Goal: Task Accomplishment & Management: Complete application form

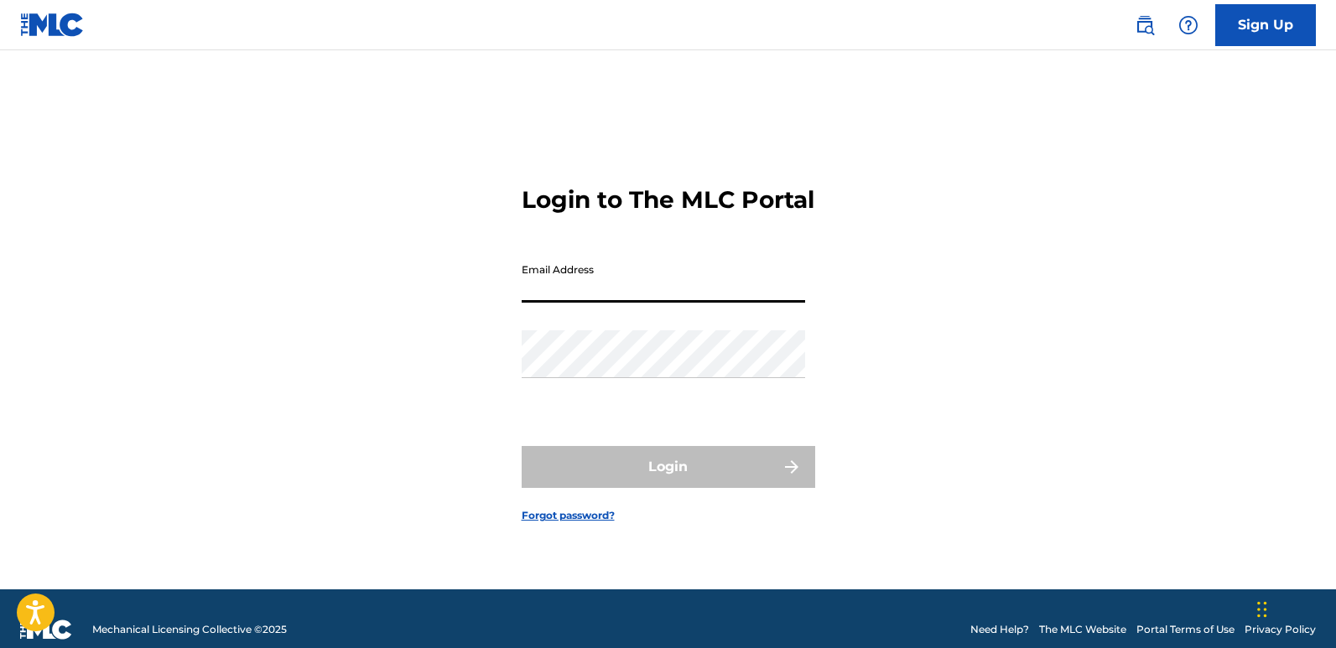
click at [587, 303] on input "Email Address" at bounding box center [664, 279] width 284 height 48
type input "[EMAIL_ADDRESS][DOMAIN_NAME]"
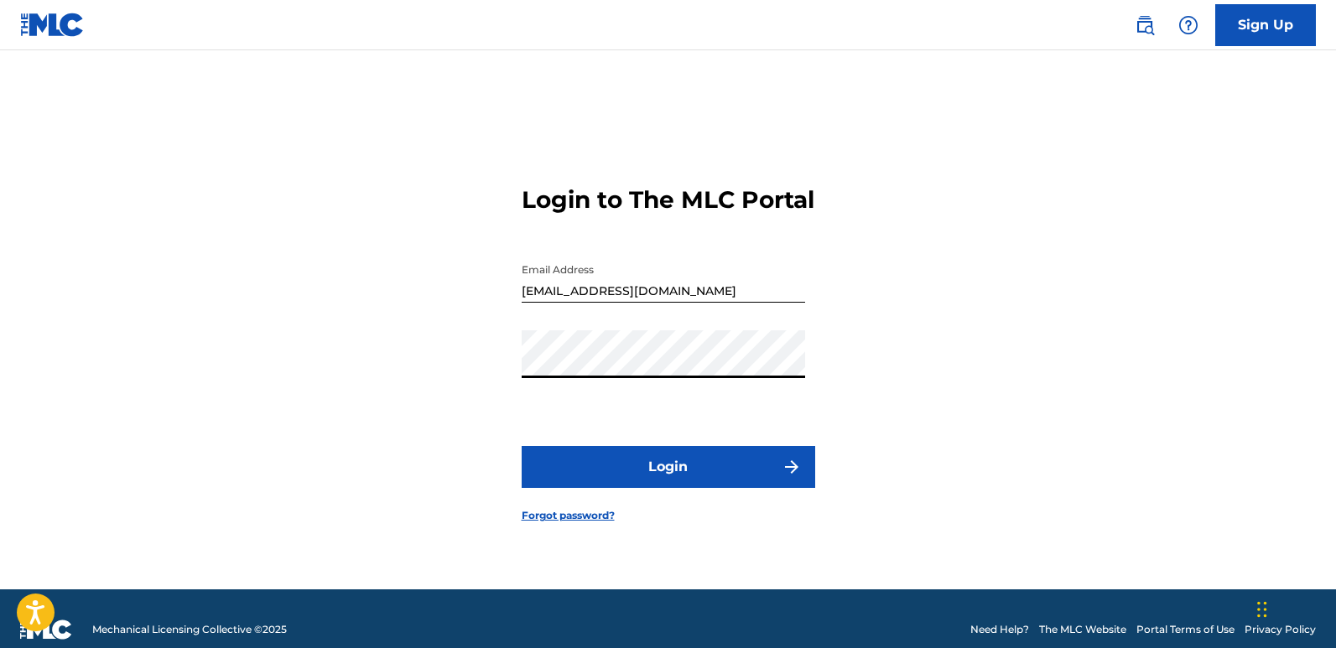
click at [633, 477] on button "Login" at bounding box center [669, 467] width 294 height 42
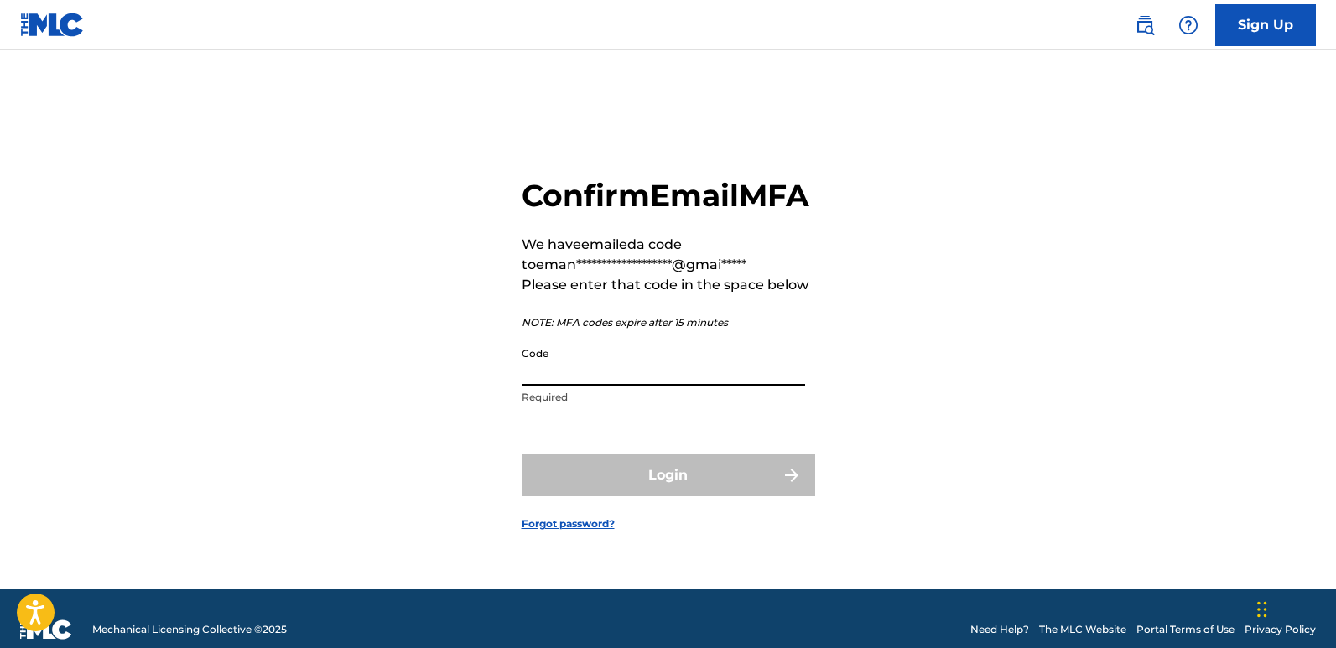
click at [570, 387] on input "Code" at bounding box center [664, 363] width 284 height 48
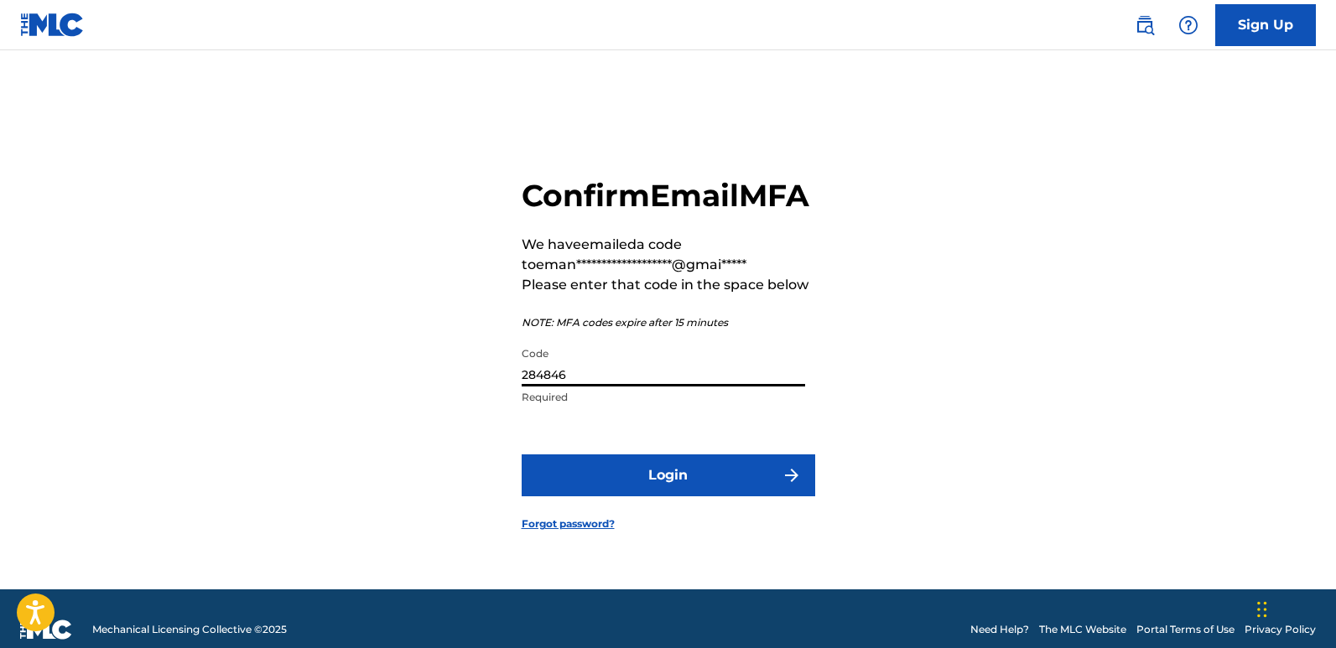
type input "284846"
click at [672, 484] on button "Login" at bounding box center [669, 476] width 294 height 42
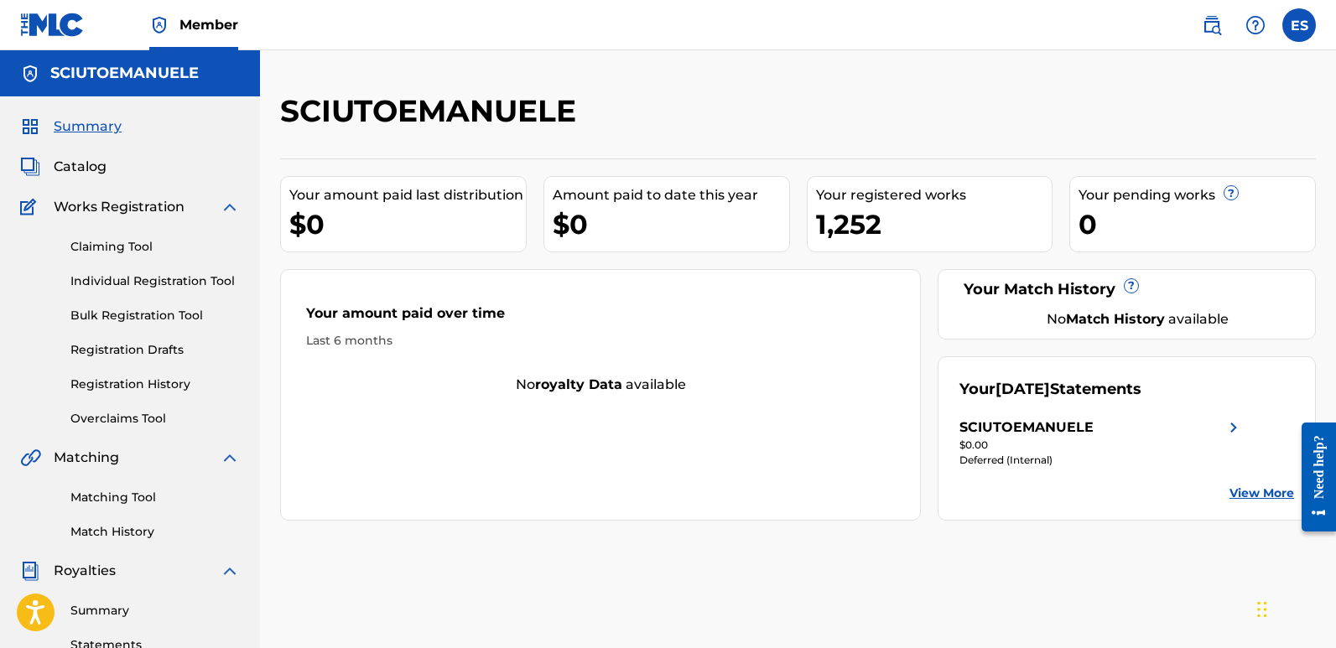
click at [157, 283] on link "Individual Registration Tool" at bounding box center [154, 282] width 169 height 18
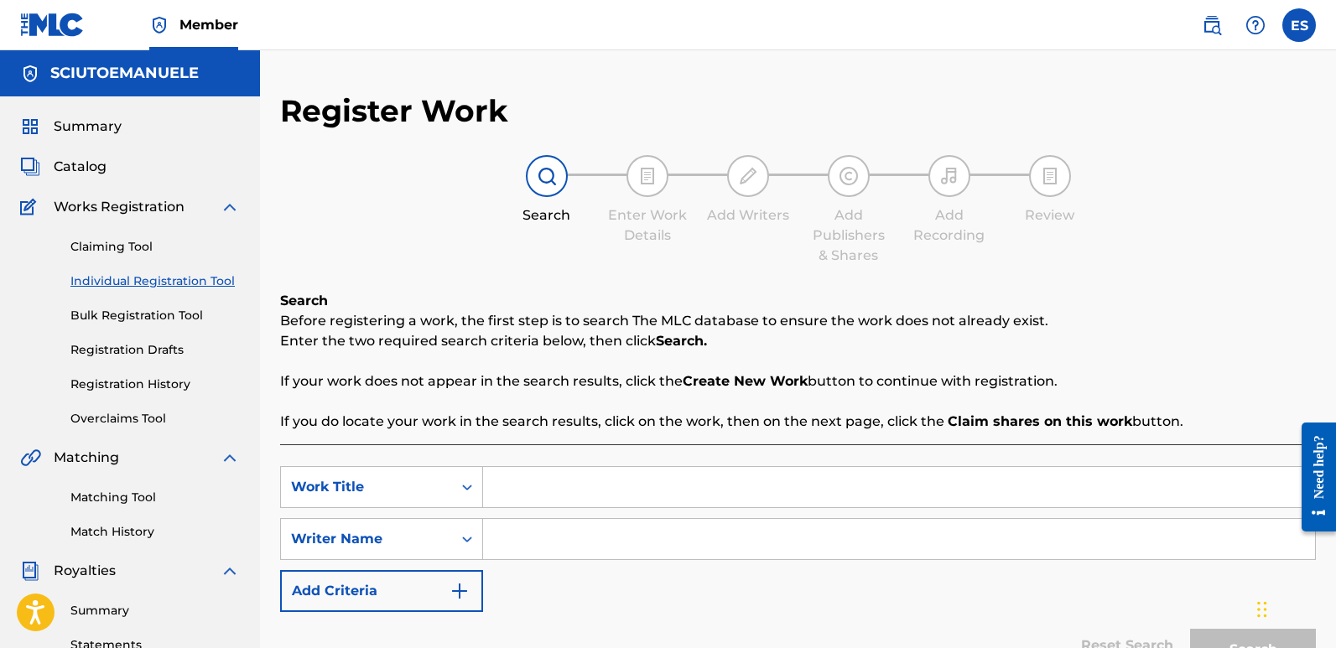
click at [569, 482] on input "Search Form" at bounding box center [899, 487] width 832 height 40
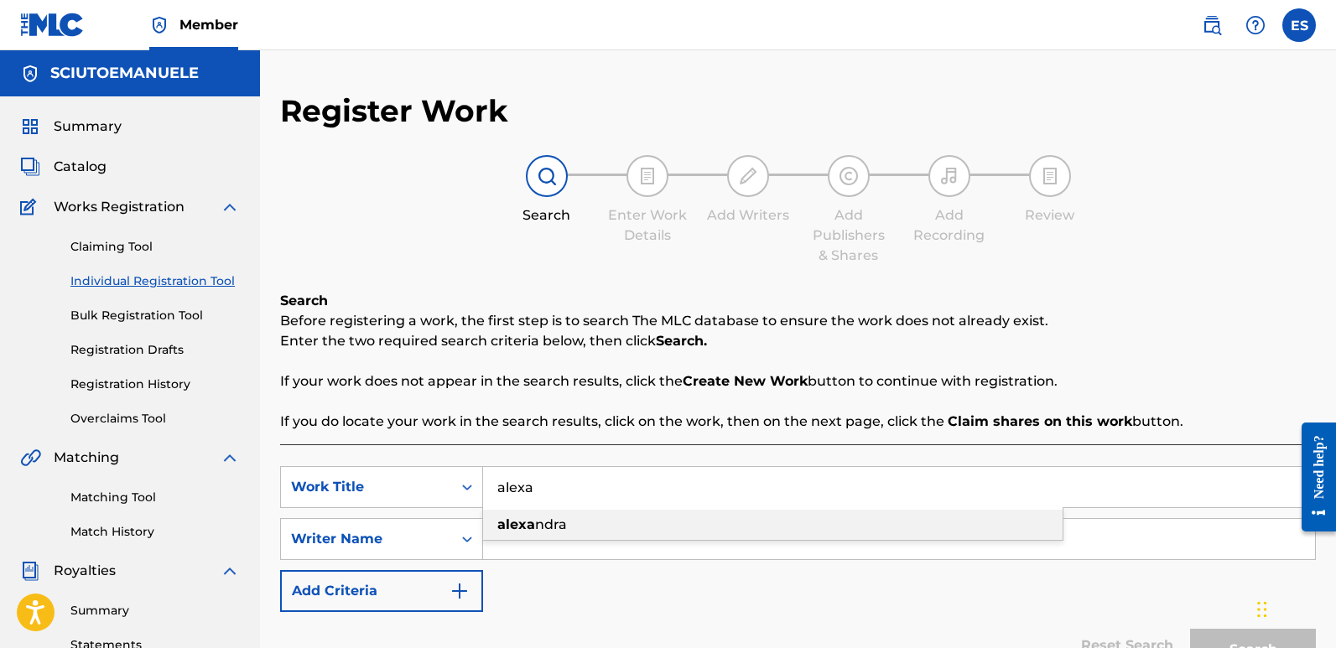
click at [544, 514] on div "[PERSON_NAME]" at bounding box center [773, 525] width 580 height 30
type input "[PERSON_NAME]"
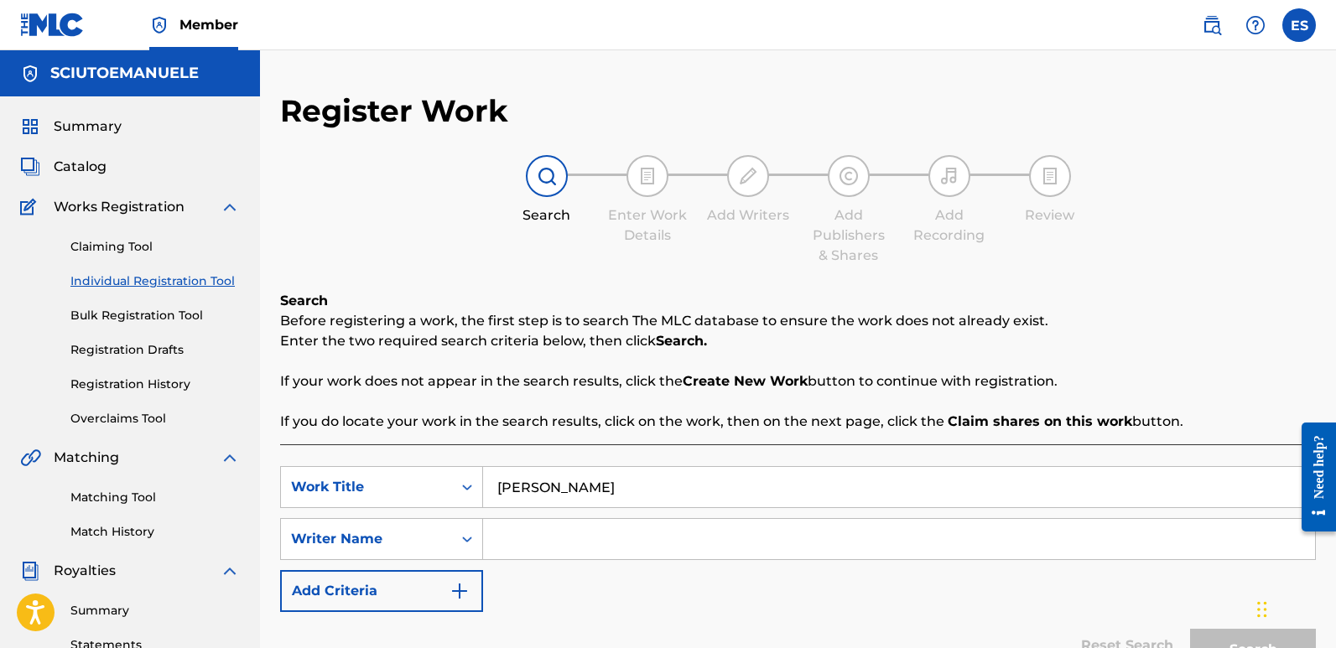
click at [586, 529] on input "Search Form" at bounding box center [899, 539] width 832 height 40
click at [603, 535] on input "Search Form" at bounding box center [899, 539] width 832 height 40
type input "e"
click at [1190, 629] on button "Search" at bounding box center [1253, 650] width 126 height 42
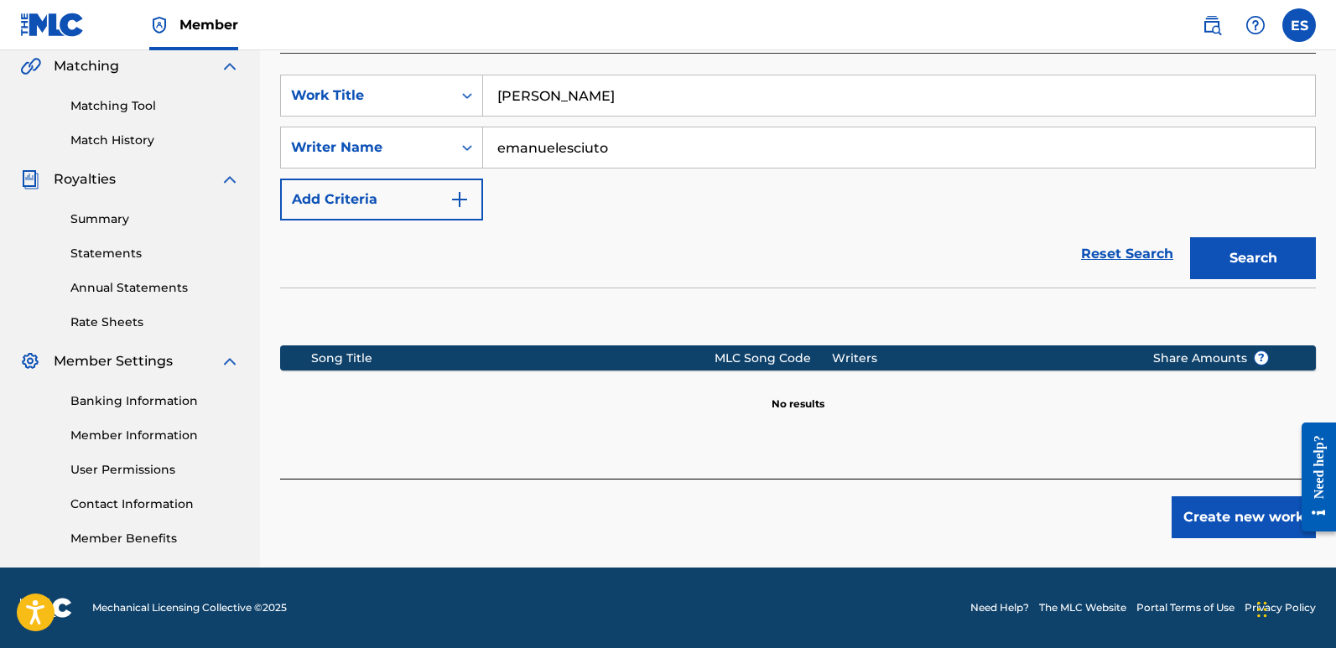
scroll to position [280, 0]
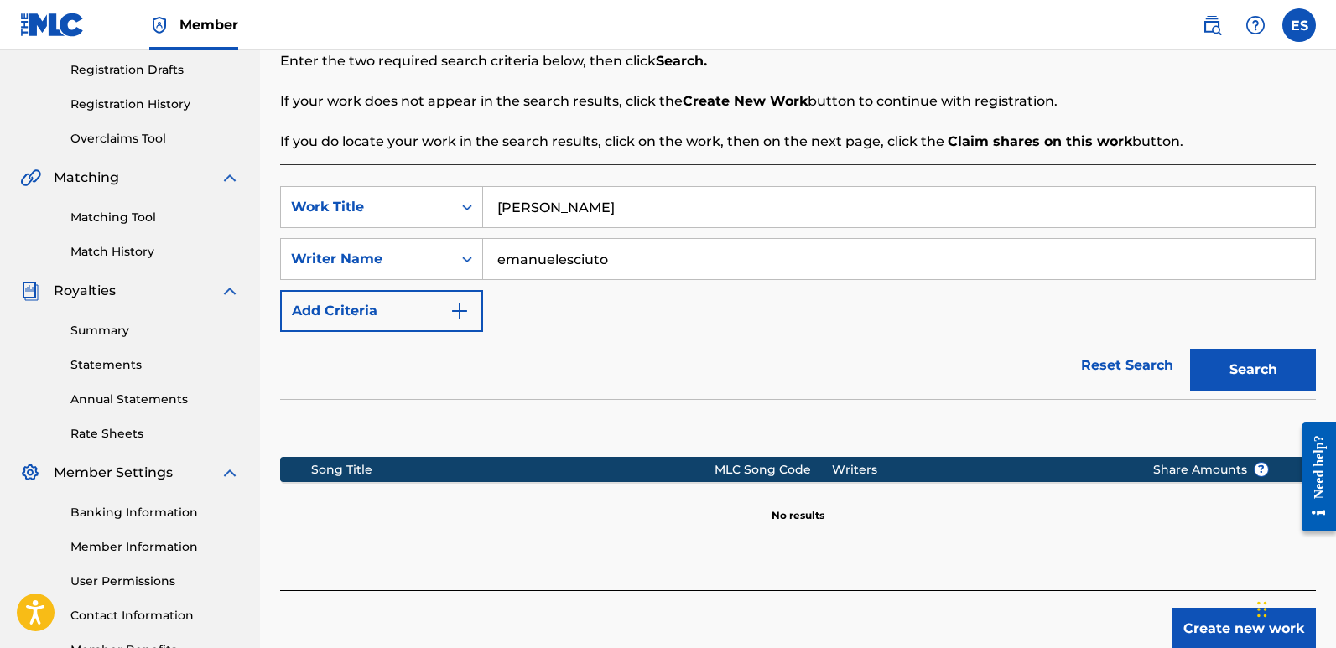
click at [565, 253] on input "emanuelesciuto" at bounding box center [899, 259] width 832 height 40
type input "[PERSON_NAME]"
click at [1190, 349] on button "Search" at bounding box center [1253, 370] width 126 height 42
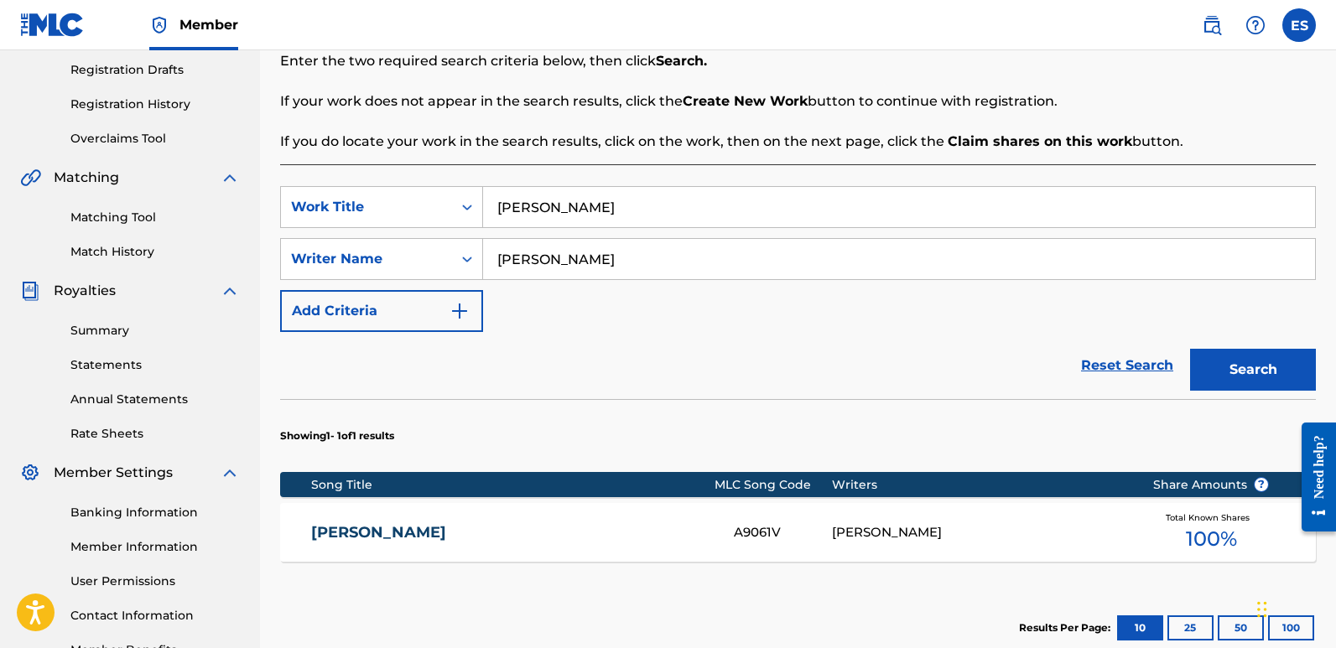
scroll to position [480, 0]
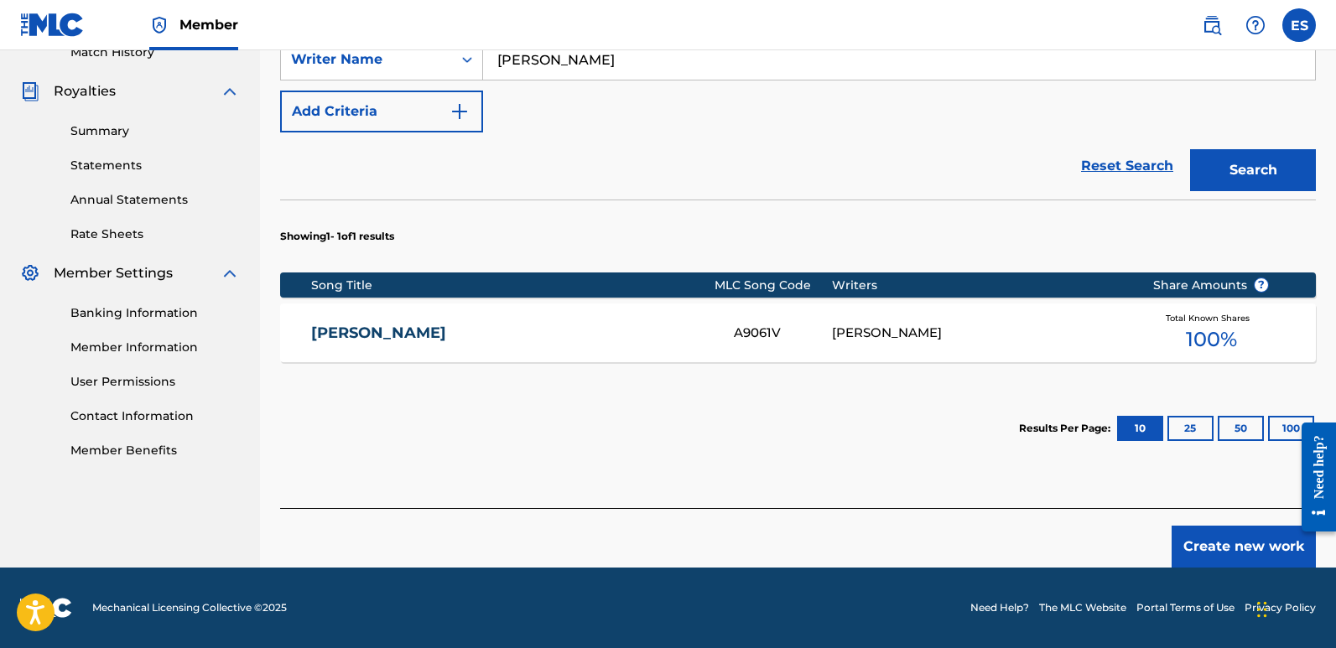
click at [1236, 546] on button "Create new work" at bounding box center [1244, 547] width 144 height 42
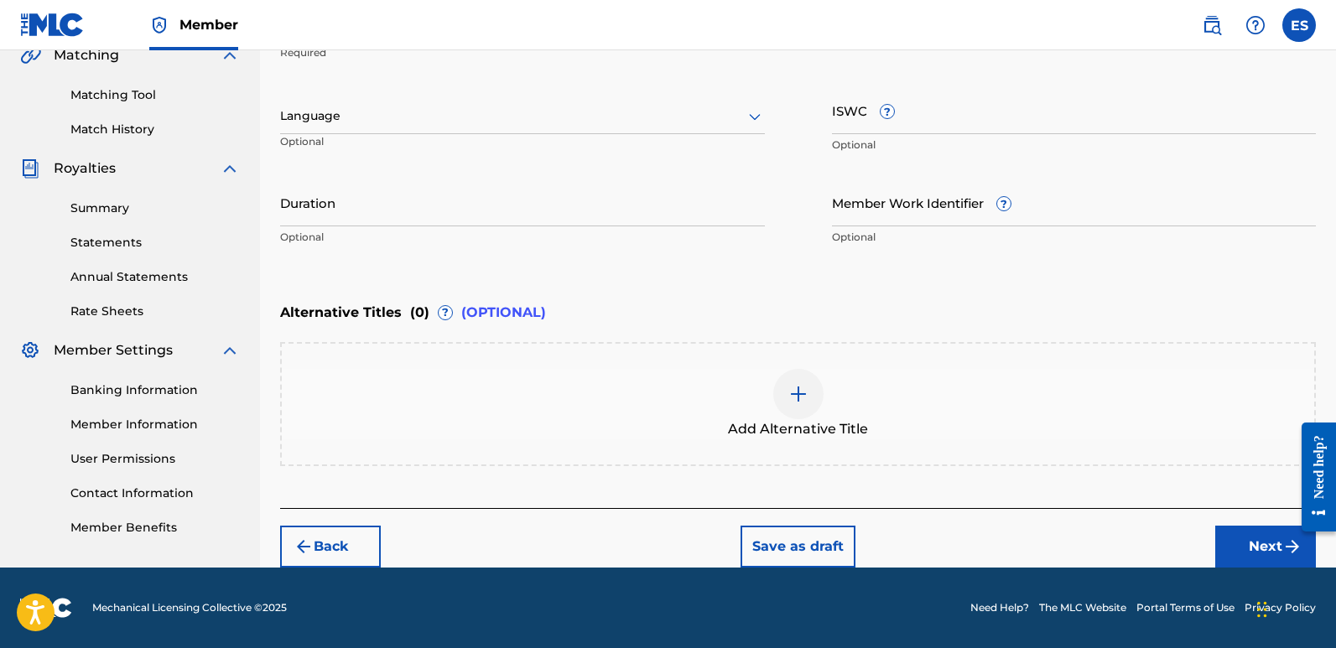
scroll to position [403, 0]
click at [490, 117] on div at bounding box center [522, 116] width 485 height 21
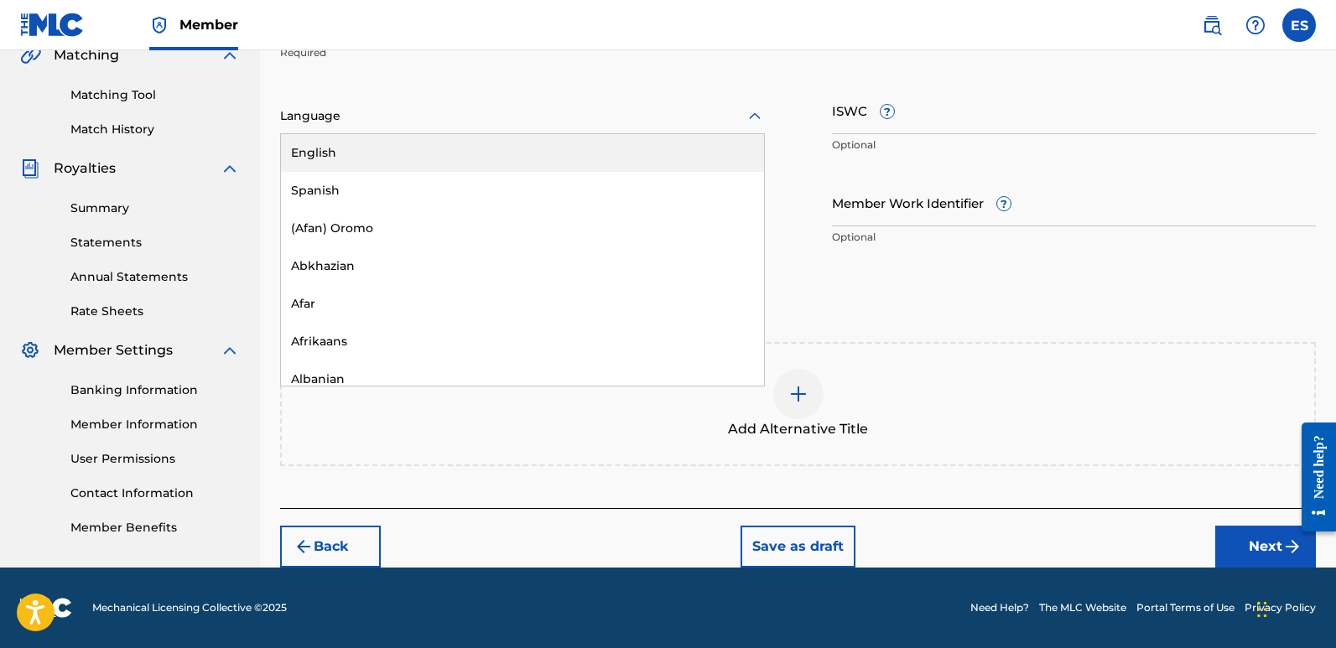
click at [410, 150] on div "English" at bounding box center [522, 153] width 483 height 38
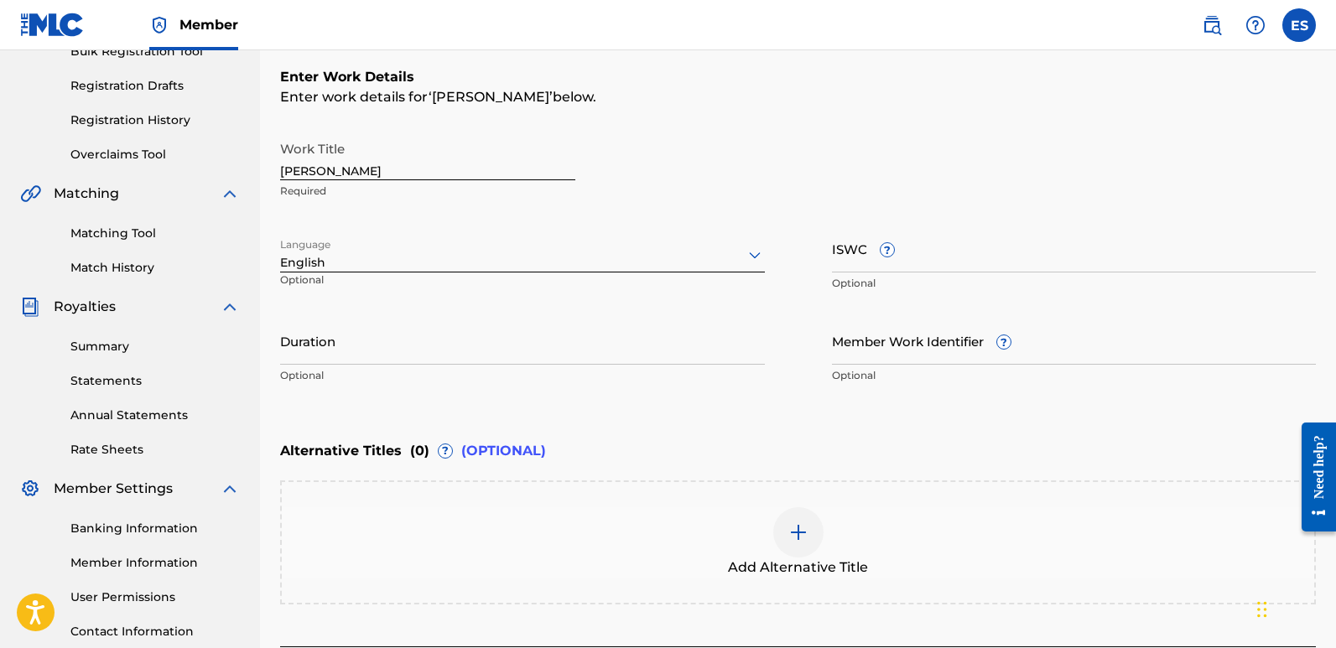
scroll to position [248, 0]
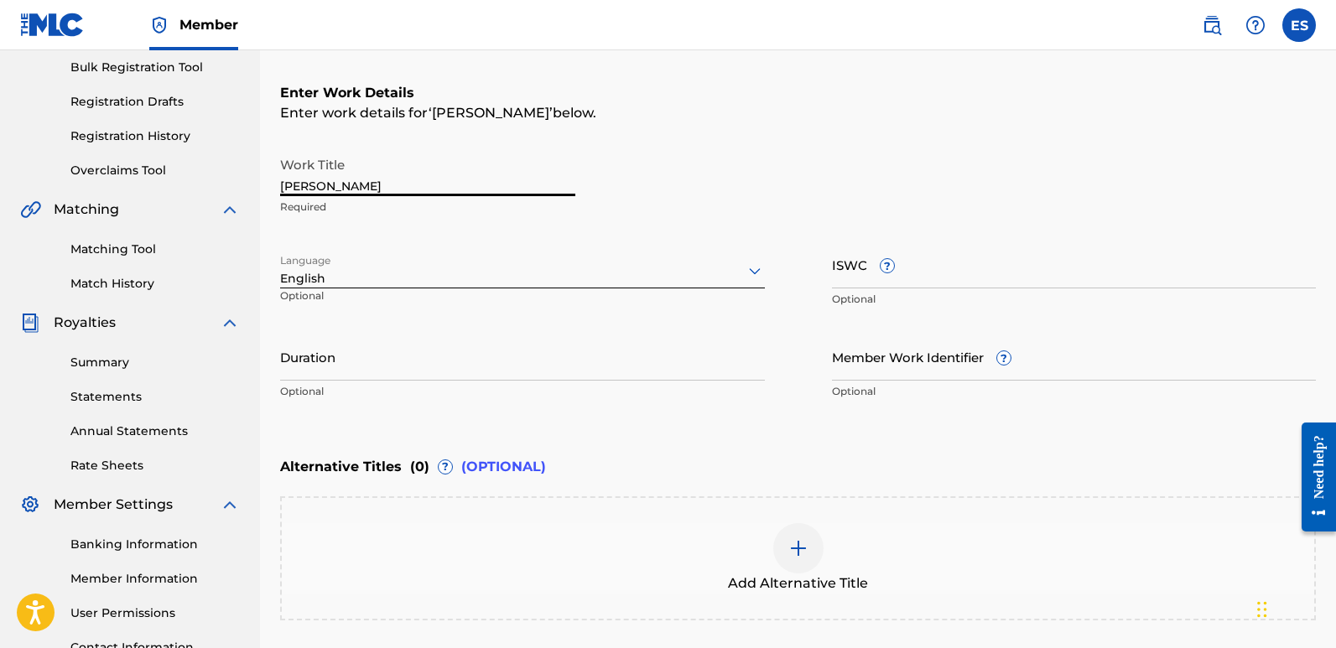
click at [419, 181] on input "[PERSON_NAME]" at bounding box center [427, 172] width 295 height 48
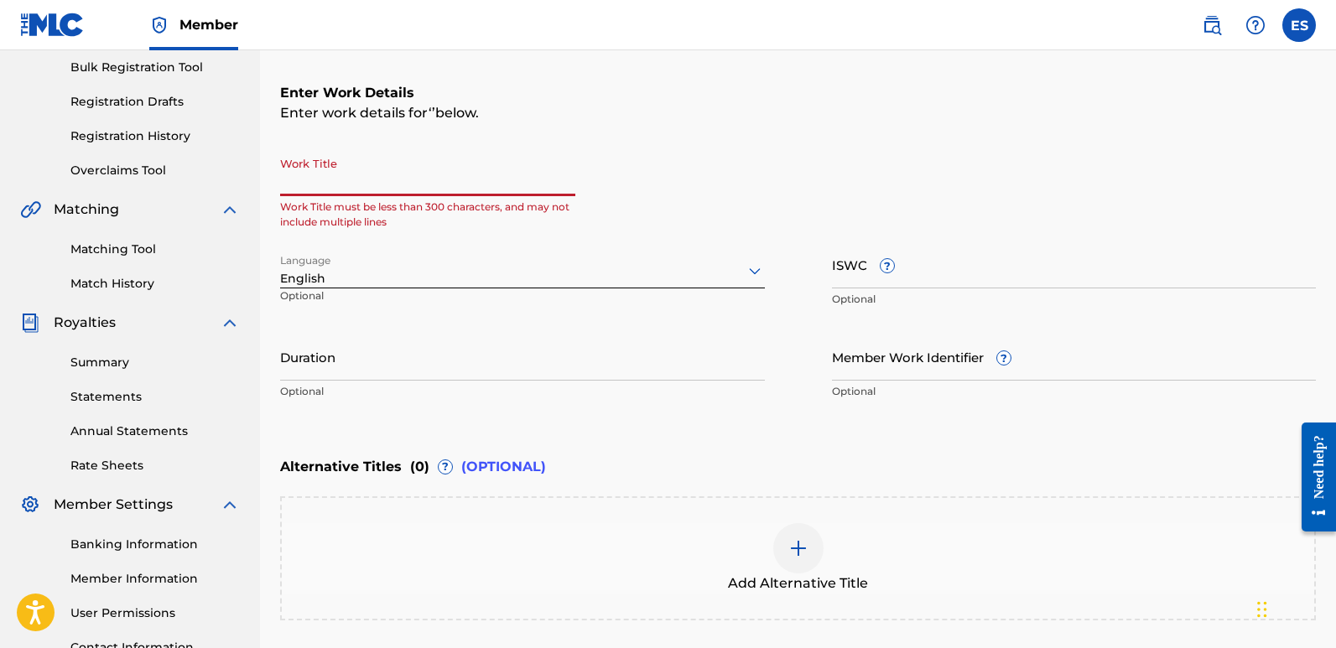
paste input "Celestial Pulse"
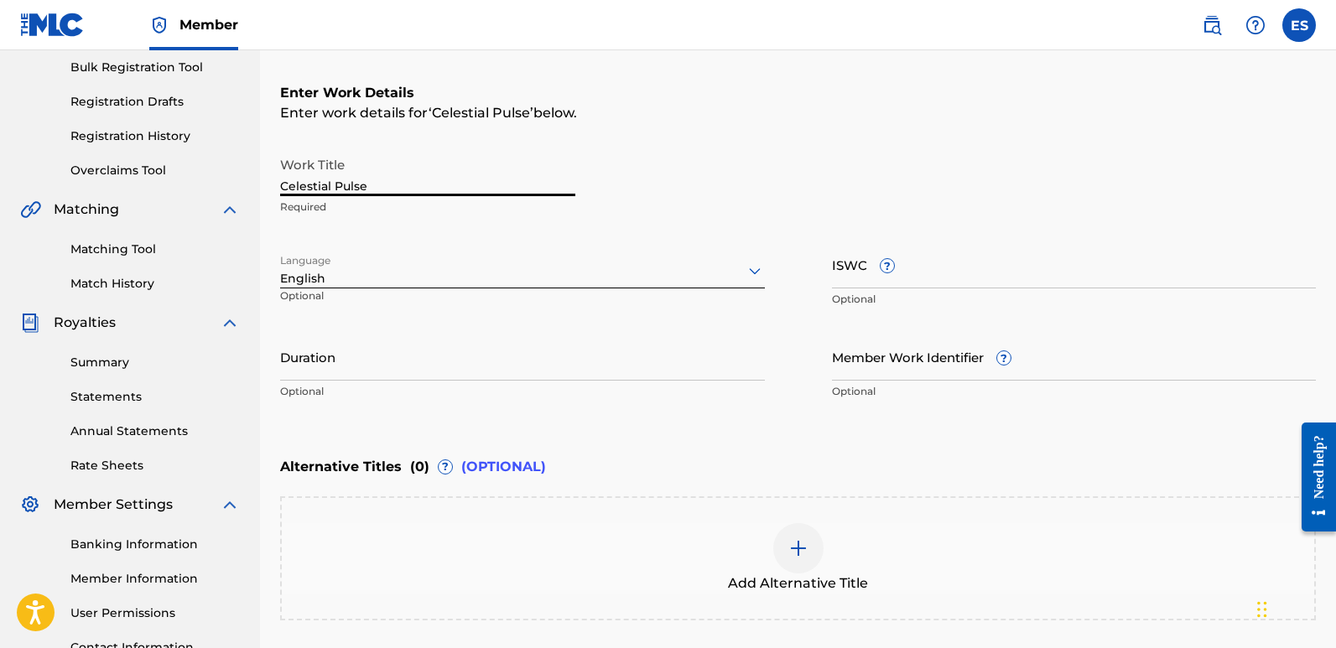
scroll to position [403, 0]
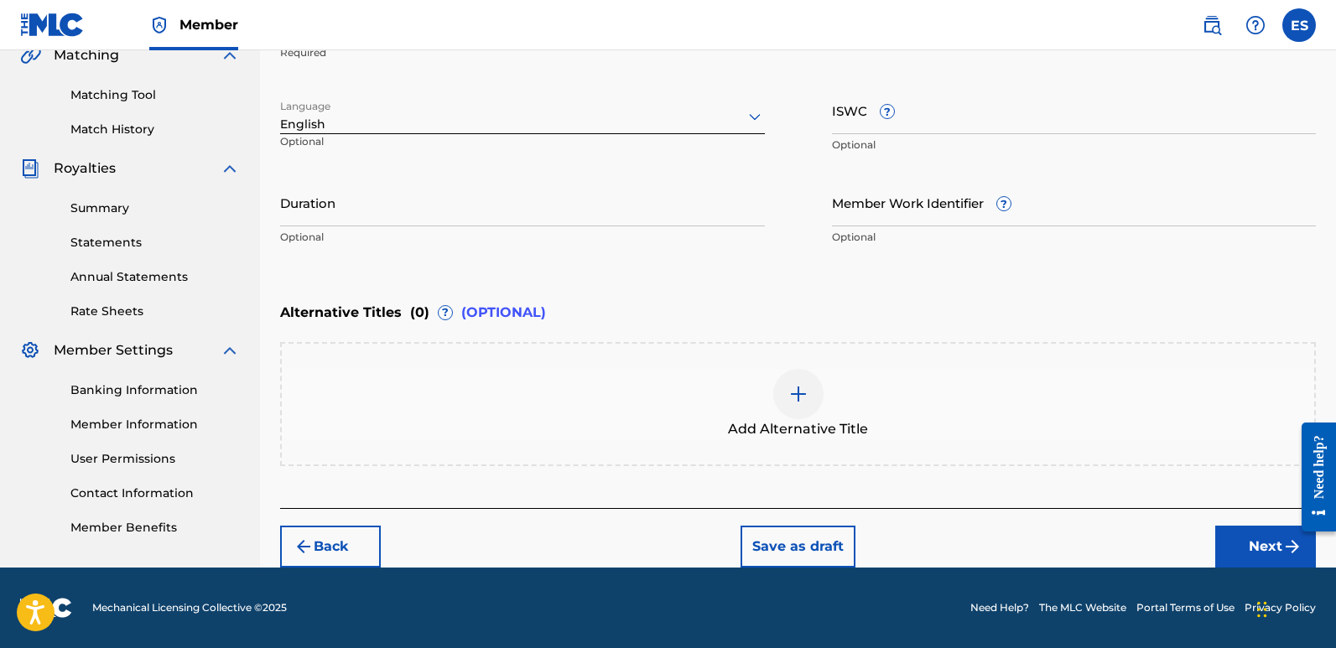
type input "Celestial Pulse"
click at [1264, 560] on button "Next" at bounding box center [1266, 547] width 101 height 42
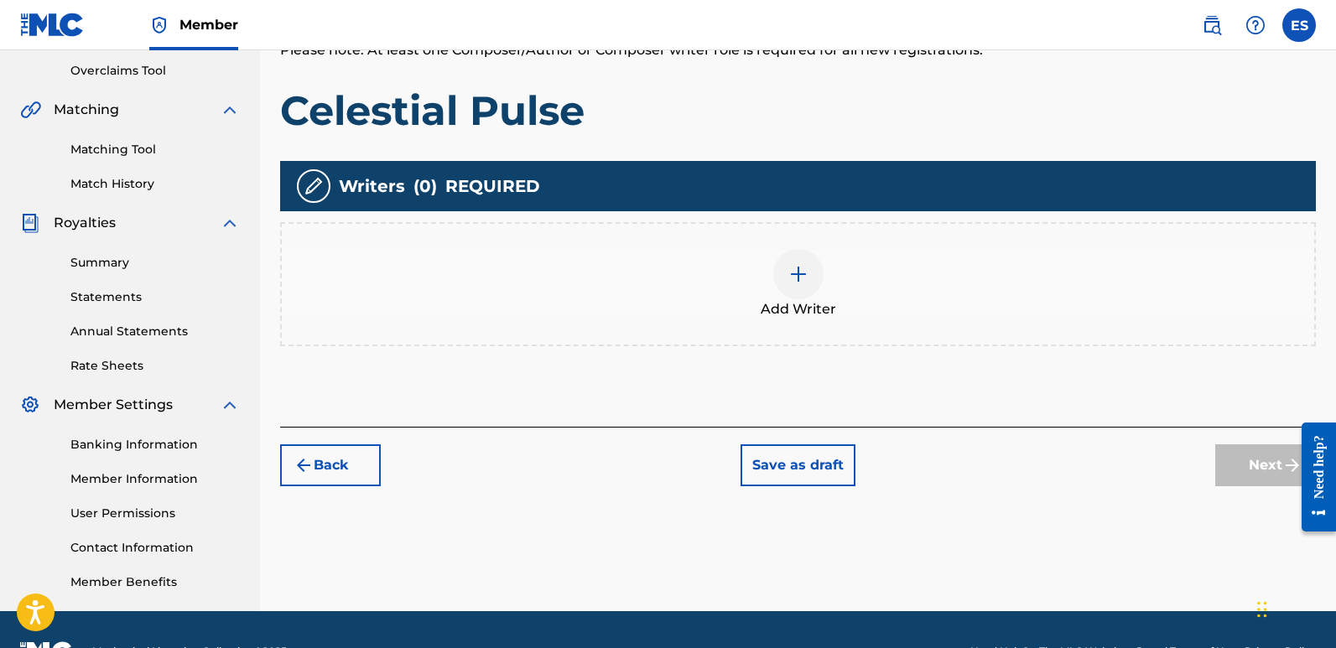
scroll to position [76, 0]
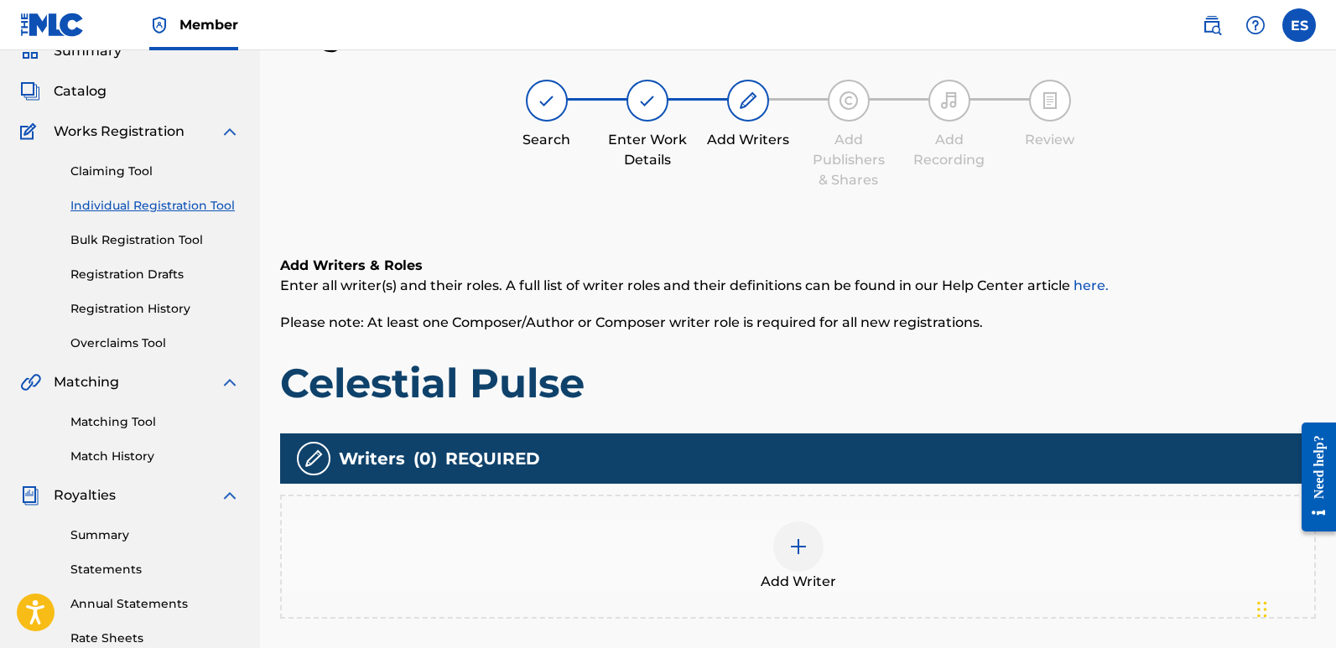
click at [816, 552] on div at bounding box center [798, 547] width 50 height 50
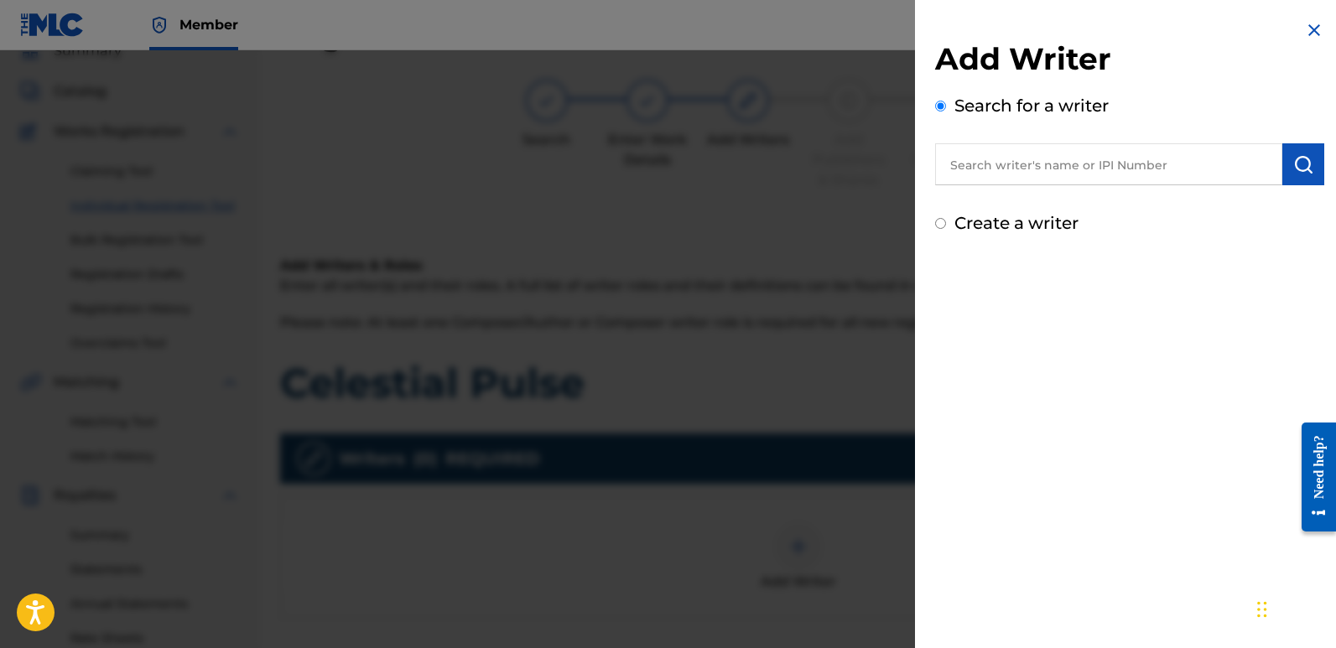
click at [1017, 155] on input "text" at bounding box center [1108, 164] width 347 height 42
type input "emanuelesciuto"
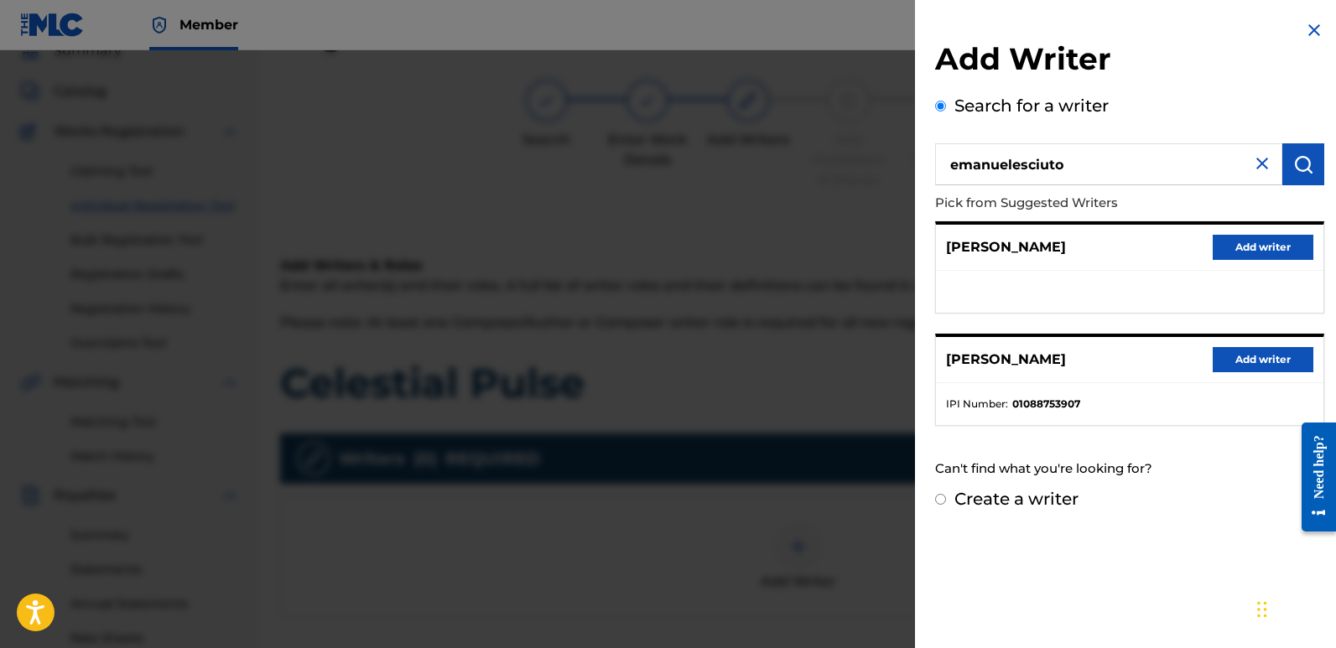
click at [1251, 357] on button "Add writer" at bounding box center [1263, 359] width 101 height 25
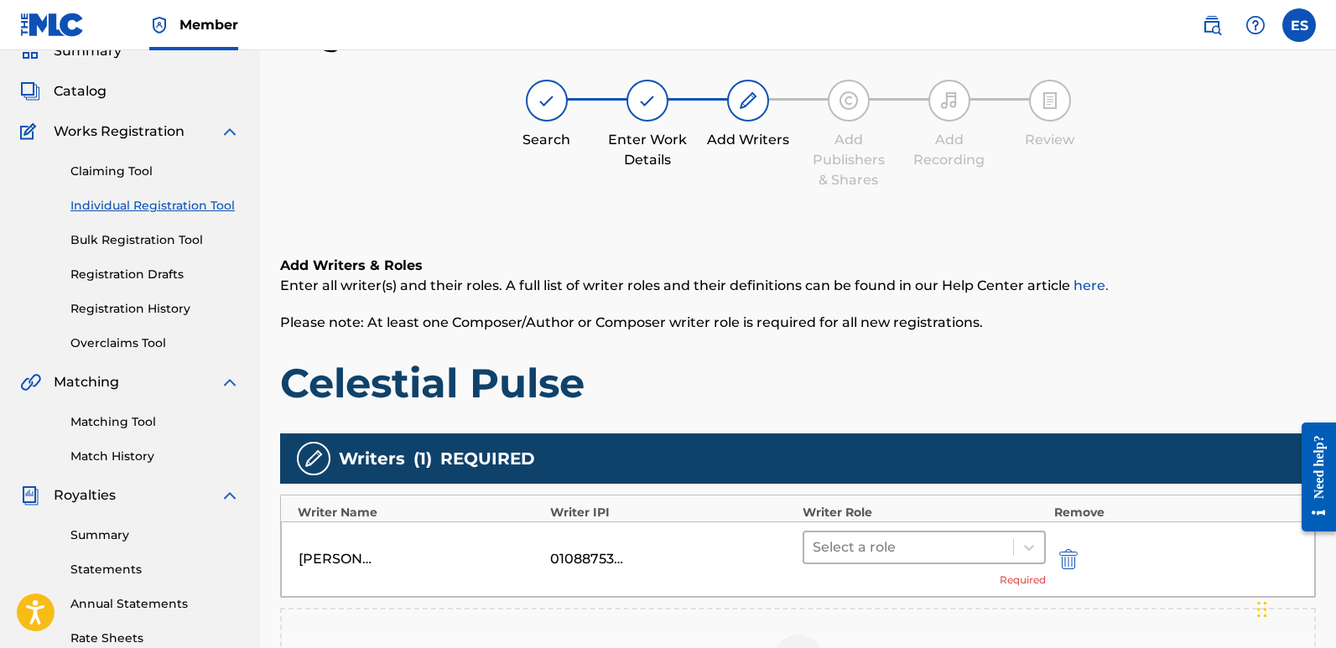
click at [918, 545] on div at bounding box center [909, 547] width 192 height 23
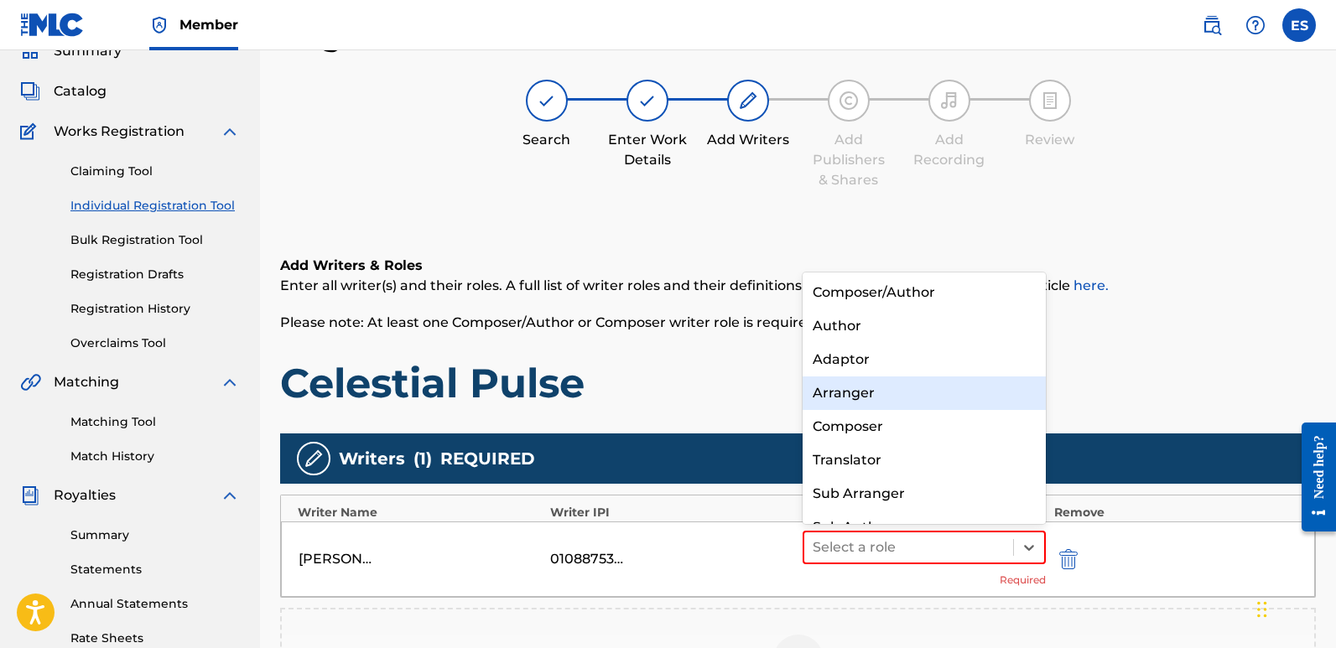
scroll to position [23, 0]
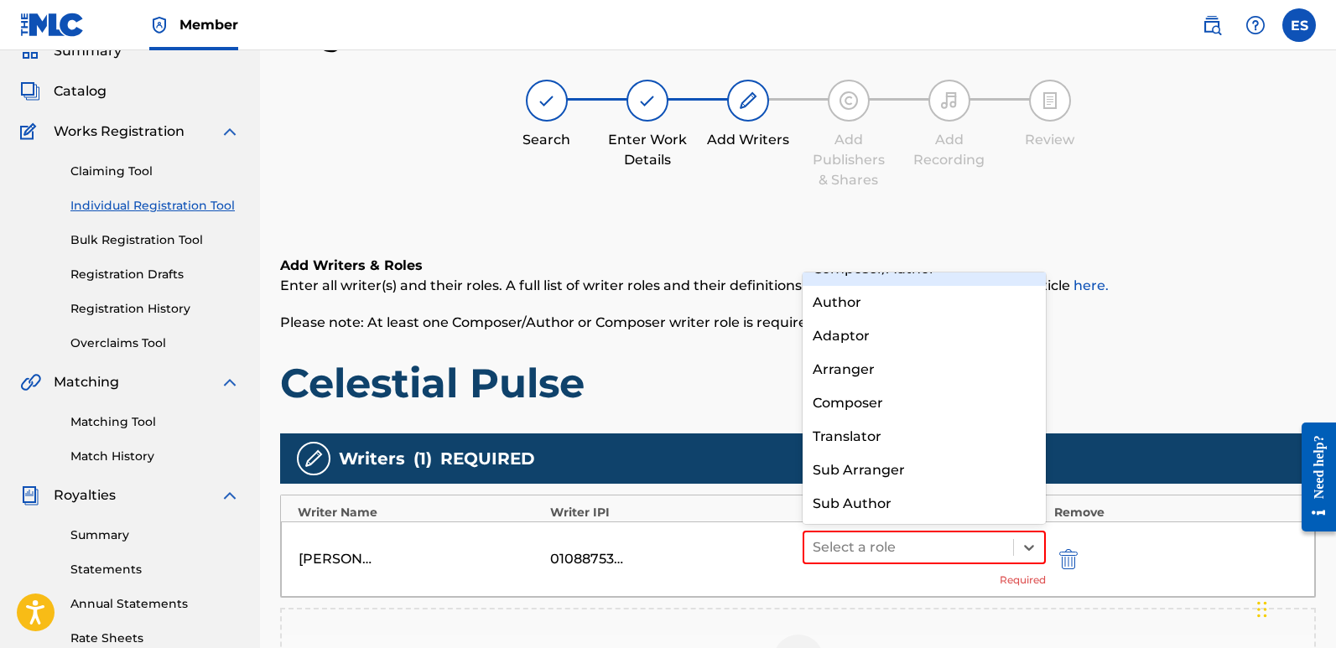
click at [896, 279] on div "Composer/Author" at bounding box center [924, 270] width 243 height 34
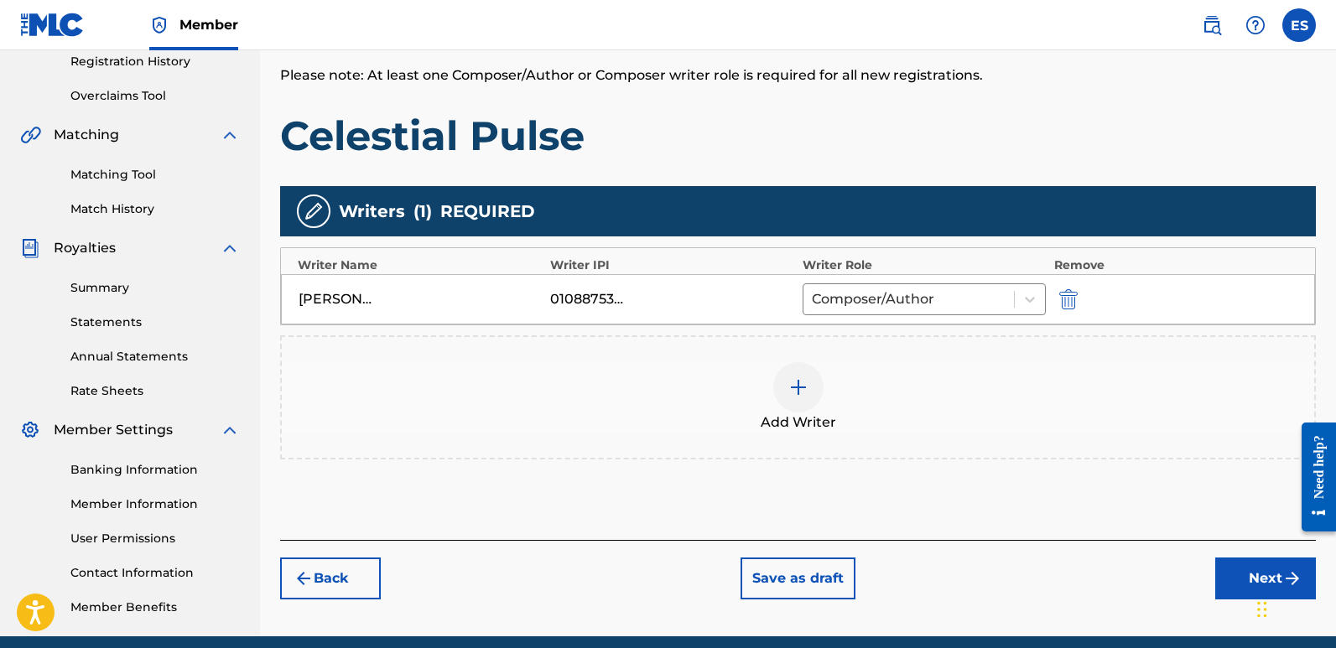
click at [1241, 575] on button "Next" at bounding box center [1266, 579] width 101 height 42
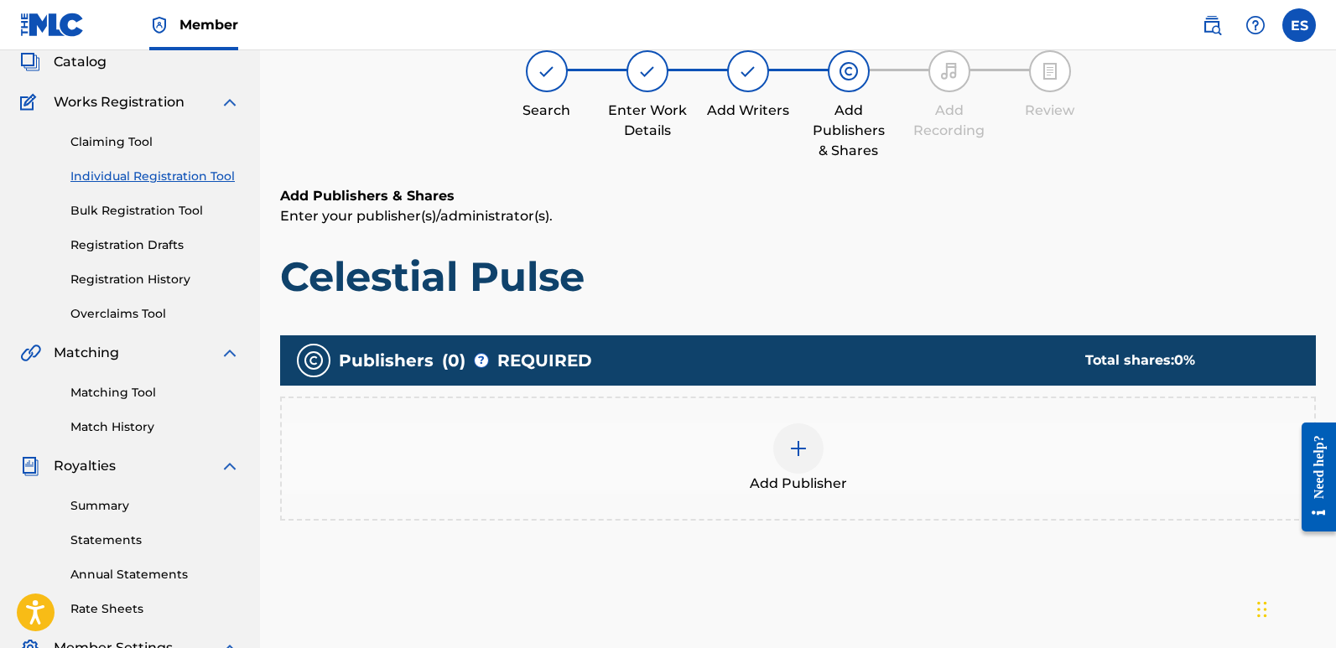
scroll to position [76, 0]
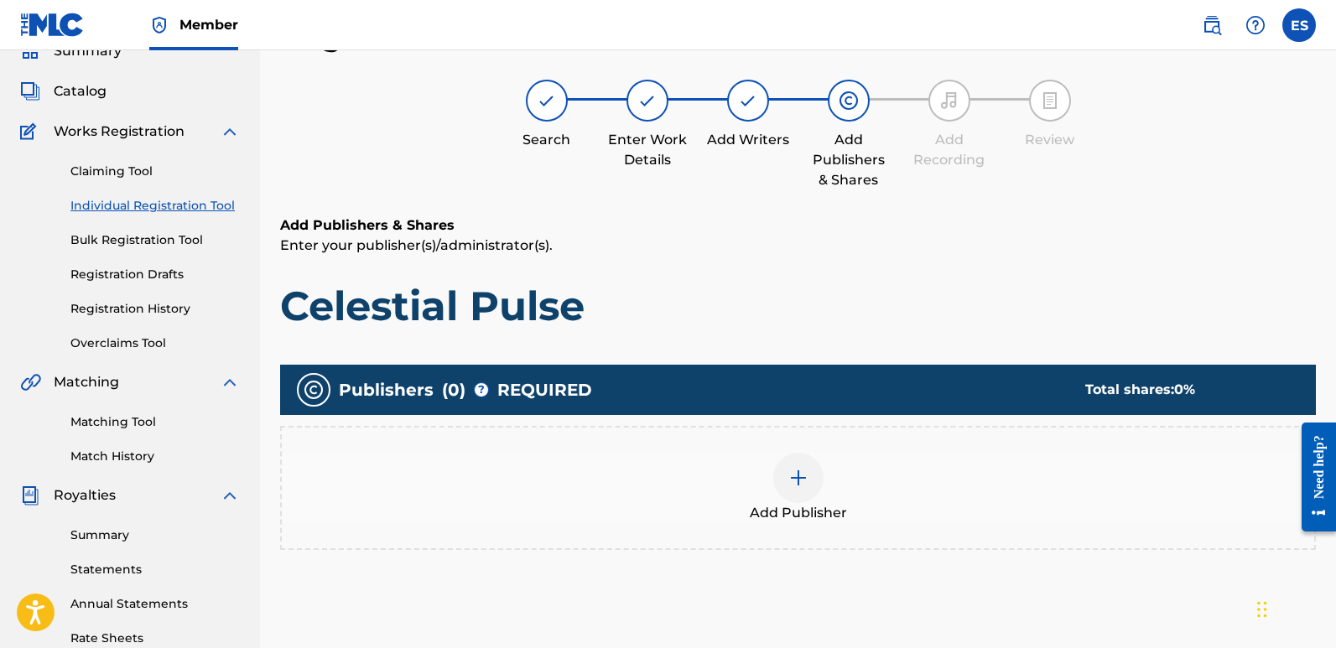
click at [788, 509] on span "Add Publisher" at bounding box center [798, 513] width 97 height 20
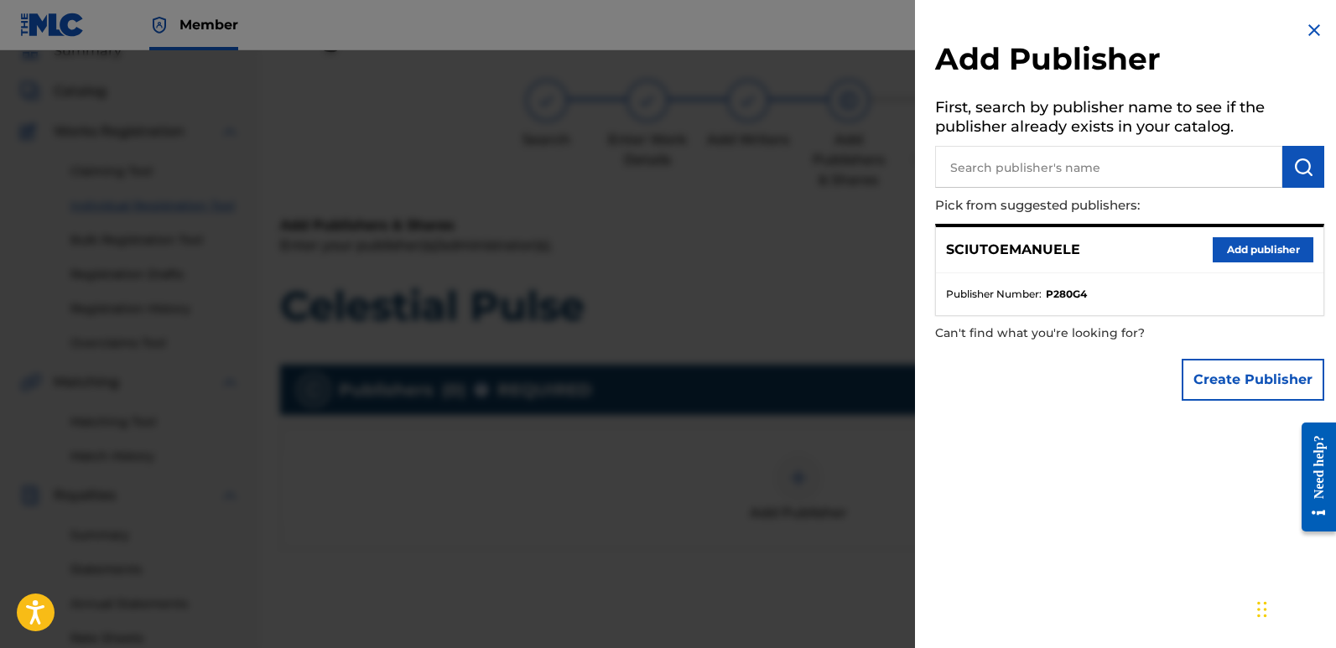
click at [1236, 251] on button "Add publisher" at bounding box center [1263, 249] width 101 height 25
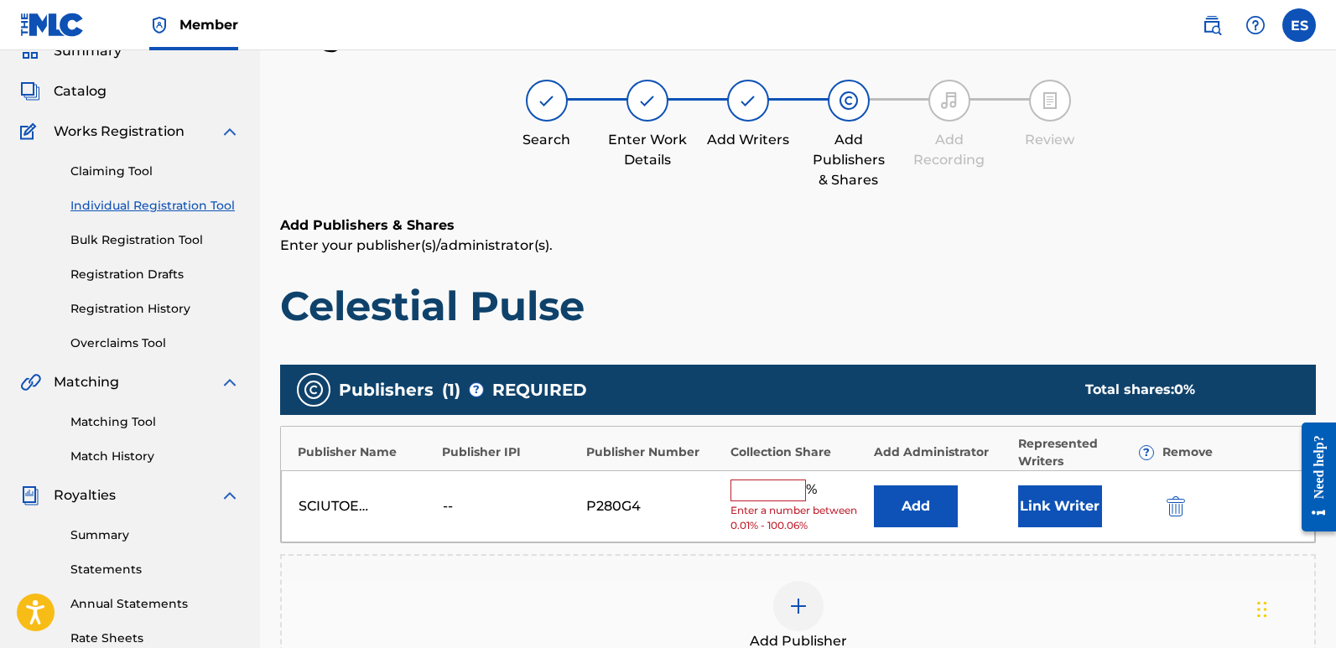
click at [1044, 506] on button "Link Writer" at bounding box center [1060, 507] width 84 height 42
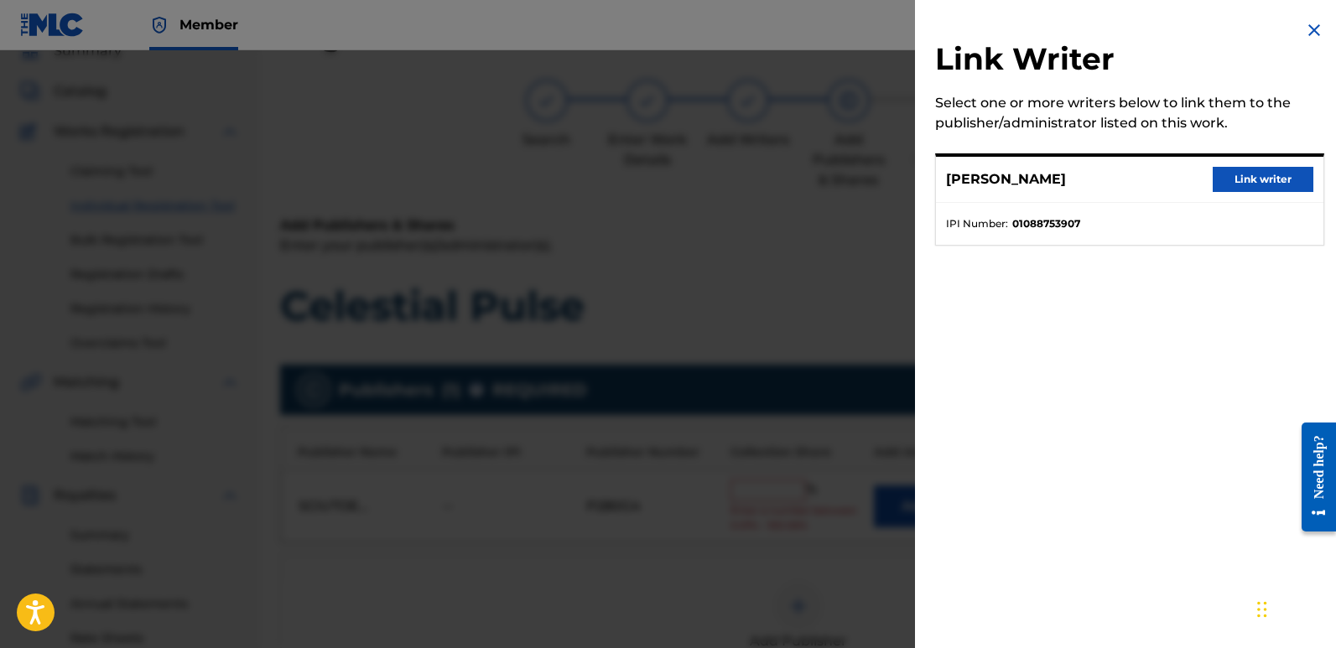
click at [1269, 165] on div "[PERSON_NAME] Link writer" at bounding box center [1130, 180] width 388 height 46
click at [1271, 169] on button "Link writer" at bounding box center [1263, 179] width 101 height 25
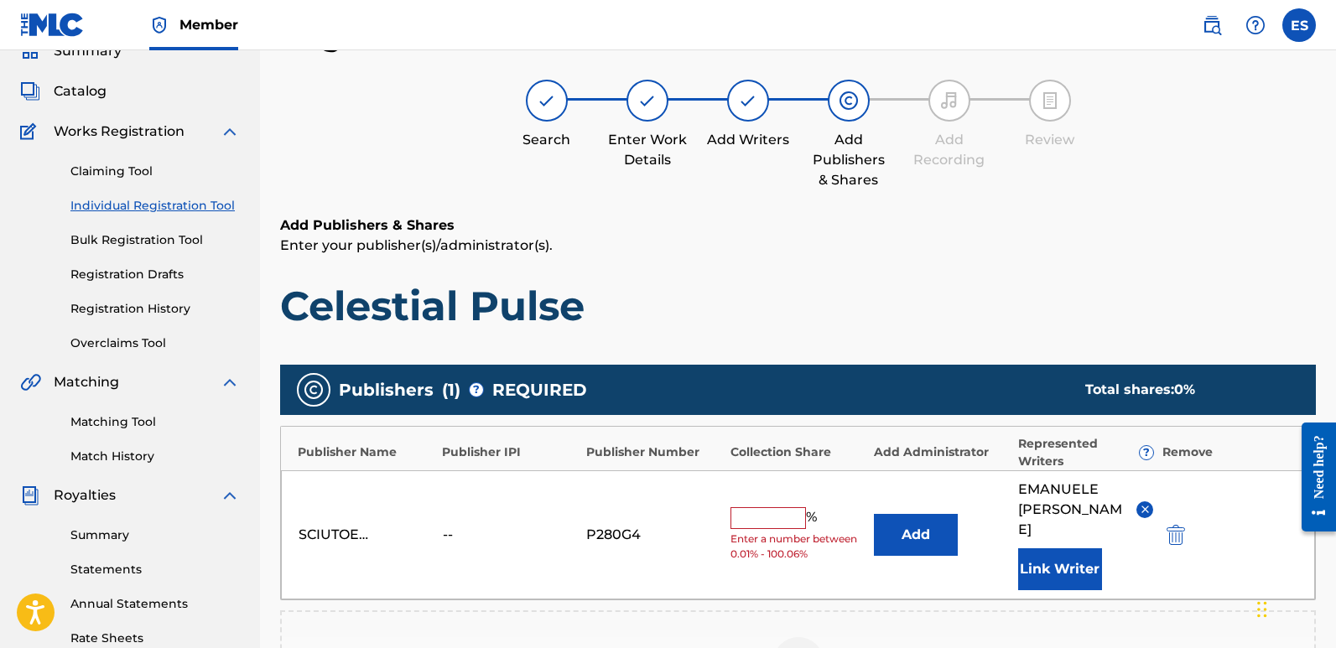
click at [772, 508] on input "text" at bounding box center [769, 519] width 76 height 22
type input "100"
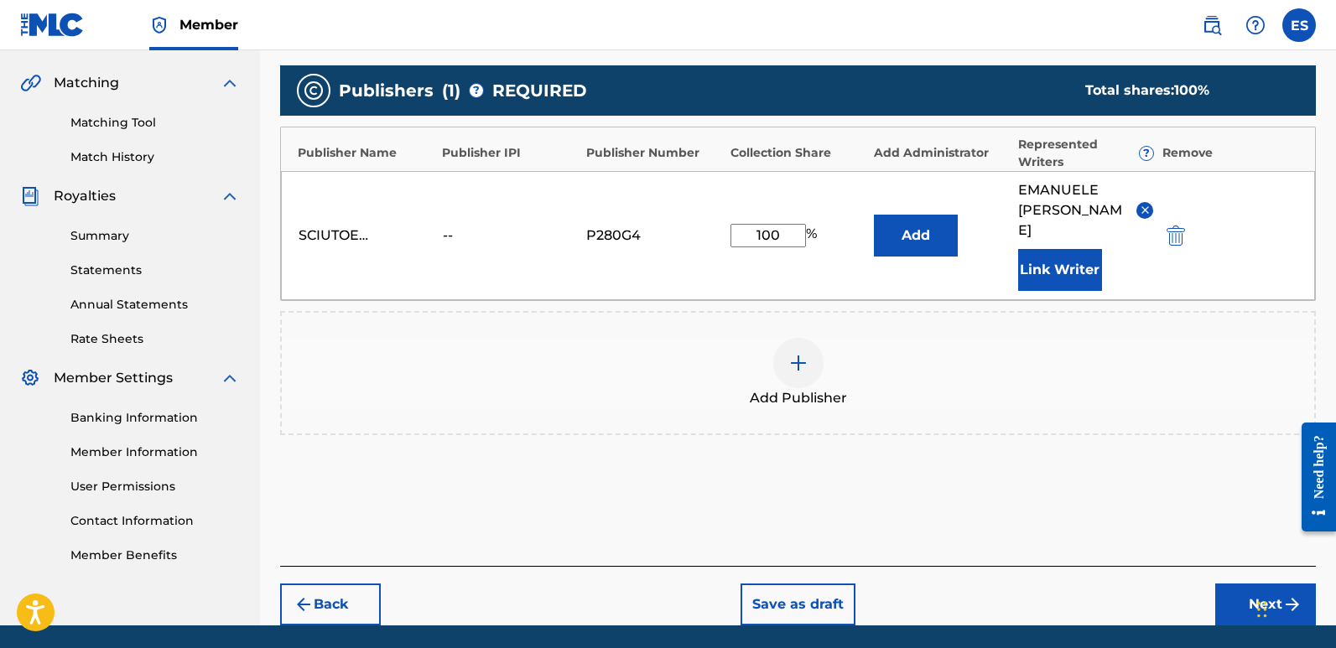
click at [1242, 566] on div "Back Save as draft Next" at bounding box center [798, 596] width 1036 height 60
click at [1242, 584] on button "Next" at bounding box center [1266, 605] width 101 height 42
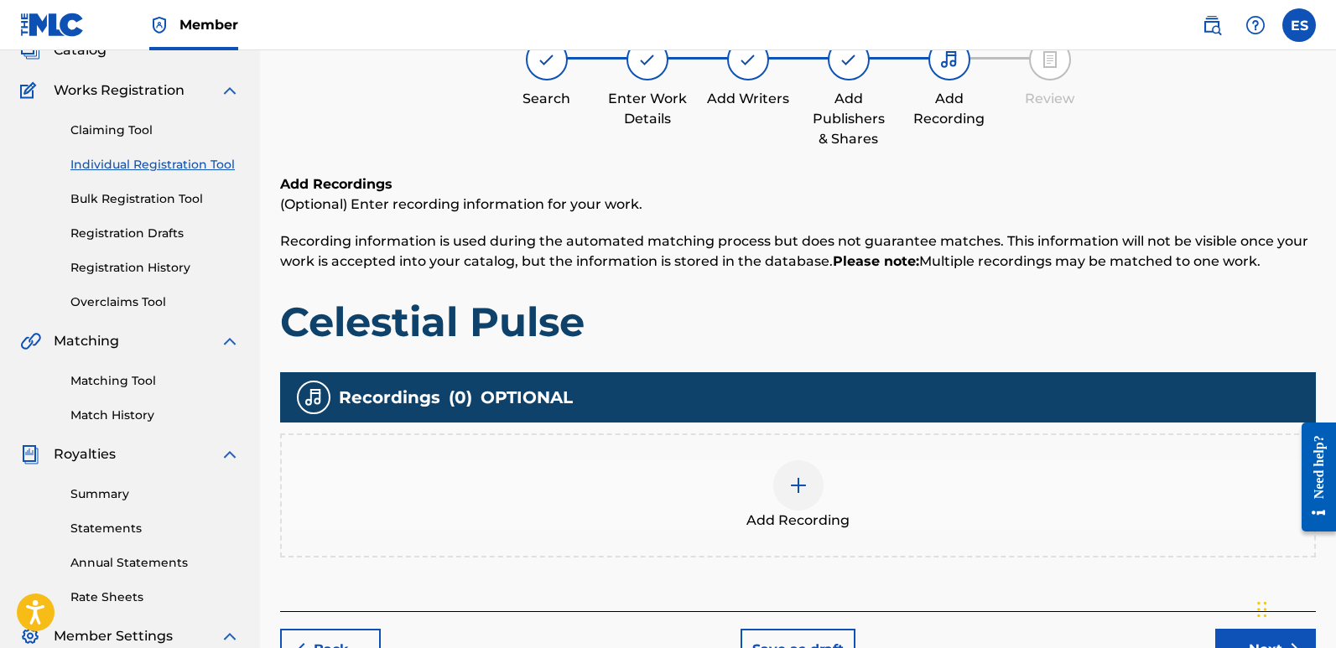
scroll to position [76, 0]
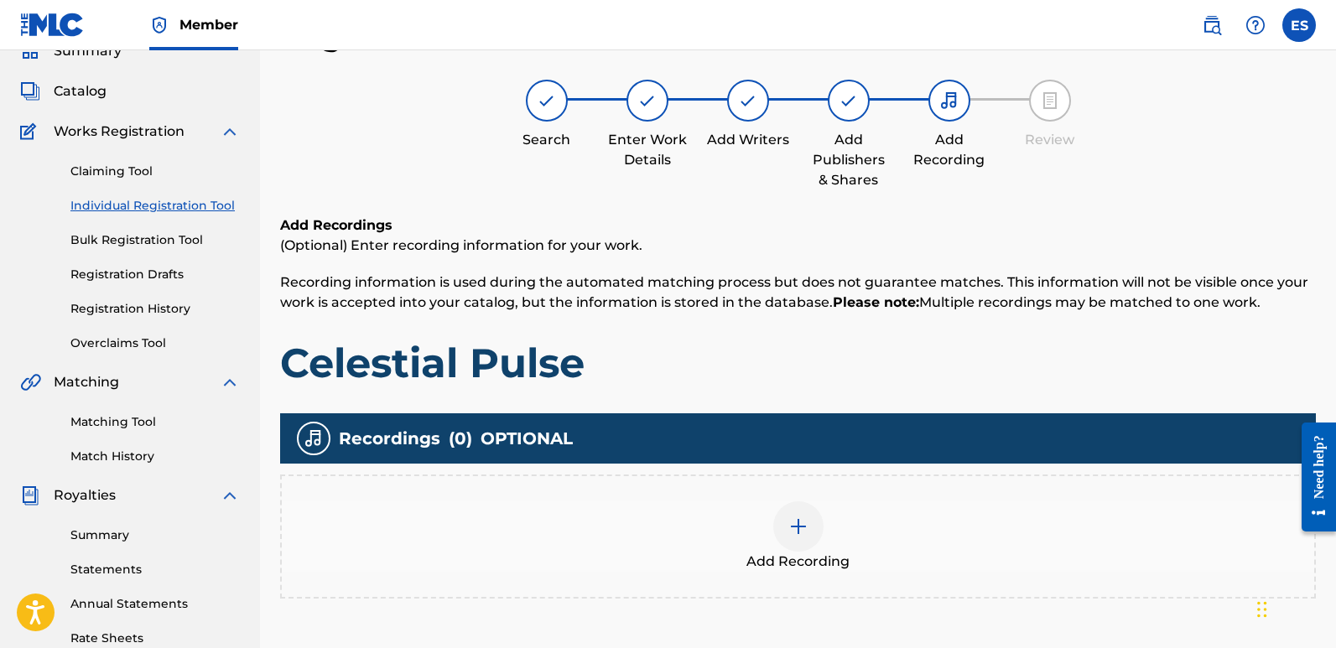
click at [810, 539] on div at bounding box center [798, 527] width 50 height 50
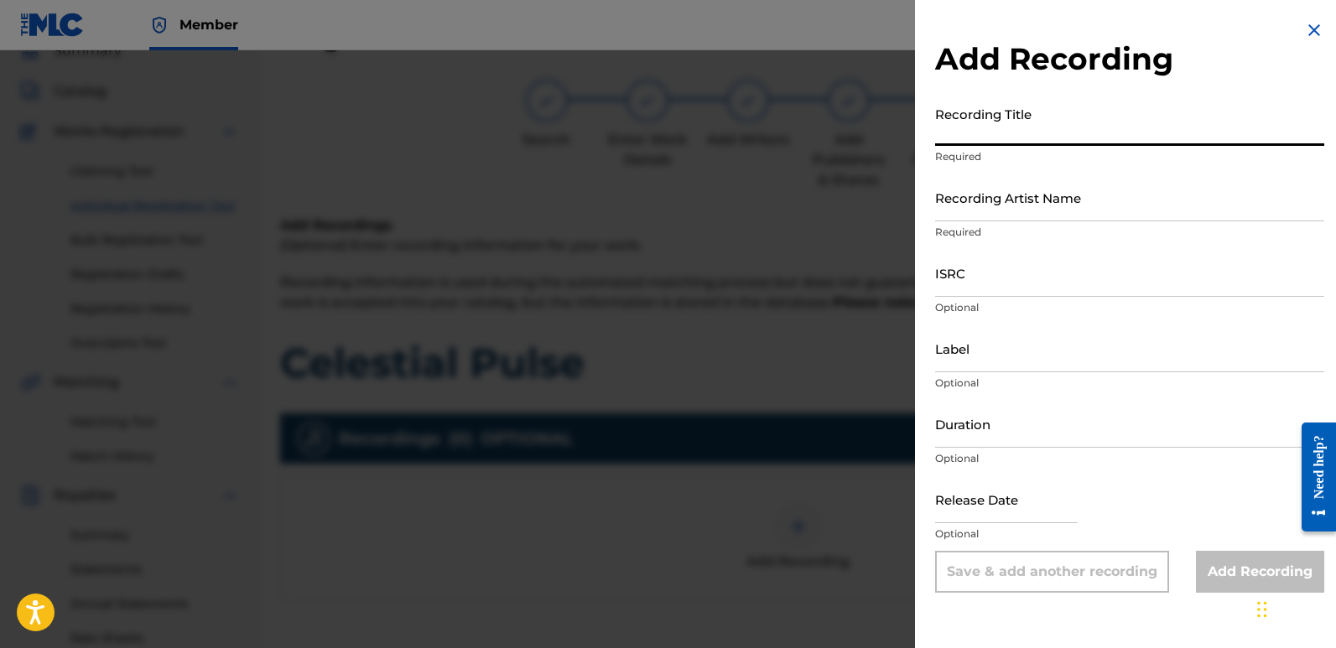
paste input "Celestial Pulse"
type input "Celestial Pulse"
click at [1027, 208] on input "Recording Artist Name" at bounding box center [1129, 198] width 389 height 48
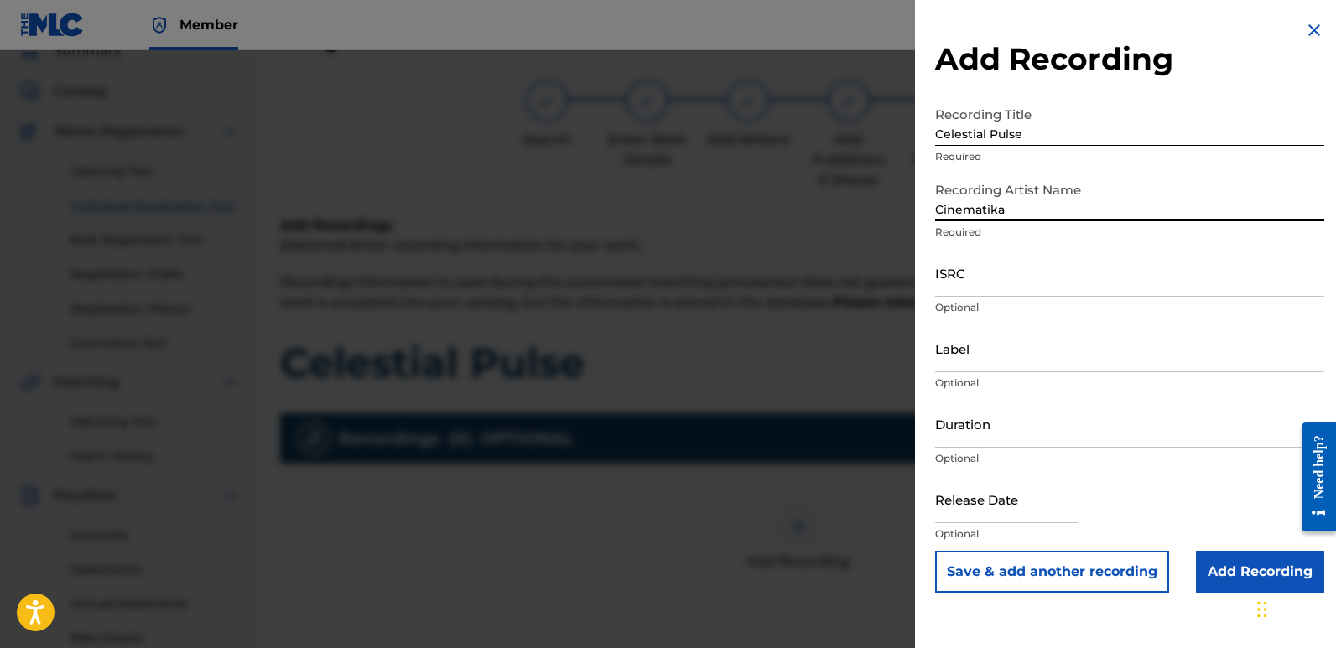
type input "Cinematika"
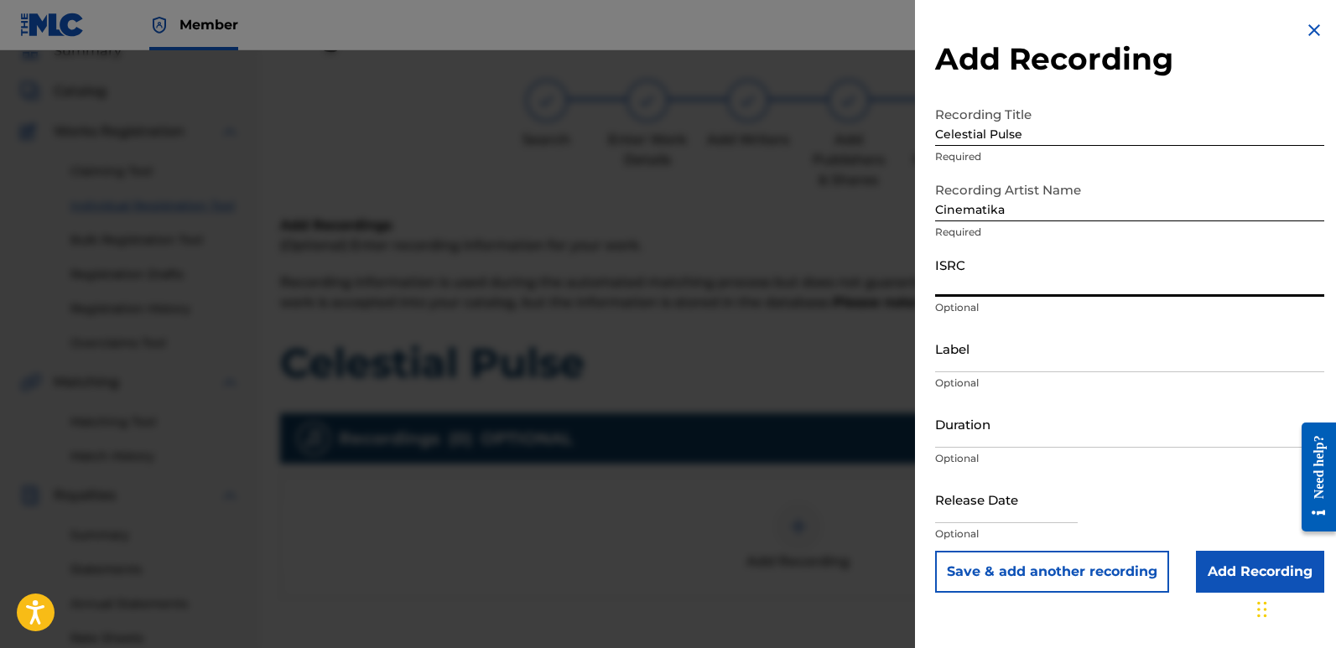
paste input "QZZ7K2522726"
type input "QZZ7K2522726"
click at [1047, 352] on input "Label" at bounding box center [1129, 349] width 389 height 48
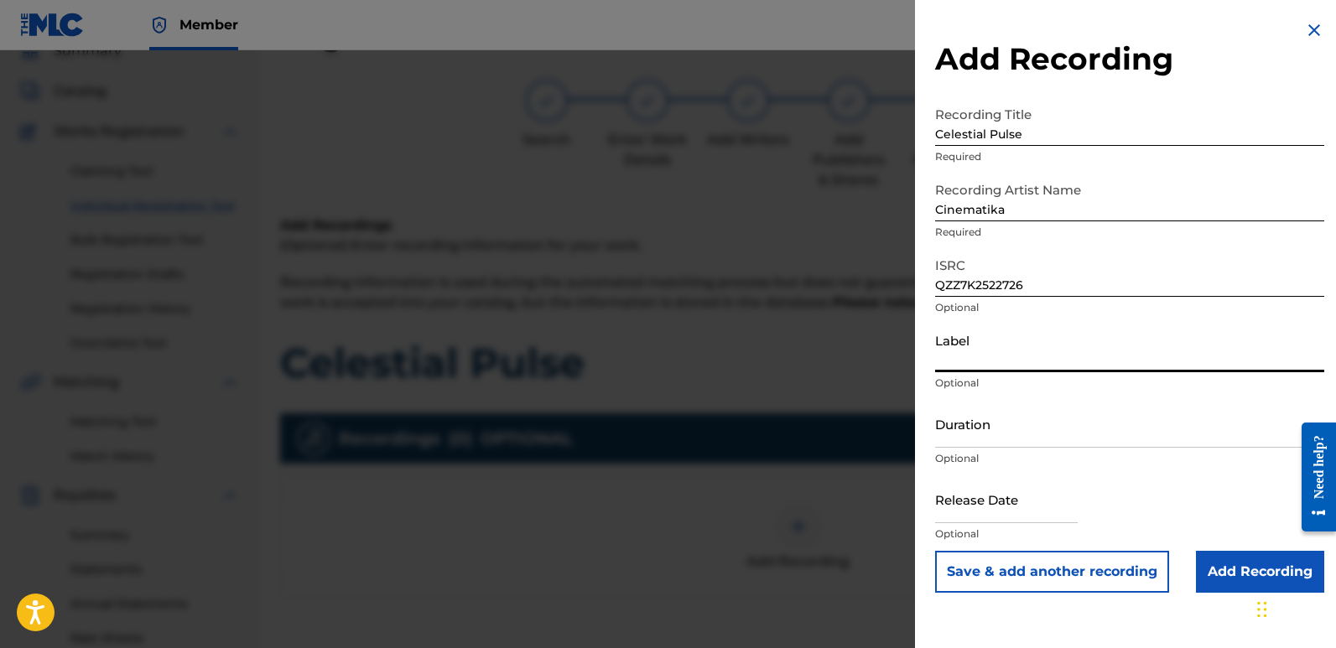
type input "Divinebeats"
click at [983, 518] on input "text" at bounding box center [1006, 500] width 143 height 48
select select "7"
select select "2025"
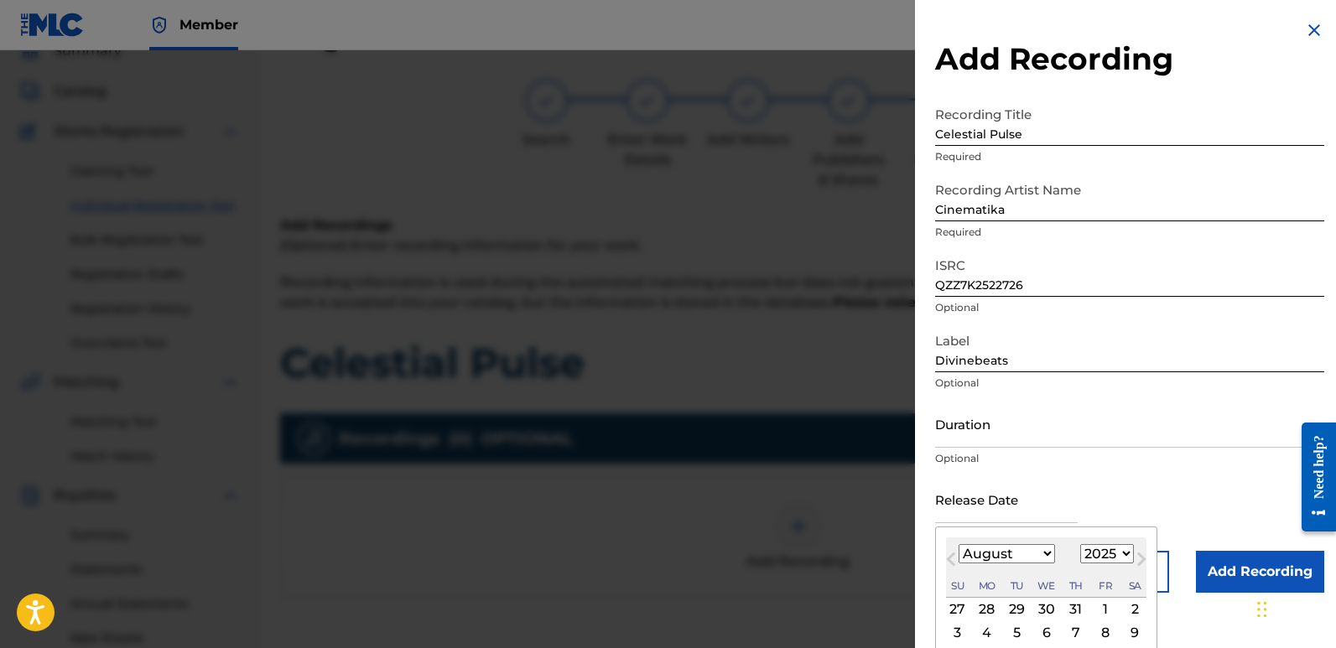
click at [960, 632] on div "3" at bounding box center [958, 632] width 20 height 20
type input "[DATE]"
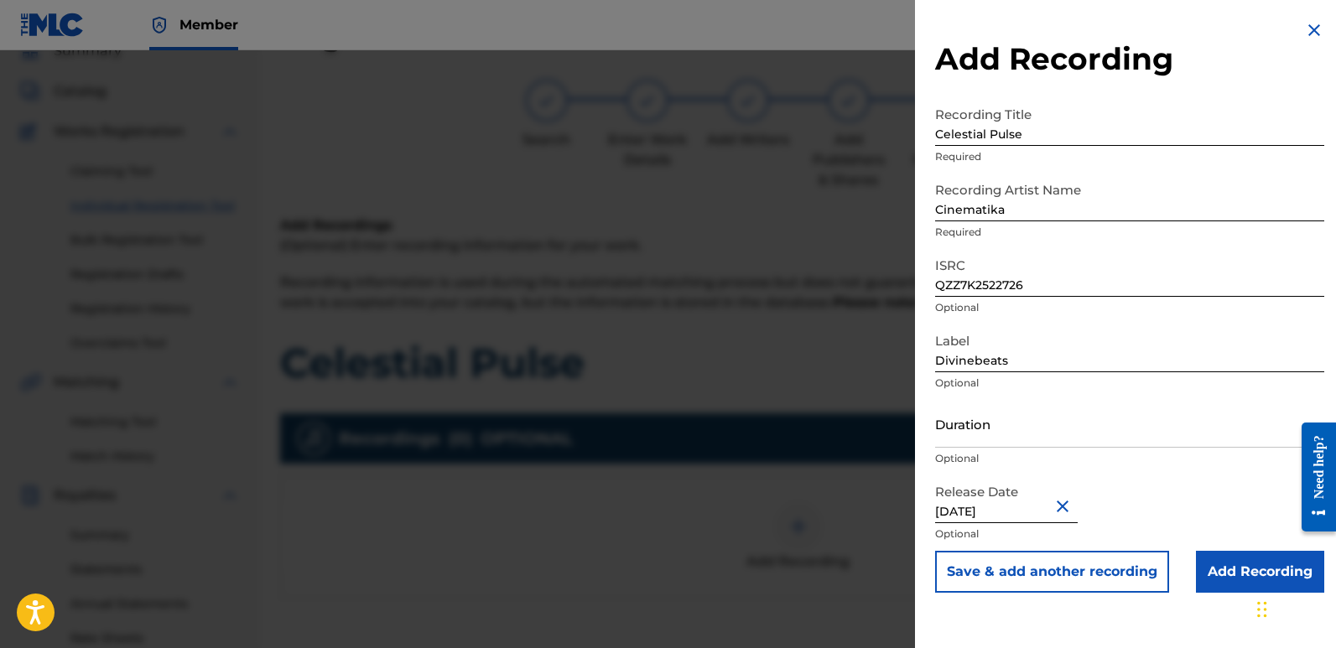
click at [982, 508] on input "[DATE]" at bounding box center [1006, 500] width 143 height 48
select select "7"
select select "2025"
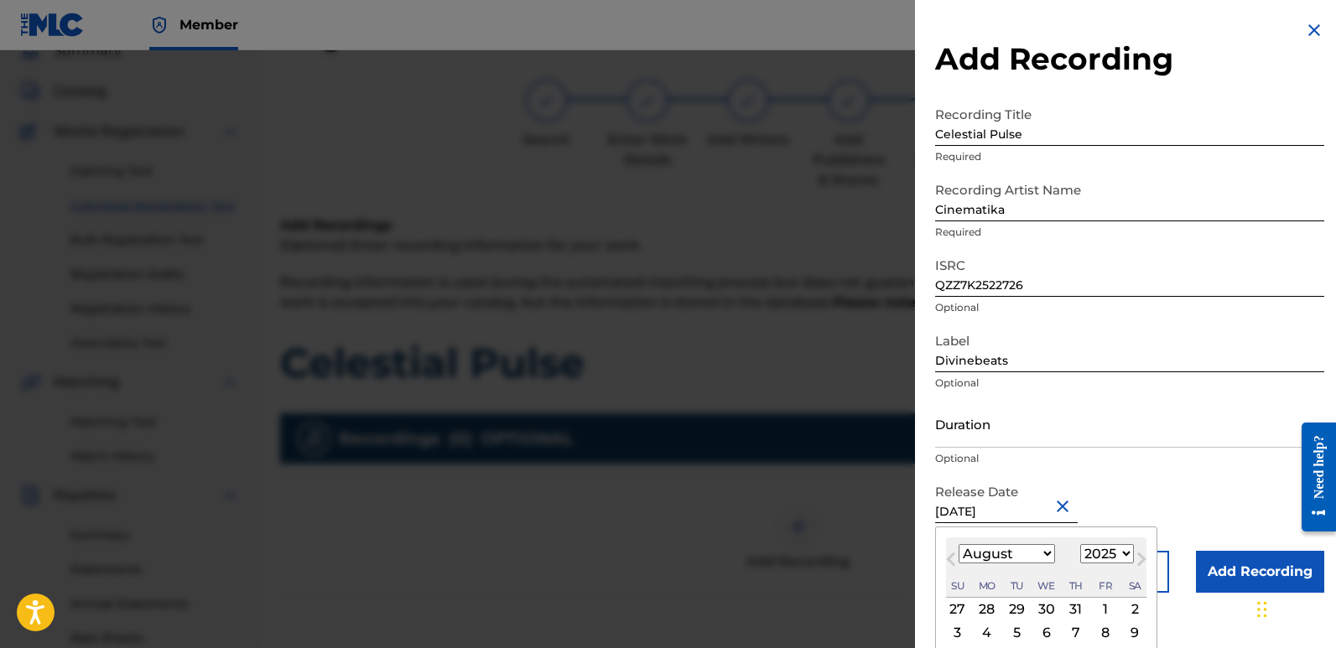
type input "[DATE]"
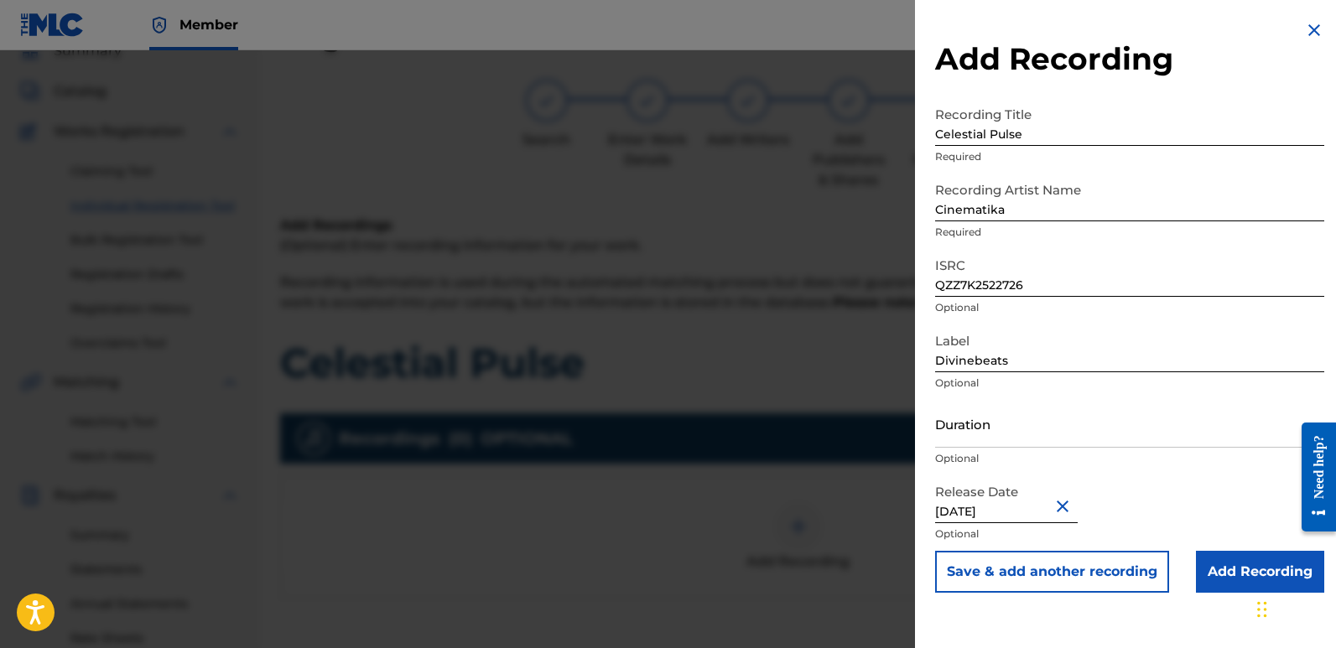
click at [1238, 577] on input "Add Recording" at bounding box center [1260, 572] width 128 height 42
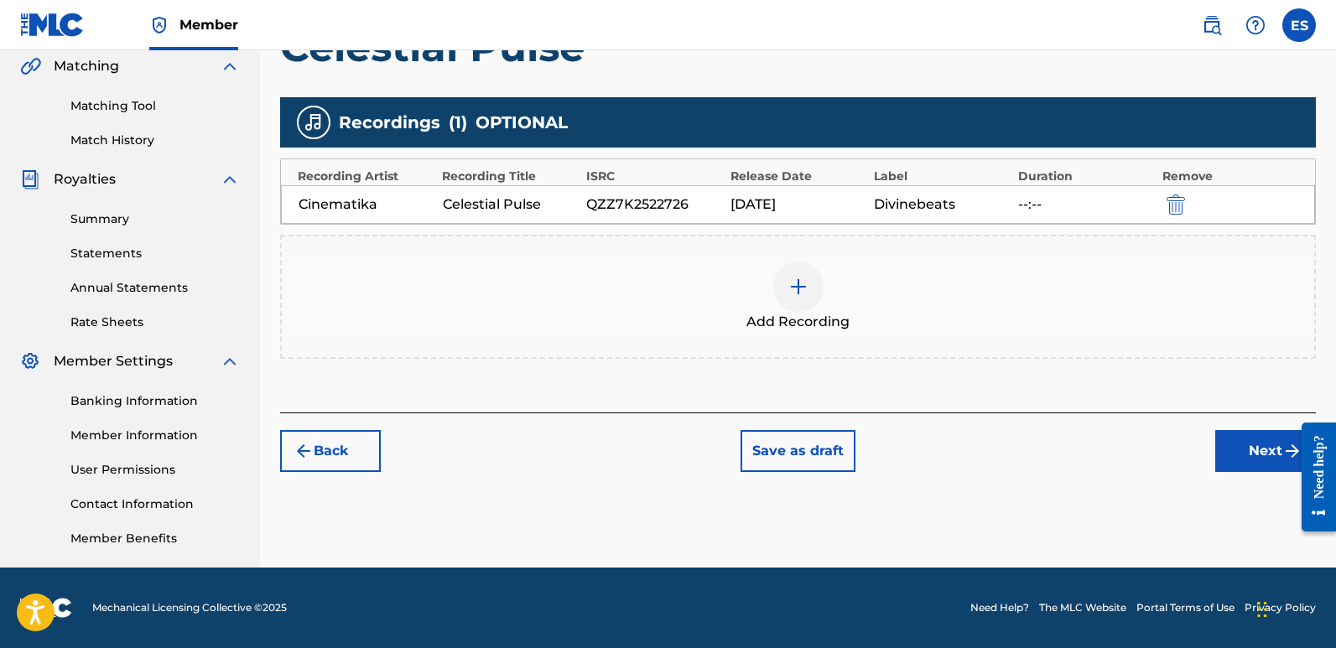
click at [1246, 453] on button "Next" at bounding box center [1266, 451] width 101 height 42
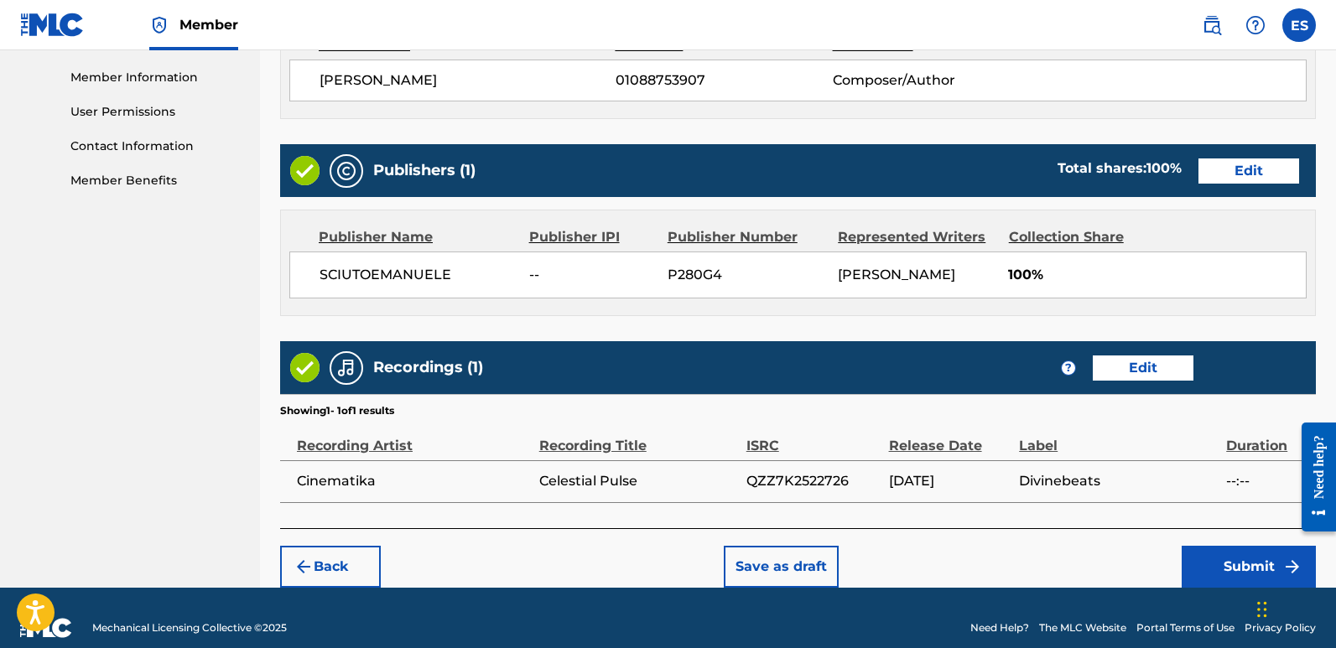
scroll to position [763, 0]
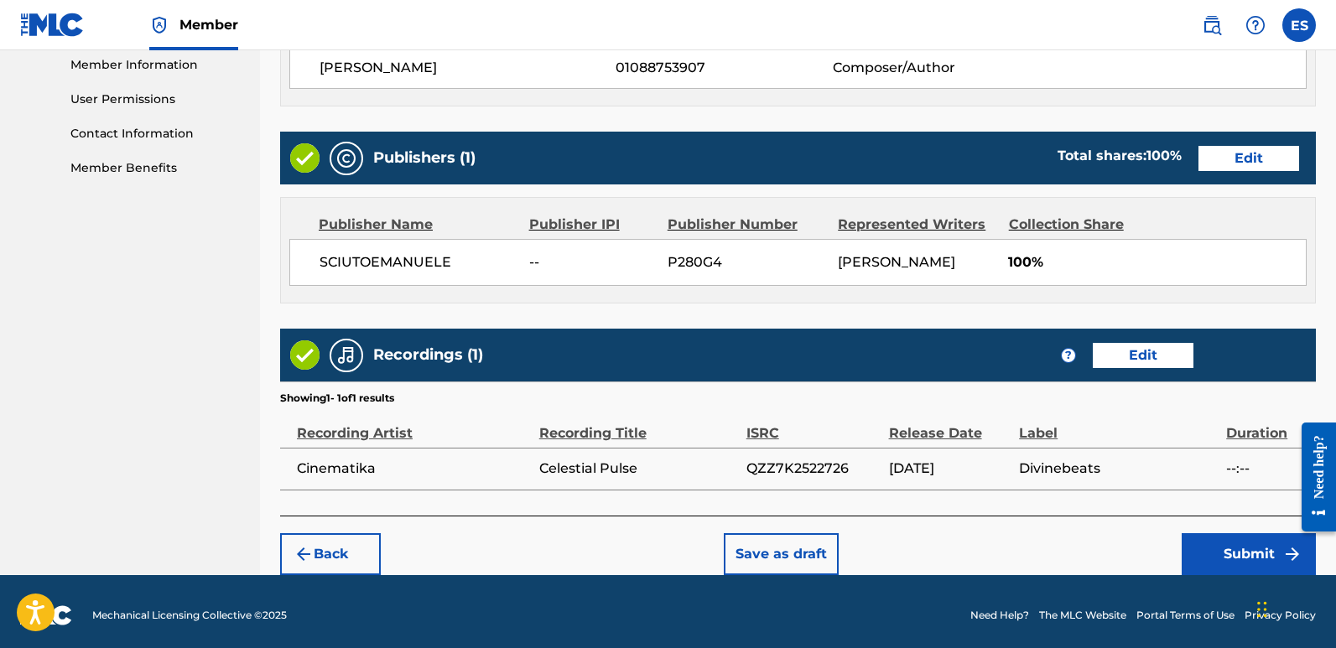
click at [1224, 554] on button "Submit" at bounding box center [1249, 555] width 134 height 42
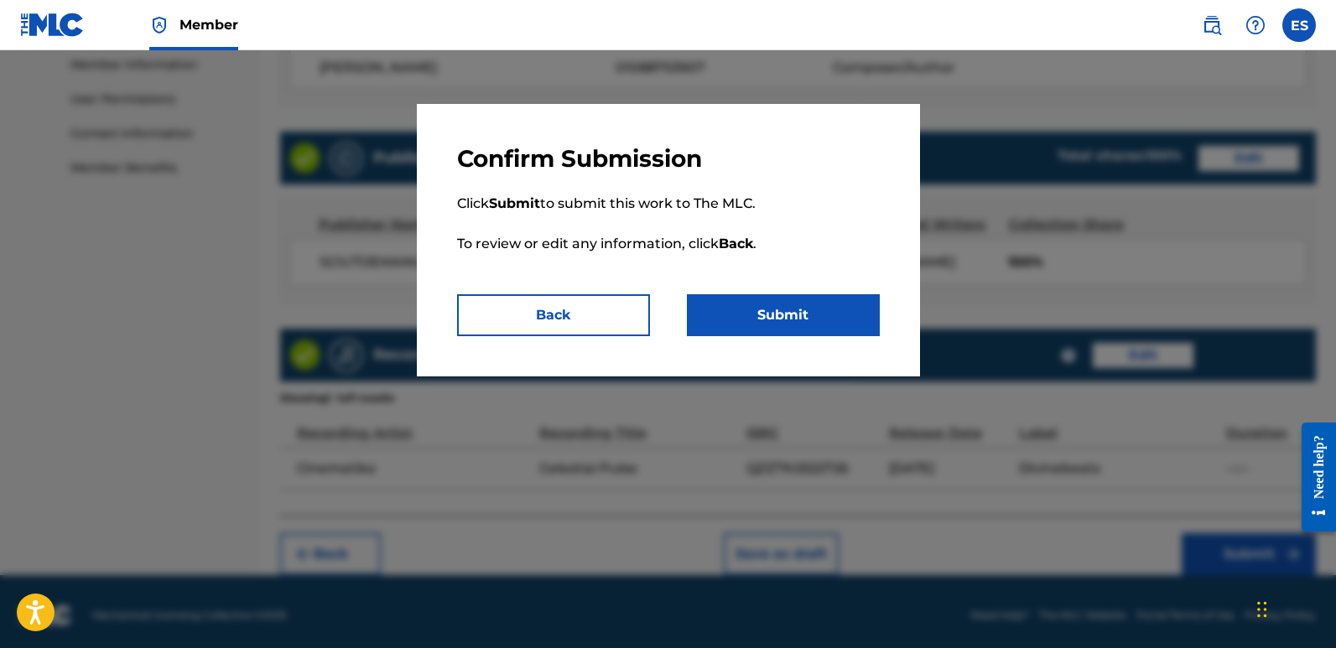
click at [785, 303] on button "Submit" at bounding box center [783, 315] width 193 height 42
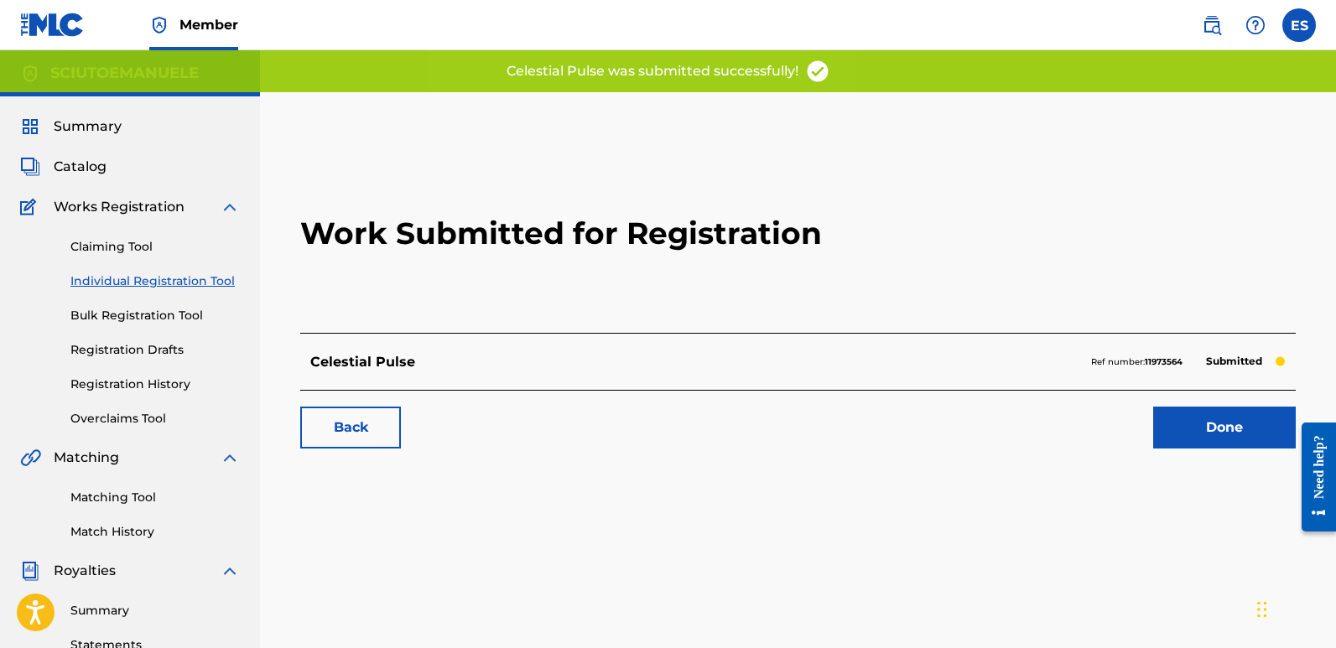
click at [1221, 423] on link "Done" at bounding box center [1225, 428] width 143 height 42
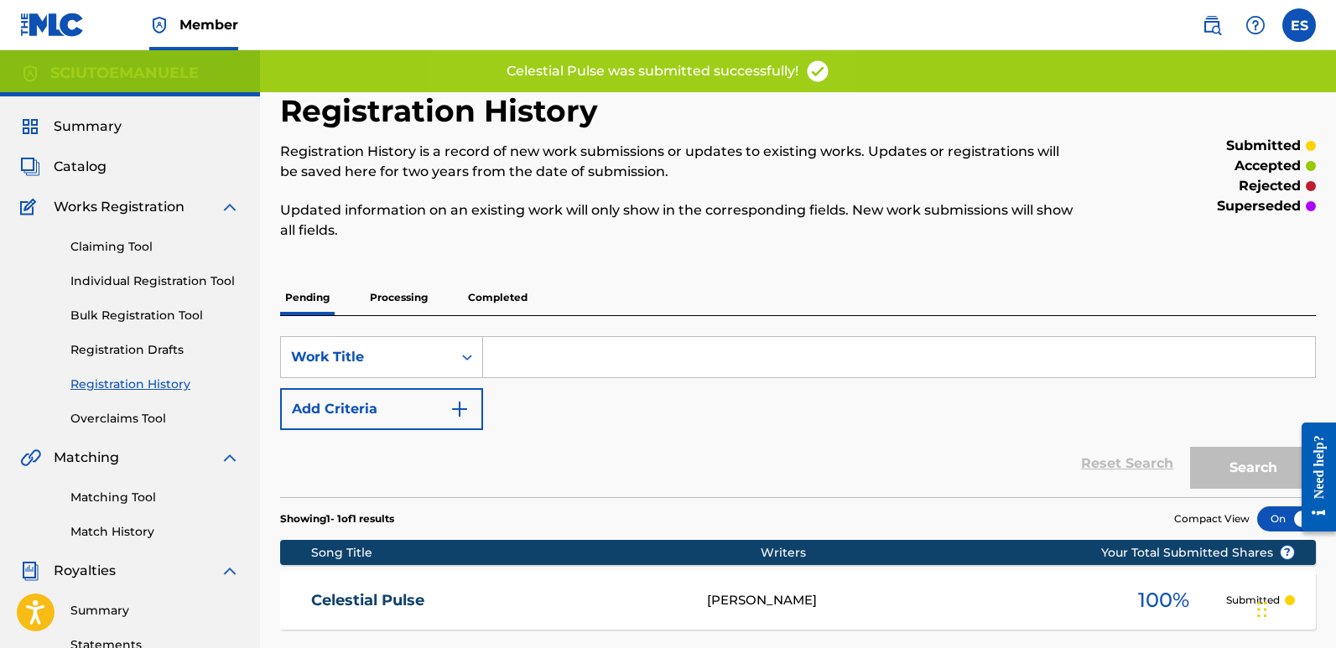
click at [159, 289] on link "Individual Registration Tool" at bounding box center [154, 282] width 169 height 18
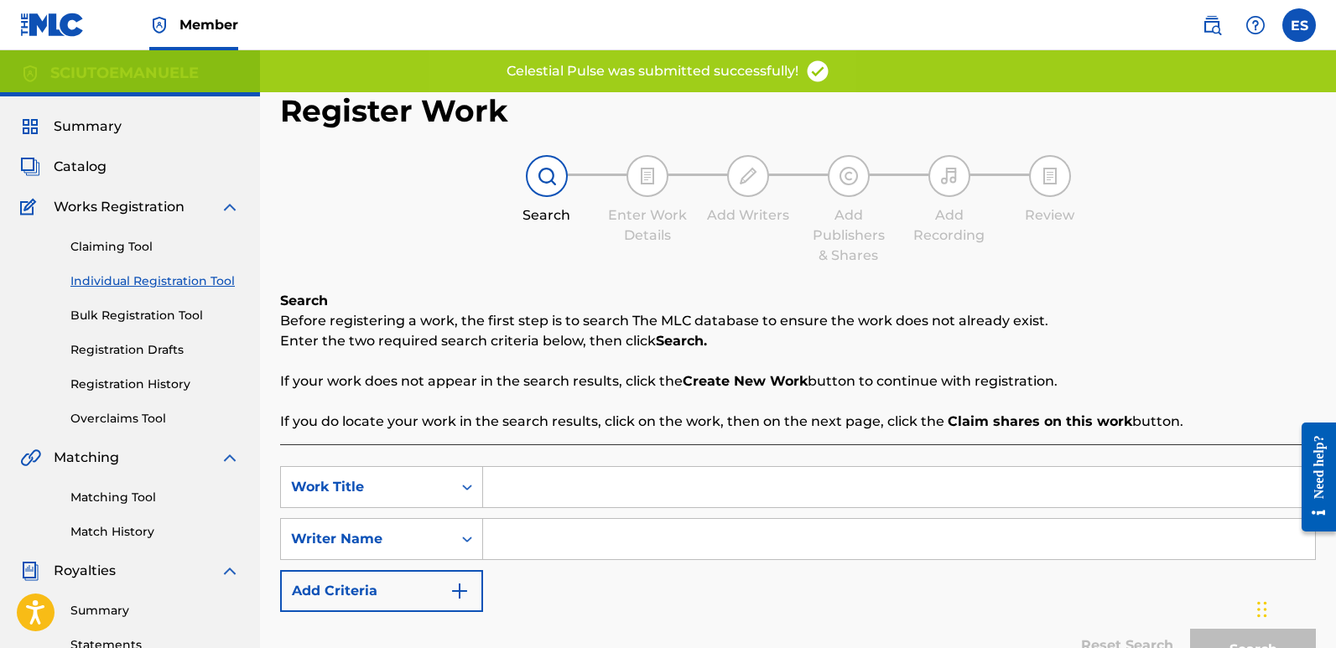
click at [600, 485] on input "Search Form" at bounding box center [899, 487] width 832 height 40
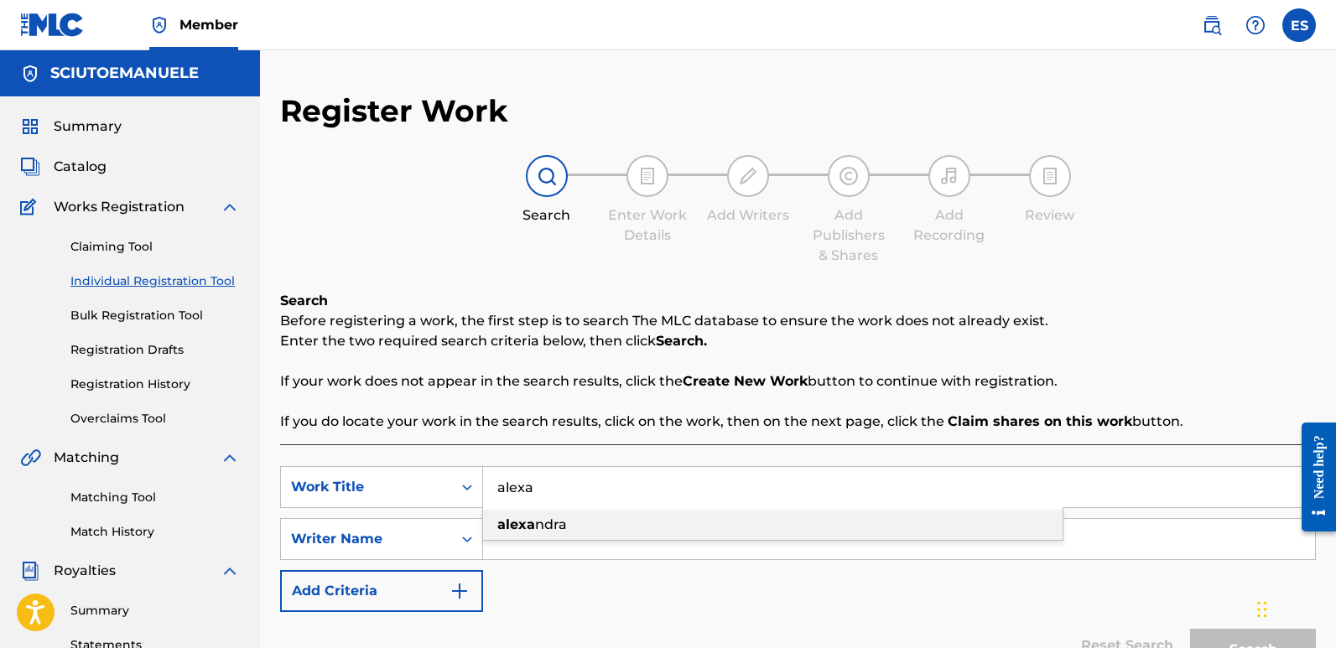
click at [570, 518] on div "[PERSON_NAME]" at bounding box center [773, 525] width 580 height 30
type input "[PERSON_NAME]"
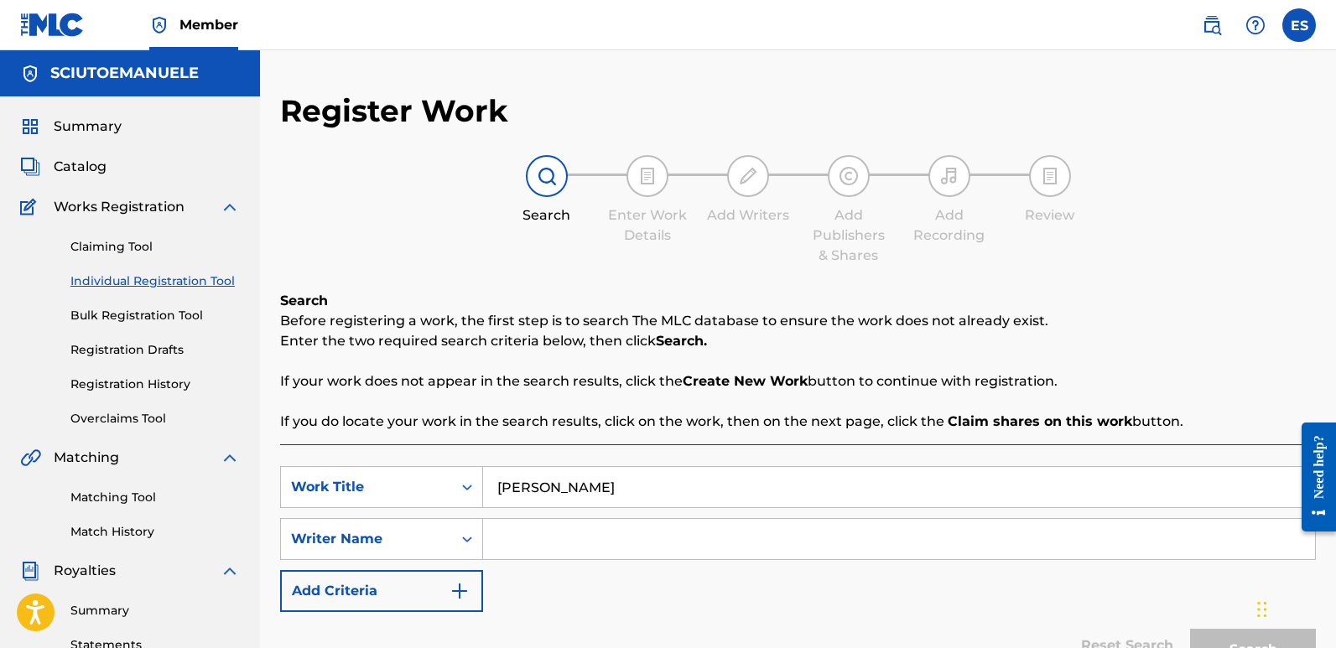
click at [570, 518] on div "Search Form" at bounding box center [899, 539] width 833 height 42
click at [575, 534] on input "Search Form" at bounding box center [899, 539] width 832 height 40
type input "[PERSON_NAME]"
click at [1190, 629] on button "Search" at bounding box center [1253, 650] width 126 height 42
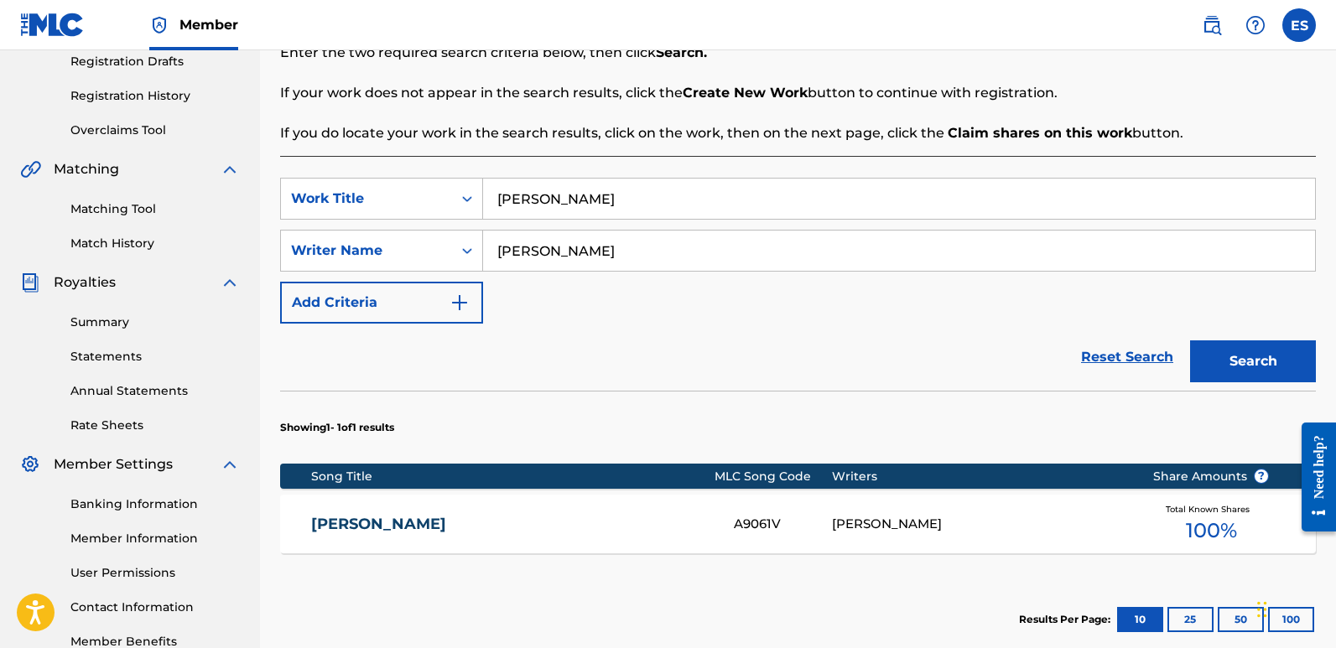
scroll to position [375, 0]
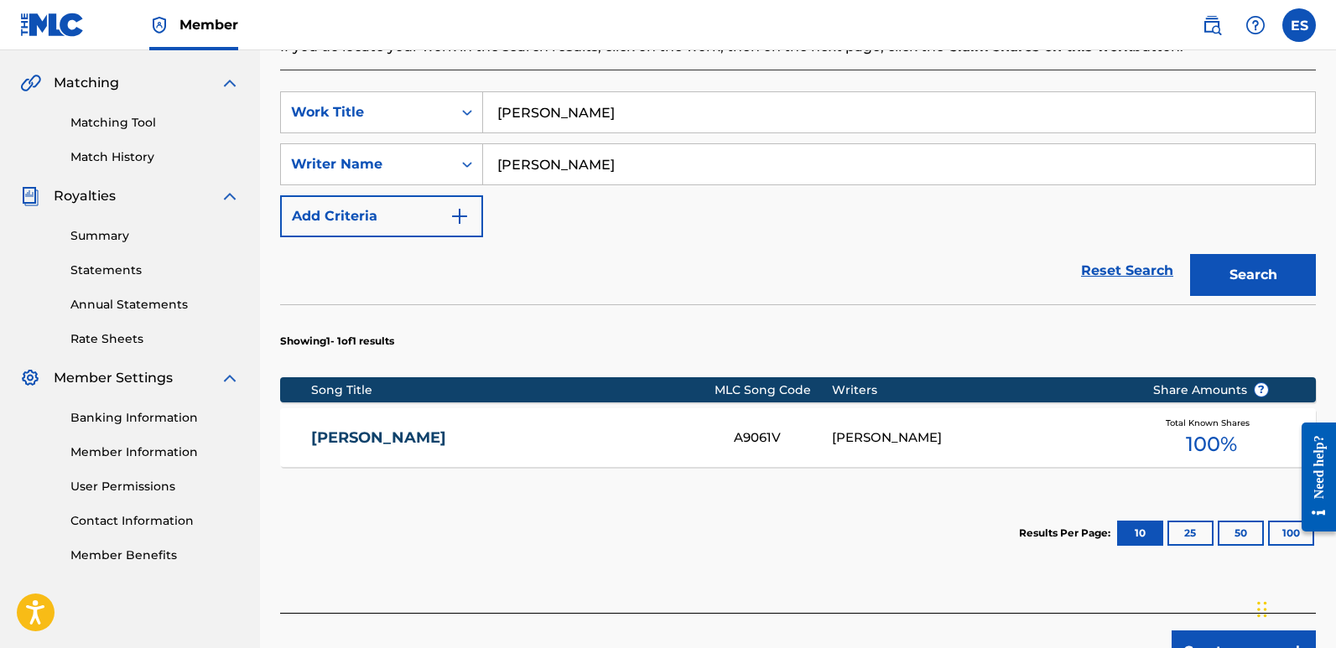
click at [1237, 645] on button "Create new work" at bounding box center [1244, 652] width 144 height 42
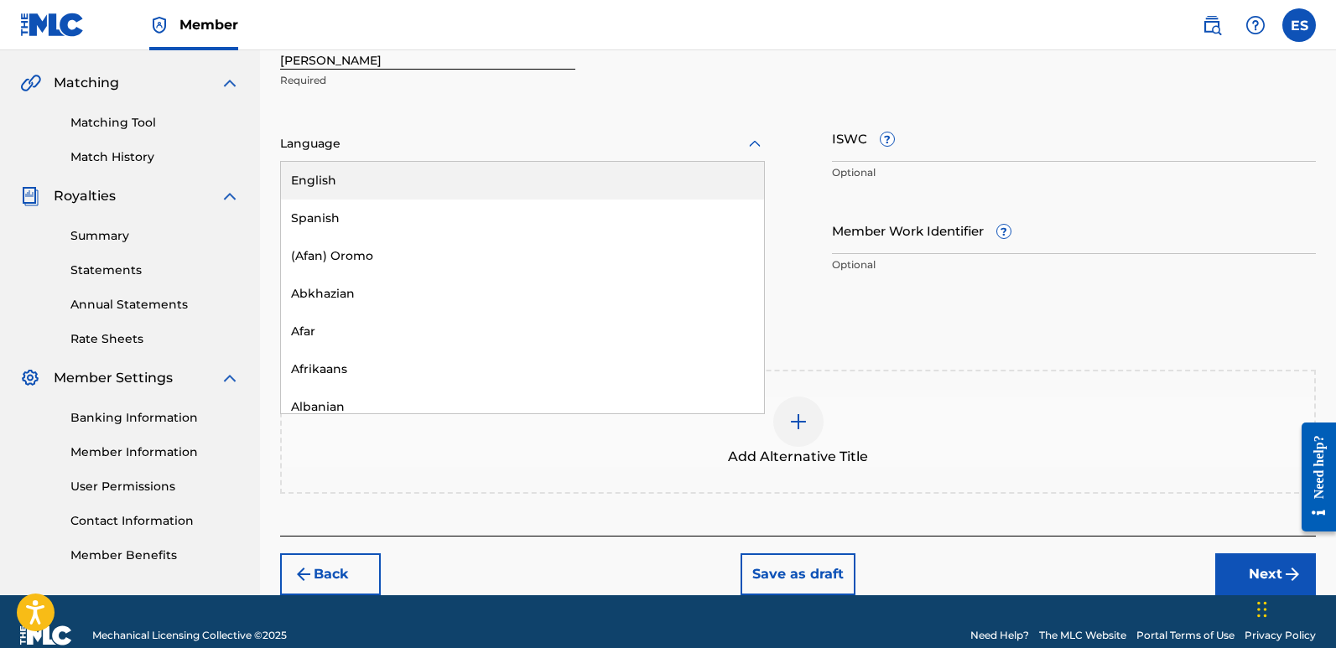
click at [442, 154] on div at bounding box center [522, 143] width 485 height 21
click at [370, 180] on div "English" at bounding box center [522, 181] width 483 height 38
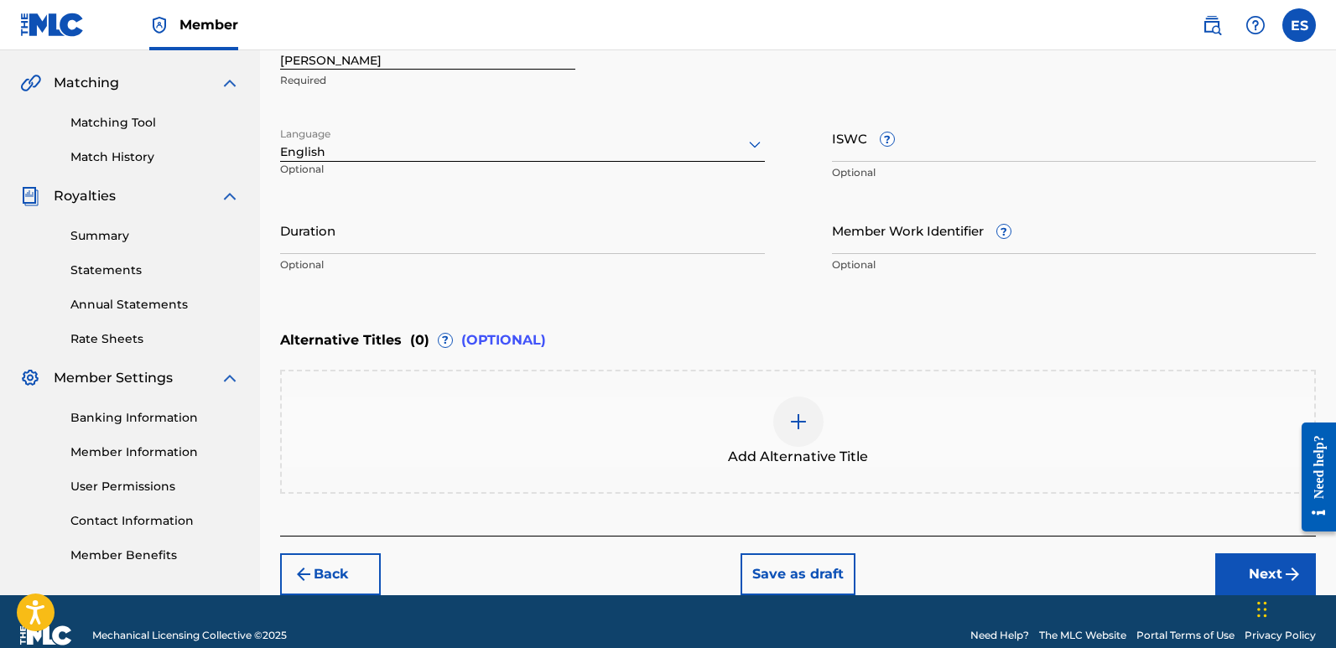
scroll to position [221, 0]
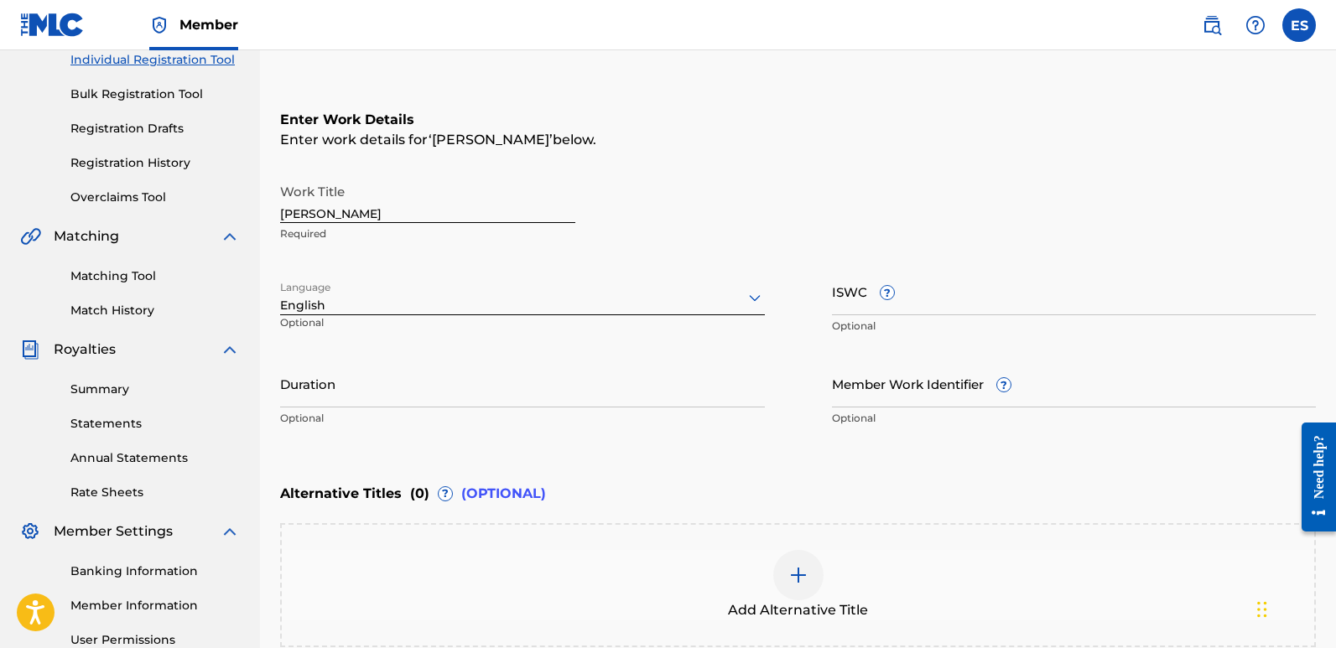
click at [364, 202] on input "[PERSON_NAME]" at bounding box center [427, 199] width 295 height 48
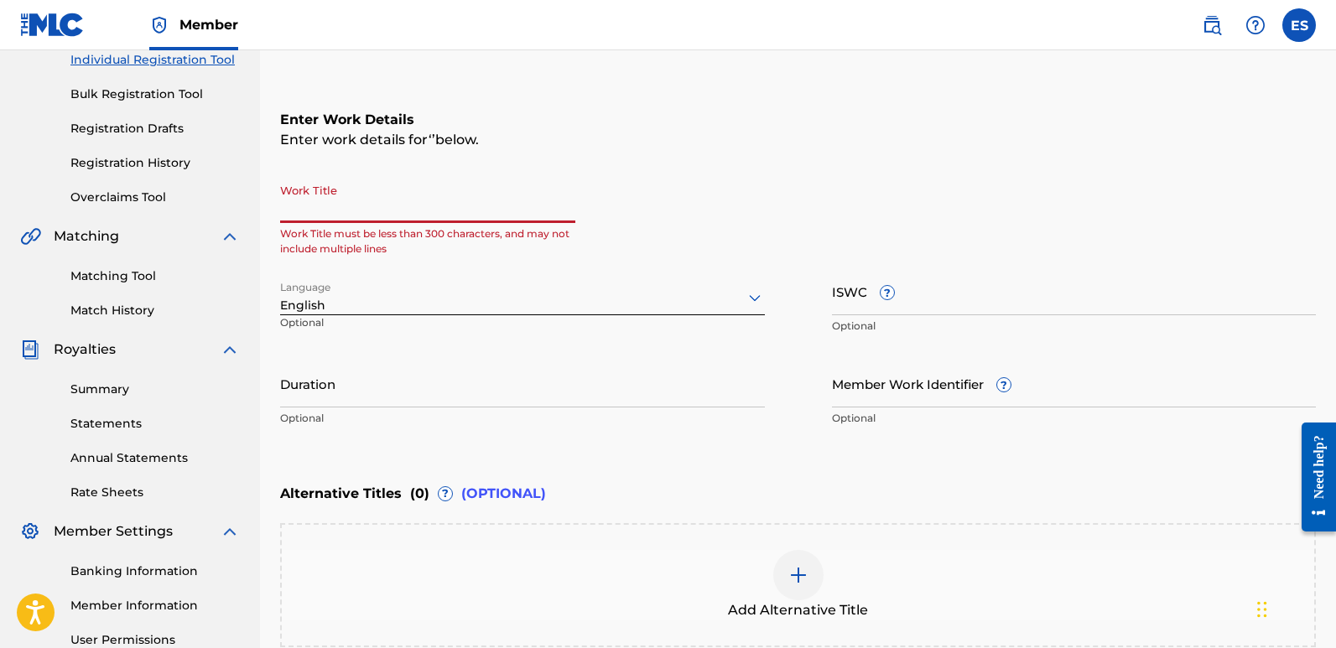
paste input "Exogenesis"
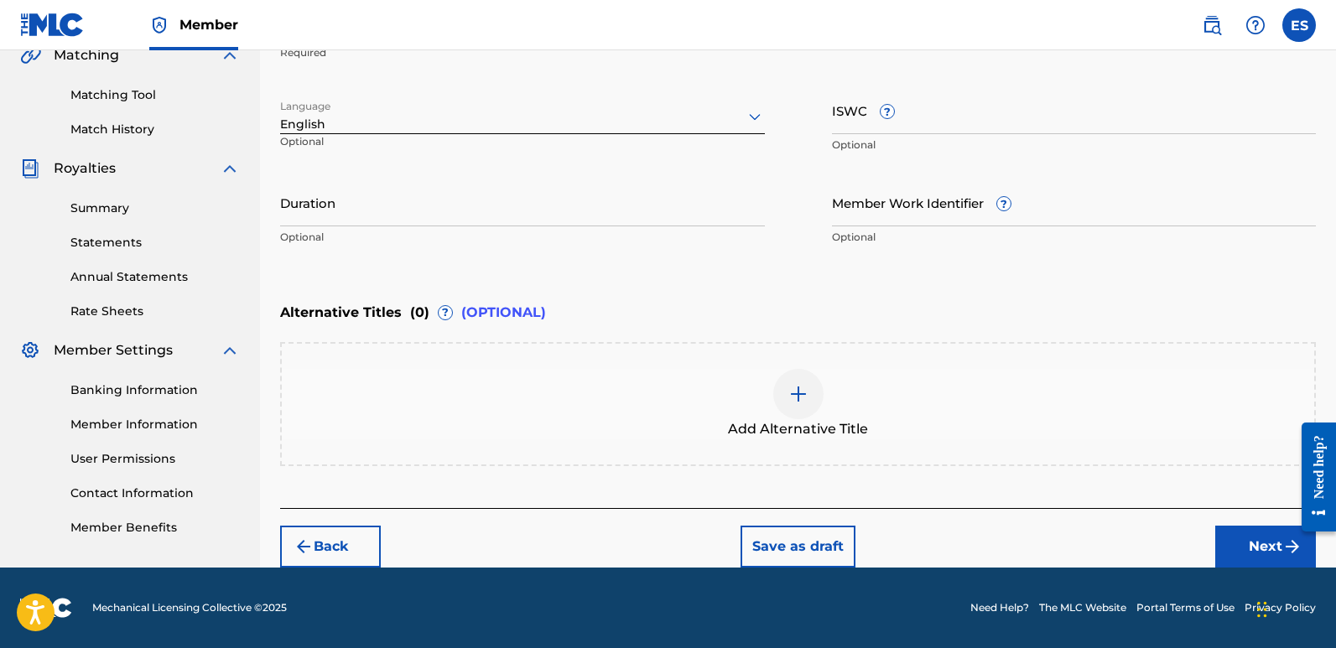
type input "Exogenesis"
click at [1243, 553] on button "Next" at bounding box center [1266, 547] width 101 height 42
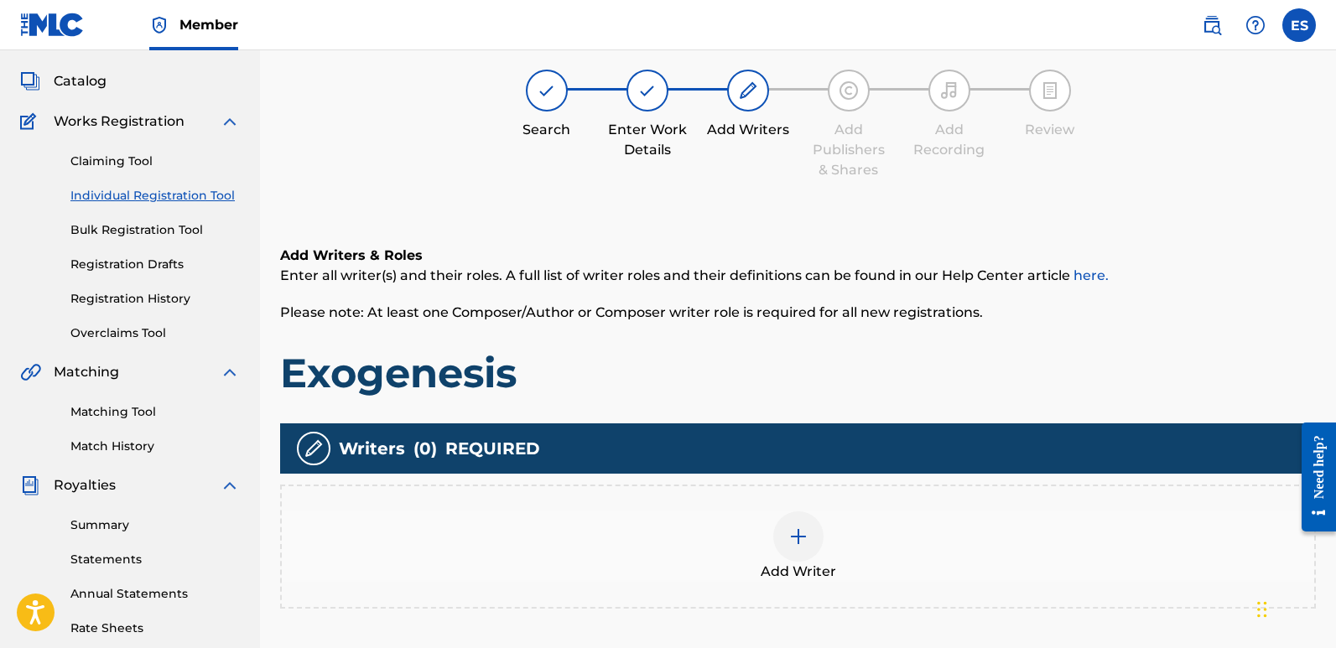
scroll to position [76, 0]
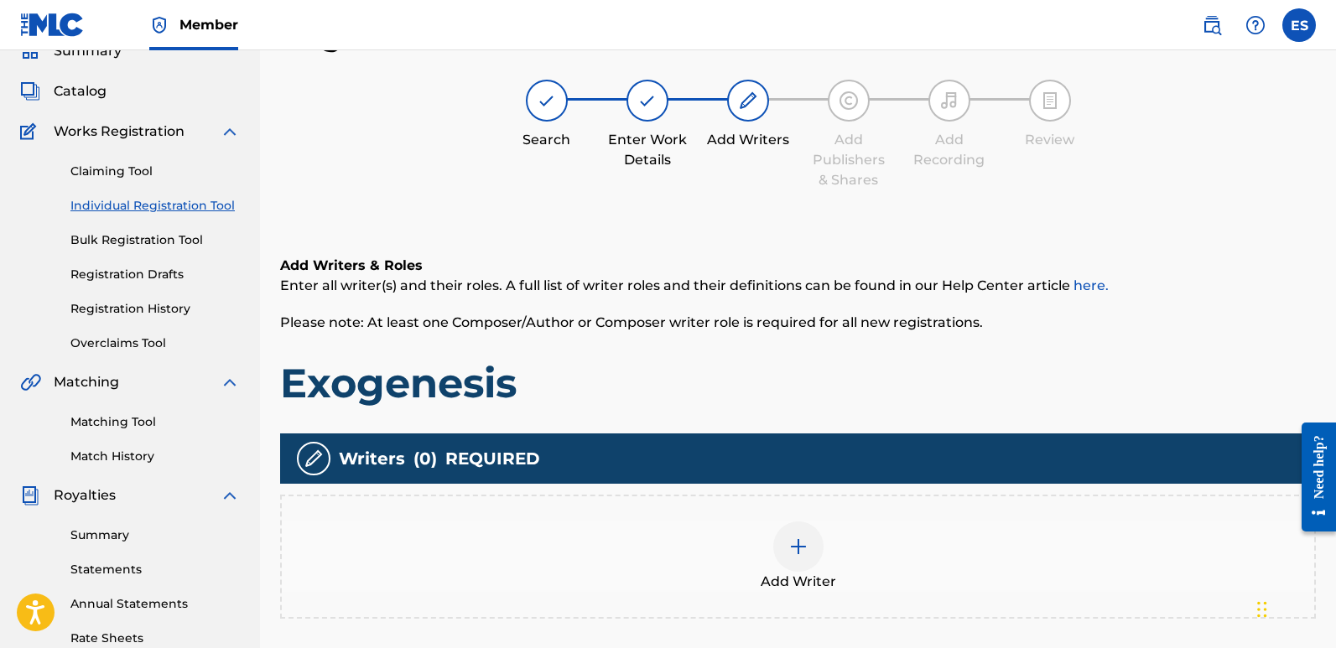
click at [818, 564] on div "Add Writer" at bounding box center [798, 557] width 1033 height 70
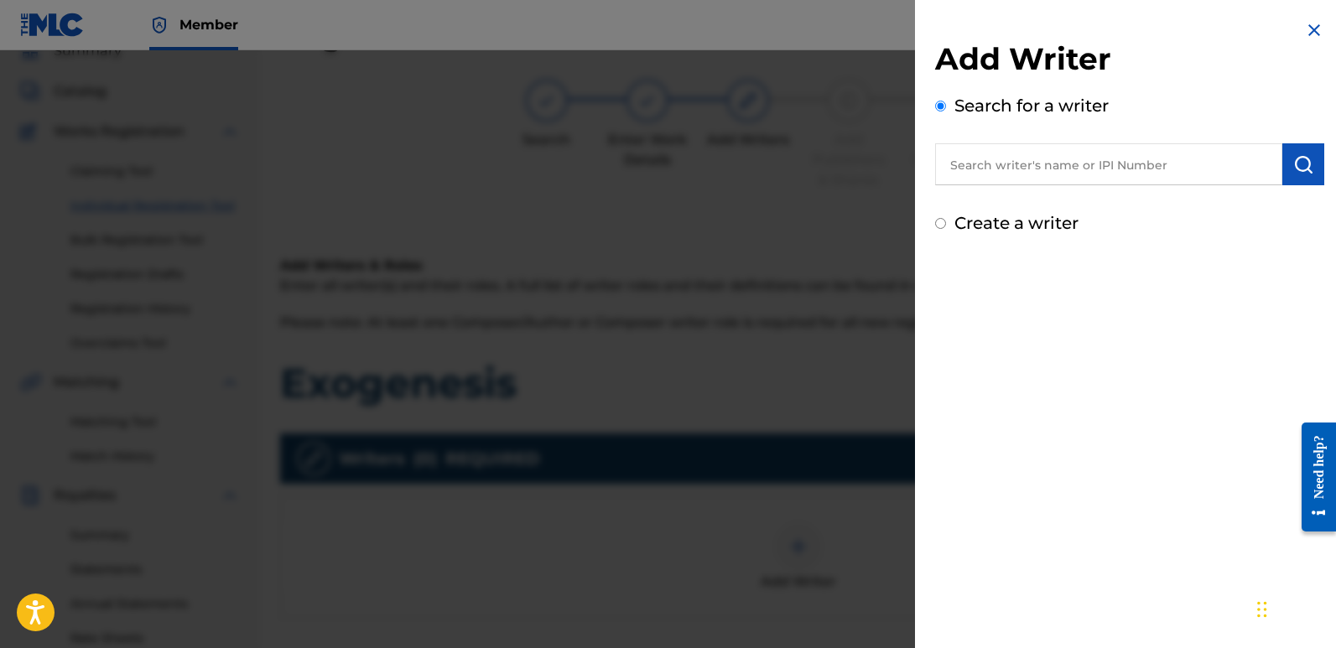
click at [1075, 159] on input "text" at bounding box center [1108, 164] width 347 height 42
type input "emanuelesciuto"
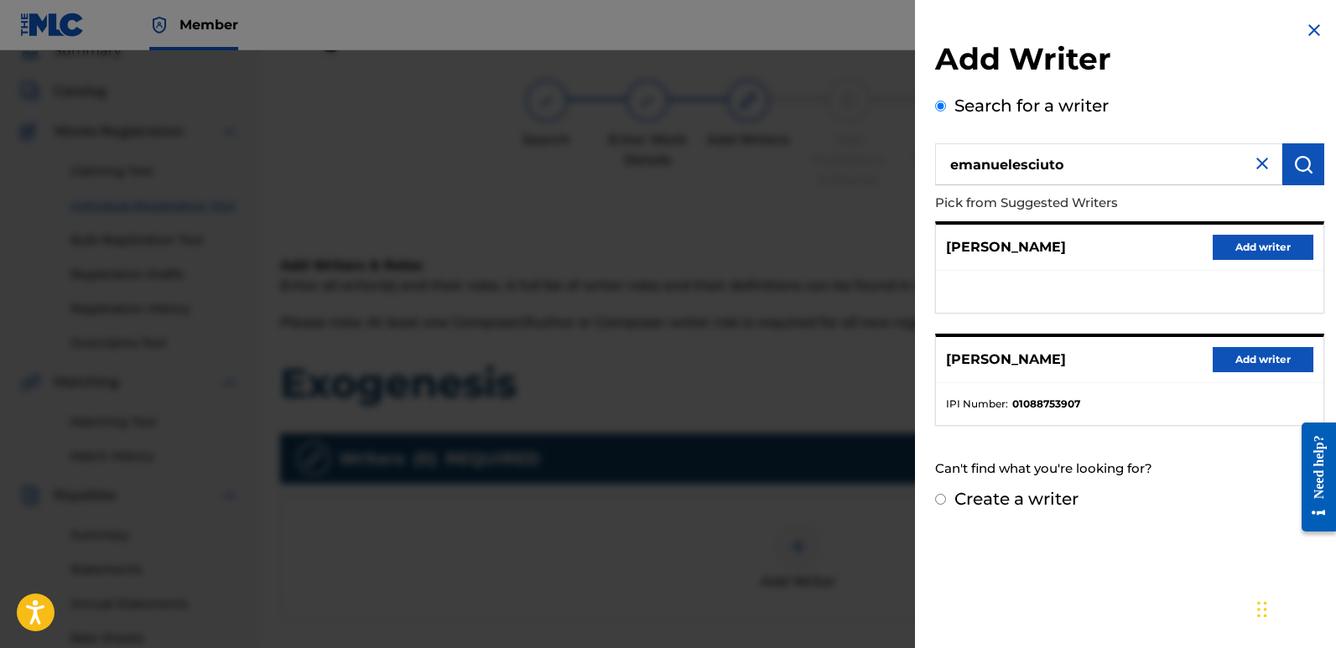
click at [1280, 362] on button "Add writer" at bounding box center [1263, 359] width 101 height 25
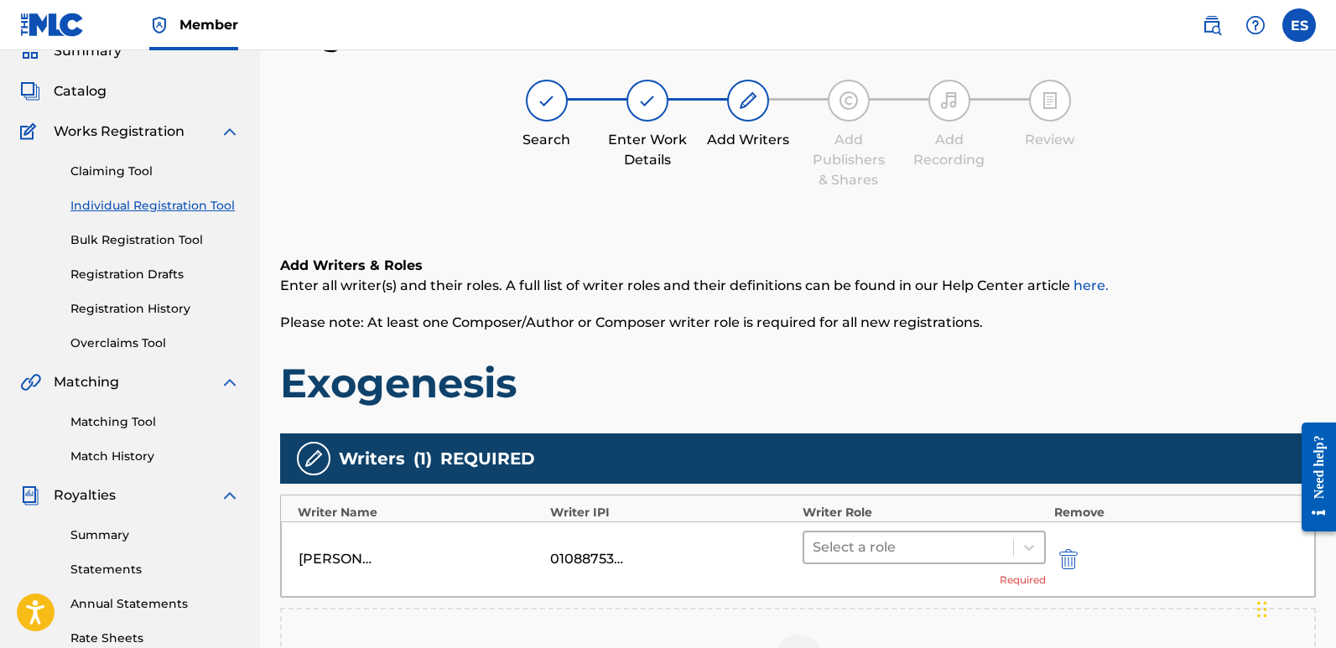
click at [902, 549] on div at bounding box center [909, 547] width 192 height 23
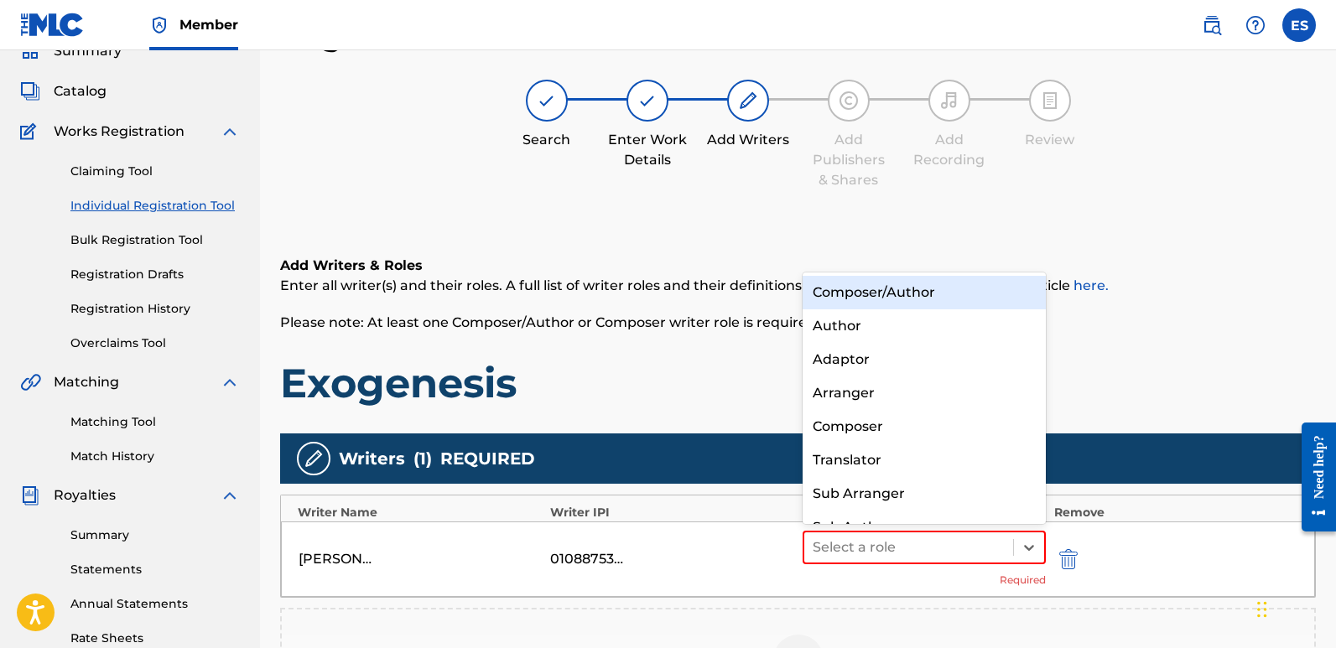
click at [867, 297] on div "Composer/Author" at bounding box center [924, 293] width 243 height 34
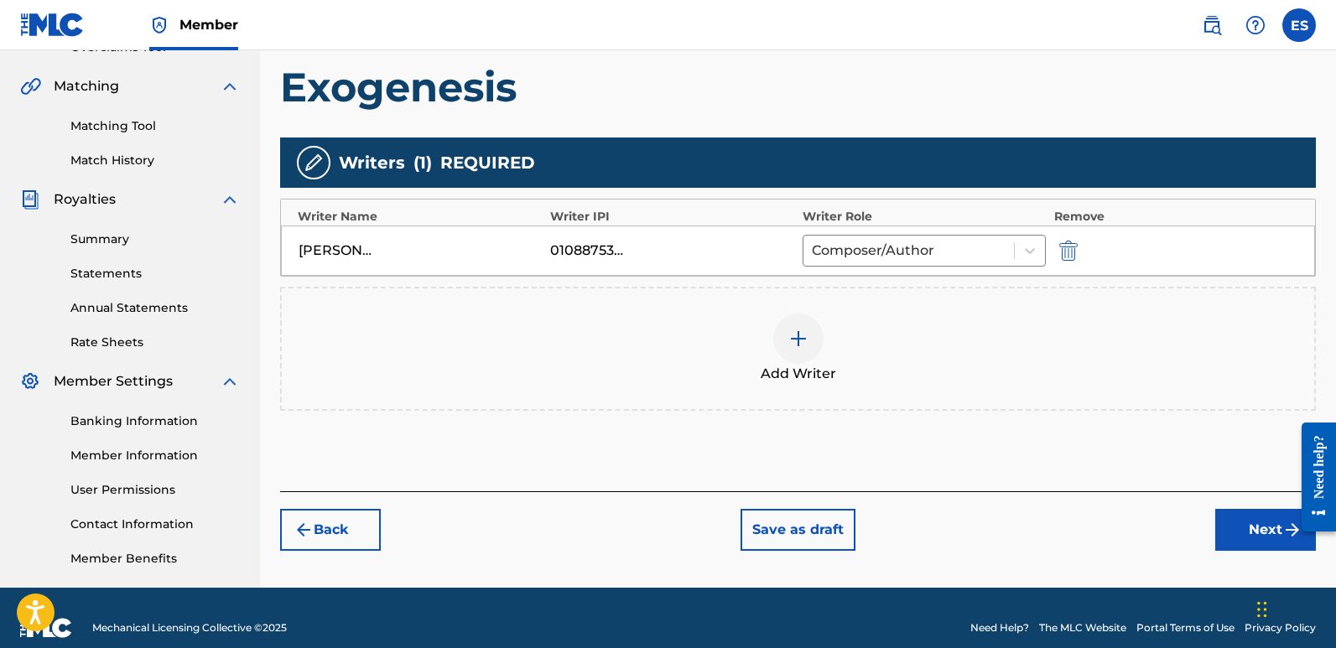
click at [1263, 534] on button "Next" at bounding box center [1266, 530] width 101 height 42
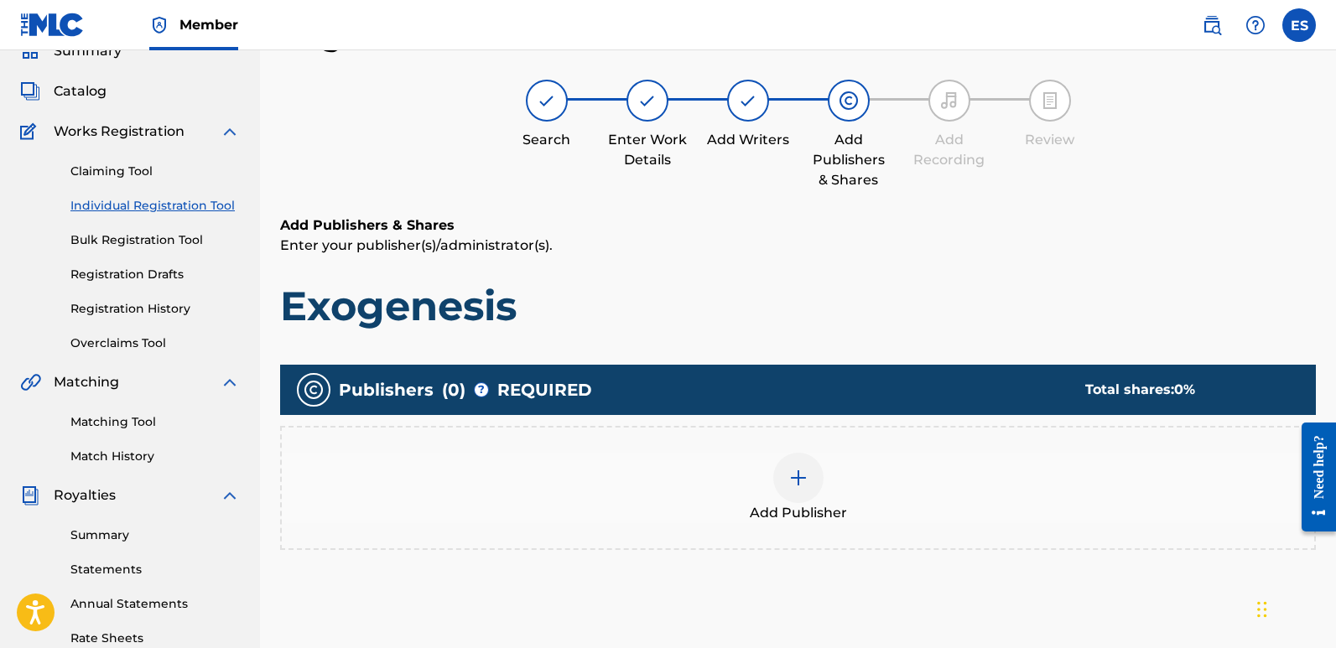
click at [813, 488] on div at bounding box center [798, 478] width 50 height 50
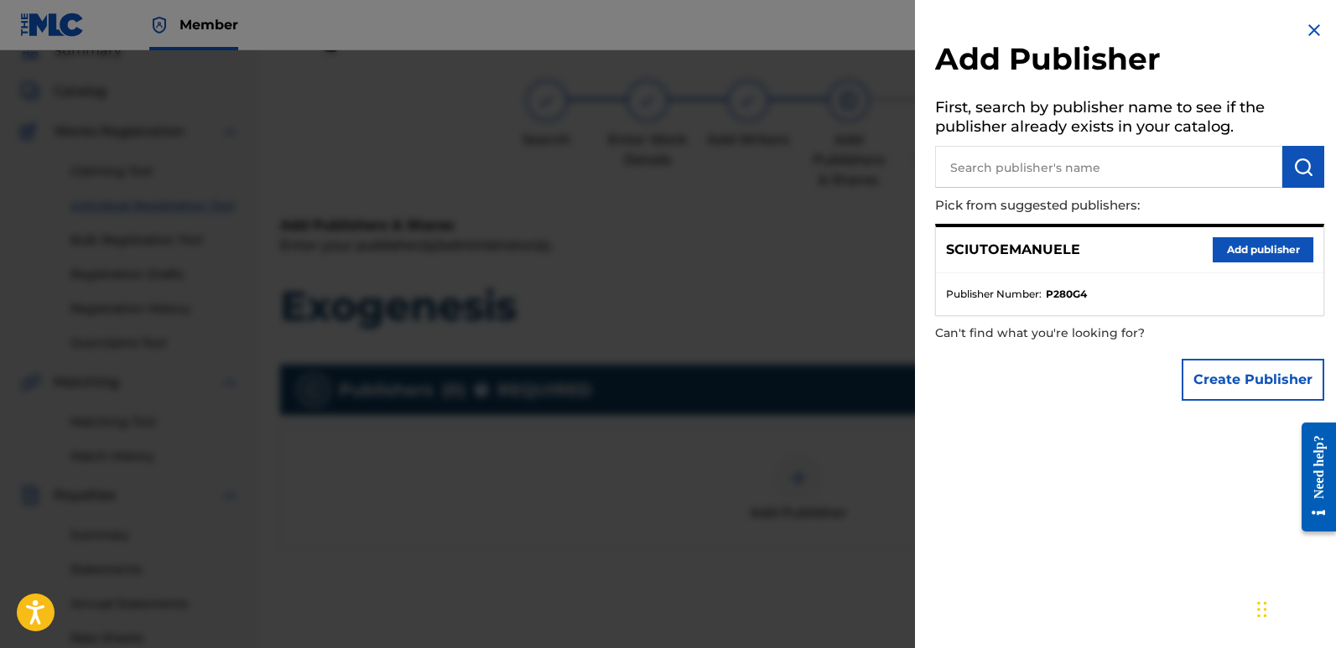
click at [1255, 250] on button "Add publisher" at bounding box center [1263, 249] width 101 height 25
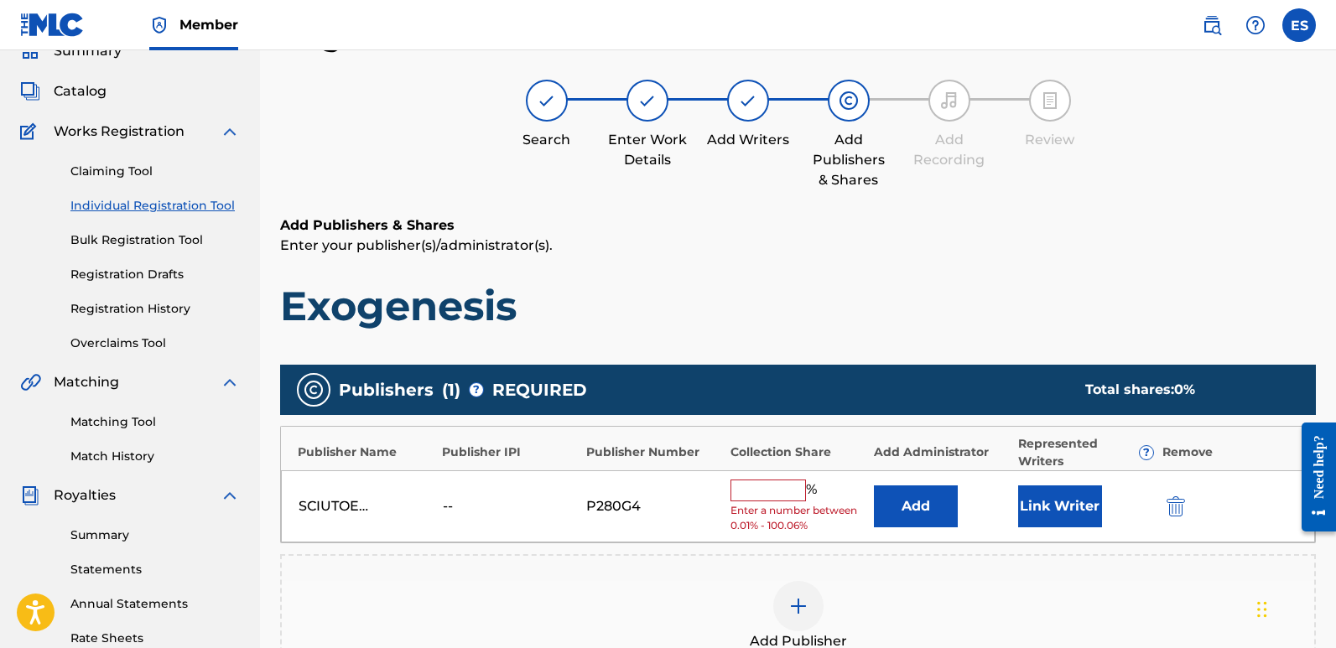
click at [1057, 508] on button "Link Writer" at bounding box center [1060, 507] width 84 height 42
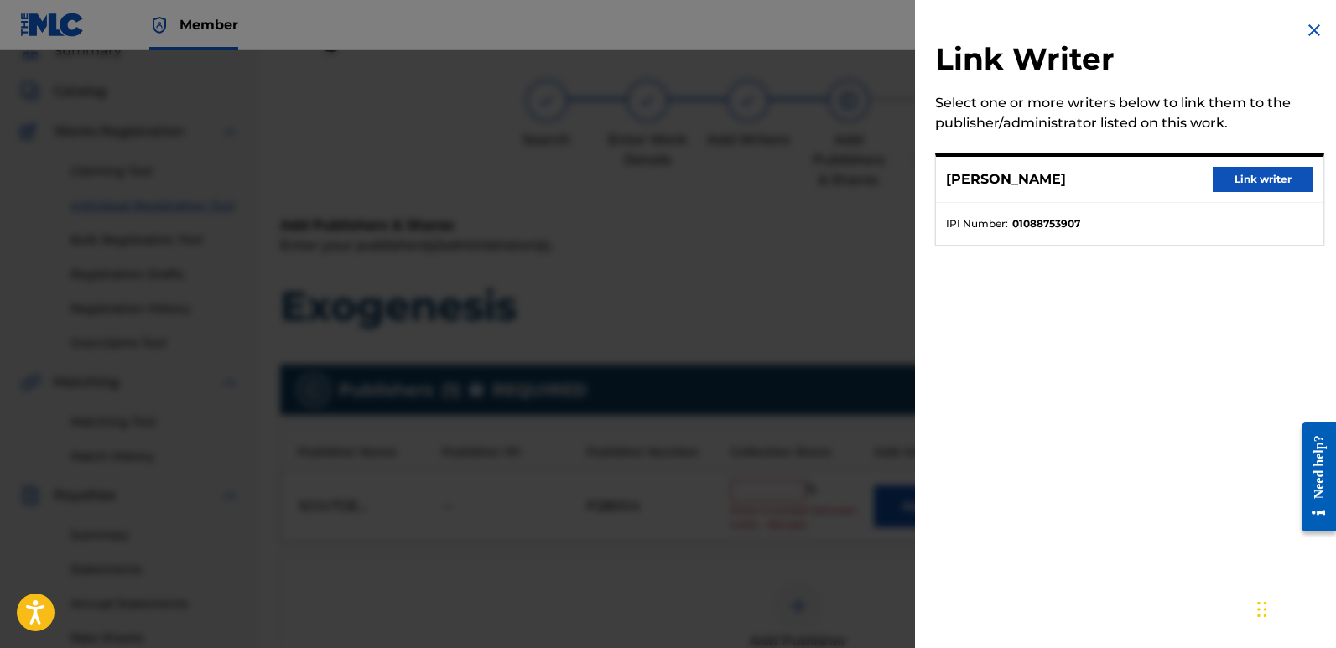
click at [1264, 177] on button "Link writer" at bounding box center [1263, 179] width 101 height 25
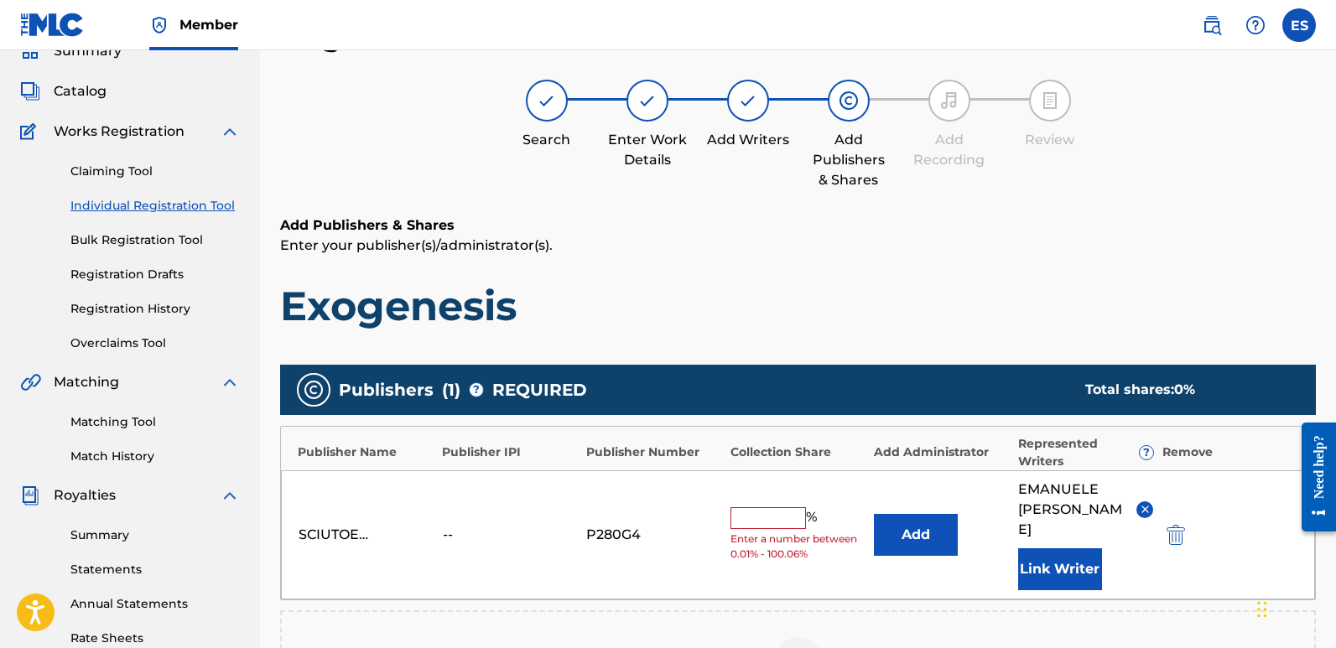
click at [789, 493] on div "SCIUTOEMANUELE -- P280G4 % Enter a number between 0.01% - 100.06% Add [PERSON_N…" at bounding box center [798, 535] width 1034 height 129
click at [761, 508] on input "text" at bounding box center [769, 519] width 76 height 22
type input "100"
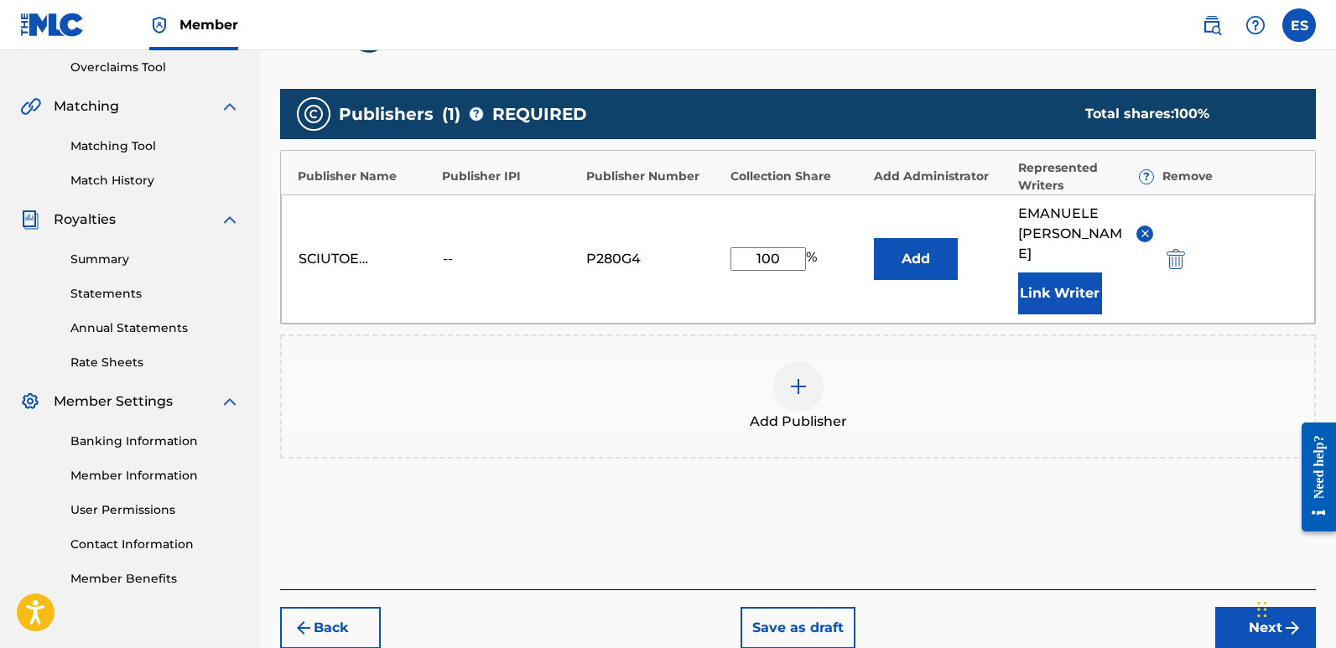
scroll to position [373, 0]
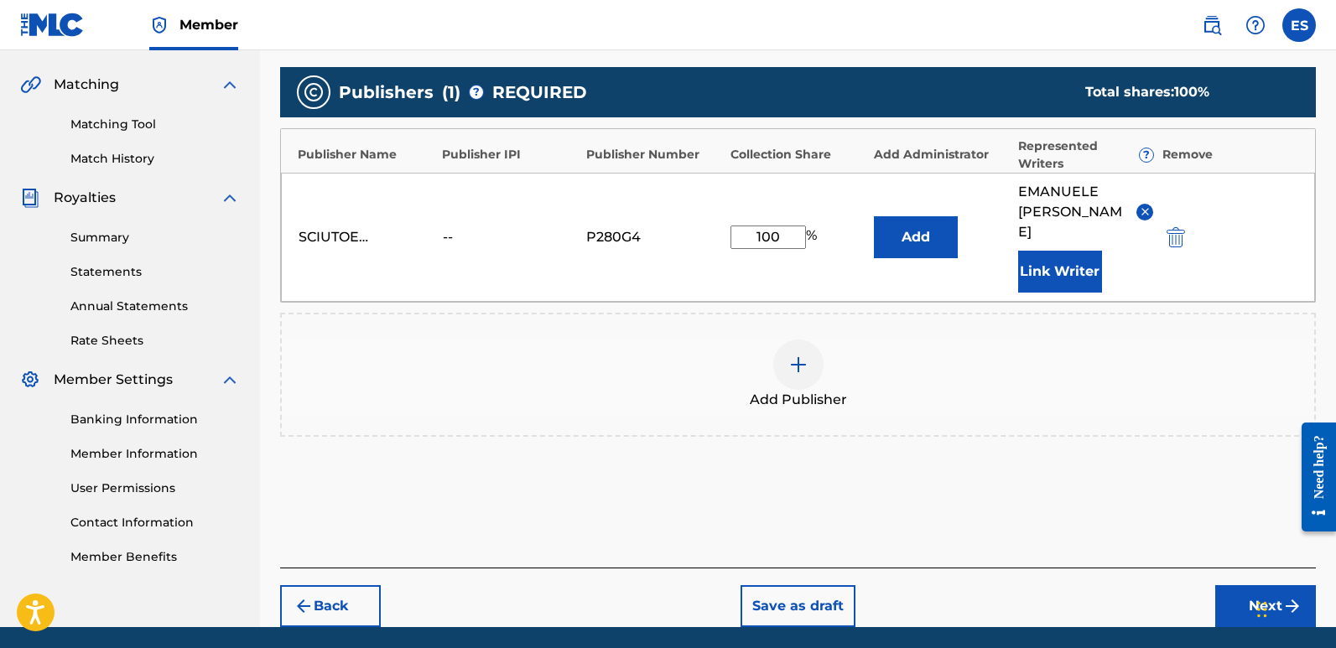
click at [1251, 586] on button "Next" at bounding box center [1266, 607] width 101 height 42
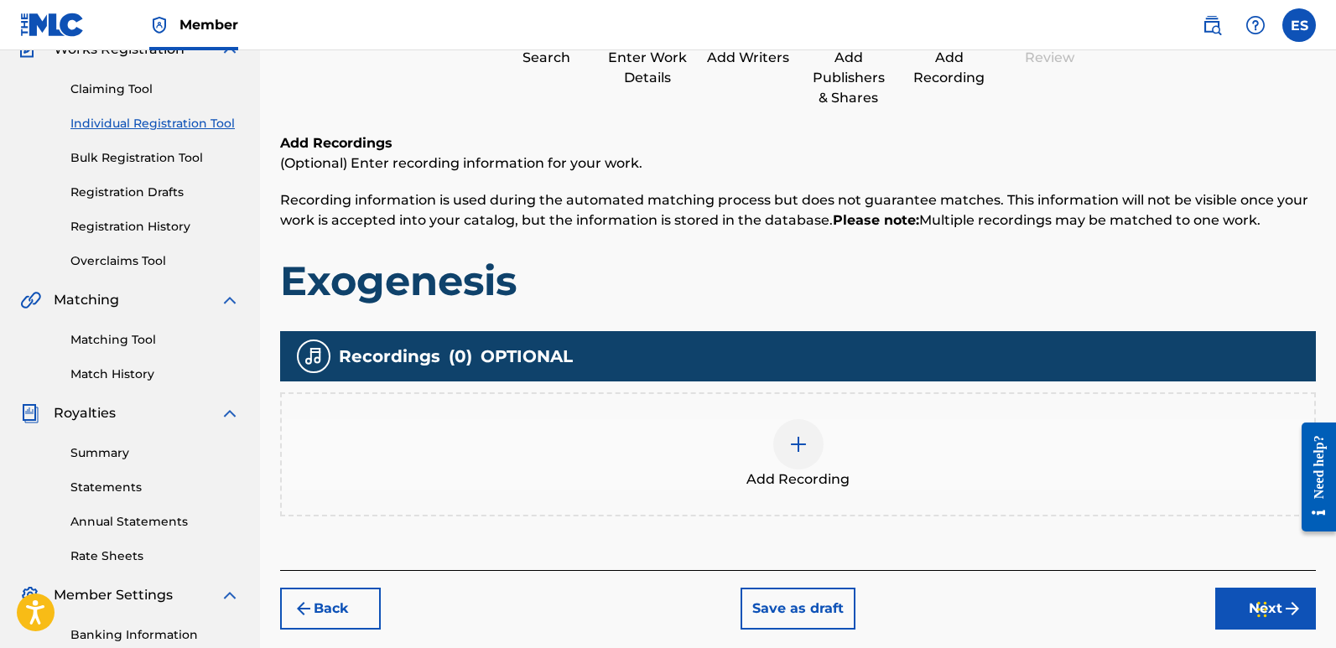
scroll to position [76, 0]
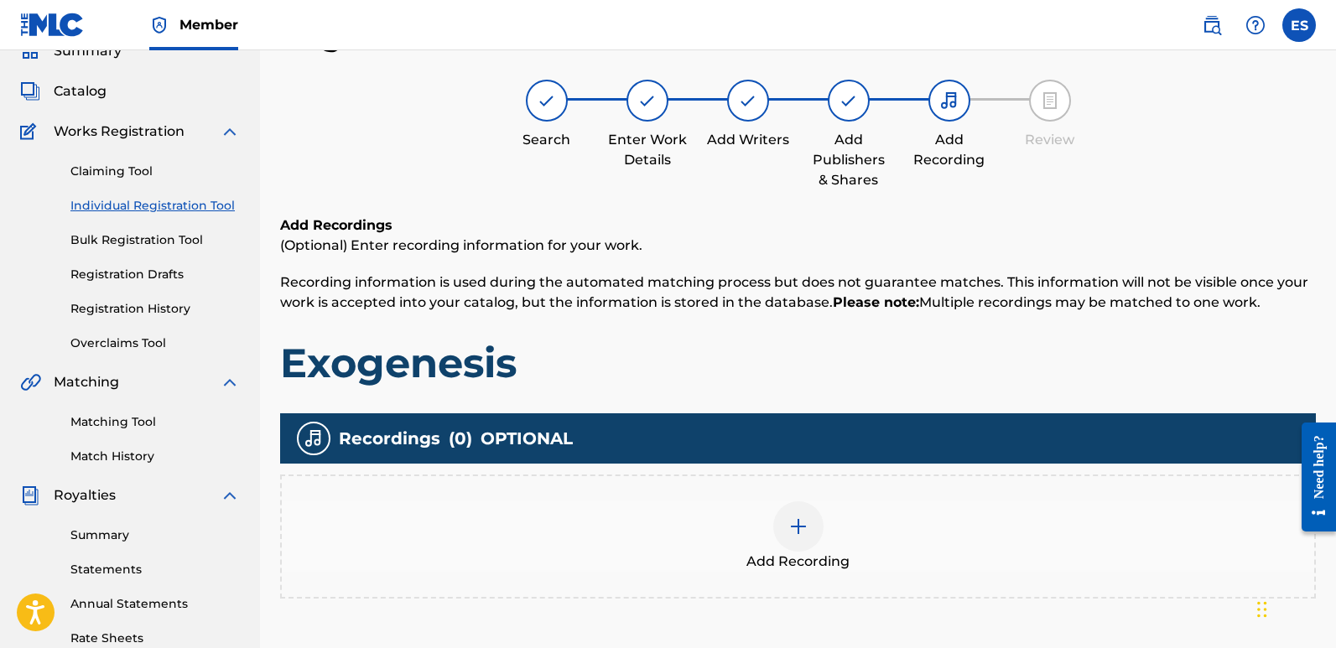
click at [821, 549] on div "Add Recording" at bounding box center [798, 537] width 1033 height 70
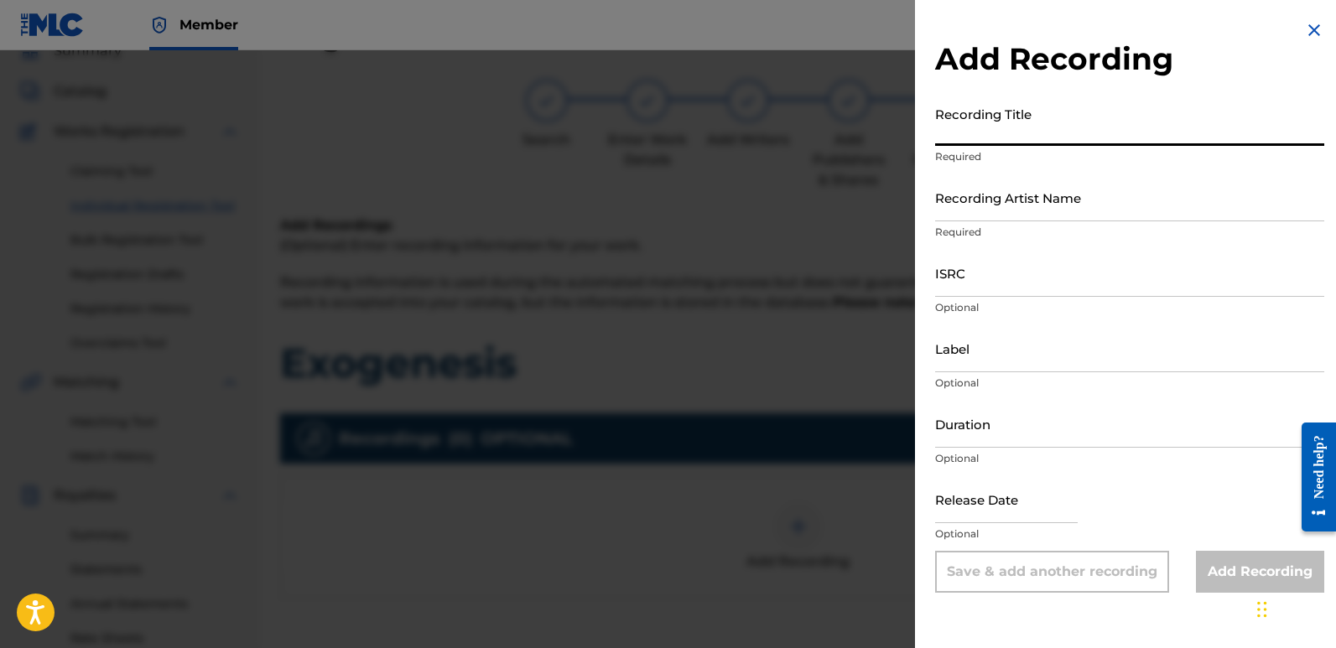
paste input "Exogenesis"
type input "Exogenesis"
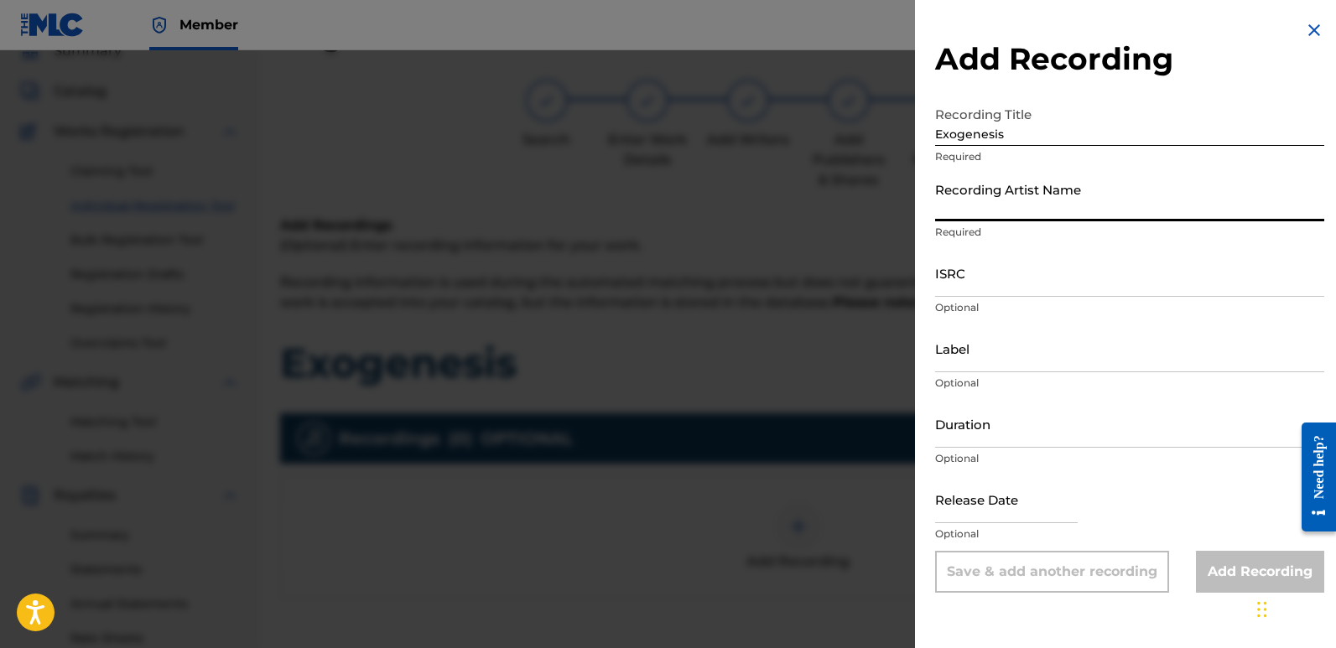
click at [1054, 201] on input "Recording Artist Name" at bounding box center [1129, 198] width 389 height 48
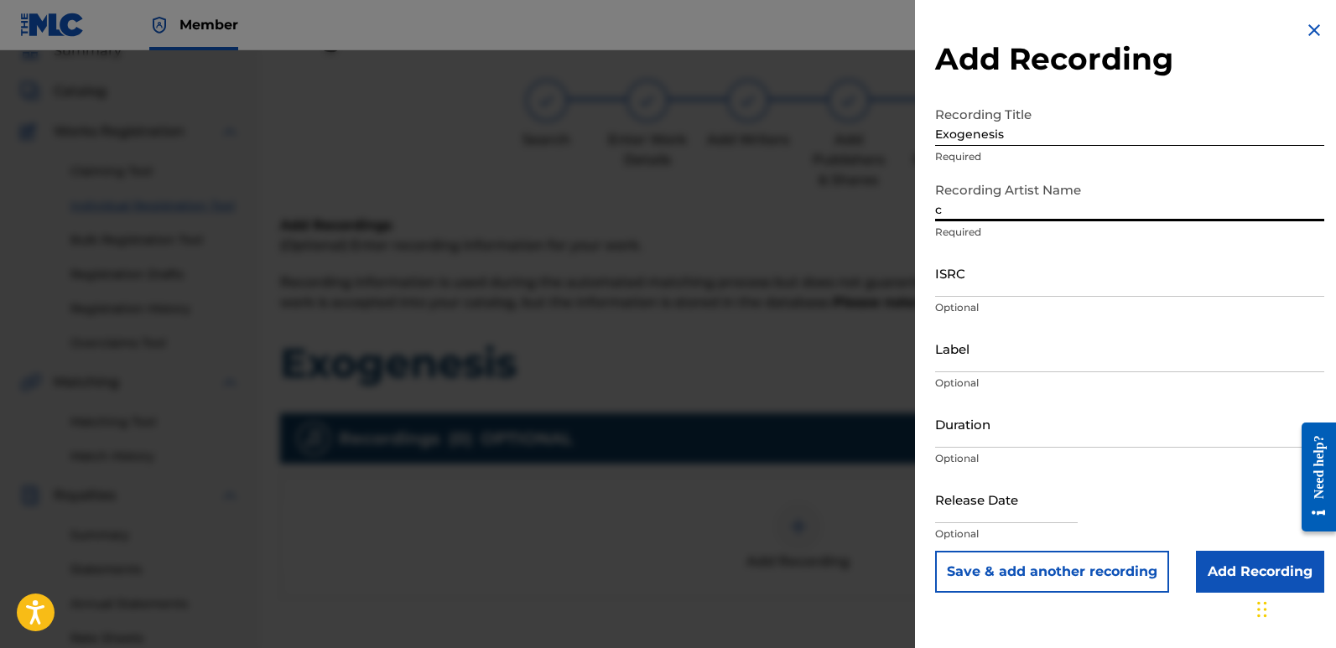
type input "Cinematika"
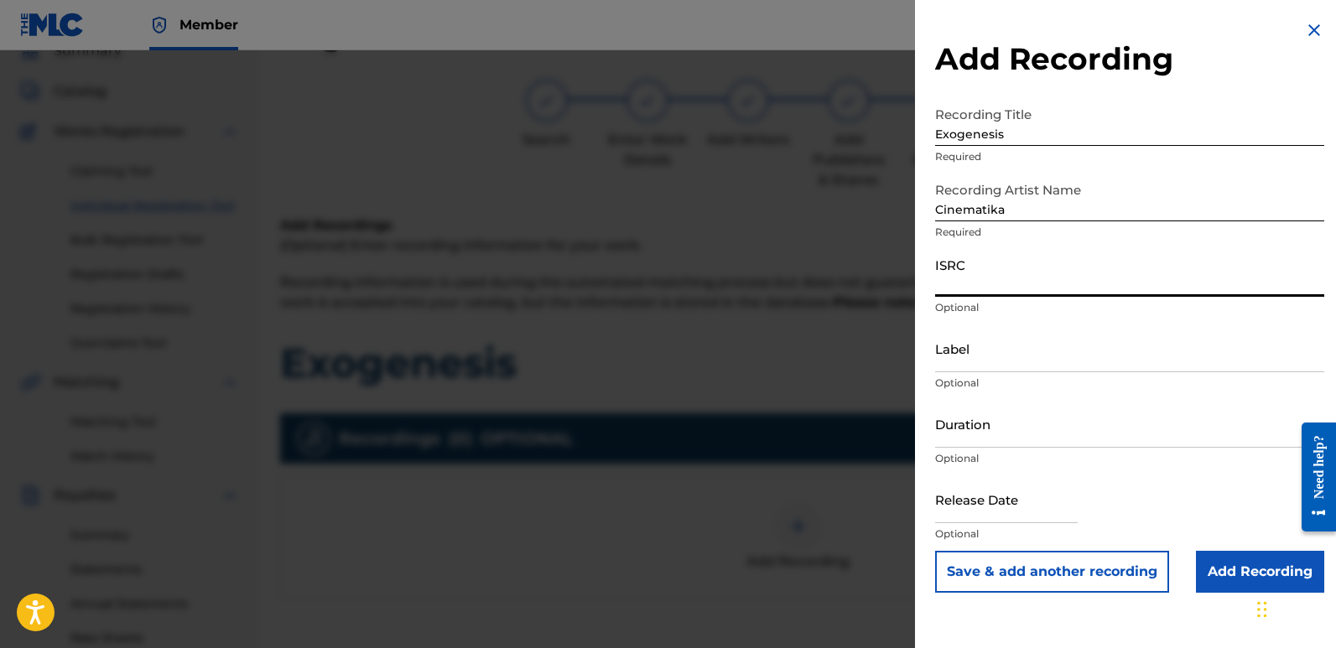
paste input "QZZ7K2522727"
type input "QZZ7K2522727"
click at [1011, 378] on p "Optional" at bounding box center [1129, 383] width 389 height 15
click at [1047, 359] on input "Label" at bounding box center [1129, 349] width 389 height 48
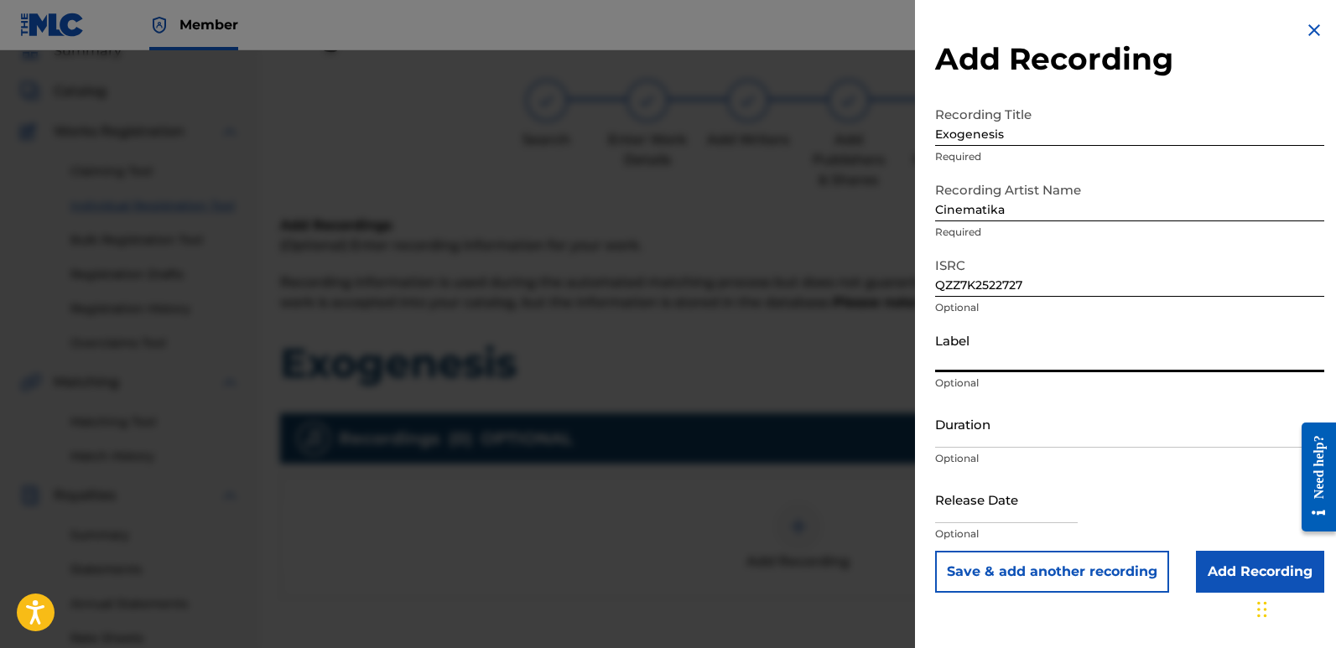
type input "Divinebeats"
click at [998, 497] on input "text" at bounding box center [1006, 500] width 143 height 48
select select "7"
select select "2025"
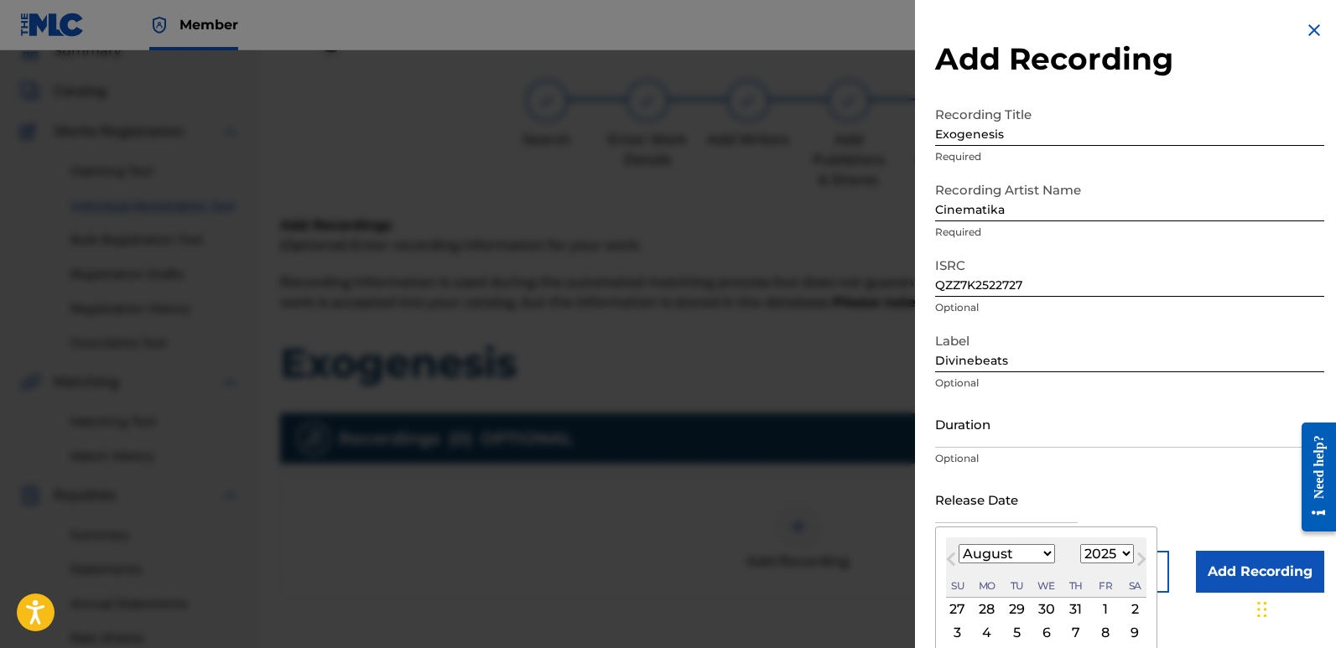
click at [960, 631] on div "3" at bounding box center [958, 632] width 20 height 20
type input "[DATE]"
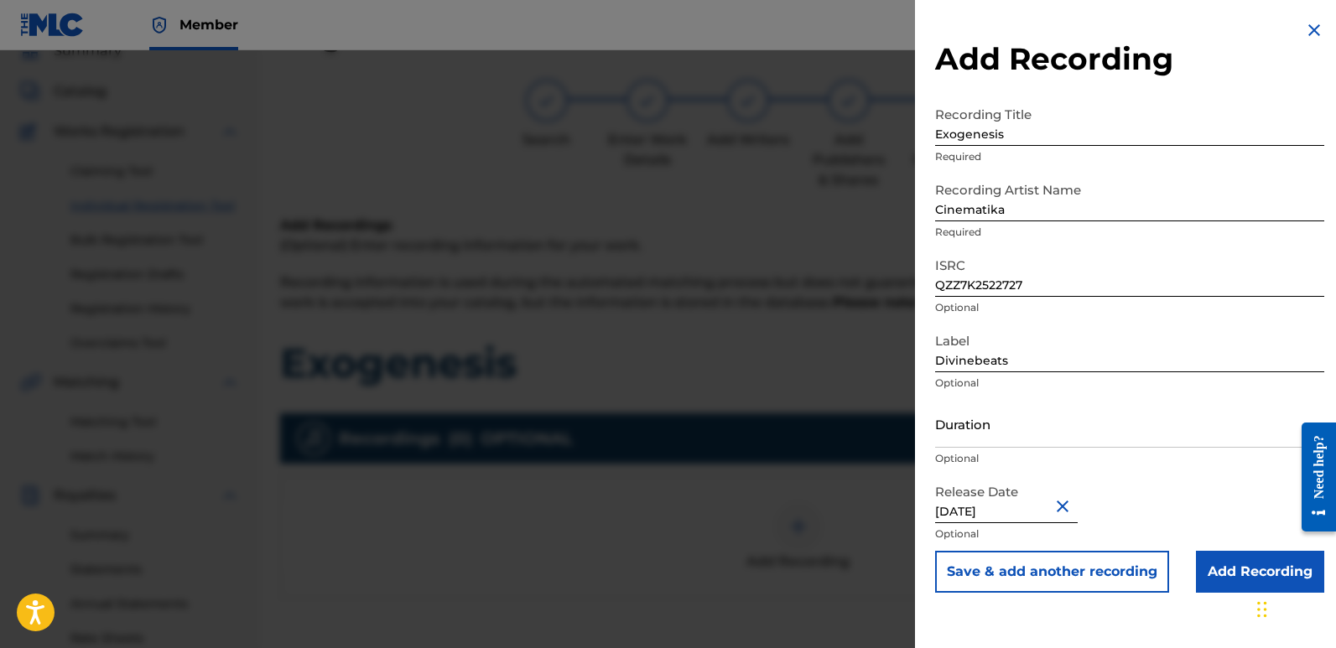
click at [982, 505] on input "[DATE]" at bounding box center [1006, 500] width 143 height 48
select select "7"
select select "2025"
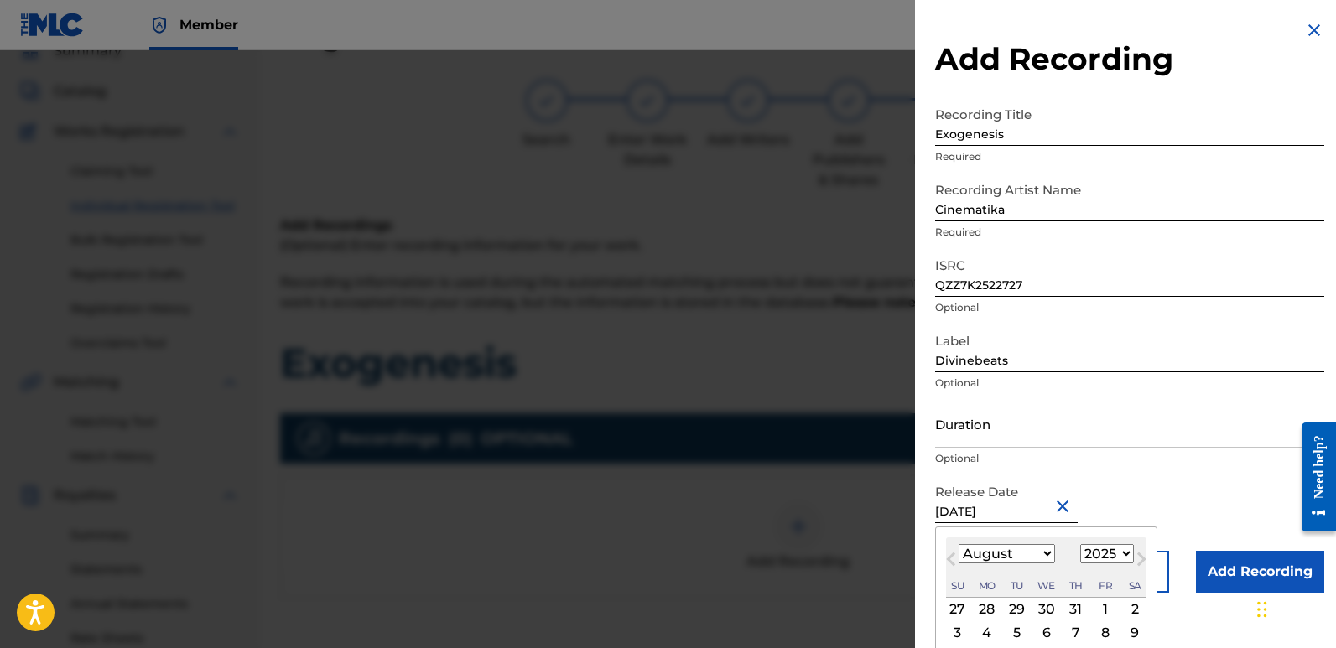
type input "[DATE]"
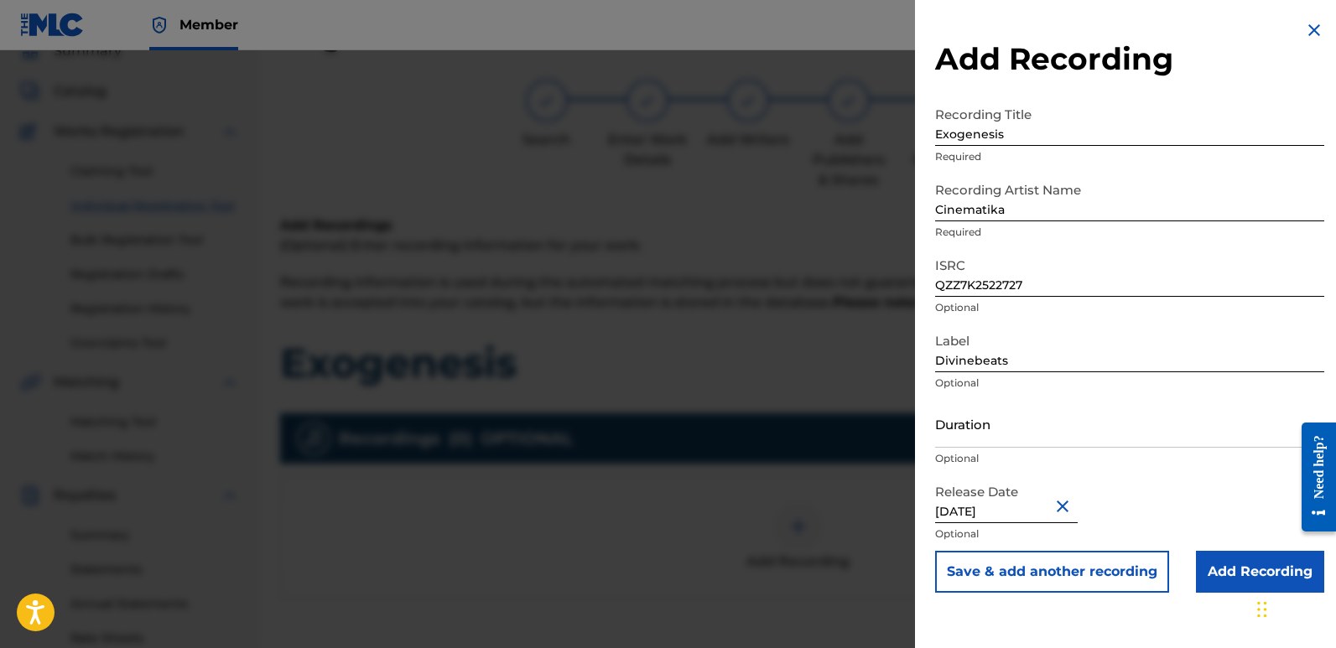
click at [1230, 565] on input "Add Recording" at bounding box center [1260, 572] width 128 height 42
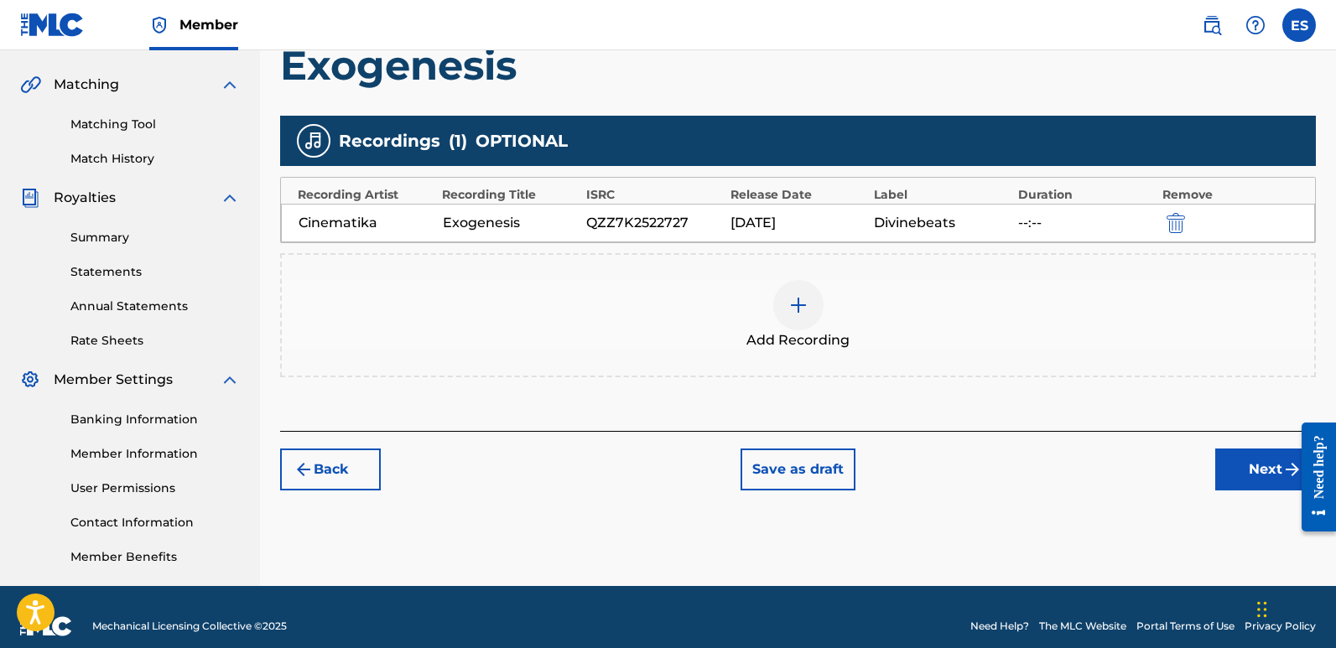
scroll to position [392, 0]
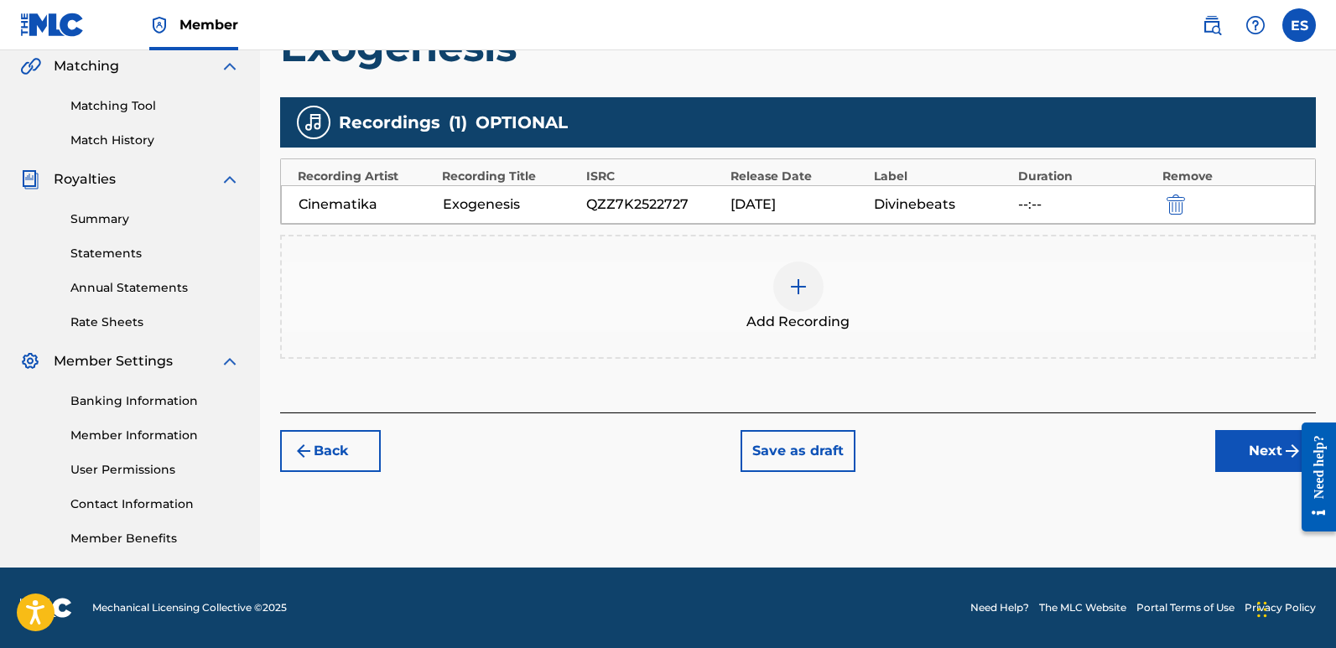
click at [1241, 467] on button "Next" at bounding box center [1266, 451] width 101 height 42
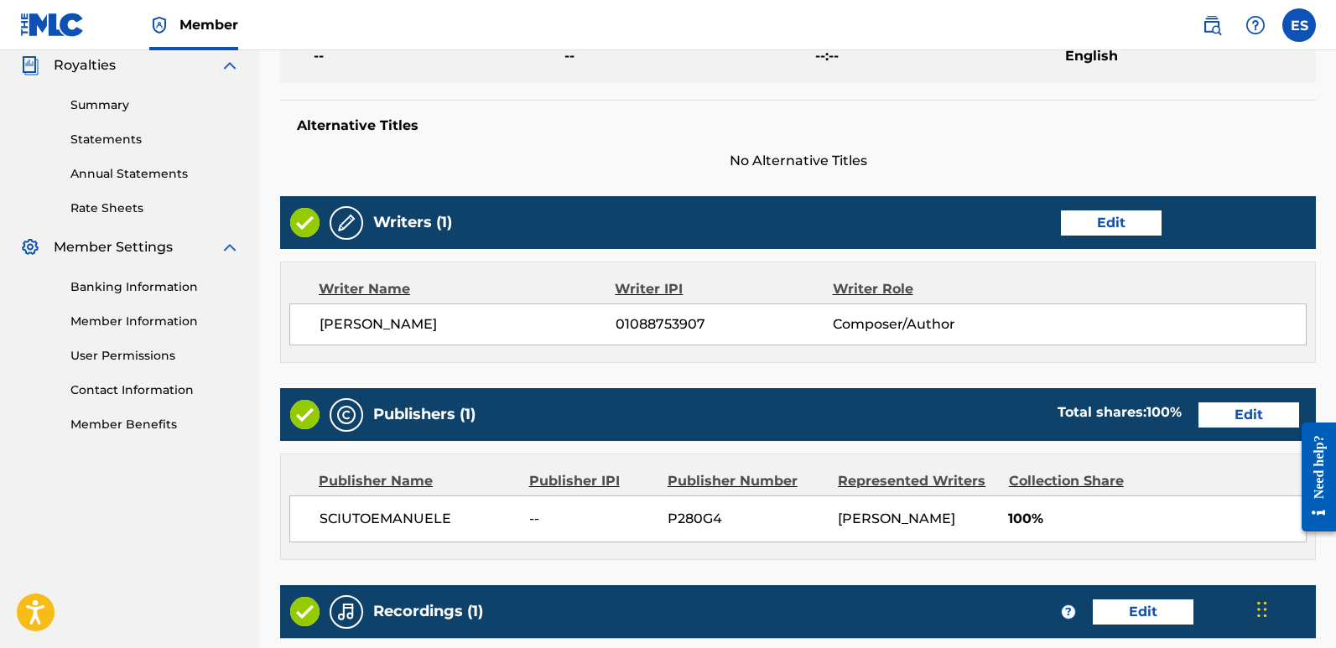
scroll to position [660, 0]
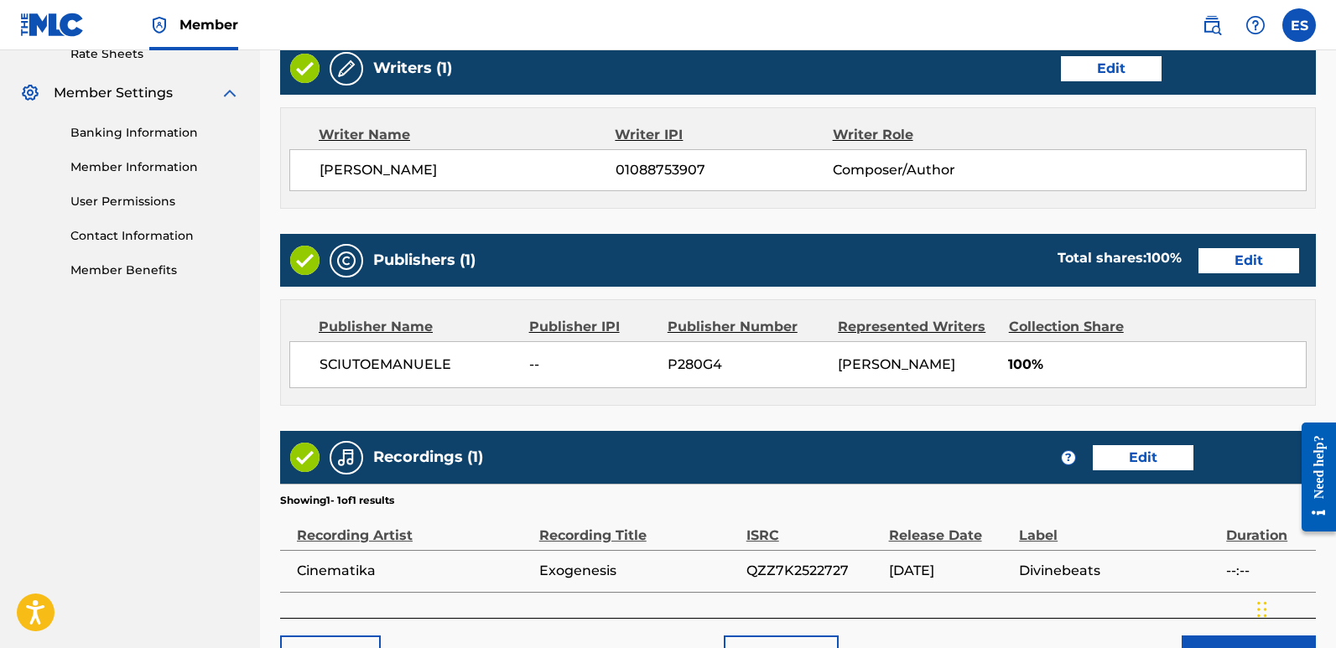
click at [1239, 636] on button "Submit" at bounding box center [1249, 657] width 134 height 42
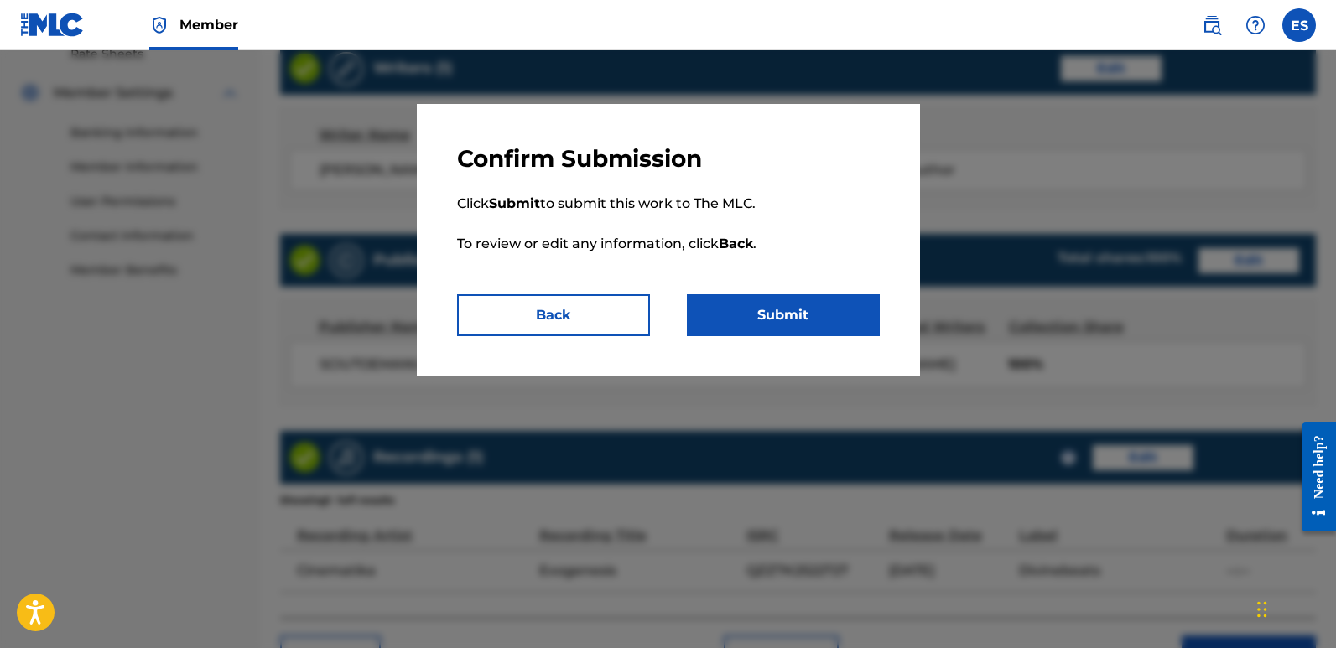
click at [795, 315] on button "Submit" at bounding box center [783, 315] width 193 height 42
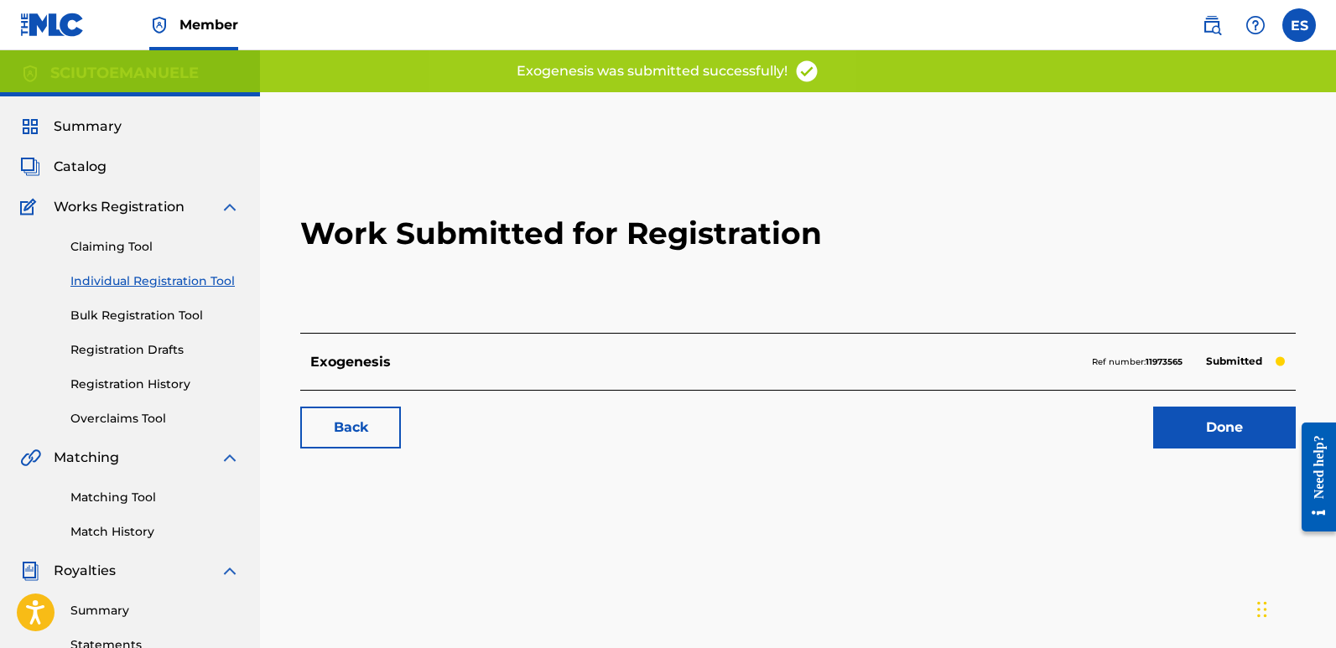
click at [1220, 420] on link "Done" at bounding box center [1225, 428] width 143 height 42
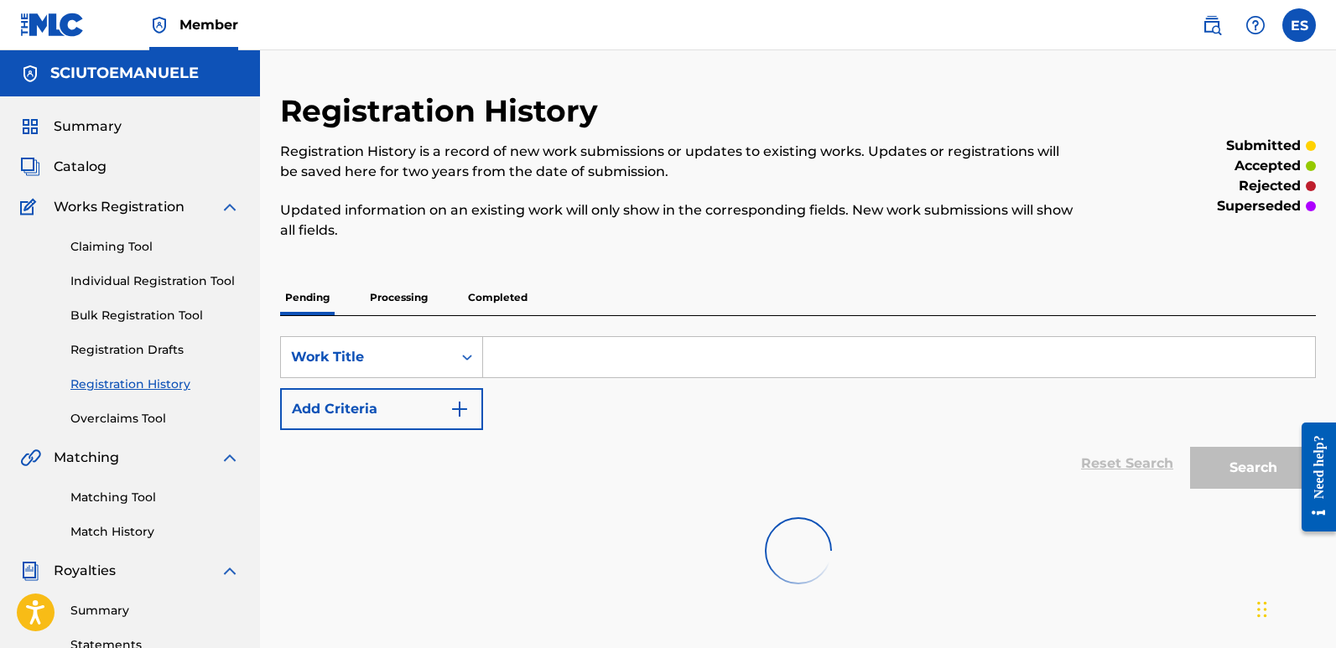
click at [179, 277] on link "Individual Registration Tool" at bounding box center [154, 282] width 169 height 18
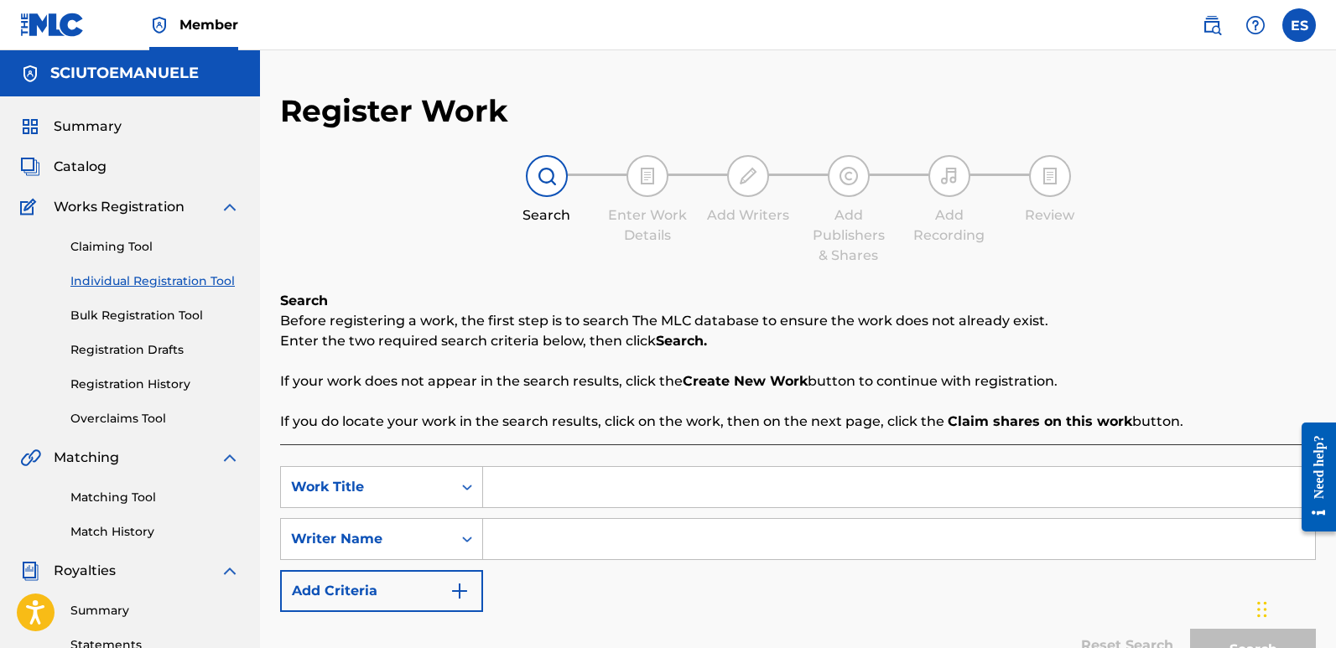
click at [565, 488] on input "Search Form" at bounding box center [899, 487] width 832 height 40
type input "e"
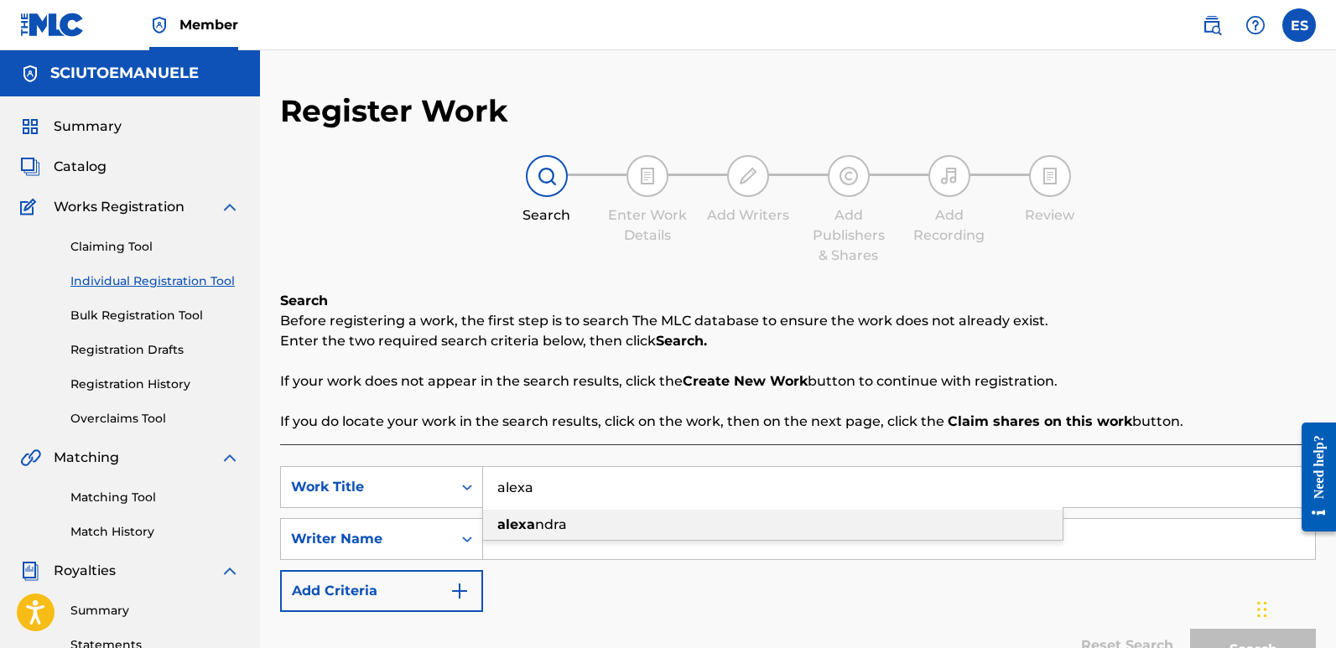
click at [525, 525] on strong "alexa" at bounding box center [516, 525] width 38 height 16
type input "[PERSON_NAME]"
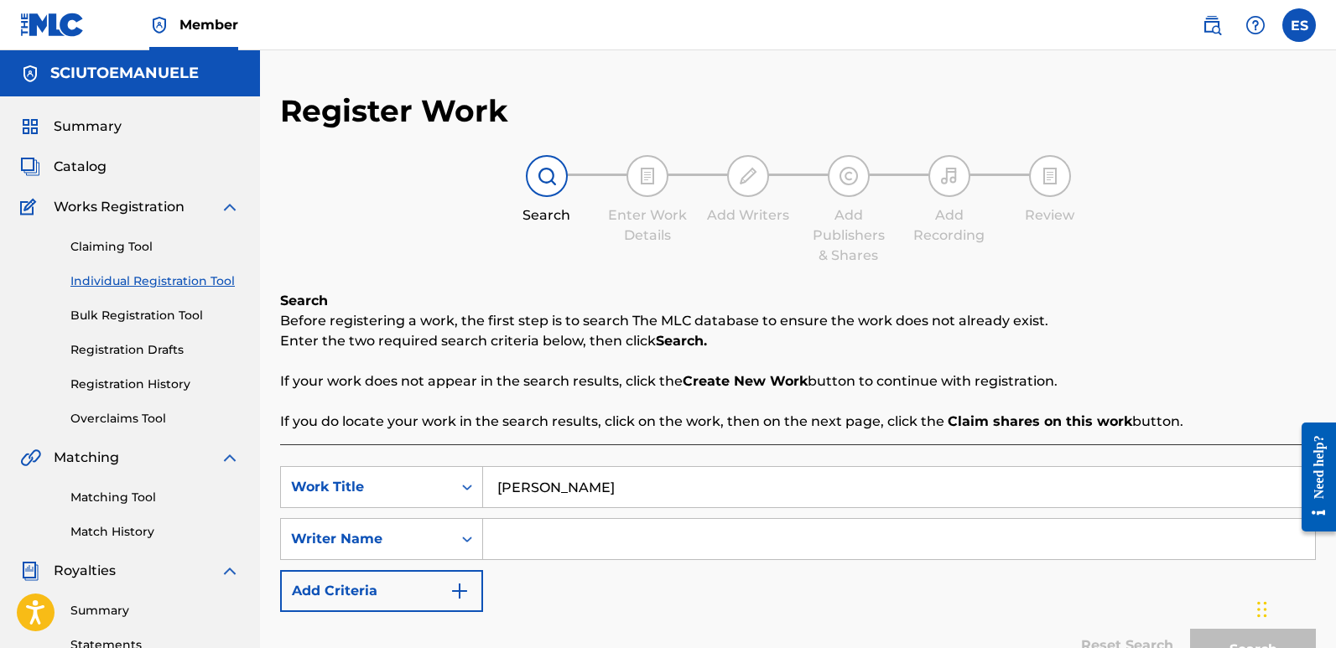
click at [577, 528] on input "Search Form" at bounding box center [899, 539] width 832 height 40
click at [580, 541] on input "Search Form" at bounding box center [899, 539] width 832 height 40
type input "[PERSON_NAME]"
click at [1190, 629] on button "Search" at bounding box center [1253, 650] width 126 height 42
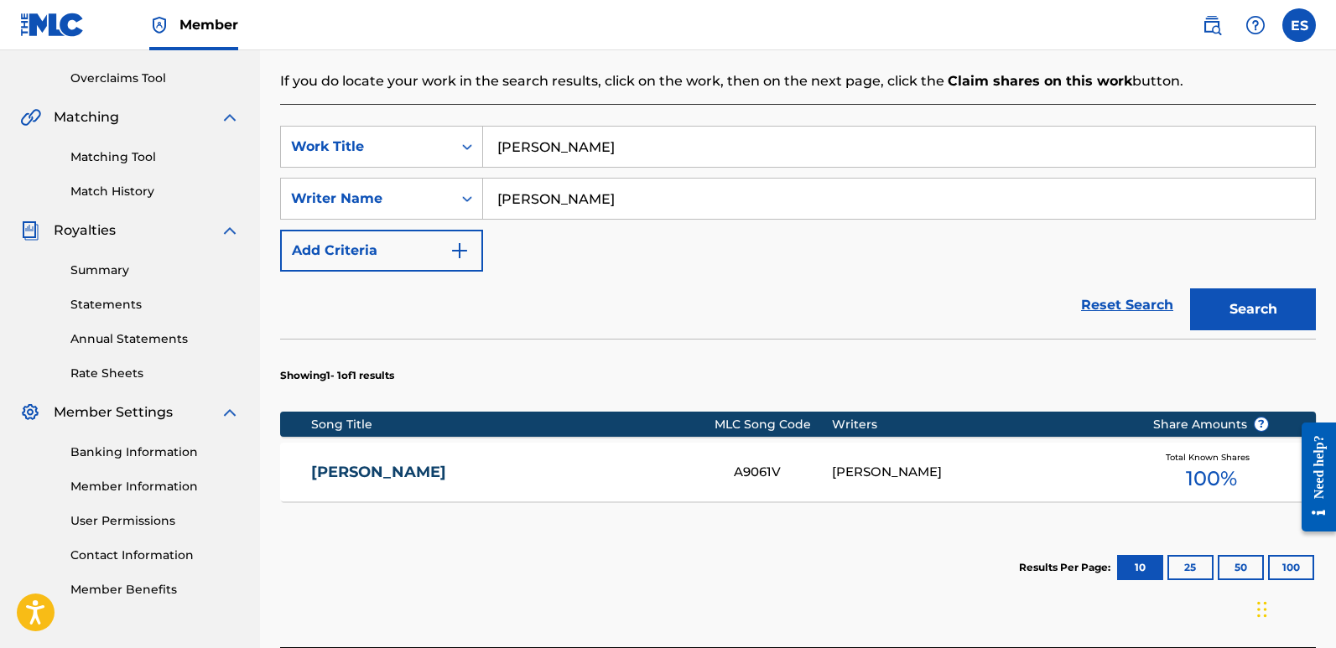
scroll to position [430, 0]
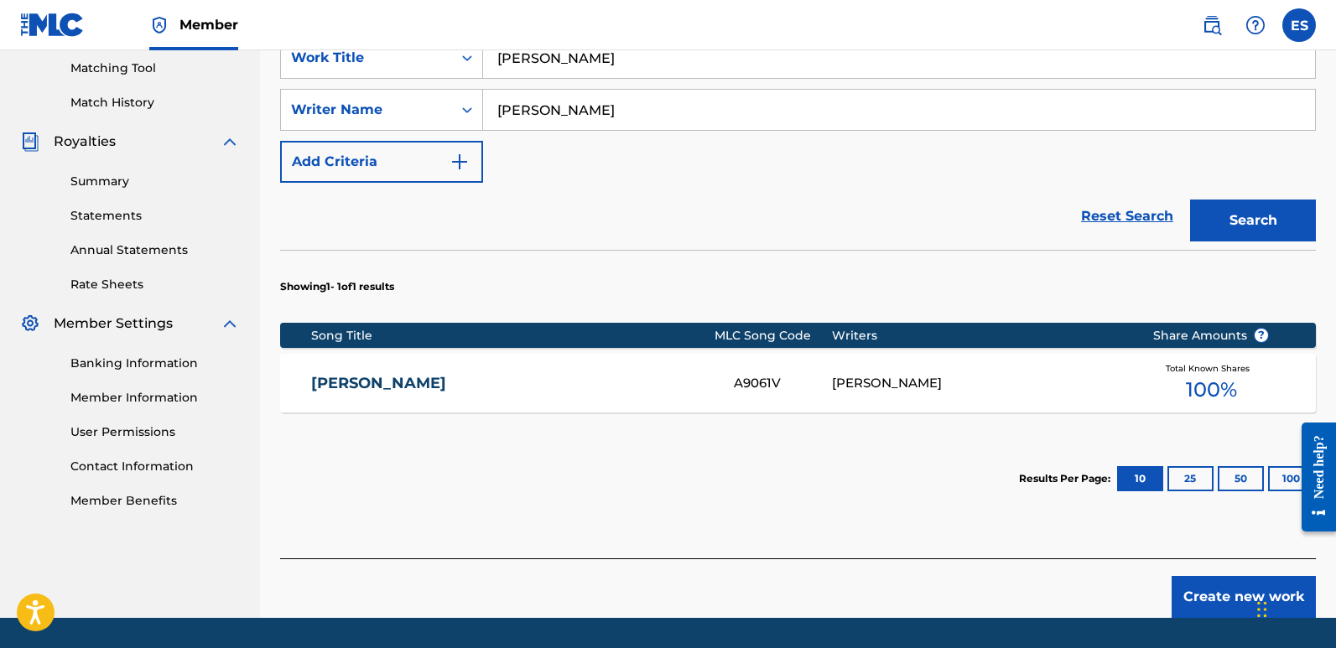
click at [1233, 591] on button "Create new work" at bounding box center [1244, 597] width 144 height 42
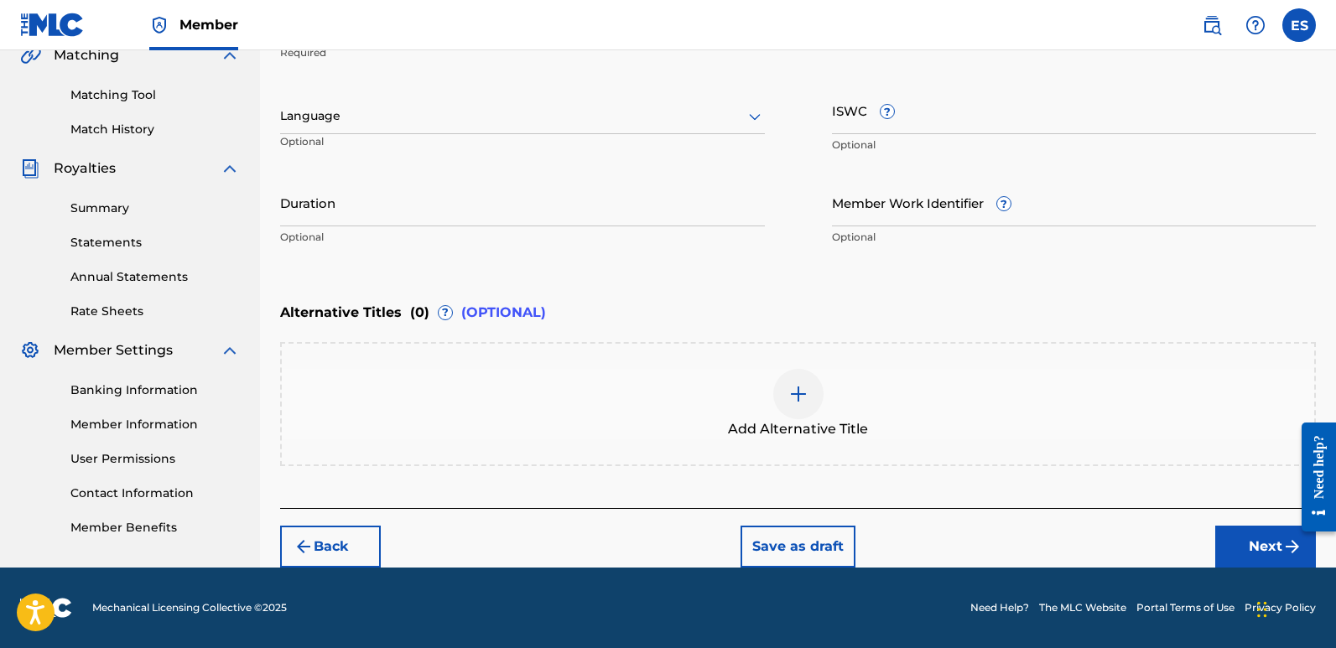
scroll to position [403, 0]
click at [511, 119] on div at bounding box center [522, 116] width 485 height 21
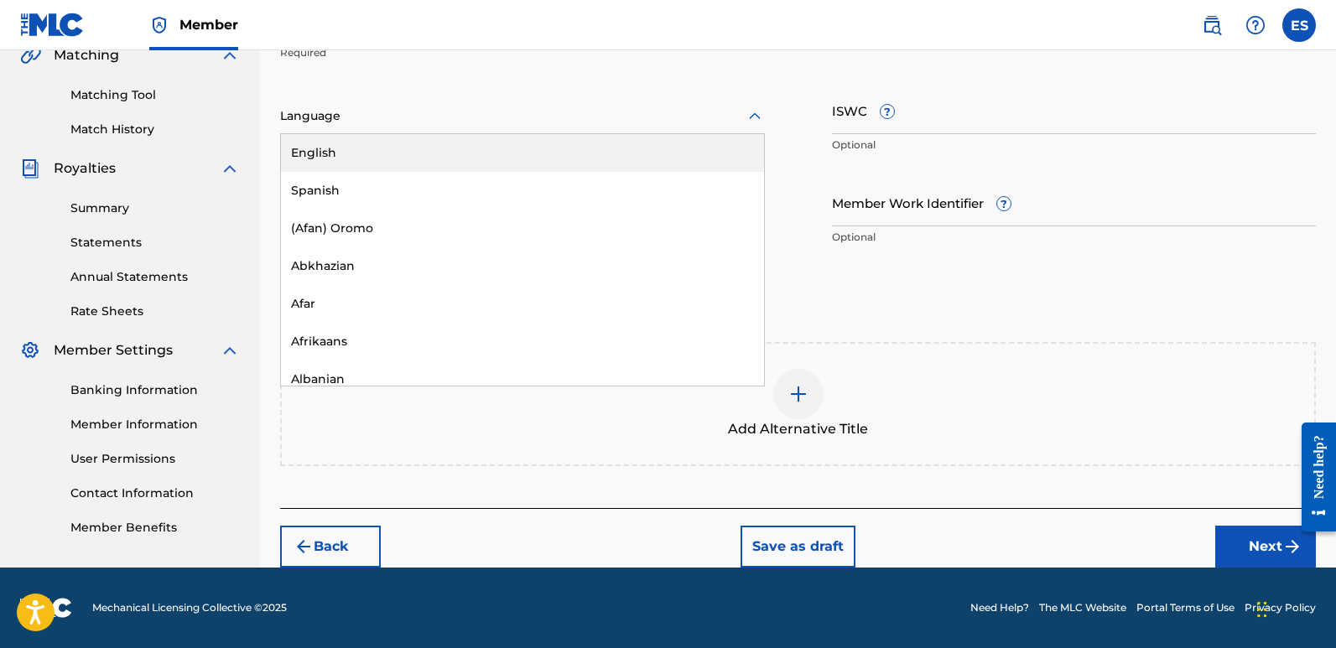
click at [384, 151] on div "English" at bounding box center [522, 153] width 483 height 38
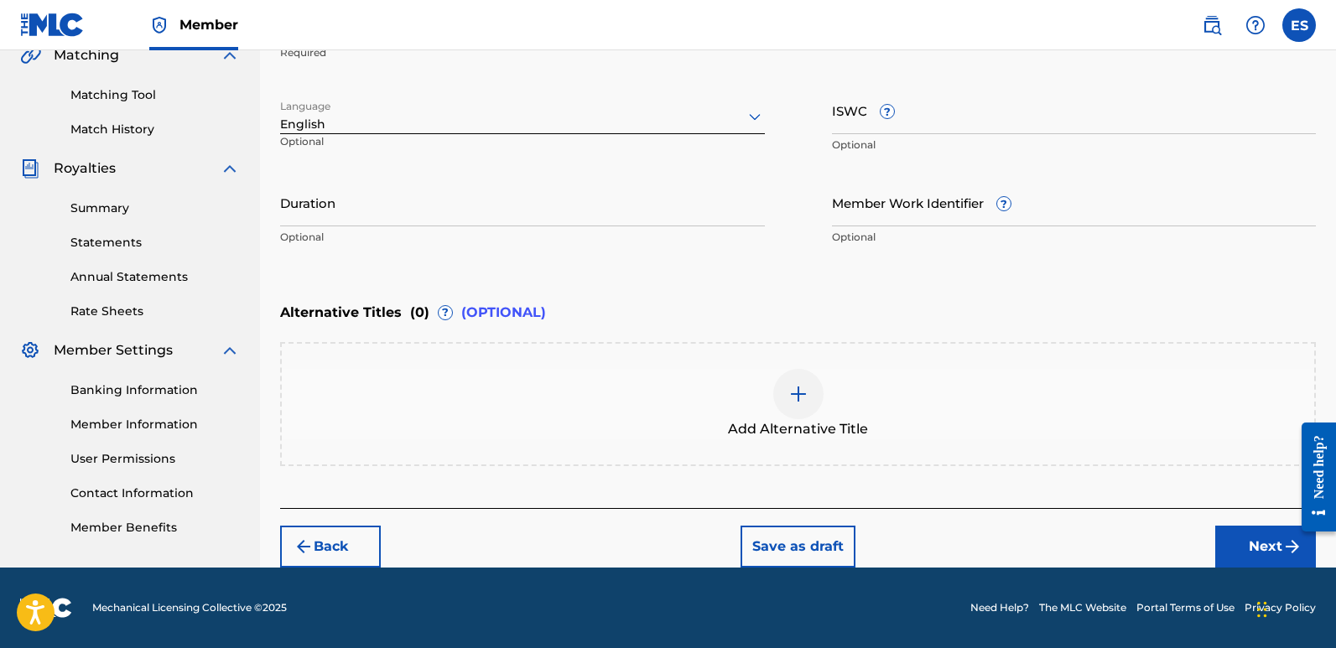
scroll to position [272, 0]
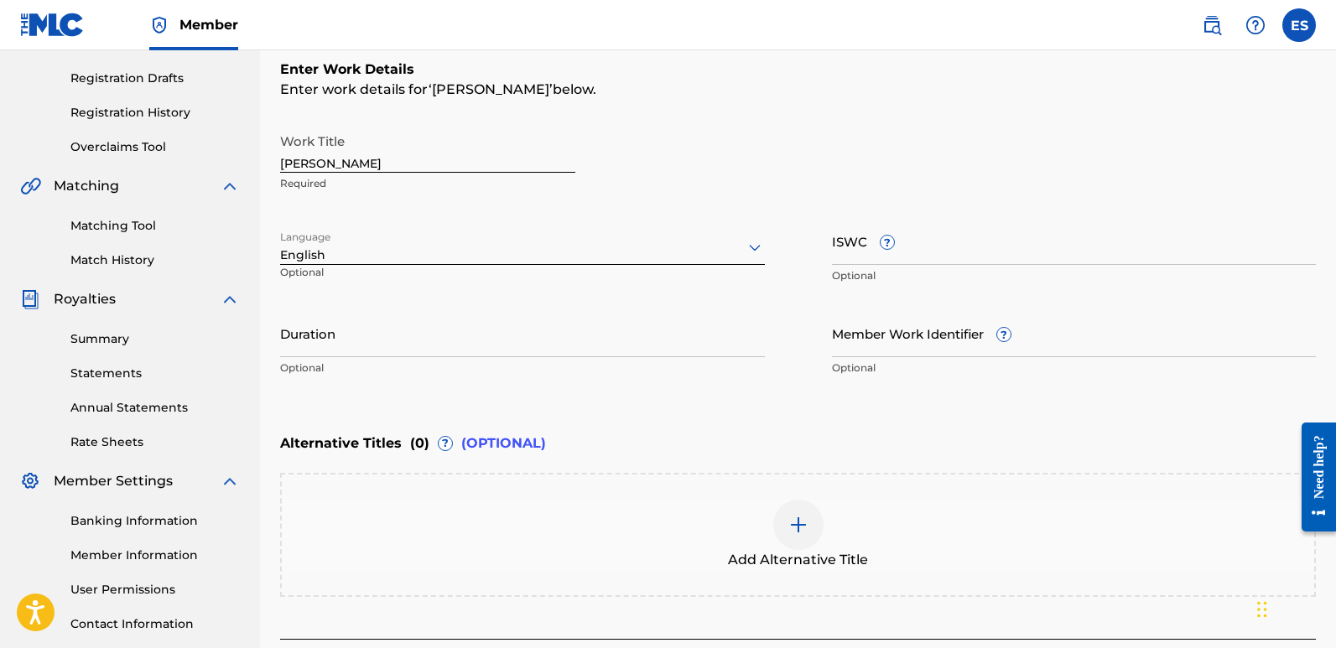
click at [352, 169] on input "[PERSON_NAME]" at bounding box center [427, 149] width 295 height 48
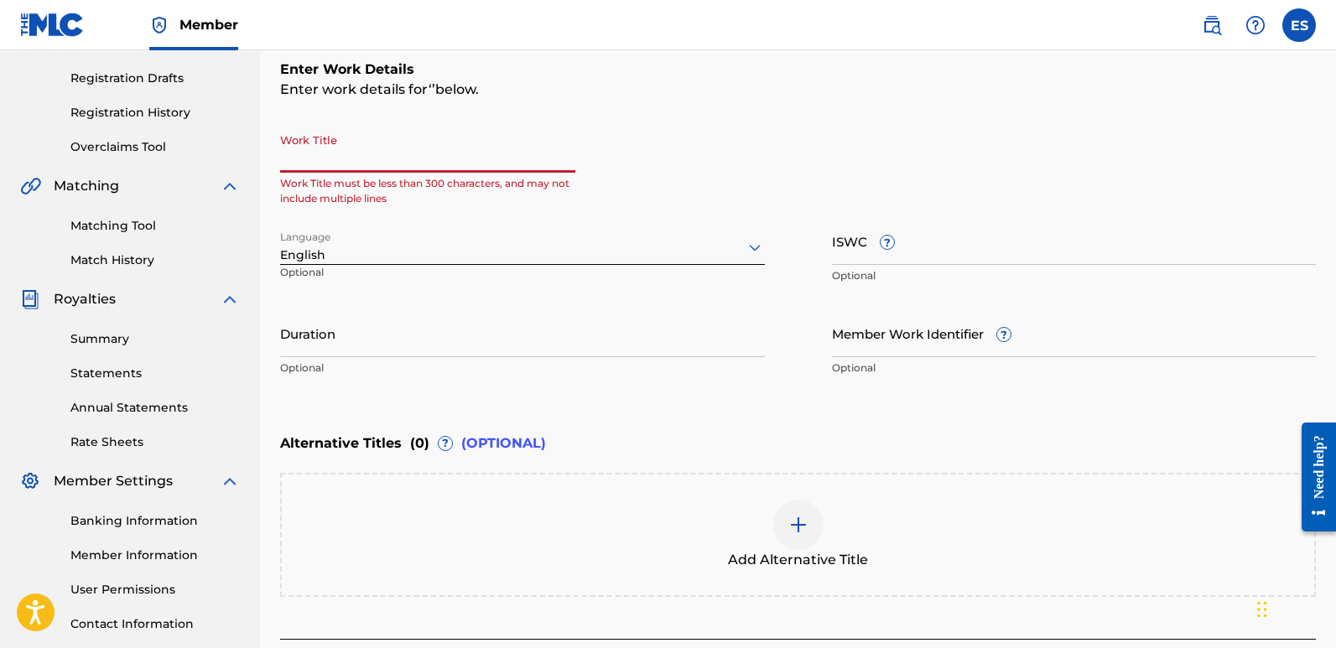
paste input "Forgotten Kingdom"
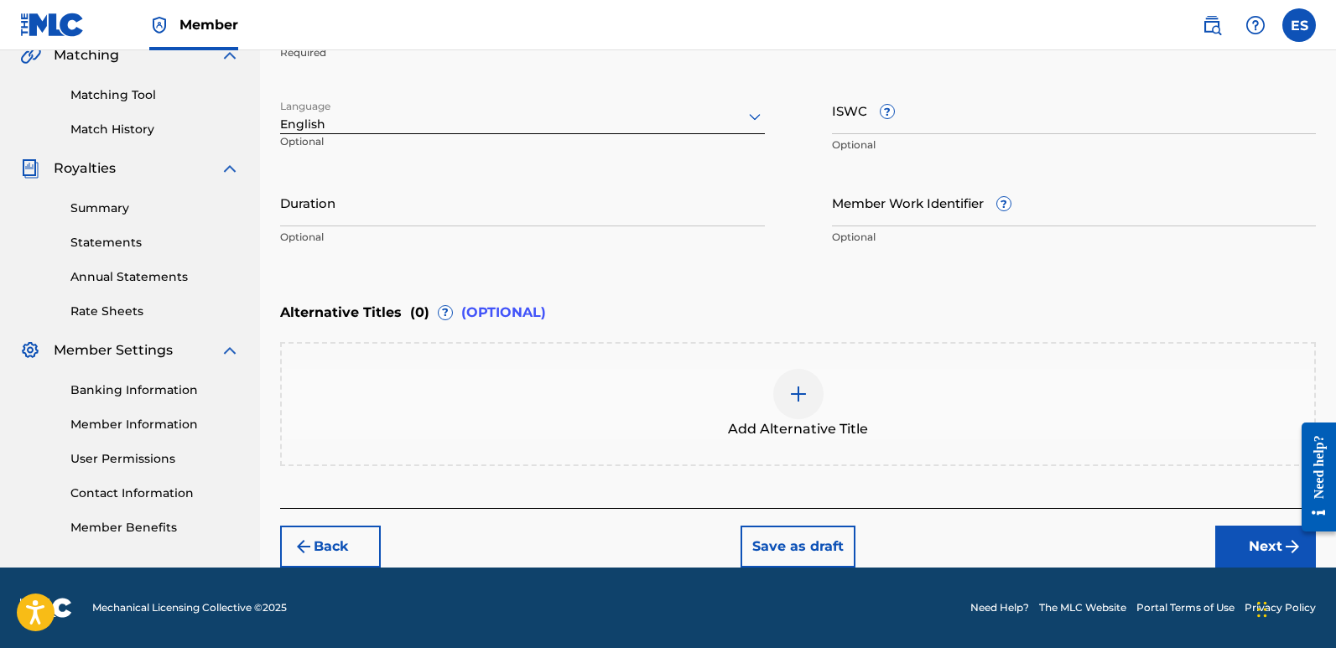
type input "Forgotten Kingdom"
click at [1258, 539] on button "Next" at bounding box center [1266, 547] width 101 height 42
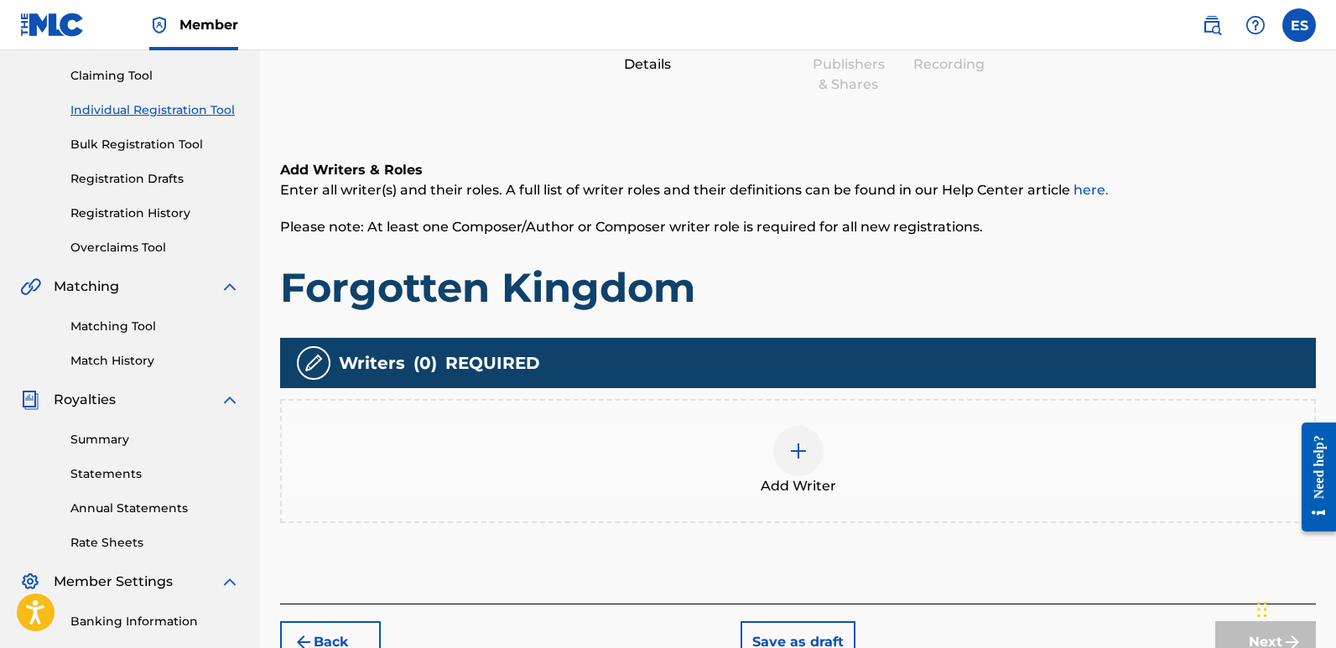
scroll to position [76, 0]
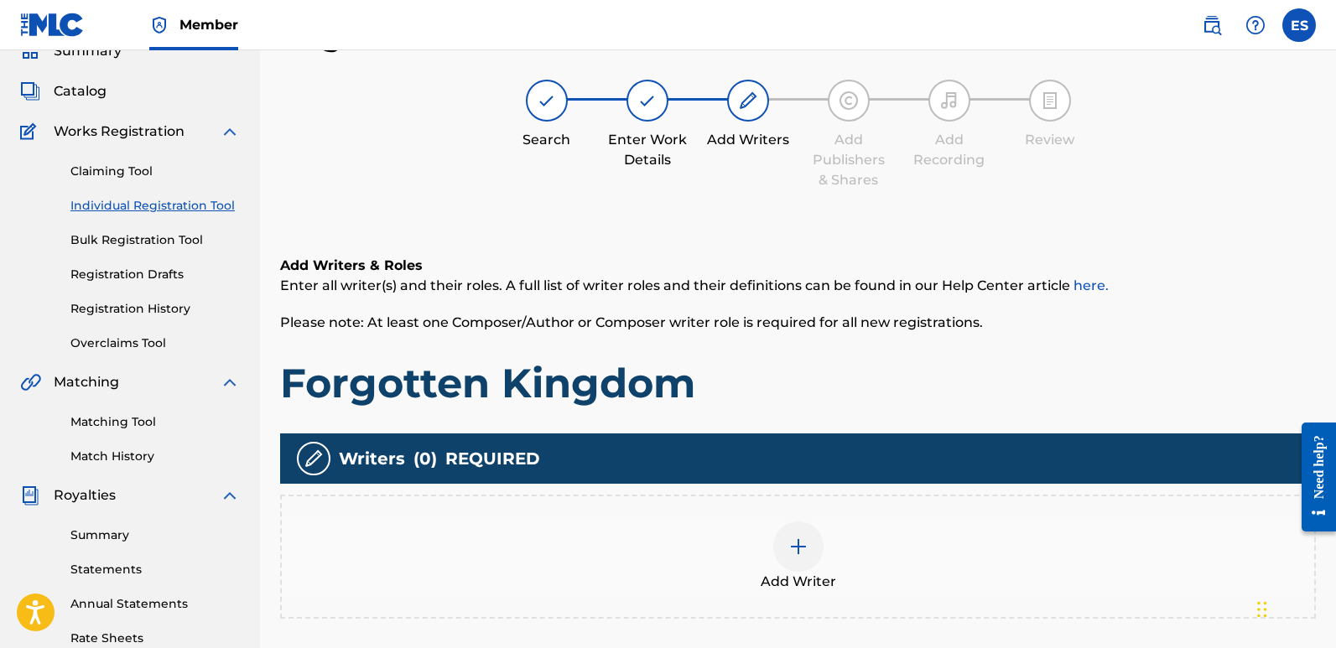
click at [813, 573] on span "Add Writer" at bounding box center [799, 582] width 76 height 20
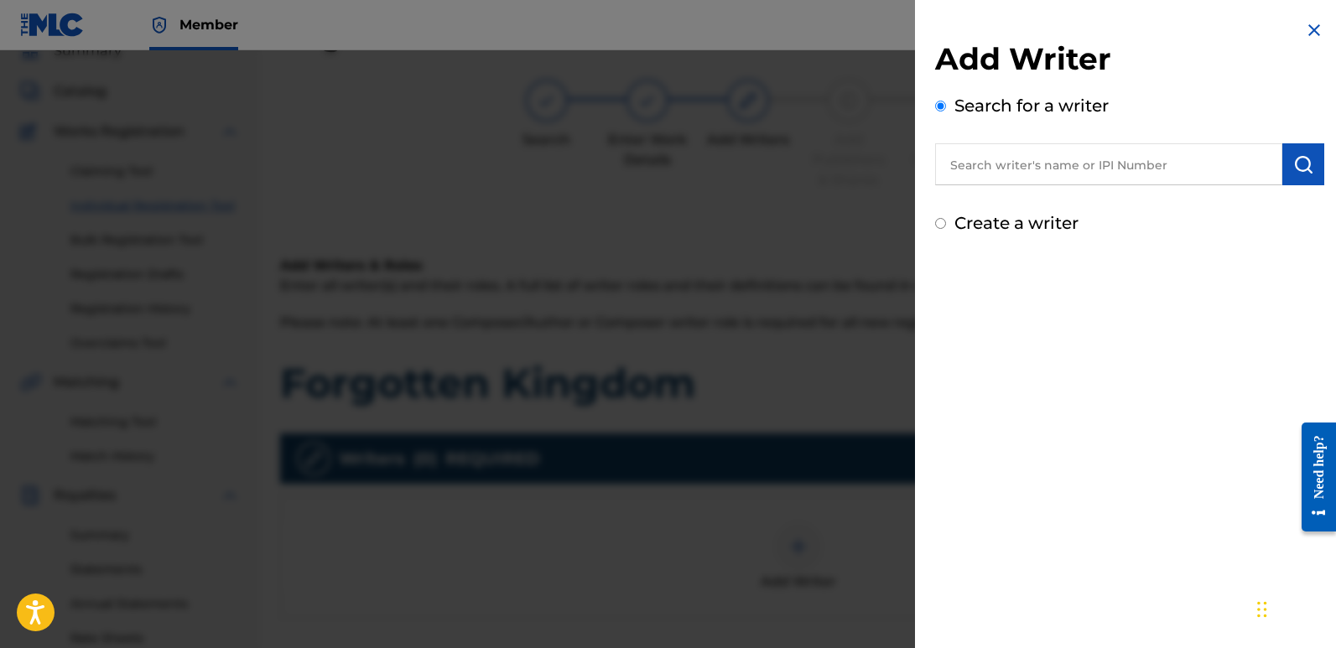
click at [1038, 159] on input "text" at bounding box center [1108, 164] width 347 height 42
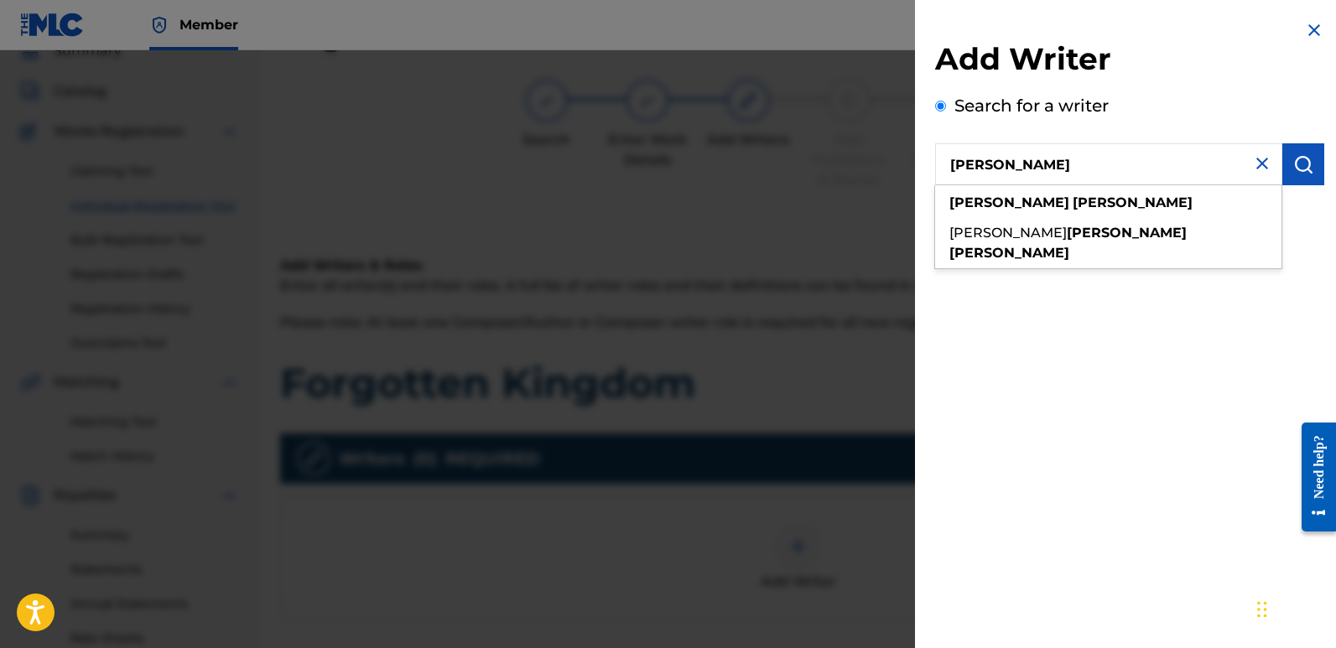
click at [1029, 162] on input "[PERSON_NAME]" at bounding box center [1108, 164] width 347 height 42
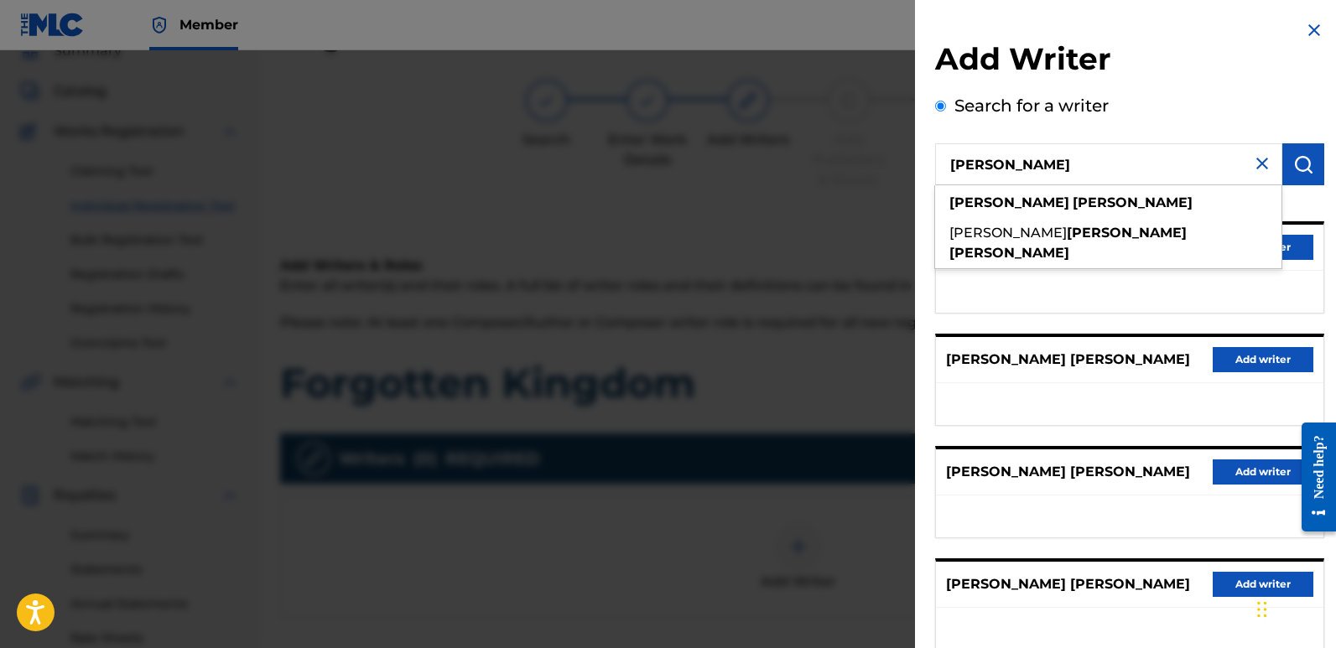
type input "[PERSON_NAME]"
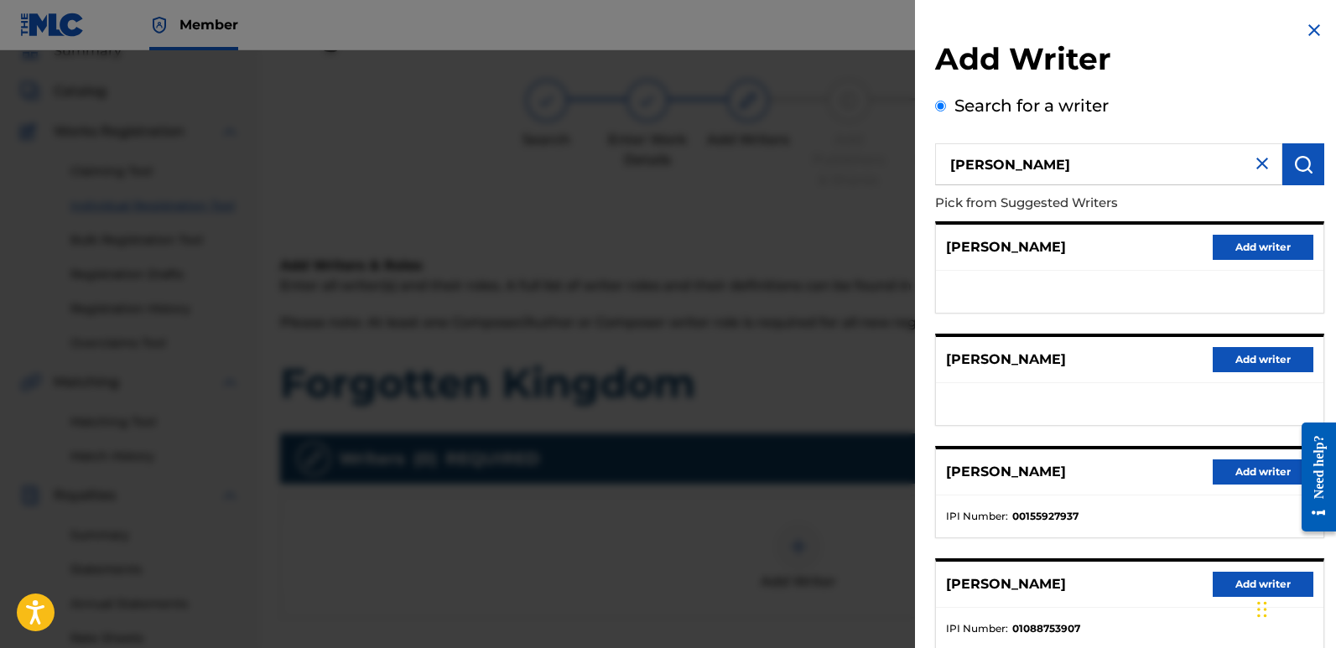
click at [1224, 586] on button "Add writer" at bounding box center [1263, 584] width 101 height 25
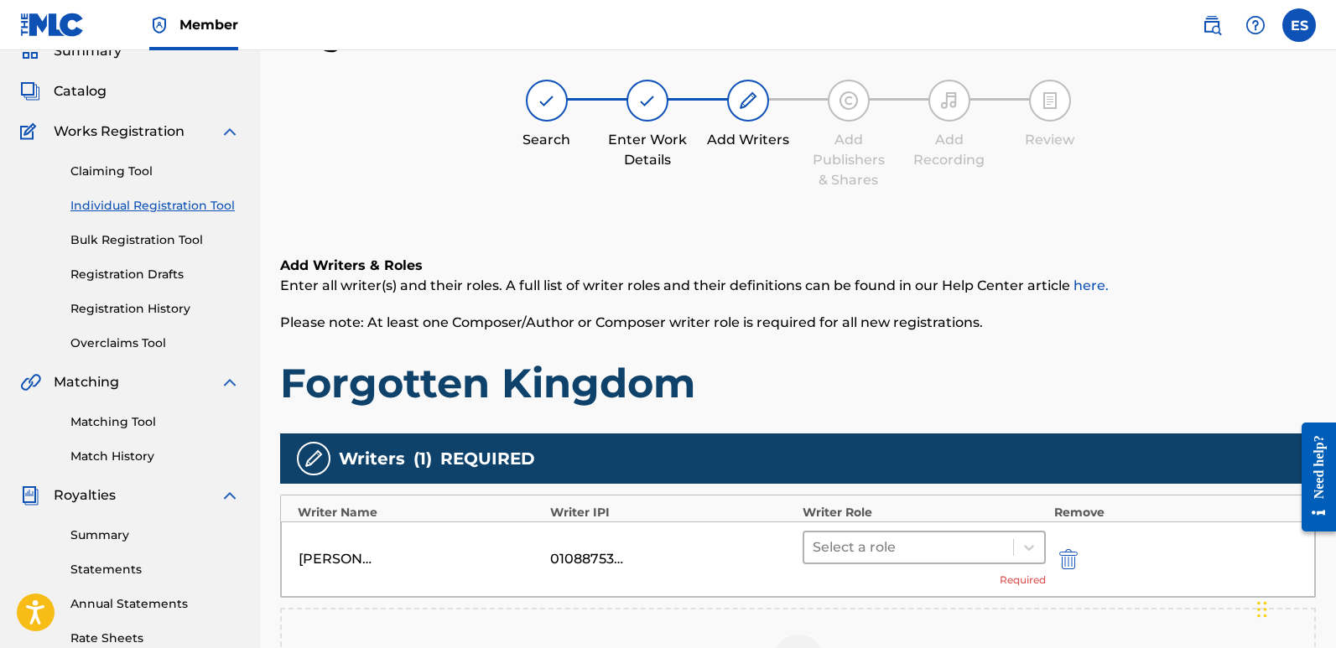
click at [898, 552] on div at bounding box center [909, 547] width 192 height 23
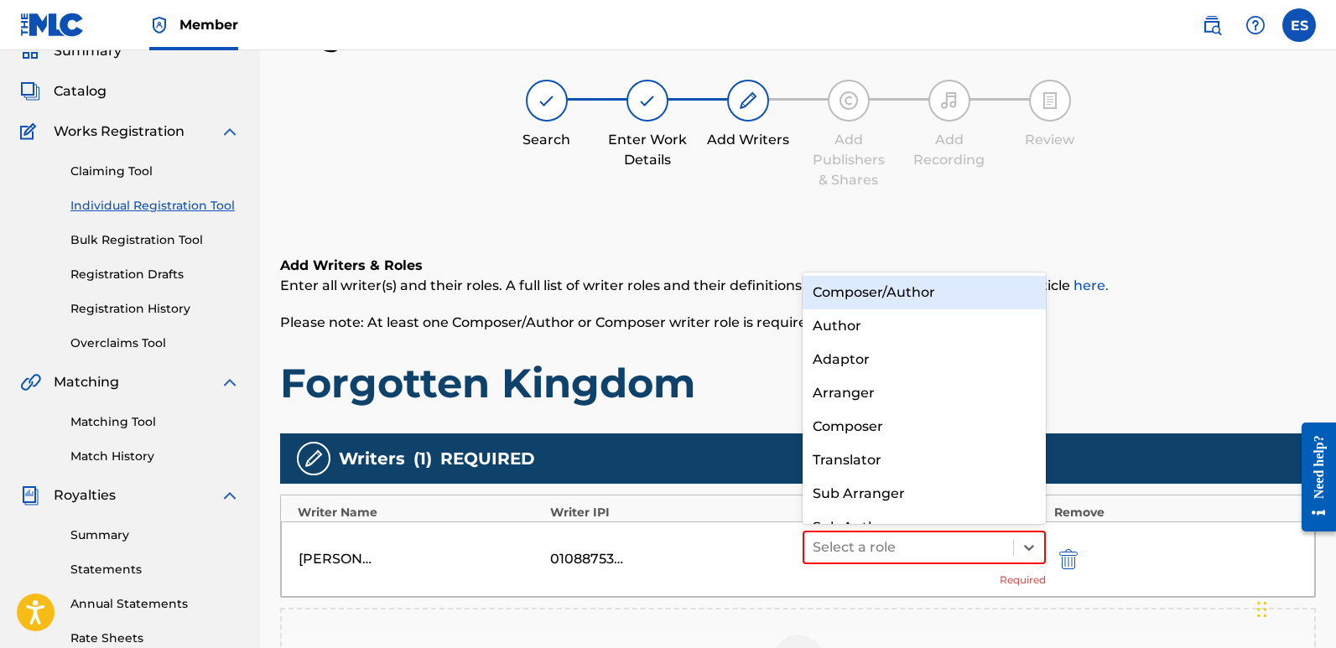
click at [909, 299] on div "Composer/Author" at bounding box center [924, 293] width 243 height 34
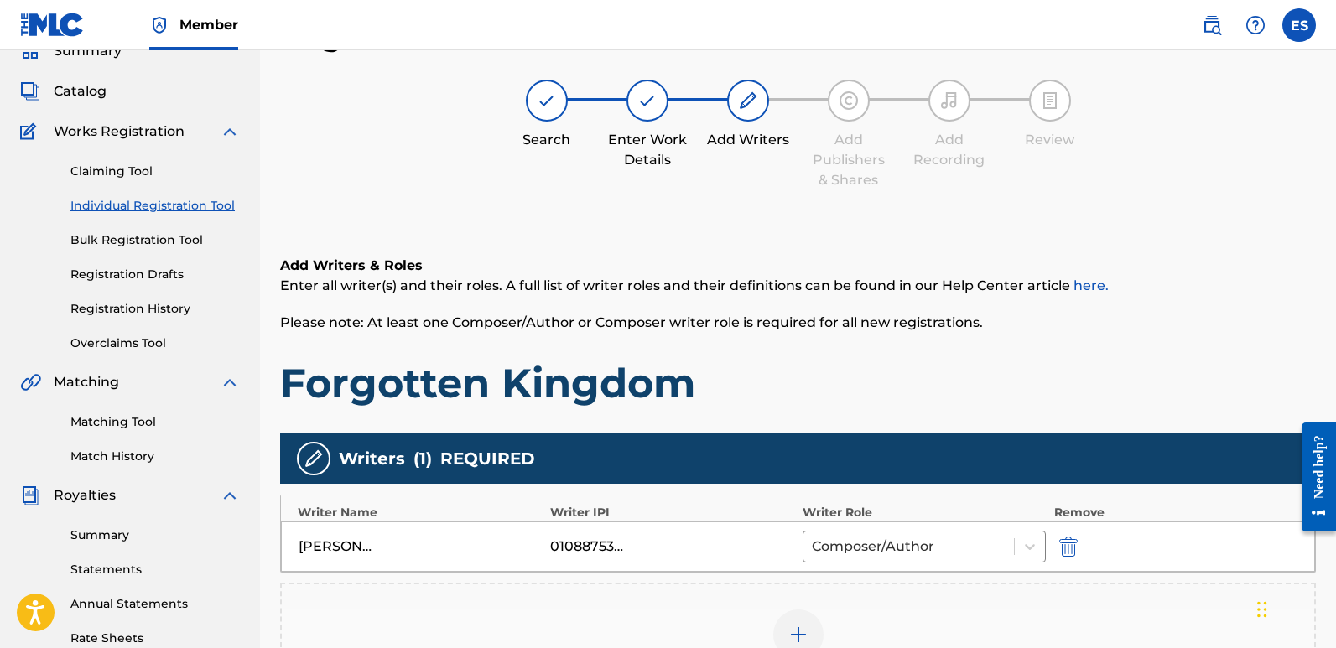
scroll to position [392, 0]
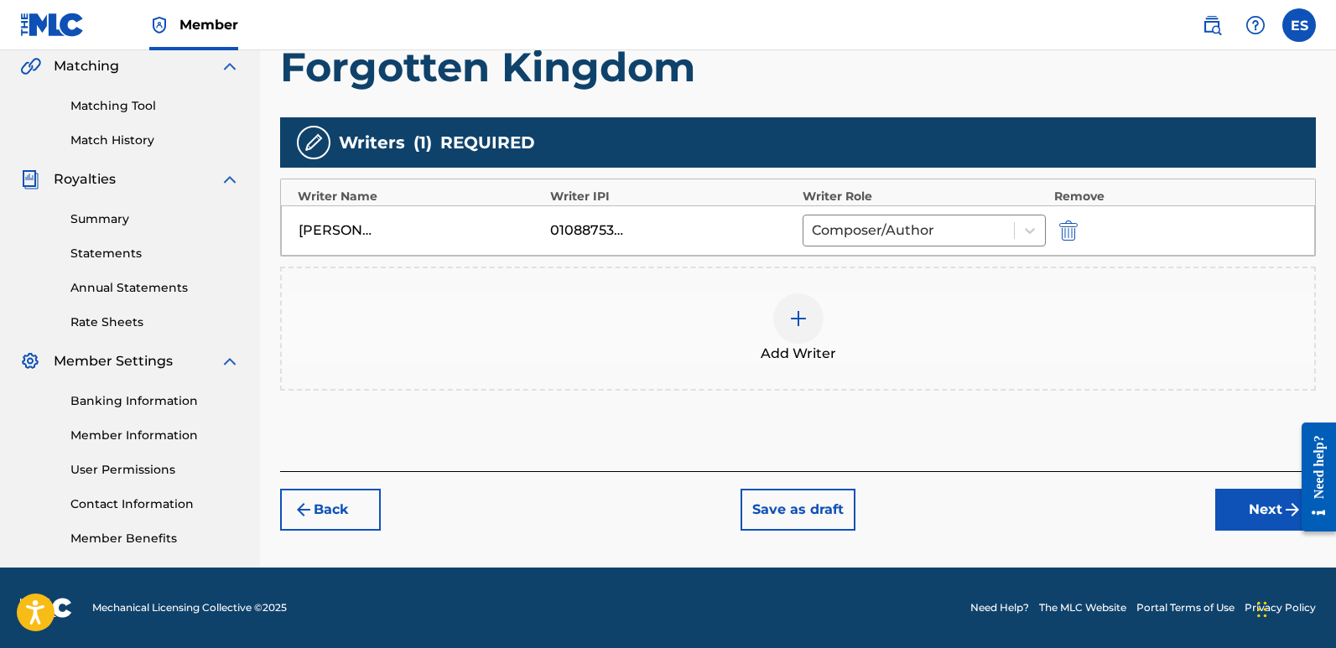
click at [1256, 514] on button "Next" at bounding box center [1266, 510] width 101 height 42
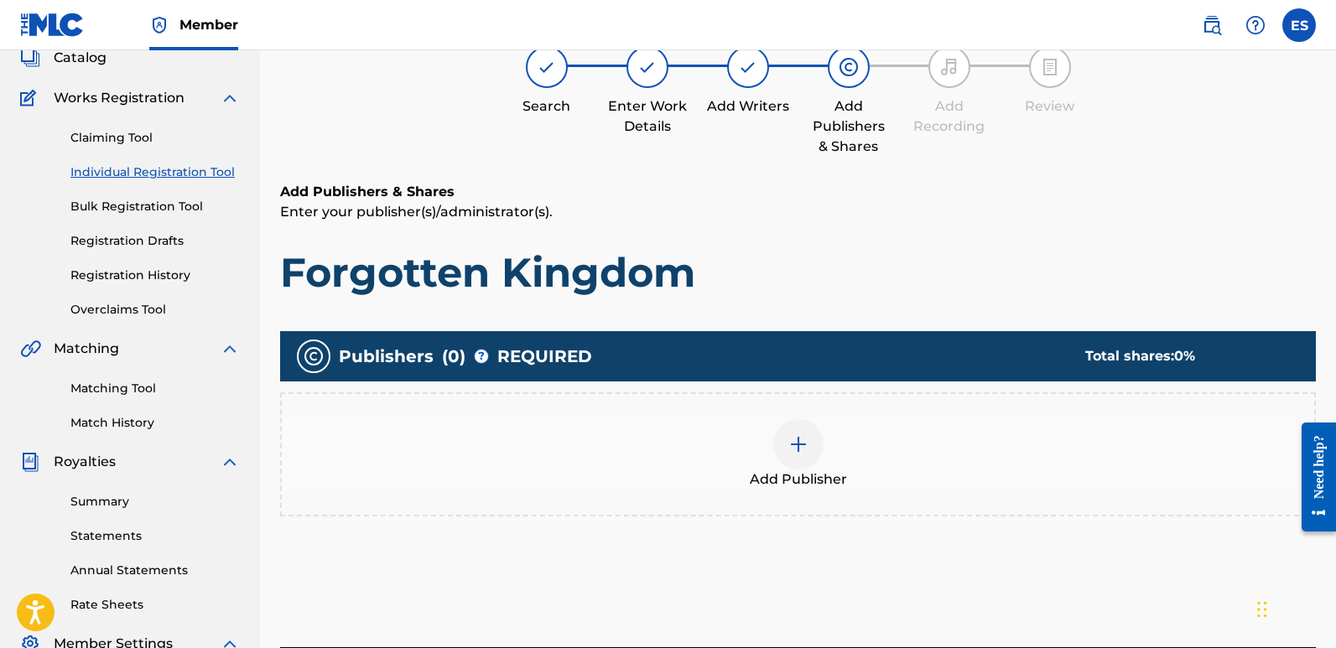
scroll to position [76, 0]
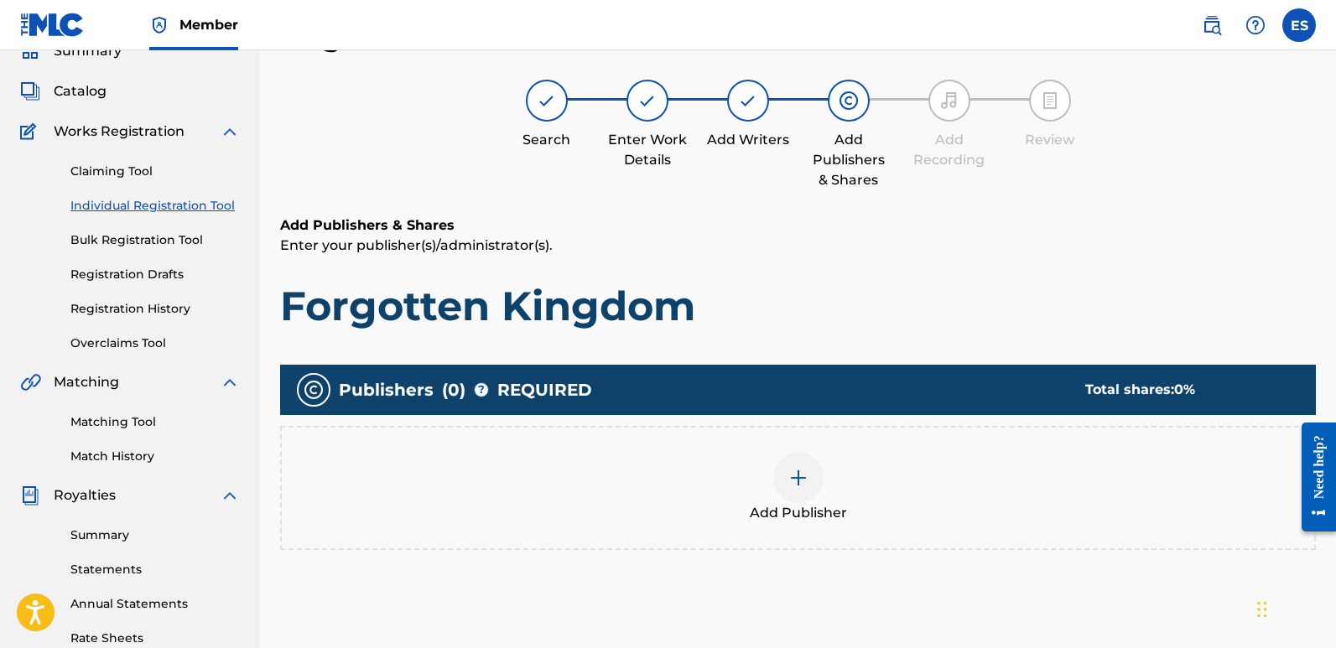
click at [810, 475] on div at bounding box center [798, 478] width 50 height 50
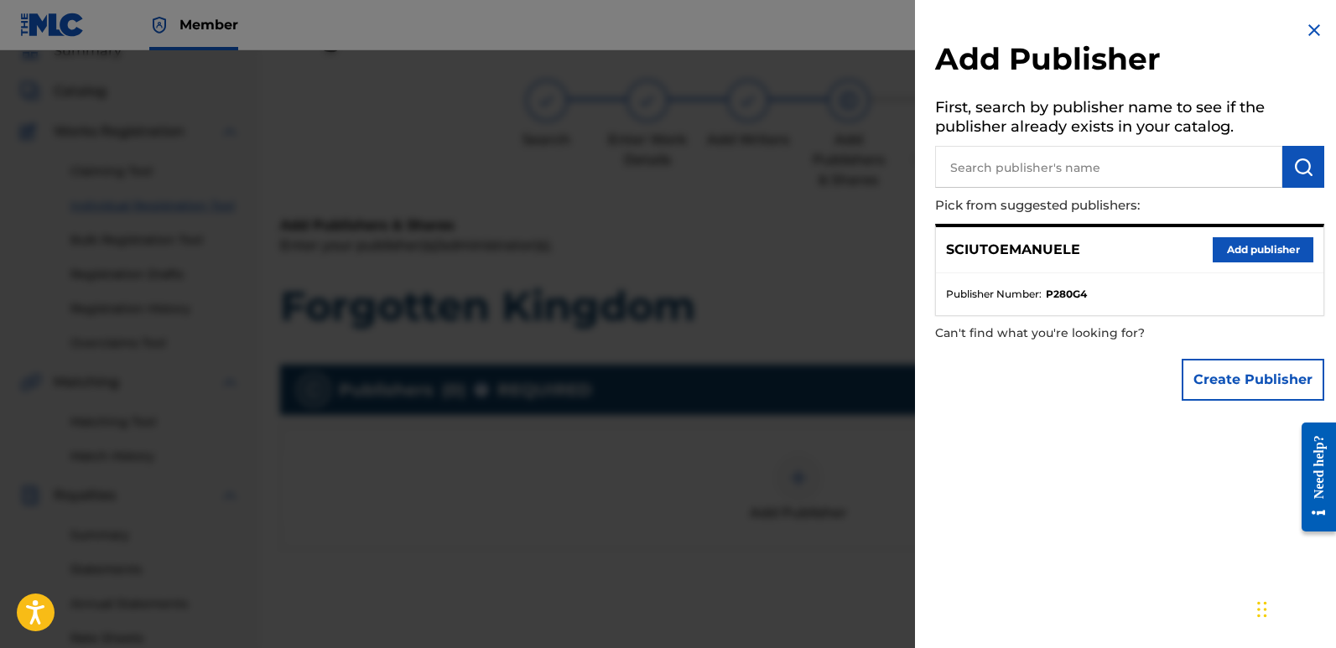
click at [1273, 251] on button "Add publisher" at bounding box center [1263, 249] width 101 height 25
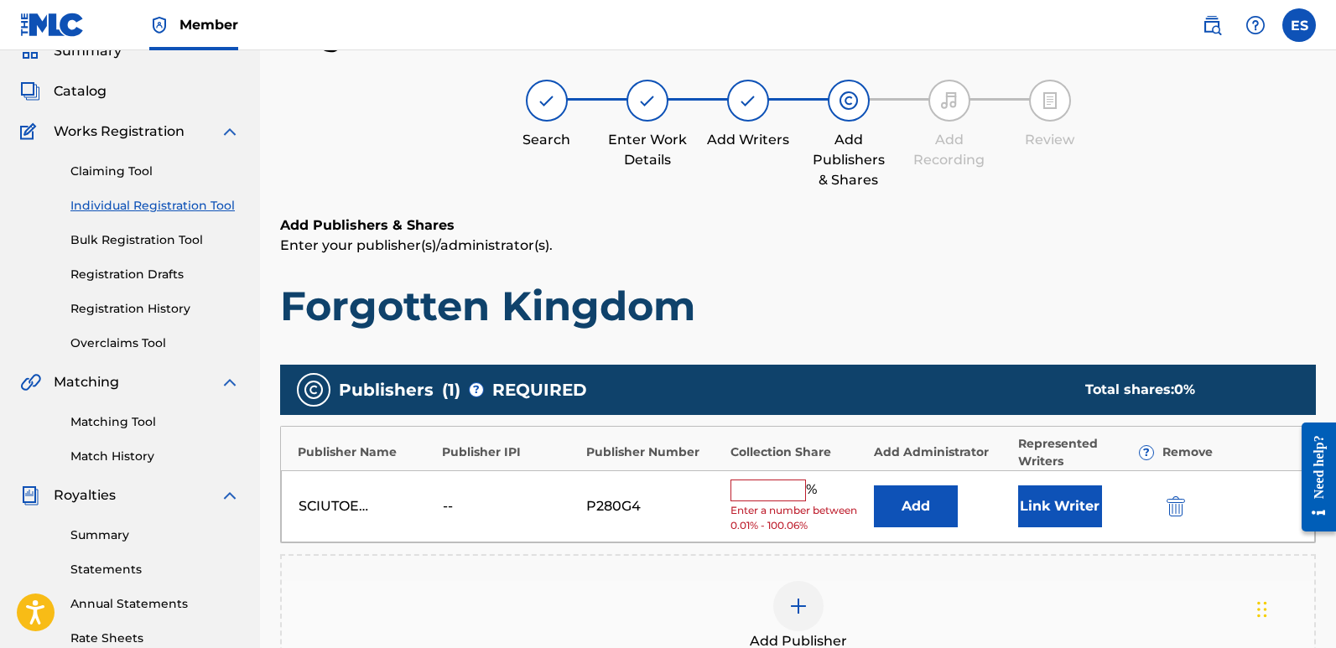
click at [1057, 502] on button "Link Writer" at bounding box center [1060, 507] width 84 height 42
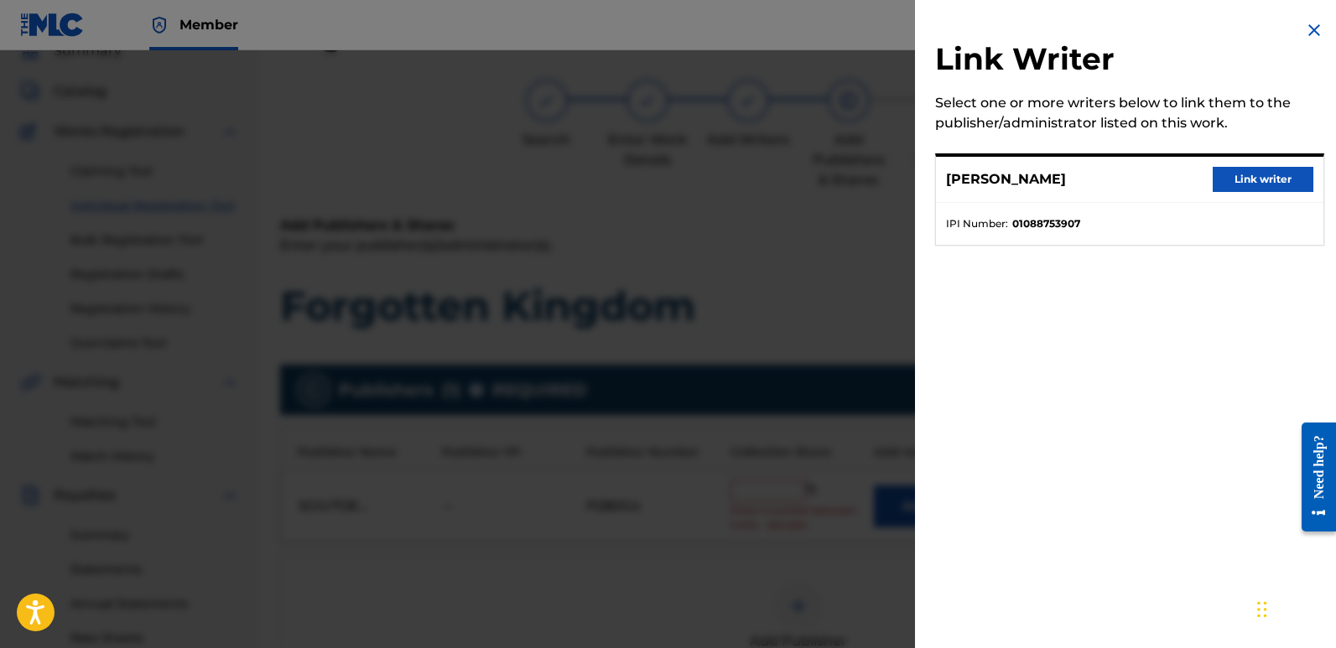
click at [1257, 182] on button "Link writer" at bounding box center [1263, 179] width 101 height 25
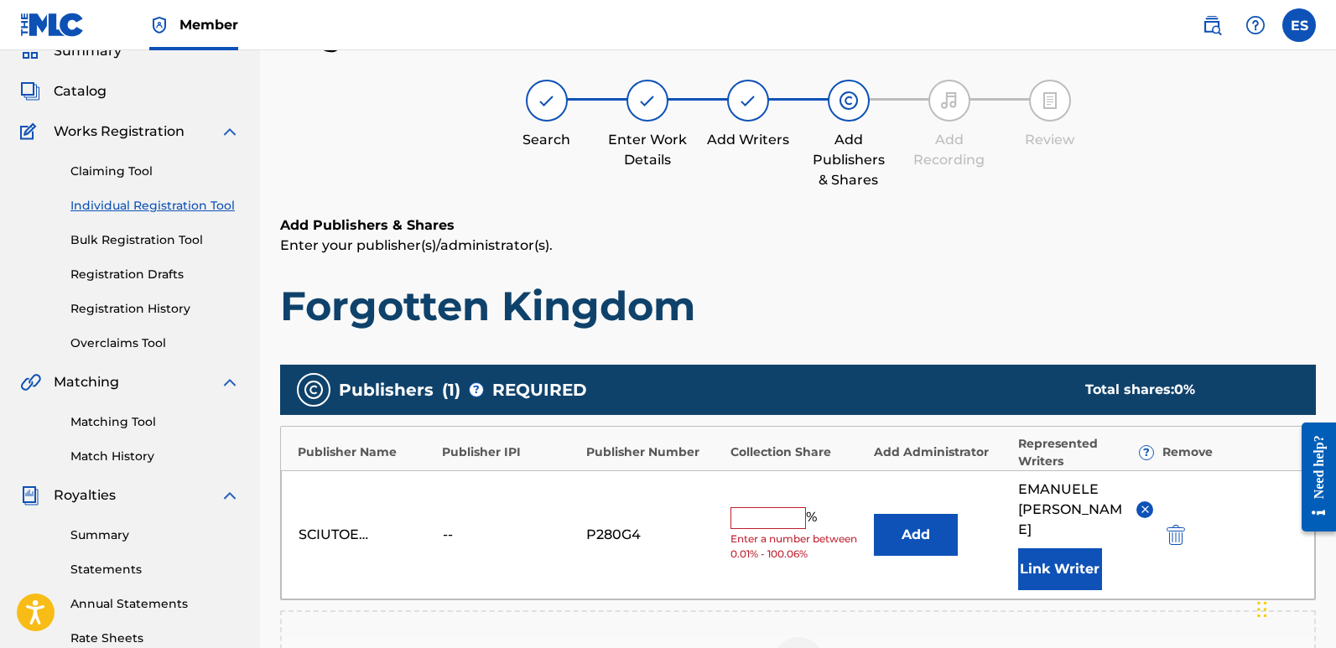
click at [771, 509] on input "text" at bounding box center [769, 519] width 76 height 22
type input "100"
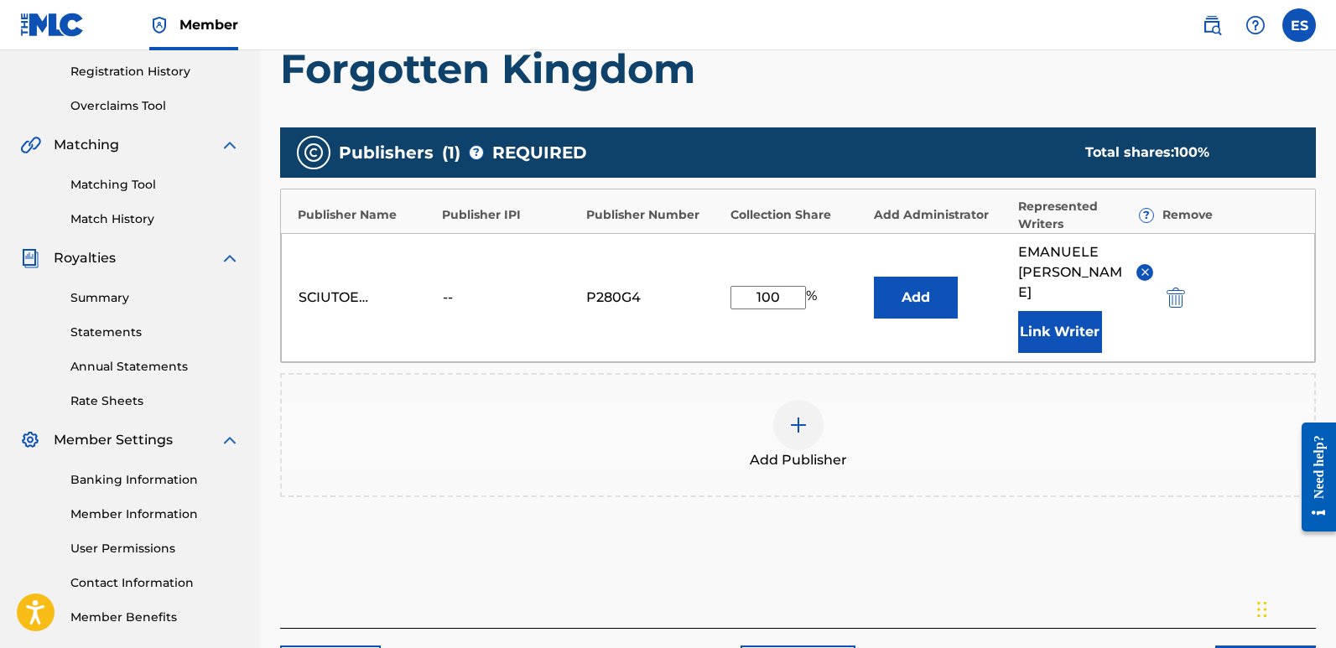
scroll to position [357, 0]
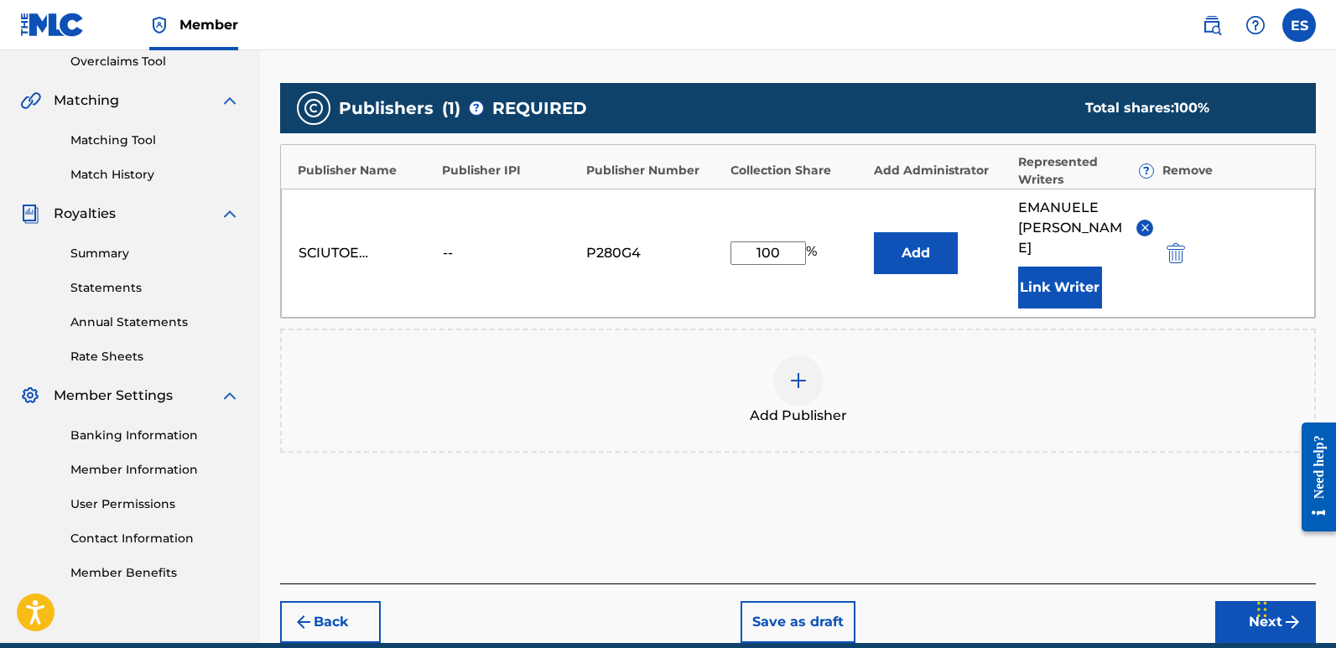
click at [1242, 602] on button "Next" at bounding box center [1266, 623] width 101 height 42
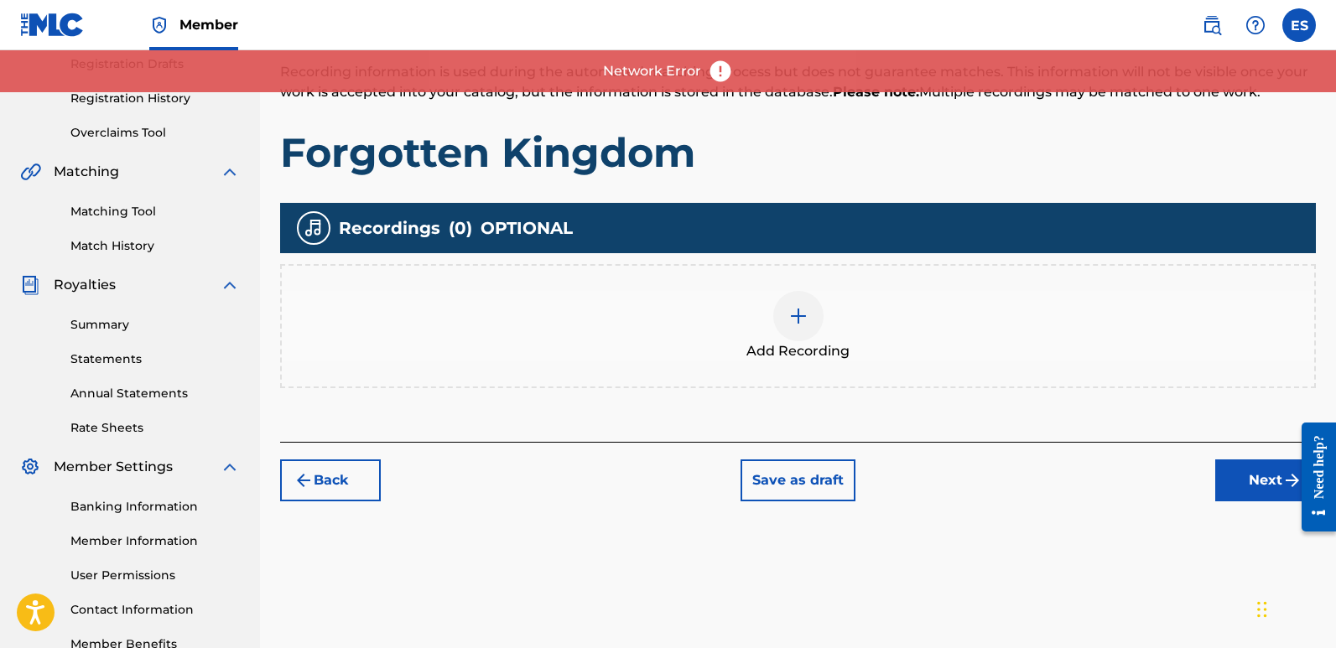
scroll to position [299, 0]
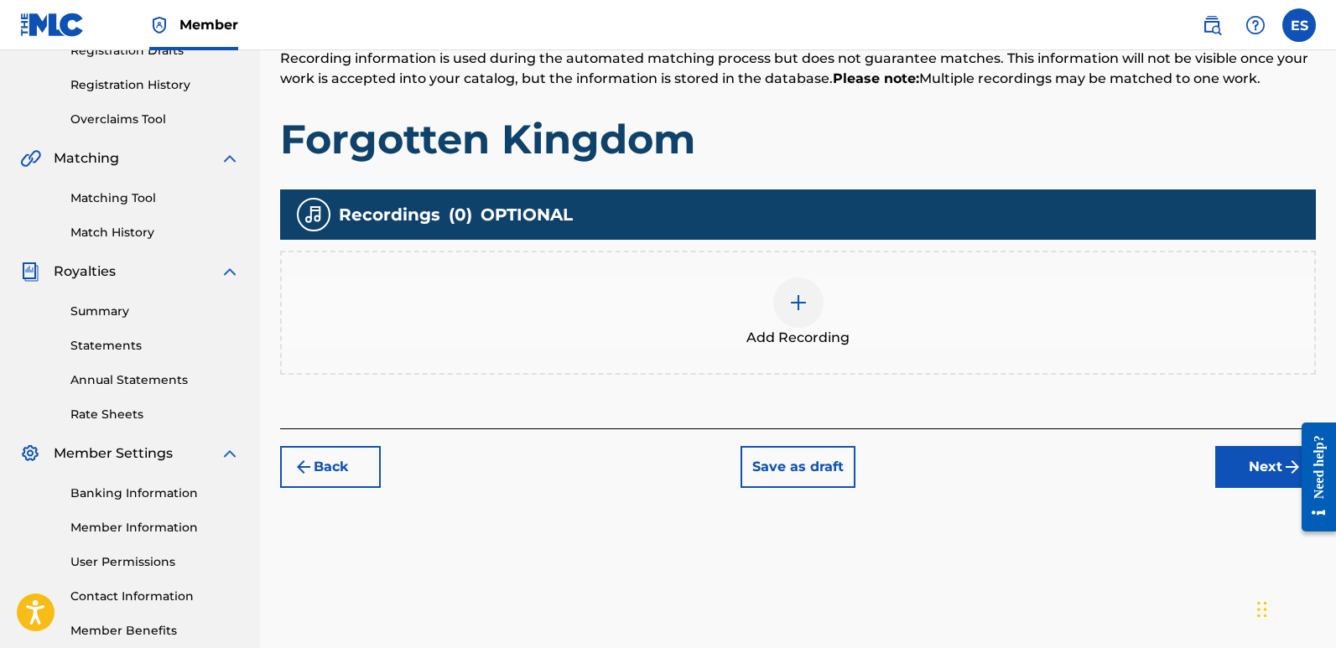
click at [811, 321] on div at bounding box center [798, 303] width 50 height 50
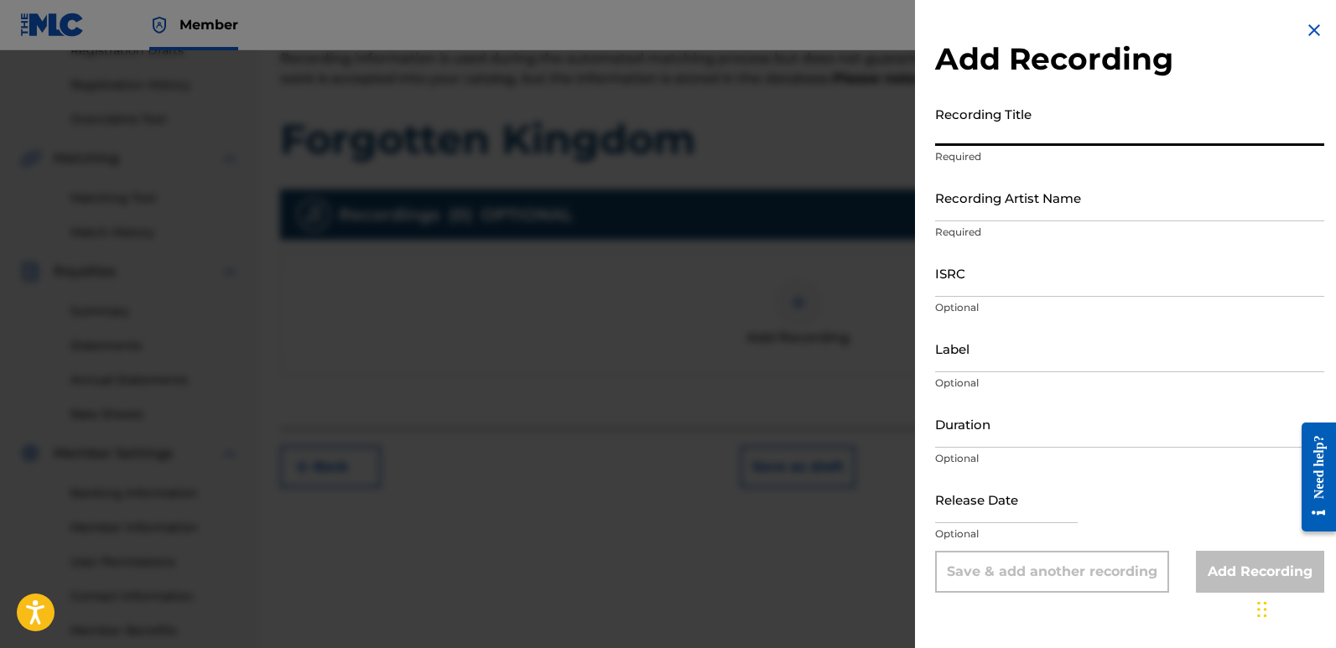
paste input "Forgotten Kingdom"
type input "Forgotten Kingdom"
click at [1050, 205] on input "Recording Artist Name" at bounding box center [1129, 198] width 389 height 48
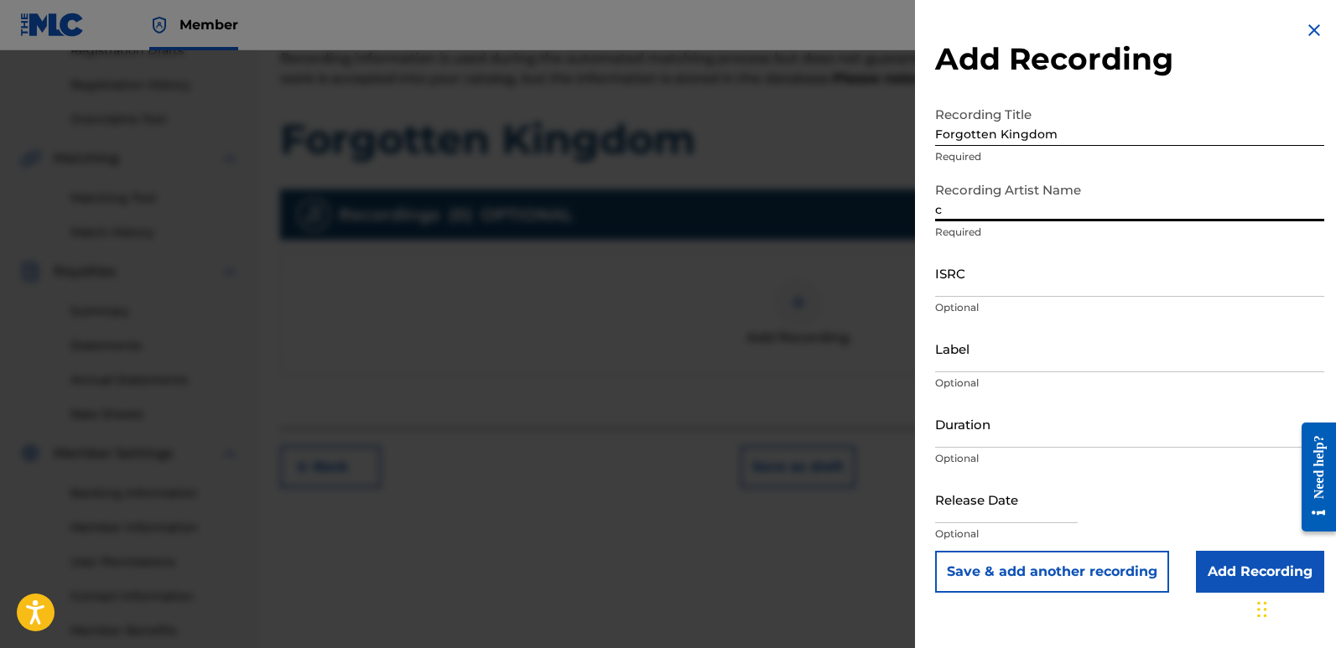
type input "Cinematika"
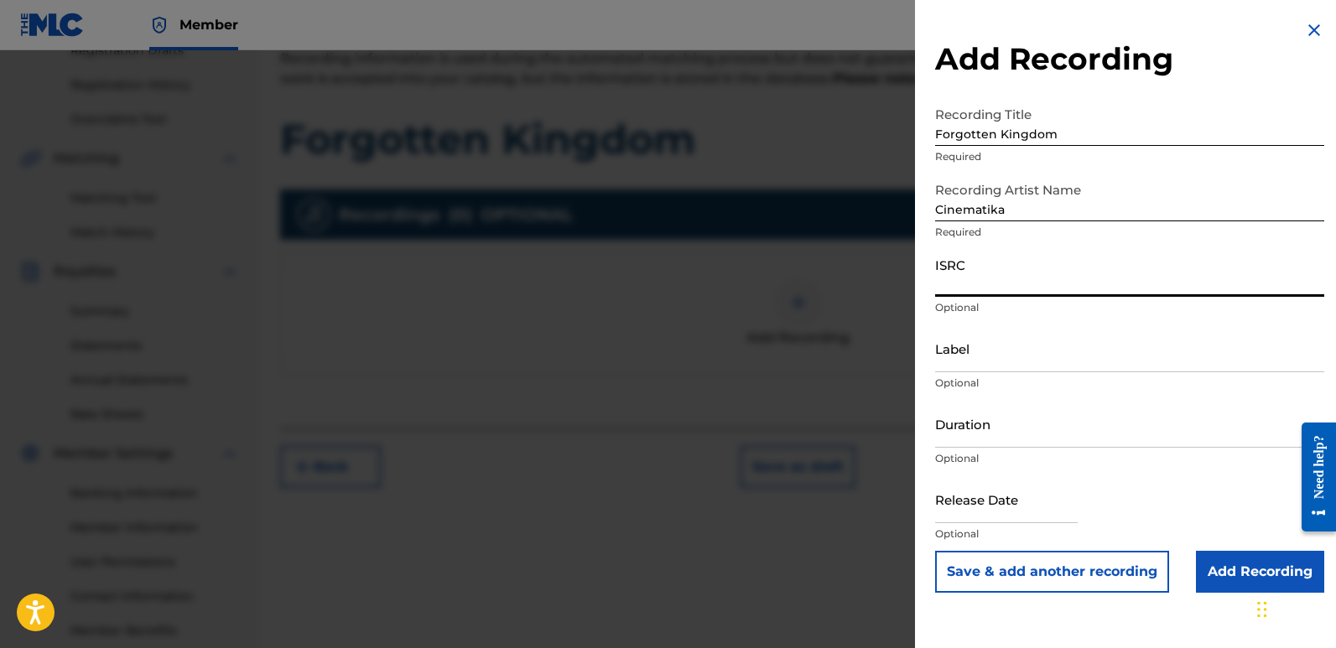
paste input "QZZ7K2522728"
type input "QZZ7K2522728"
click at [970, 338] on input "Label" at bounding box center [1129, 349] width 389 height 48
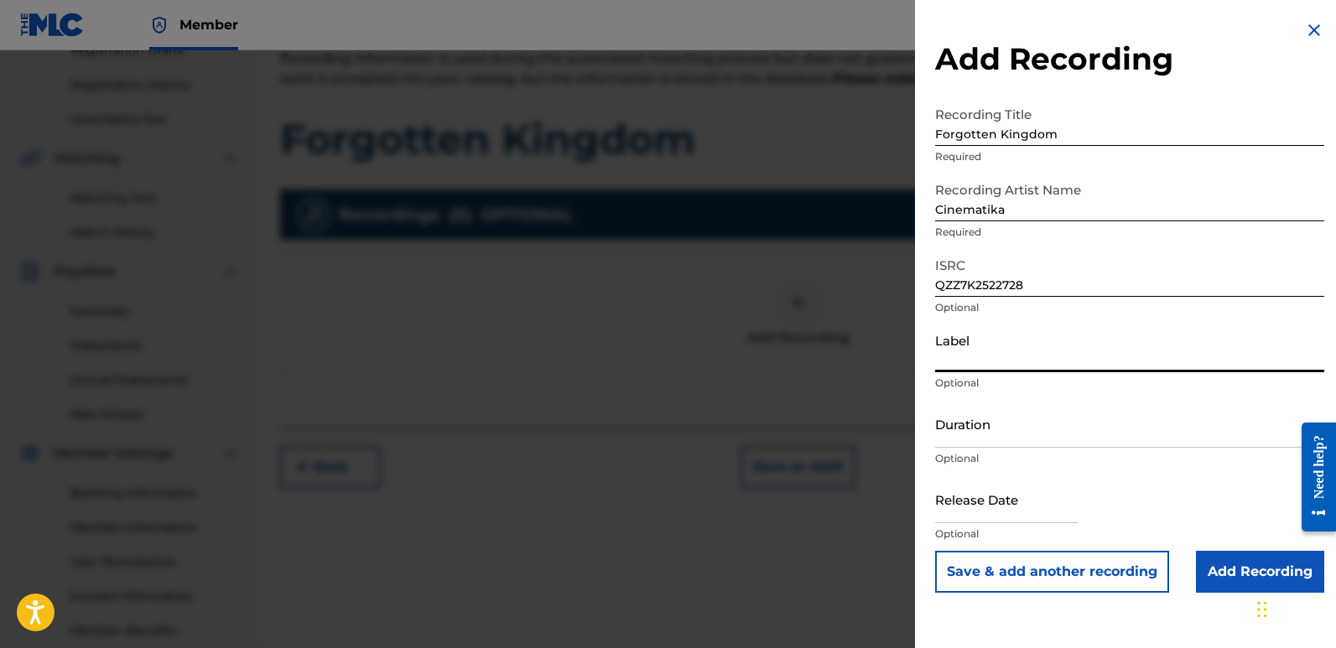
type input "Divinebeats"
click at [977, 488] on input "text" at bounding box center [1006, 500] width 143 height 48
select select "7"
select select "2025"
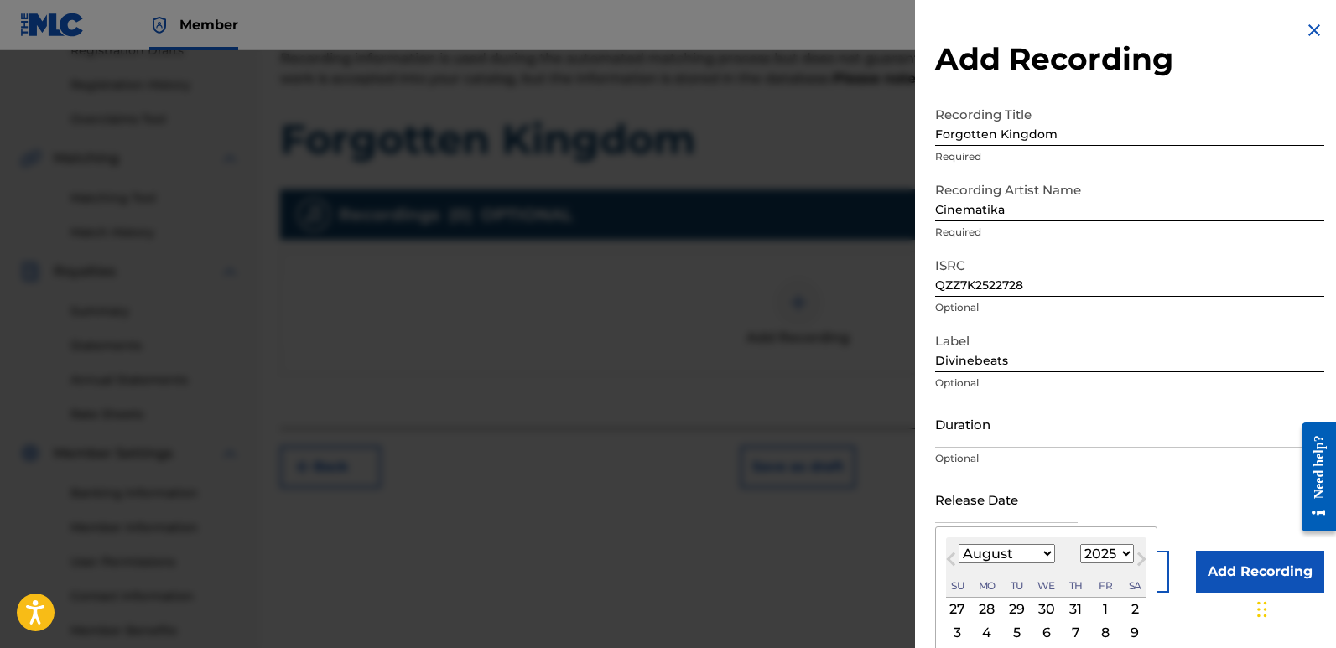
click at [955, 629] on div "3" at bounding box center [958, 632] width 20 height 20
type input "[DATE]"
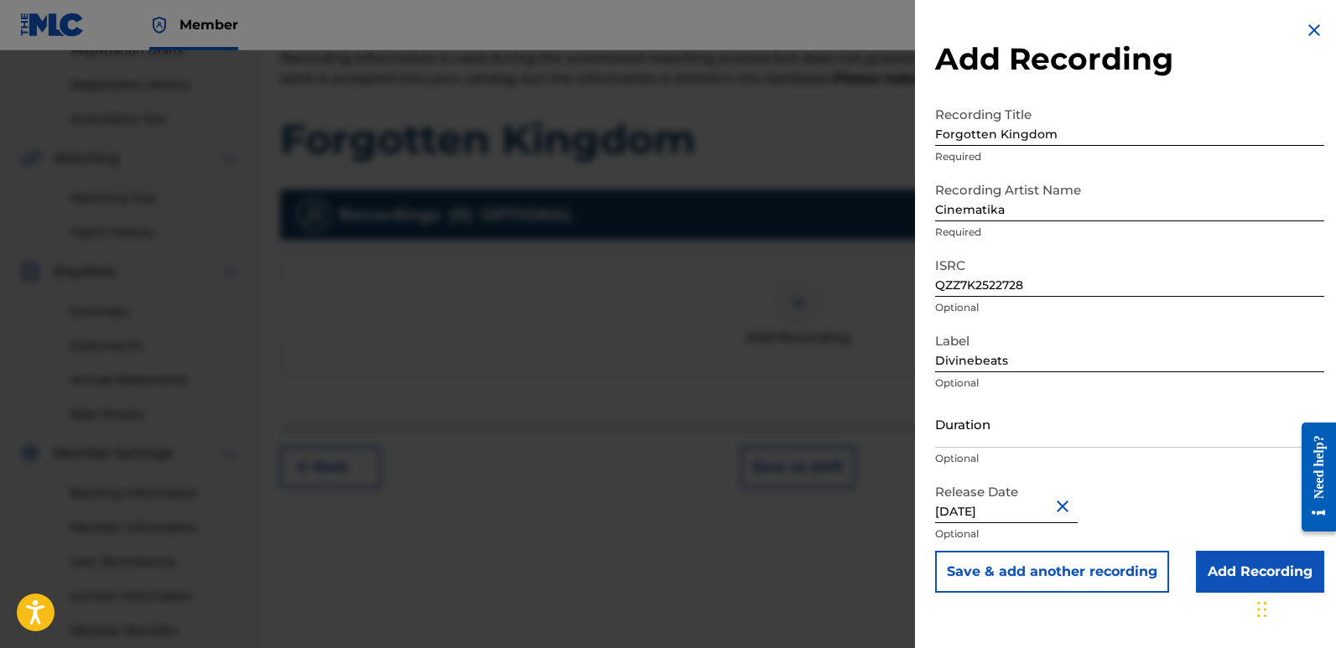
click at [982, 507] on input "[DATE]" at bounding box center [1006, 500] width 143 height 48
select select "7"
select select "2025"
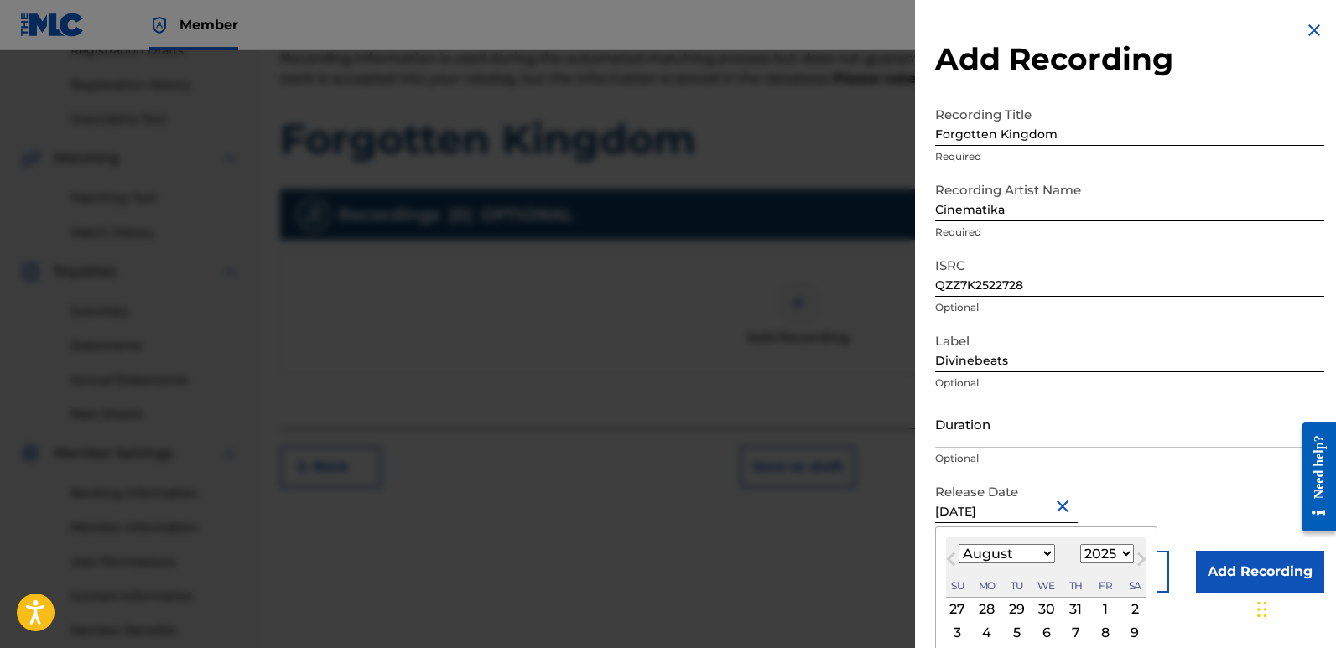
type input "[DATE]"
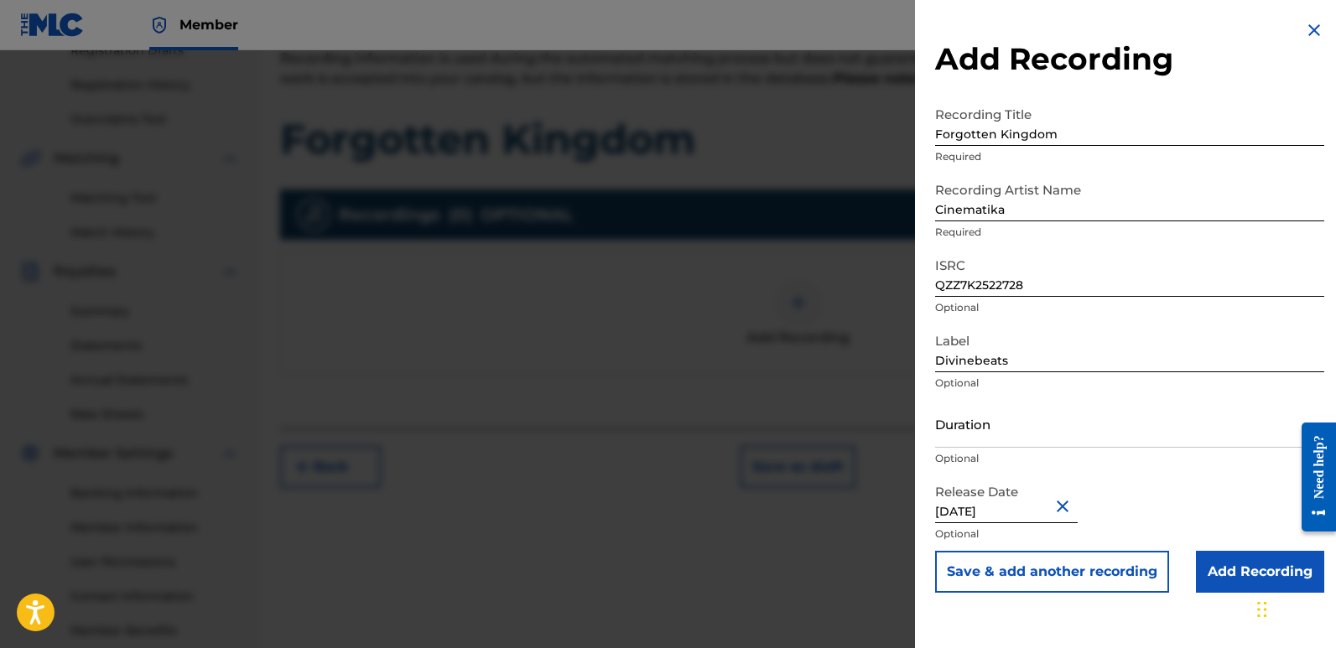
click at [1222, 570] on input "Add Recording" at bounding box center [1260, 572] width 128 height 42
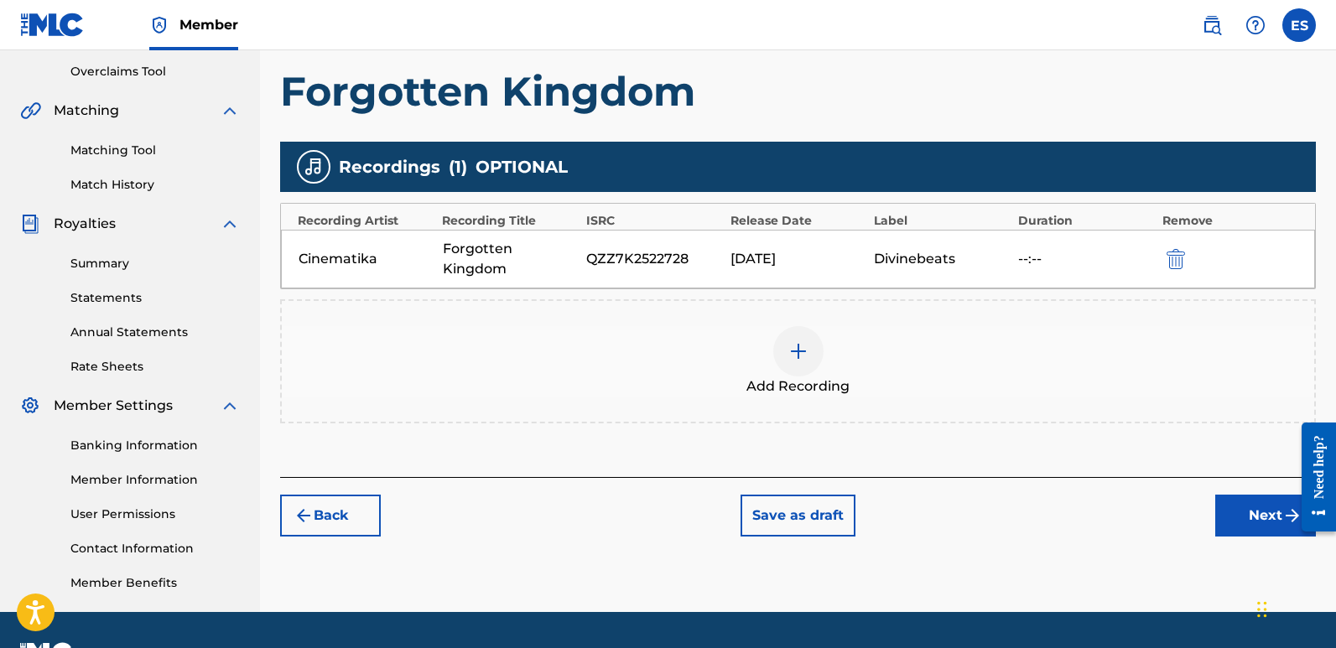
scroll to position [364, 0]
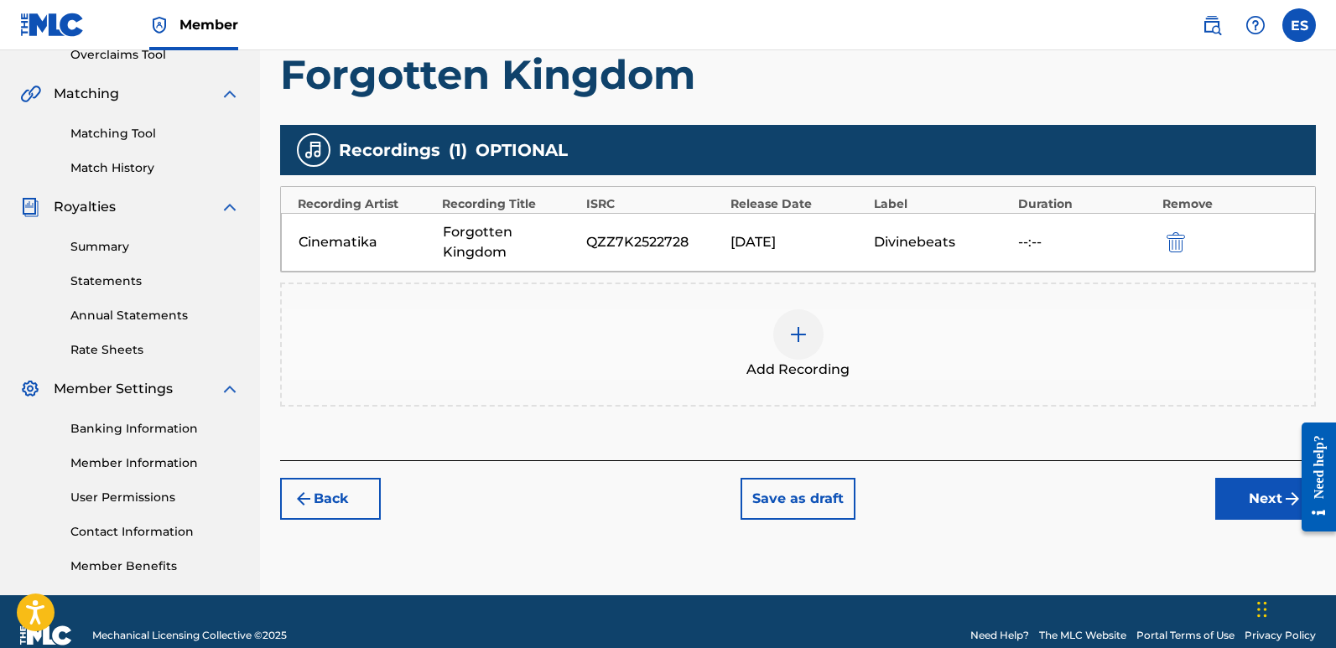
click at [1245, 491] on button "Next" at bounding box center [1266, 499] width 101 height 42
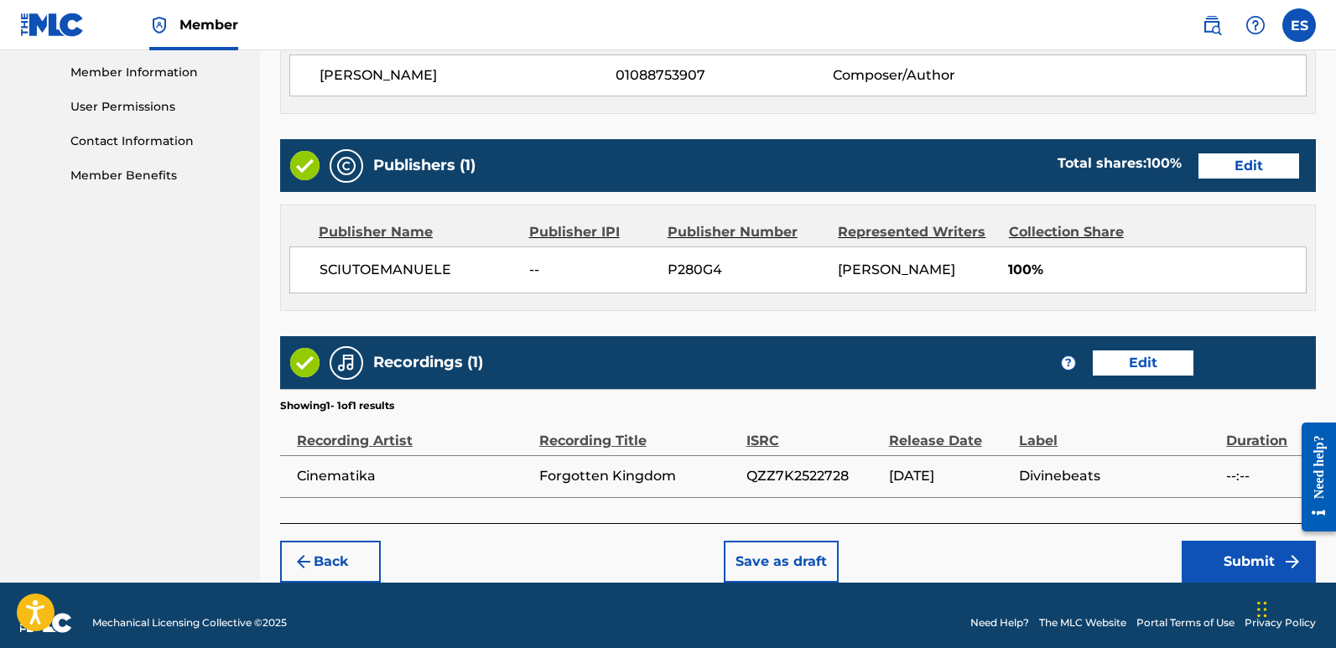
scroll to position [770, 0]
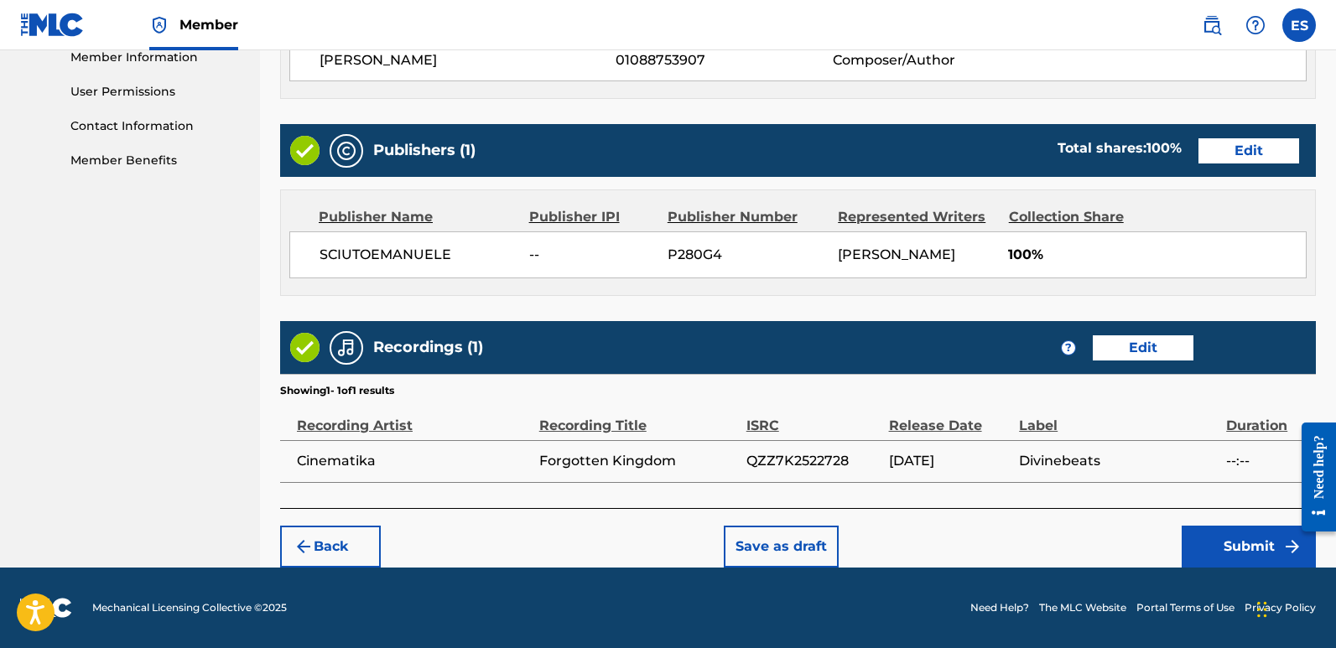
click at [1233, 546] on button "Submit" at bounding box center [1249, 547] width 134 height 42
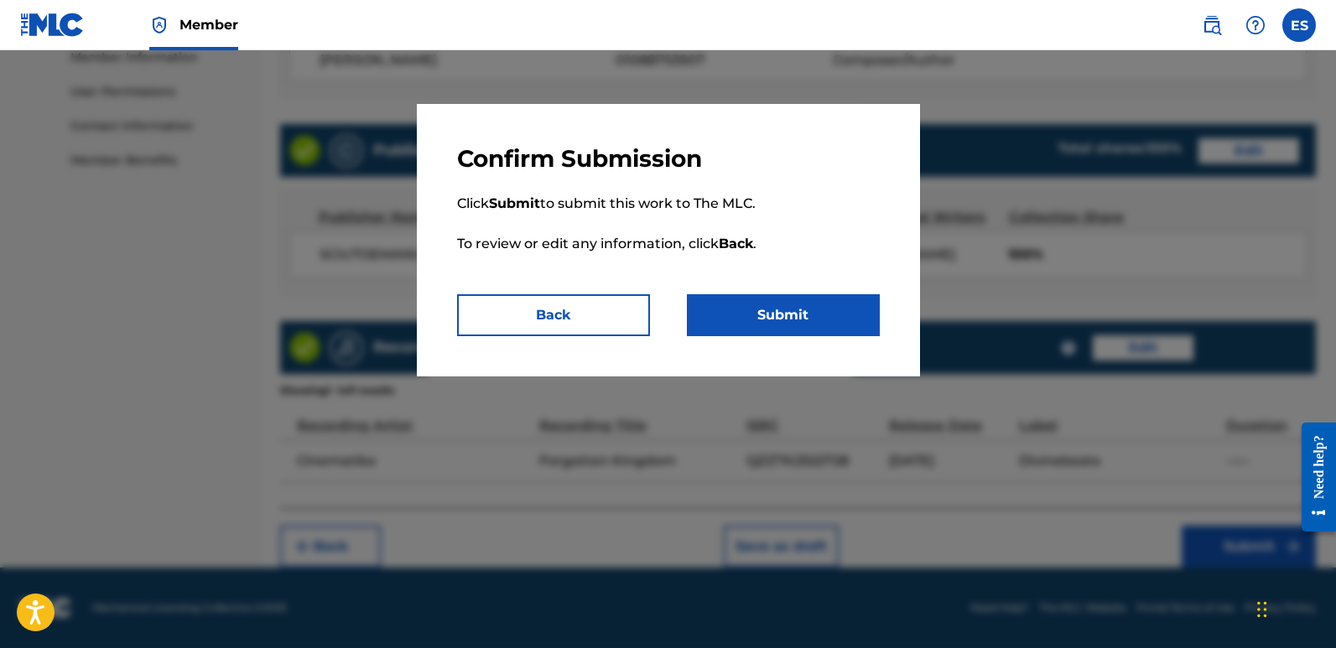
click at [848, 324] on button "Submit" at bounding box center [783, 315] width 193 height 42
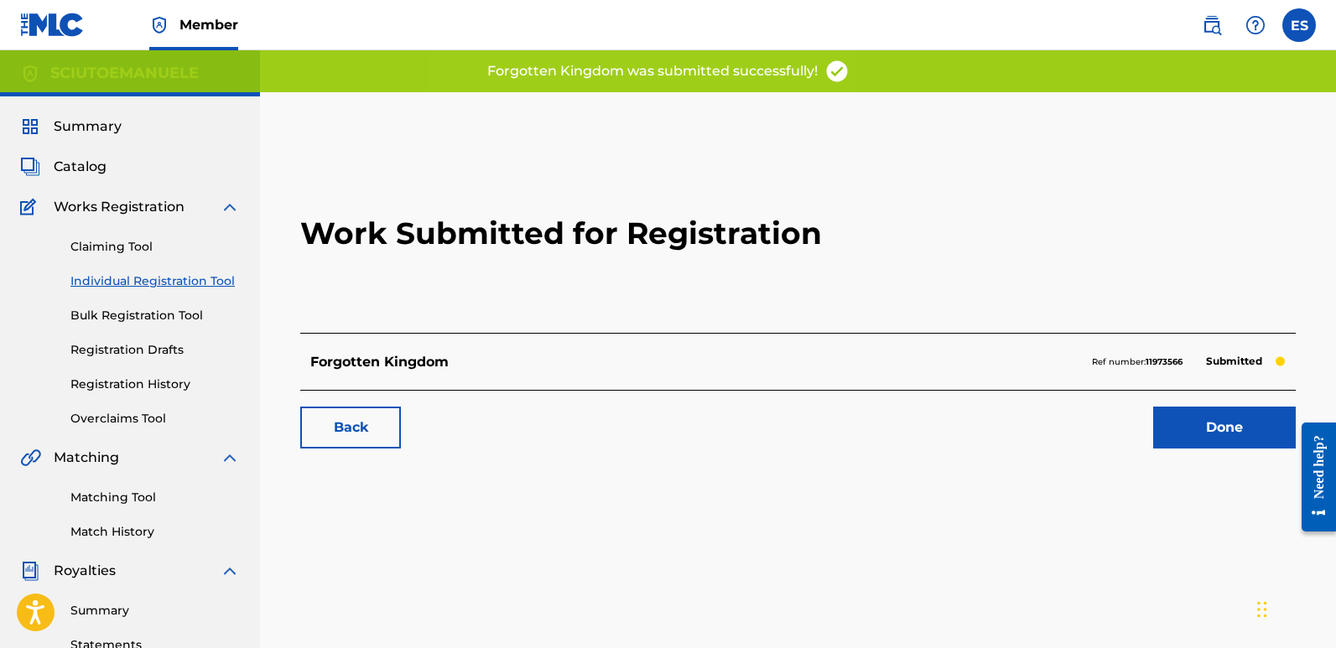
click at [1230, 425] on link "Done" at bounding box center [1225, 428] width 143 height 42
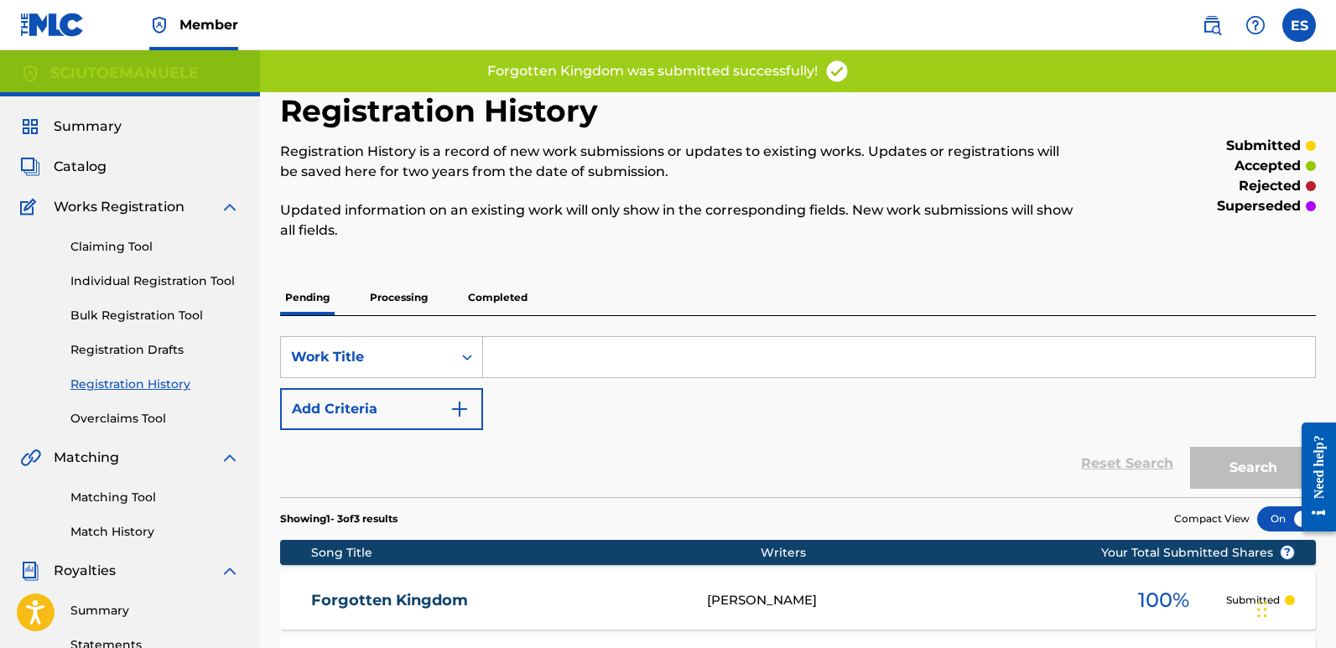
click at [122, 284] on link "Individual Registration Tool" at bounding box center [154, 282] width 169 height 18
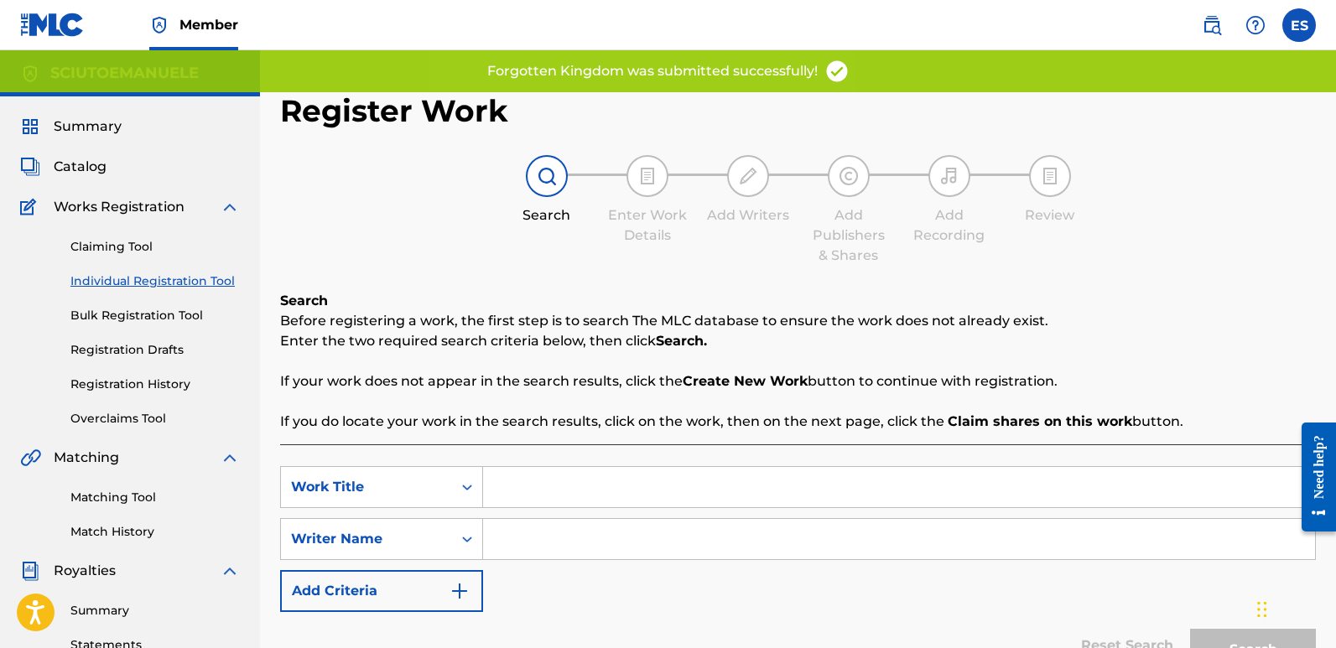
click at [609, 479] on input "Search Form" at bounding box center [899, 487] width 832 height 40
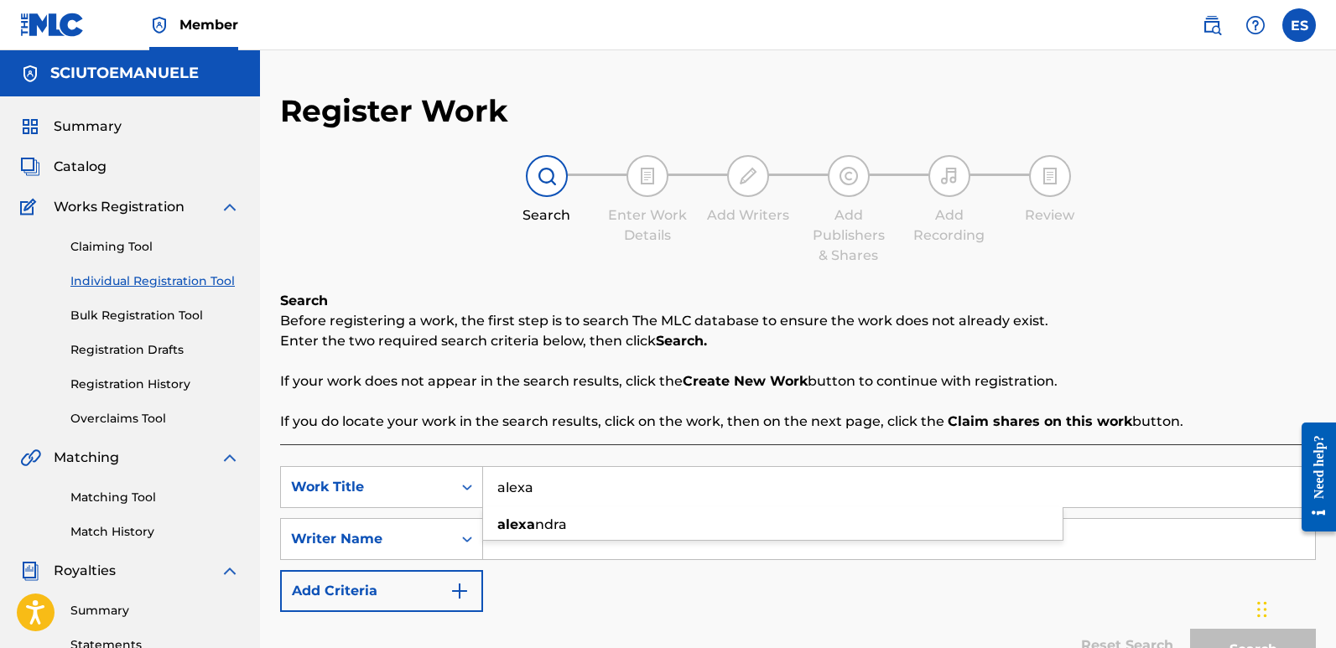
click at [548, 517] on span "ndra" at bounding box center [551, 525] width 32 height 16
type input "[PERSON_NAME]"
click at [575, 530] on input "Search Form" at bounding box center [899, 539] width 832 height 40
type input "[PERSON_NAME]"
click at [1190, 629] on button "Search" at bounding box center [1253, 650] width 126 height 42
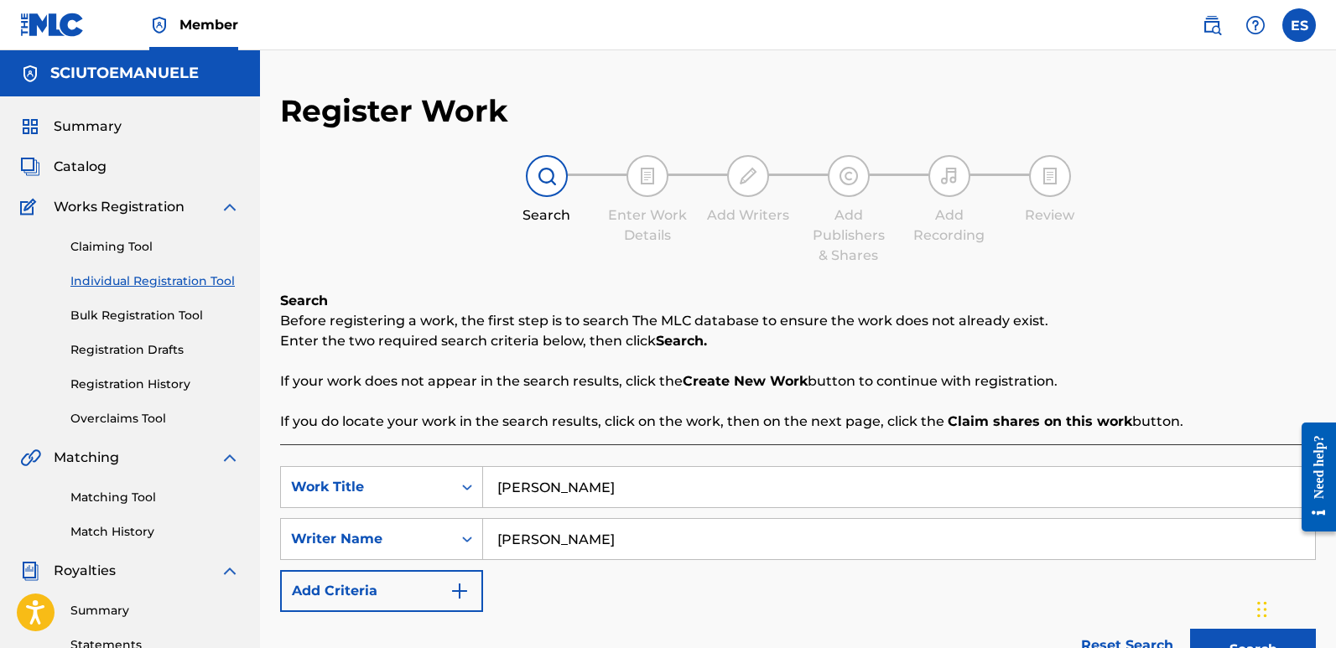
scroll to position [392, 0]
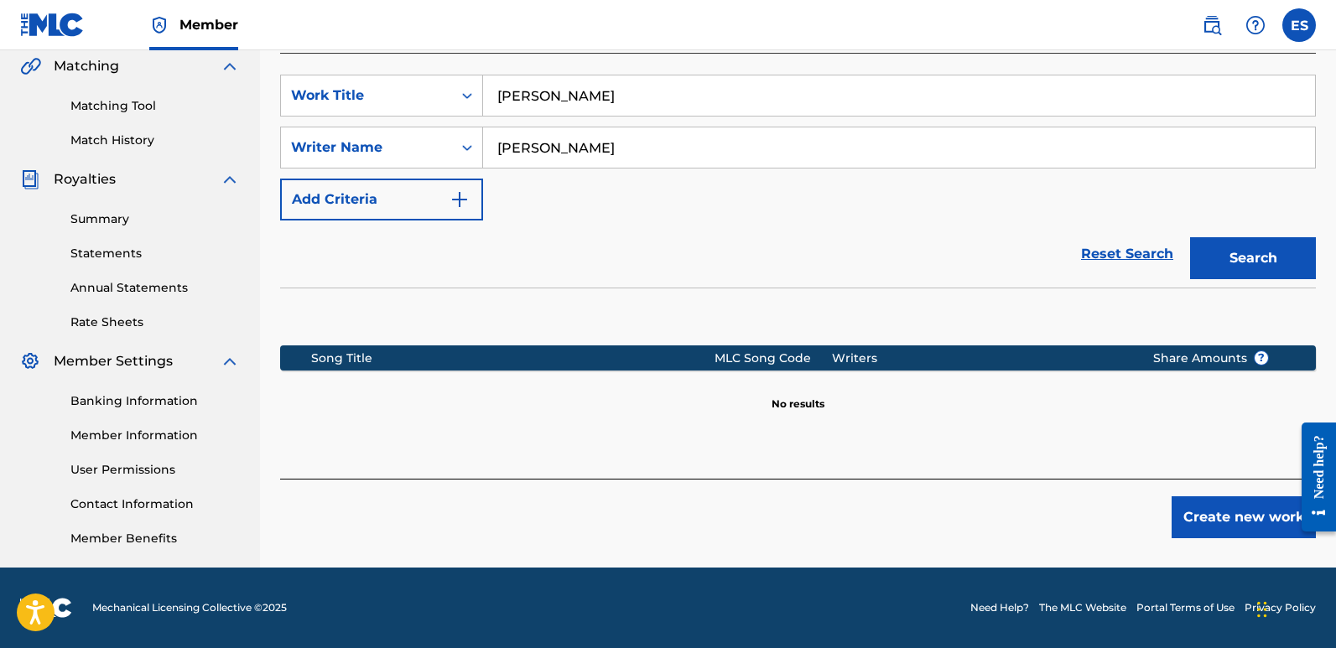
click at [1236, 510] on button "Create new work" at bounding box center [1244, 518] width 144 height 42
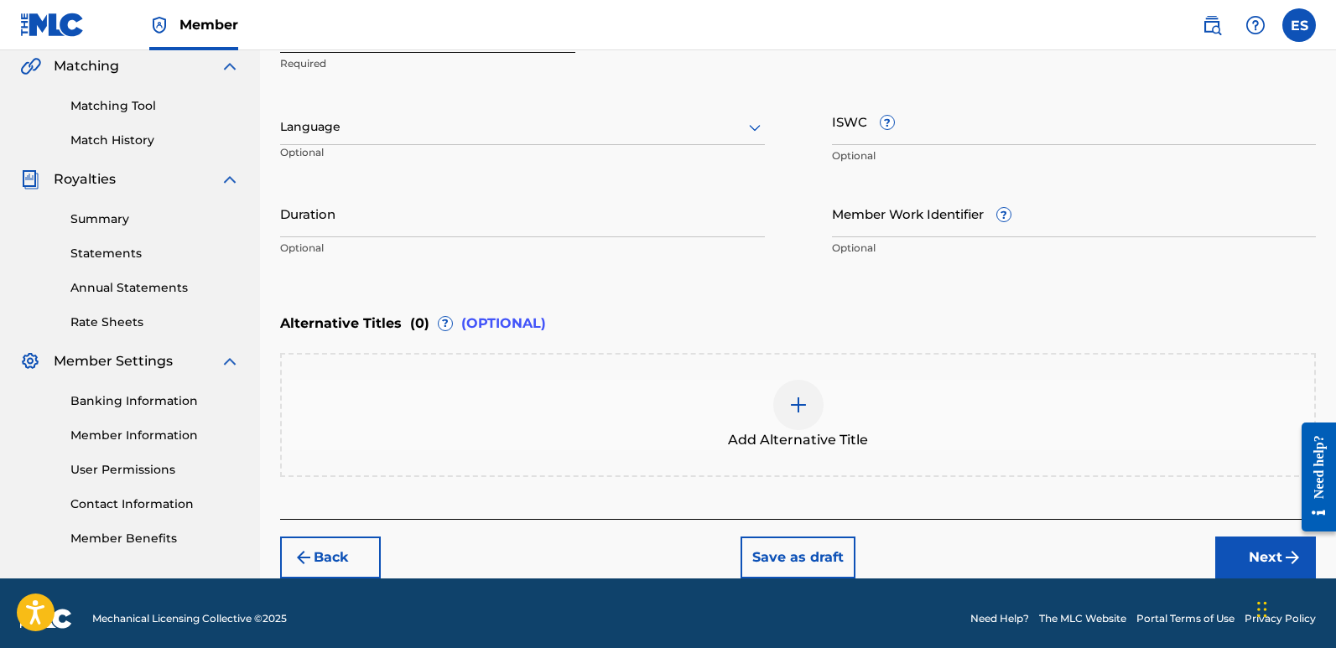
click at [440, 133] on div at bounding box center [522, 127] width 485 height 21
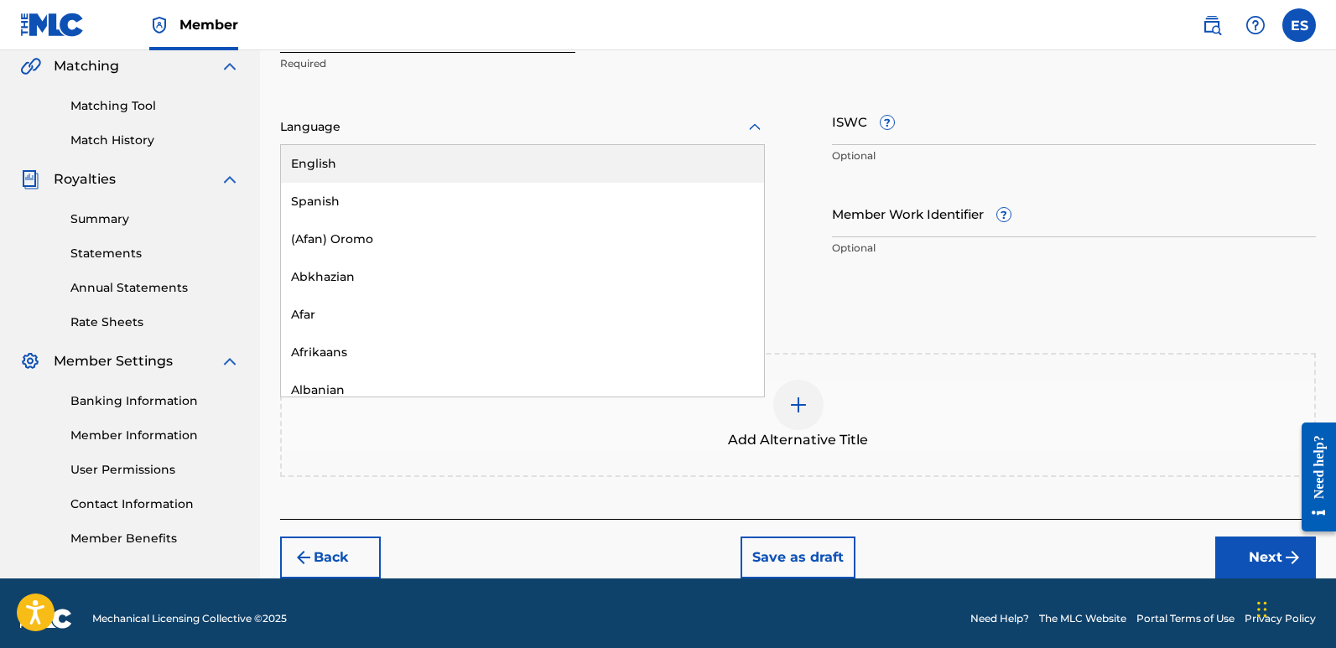
click at [357, 159] on div "English" at bounding box center [522, 164] width 483 height 38
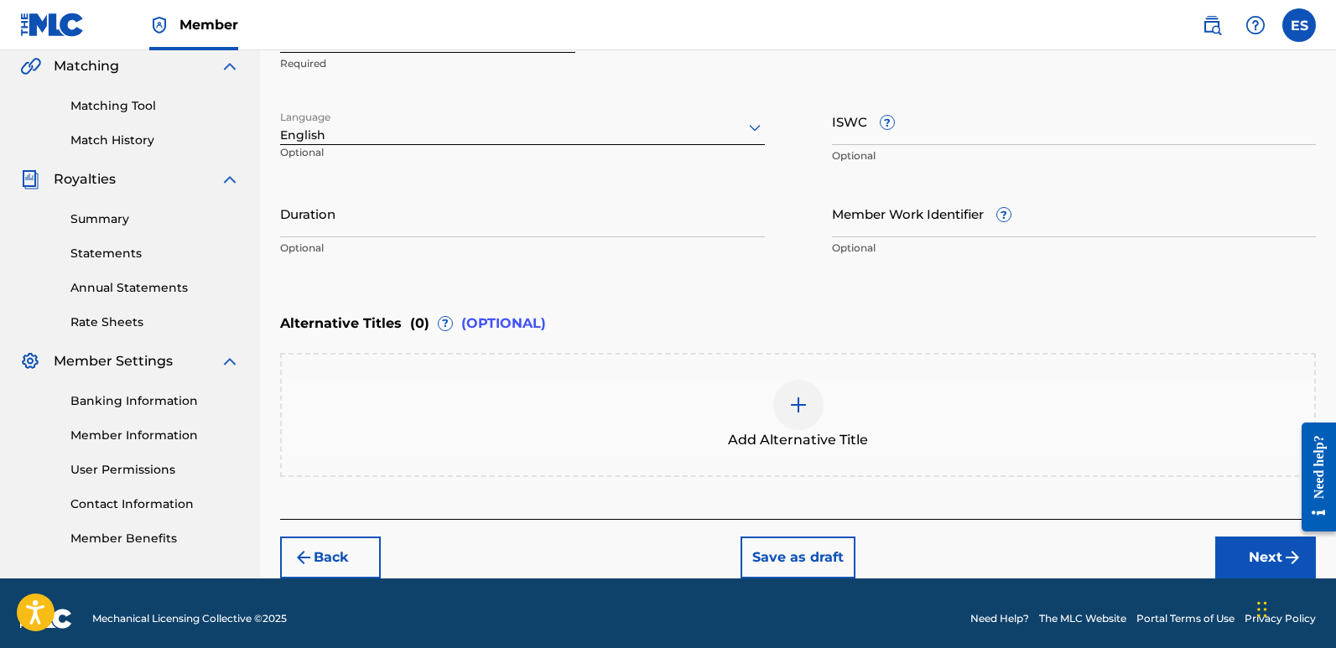
scroll to position [275, 0]
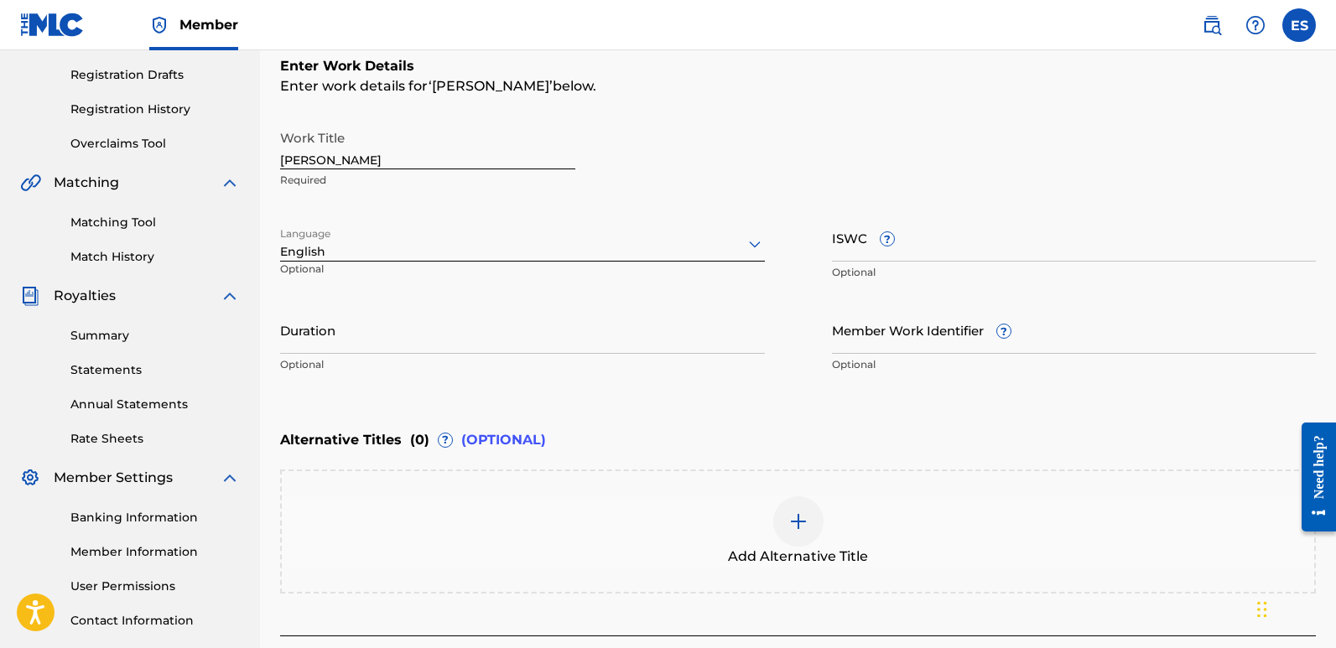
click at [352, 166] on input "[PERSON_NAME]" at bounding box center [427, 146] width 295 height 48
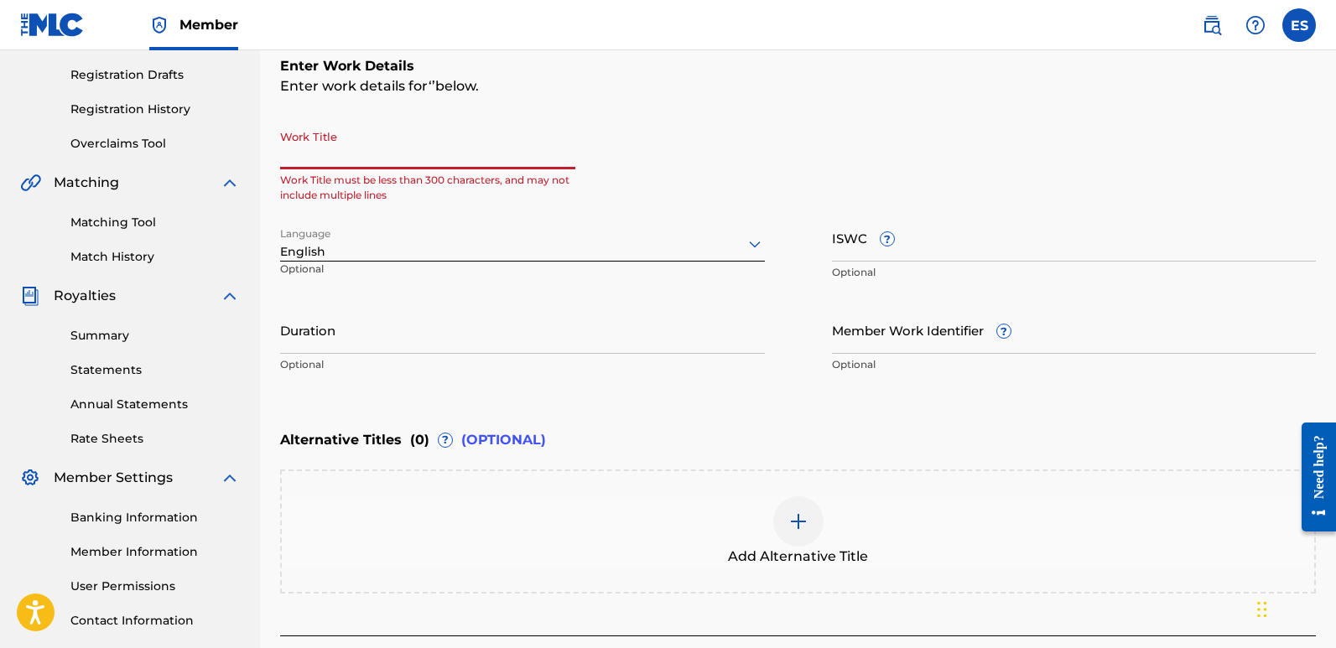
paste input "Jorney To Avalon"
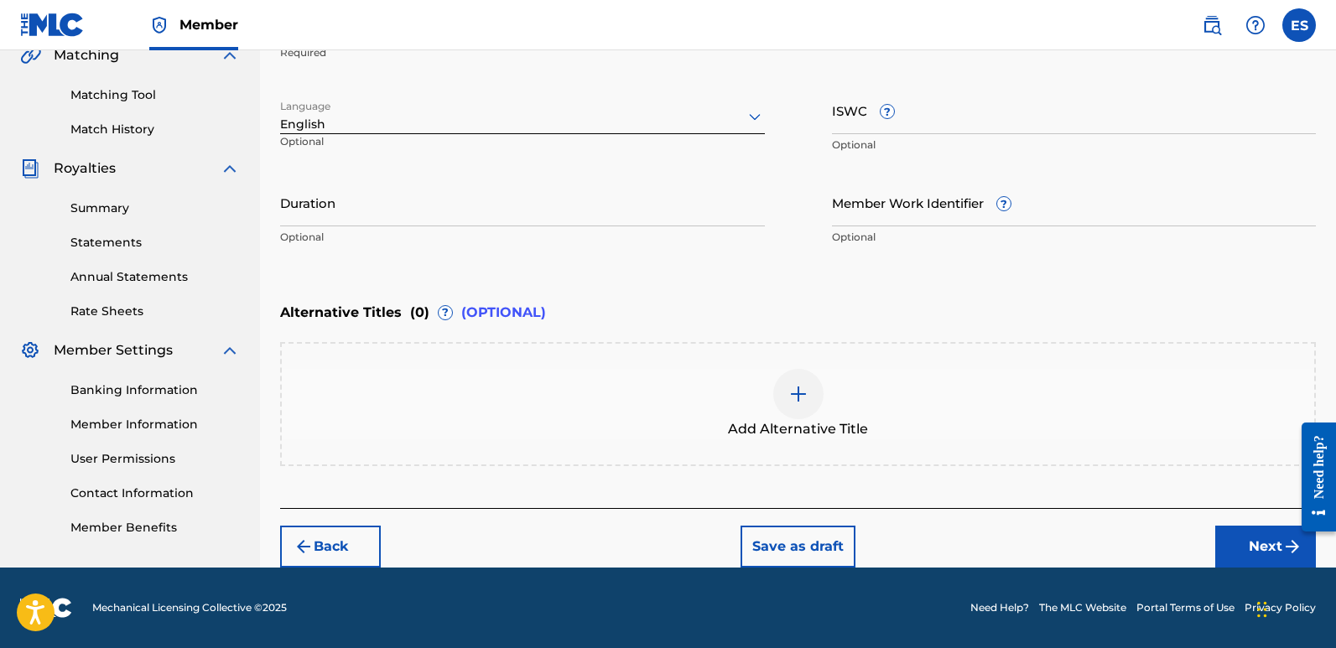
type input "Jorney To Avalon"
click at [1245, 545] on button "Next" at bounding box center [1266, 547] width 101 height 42
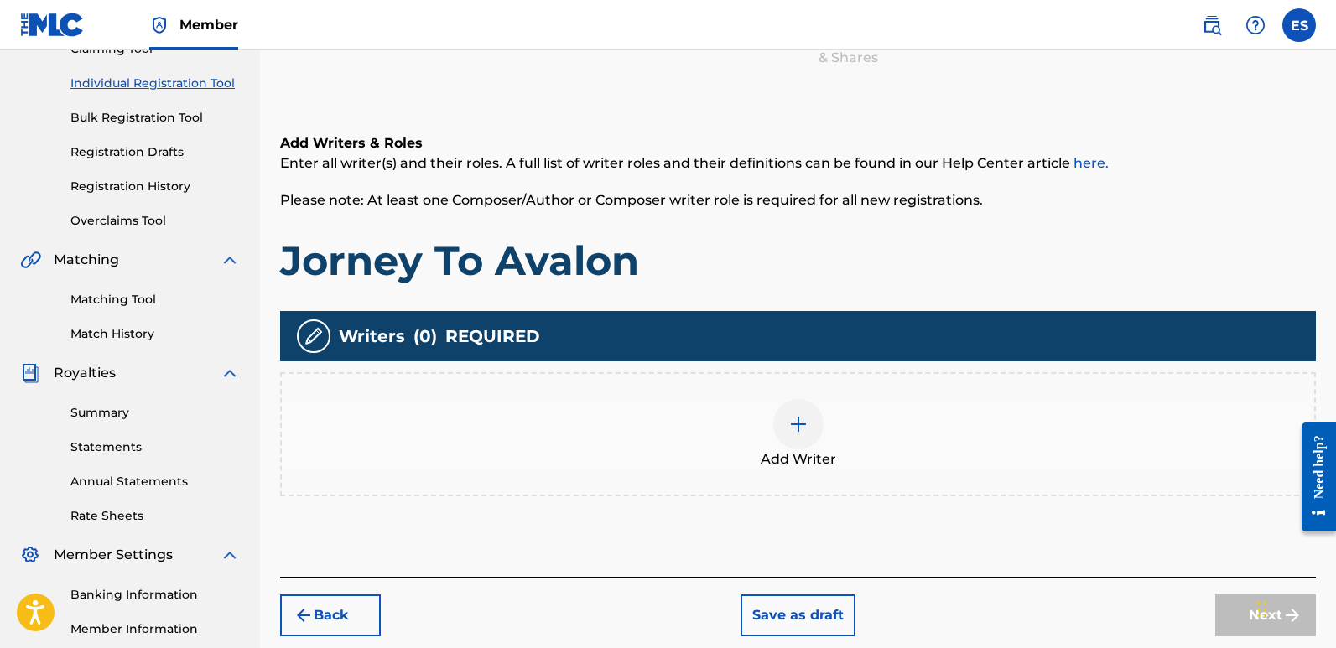
scroll to position [76, 0]
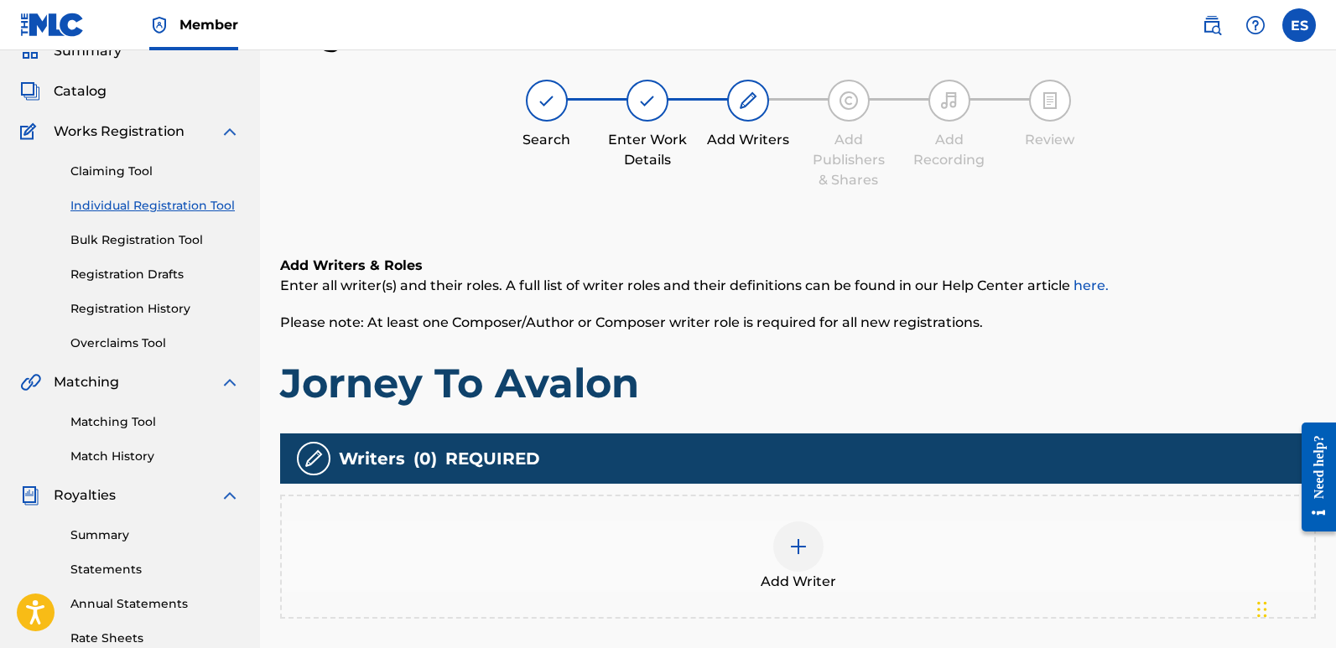
click at [803, 562] on div at bounding box center [798, 547] width 50 height 50
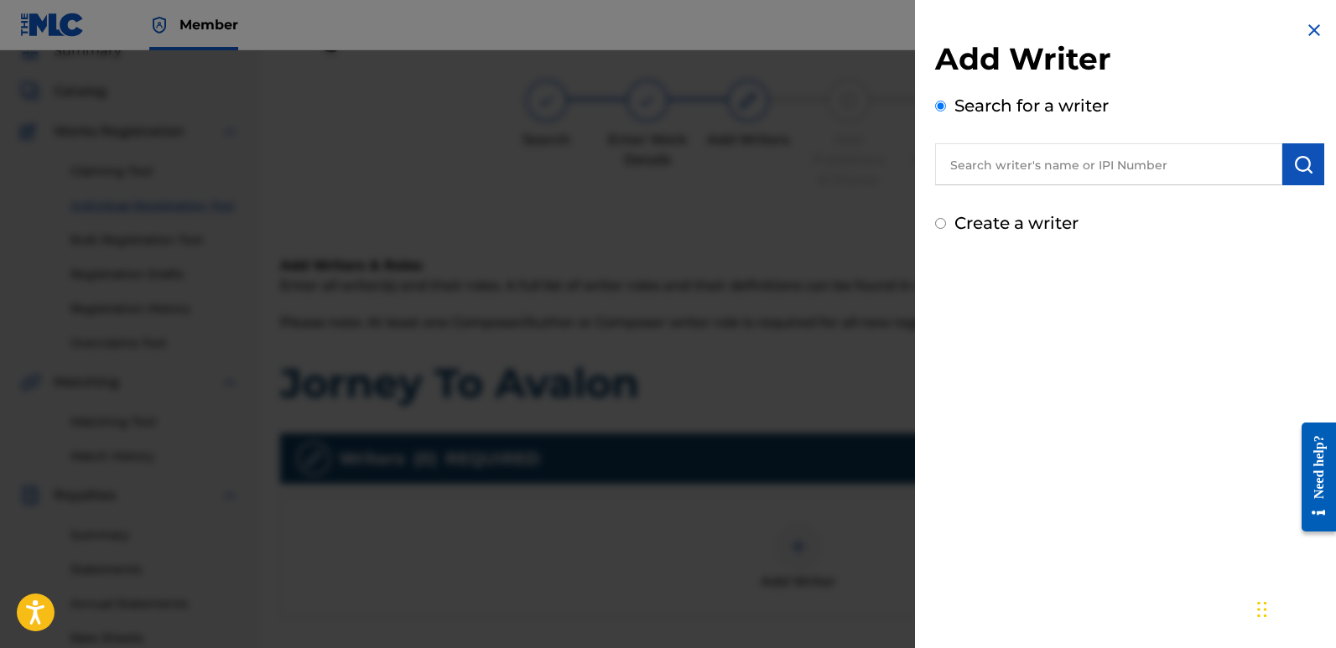
click at [1057, 162] on input "text" at bounding box center [1108, 164] width 347 height 42
type input "emanuelesciuto"
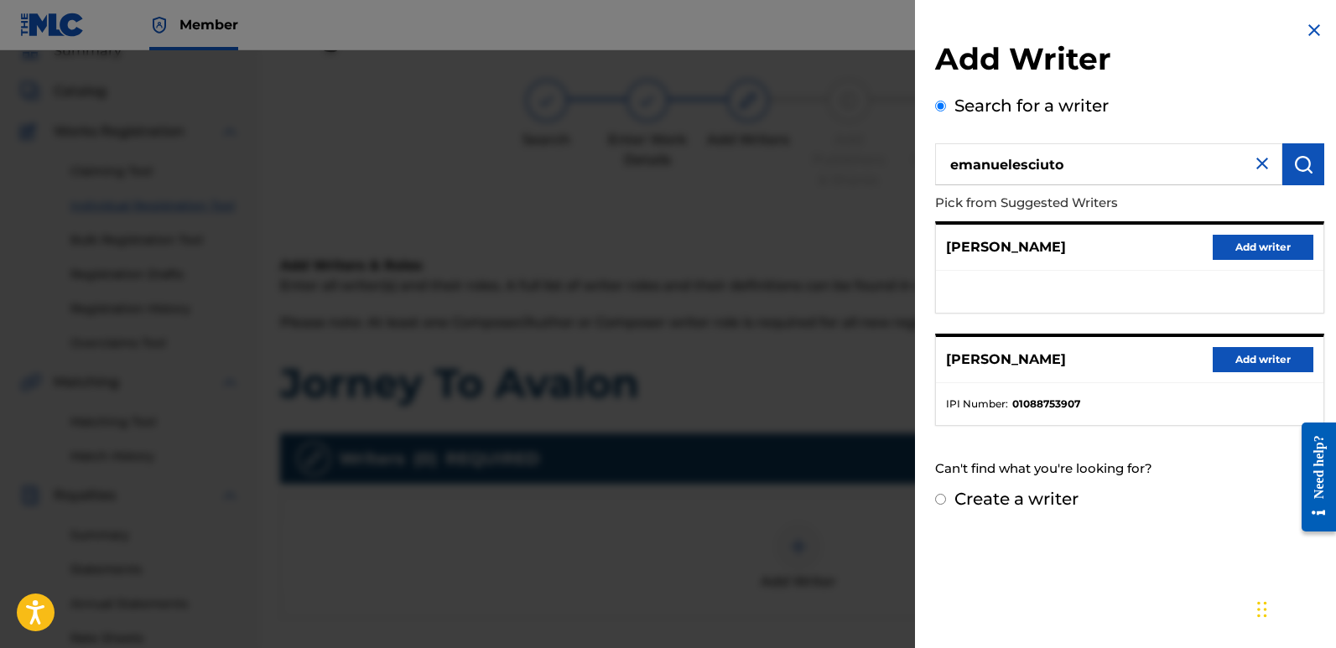
click at [1255, 352] on button "Add writer" at bounding box center [1263, 359] width 101 height 25
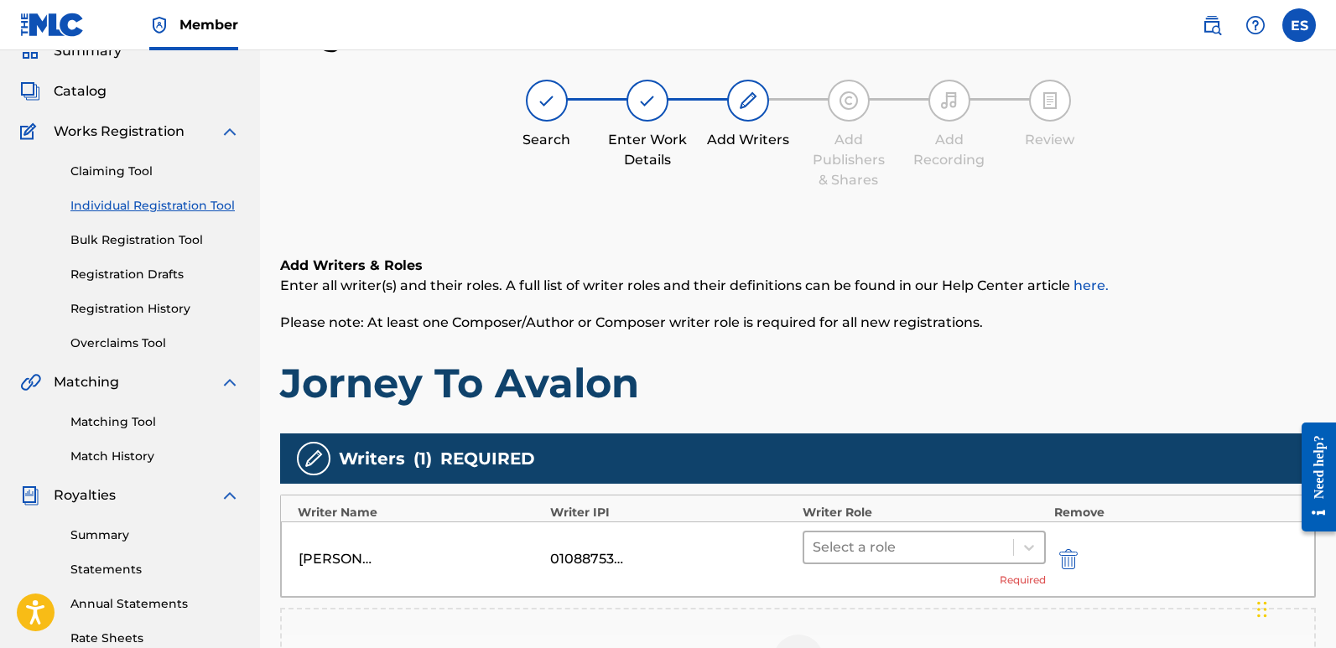
click at [873, 553] on div at bounding box center [909, 547] width 192 height 23
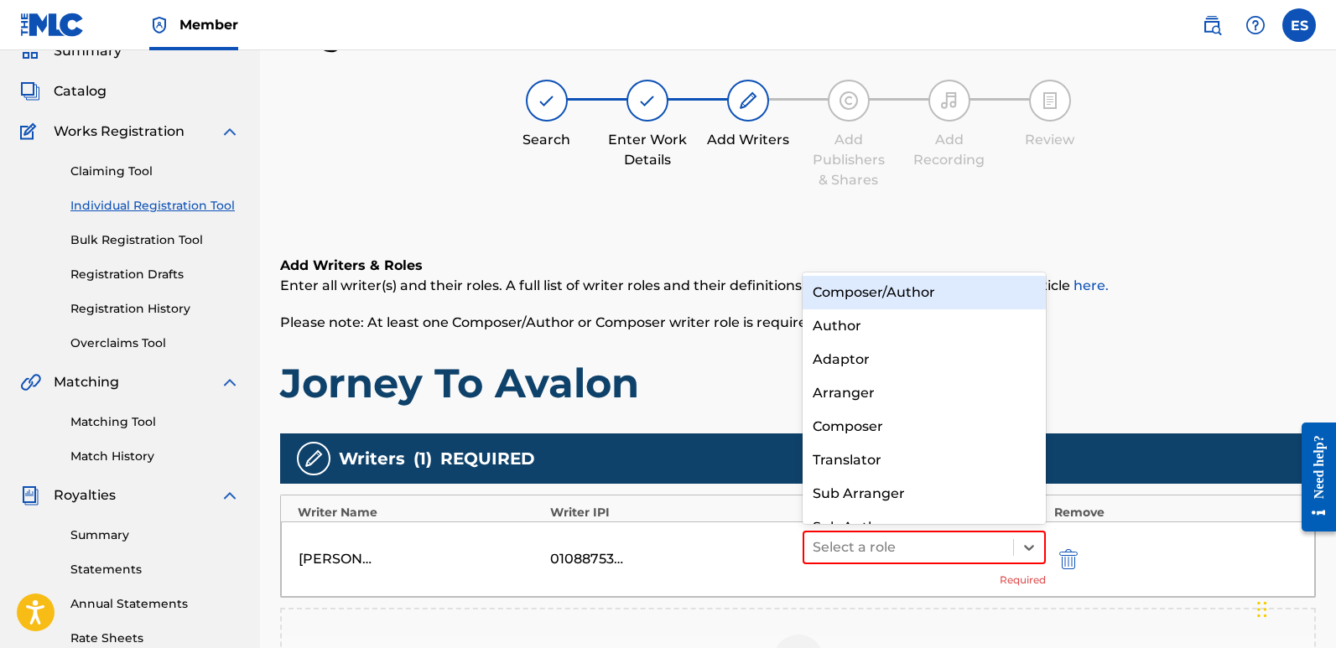
click at [880, 289] on div "Composer/Author" at bounding box center [924, 293] width 243 height 34
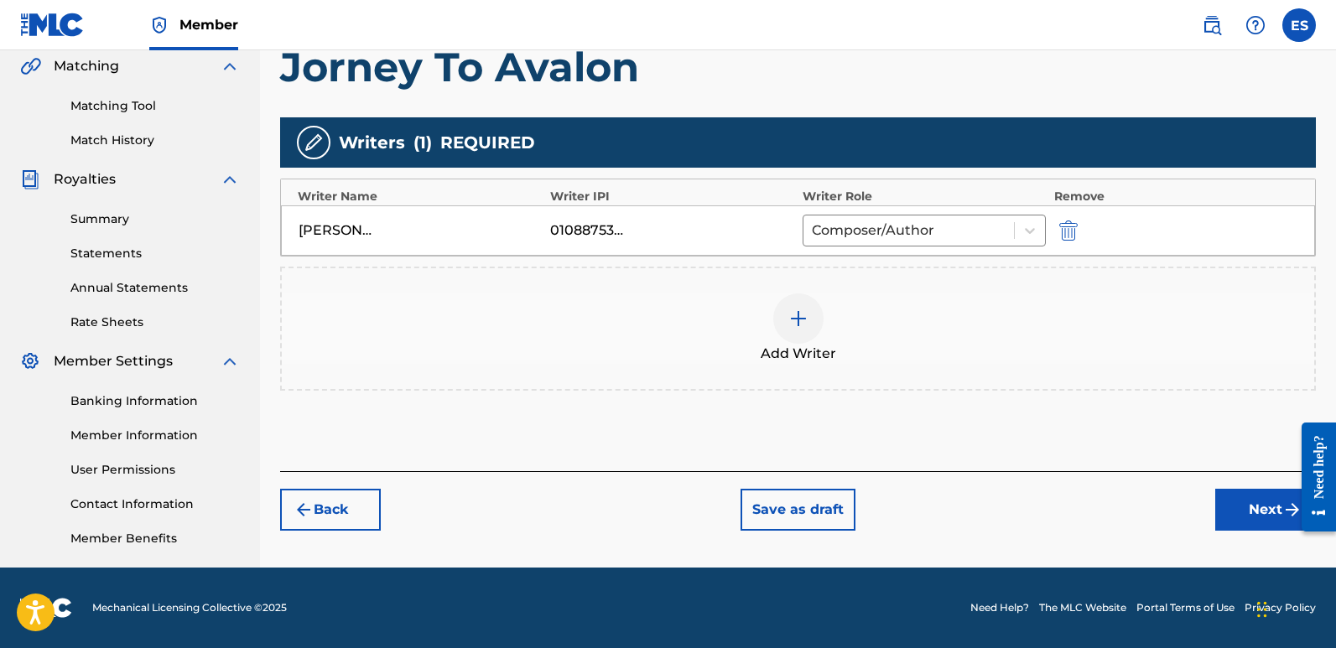
click at [1236, 520] on button "Next" at bounding box center [1266, 510] width 101 height 42
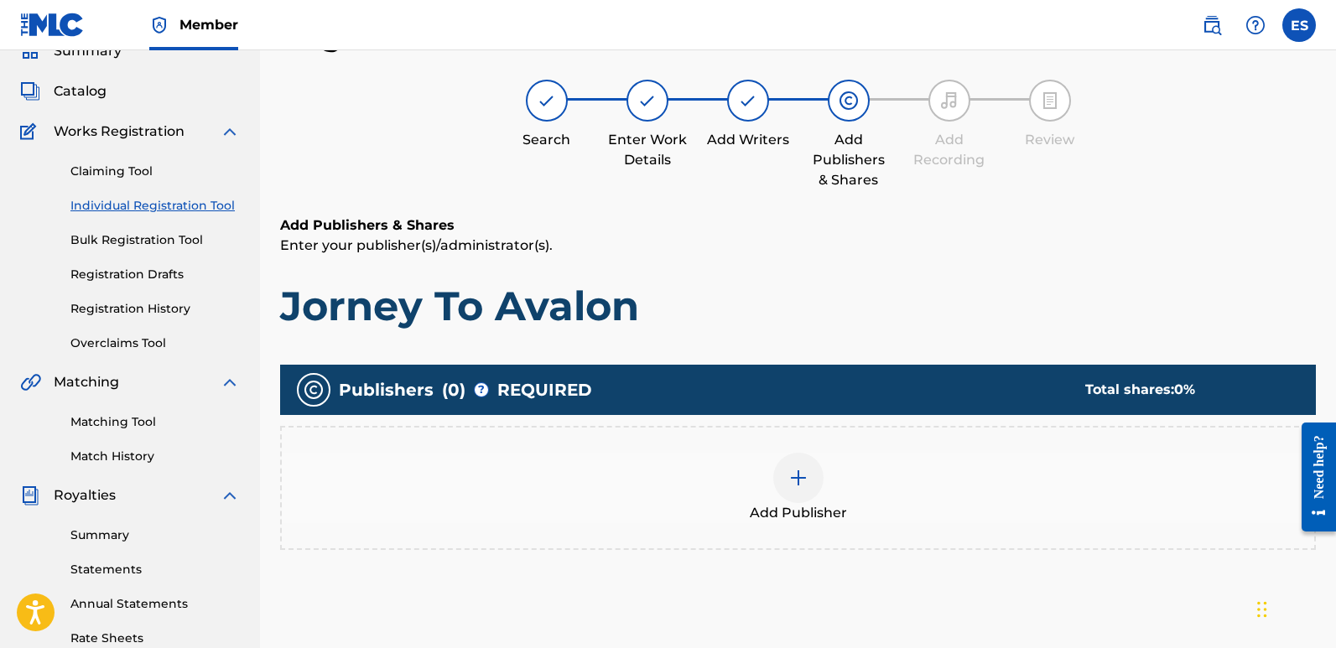
click at [790, 502] on div at bounding box center [798, 478] width 50 height 50
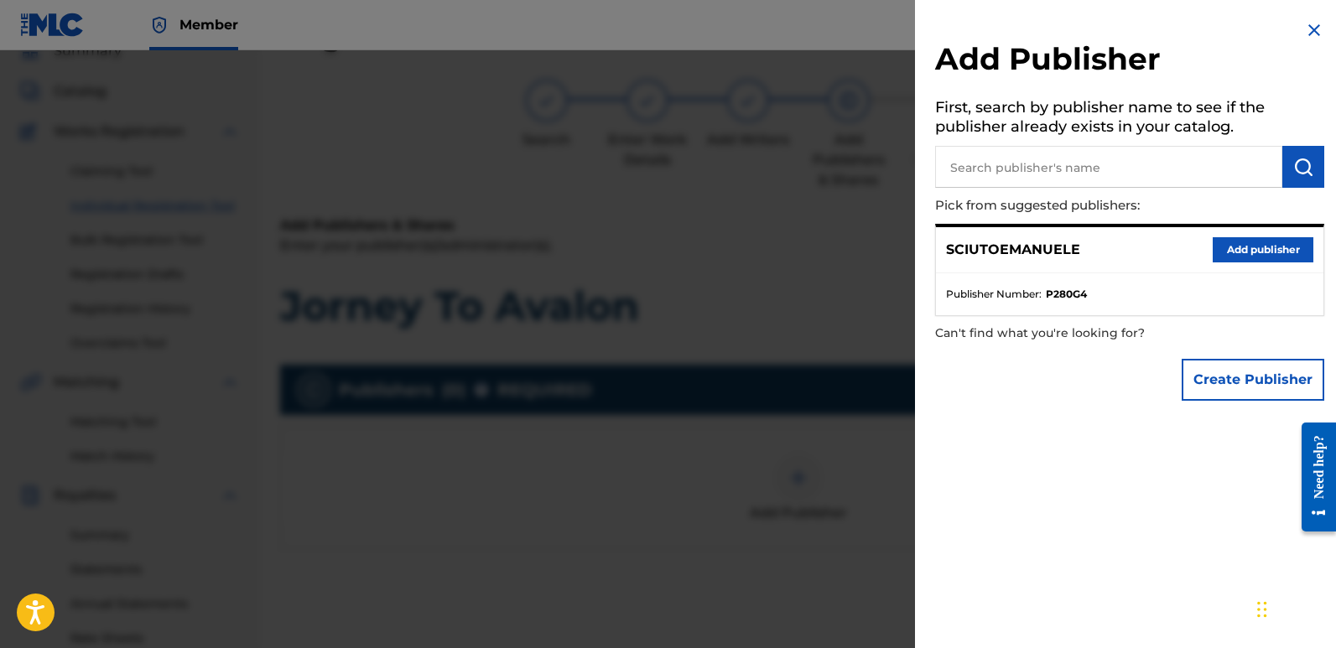
click at [1249, 245] on button "Add publisher" at bounding box center [1263, 249] width 101 height 25
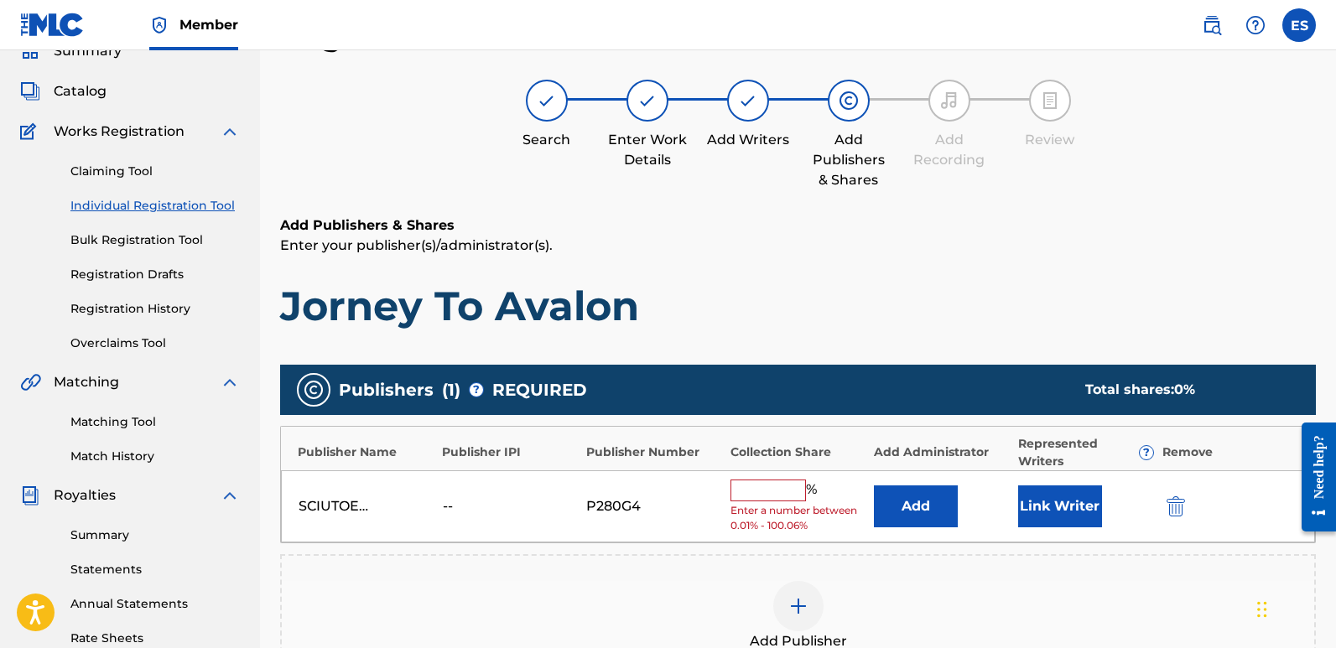
click at [1050, 523] on button "Link Writer" at bounding box center [1060, 507] width 84 height 42
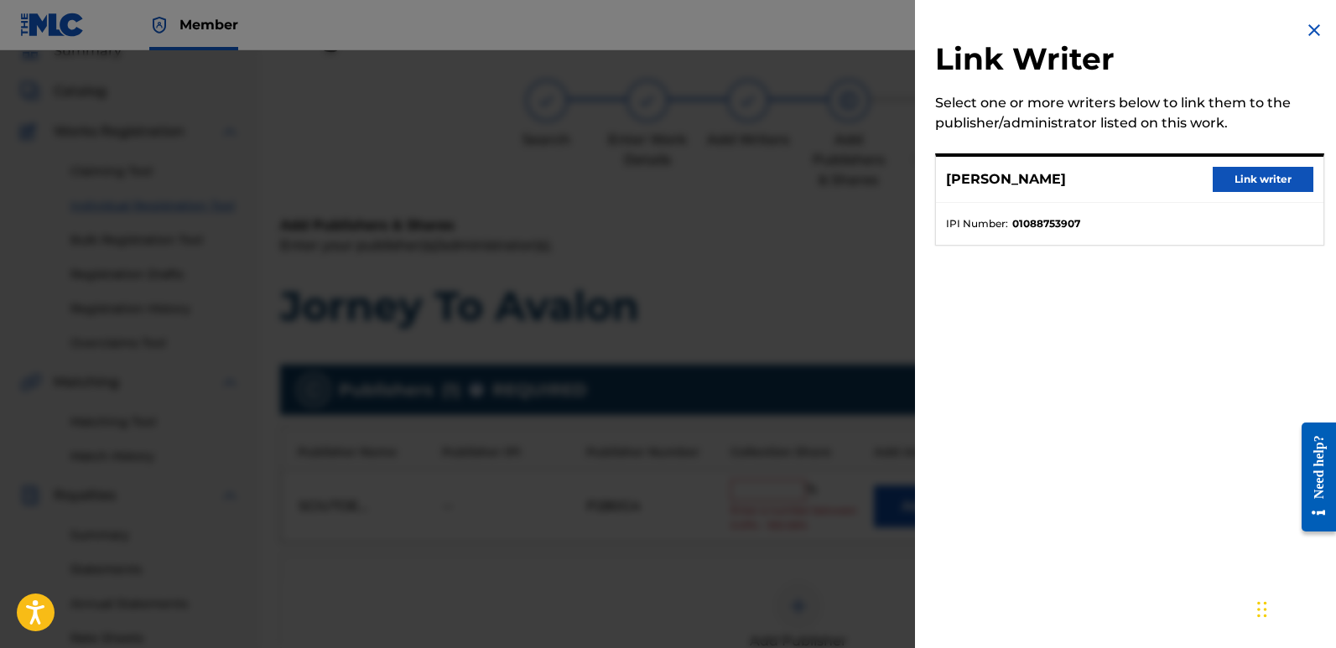
click at [1258, 170] on button "Link writer" at bounding box center [1263, 179] width 101 height 25
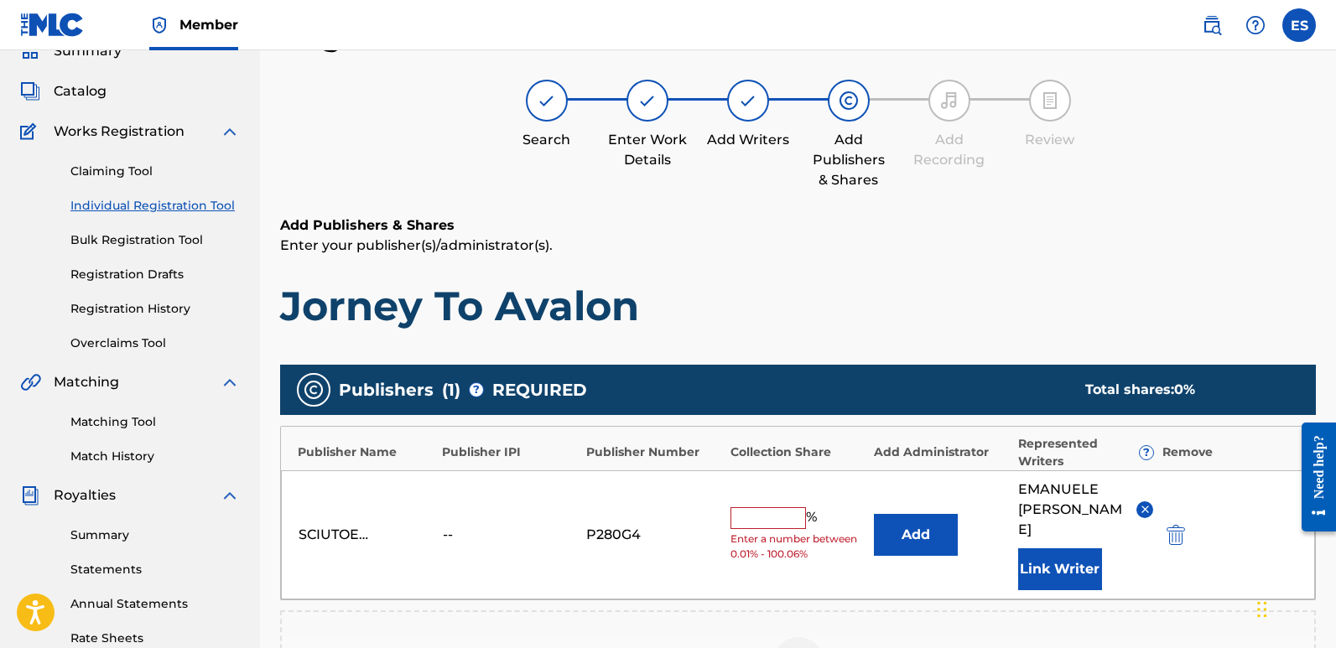
click at [774, 508] on input "text" at bounding box center [769, 519] width 76 height 22
type input "100"
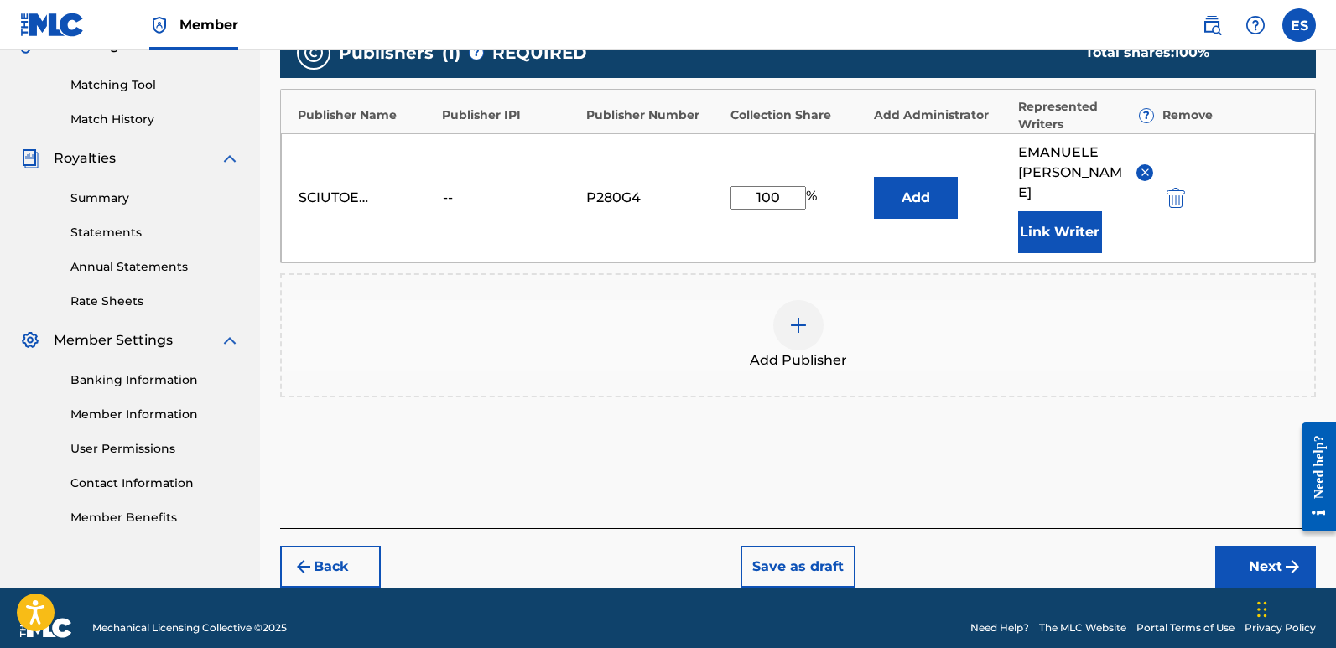
click at [1250, 559] on button "Next" at bounding box center [1266, 567] width 101 height 42
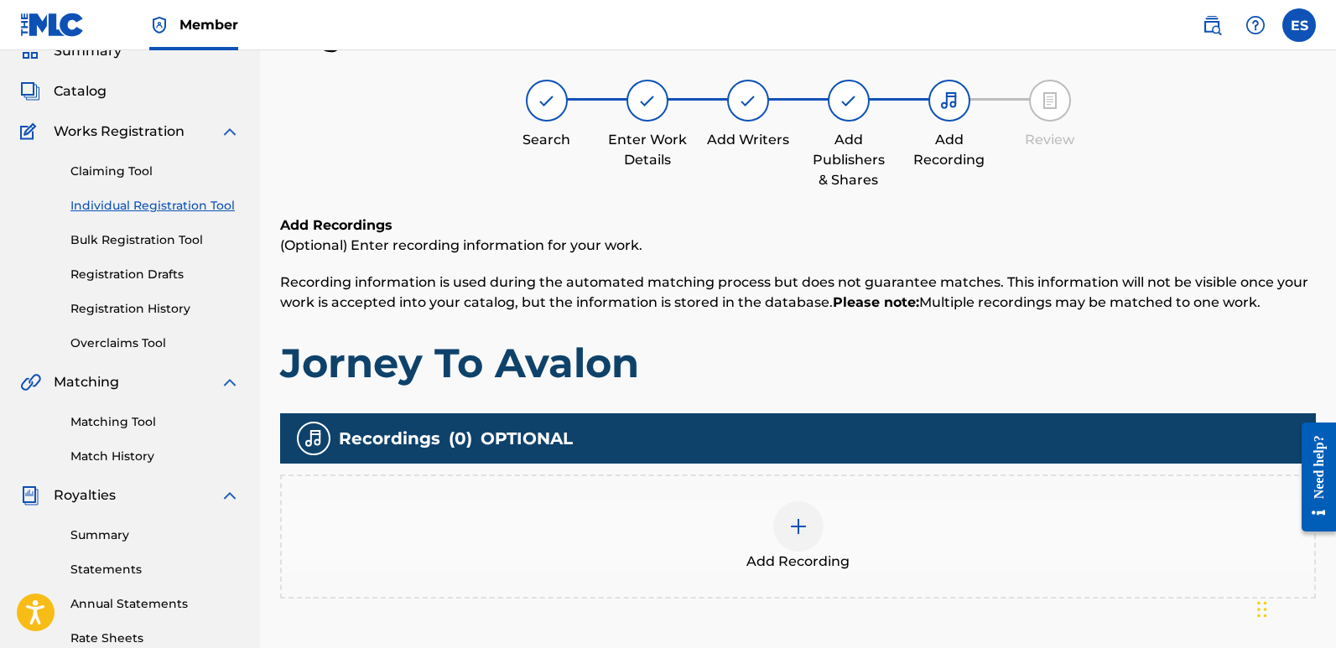
click at [799, 513] on div at bounding box center [798, 527] width 50 height 50
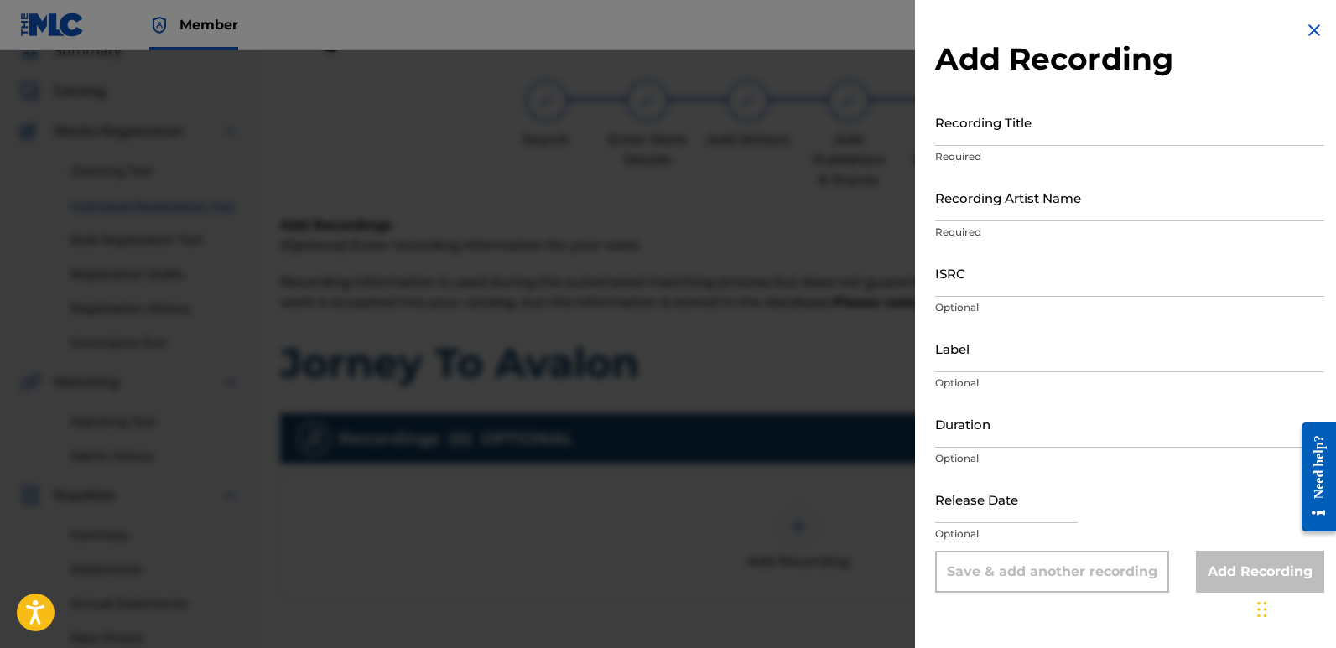
click at [1097, 125] on input "Recording Title" at bounding box center [1129, 122] width 389 height 48
paste input "Jorney To Avalon"
type input "Jorney To Avalon"
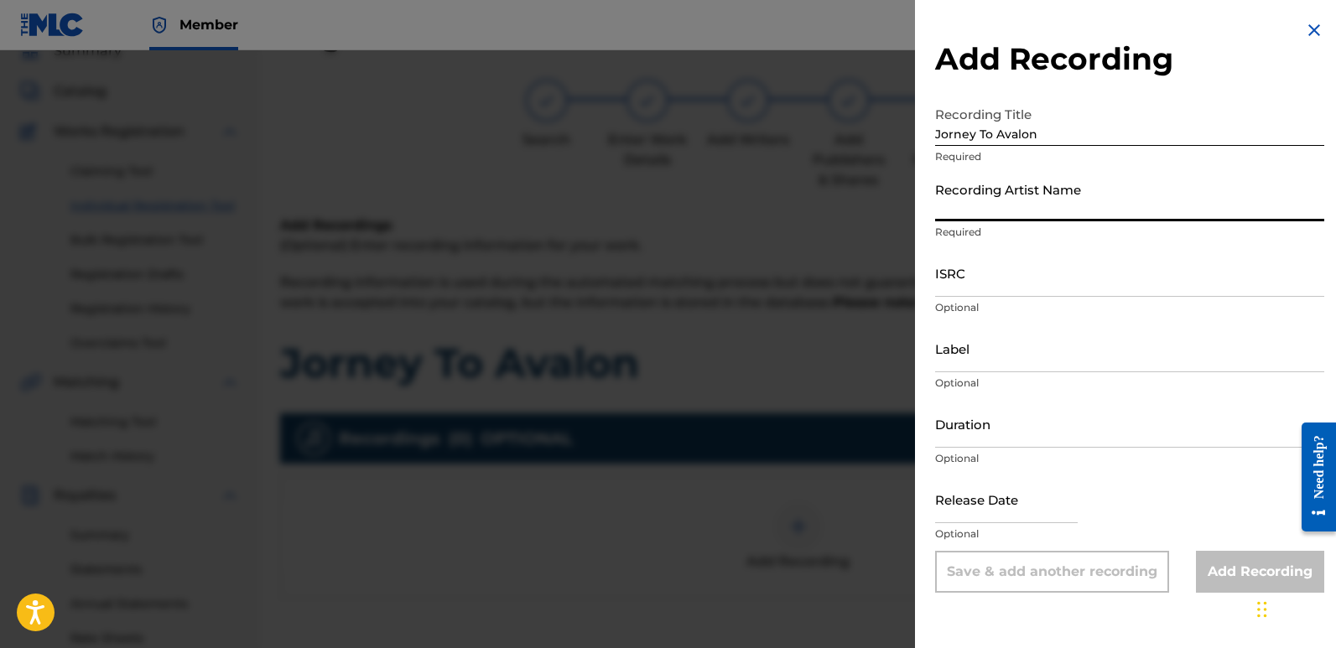
click at [1049, 203] on input "Recording Artist Name" at bounding box center [1129, 198] width 389 height 48
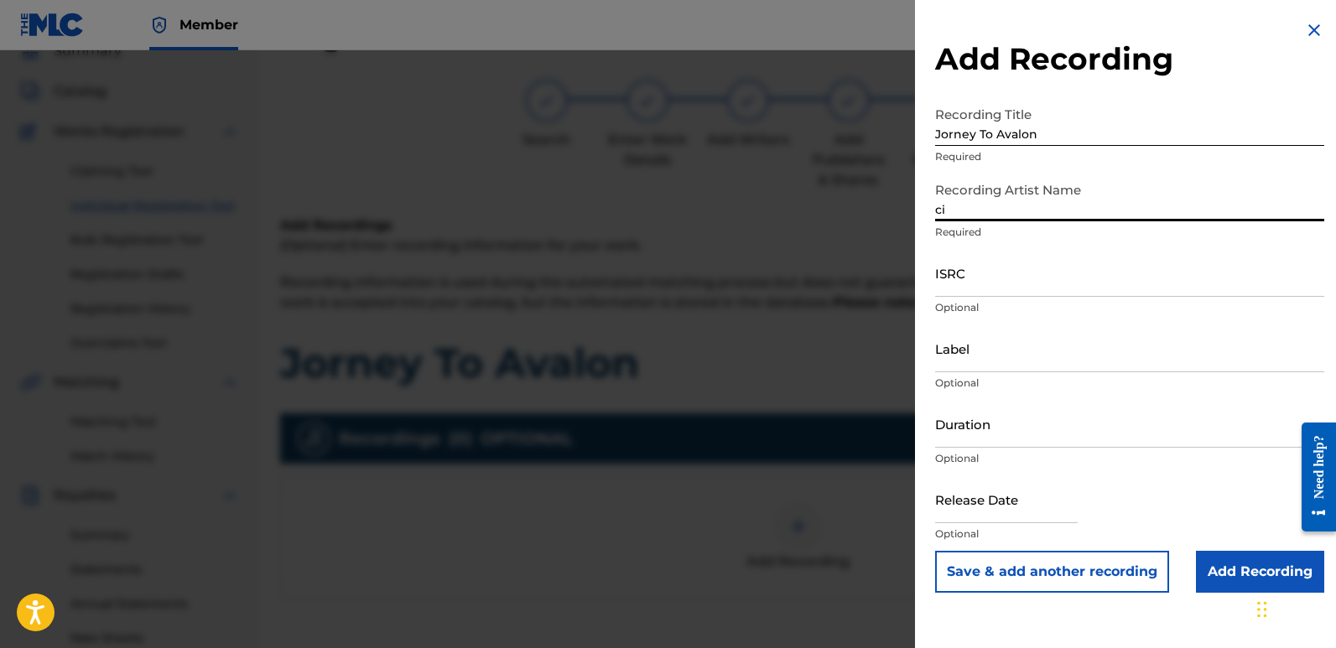
type input "Cinematika"
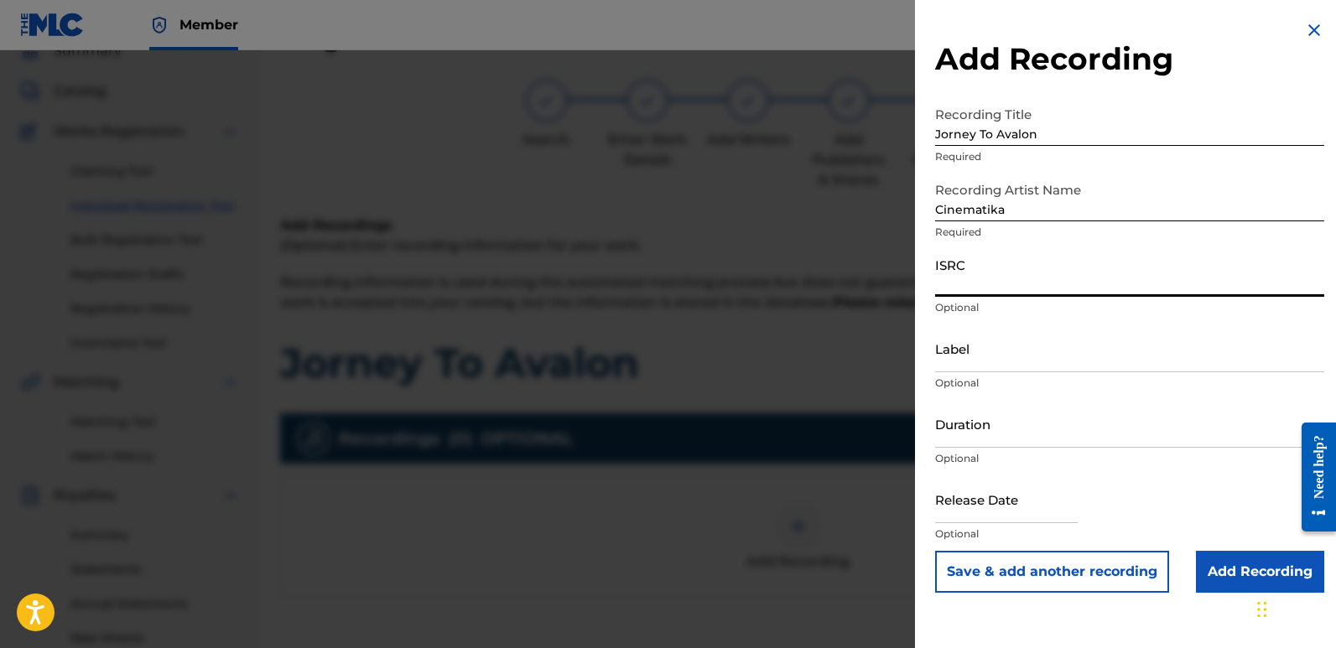
paste input "QZZ7K2522729"
type input "QZZ7K2522729"
click at [1033, 360] on input "Label" at bounding box center [1129, 349] width 389 height 48
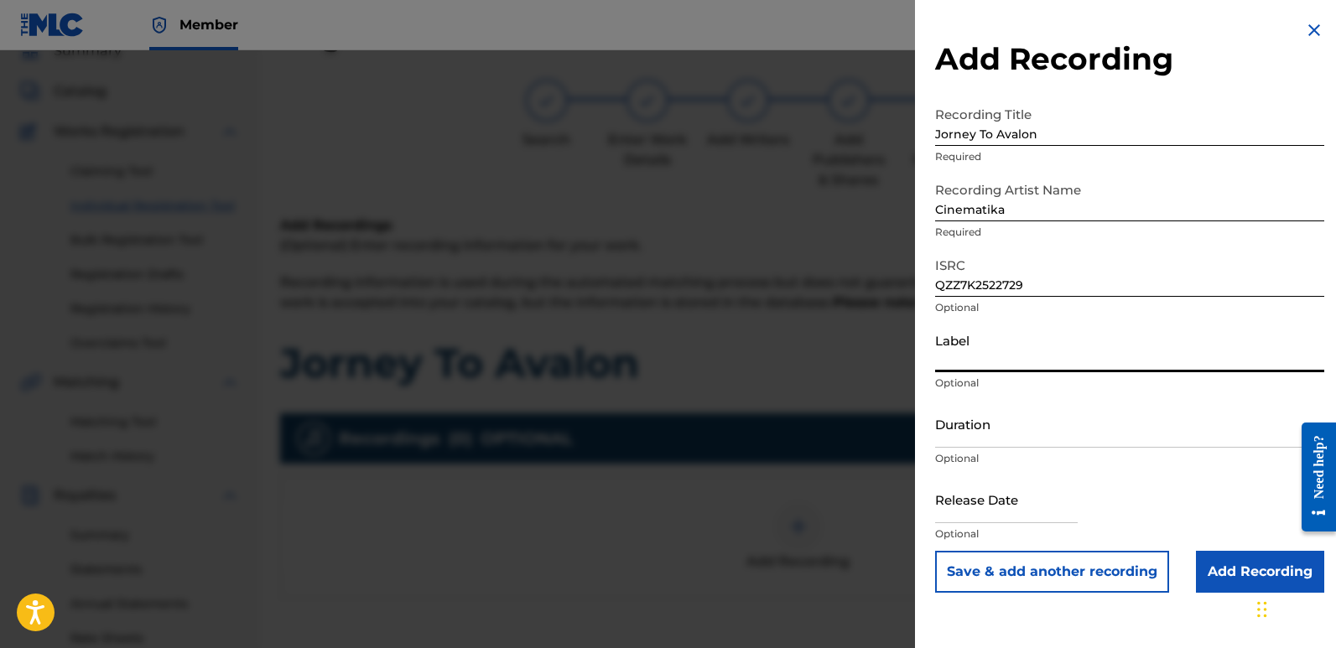
type input "Divinebeats"
click at [962, 495] on input "text" at bounding box center [1006, 500] width 143 height 48
select select "7"
select select "2025"
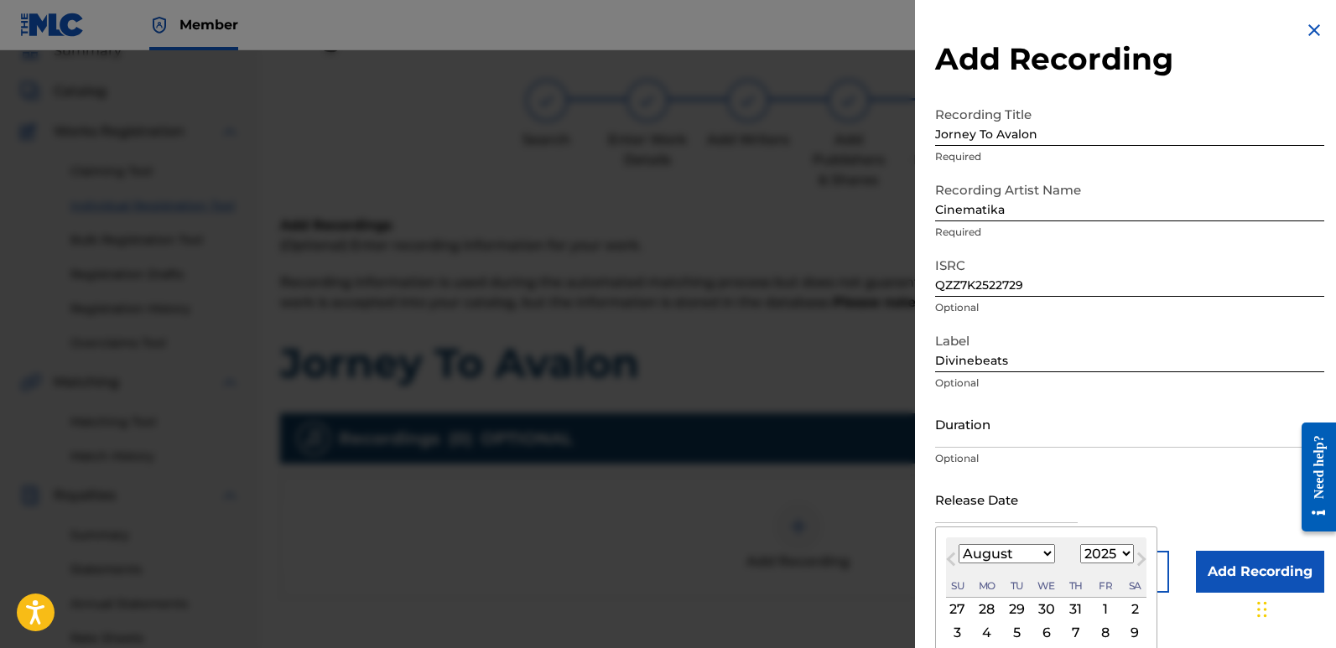
click at [955, 628] on div "3" at bounding box center [958, 632] width 20 height 20
type input "[DATE]"
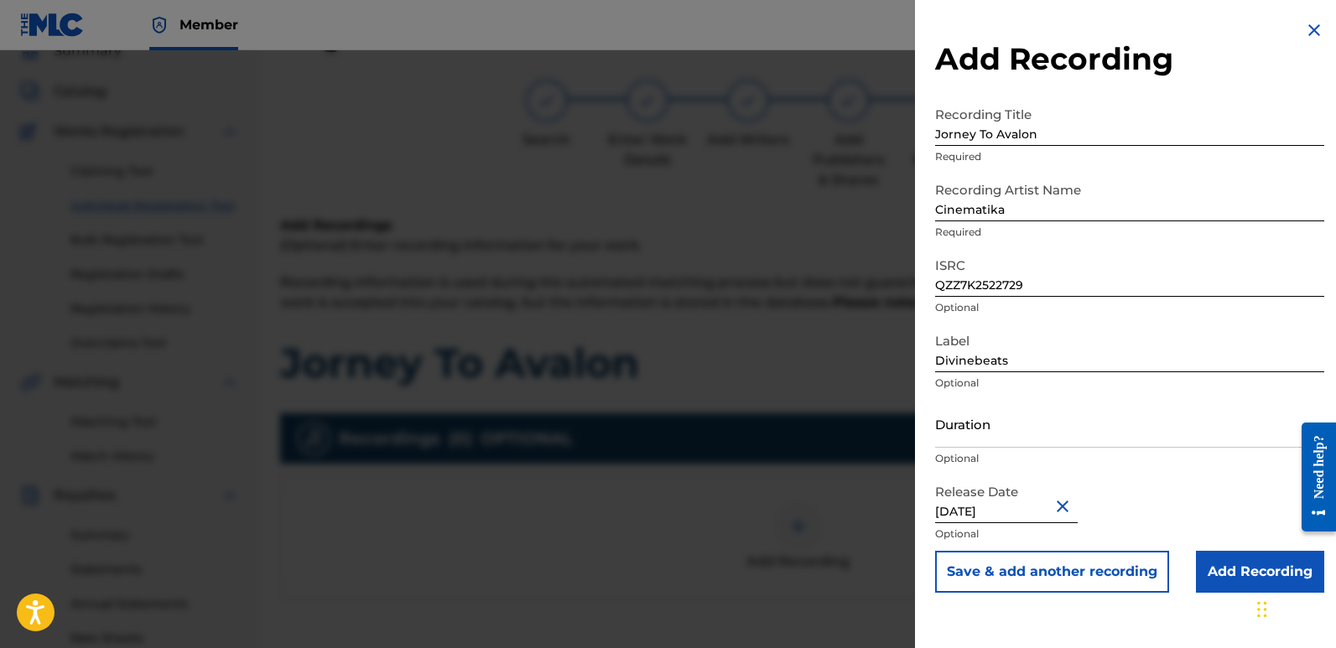
click at [982, 504] on input "[DATE]" at bounding box center [1006, 500] width 143 height 48
select select "7"
select select "2025"
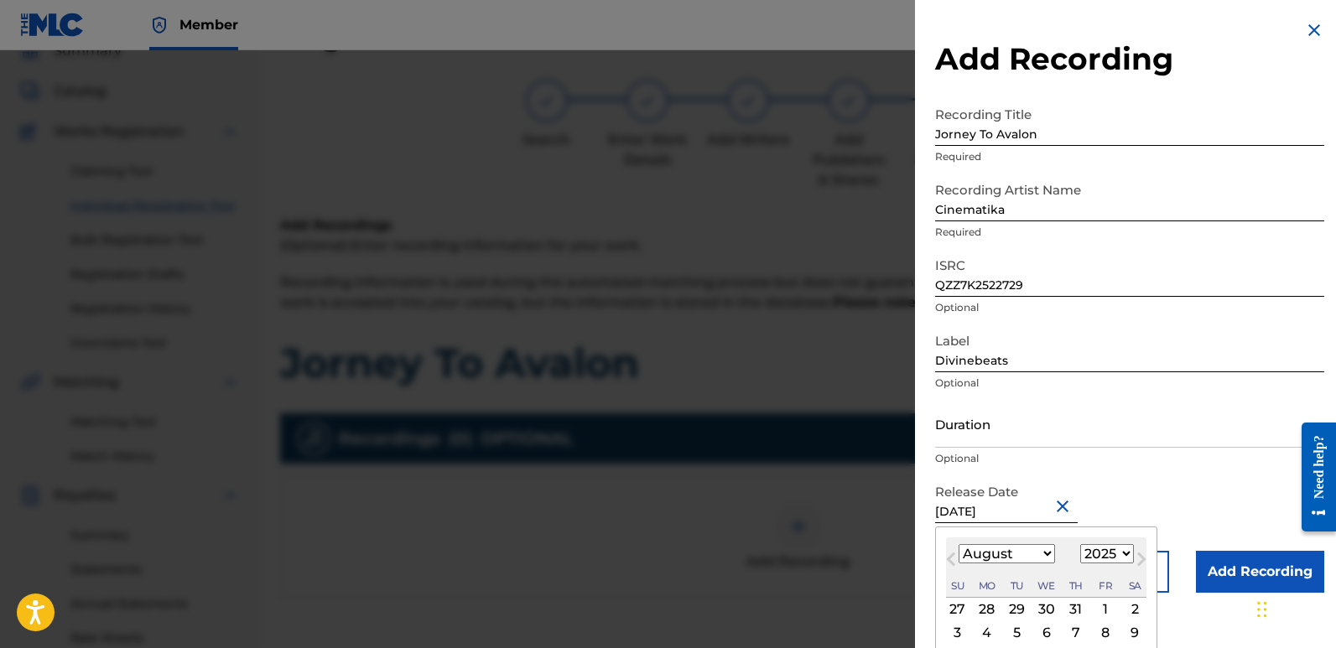
type input "[DATE]"
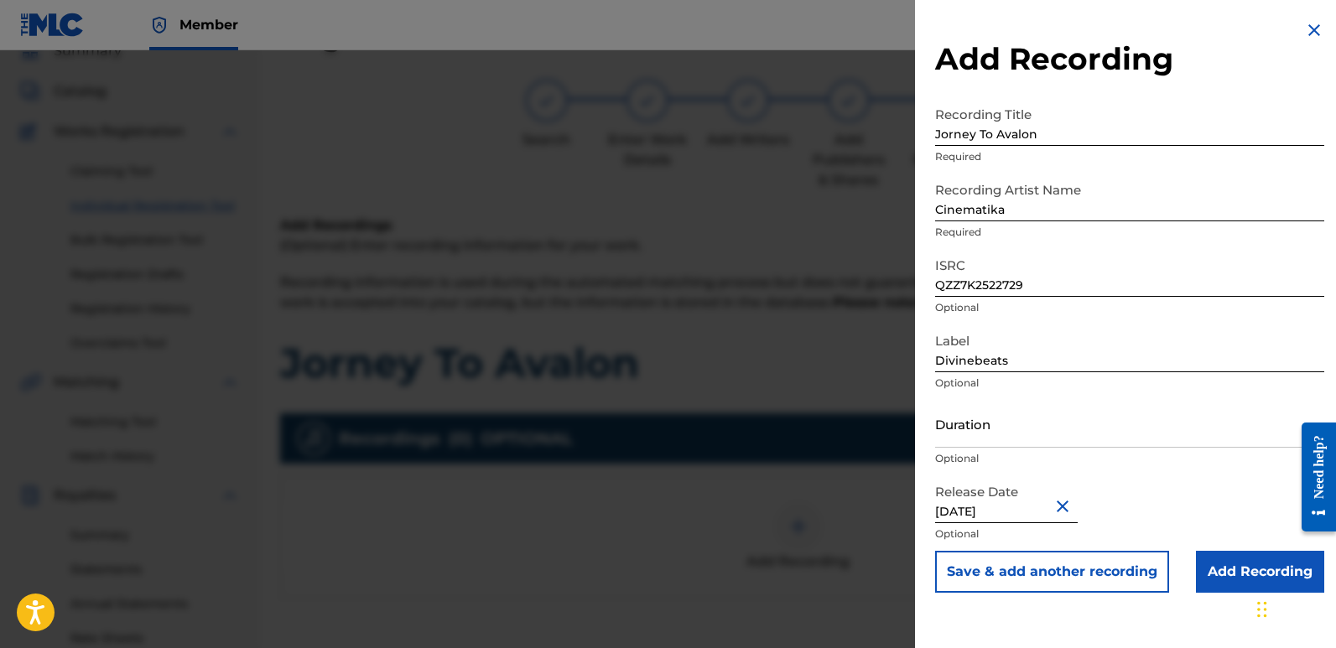
click at [1228, 565] on input "Add Recording" at bounding box center [1260, 572] width 128 height 42
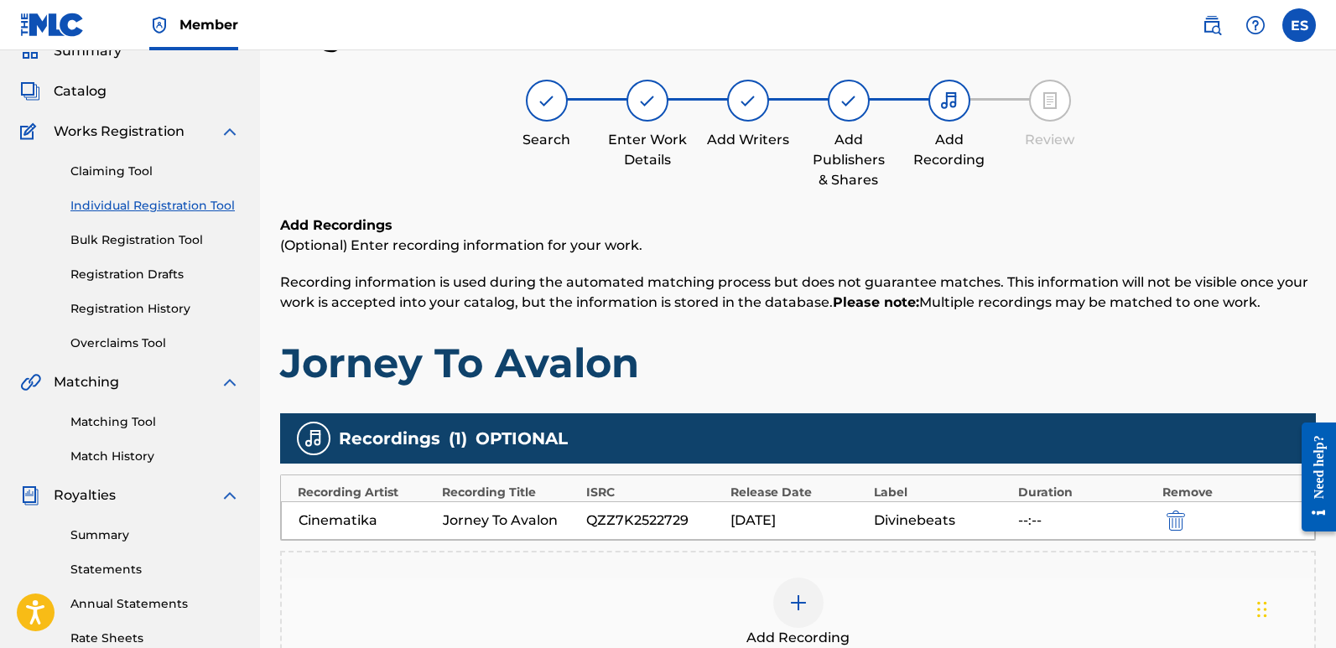
scroll to position [392, 0]
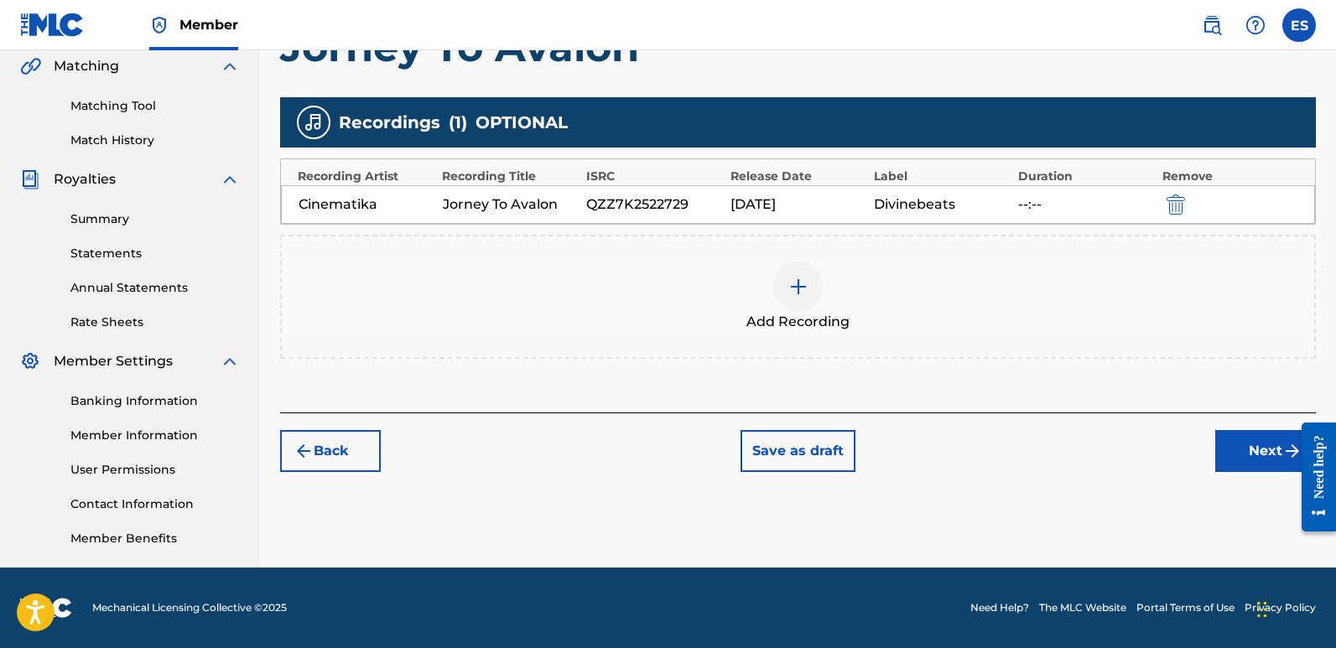
click at [1263, 472] on div "Register Work Search Enter Work Details Add Writers Add Publishers & Shares Add…" at bounding box center [798, 134] width 1076 height 867
click at [1259, 455] on button "Next" at bounding box center [1266, 451] width 101 height 42
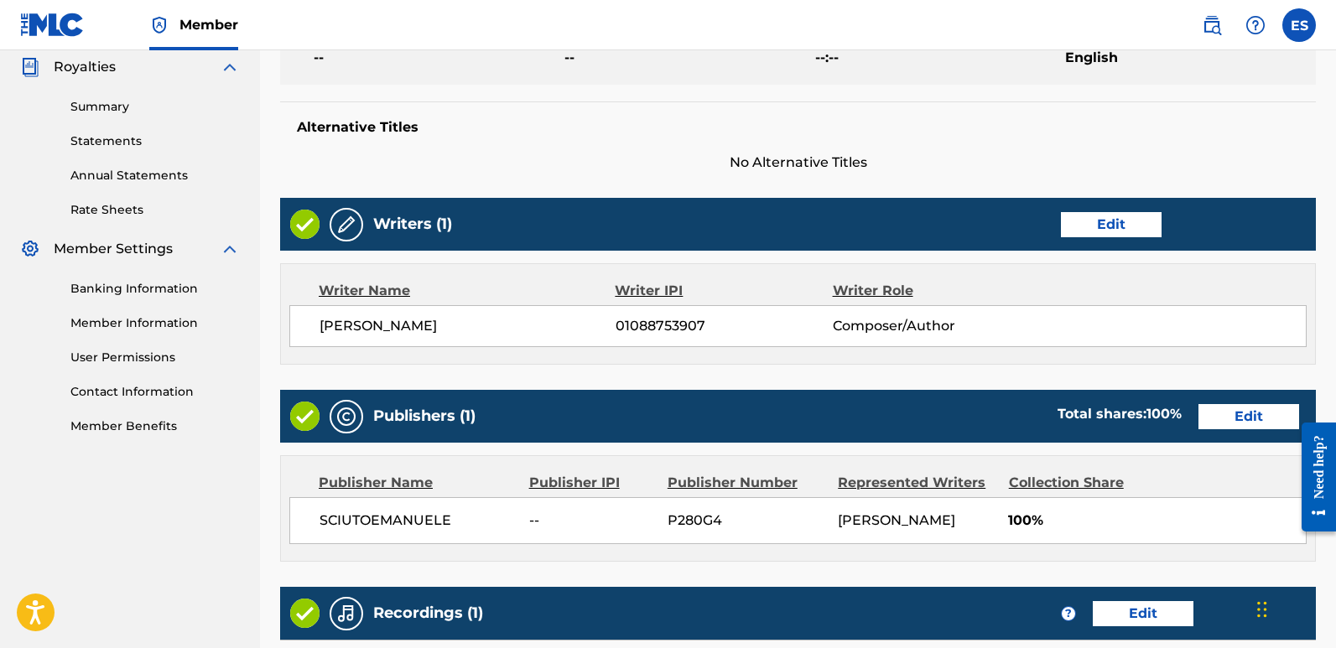
scroll to position [709, 0]
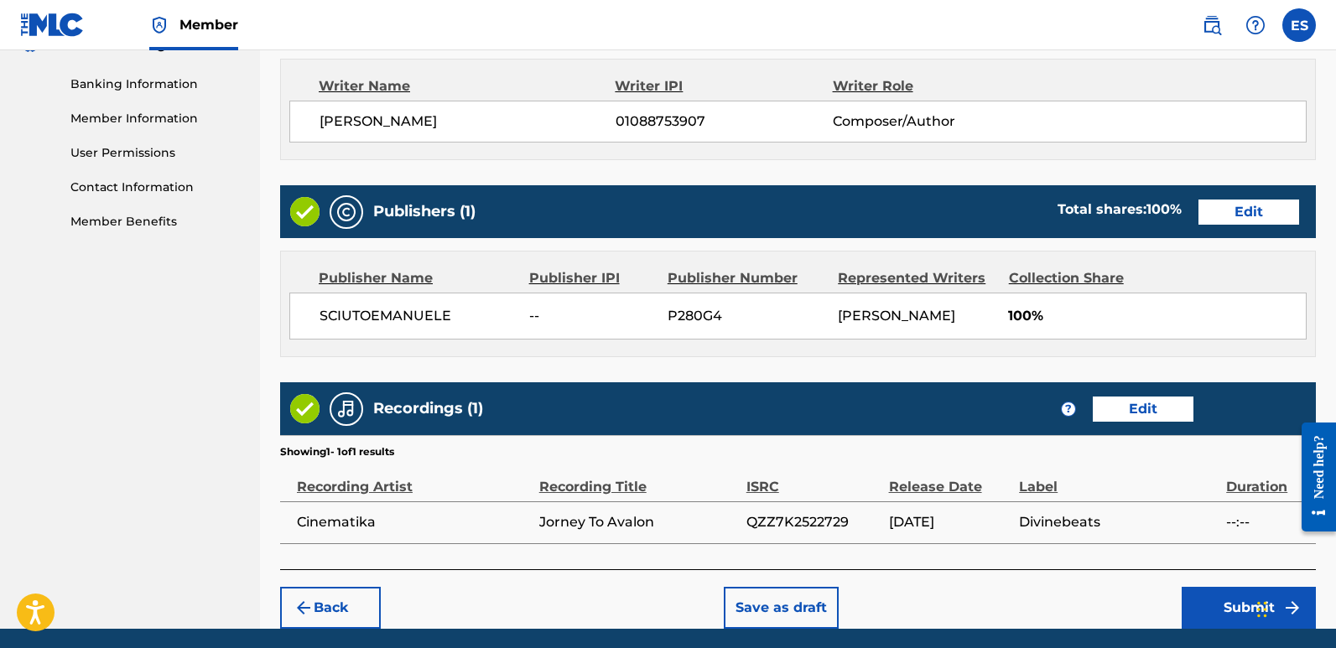
click at [1237, 605] on button "Submit" at bounding box center [1249, 608] width 134 height 42
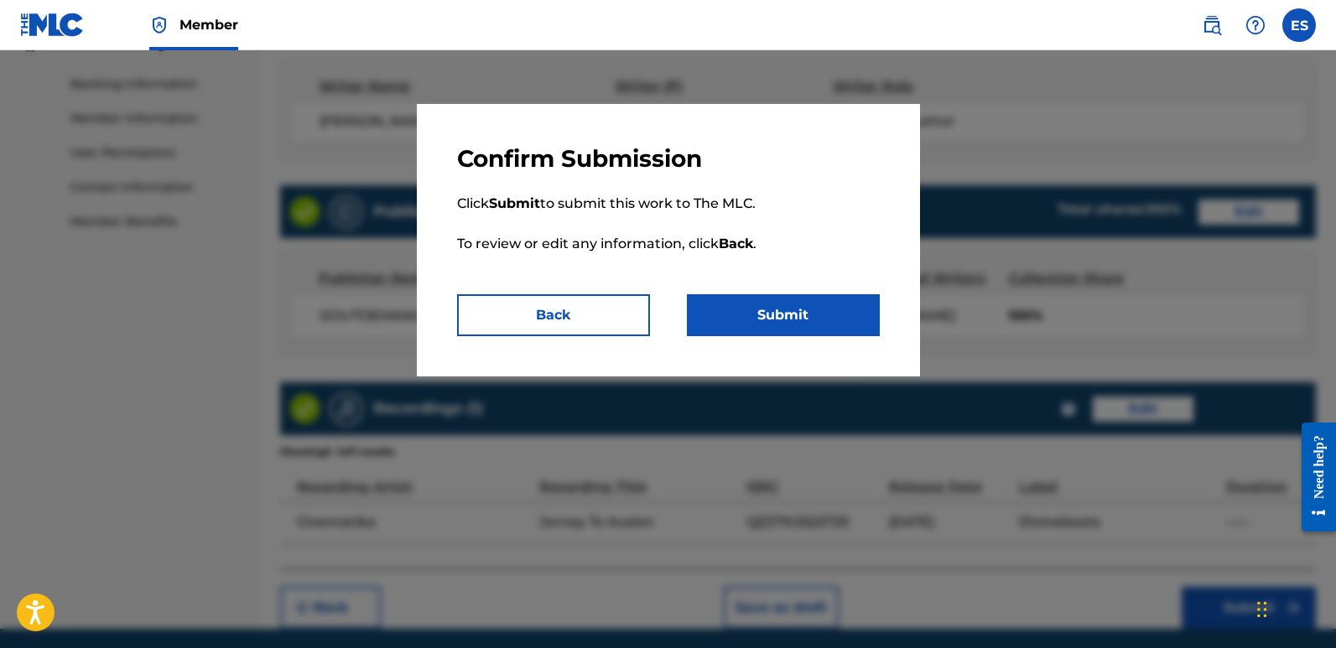
click at [826, 323] on button "Submit" at bounding box center [783, 315] width 193 height 42
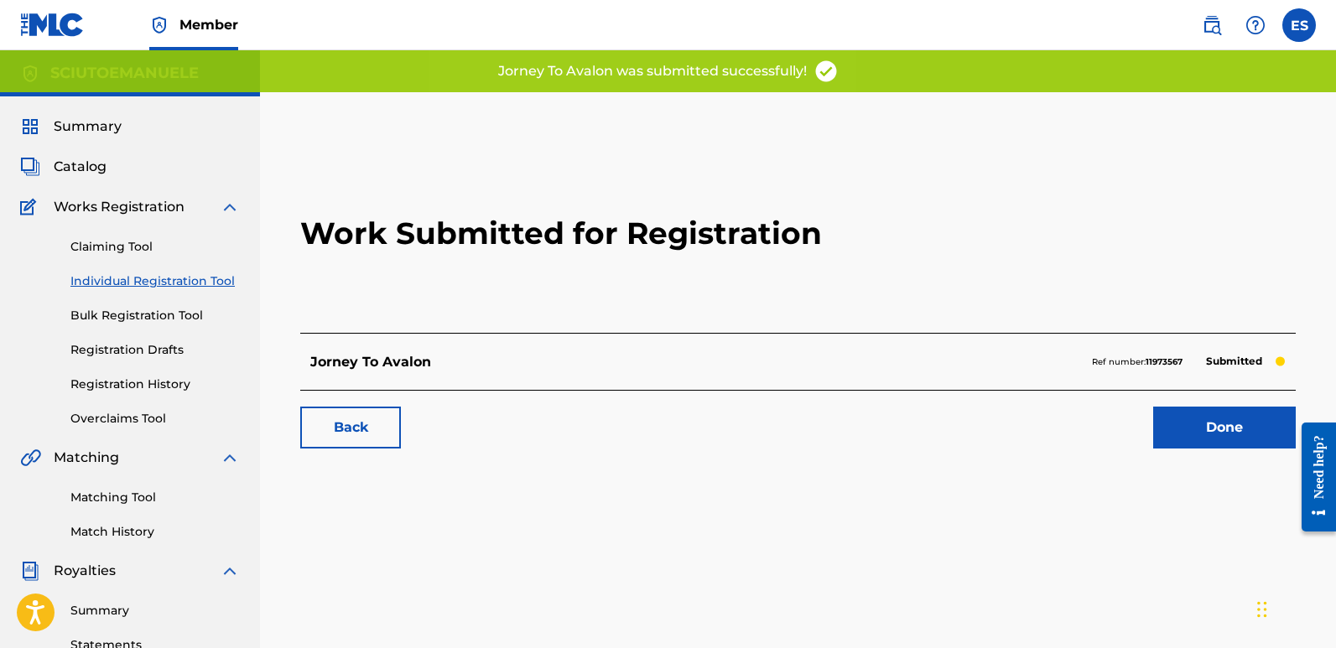
click at [1258, 428] on link "Done" at bounding box center [1225, 428] width 143 height 42
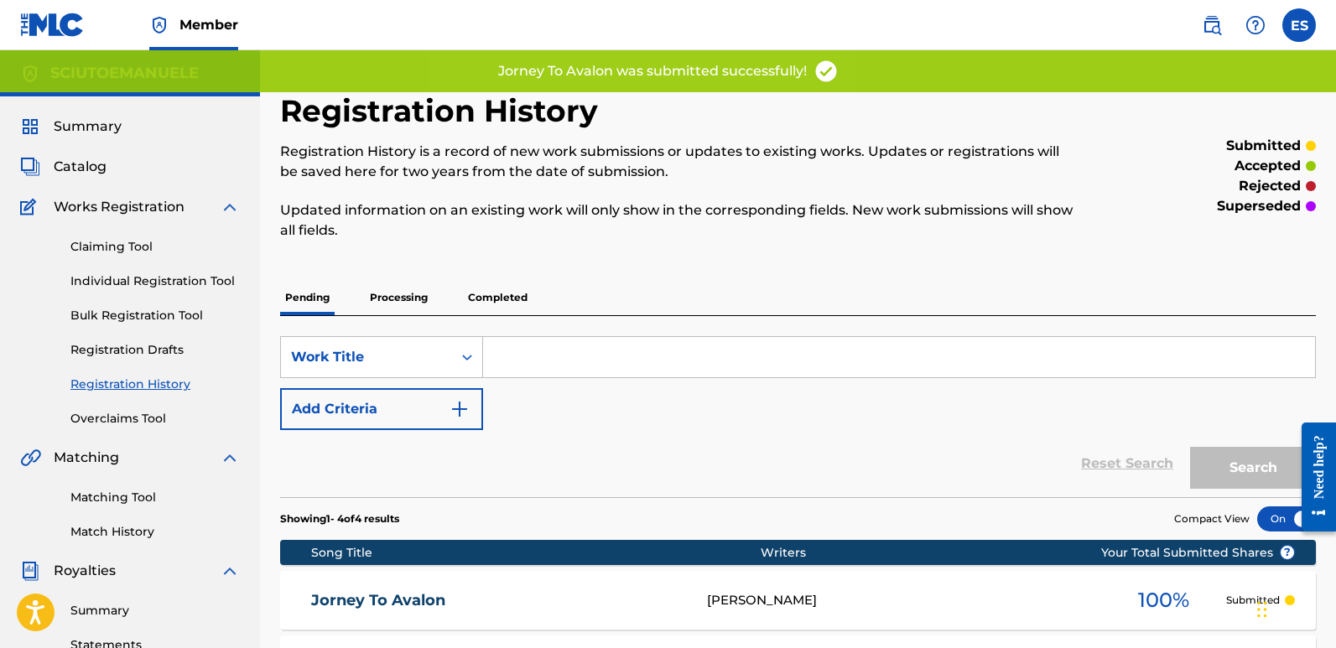
click at [183, 276] on link "Individual Registration Tool" at bounding box center [154, 282] width 169 height 18
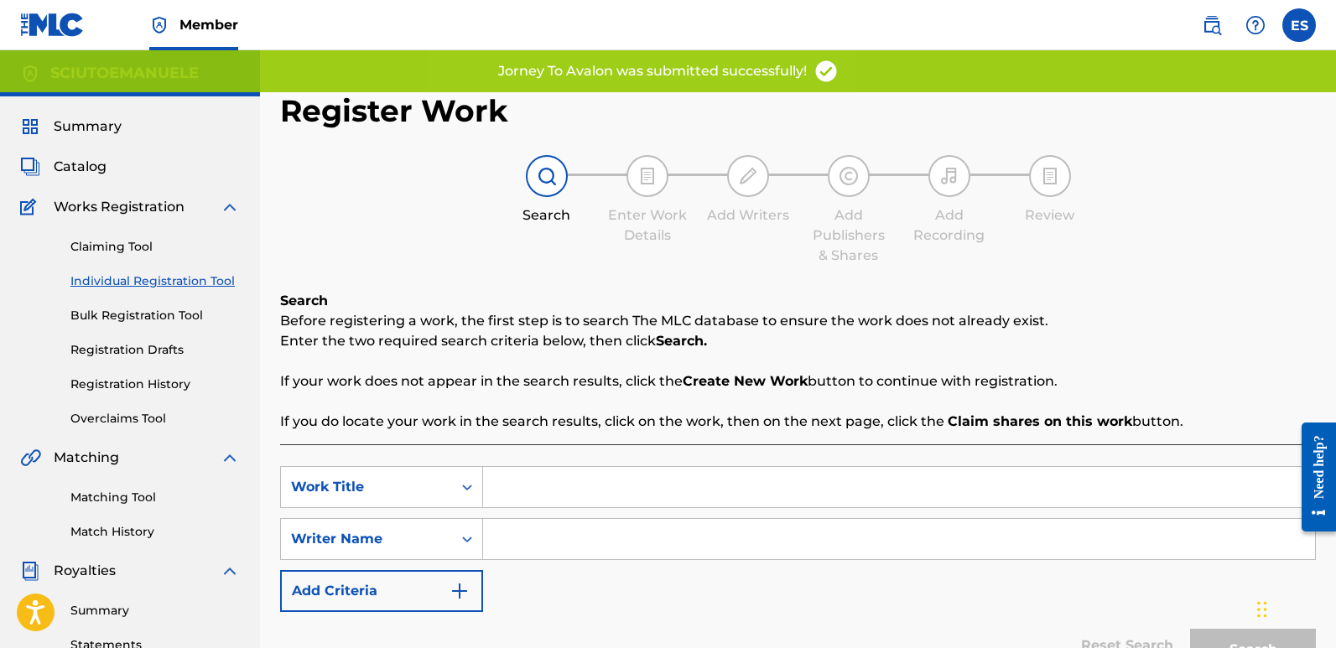
click at [648, 497] on input "Search Form" at bounding box center [899, 487] width 832 height 40
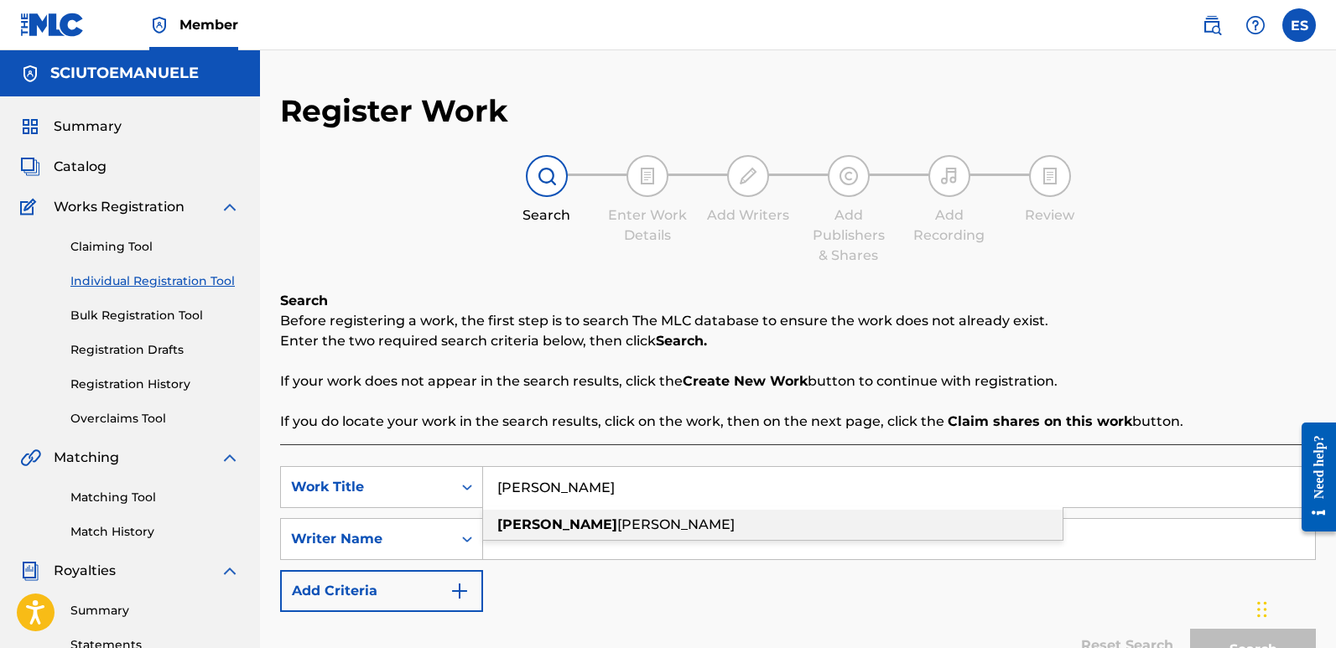
click at [589, 523] on div "[PERSON_NAME]" at bounding box center [773, 525] width 580 height 30
type input "[PERSON_NAME]"
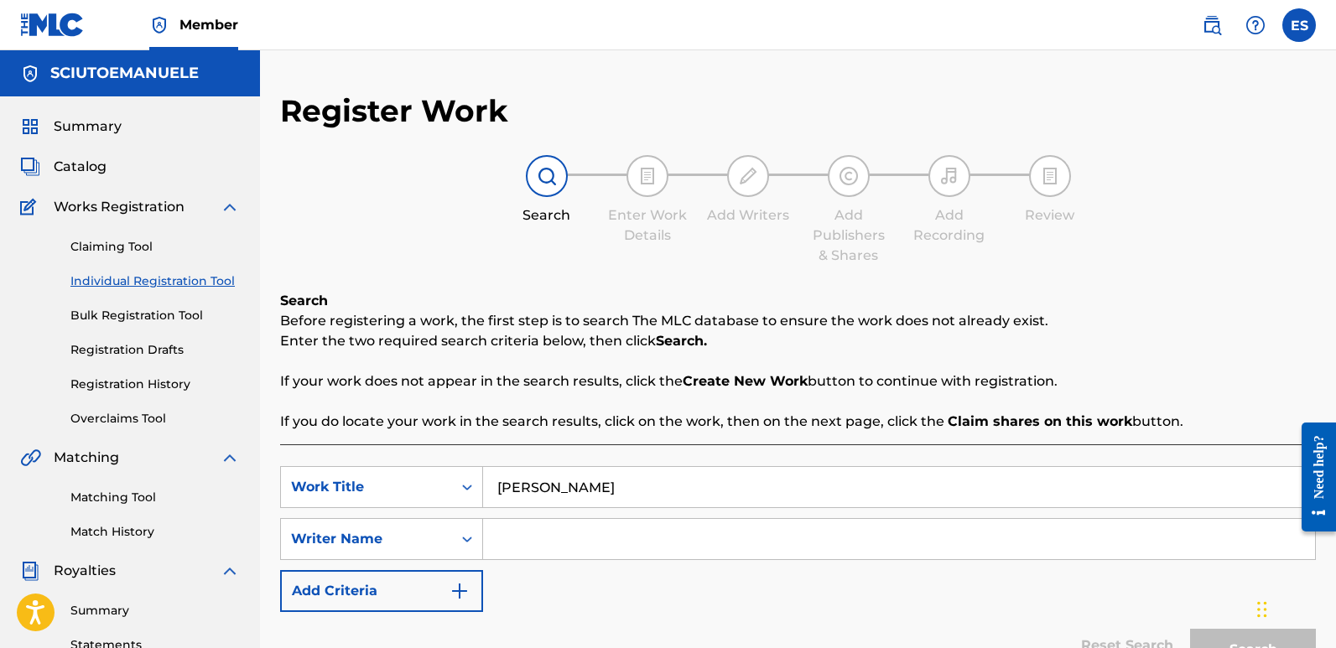
click at [589, 523] on input "Search Form" at bounding box center [899, 539] width 832 height 40
type input "[PERSON_NAME]"
click at [1190, 629] on button "Search" at bounding box center [1253, 650] width 126 height 42
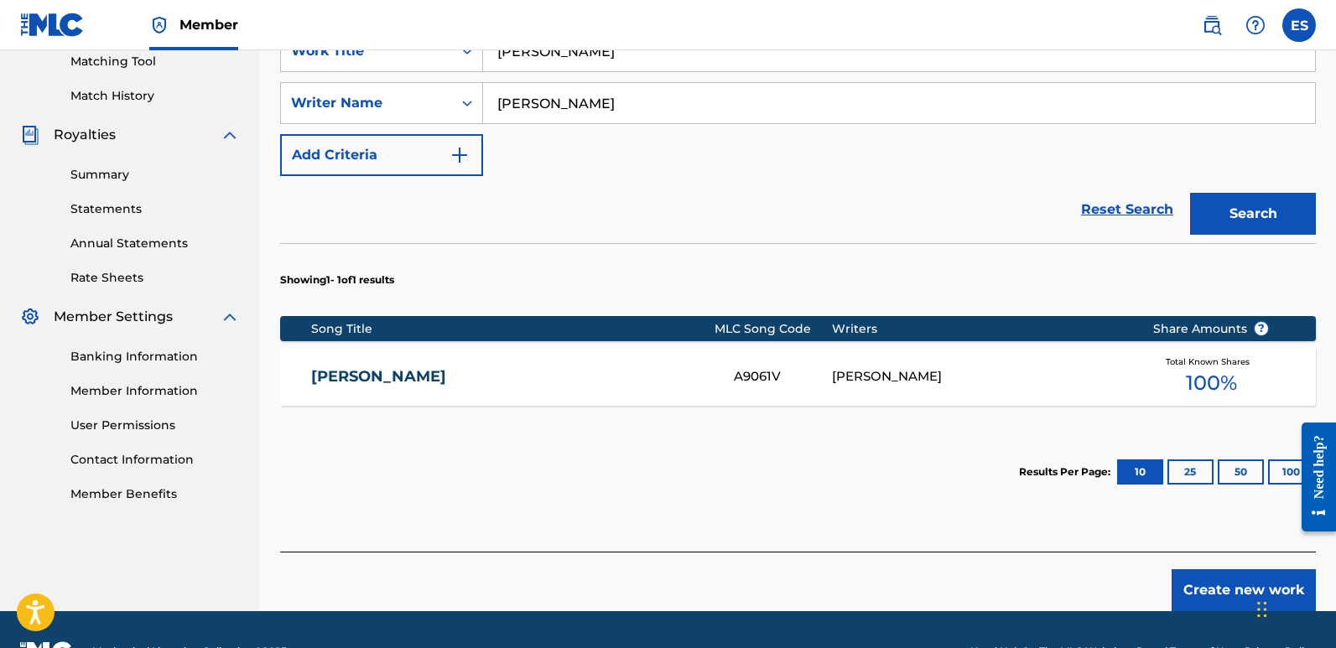
click at [1227, 583] on button "Create new work" at bounding box center [1244, 591] width 144 height 42
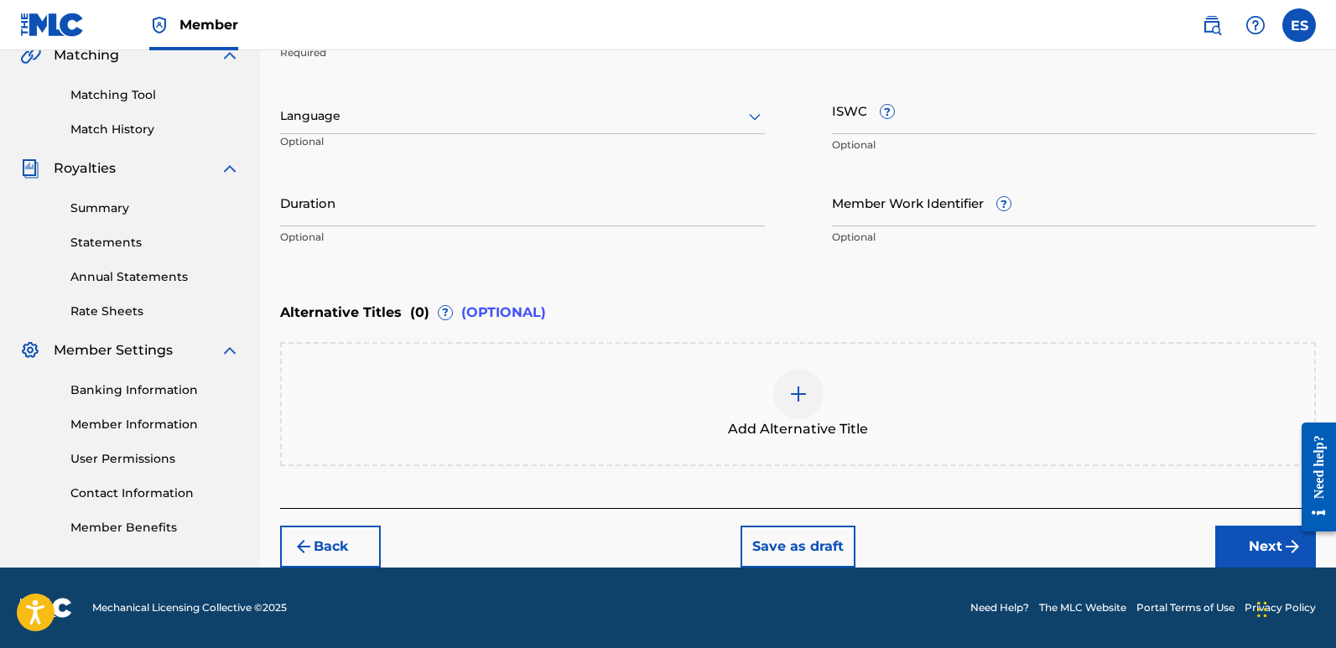
click at [648, 203] on input "Duration" at bounding box center [522, 203] width 485 height 48
click at [446, 112] on div at bounding box center [522, 116] width 485 height 21
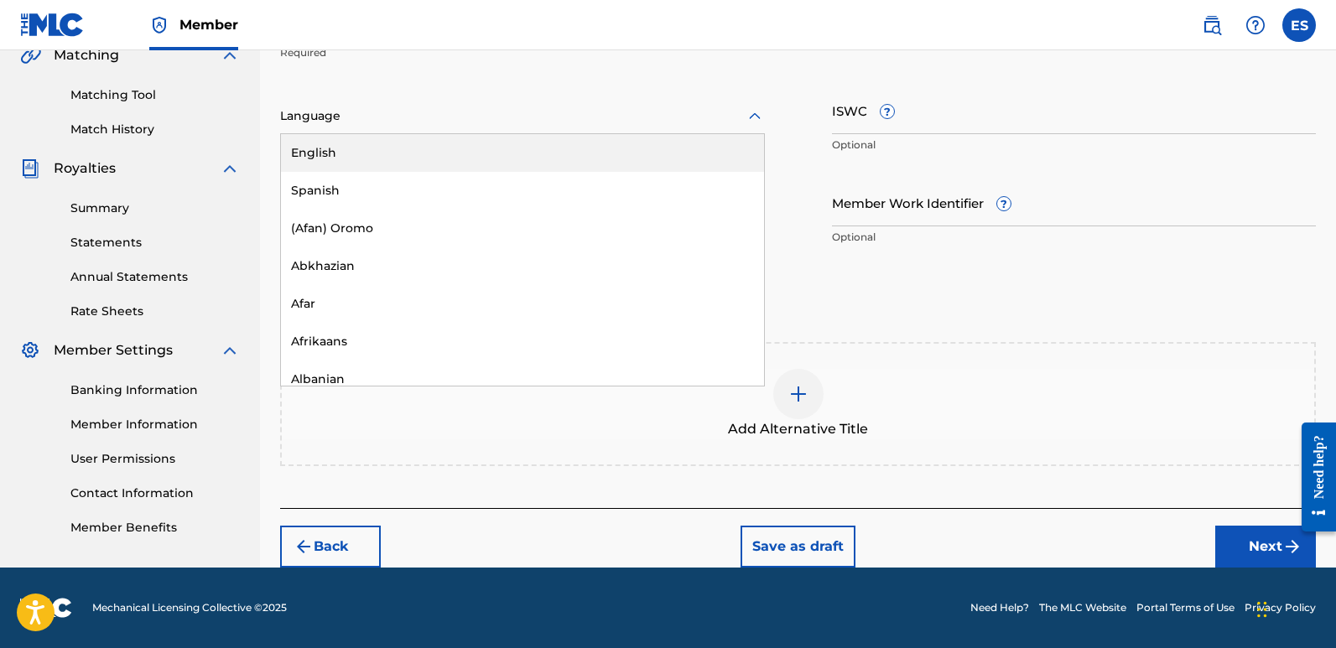
click at [375, 153] on div "English" at bounding box center [522, 153] width 483 height 38
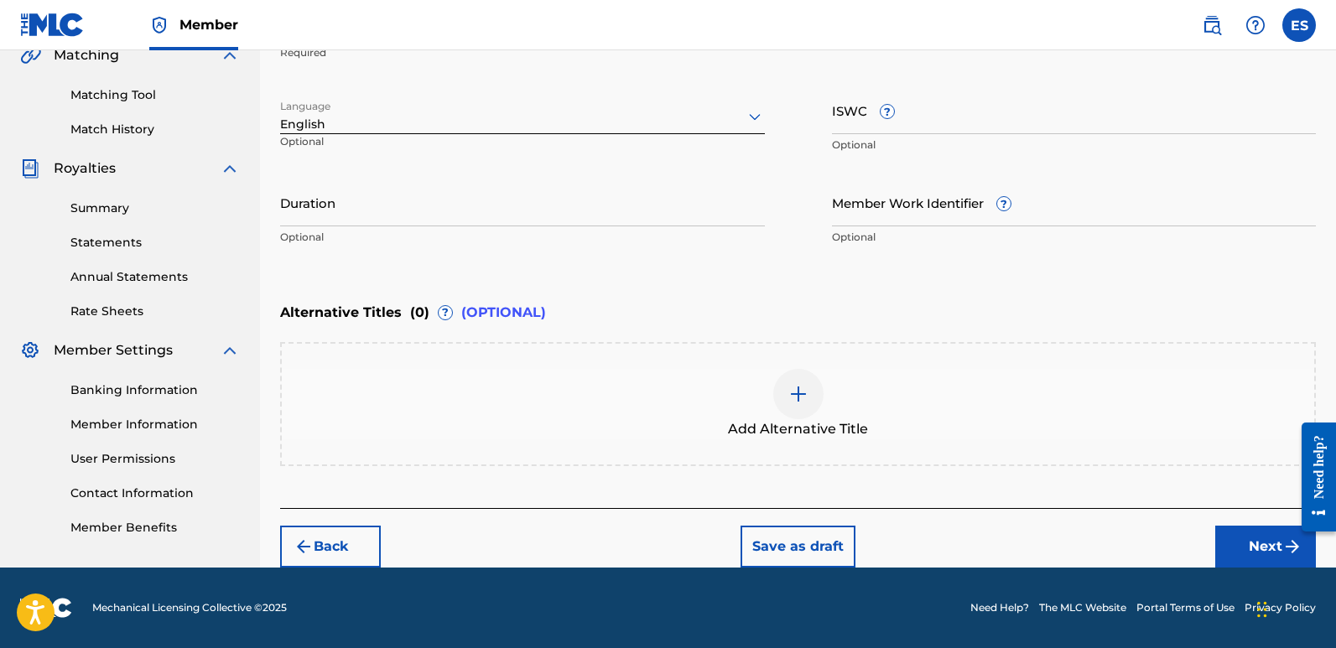
scroll to position [284, 0]
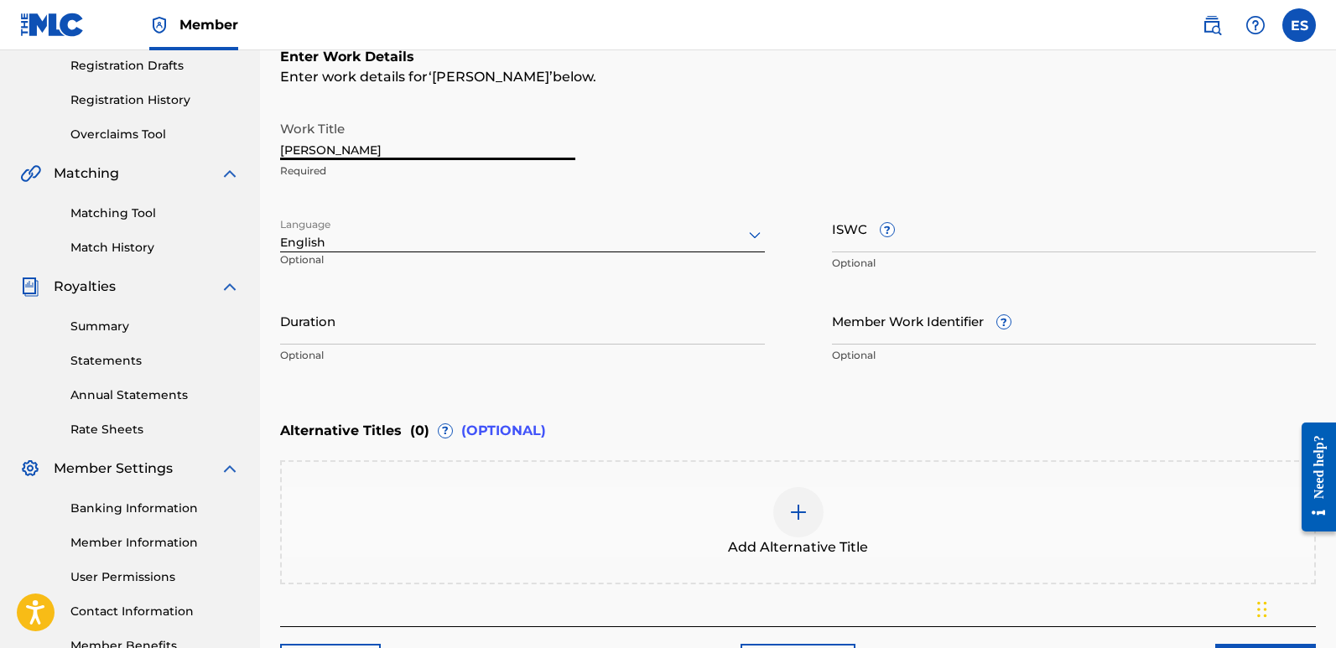
click at [353, 151] on input "[PERSON_NAME]" at bounding box center [427, 136] width 295 height 48
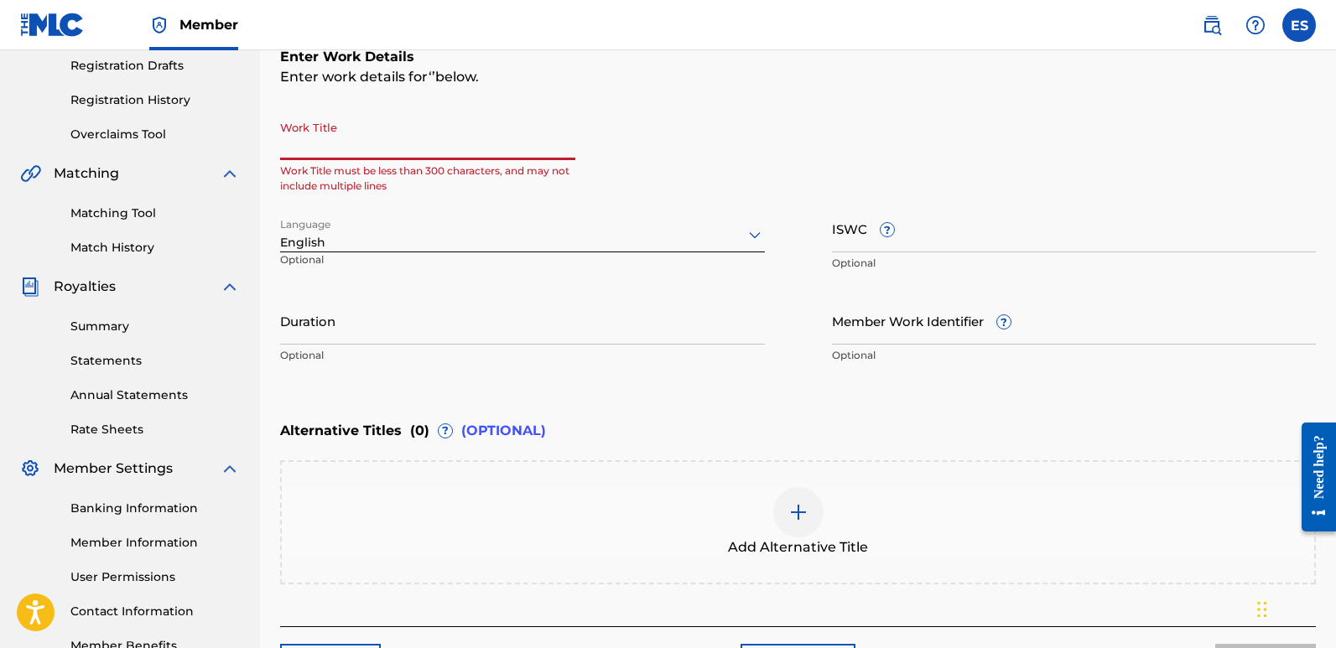
paste input "Omega Protocol"
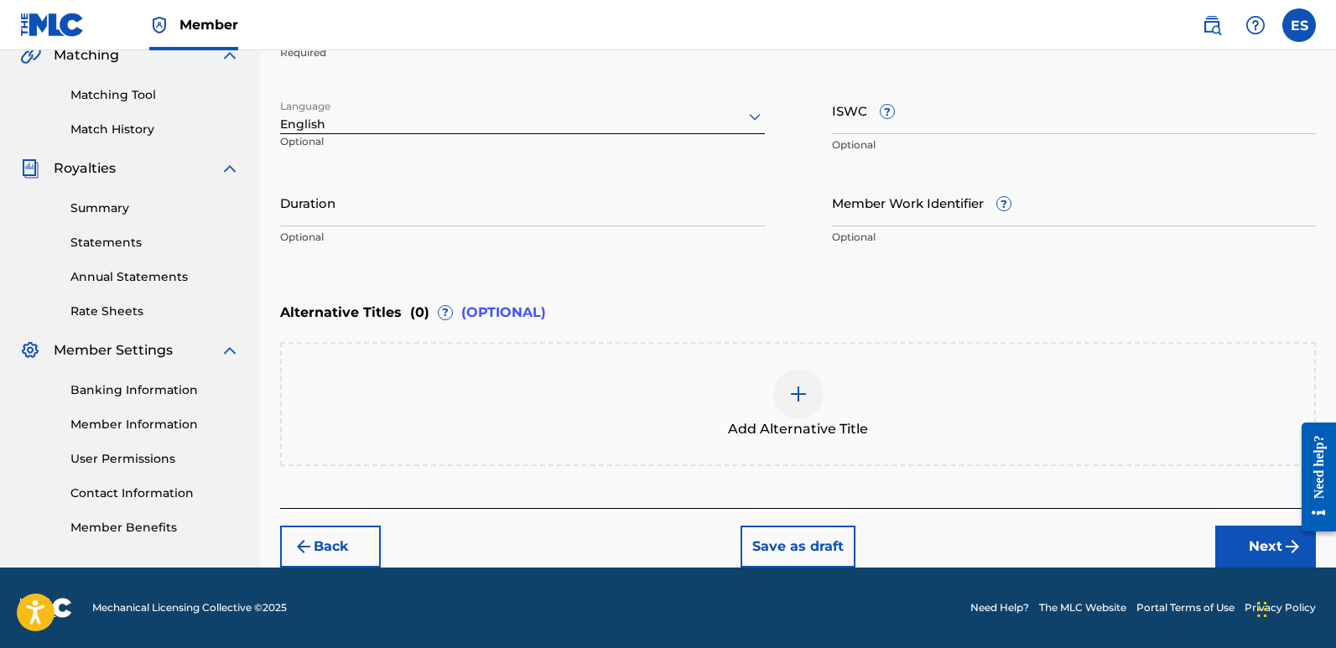
type input "Omega Protocol"
click at [1240, 554] on button "Next" at bounding box center [1266, 547] width 101 height 42
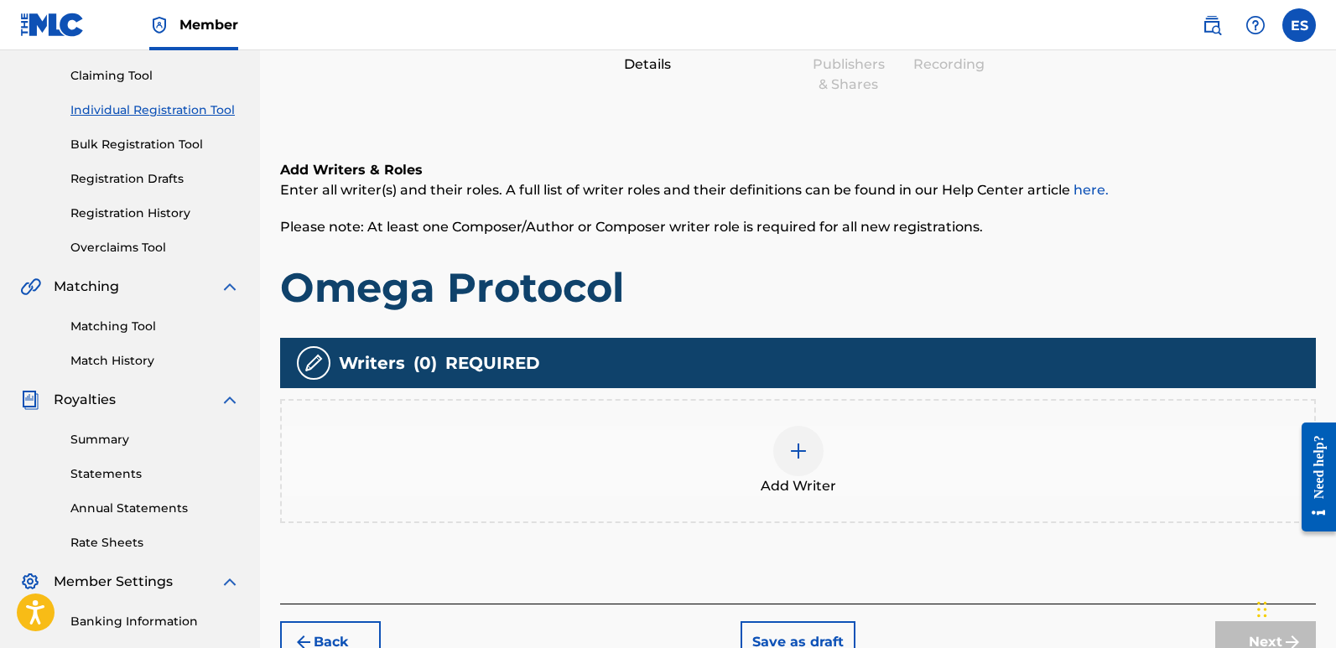
scroll to position [76, 0]
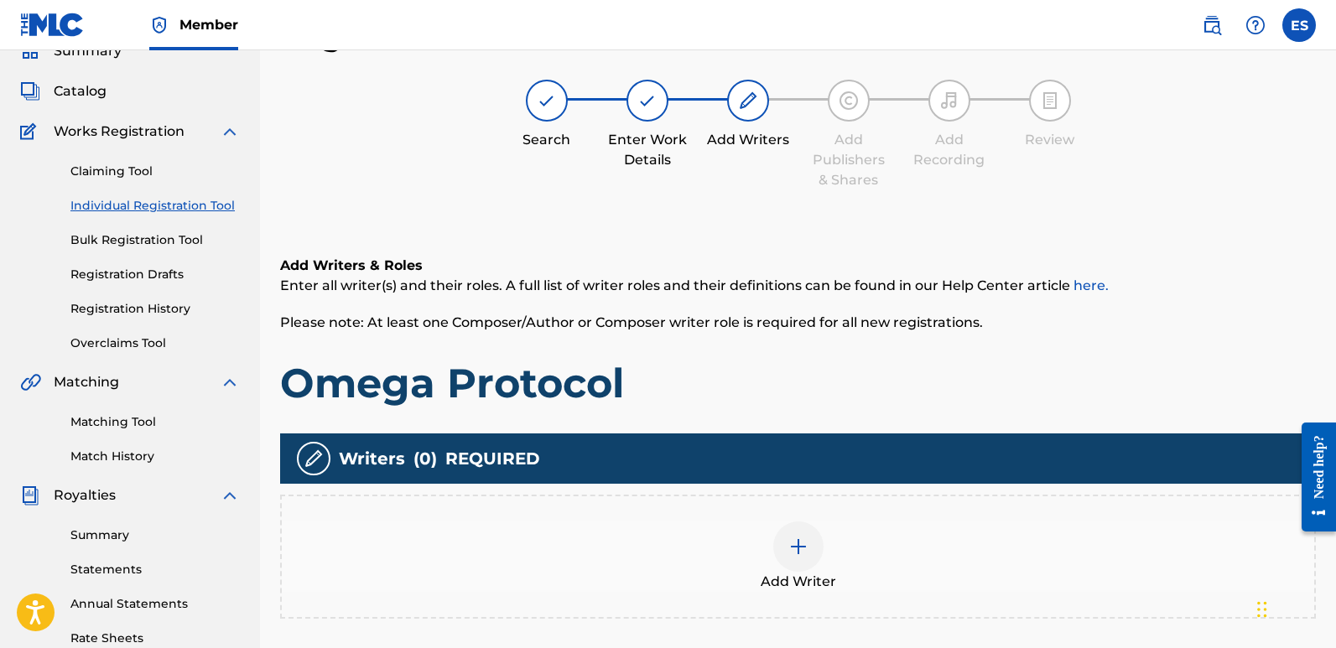
click at [810, 579] on span "Add Writer" at bounding box center [799, 582] width 76 height 20
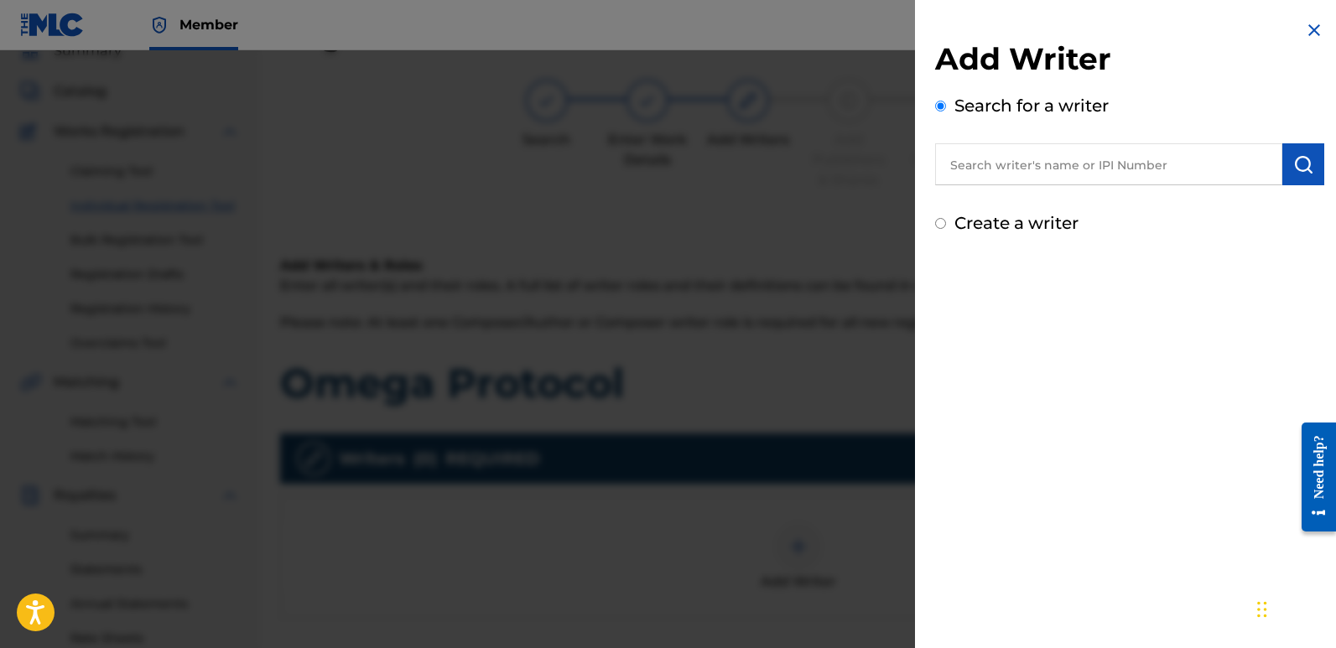
click at [1034, 172] on input "text" at bounding box center [1108, 164] width 347 height 42
type input "emanuelesciuto"
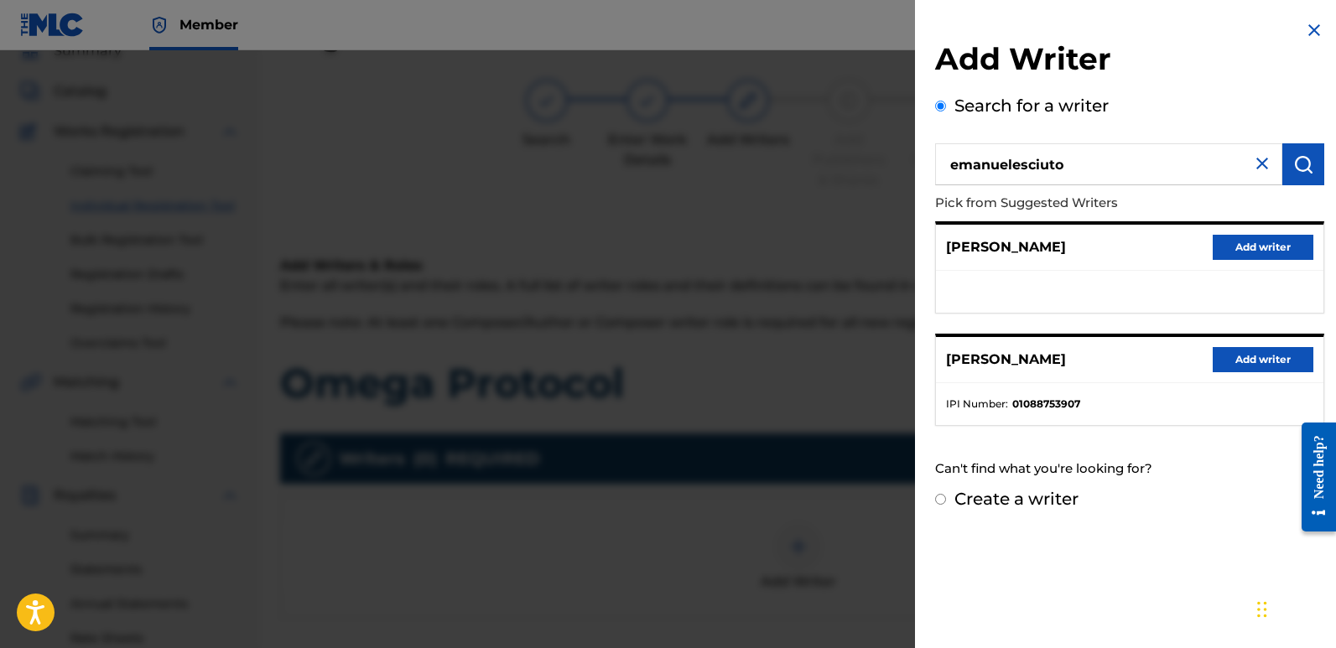
click at [1256, 356] on button "Add writer" at bounding box center [1263, 359] width 101 height 25
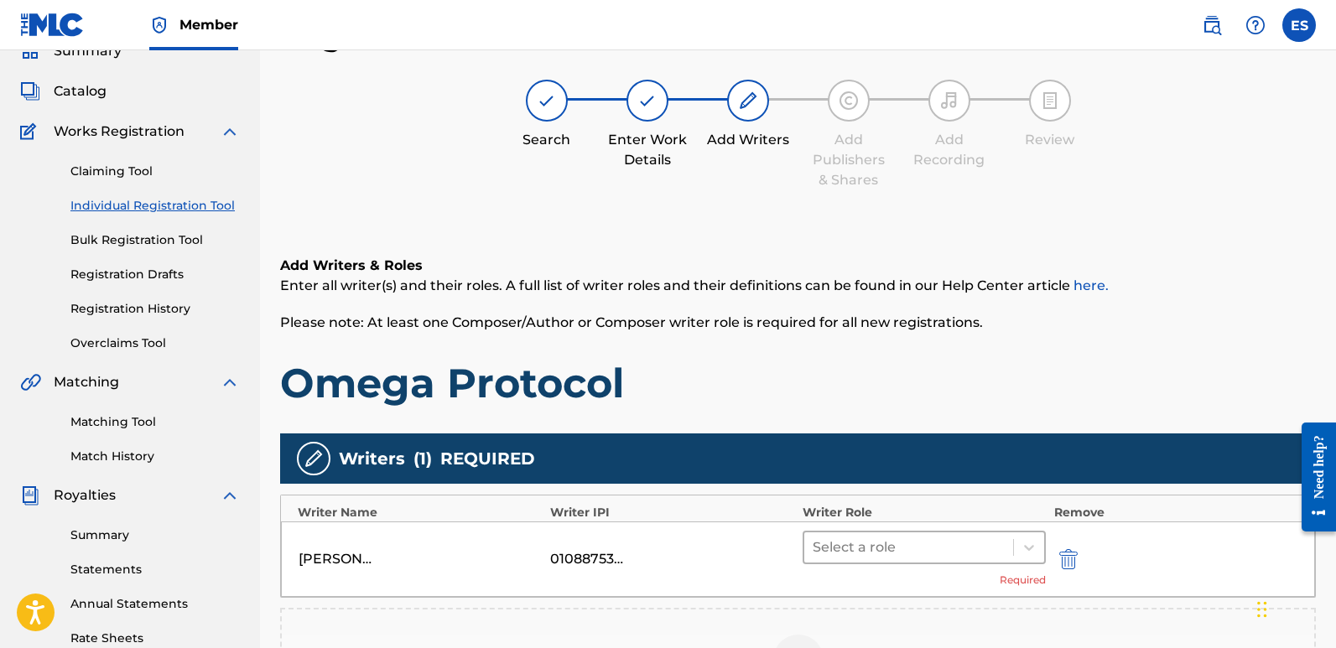
click at [946, 543] on div at bounding box center [909, 547] width 192 height 23
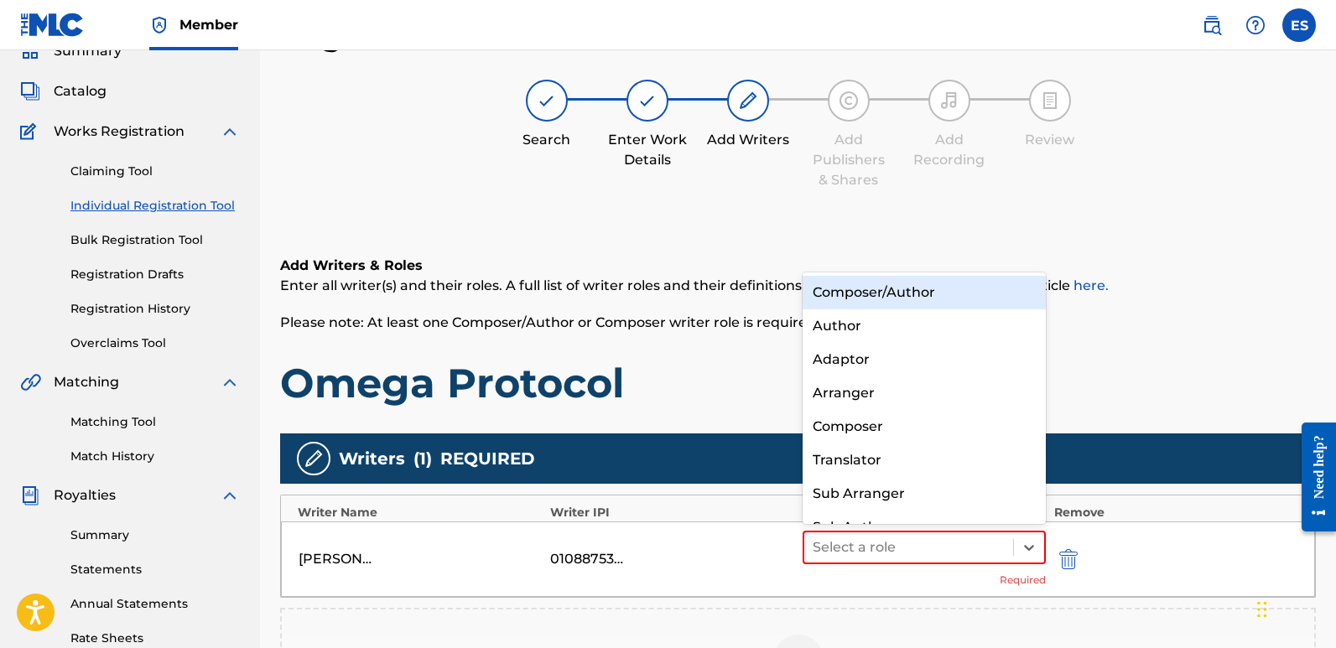
click at [868, 301] on div "Composer/Author" at bounding box center [924, 293] width 243 height 34
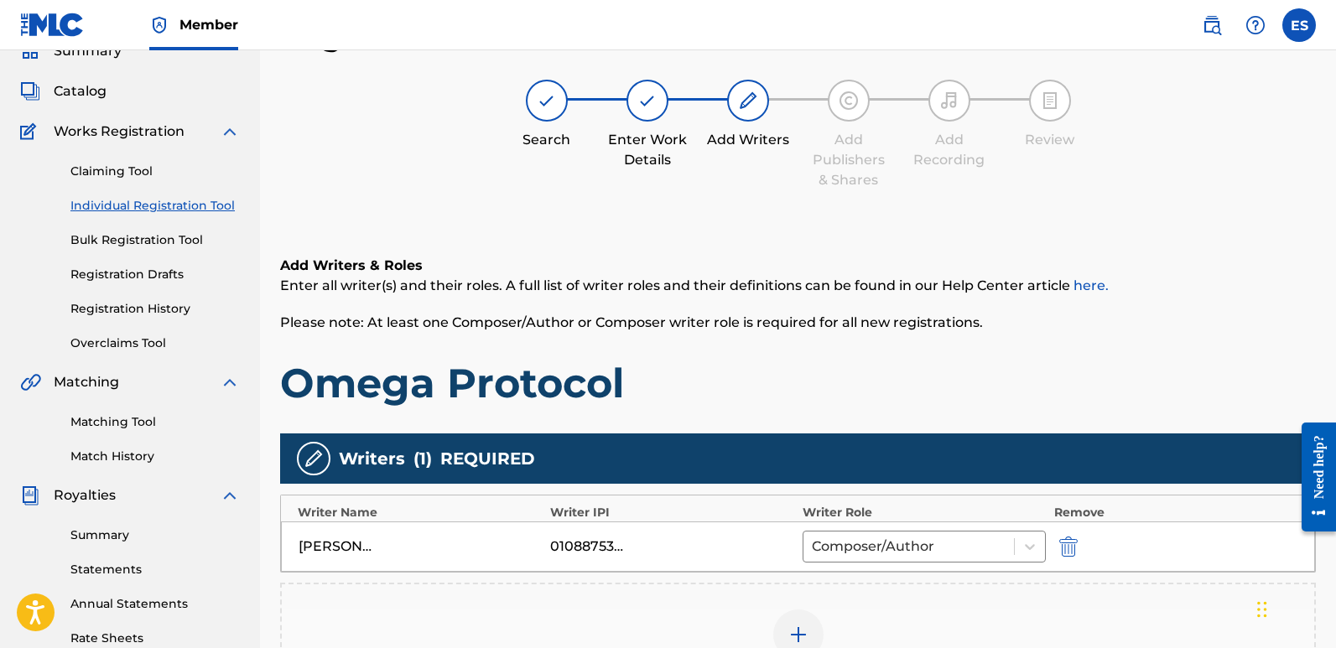
scroll to position [392, 0]
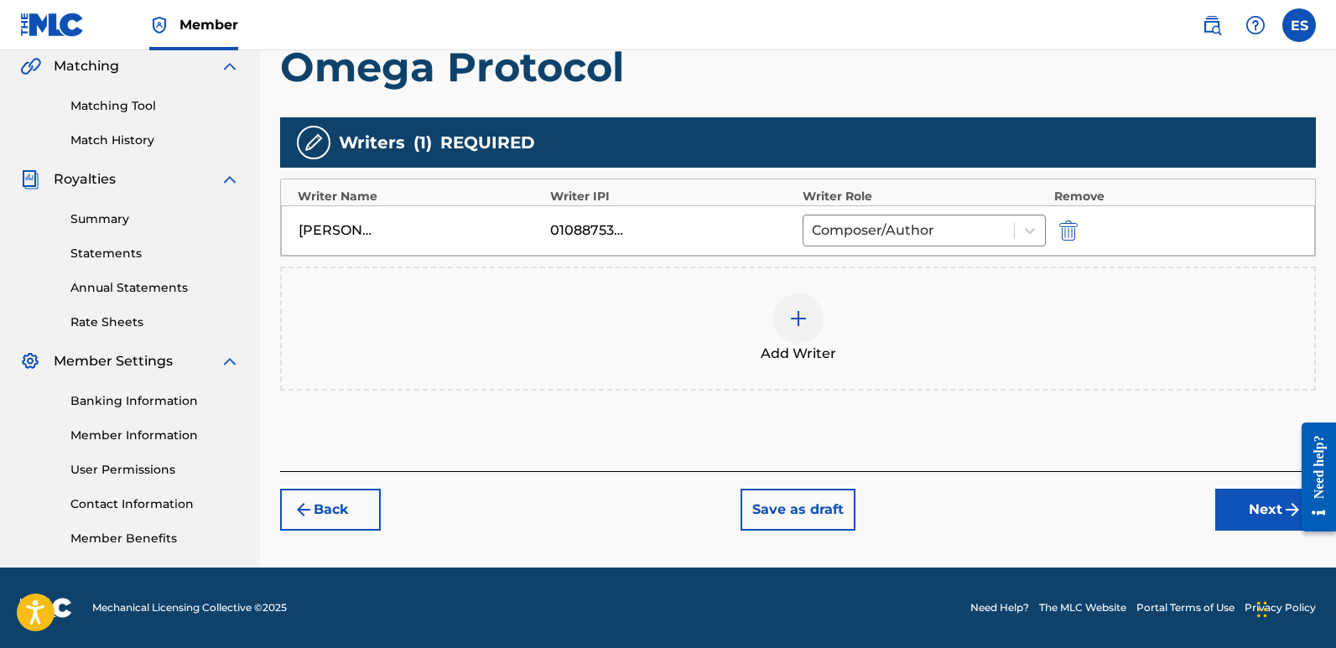
click at [1249, 516] on button "Next" at bounding box center [1266, 510] width 101 height 42
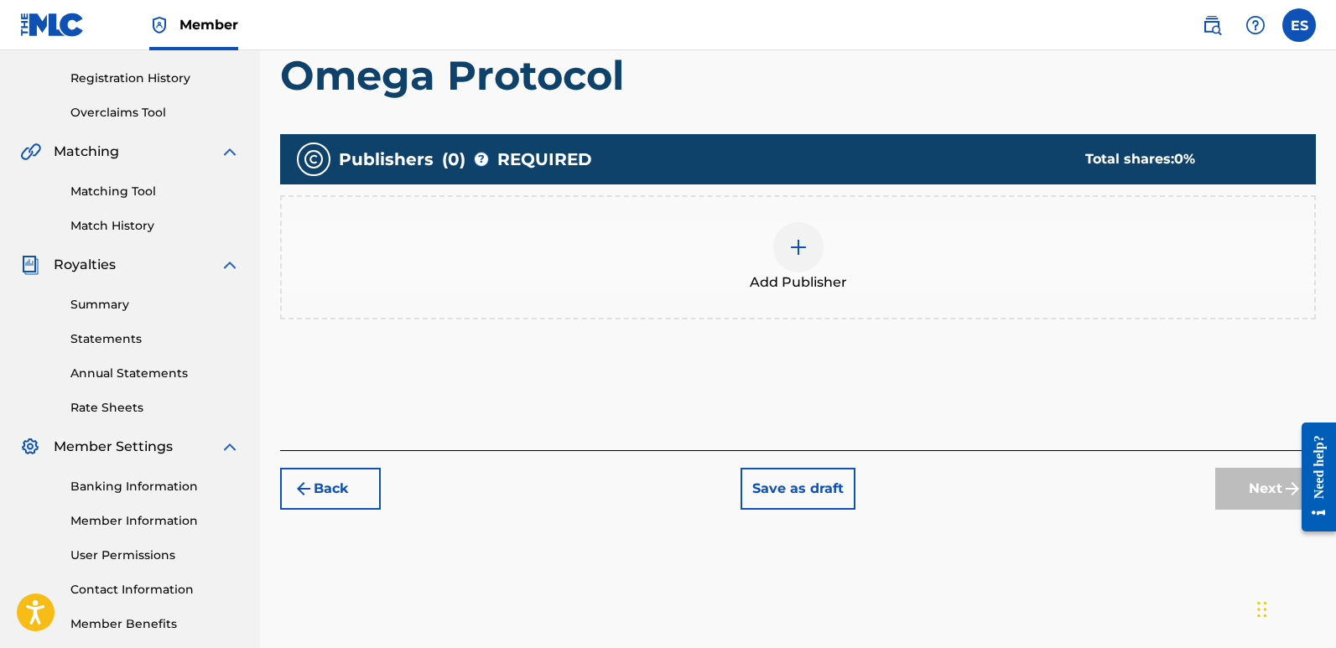
scroll to position [76, 0]
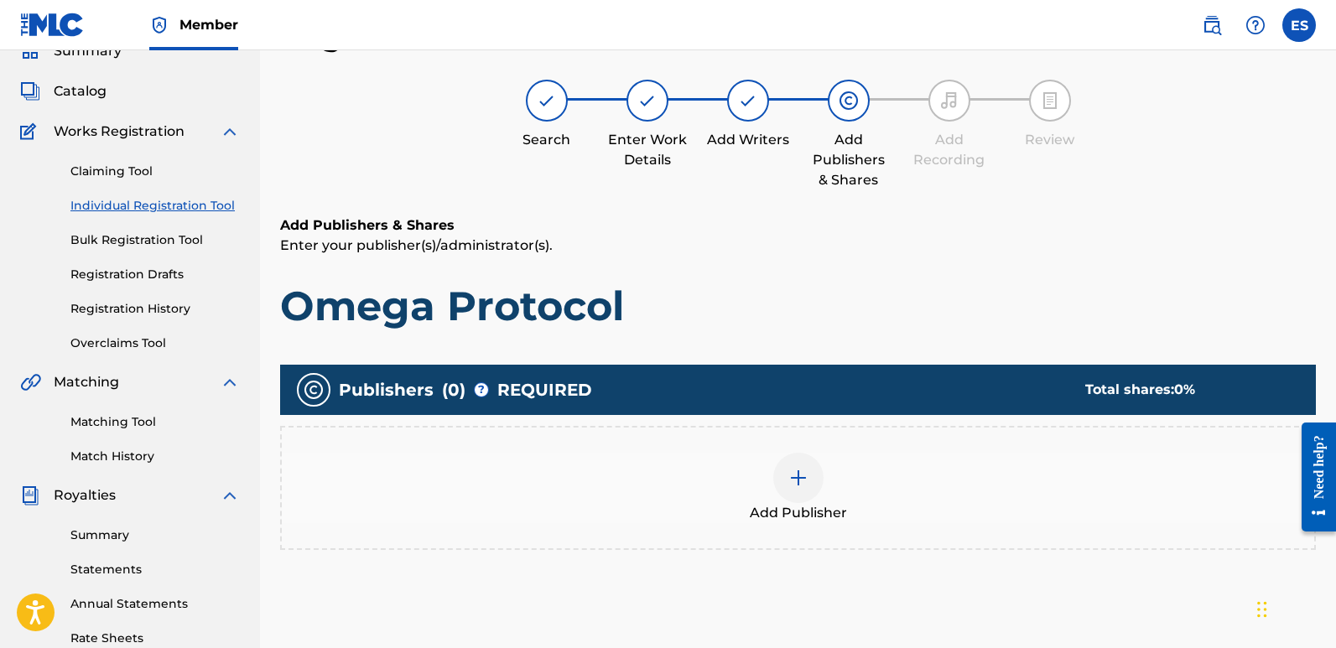
click at [799, 495] on div at bounding box center [798, 478] width 50 height 50
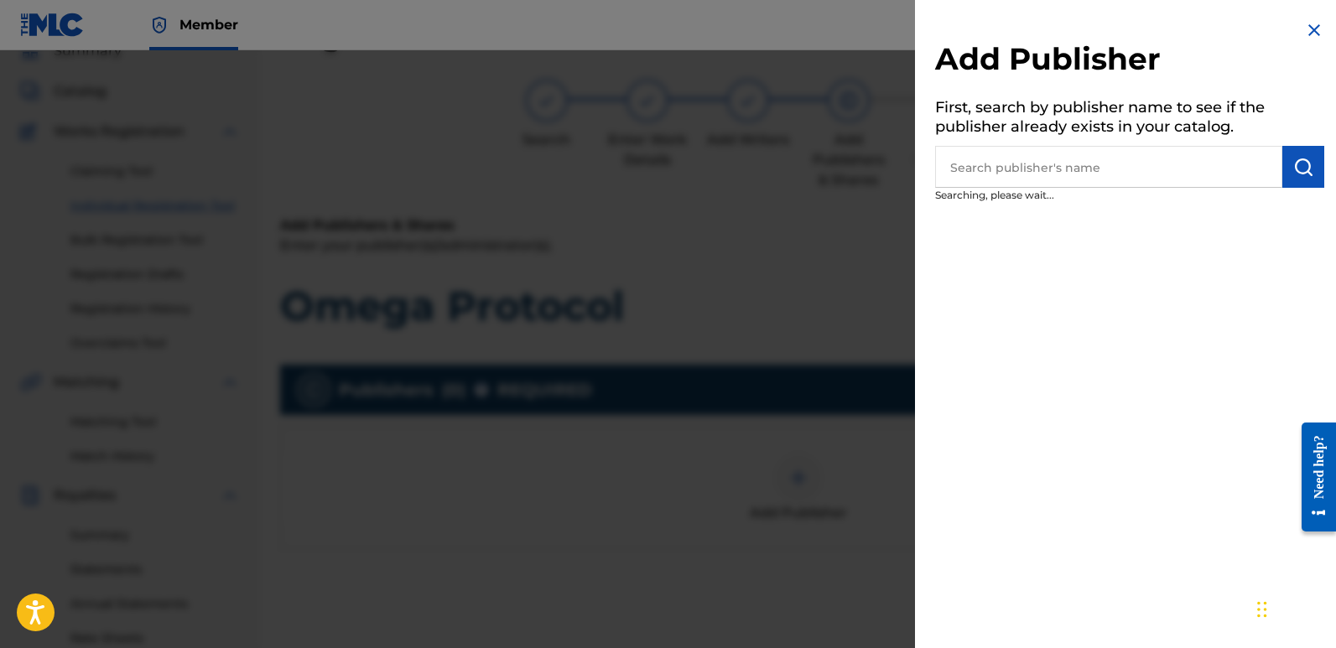
click at [1122, 176] on input "text" at bounding box center [1108, 167] width 347 height 42
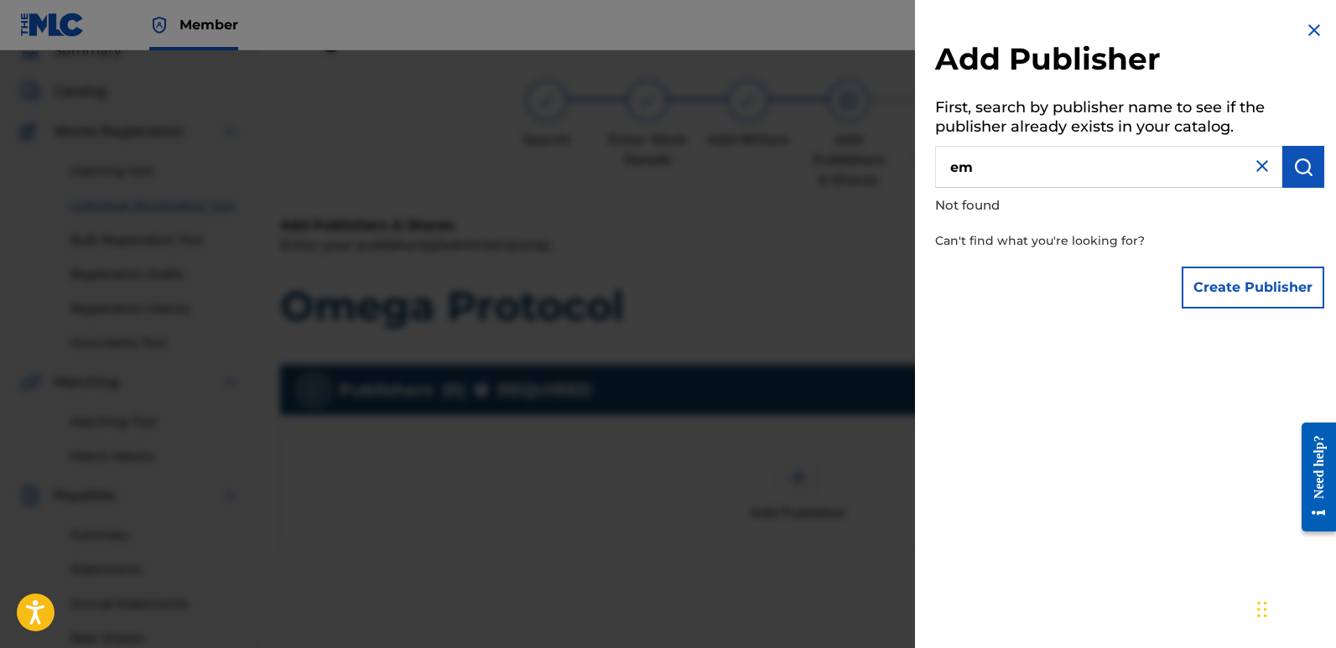
type input "e"
click at [1104, 171] on input "text" at bounding box center [1108, 167] width 347 height 42
click at [1081, 320] on div "Add Publisher First, search by publisher name to see if the publisher already e…" at bounding box center [1130, 168] width 430 height 337
click at [1069, 158] on input "text" at bounding box center [1108, 167] width 347 height 42
type input "[PERSON_NAME]"
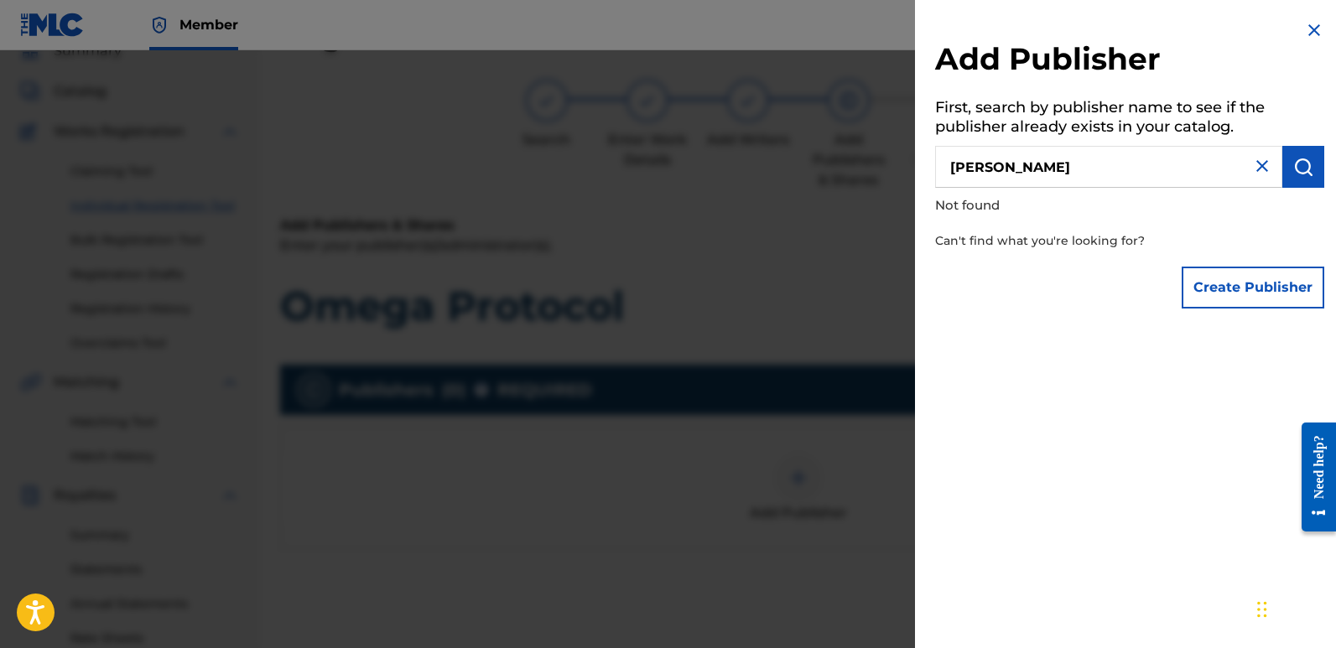
click at [1257, 164] on img at bounding box center [1263, 166] width 20 height 20
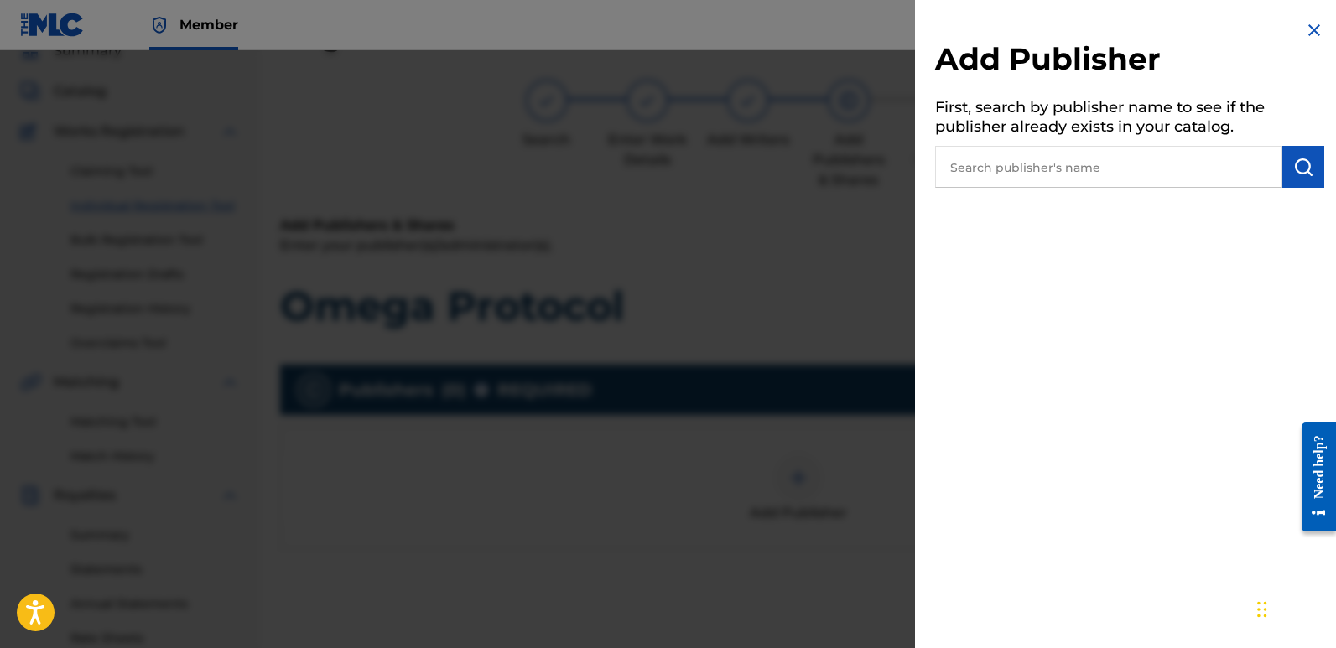
click at [995, 164] on input "text" at bounding box center [1108, 167] width 347 height 42
click at [1310, 29] on img at bounding box center [1315, 30] width 20 height 20
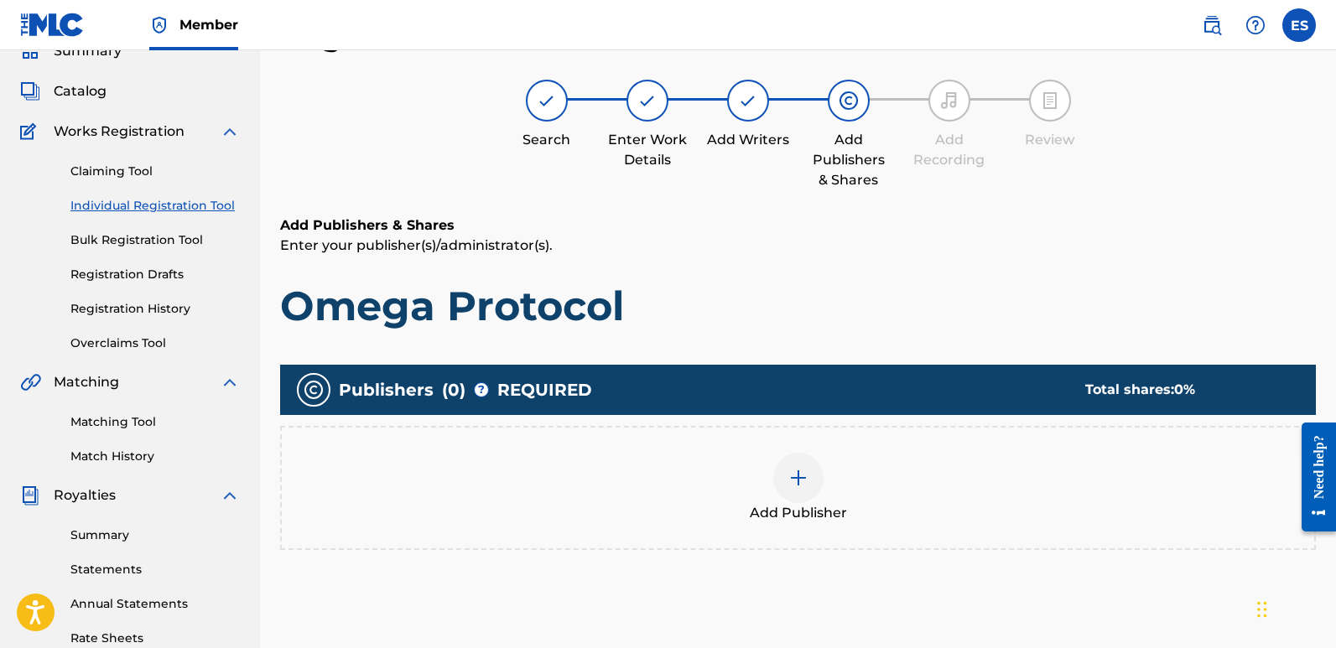
click at [807, 488] on div at bounding box center [798, 478] width 50 height 50
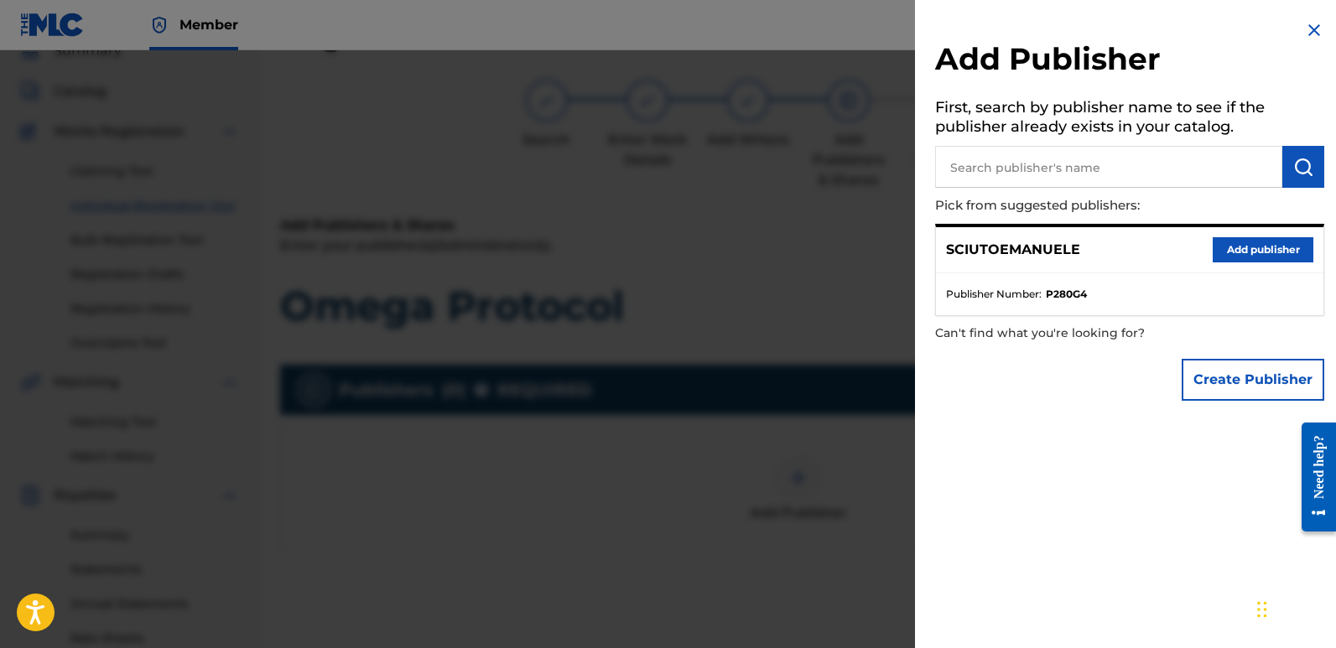
click at [1250, 242] on button "Add publisher" at bounding box center [1263, 249] width 101 height 25
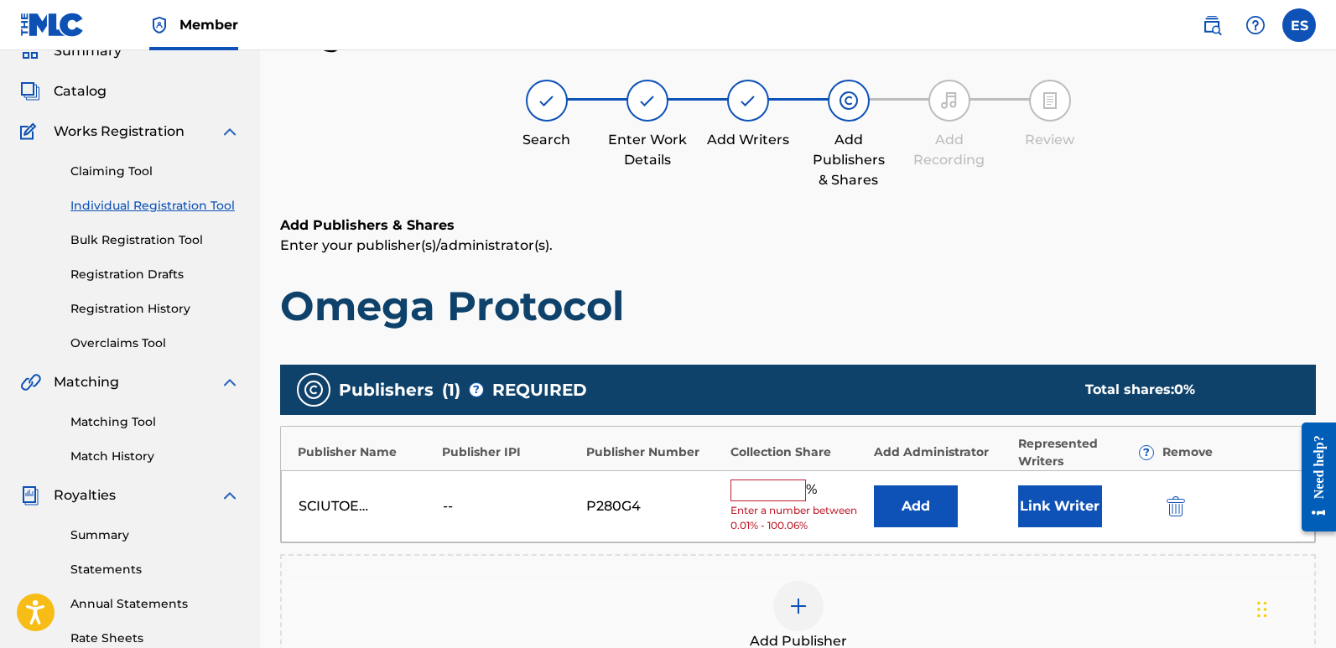
click at [1046, 493] on button "Link Writer" at bounding box center [1060, 507] width 84 height 42
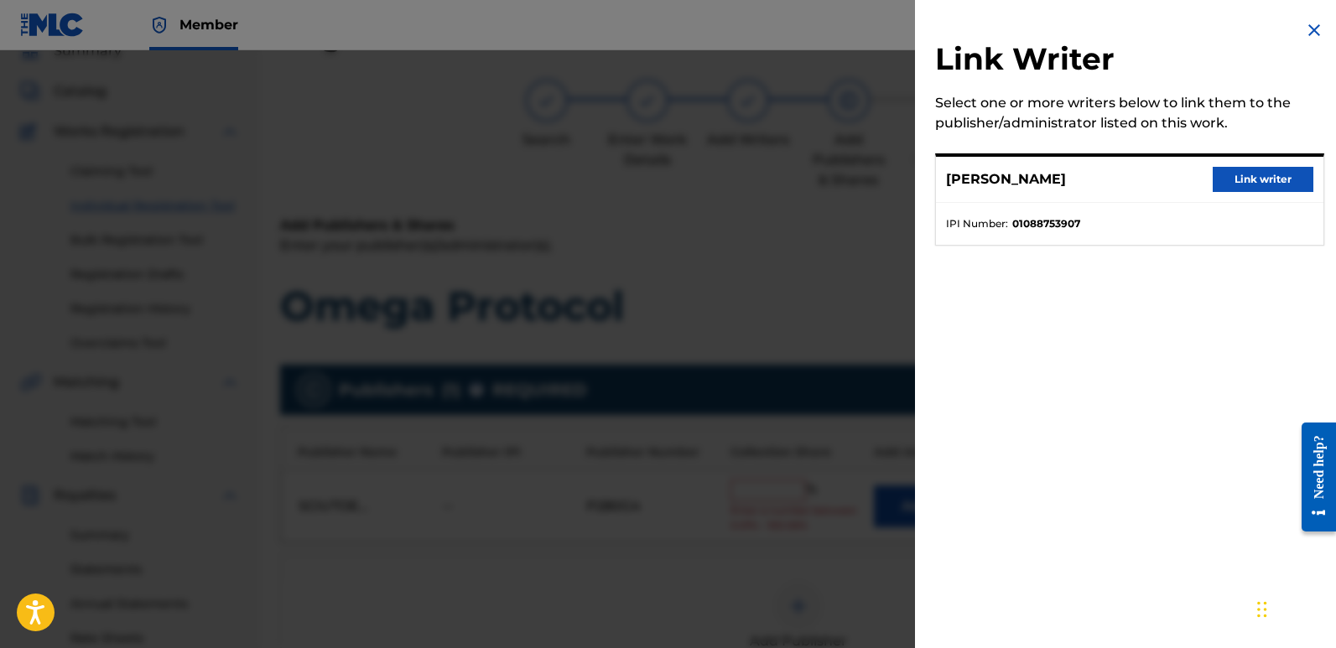
click at [1249, 179] on button "Link writer" at bounding box center [1263, 179] width 101 height 25
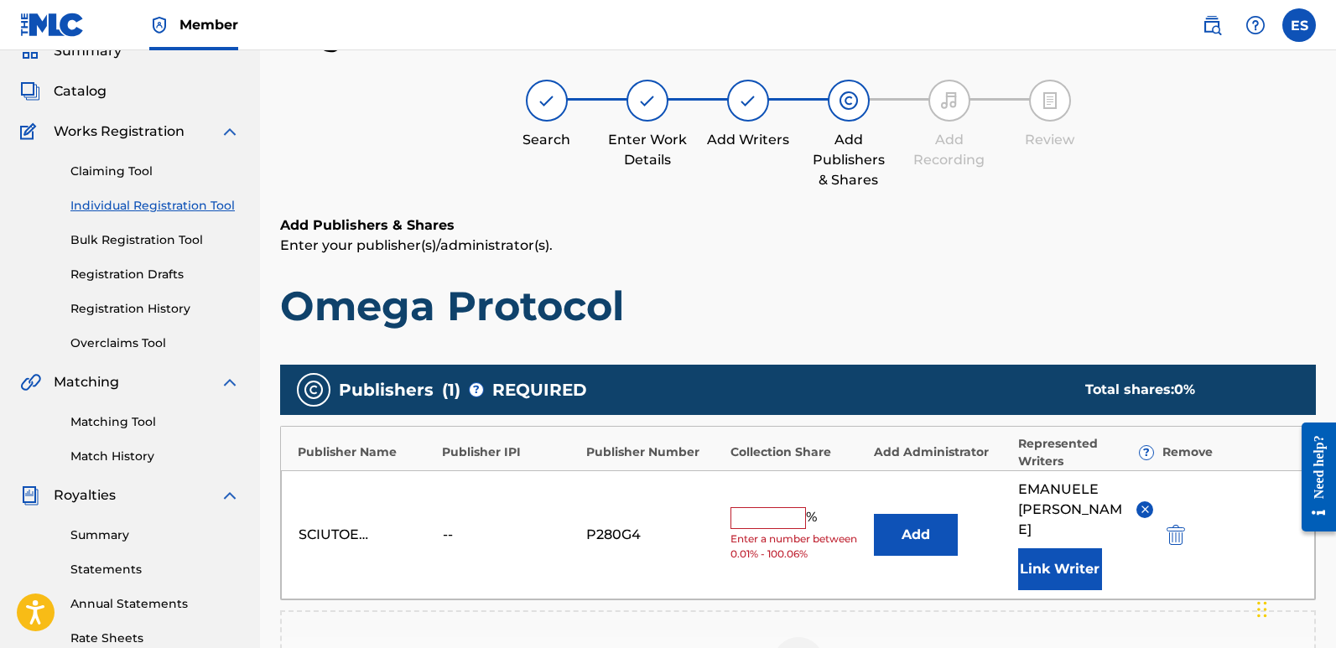
click at [769, 508] on input "text" at bounding box center [769, 519] width 76 height 22
type input "100"
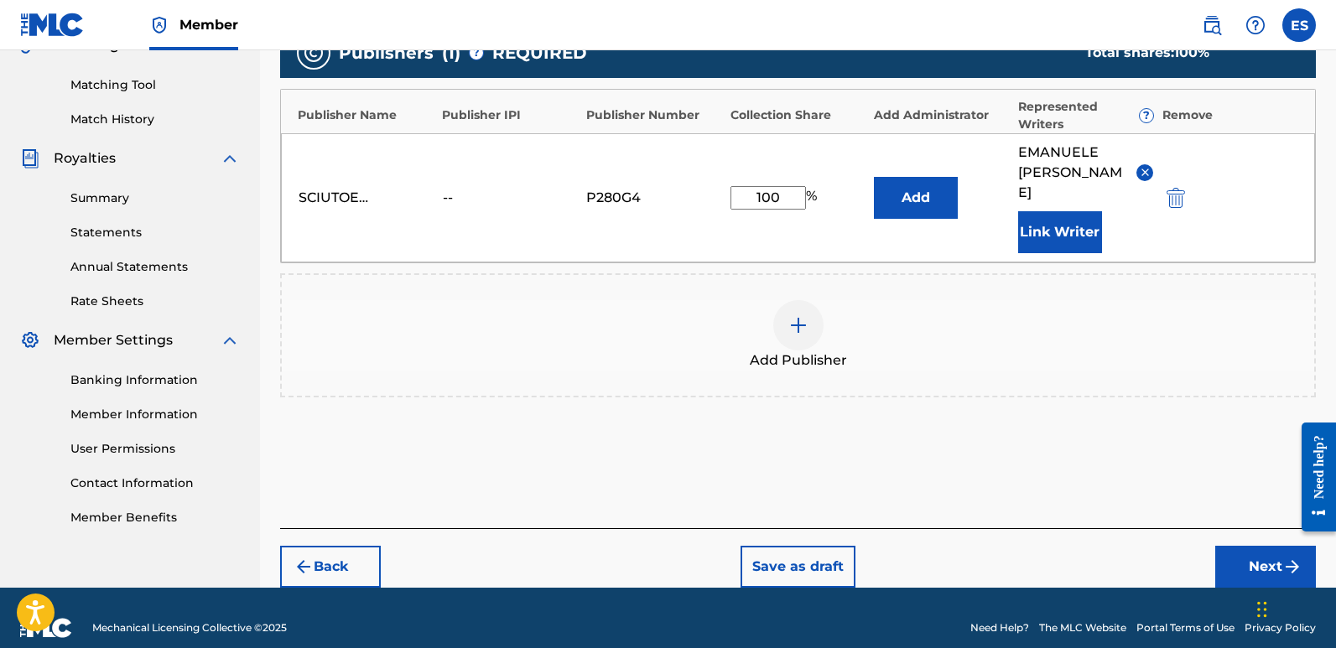
click at [1255, 546] on button "Next" at bounding box center [1266, 567] width 101 height 42
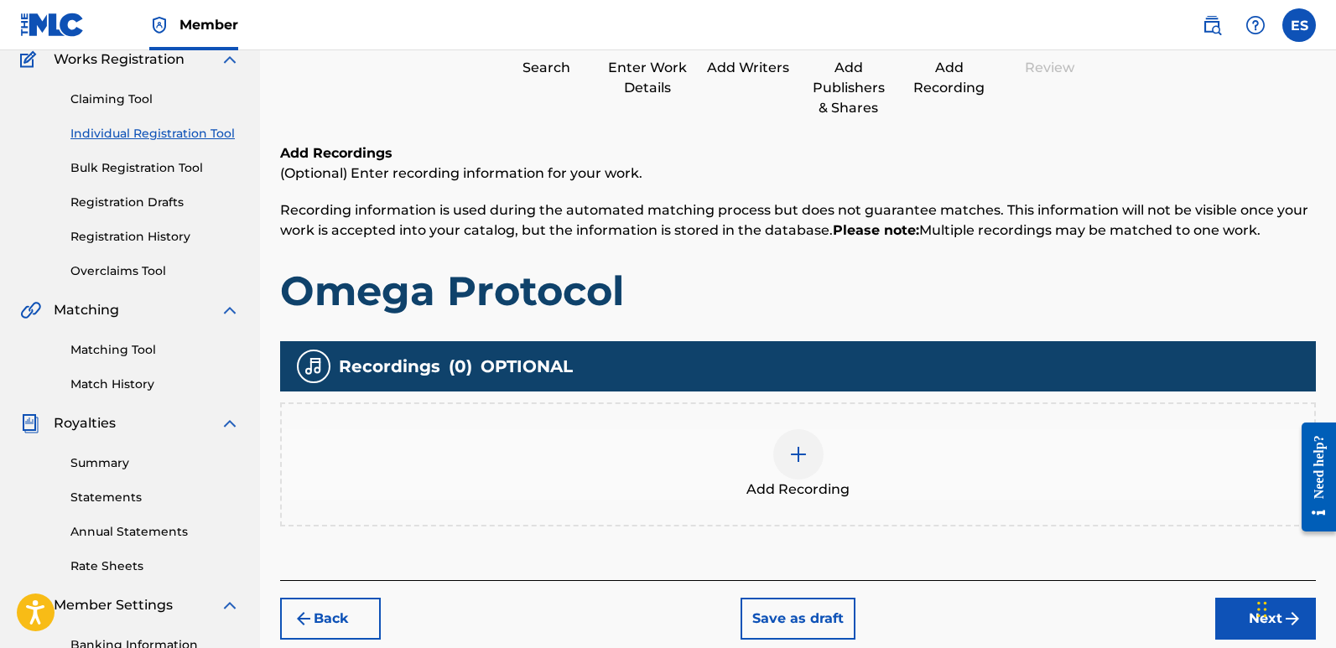
scroll to position [76, 0]
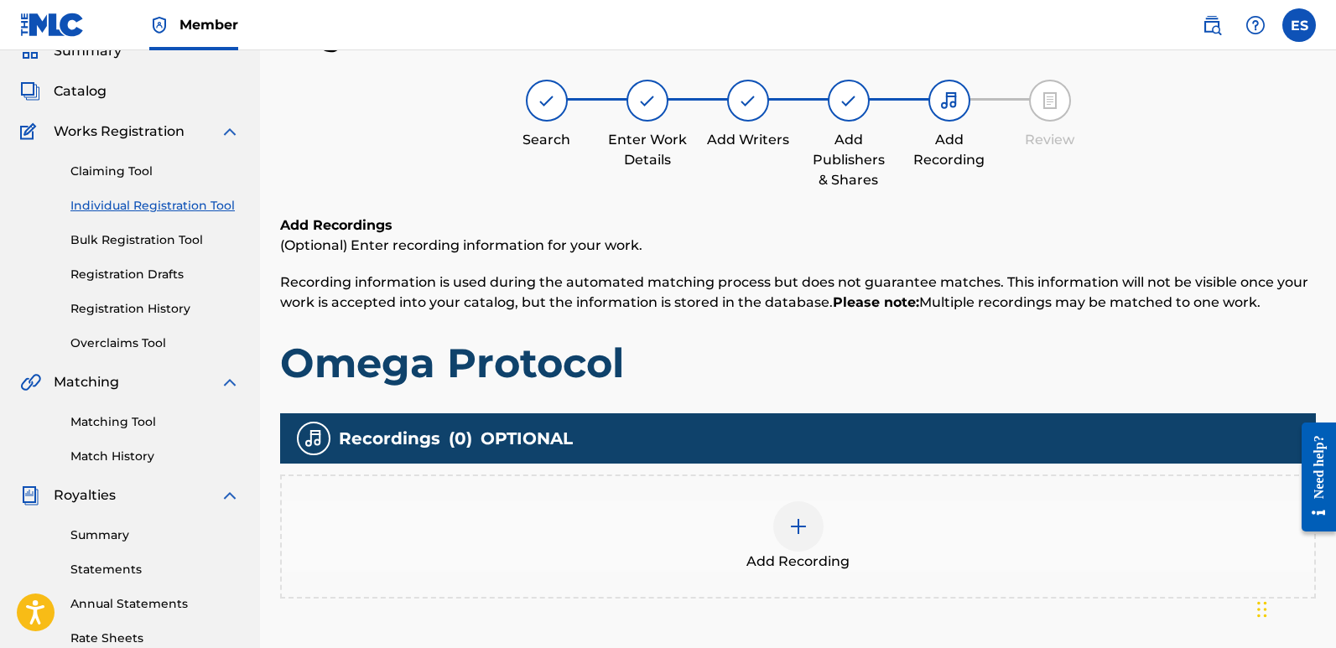
click at [808, 534] on img at bounding box center [799, 527] width 20 height 20
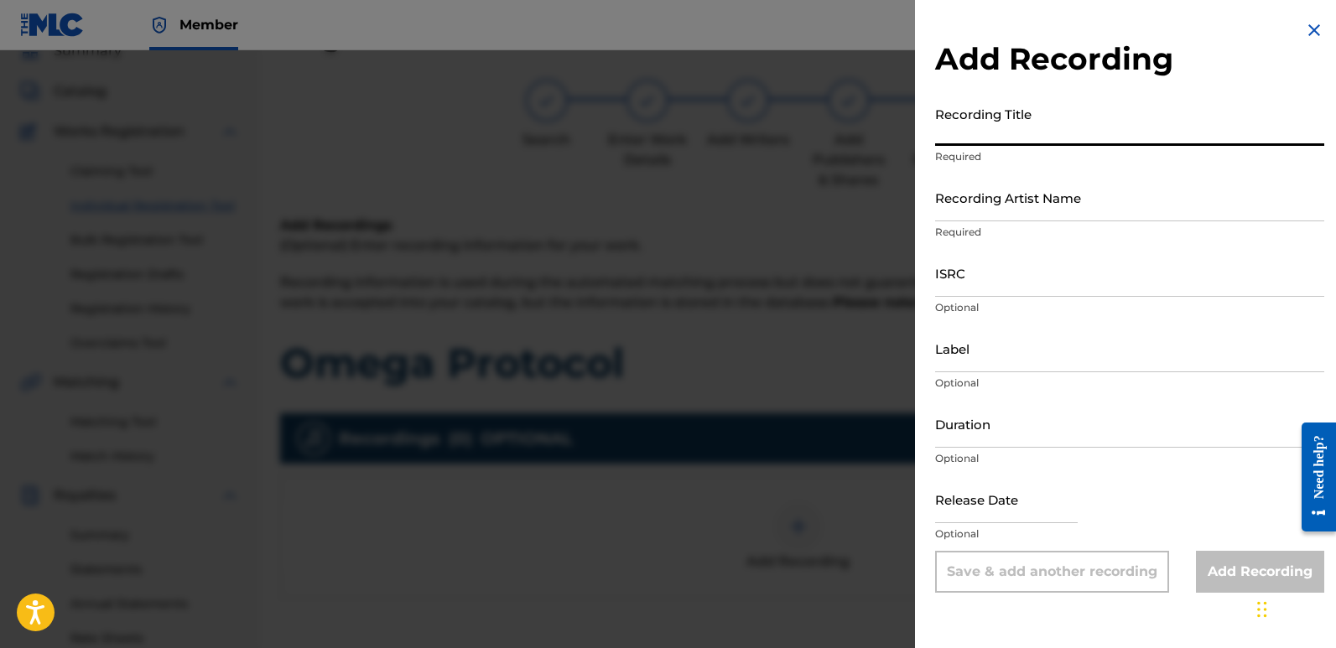
paste input "Omega Protocol"
type input "Omega Protocol"
click at [1019, 211] on input "Recording Artist Name" at bounding box center [1129, 198] width 389 height 48
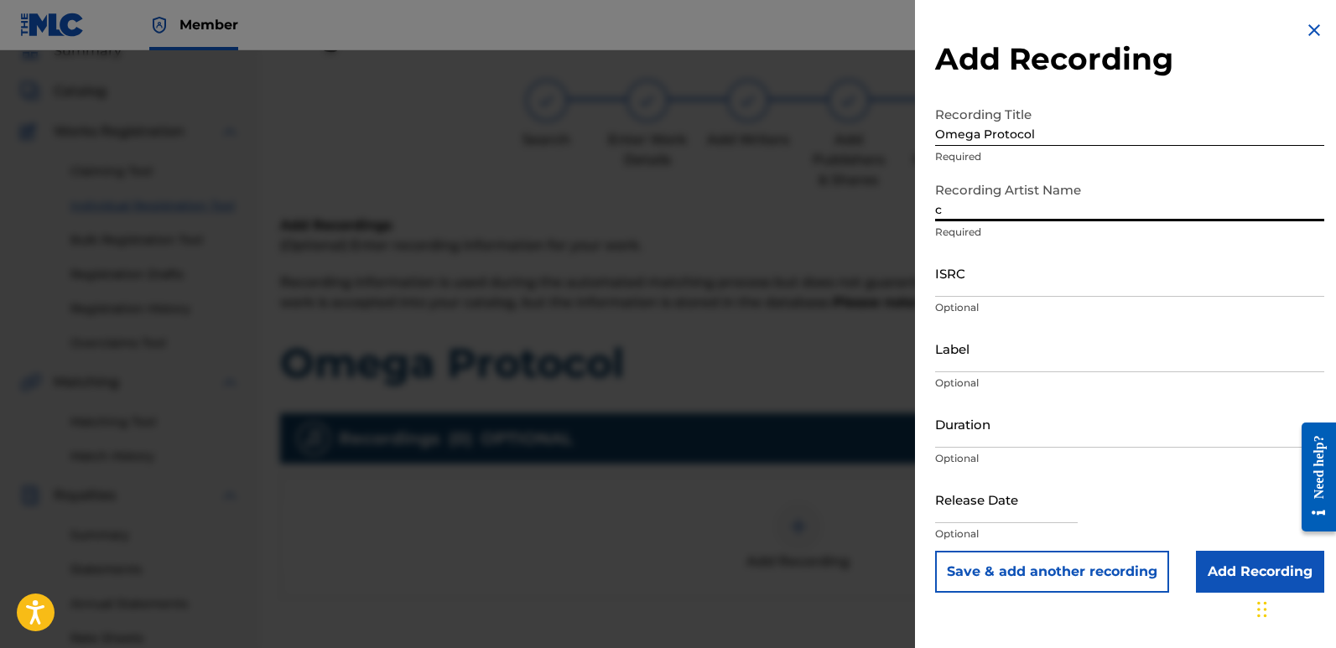
type input "Cinematika"
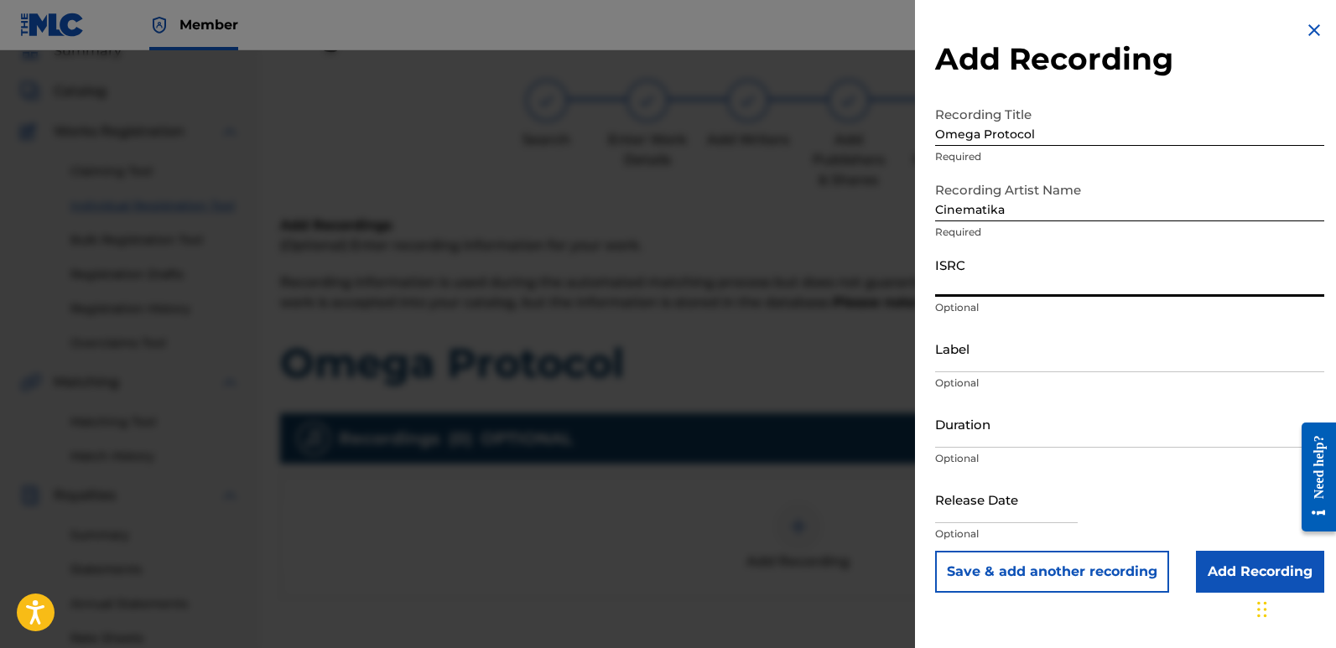
paste input "QZZ7K2522730"
type input "QZZ7K2522730"
click at [1028, 374] on div "Label Optional" at bounding box center [1129, 363] width 389 height 76
click at [1053, 357] on input "Label" at bounding box center [1129, 349] width 389 height 48
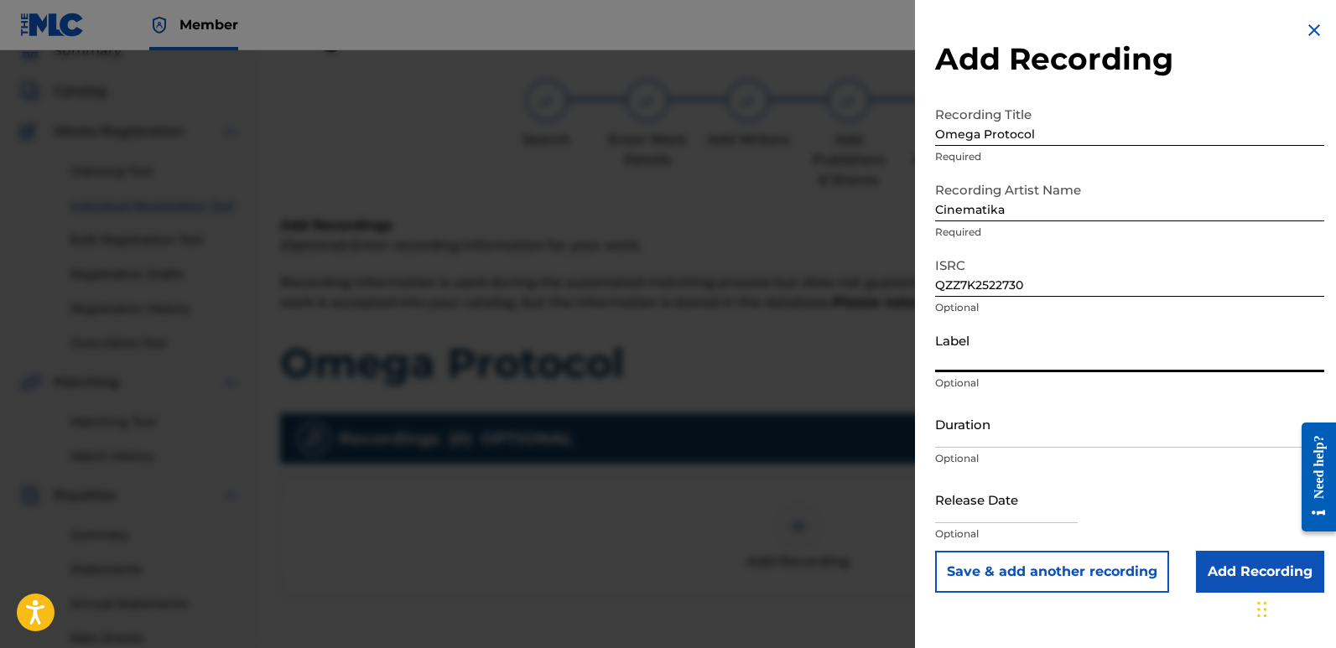
type input "Divinebeats"
click at [985, 501] on input "text" at bounding box center [1006, 500] width 143 height 48
select select "7"
select select "2025"
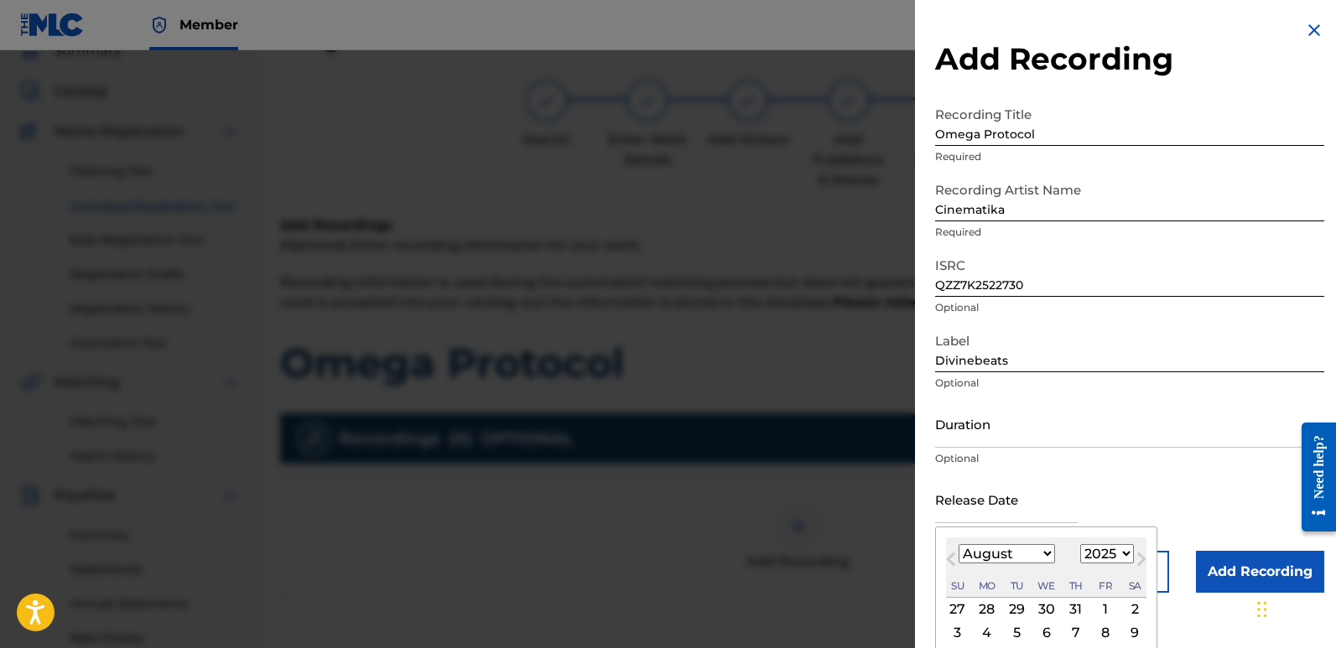
click at [956, 627] on div "3" at bounding box center [958, 632] width 20 height 20
type input "[DATE]"
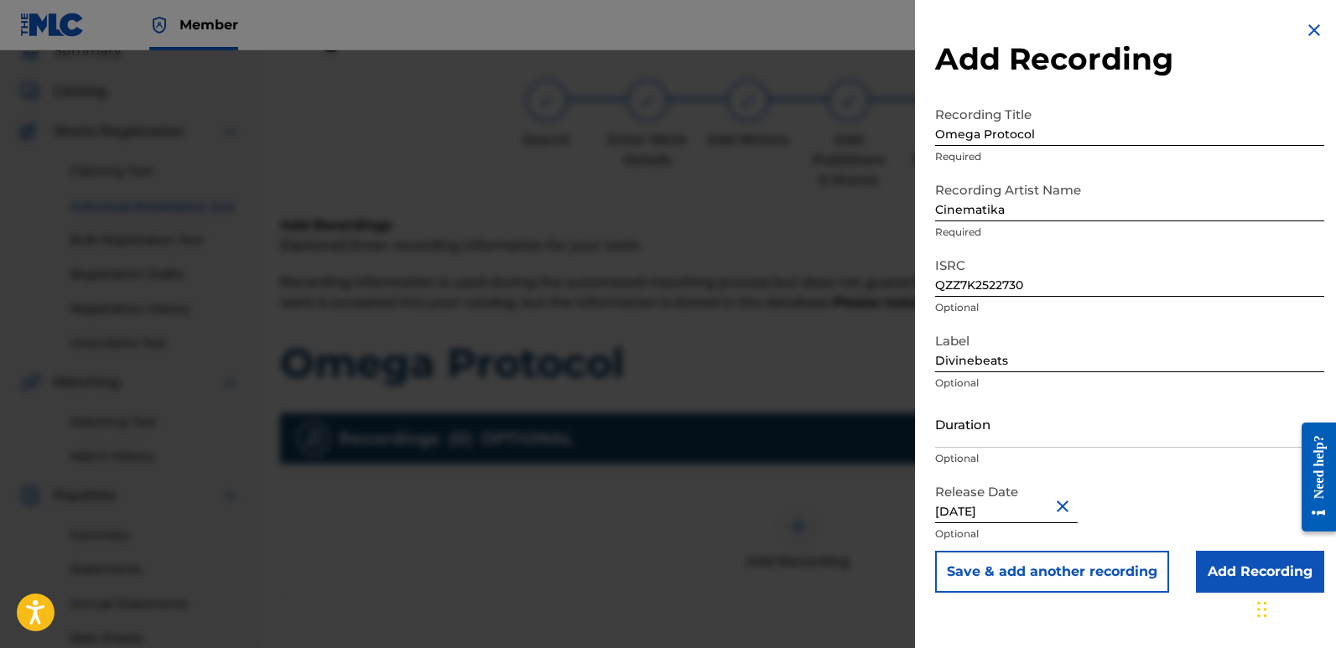
click at [981, 506] on input "[DATE]" at bounding box center [1006, 500] width 143 height 48
select select "7"
select select "2025"
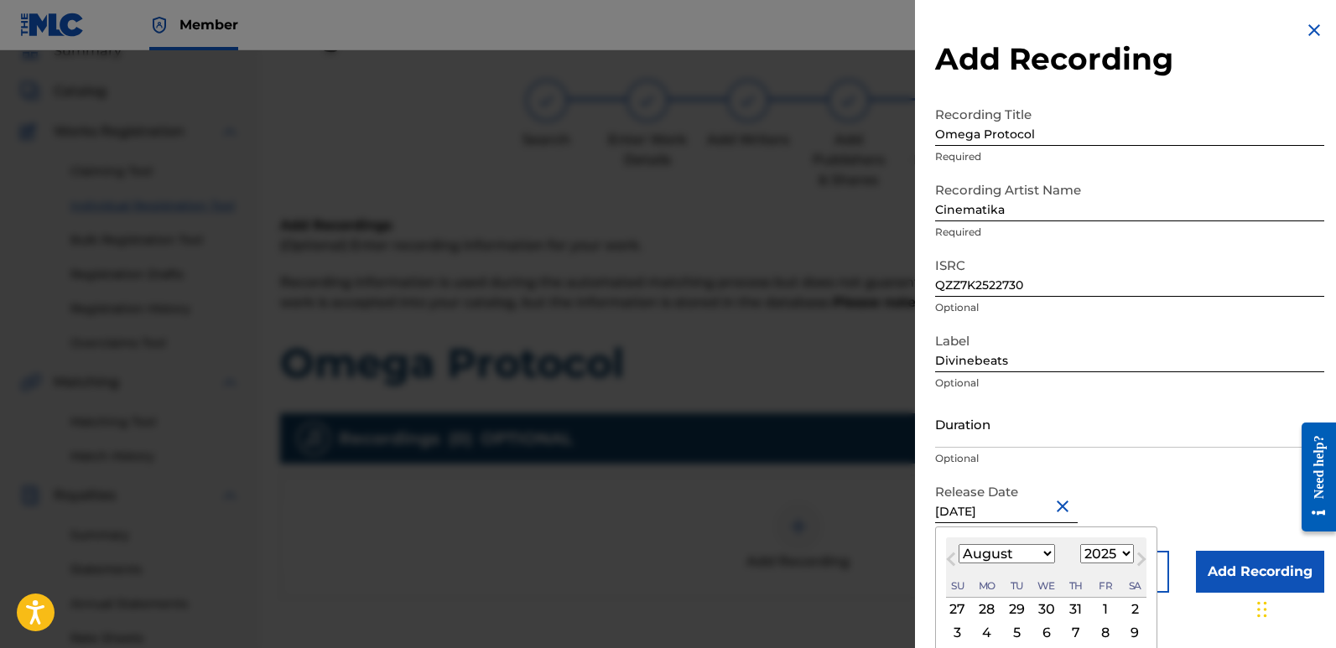
type input "[DATE]"
drag, startPoint x: 1220, startPoint y: 554, endPoint x: 1203, endPoint y: 535, distance: 24.9
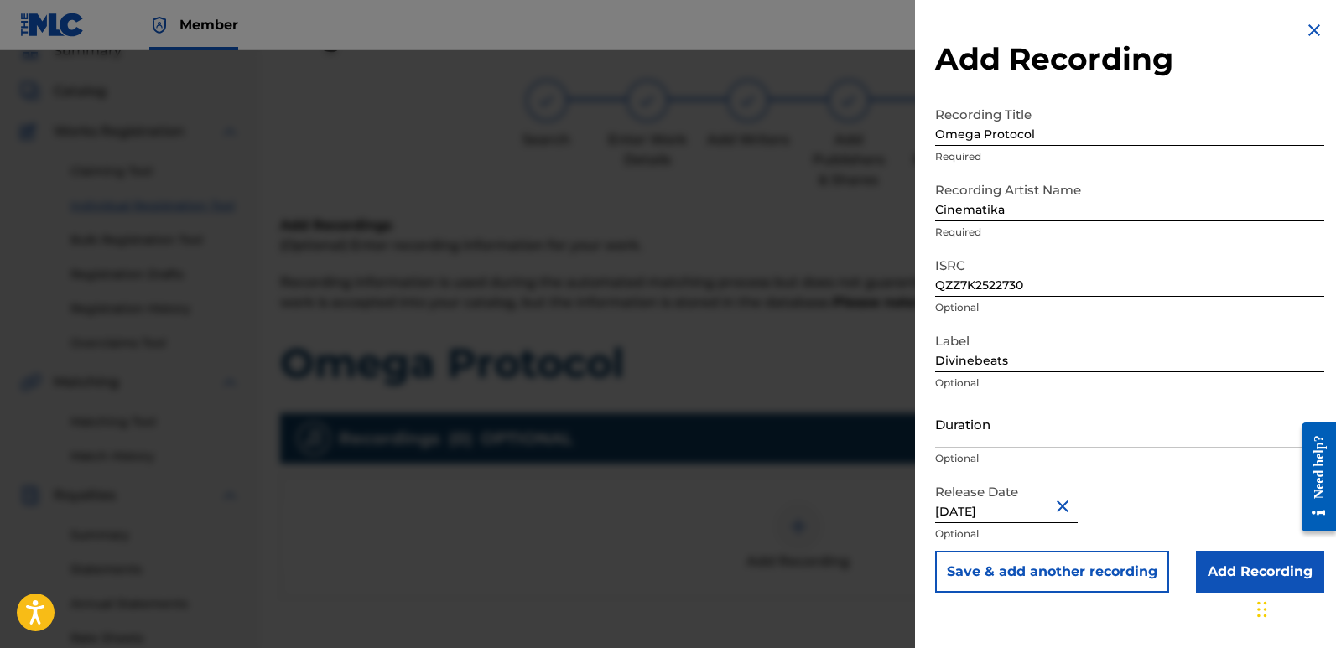
click at [1233, 561] on input "Add Recording" at bounding box center [1260, 572] width 128 height 42
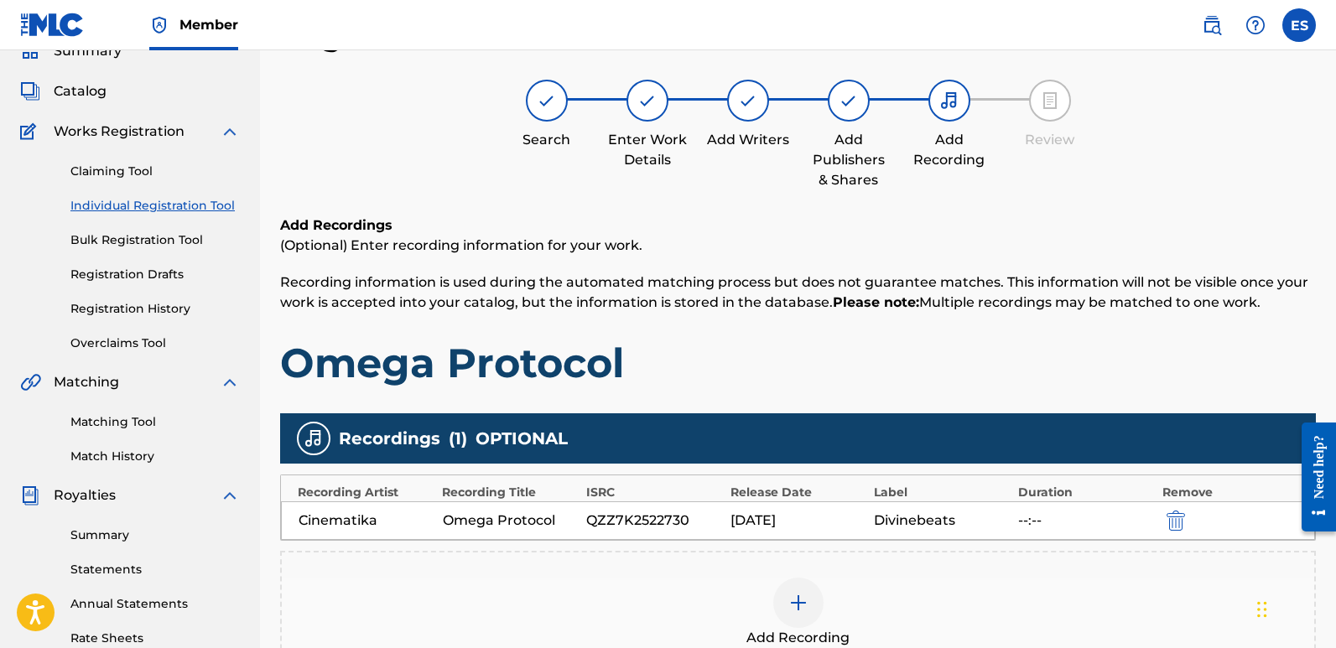
scroll to position [392, 0]
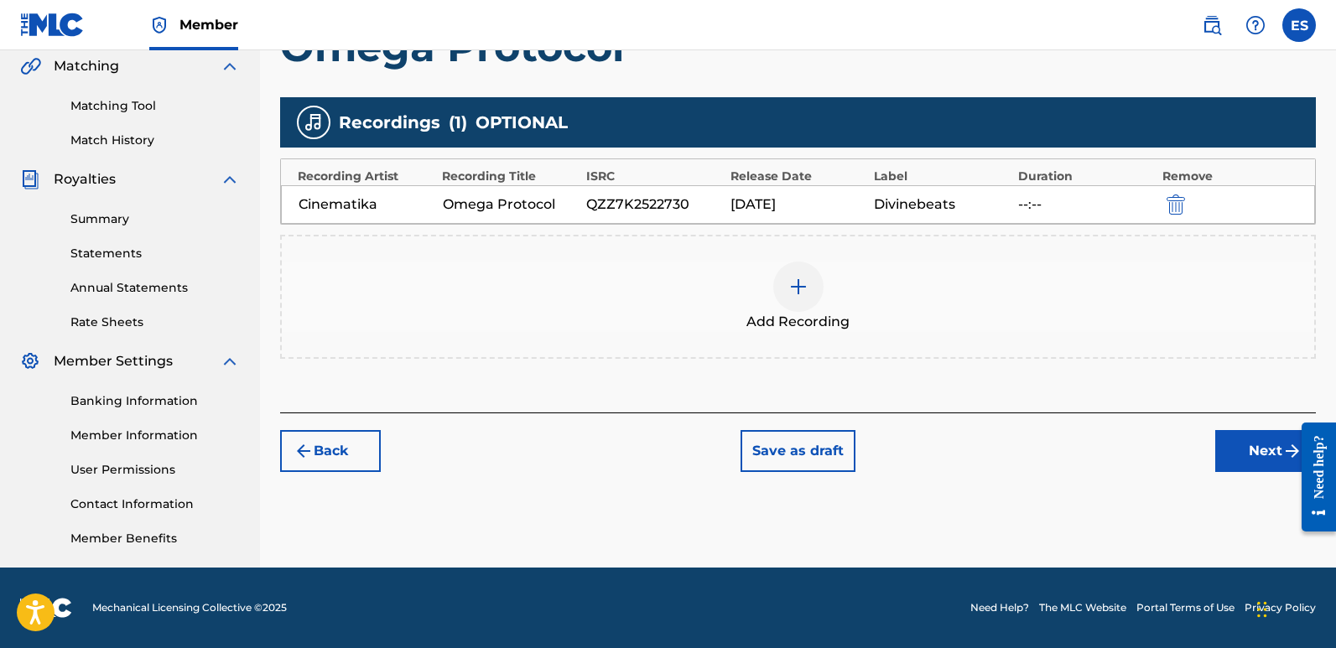
click at [1243, 452] on button "Next" at bounding box center [1266, 451] width 101 height 42
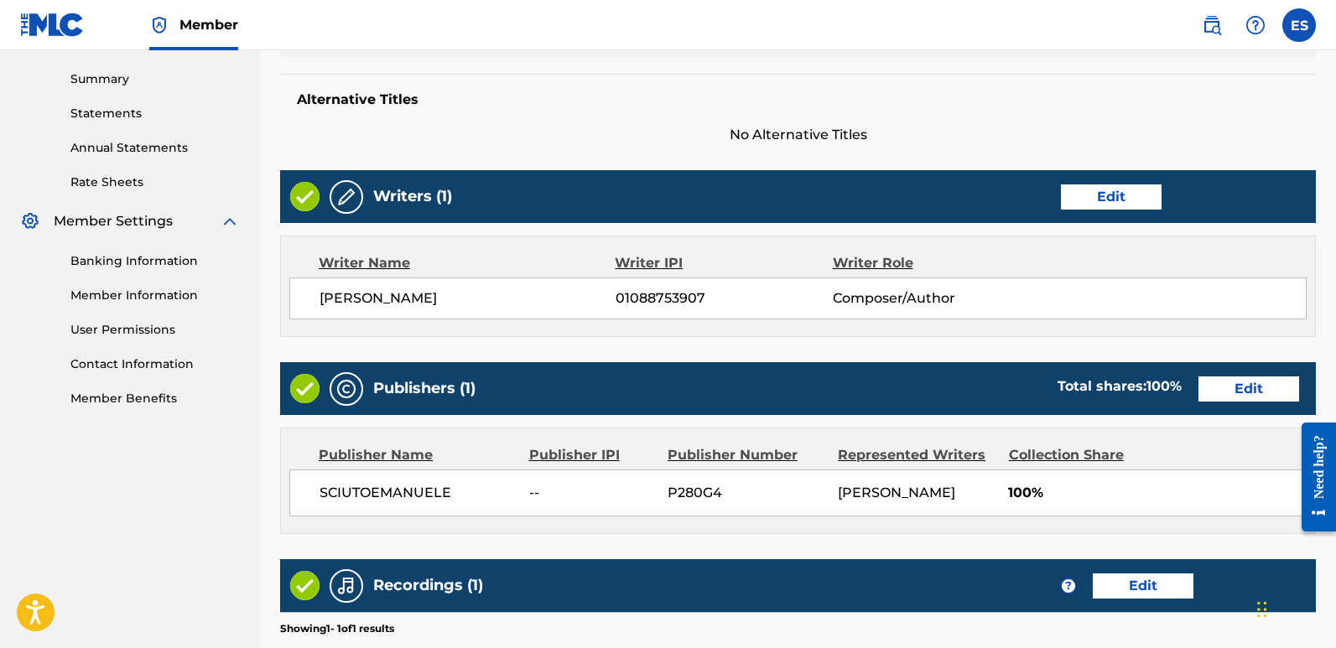
scroll to position [770, 0]
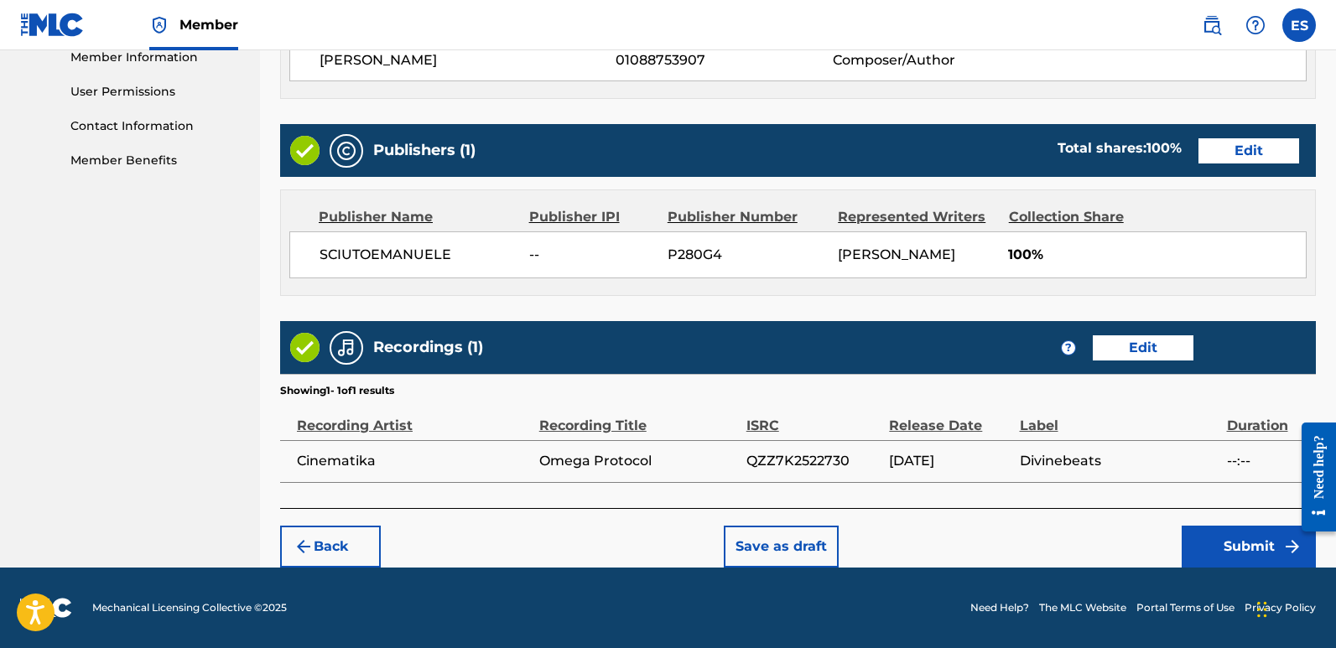
click at [1234, 542] on button "Submit" at bounding box center [1249, 547] width 134 height 42
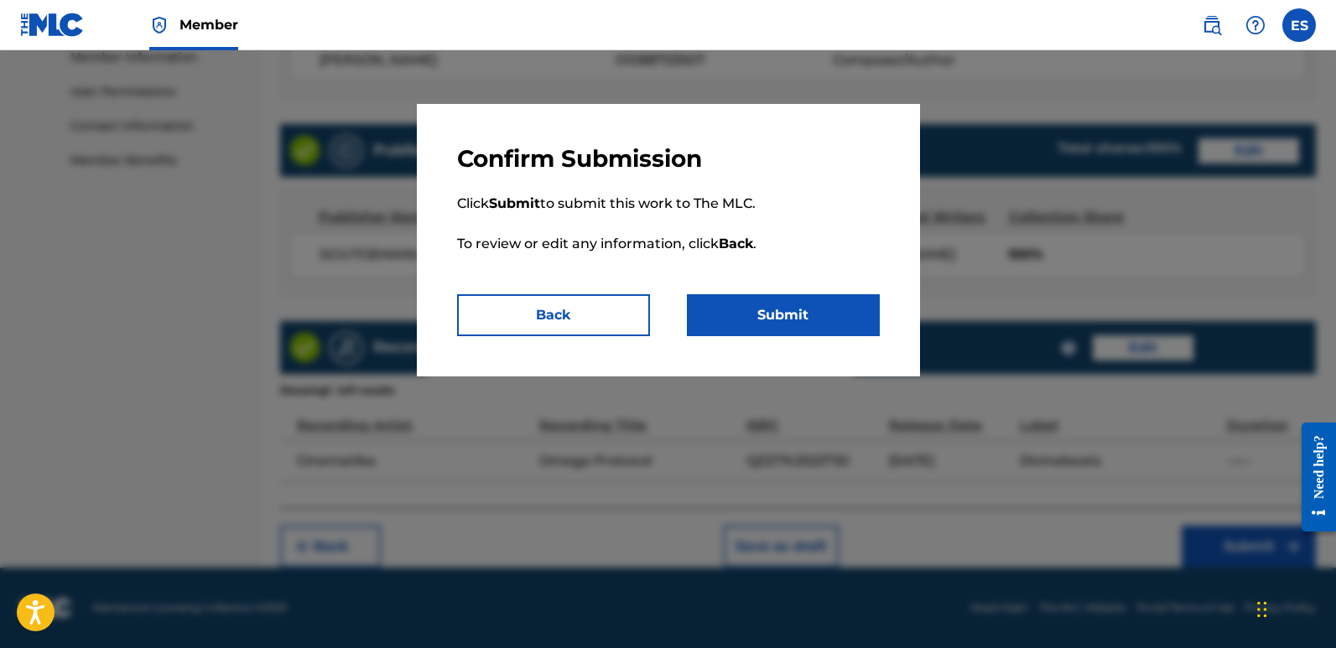
click at [785, 305] on button "Submit" at bounding box center [783, 315] width 193 height 42
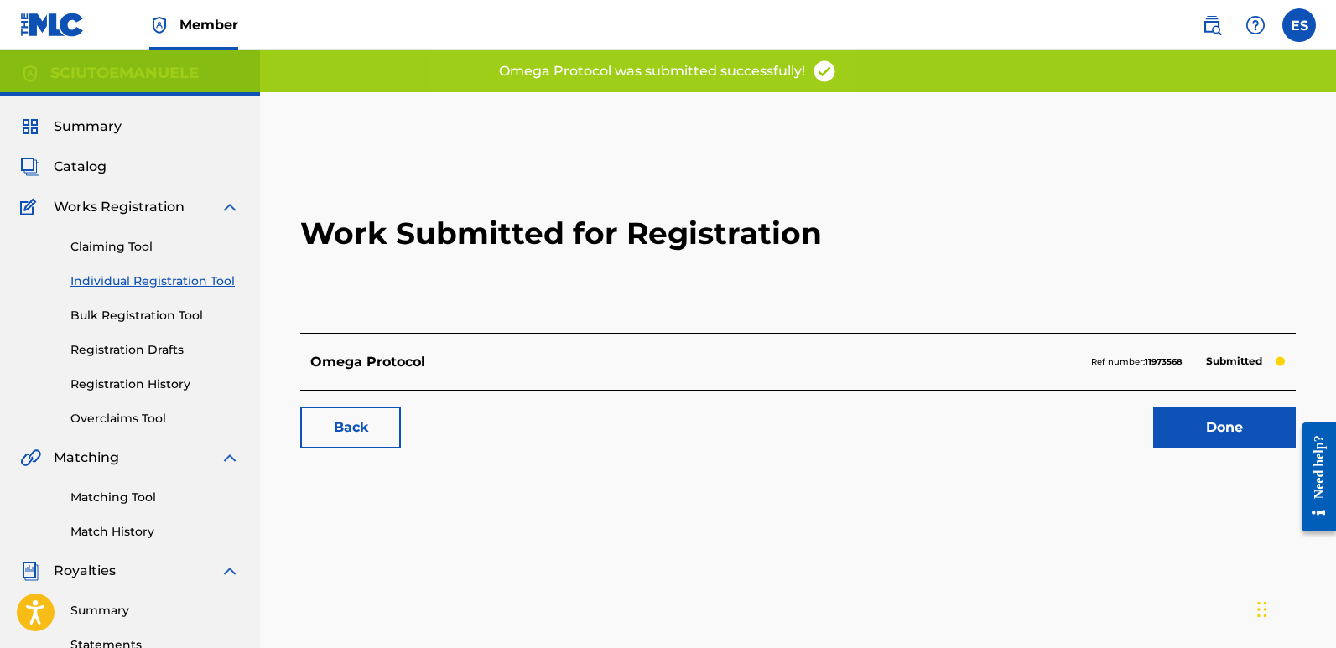
click at [1242, 424] on link "Done" at bounding box center [1225, 428] width 143 height 42
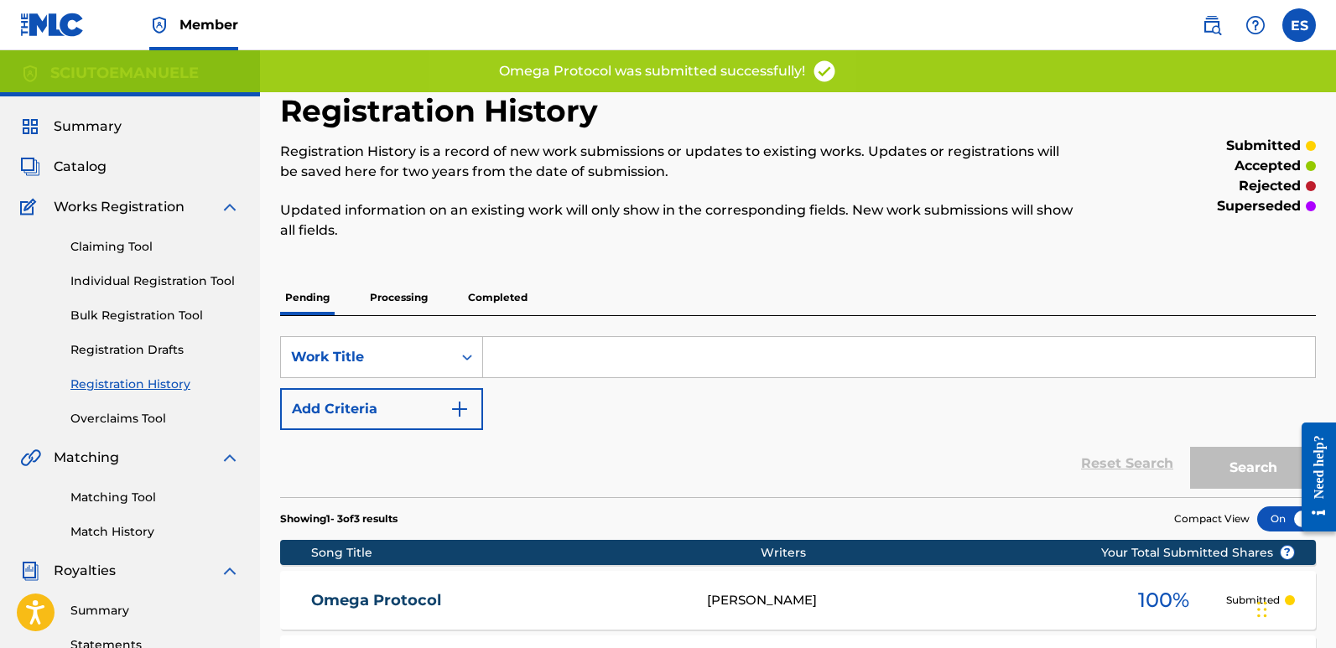
click at [204, 281] on link "Individual Registration Tool" at bounding box center [154, 282] width 169 height 18
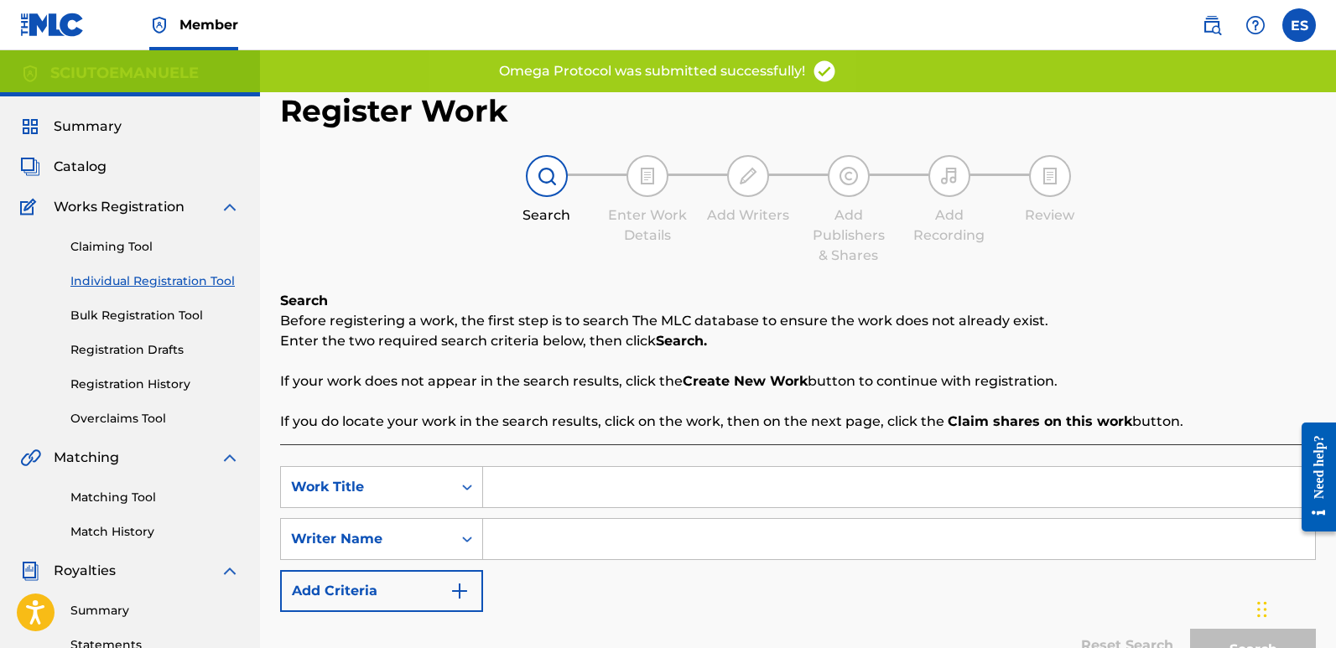
click at [583, 506] on input "Search Form" at bounding box center [899, 487] width 832 height 40
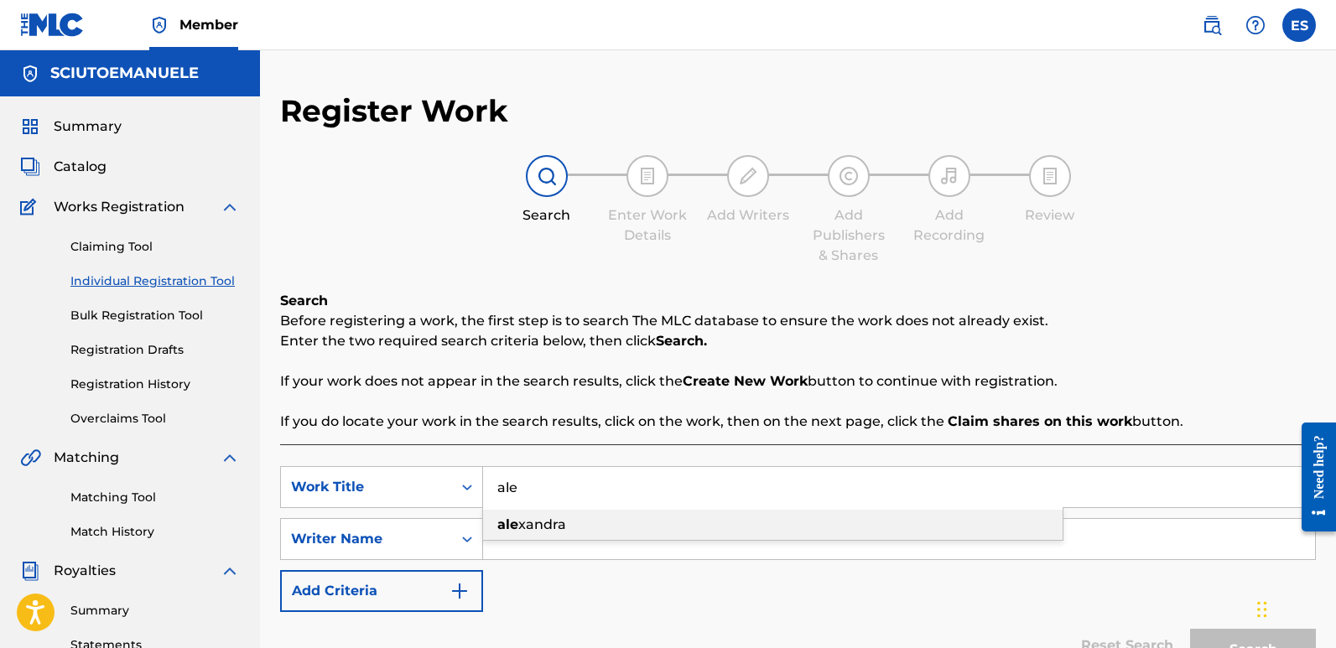
click at [565, 526] on div "[PERSON_NAME]" at bounding box center [773, 525] width 580 height 30
type input "[PERSON_NAME]"
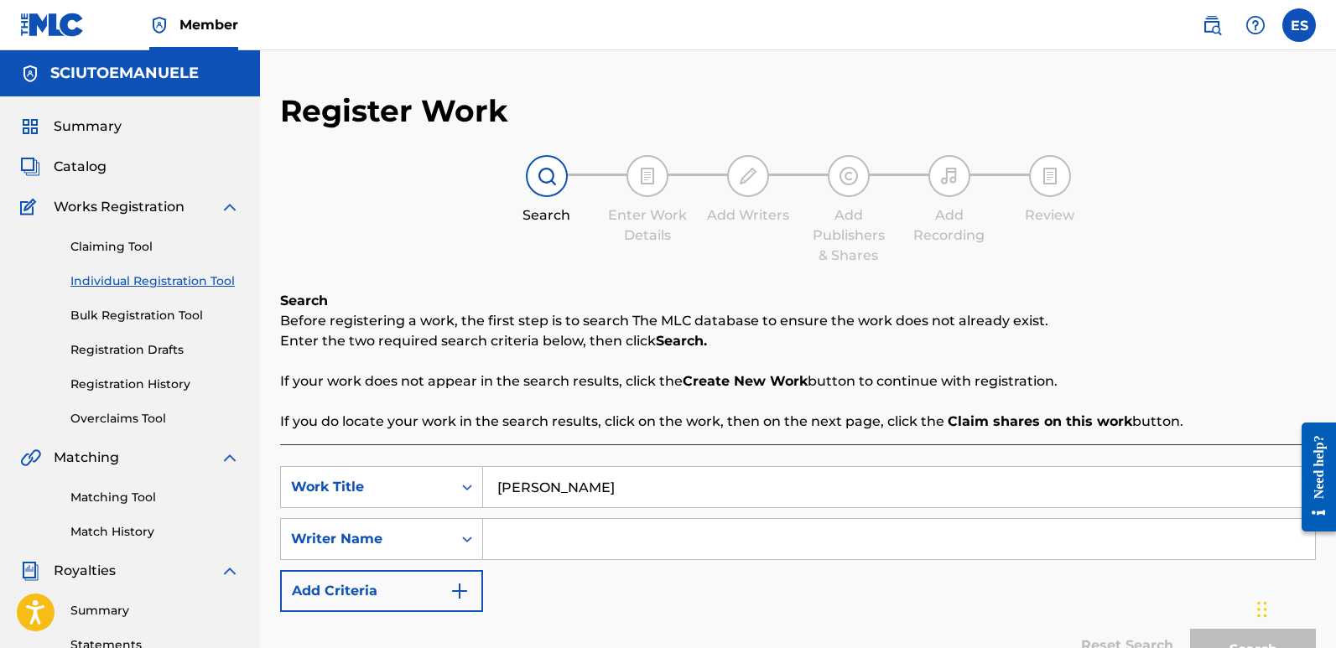
click at [611, 537] on input "Search Form" at bounding box center [899, 539] width 832 height 40
click at [567, 538] on input "emanuelesciuto" at bounding box center [899, 539] width 832 height 40
type input "[PERSON_NAME]"
click at [1190, 629] on button "Search" at bounding box center [1253, 650] width 126 height 42
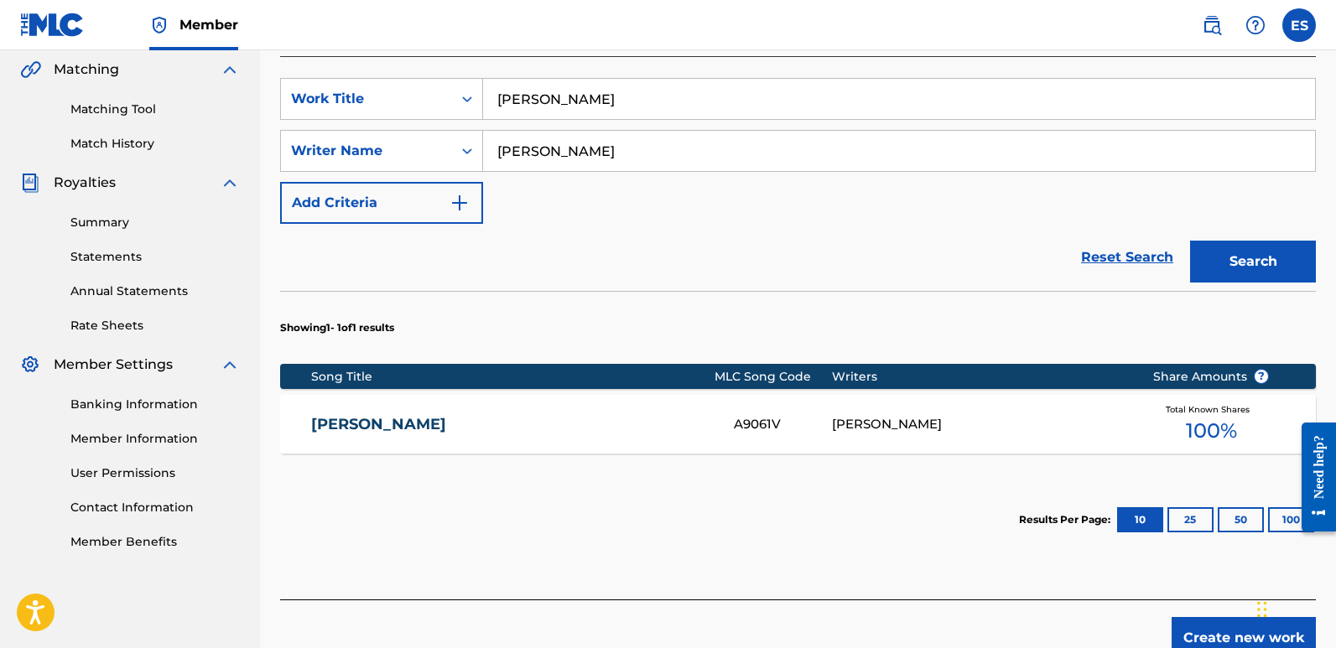
click at [1238, 628] on button "Create new work" at bounding box center [1244, 638] width 144 height 42
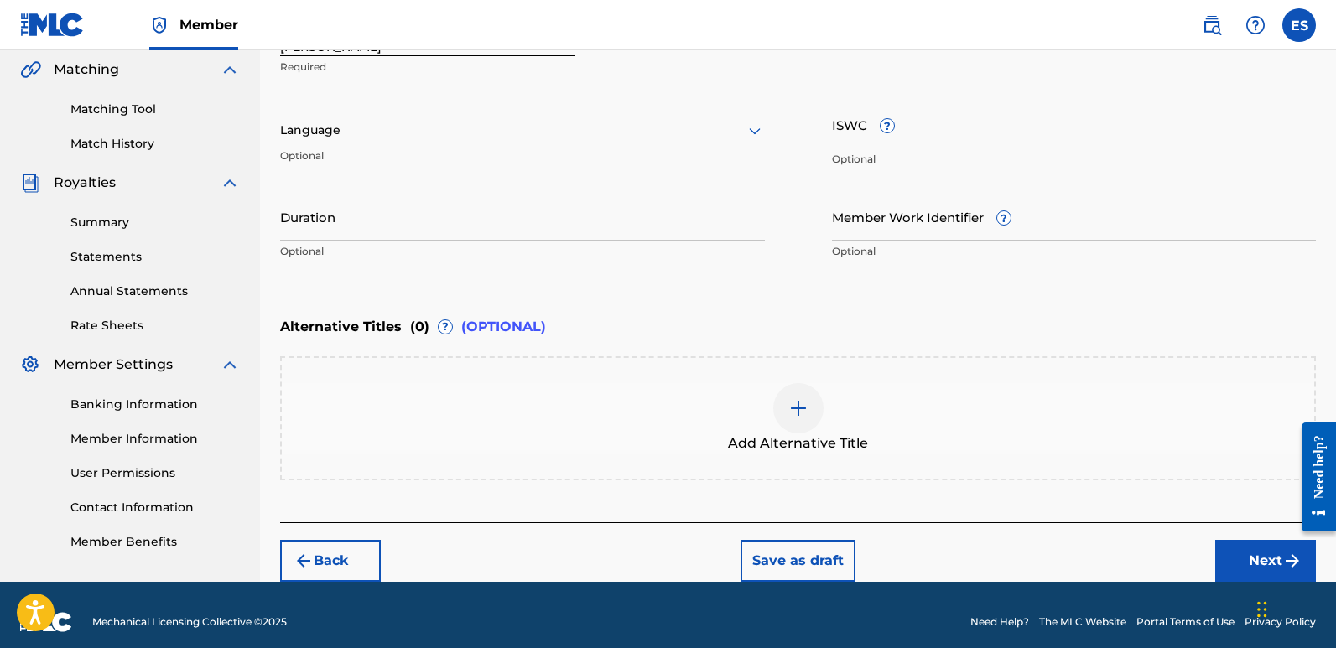
click at [465, 133] on div at bounding box center [522, 130] width 485 height 21
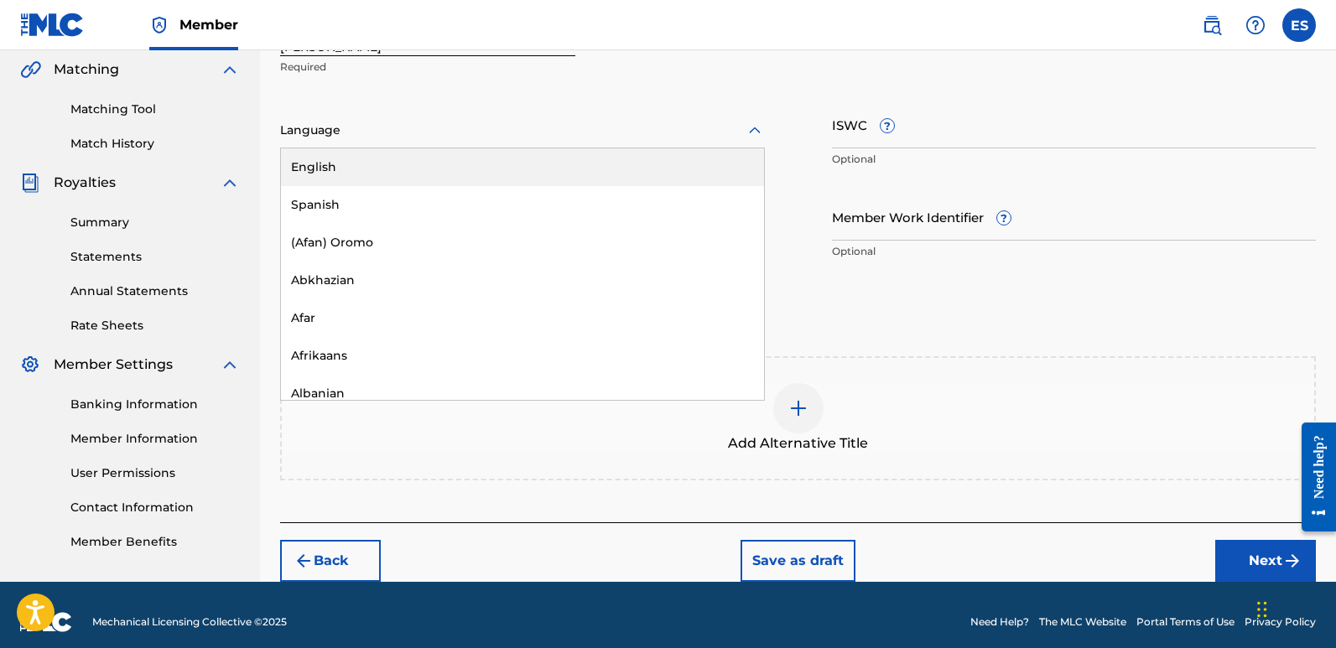
click at [372, 157] on div "English" at bounding box center [522, 167] width 483 height 38
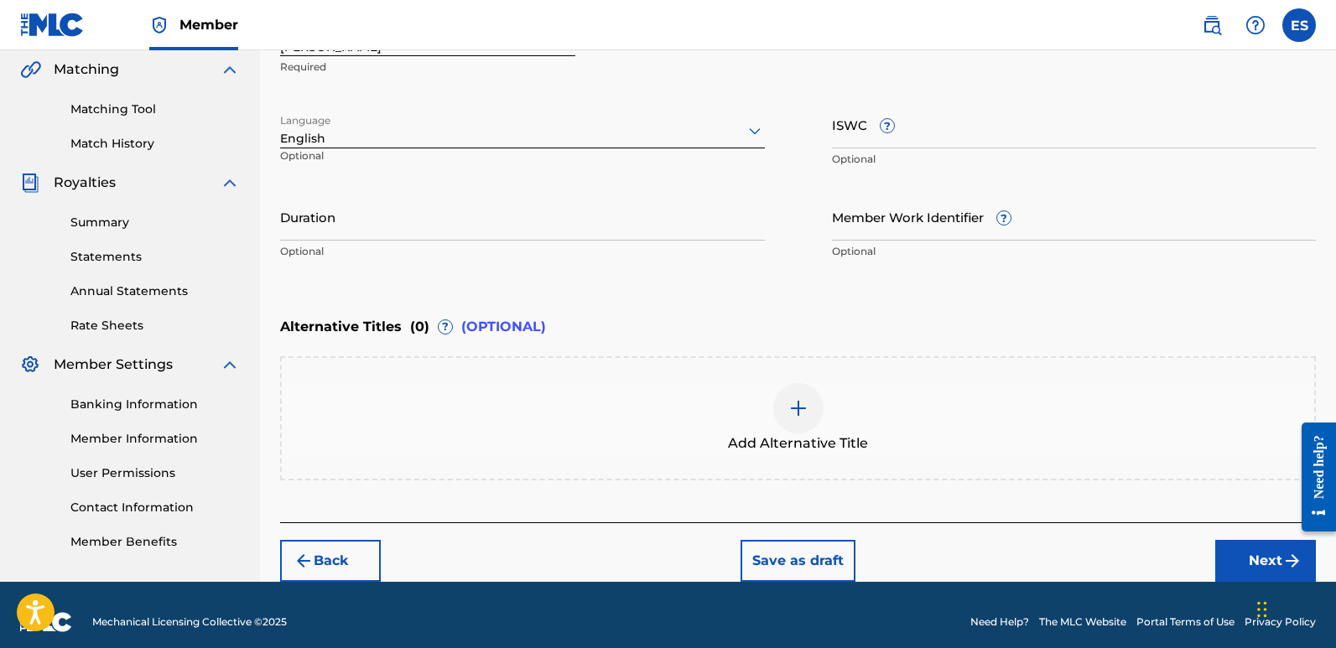
scroll to position [252, 0]
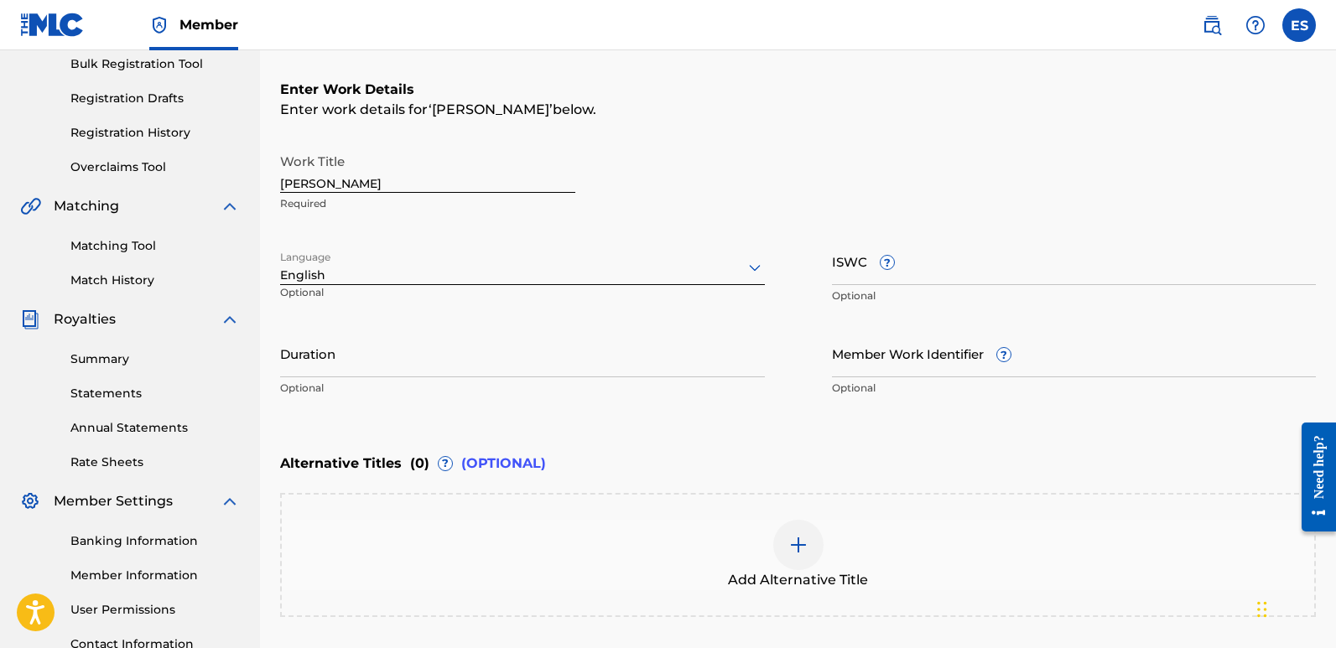
click at [353, 185] on input "[PERSON_NAME]" at bounding box center [427, 169] width 295 height 48
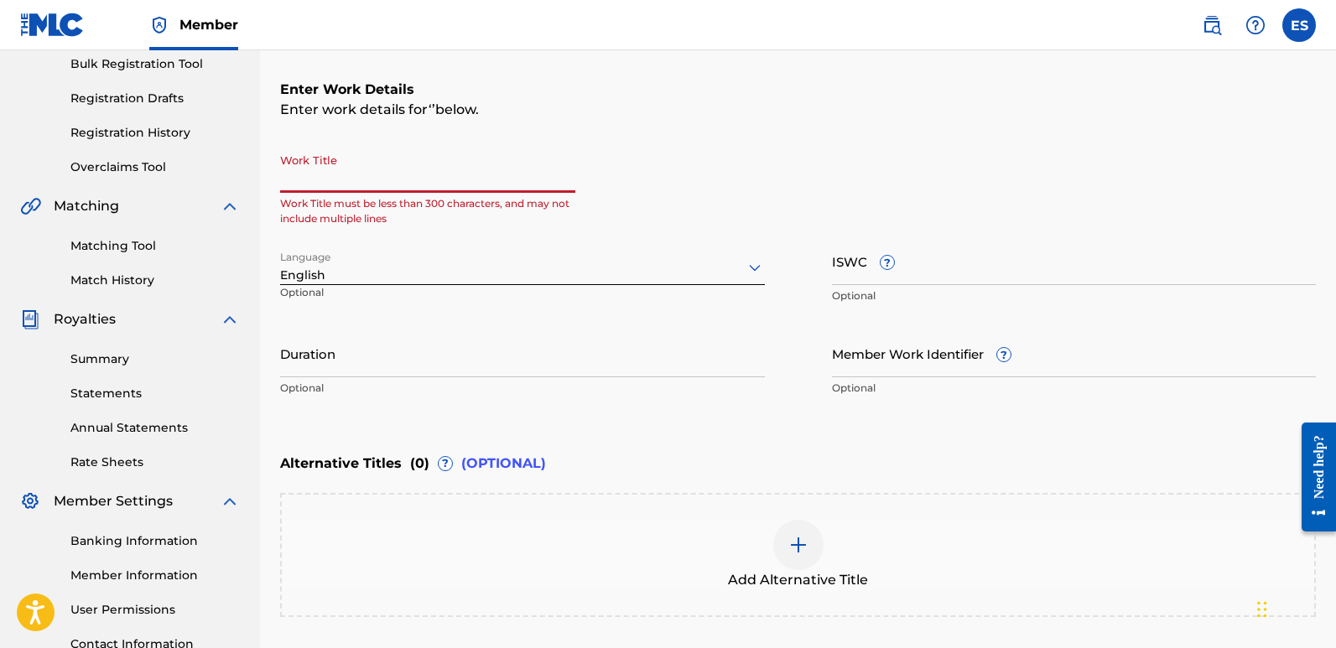
paste input "Quantum Dreams"
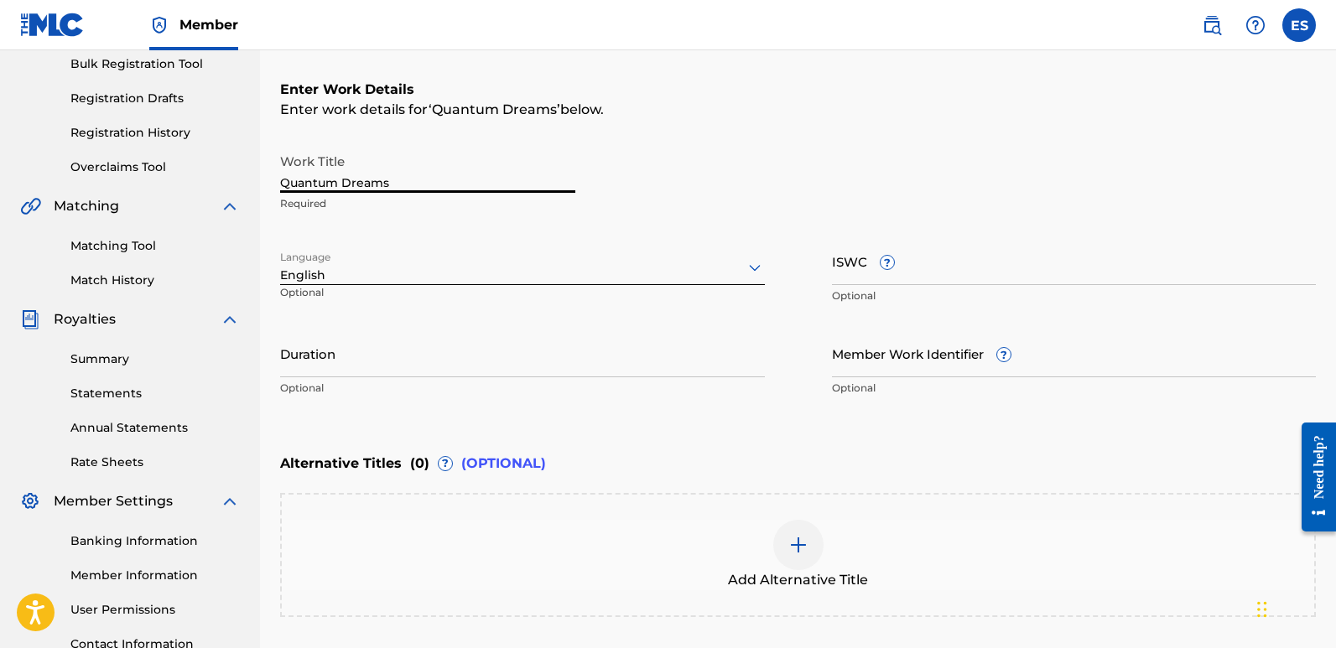
scroll to position [403, 0]
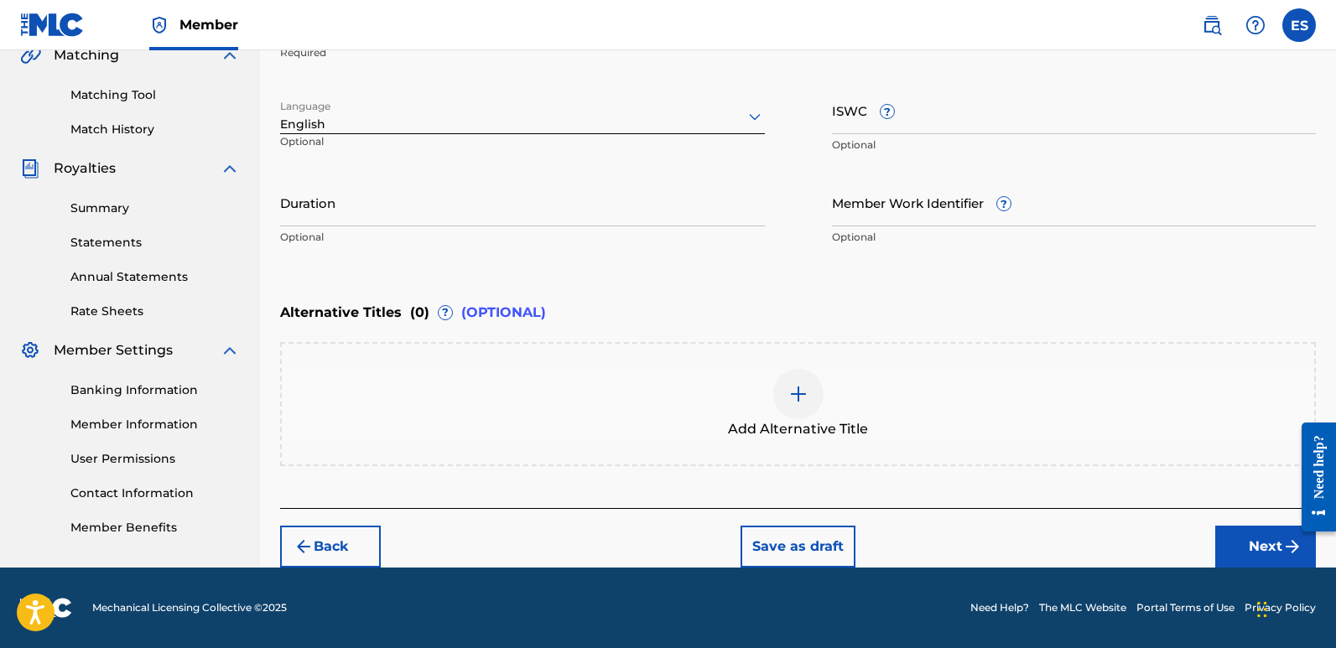
type input "Quantum Dreams"
click at [1253, 543] on button "Next" at bounding box center [1266, 547] width 101 height 42
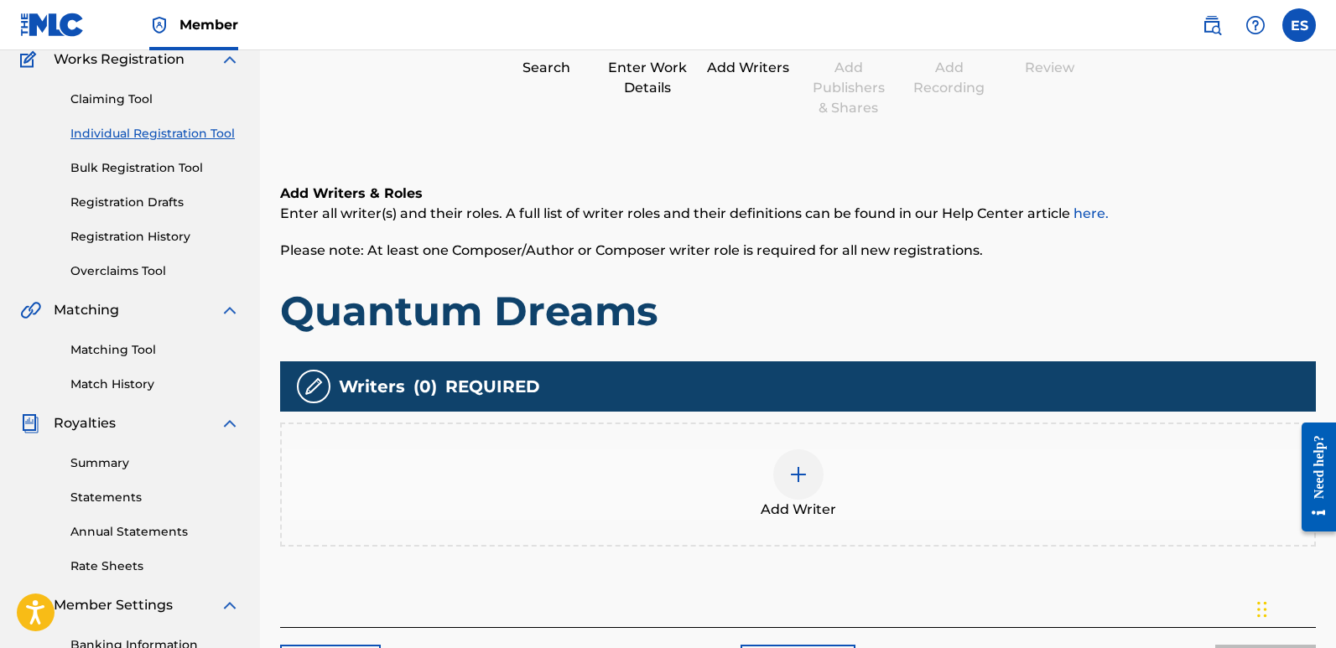
scroll to position [76, 0]
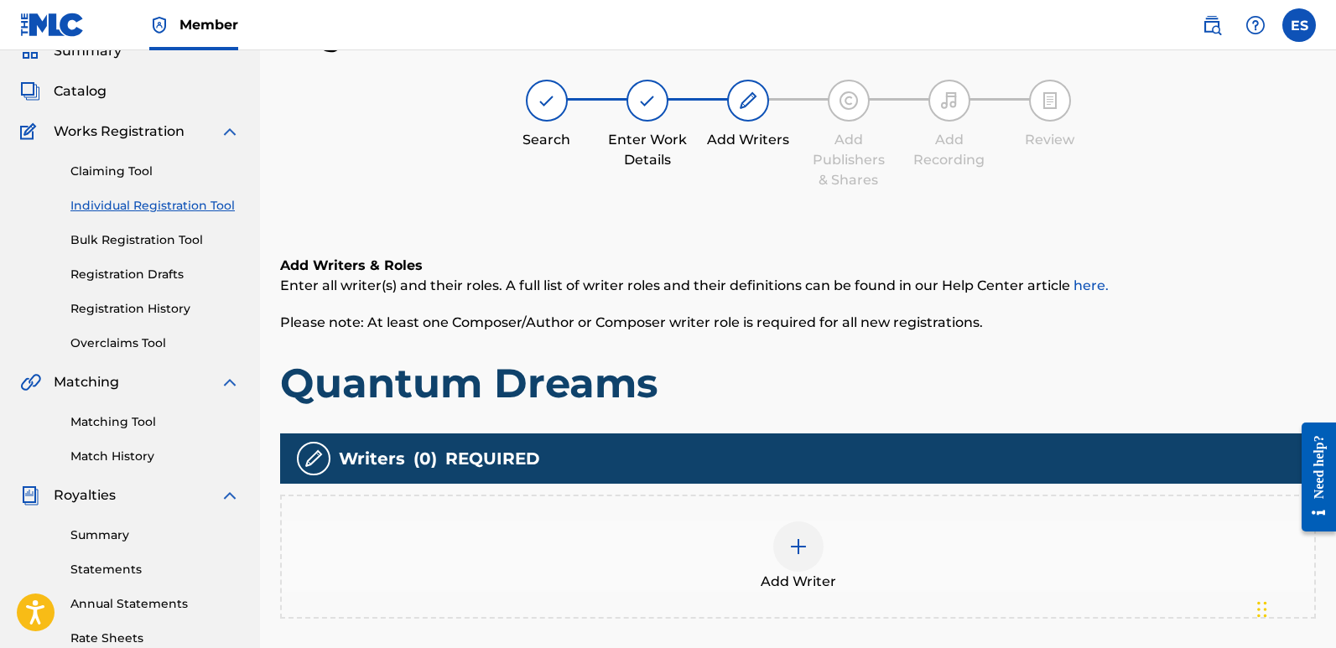
click at [807, 563] on div at bounding box center [798, 547] width 50 height 50
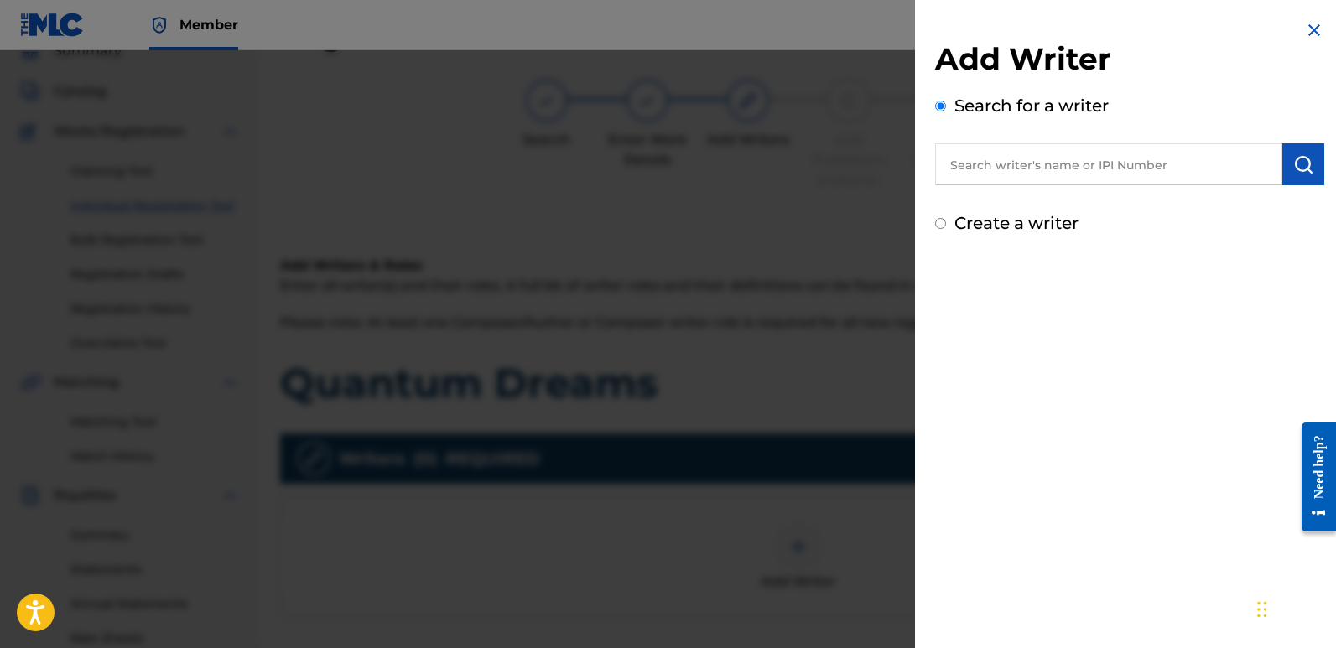
click at [1054, 164] on input "text" at bounding box center [1108, 164] width 347 height 42
type input "emanuelesciuto"
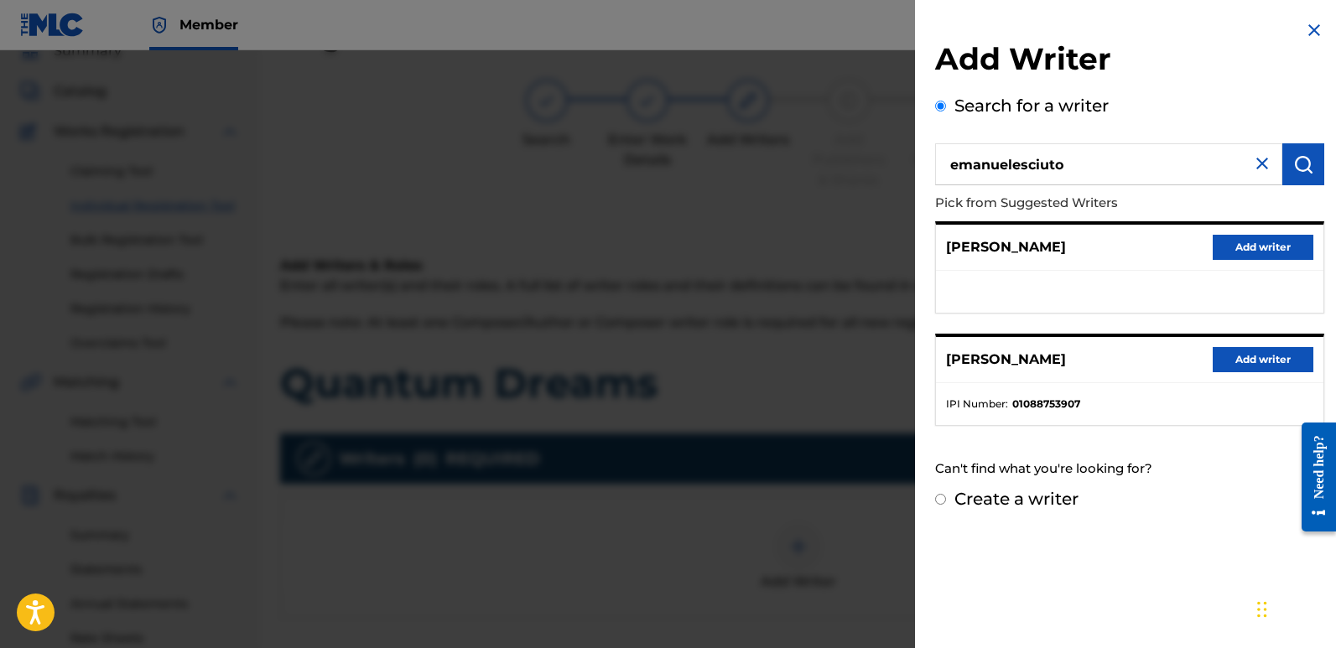
click at [1249, 356] on button "Add writer" at bounding box center [1263, 359] width 101 height 25
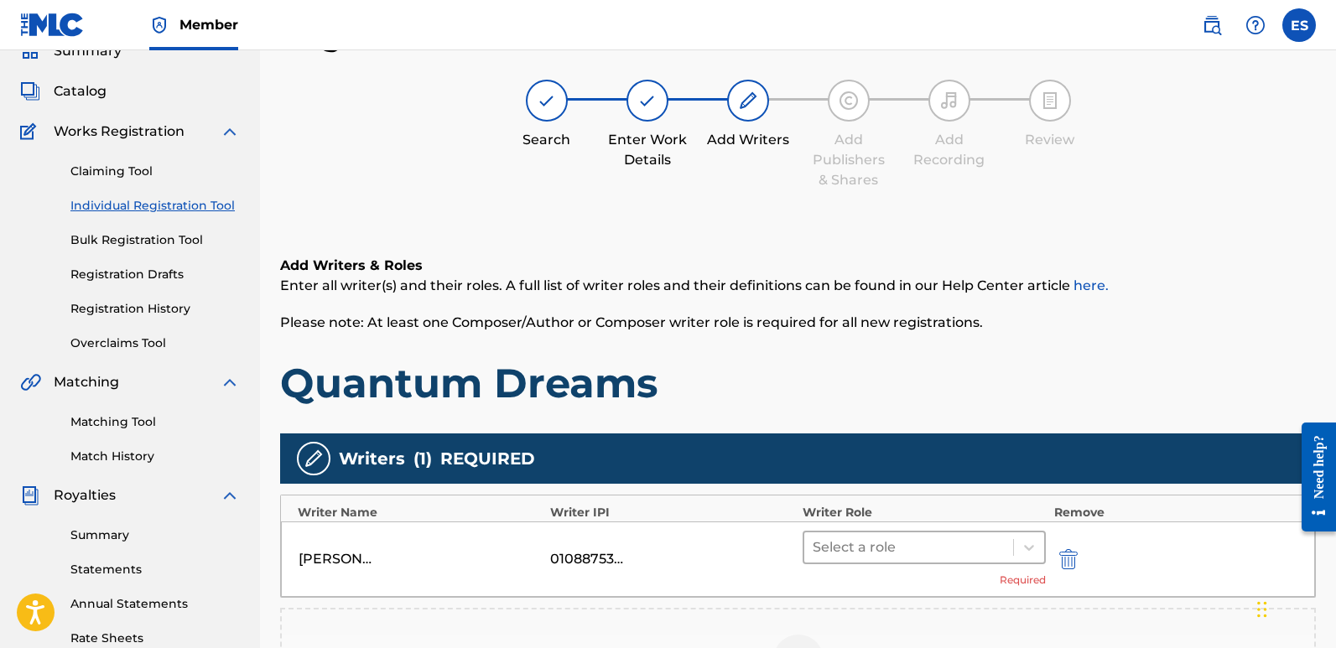
click at [883, 545] on div at bounding box center [909, 547] width 192 height 23
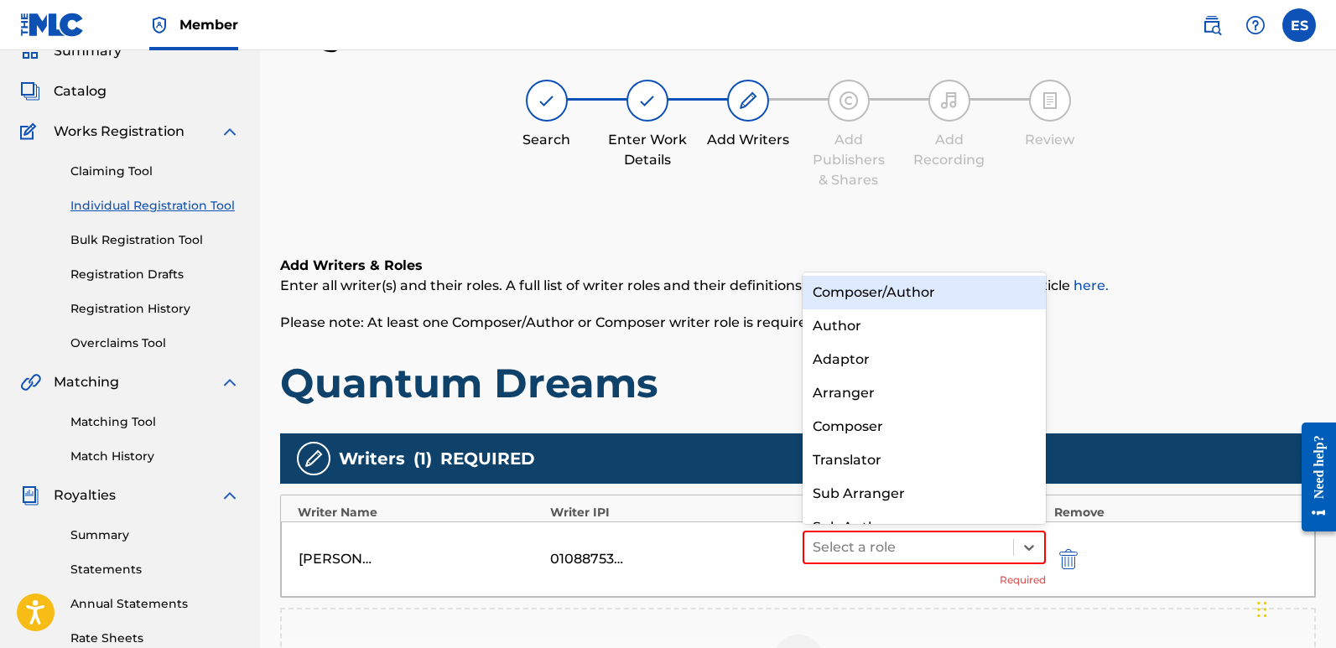
click at [858, 294] on div "Composer/Author" at bounding box center [924, 293] width 243 height 34
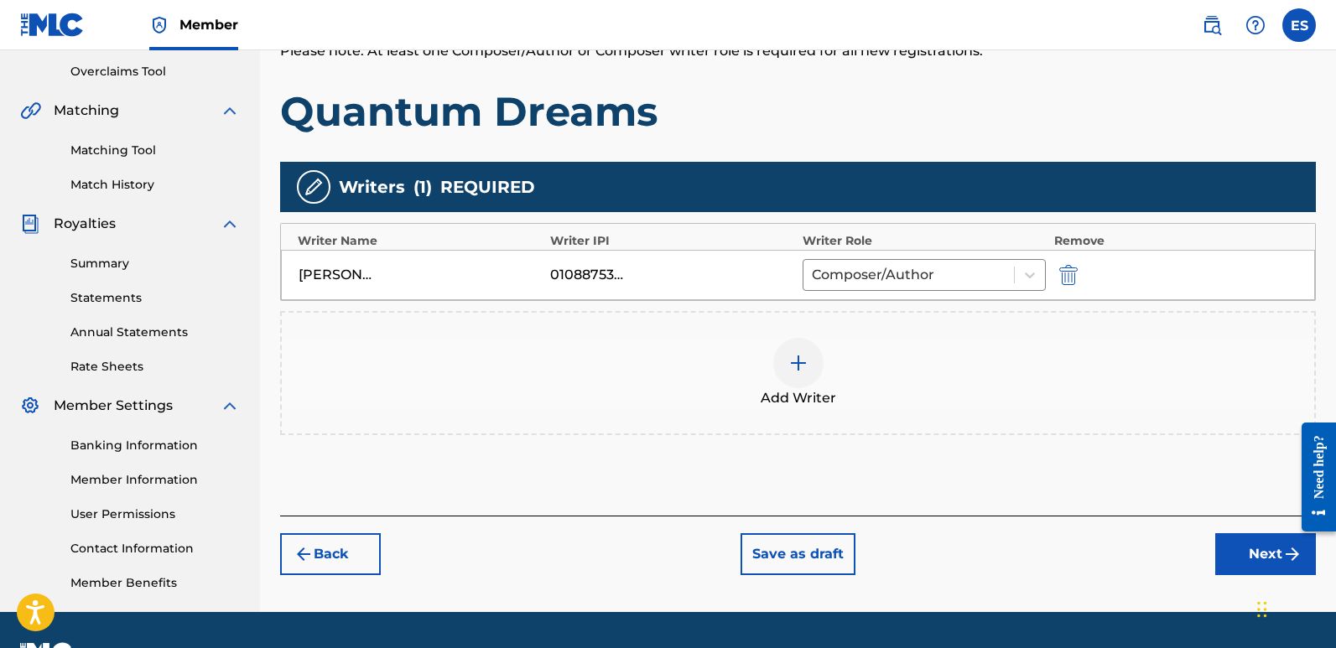
click at [1239, 557] on button "Next" at bounding box center [1266, 555] width 101 height 42
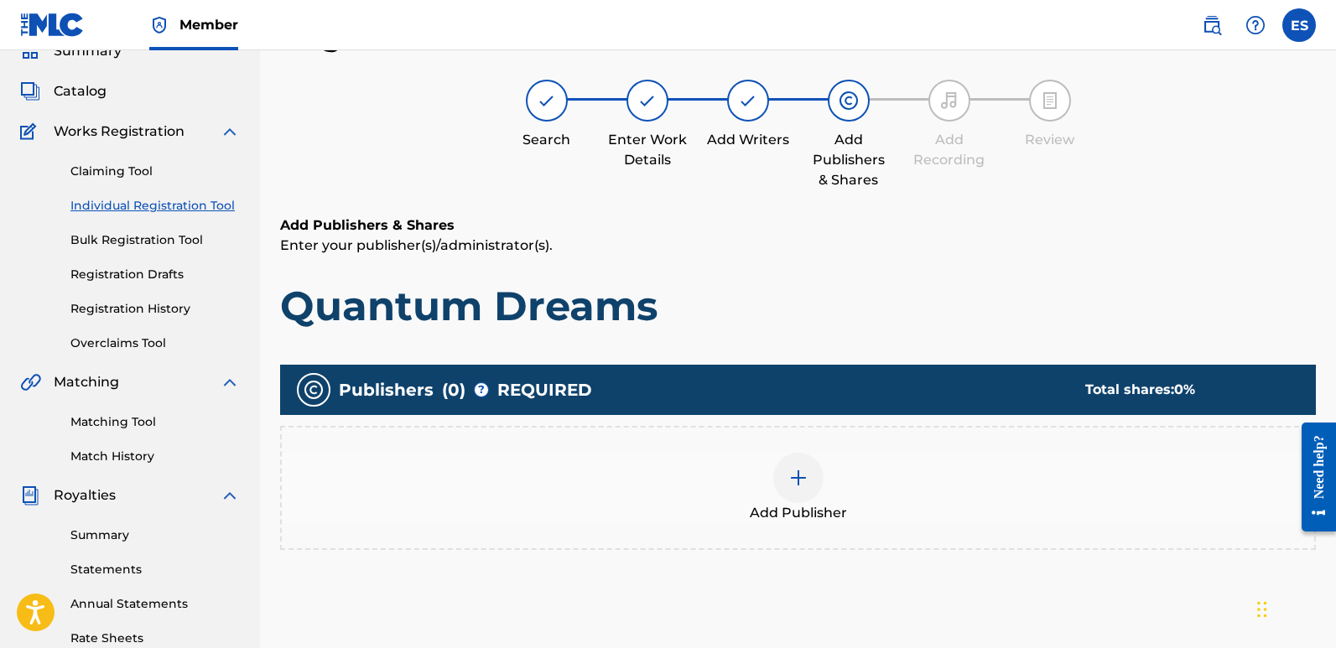
click at [792, 505] on span "Add Publisher" at bounding box center [798, 513] width 97 height 20
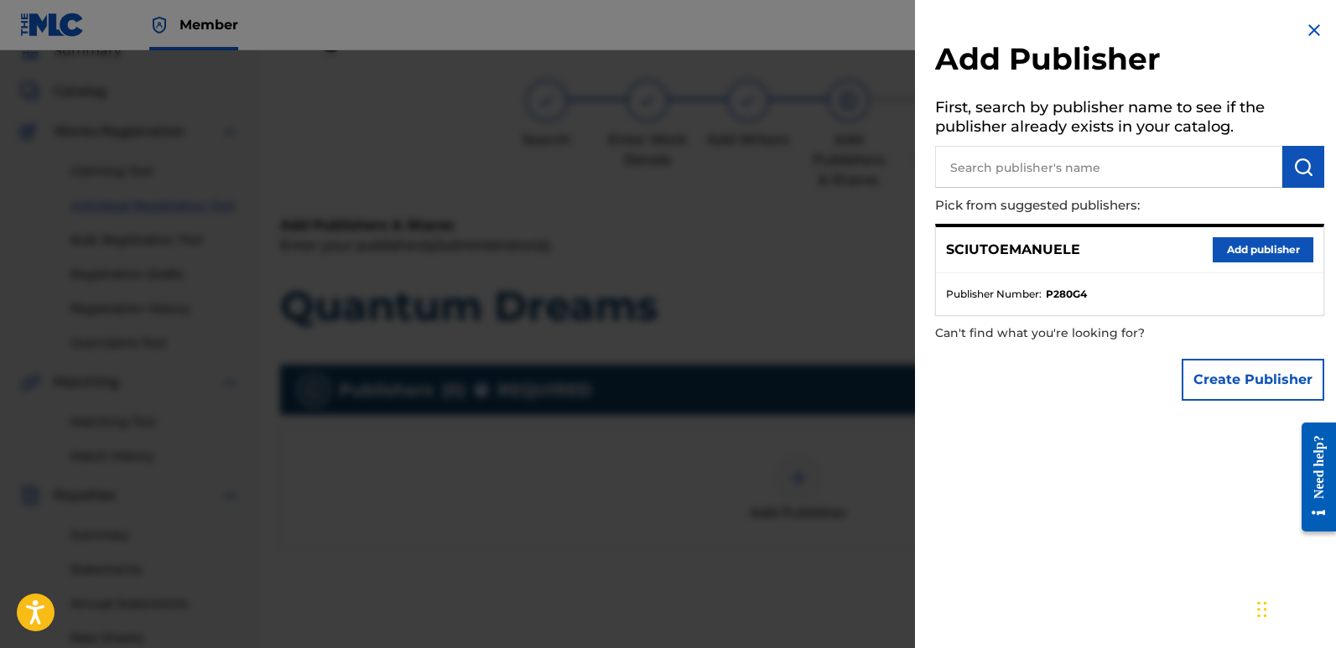
click at [1263, 254] on button "Add publisher" at bounding box center [1263, 249] width 101 height 25
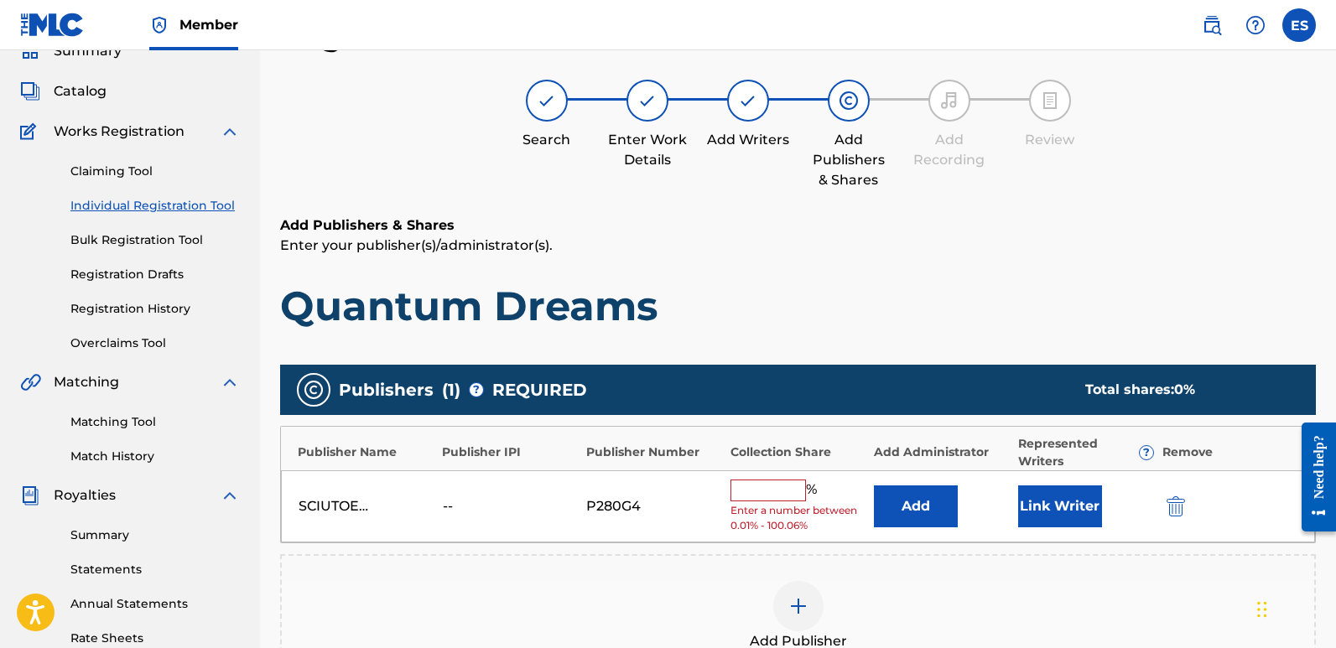
click at [1052, 517] on button "Link Writer" at bounding box center [1060, 507] width 84 height 42
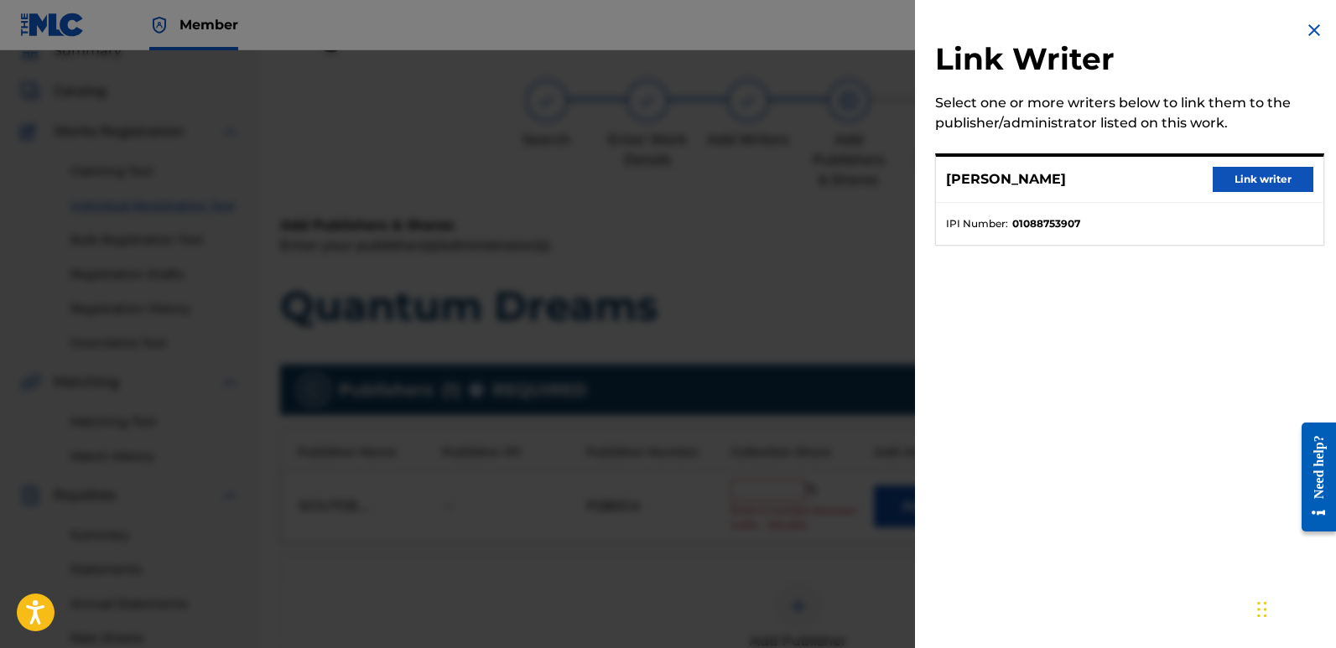
click at [1268, 168] on button "Link writer" at bounding box center [1263, 179] width 101 height 25
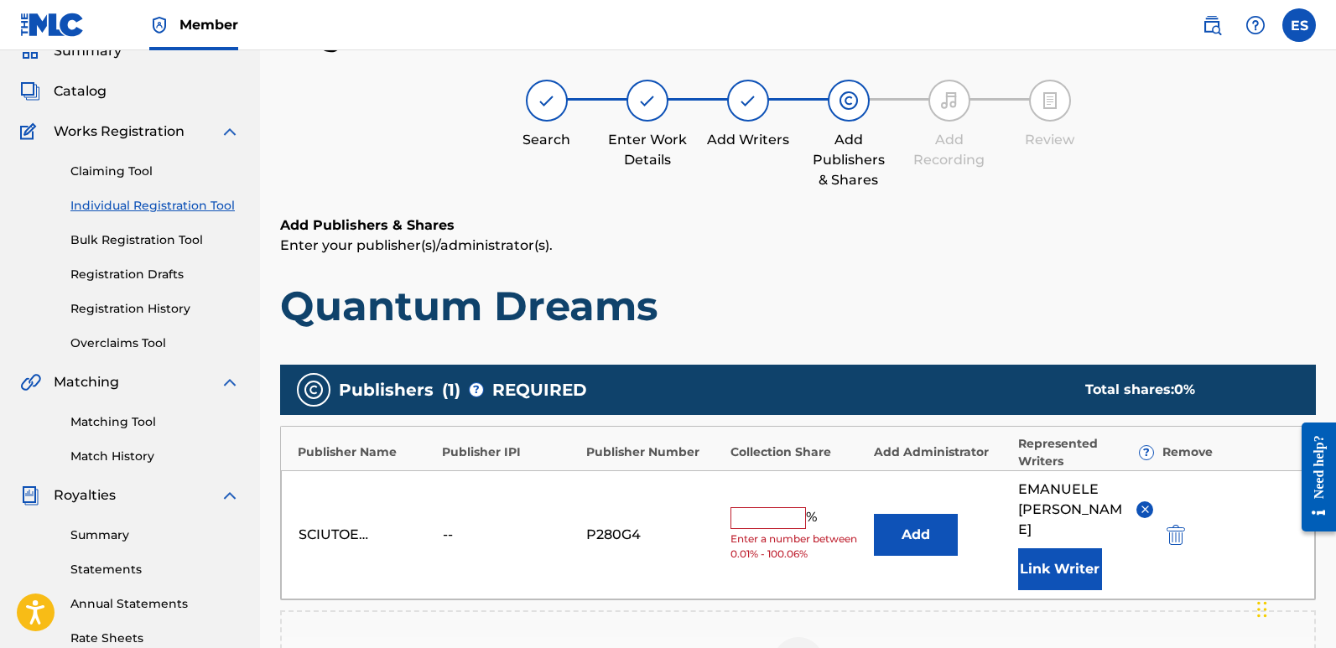
click at [760, 517] on input "text" at bounding box center [769, 519] width 76 height 22
type input "100"
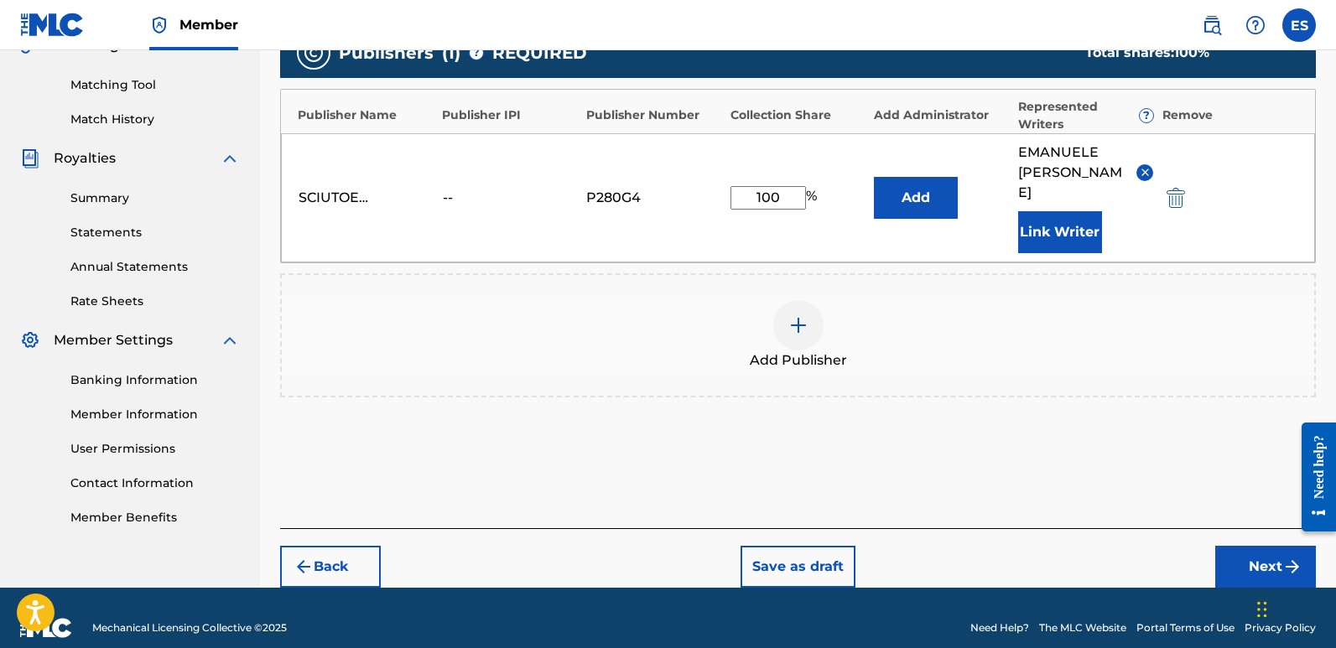
click at [1241, 547] on button "Next" at bounding box center [1266, 567] width 101 height 42
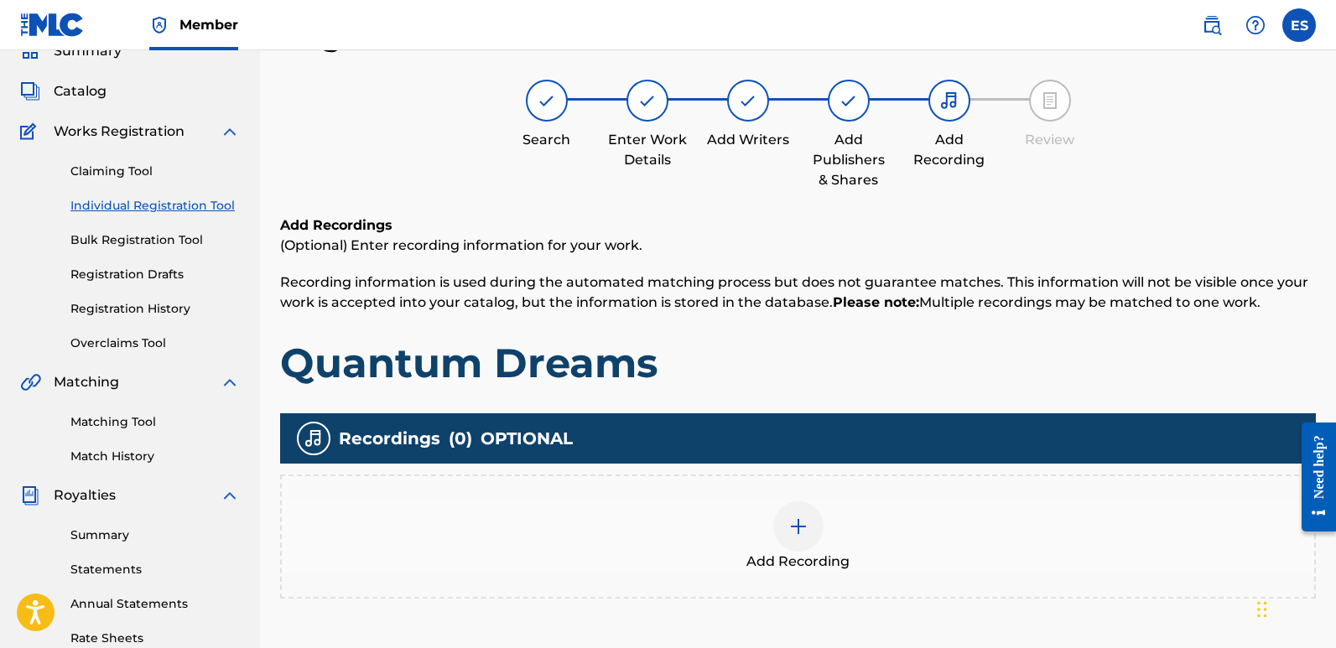
click at [797, 513] on div at bounding box center [798, 527] width 50 height 50
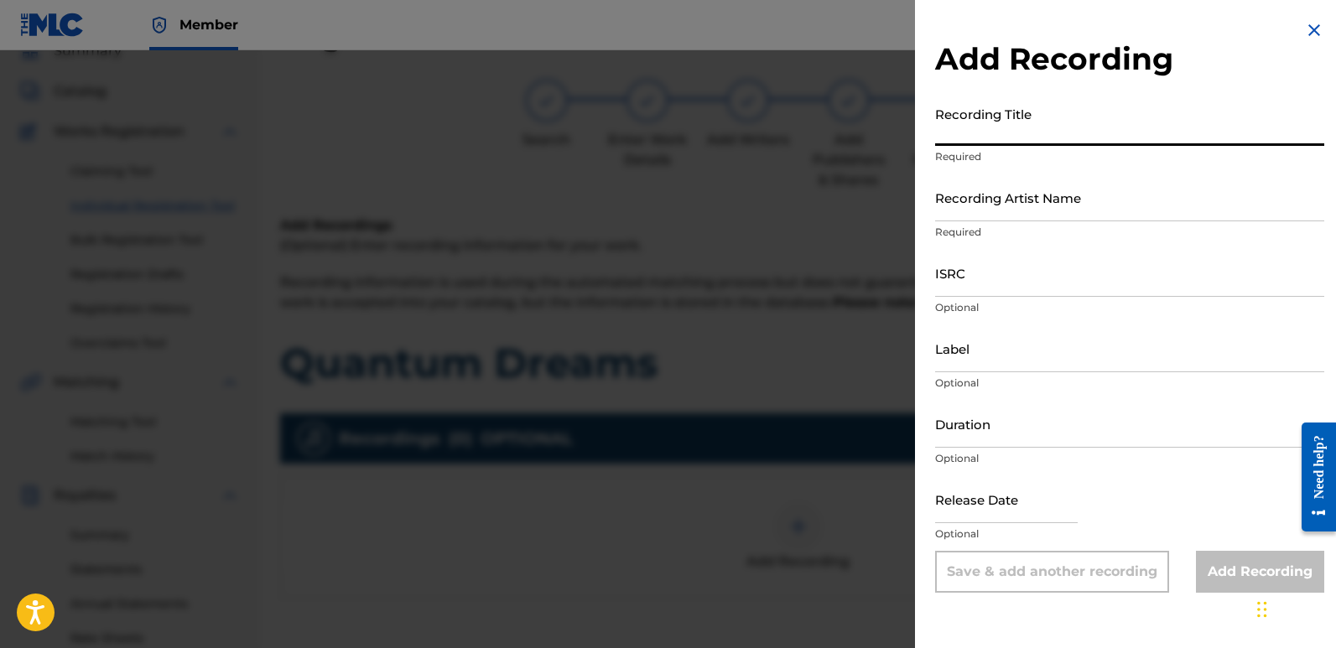
click at [1036, 130] on input "Recording Title" at bounding box center [1129, 122] width 389 height 48
paste input "Quantum Dreams"
type input "Quantum Dreams"
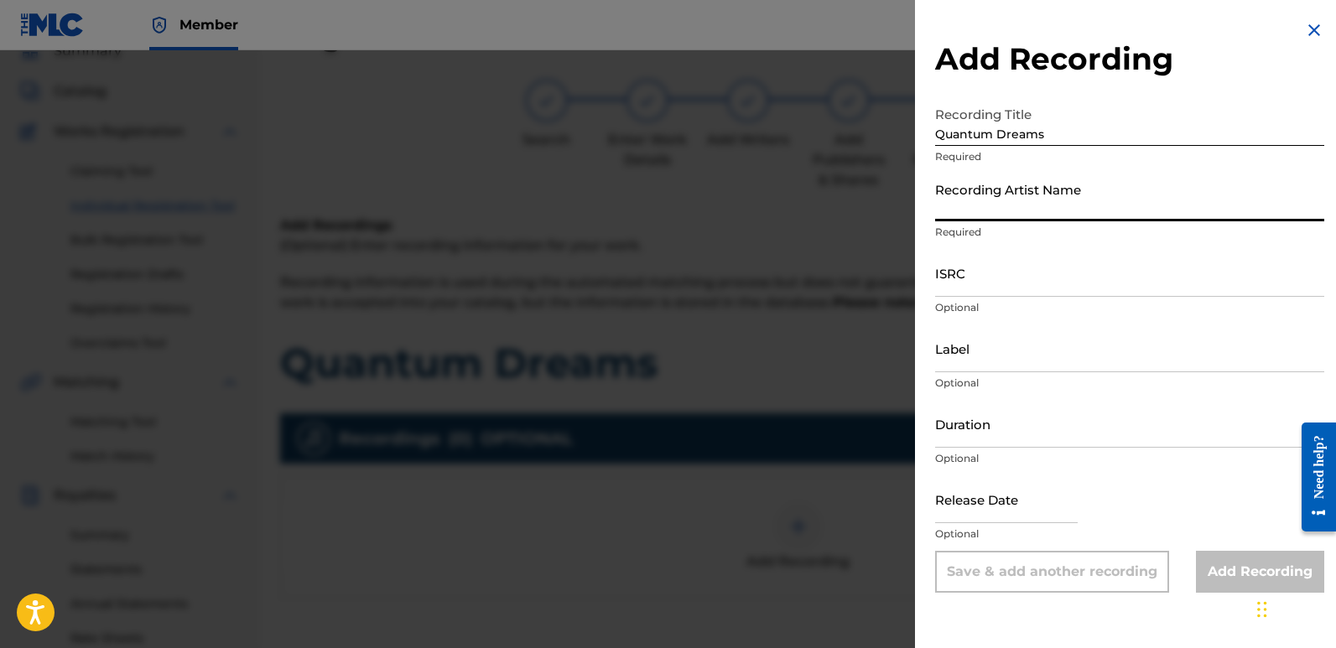
click at [1031, 200] on input "Recording Artist Name" at bounding box center [1129, 198] width 389 height 48
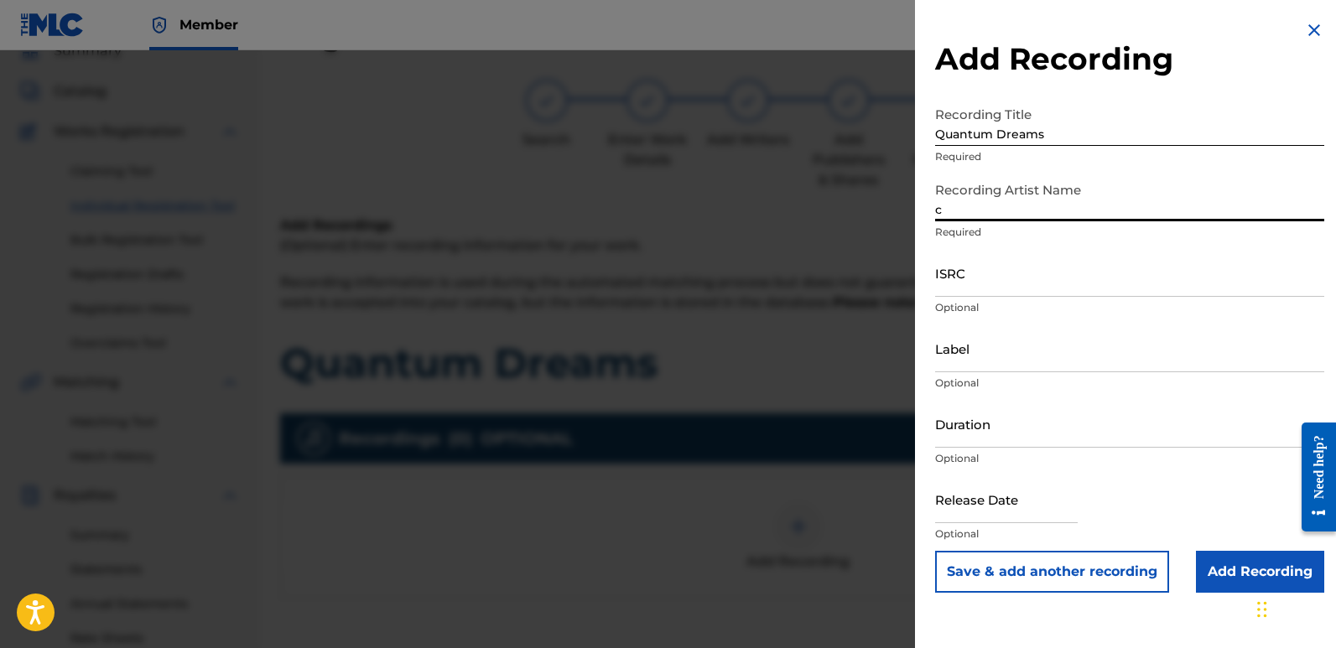
type input "Cinematika"
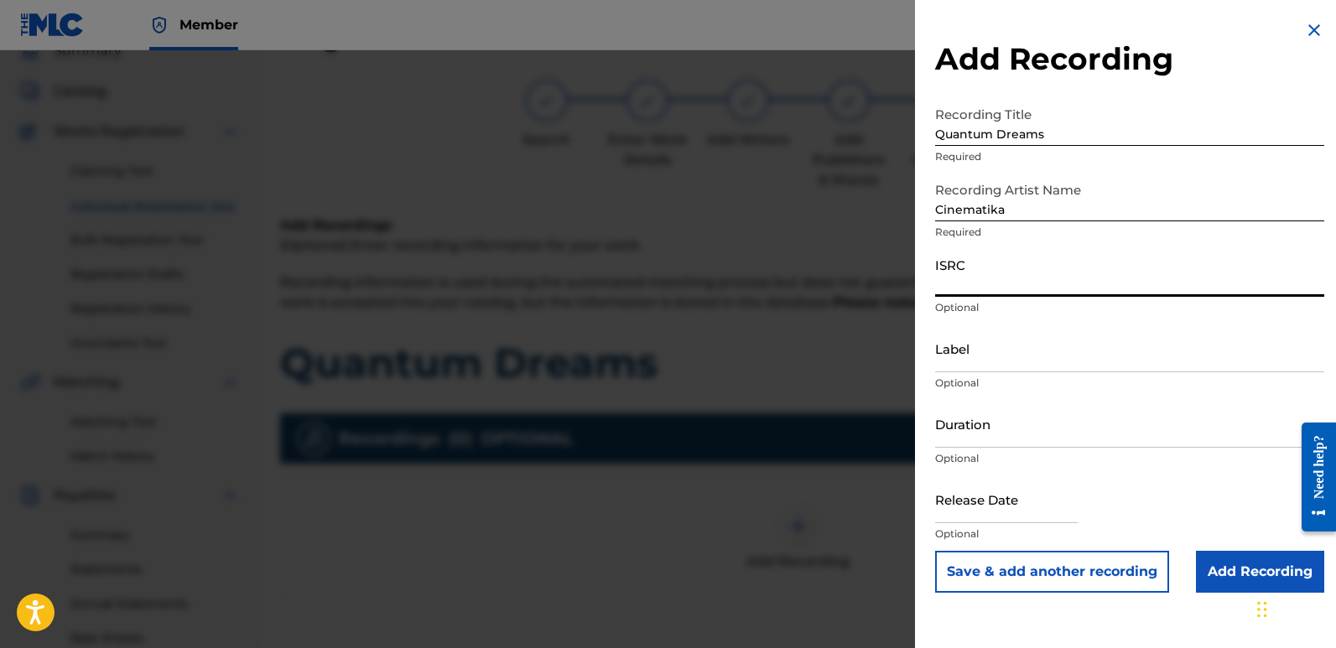
paste input "QZZ7K2522731"
type input "QZZ7K2522731"
click at [1007, 354] on input "Label" at bounding box center [1129, 349] width 389 height 48
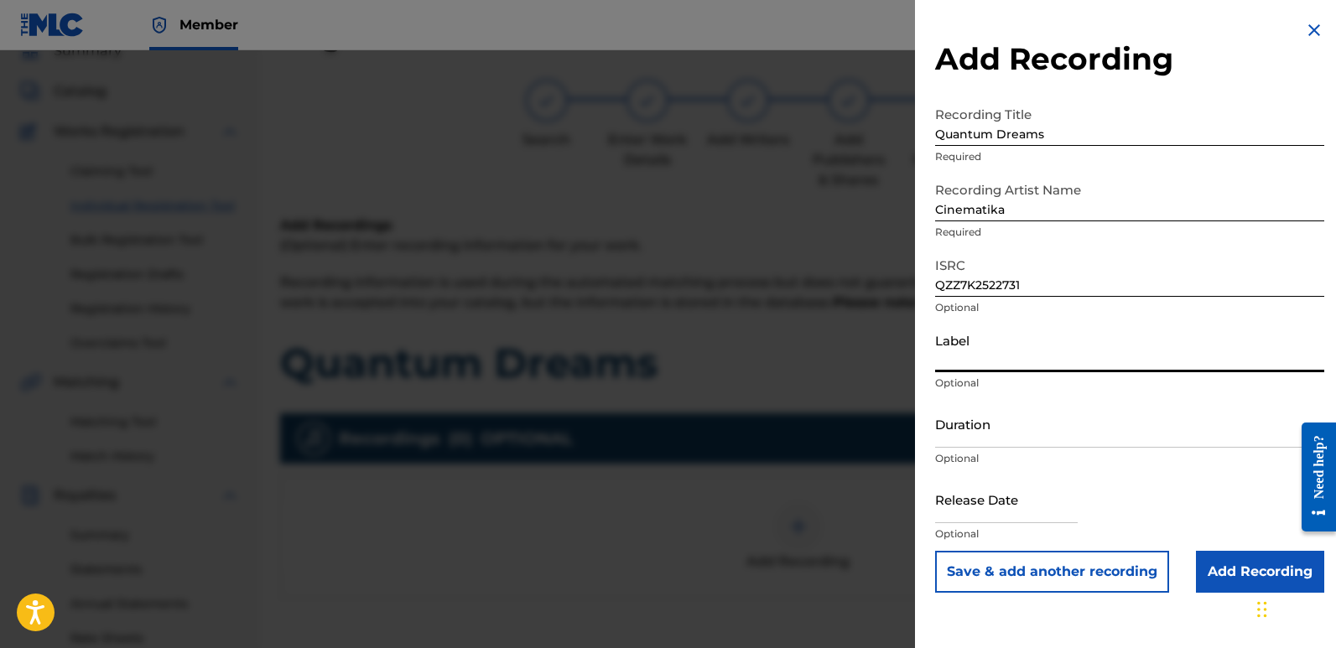
type input "Divinebeats"
click at [976, 492] on input "text" at bounding box center [1006, 500] width 143 height 48
select select "7"
select select "2025"
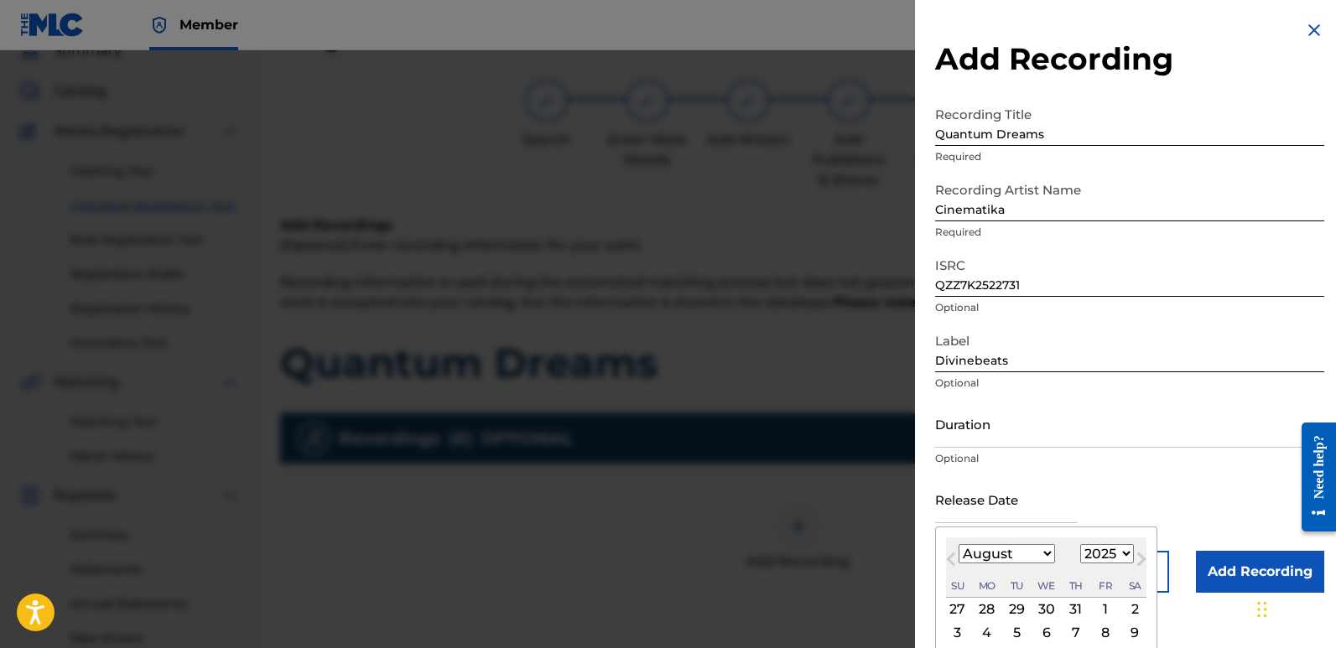
click at [959, 630] on div "3" at bounding box center [958, 632] width 20 height 20
type input "[DATE]"
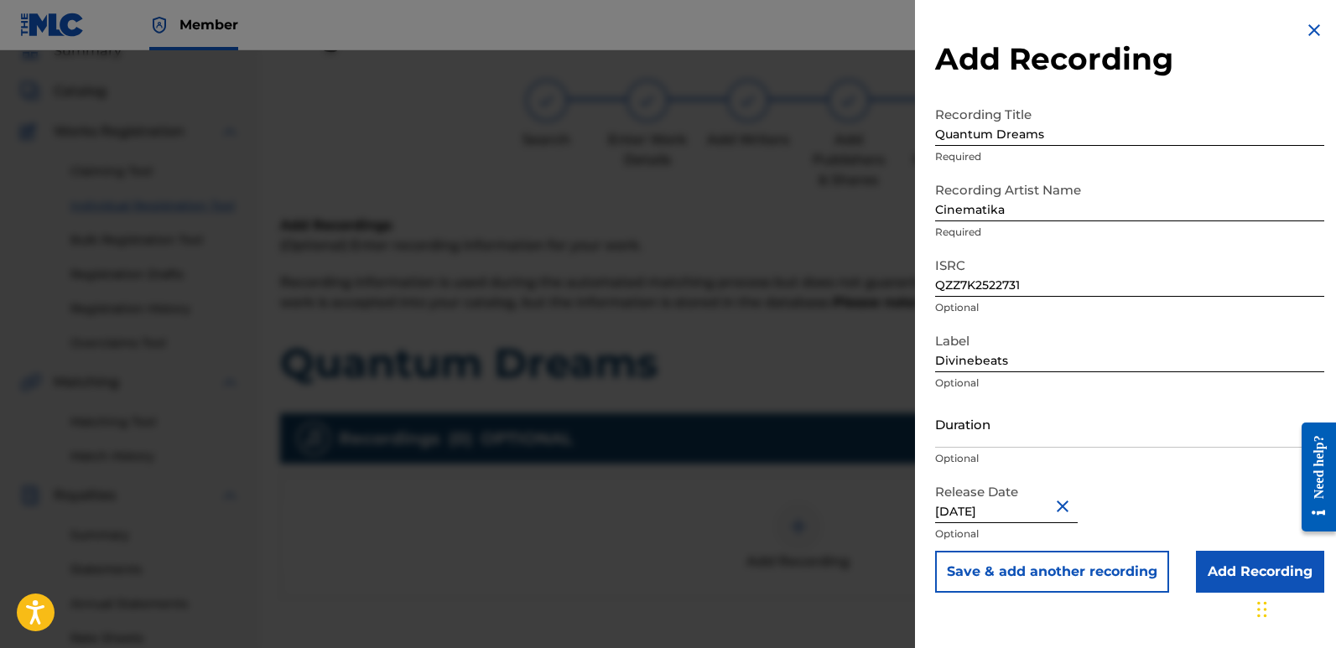
click at [982, 507] on input "[DATE]" at bounding box center [1006, 500] width 143 height 48
select select "7"
select select "2025"
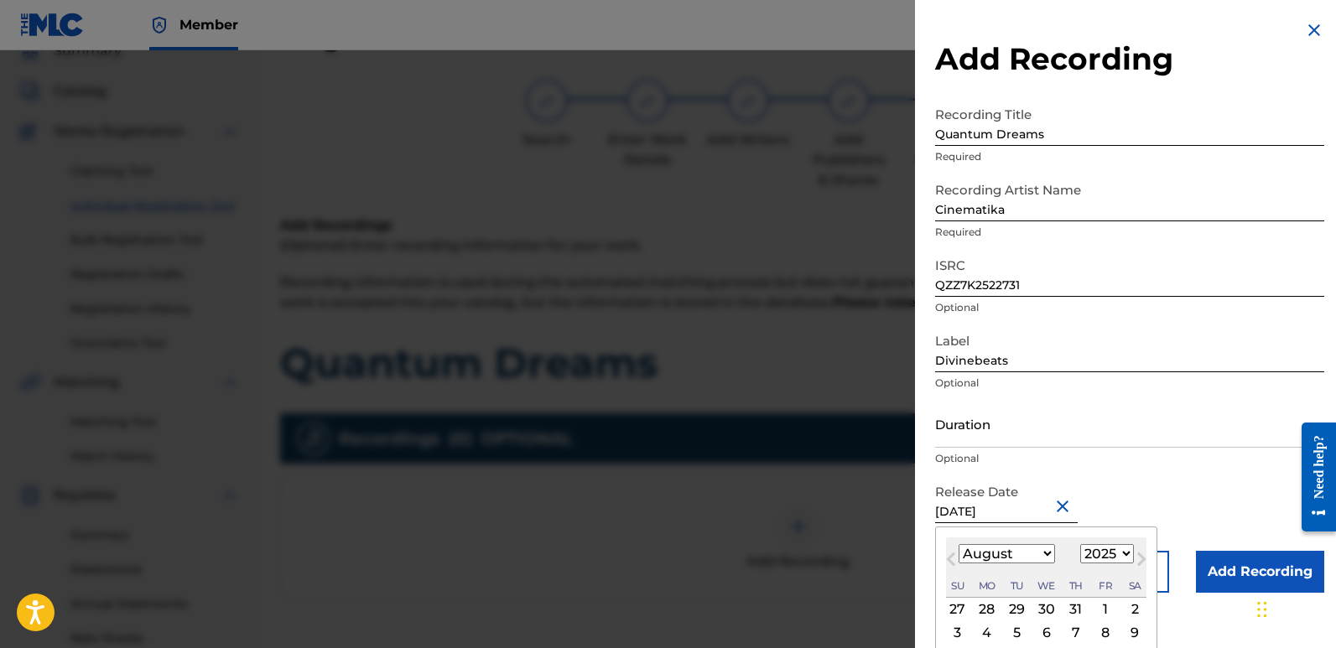
type input "[DATE]"
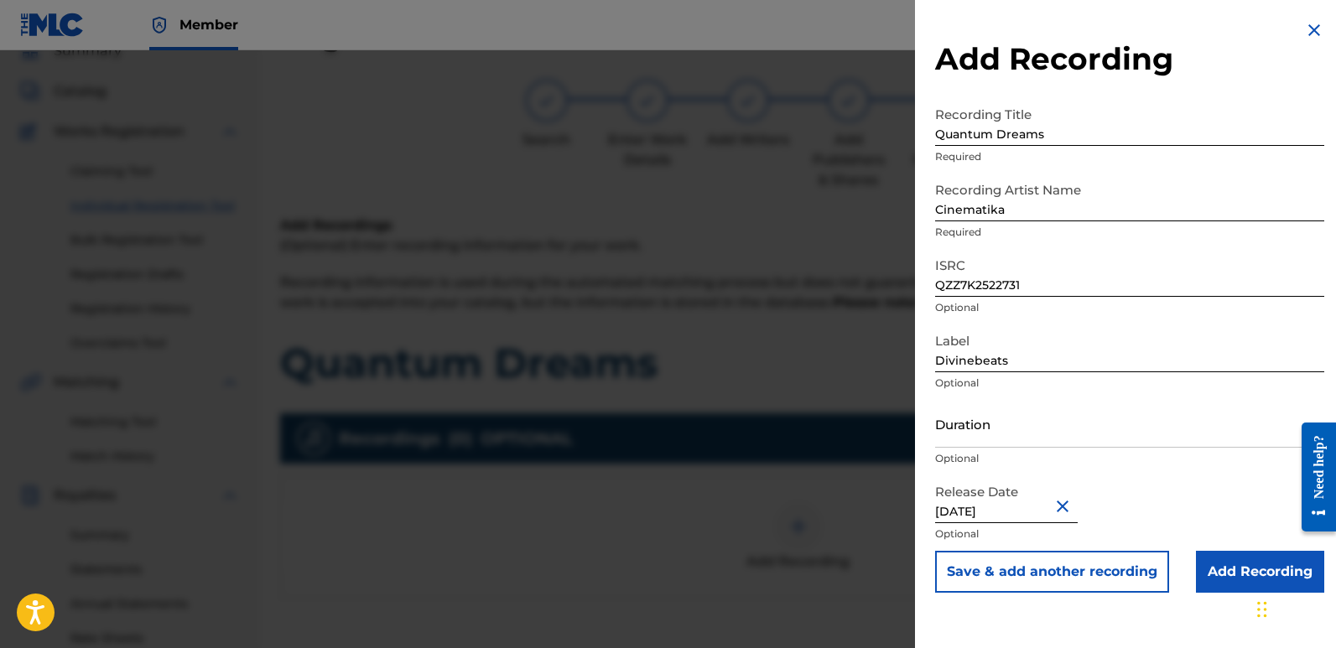
click at [1242, 574] on input "Add Recording" at bounding box center [1260, 572] width 128 height 42
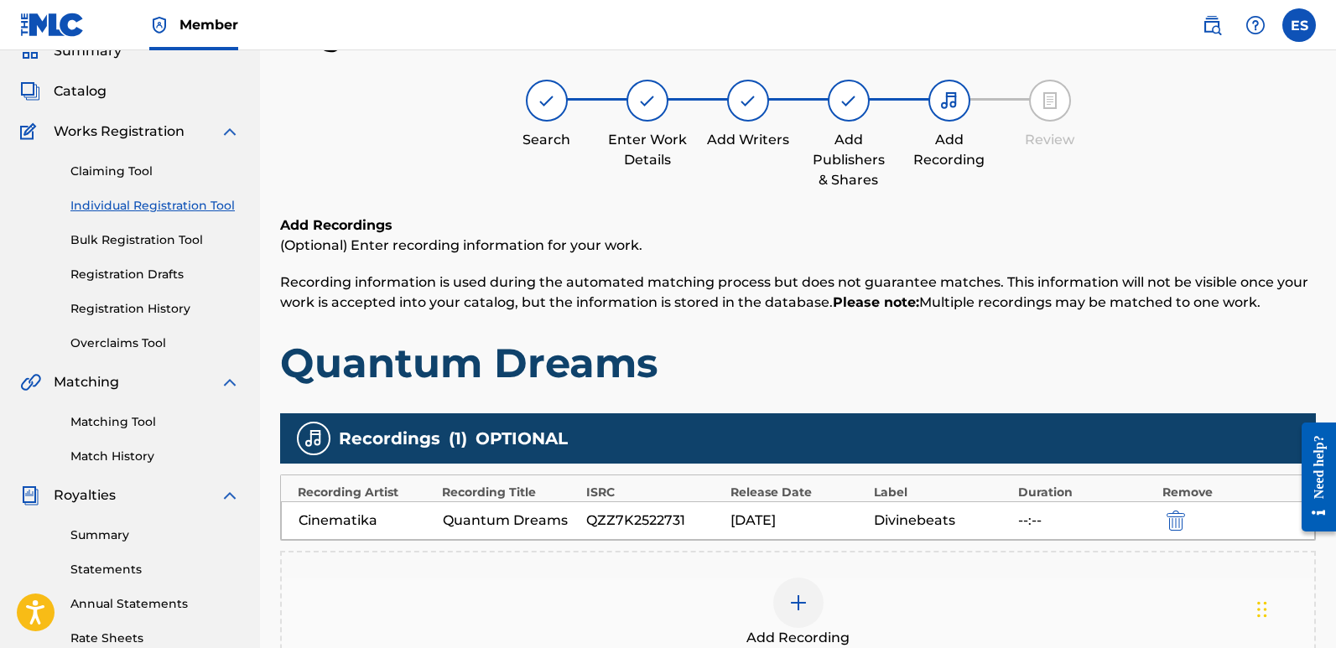
scroll to position [392, 0]
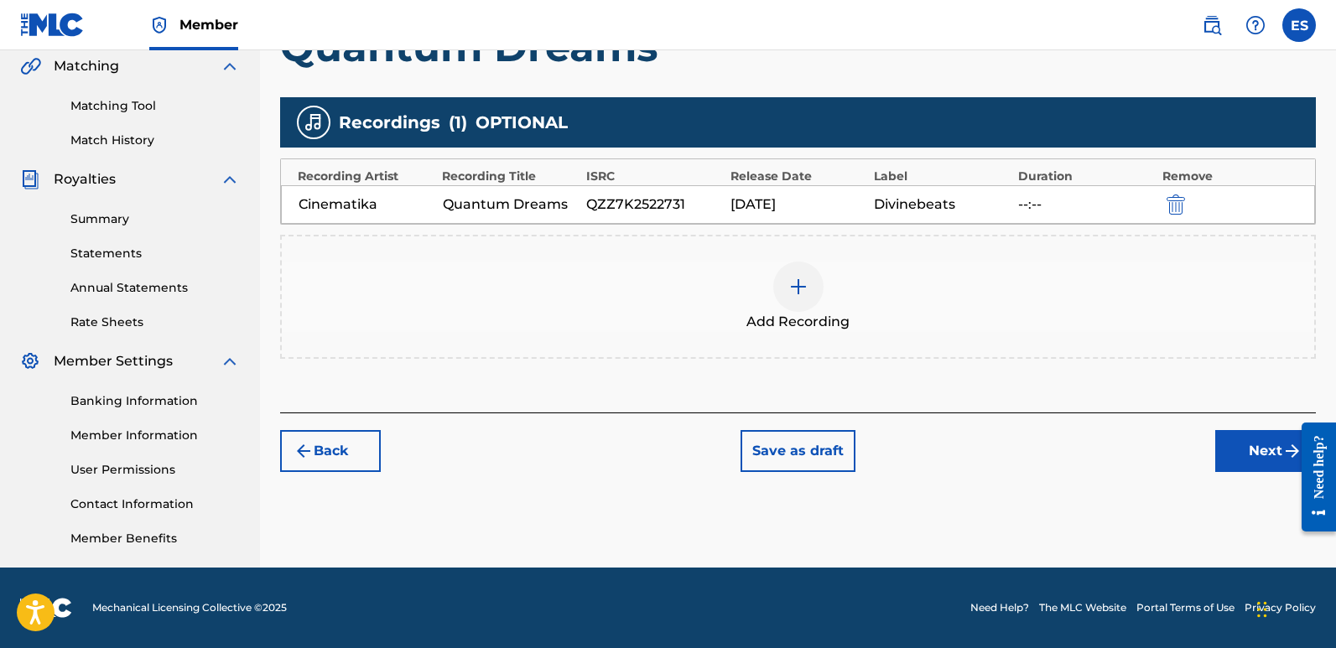
click at [1272, 449] on button "Next" at bounding box center [1266, 451] width 101 height 42
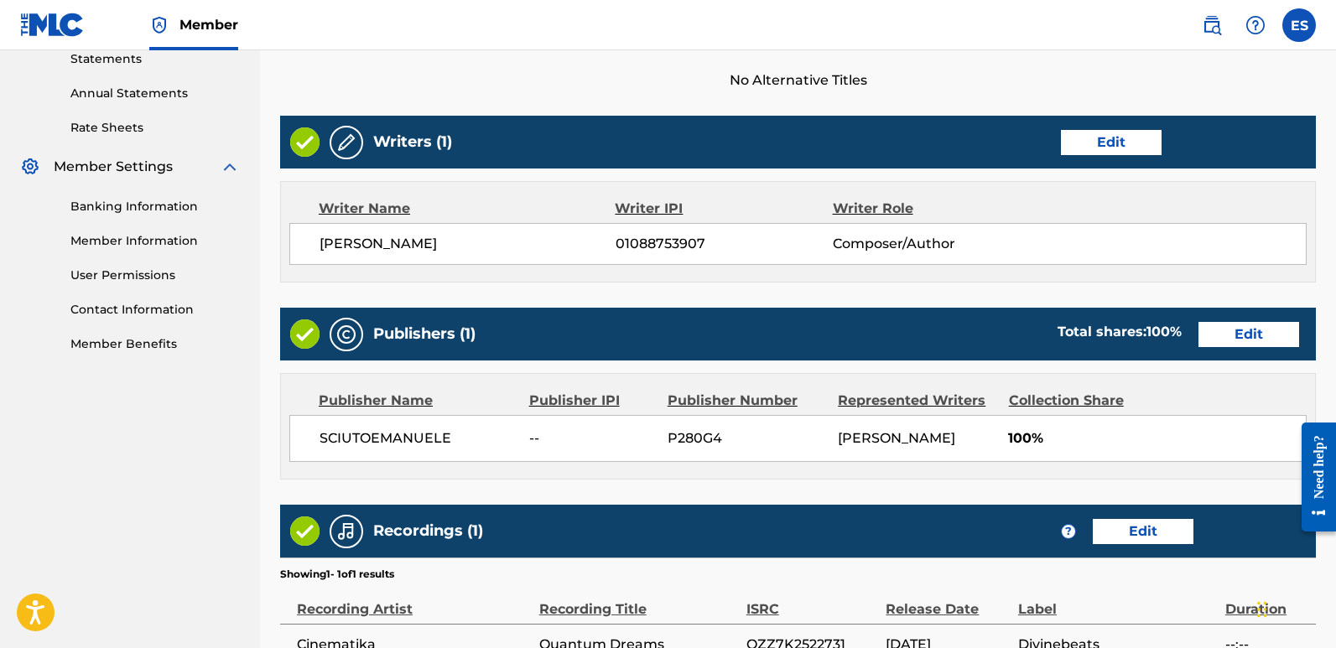
scroll to position [770, 0]
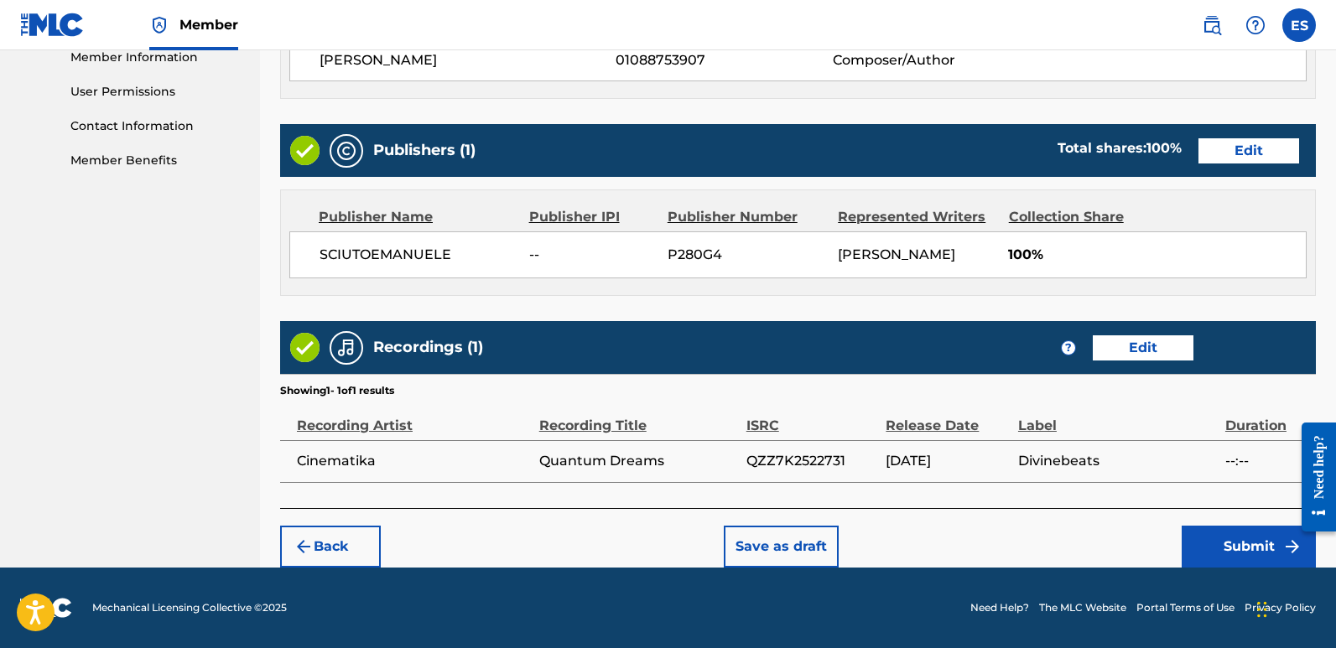
click at [1243, 544] on button "Submit" at bounding box center [1249, 547] width 134 height 42
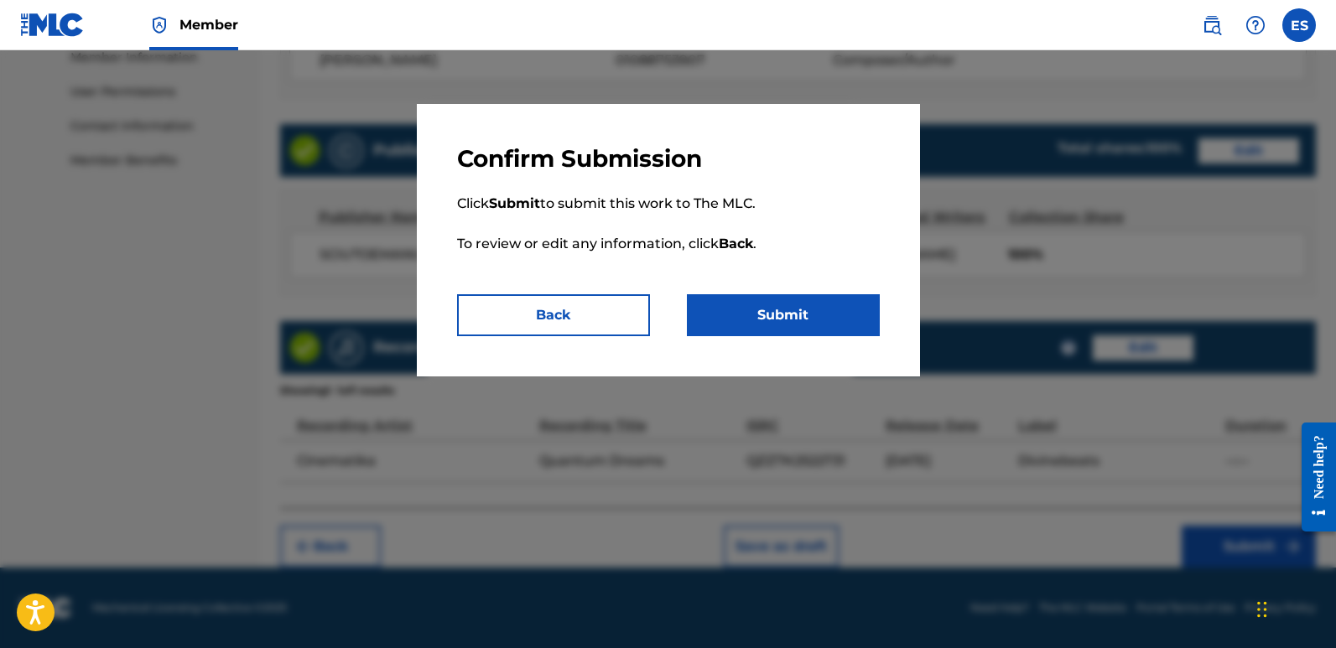
click at [799, 311] on button "Submit" at bounding box center [783, 315] width 193 height 42
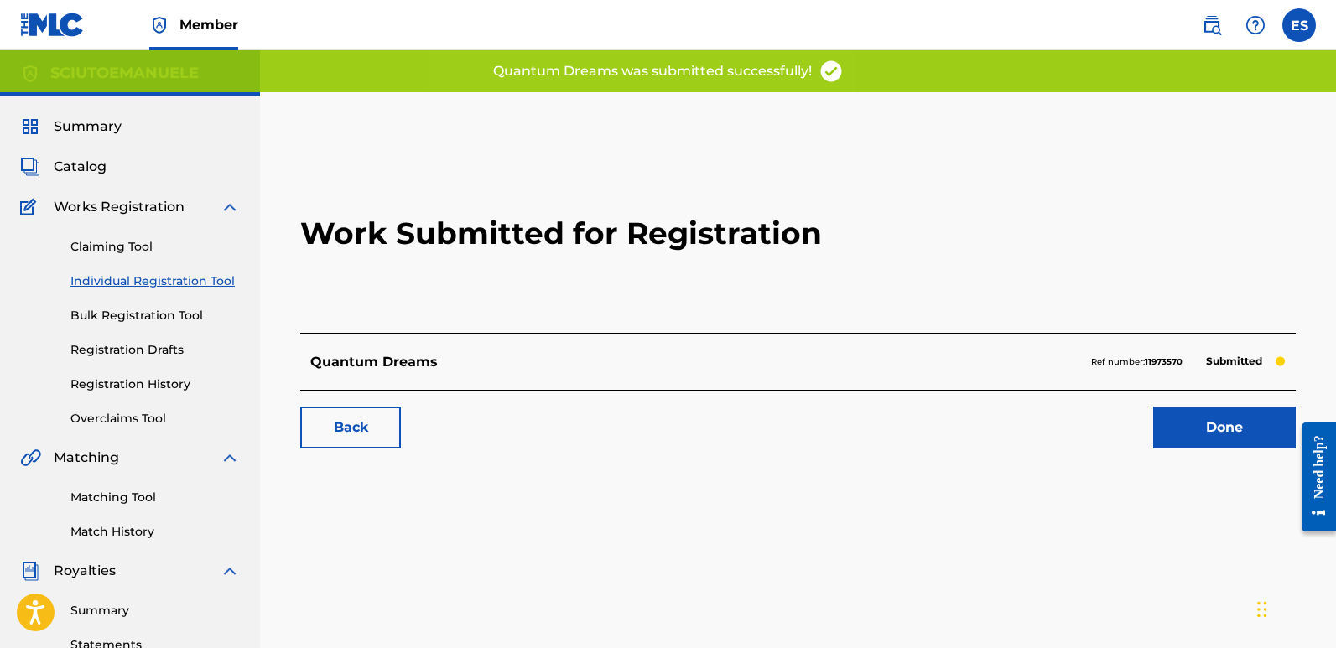
click at [1196, 422] on link "Done" at bounding box center [1225, 428] width 143 height 42
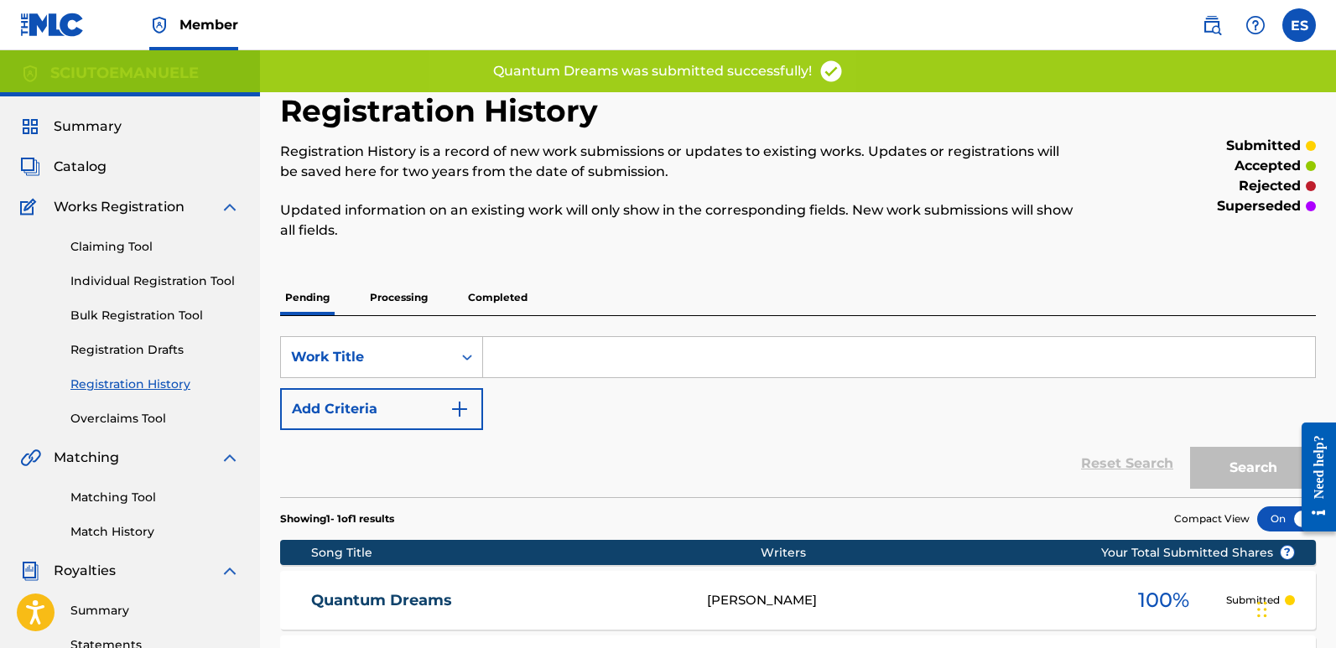
click at [179, 285] on link "Individual Registration Tool" at bounding box center [154, 282] width 169 height 18
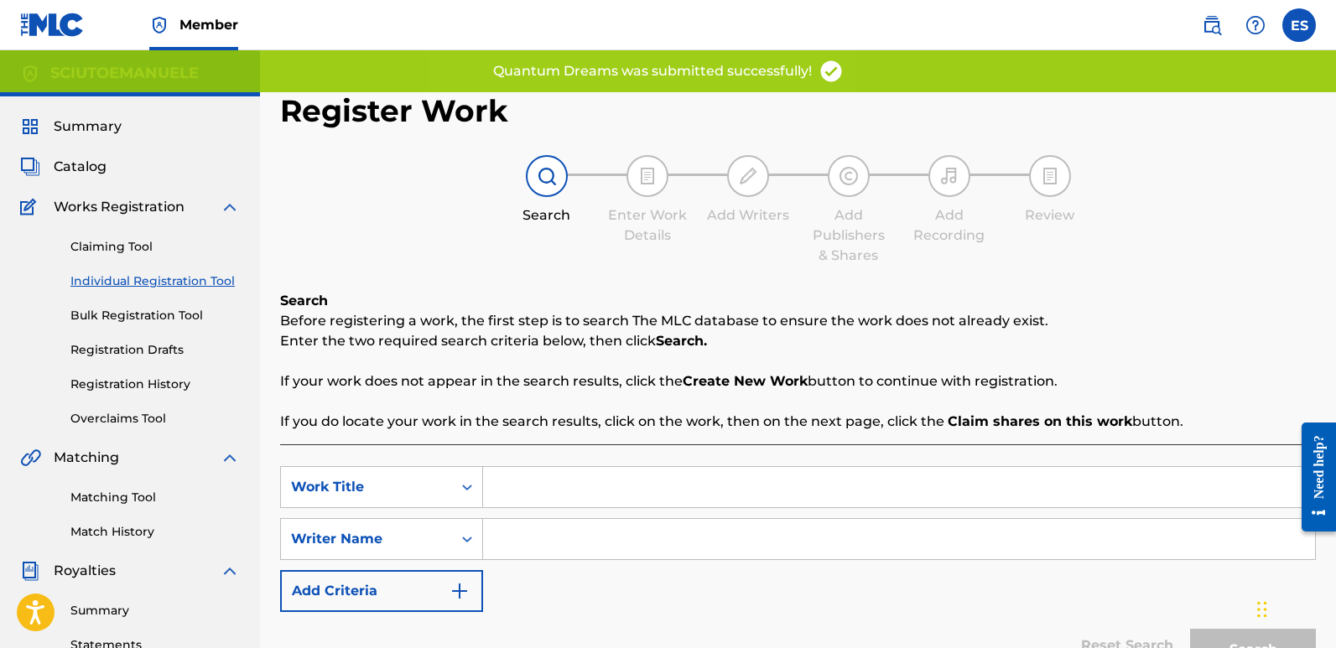
click at [579, 457] on div "SearchWithCriteria642ff986-043c-4e83-8b22-02305960abaf Work Title SearchWithCri…" at bounding box center [798, 582] width 1036 height 275
click at [605, 497] on input "Search Form" at bounding box center [899, 487] width 832 height 40
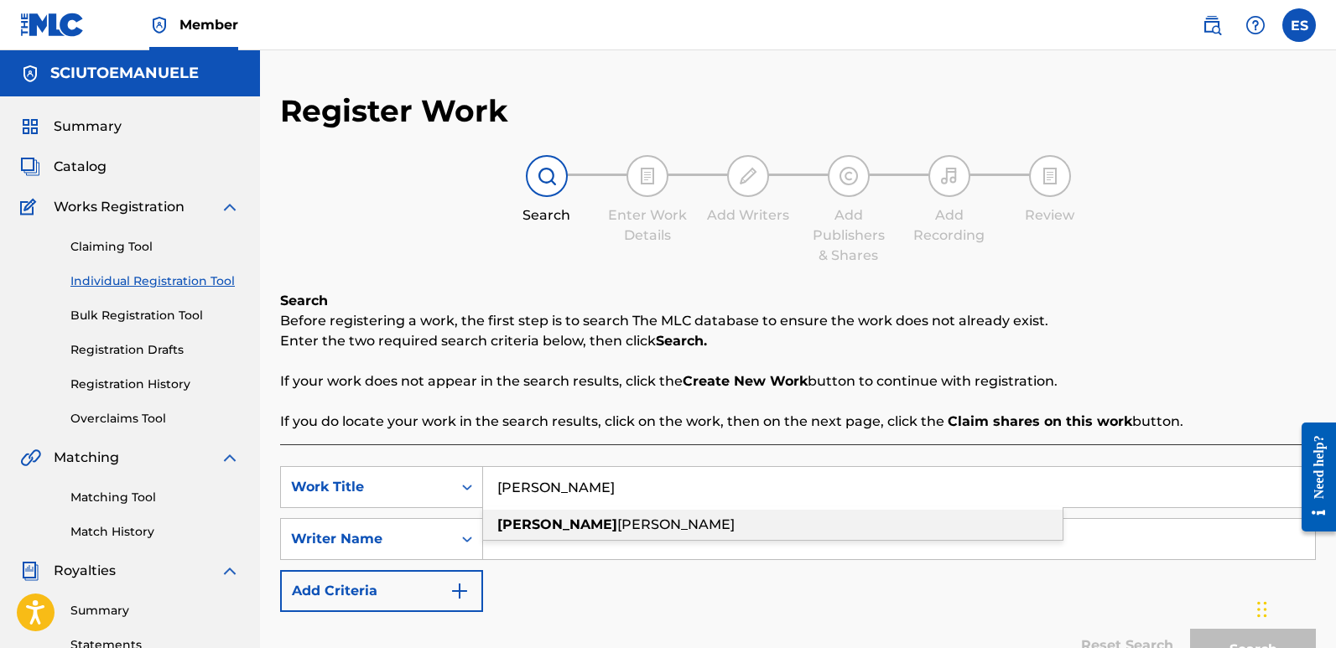
click at [553, 515] on div "[PERSON_NAME]" at bounding box center [773, 525] width 580 height 30
type input "[PERSON_NAME]"
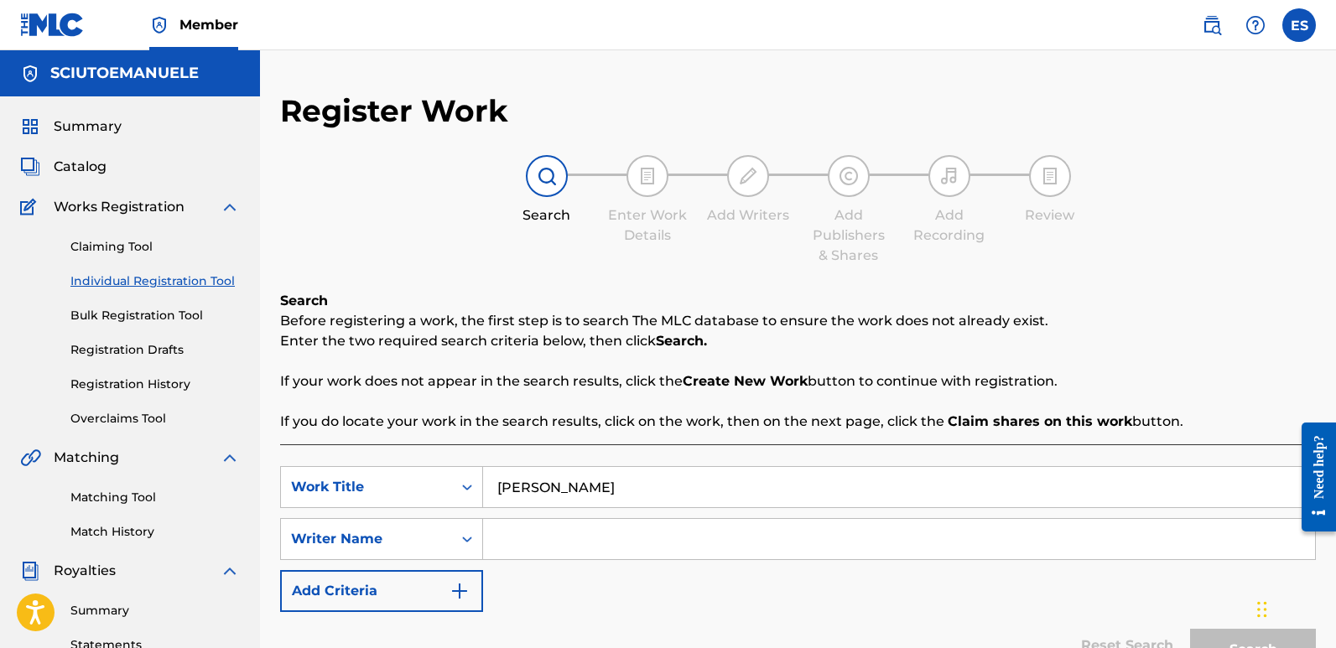
click at [577, 529] on input "Search Form" at bounding box center [899, 539] width 832 height 40
type input "[PERSON_NAME]"
click at [1190, 629] on button "Search" at bounding box center [1253, 650] width 126 height 42
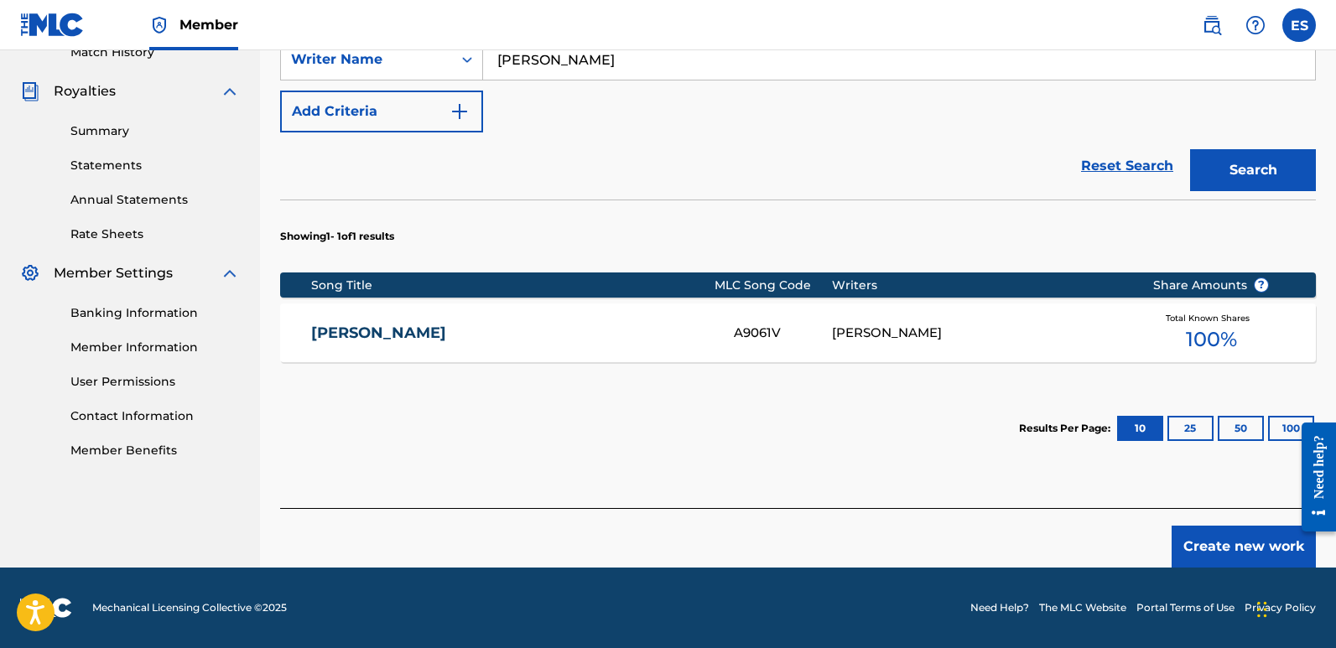
click at [1237, 548] on button "Create new work" at bounding box center [1244, 547] width 144 height 42
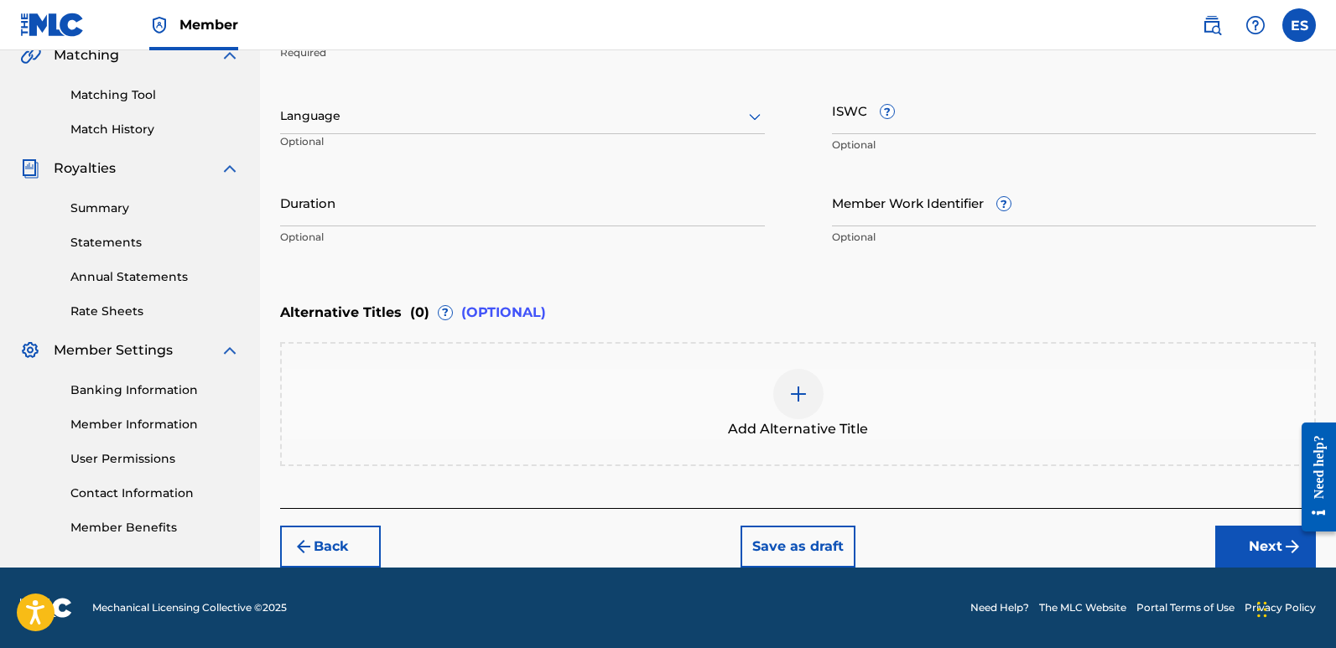
scroll to position [403, 0]
click at [423, 120] on div at bounding box center [522, 116] width 485 height 21
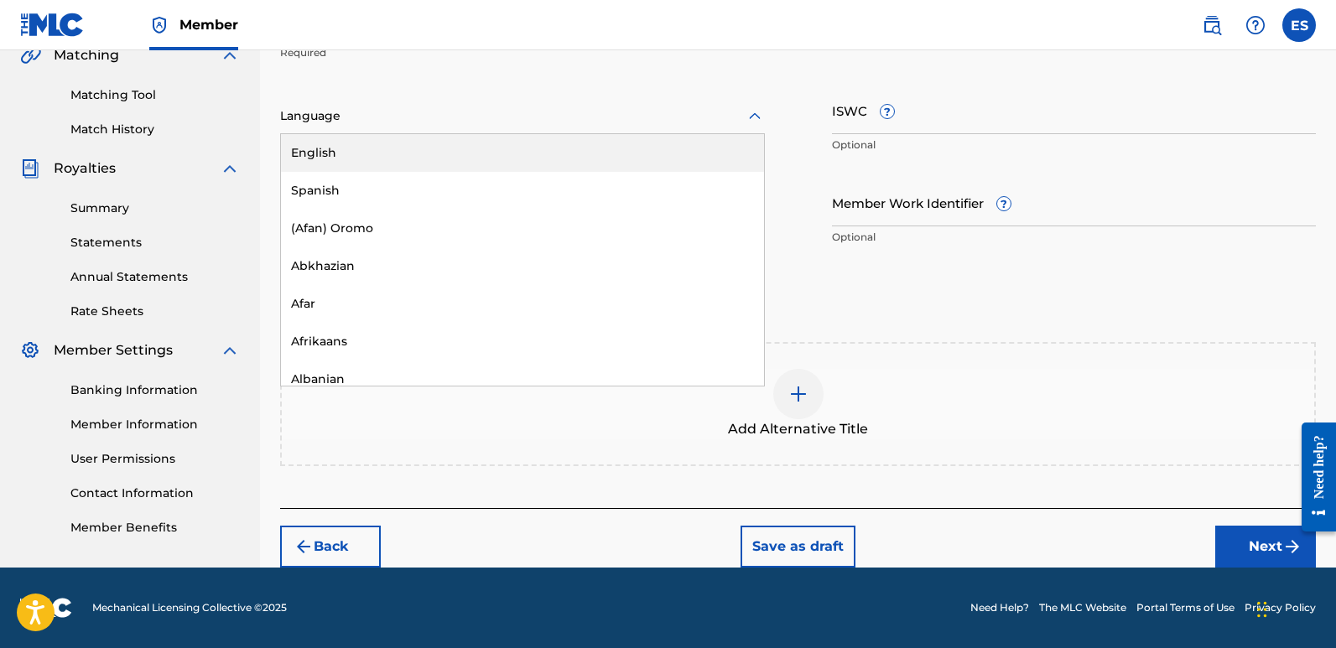
click at [338, 154] on div "English" at bounding box center [522, 153] width 483 height 38
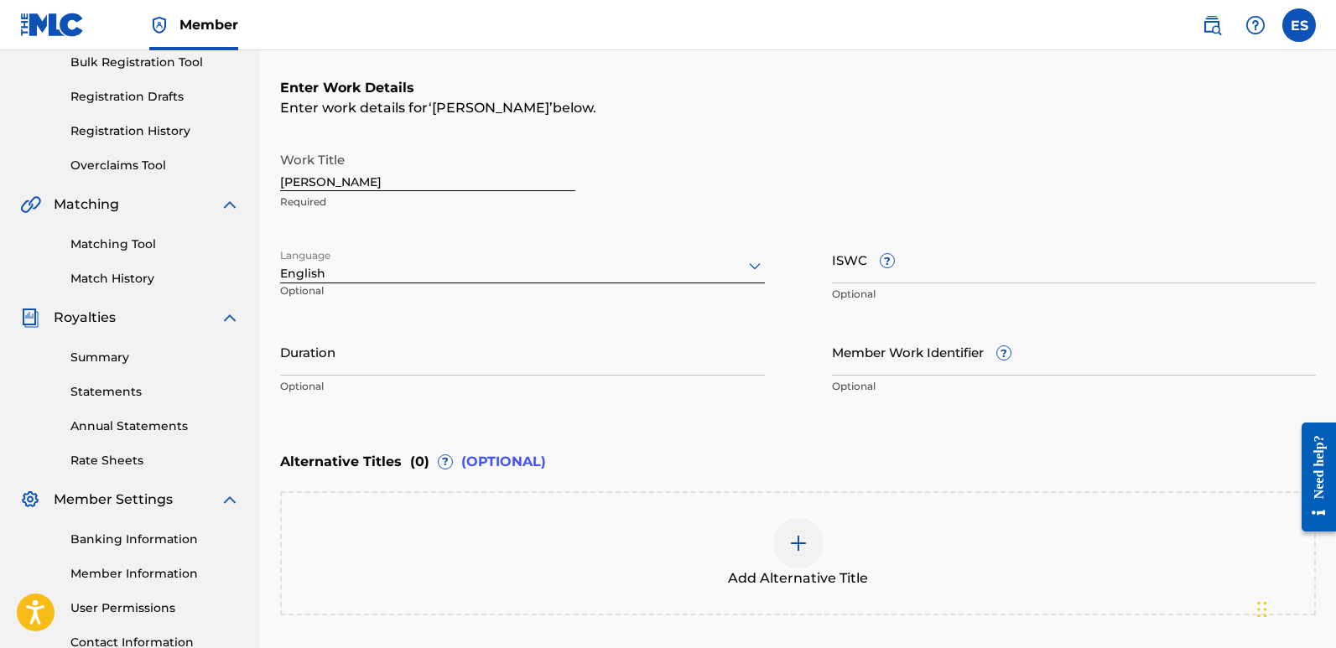
scroll to position [250, 0]
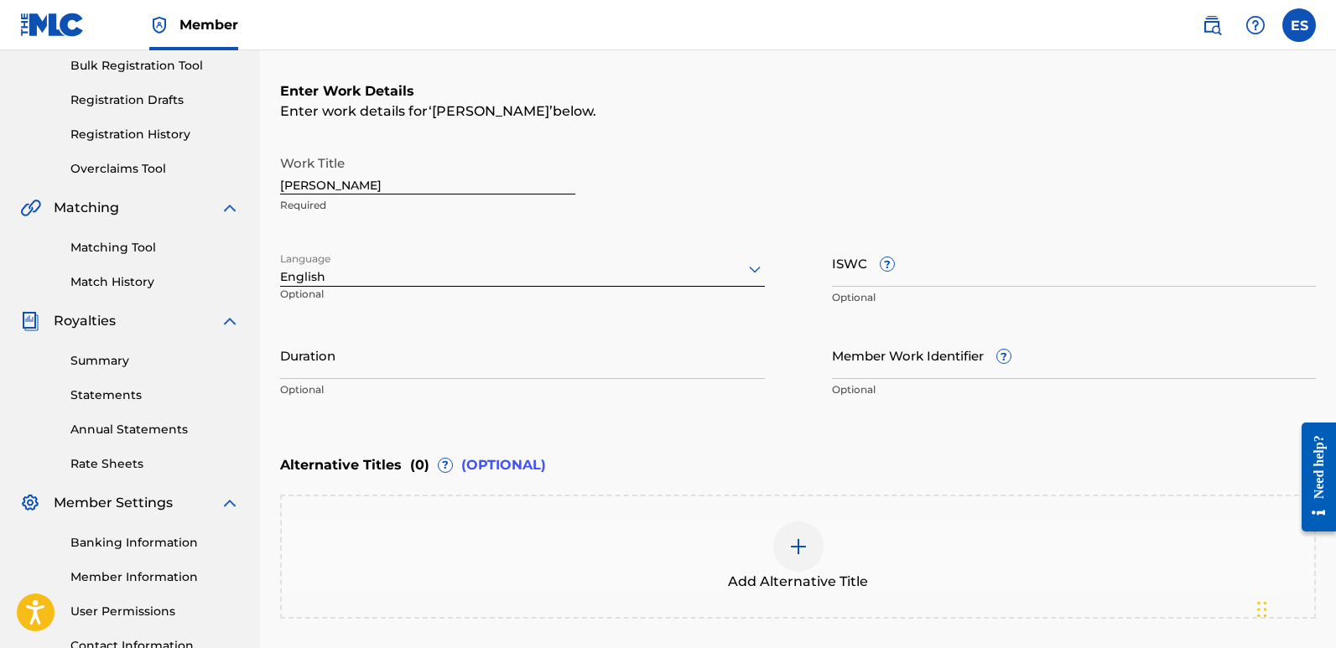
click at [354, 183] on input "[PERSON_NAME]" at bounding box center [427, 171] width 295 height 48
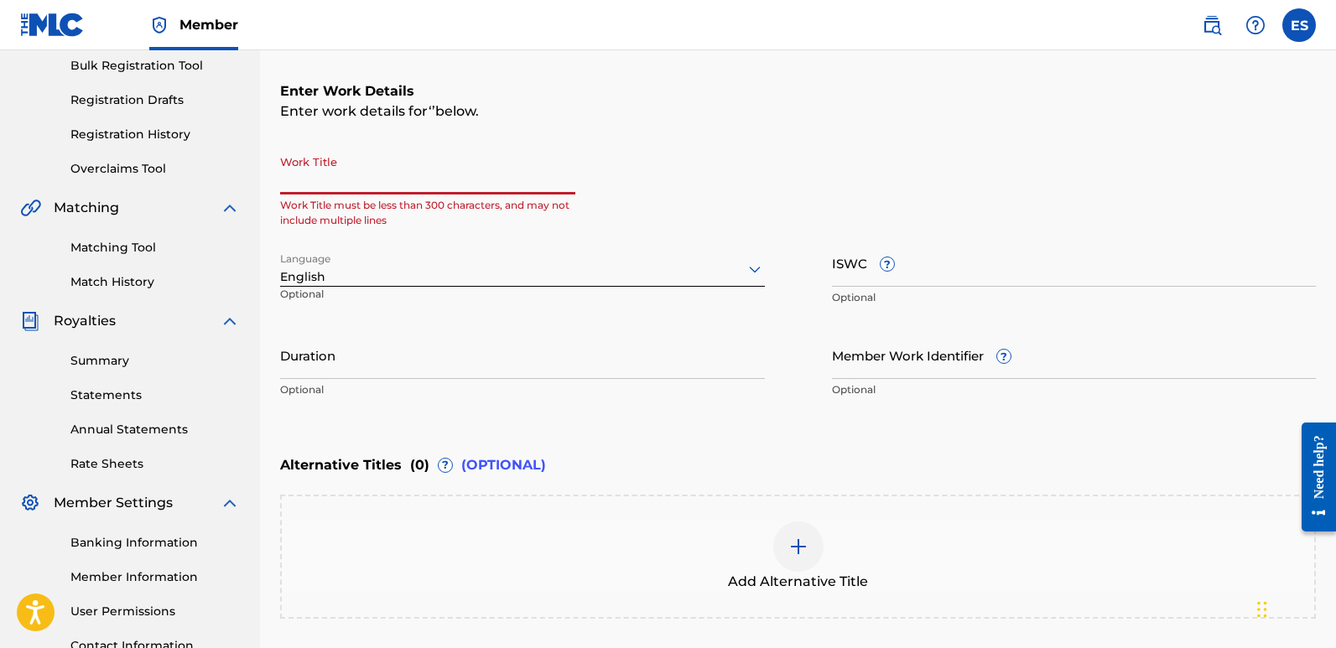
paste input "Synthetic [PERSON_NAME]"
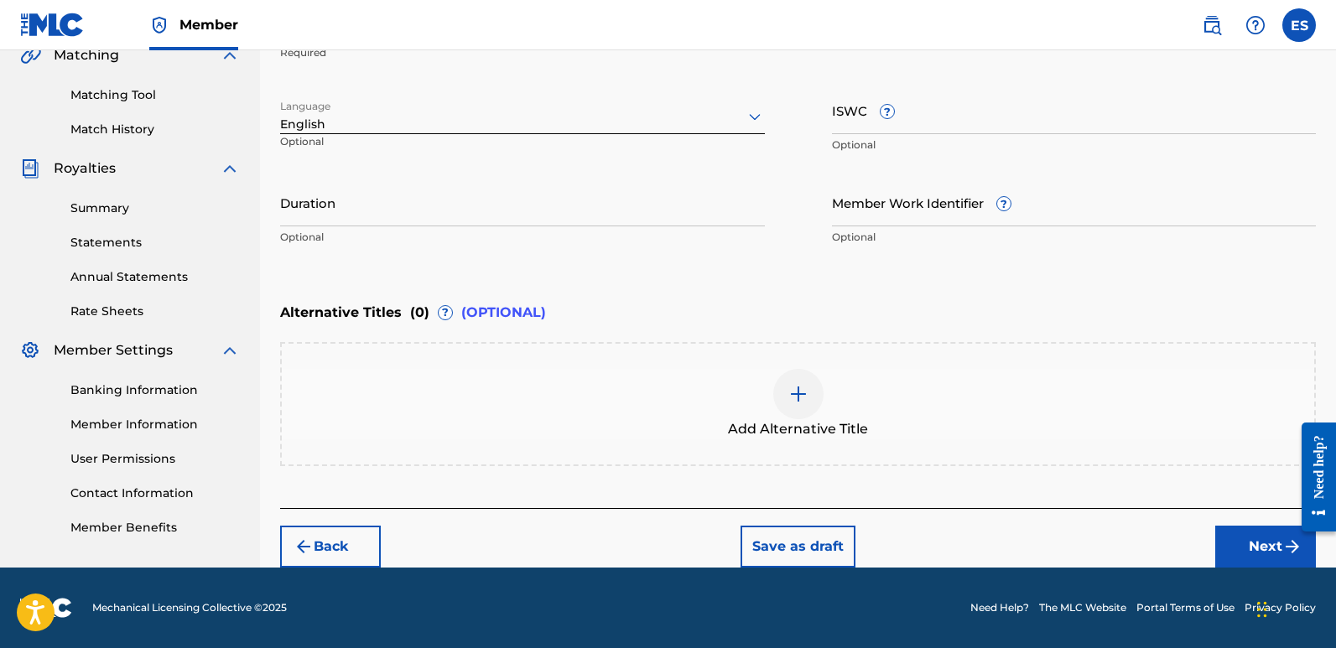
type input "Synthetic [PERSON_NAME]"
click at [1247, 552] on button "Next" at bounding box center [1266, 547] width 101 height 42
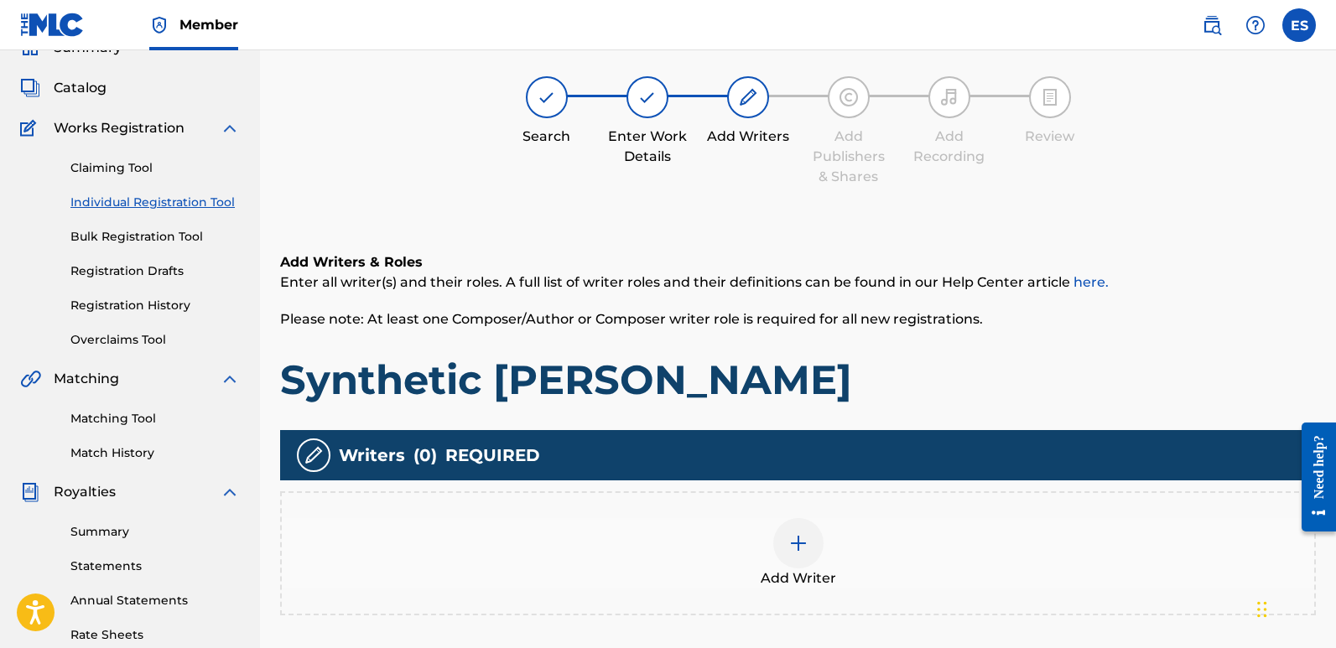
scroll to position [76, 0]
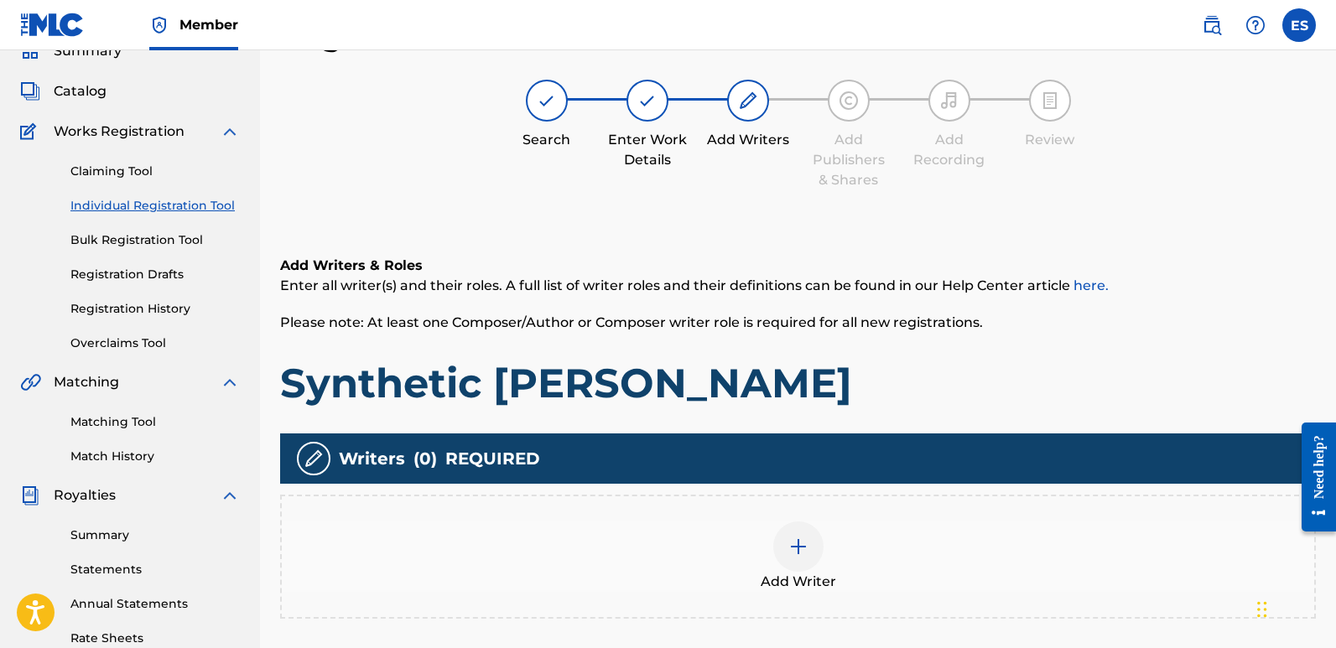
click at [832, 590] on span "Add Writer" at bounding box center [799, 582] width 76 height 20
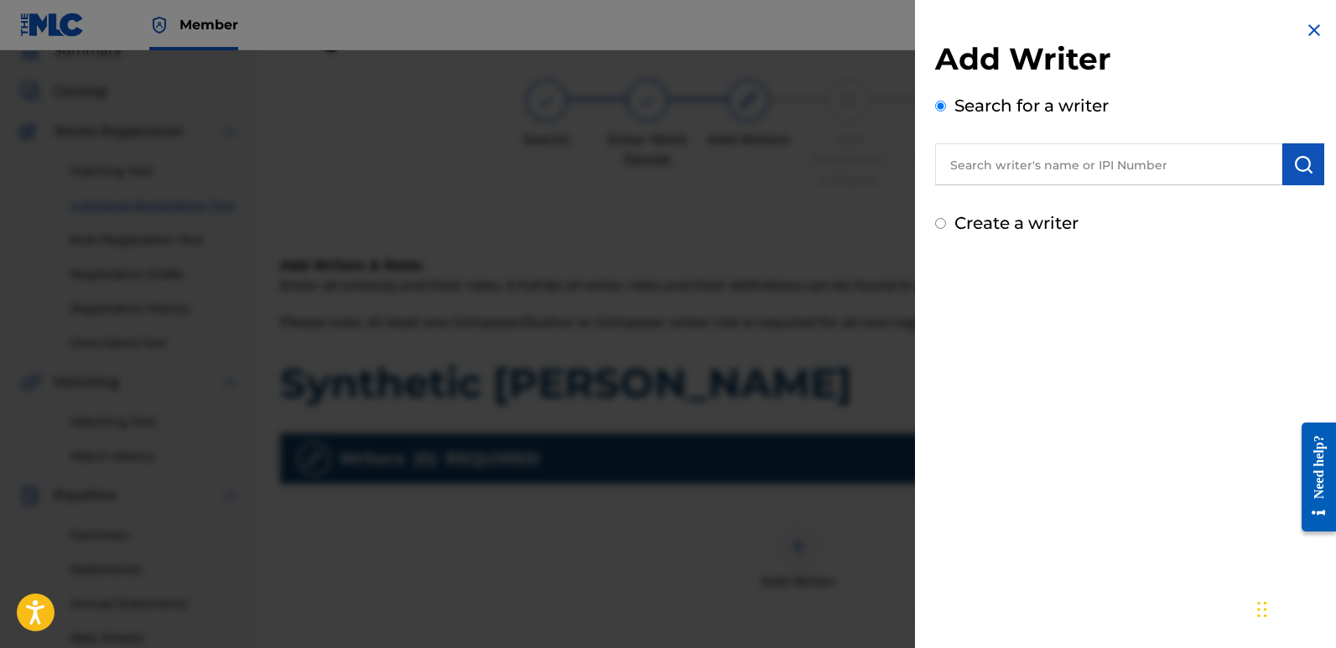
click at [1056, 159] on input "text" at bounding box center [1108, 164] width 347 height 42
type input "emanuelesciuto"
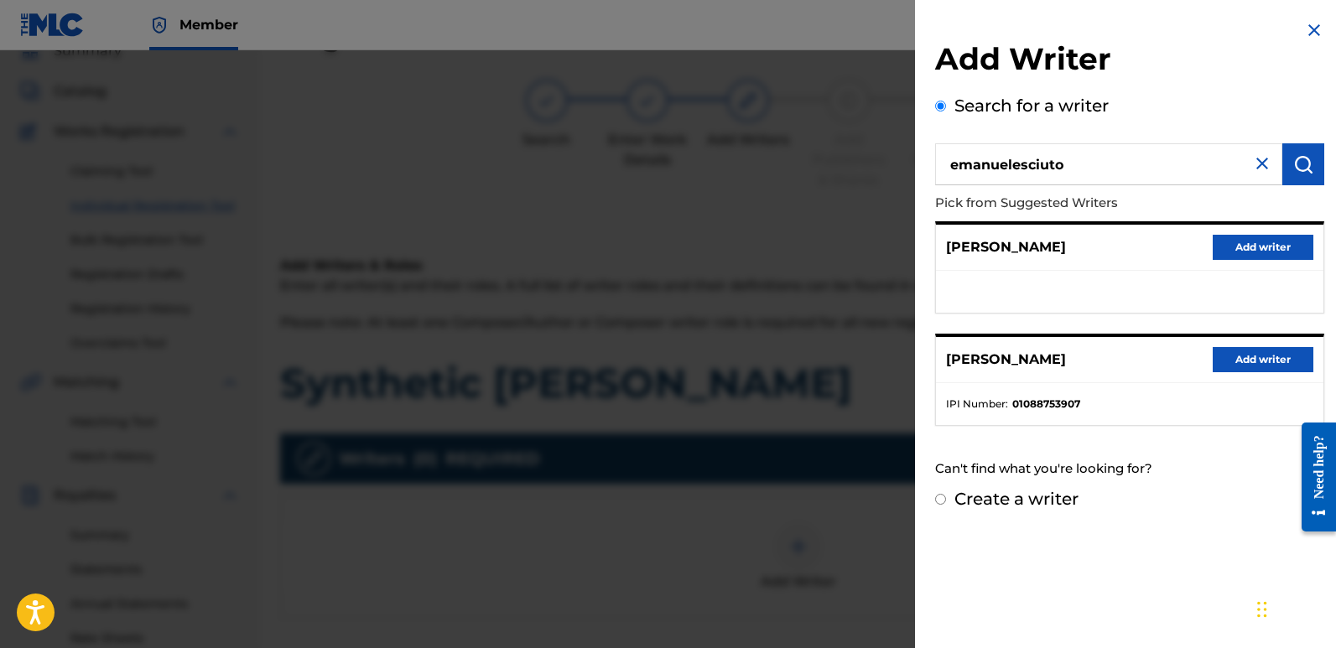
click at [1245, 352] on button "Add writer" at bounding box center [1263, 359] width 101 height 25
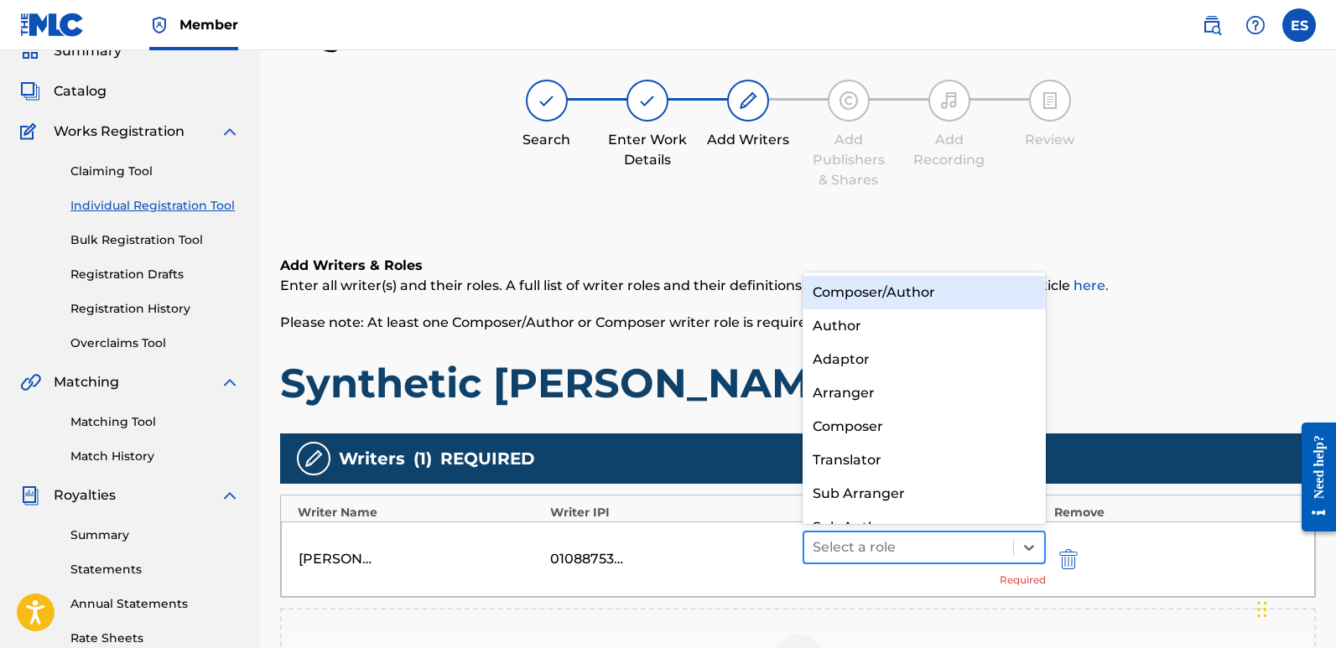
click at [872, 540] on div at bounding box center [909, 547] width 192 height 23
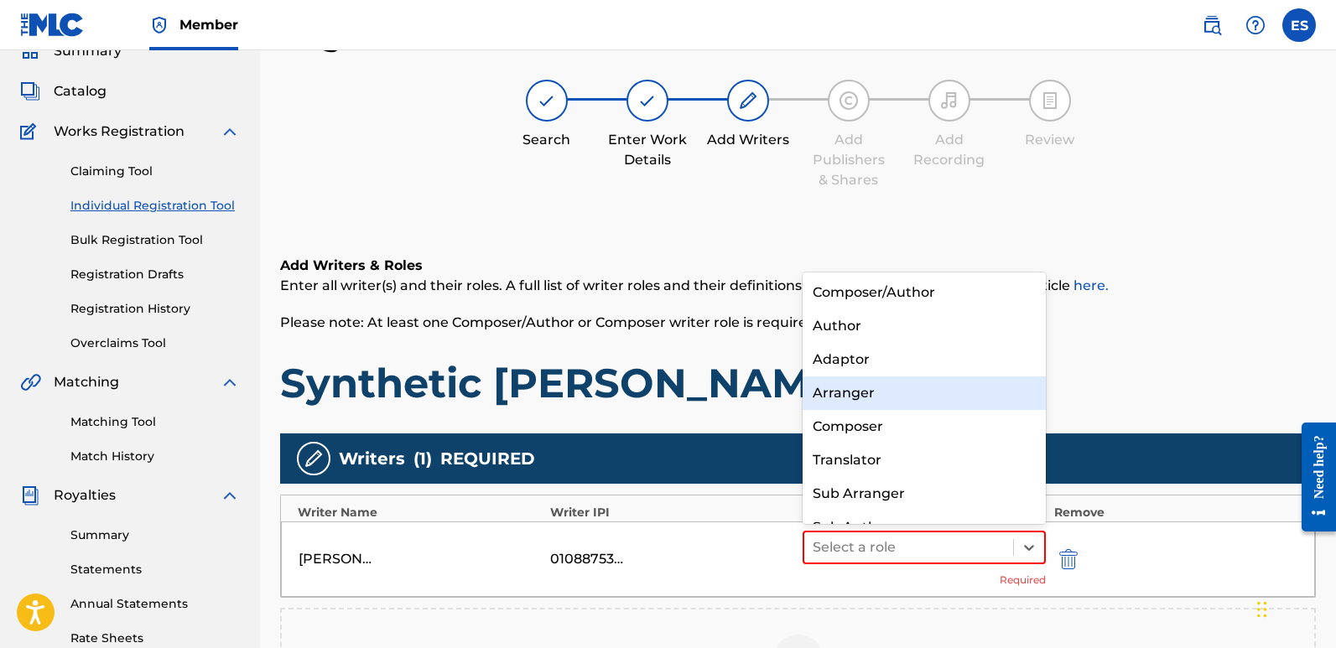
scroll to position [23, 0]
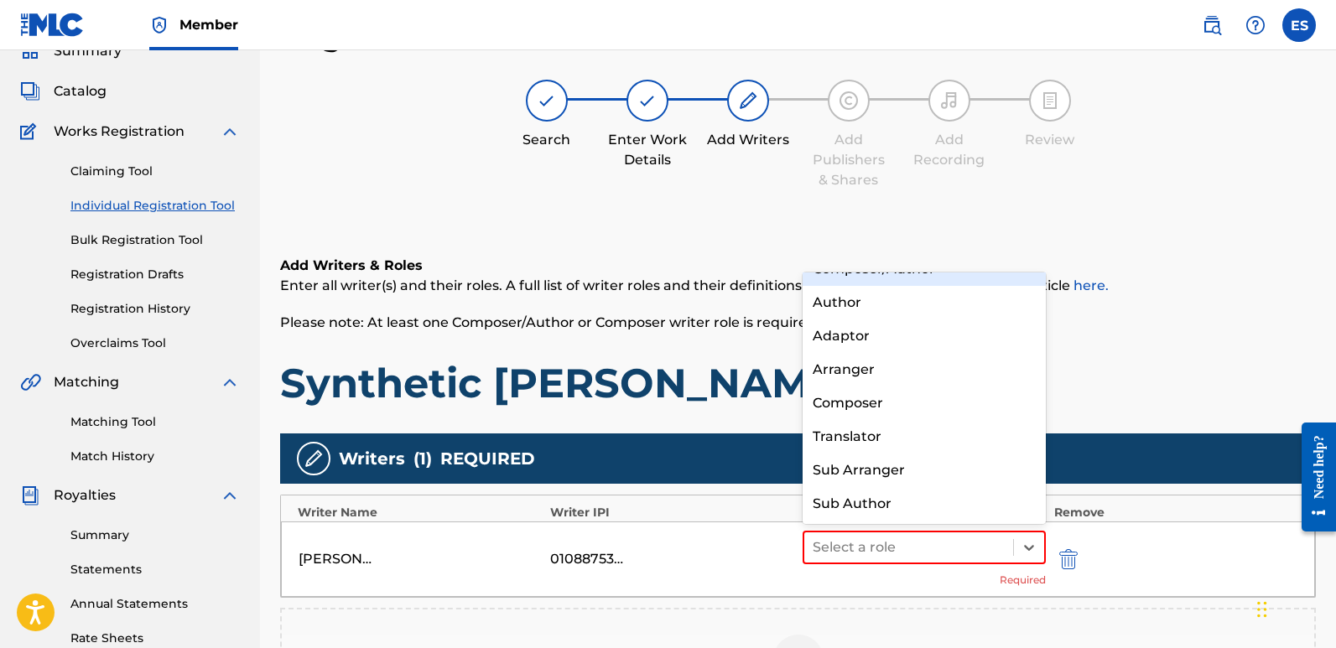
click at [855, 273] on div "Composer/Author" at bounding box center [924, 270] width 243 height 34
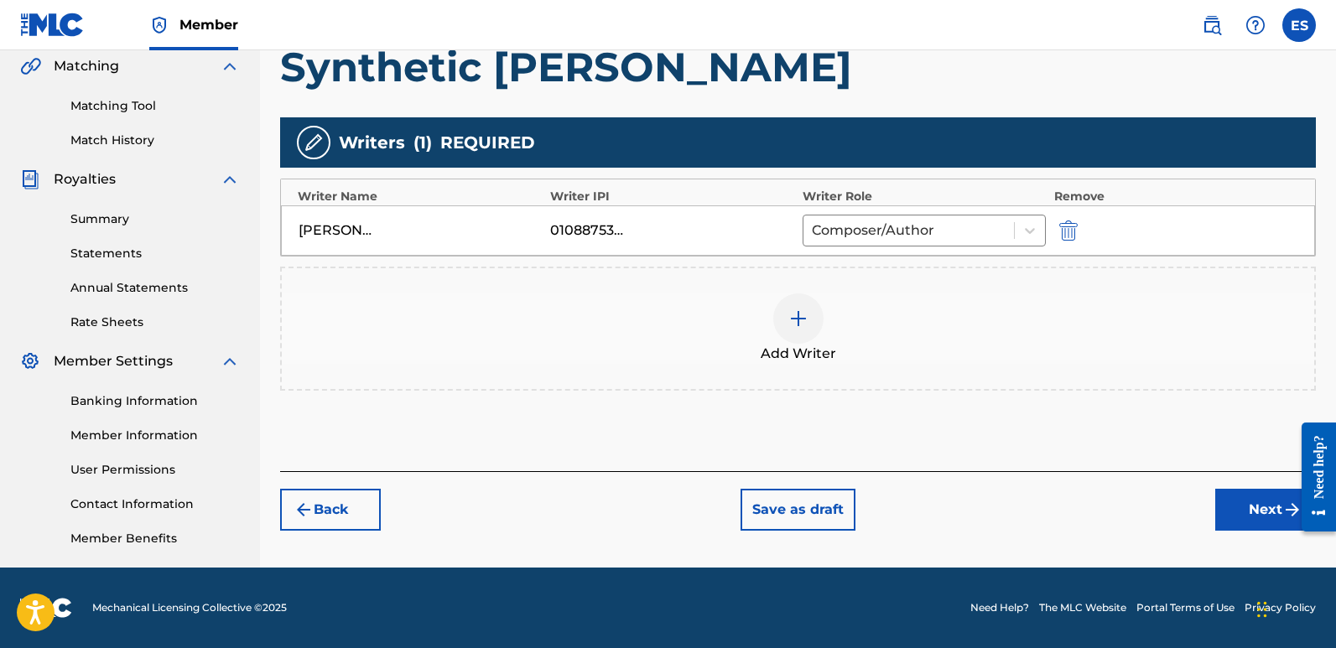
click at [1254, 508] on button "Next" at bounding box center [1266, 510] width 101 height 42
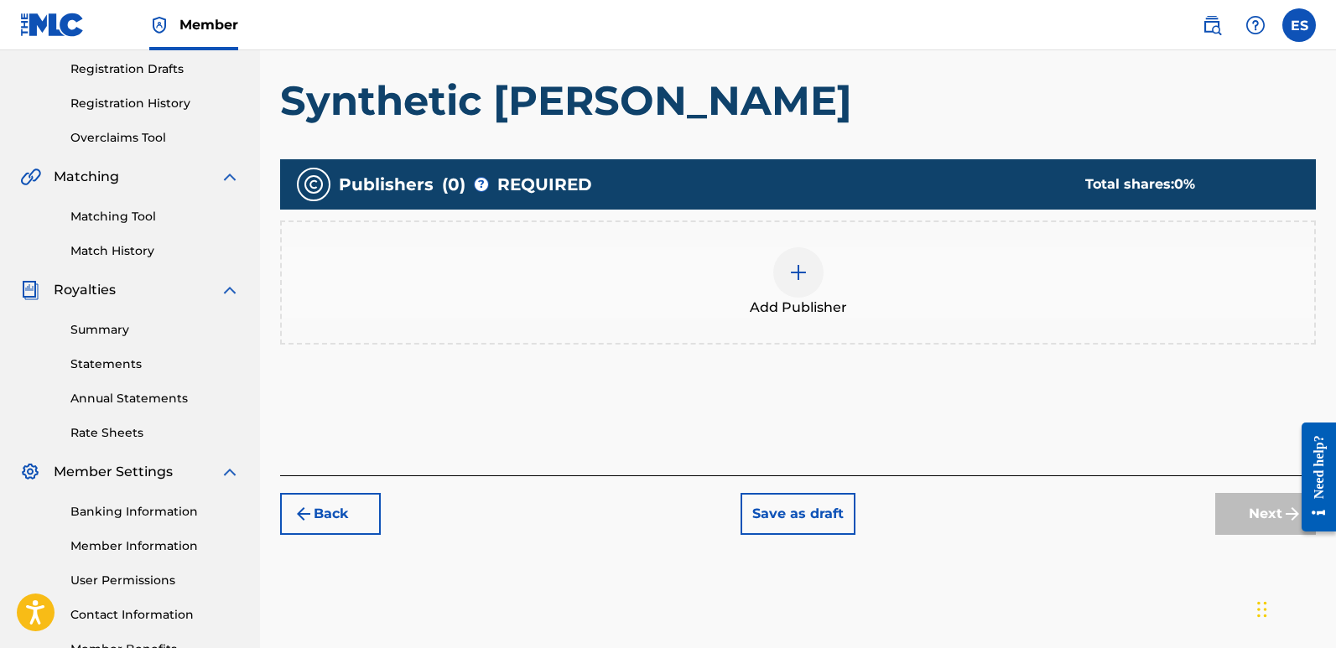
scroll to position [76, 0]
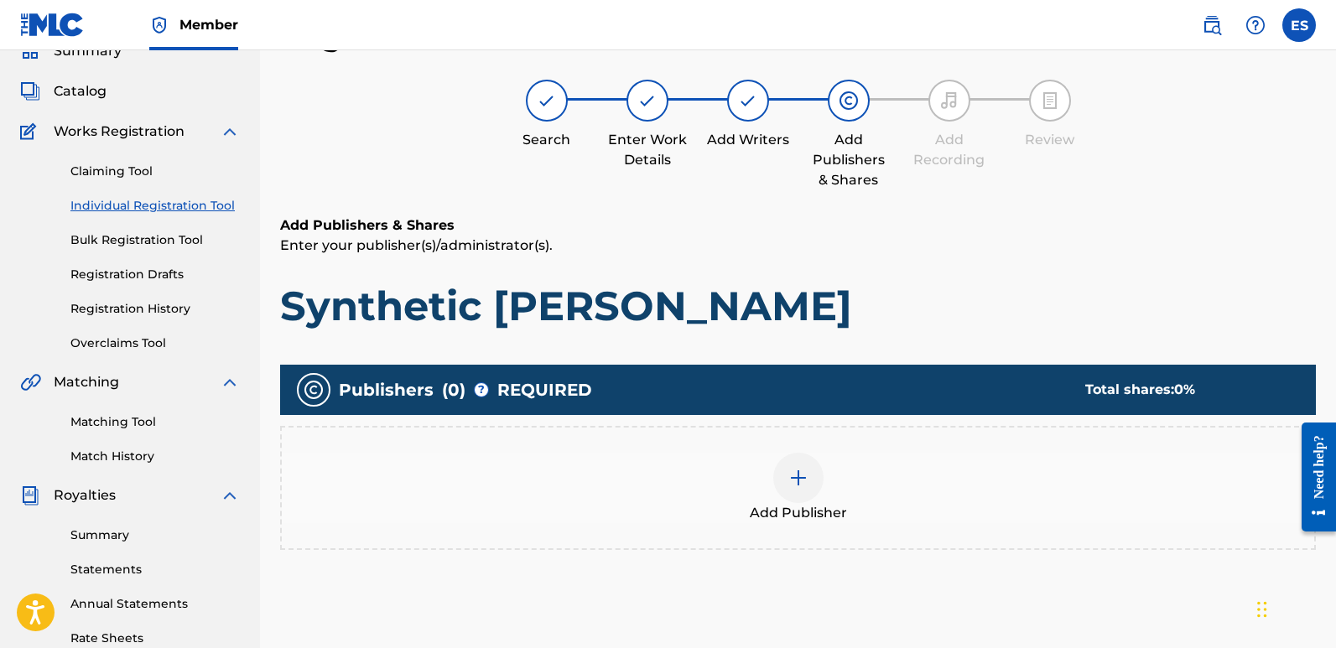
click at [774, 494] on div "Add Publisher" at bounding box center [798, 488] width 1033 height 70
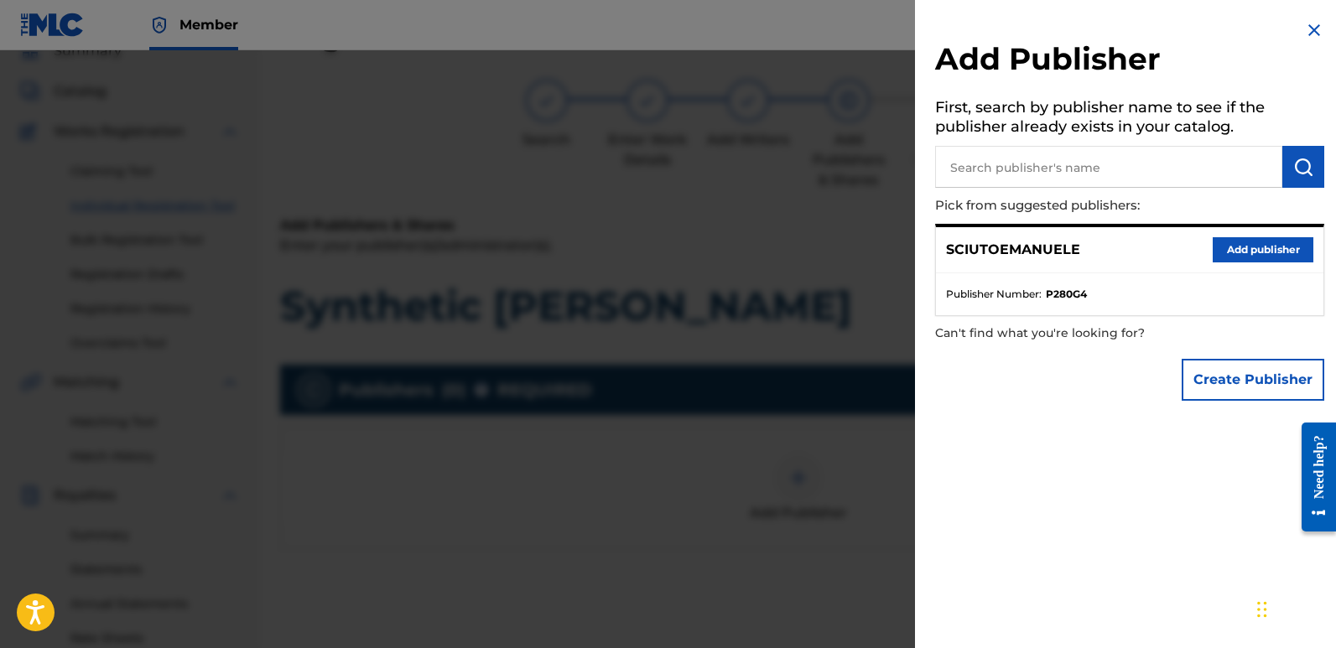
click at [1257, 253] on button "Add publisher" at bounding box center [1263, 249] width 101 height 25
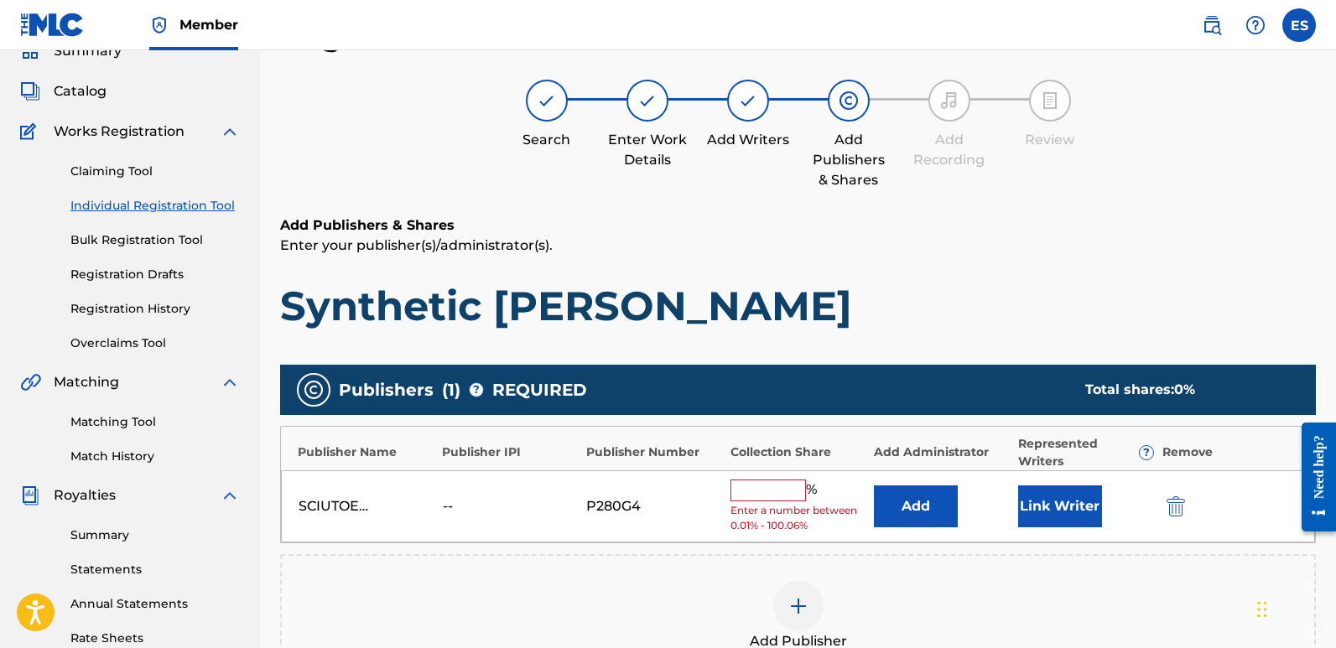
click at [1046, 509] on button "Link Writer" at bounding box center [1060, 507] width 84 height 42
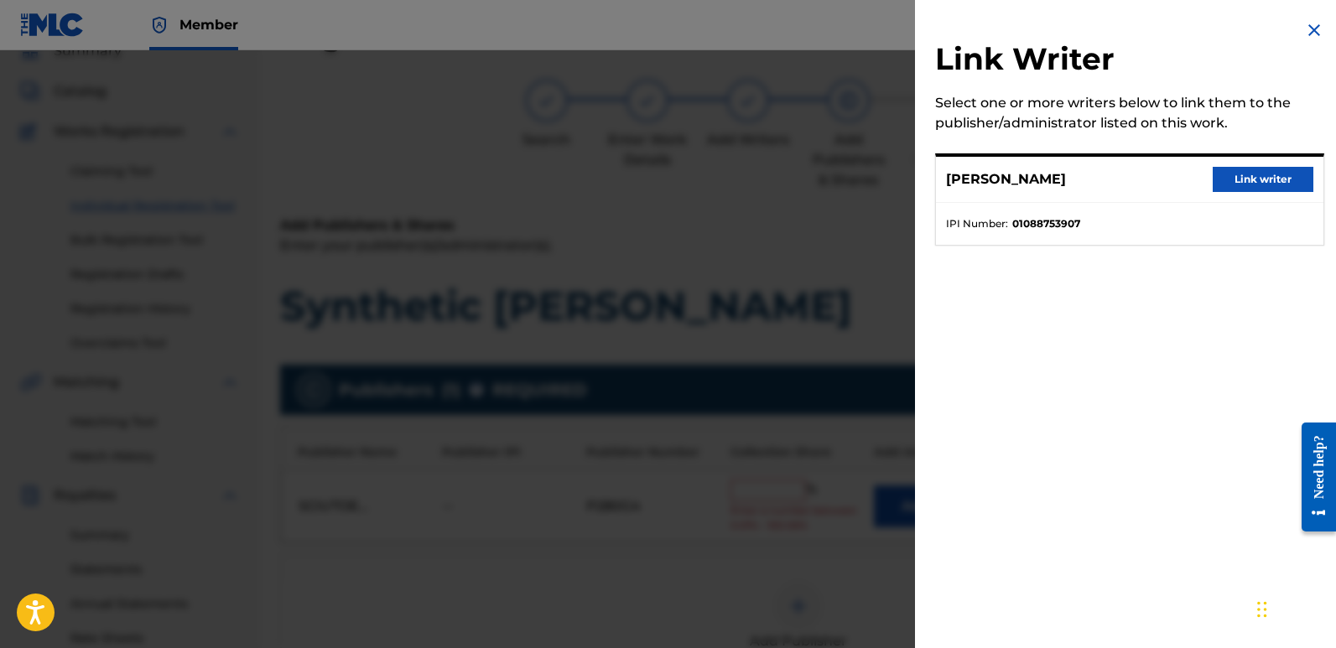
click at [1258, 176] on button "Link writer" at bounding box center [1263, 179] width 101 height 25
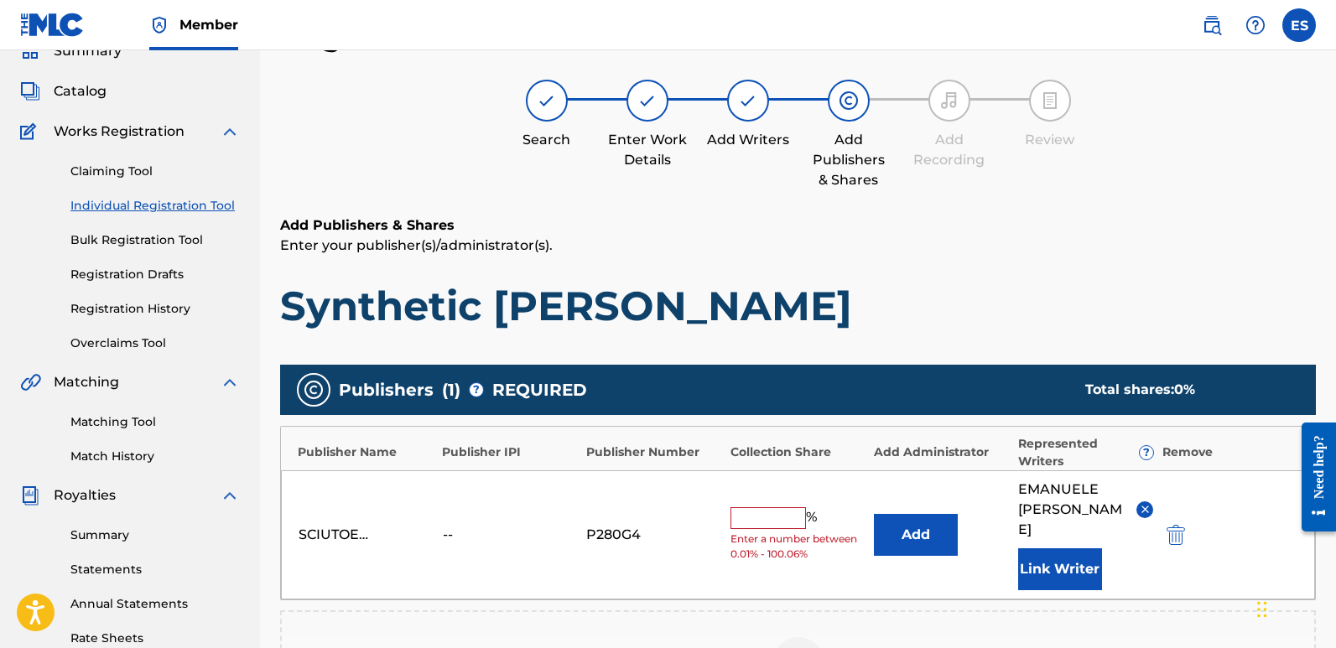
click at [758, 510] on input "text" at bounding box center [769, 519] width 76 height 22
type input "100"
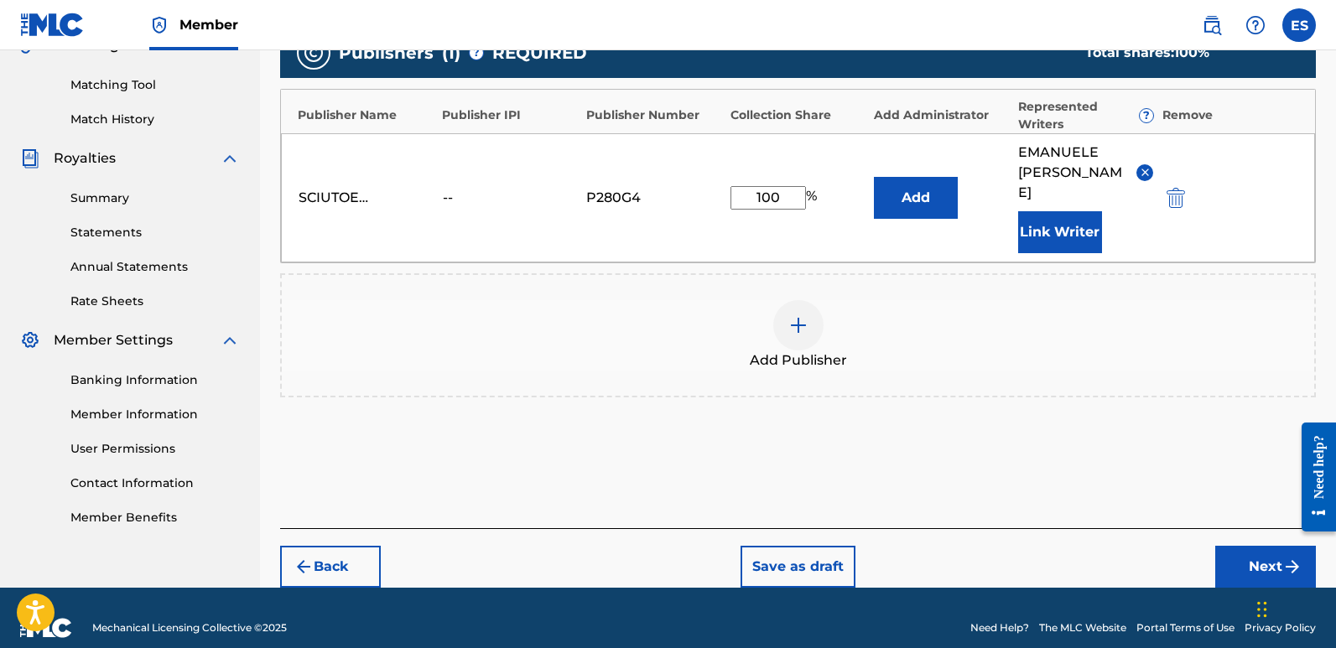
click at [1253, 546] on button "Next" at bounding box center [1266, 567] width 101 height 42
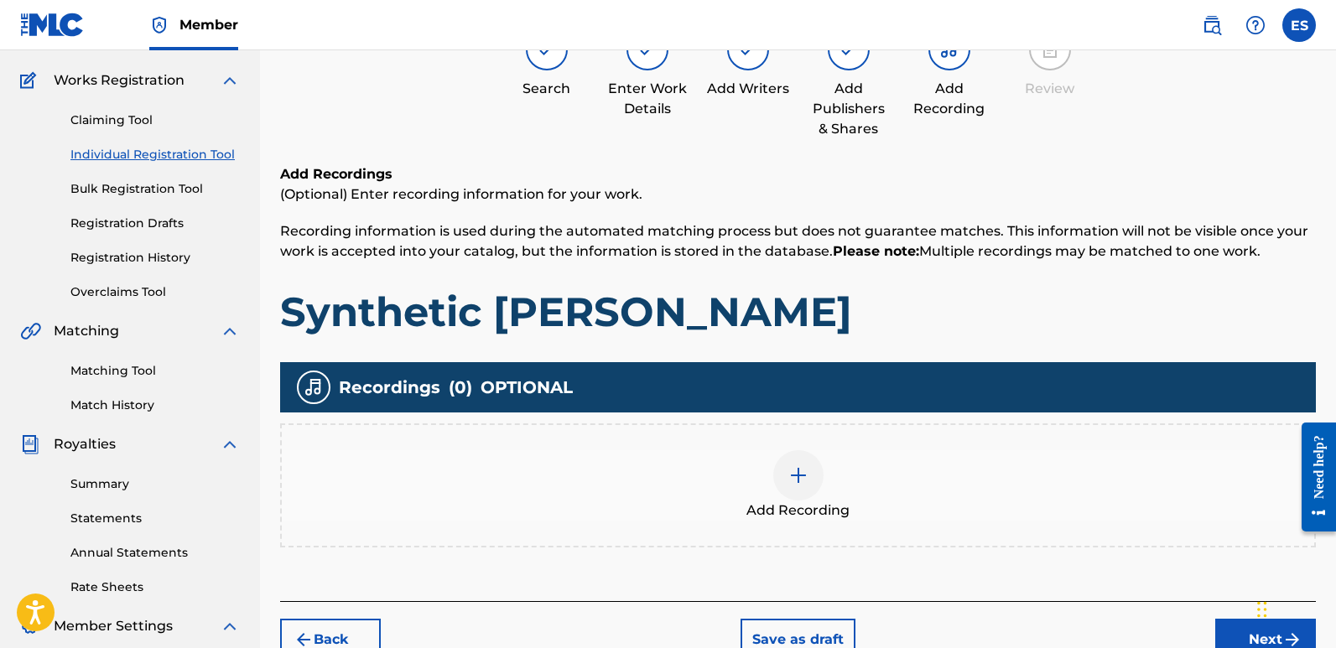
scroll to position [76, 0]
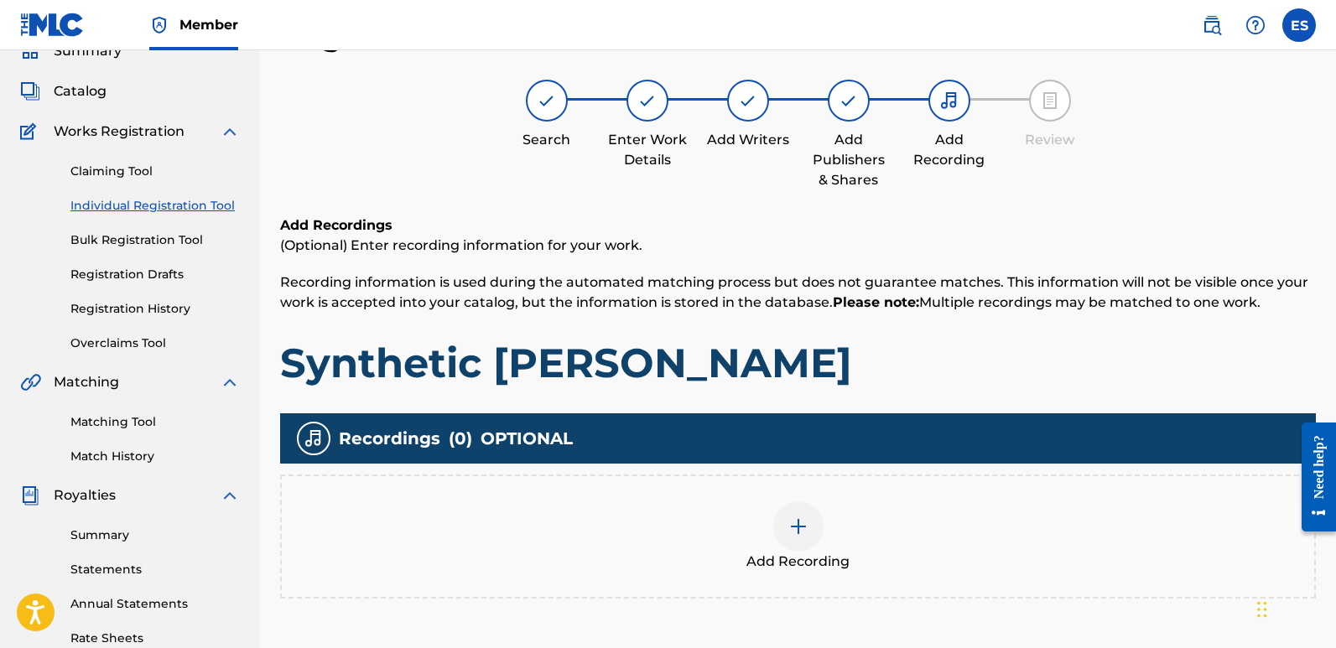
click at [807, 524] on img at bounding box center [799, 527] width 20 height 20
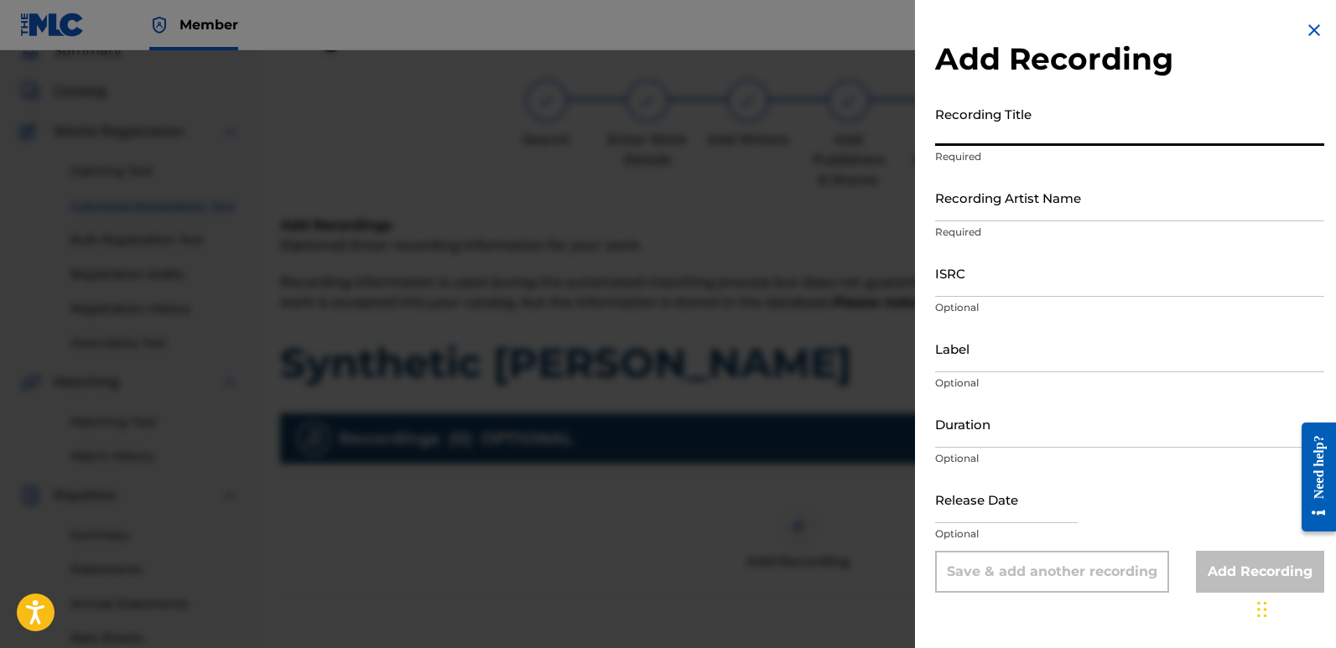
paste input "Synthetic [PERSON_NAME]"
type input "Synthetic [PERSON_NAME]"
click at [1034, 210] on input "Recording Artist Name" at bounding box center [1129, 198] width 389 height 48
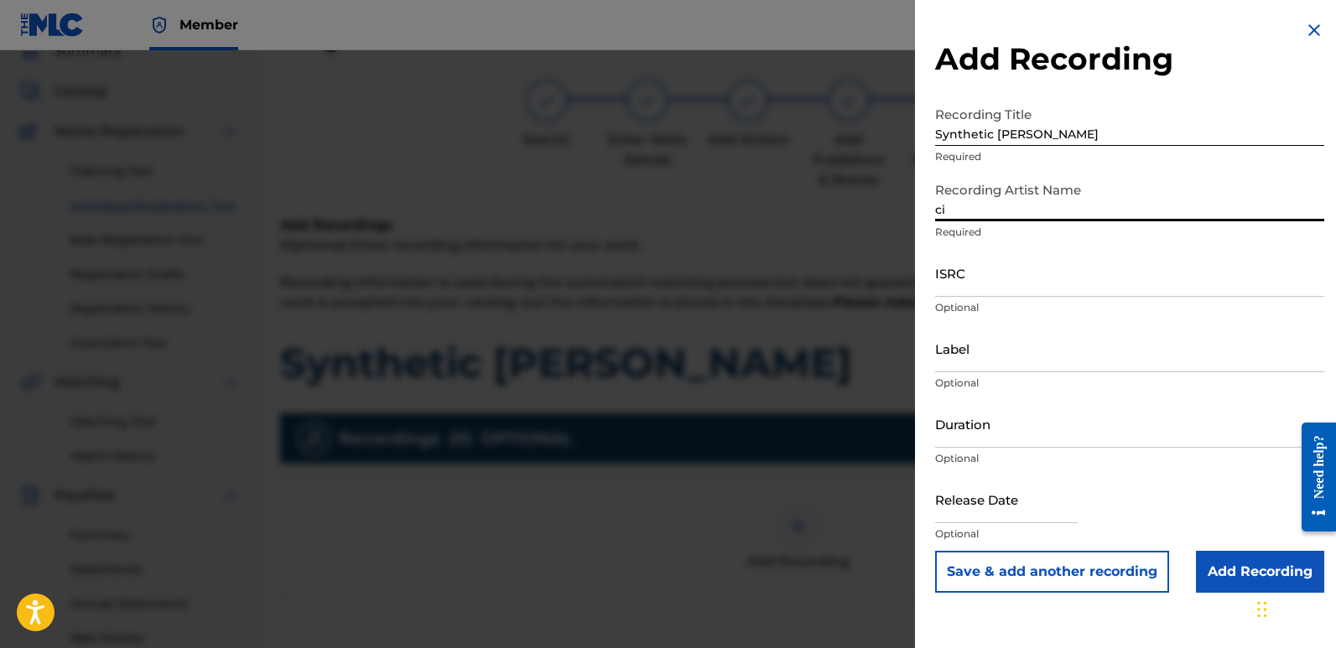
type input "Cinematika"
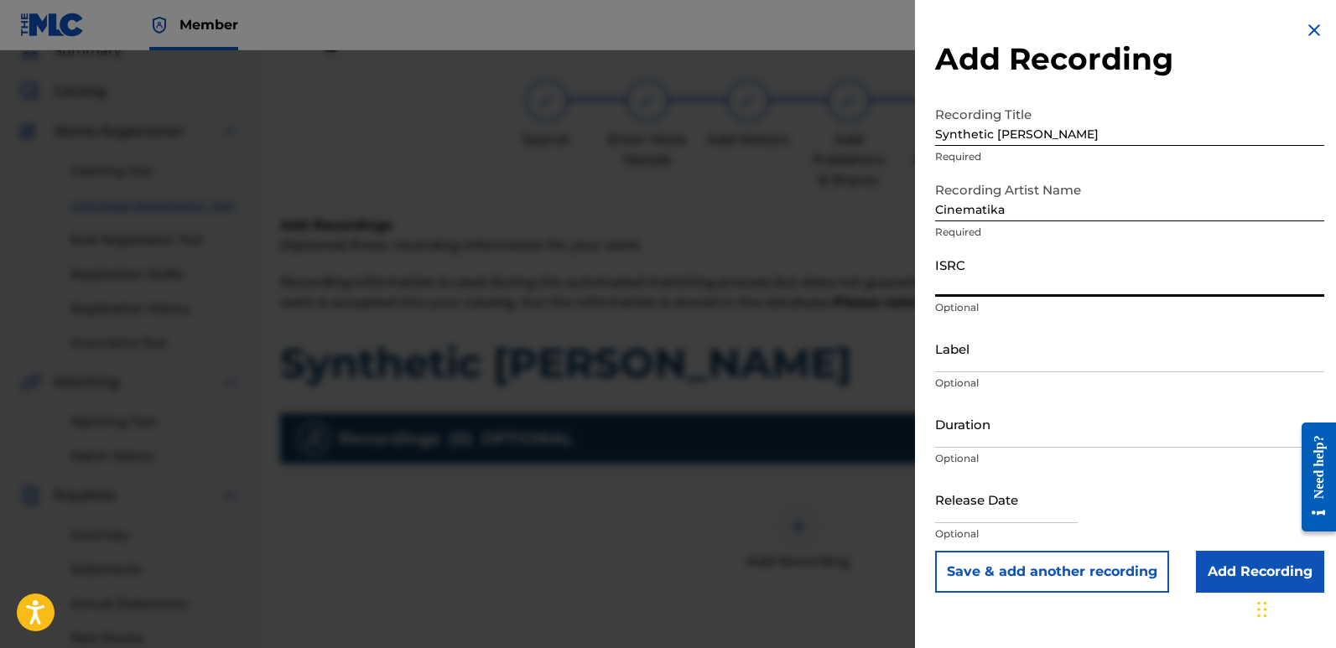
paste input "QZZ7K2522732"
type input "QZZ7K2522732"
click at [1003, 360] on input "Label" at bounding box center [1129, 349] width 389 height 48
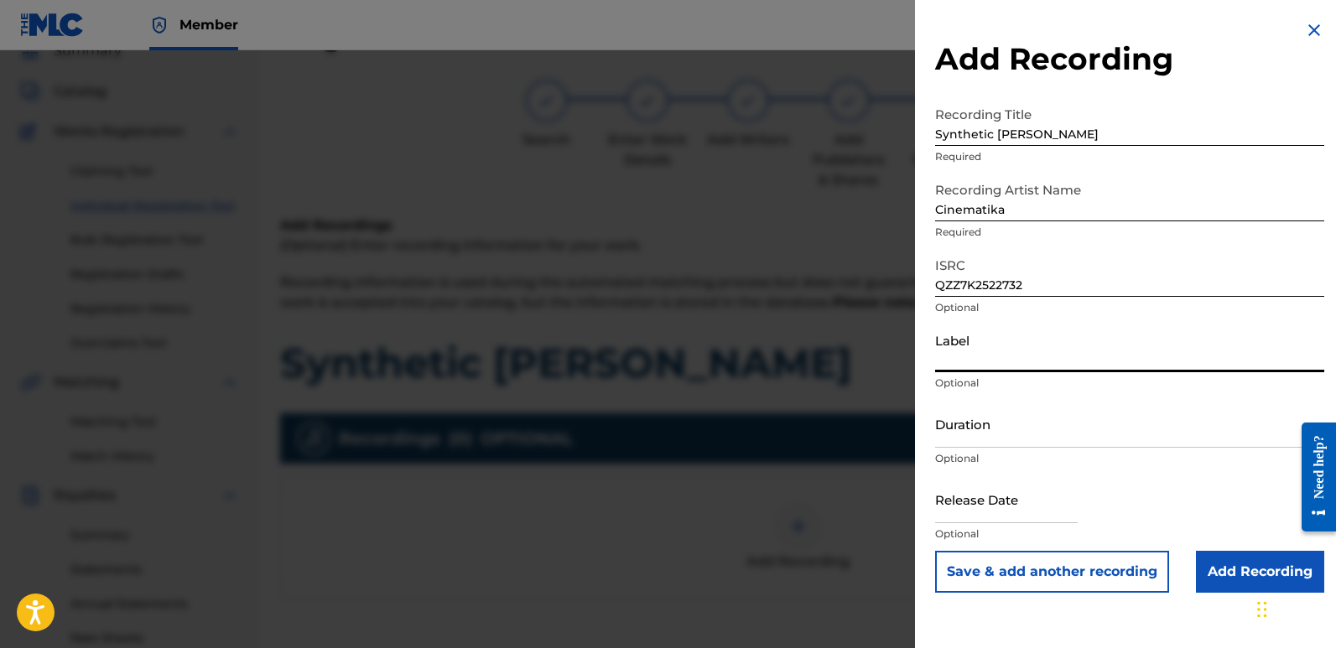
type input "Divinebeats"
click at [950, 497] on input "text" at bounding box center [1006, 500] width 143 height 48
select select "7"
select select "2025"
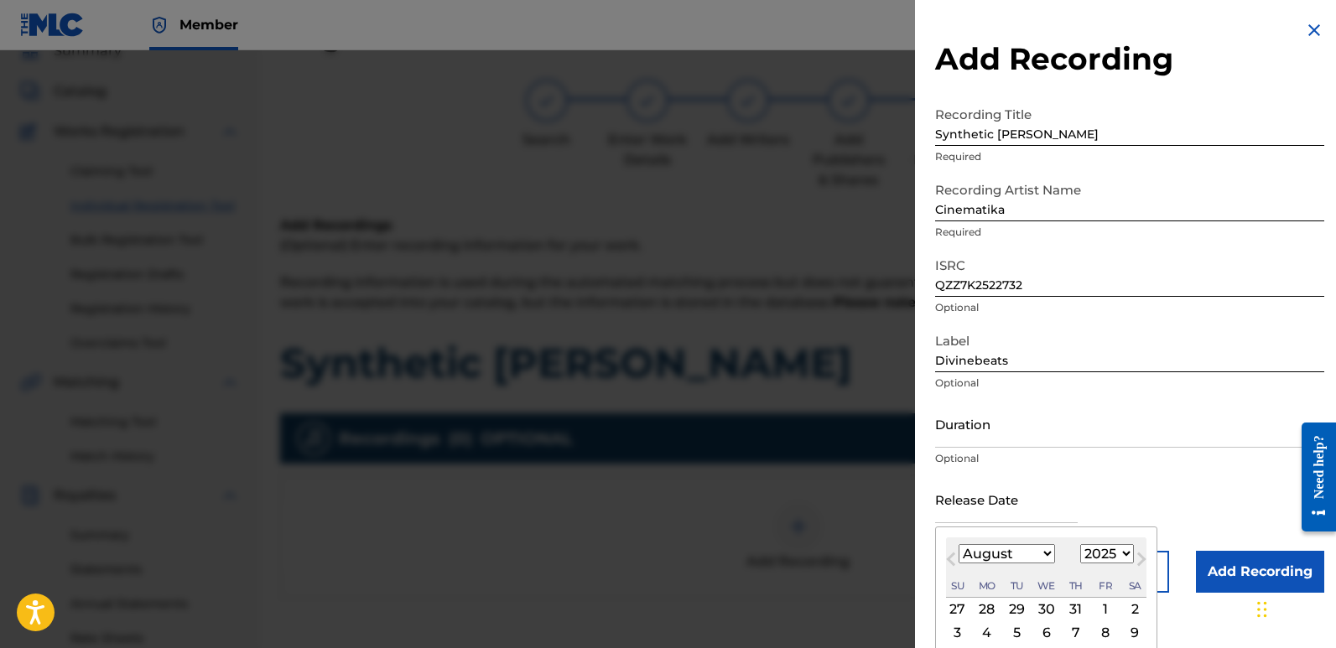
click at [962, 629] on div "3" at bounding box center [958, 632] width 20 height 20
type input "[DATE]"
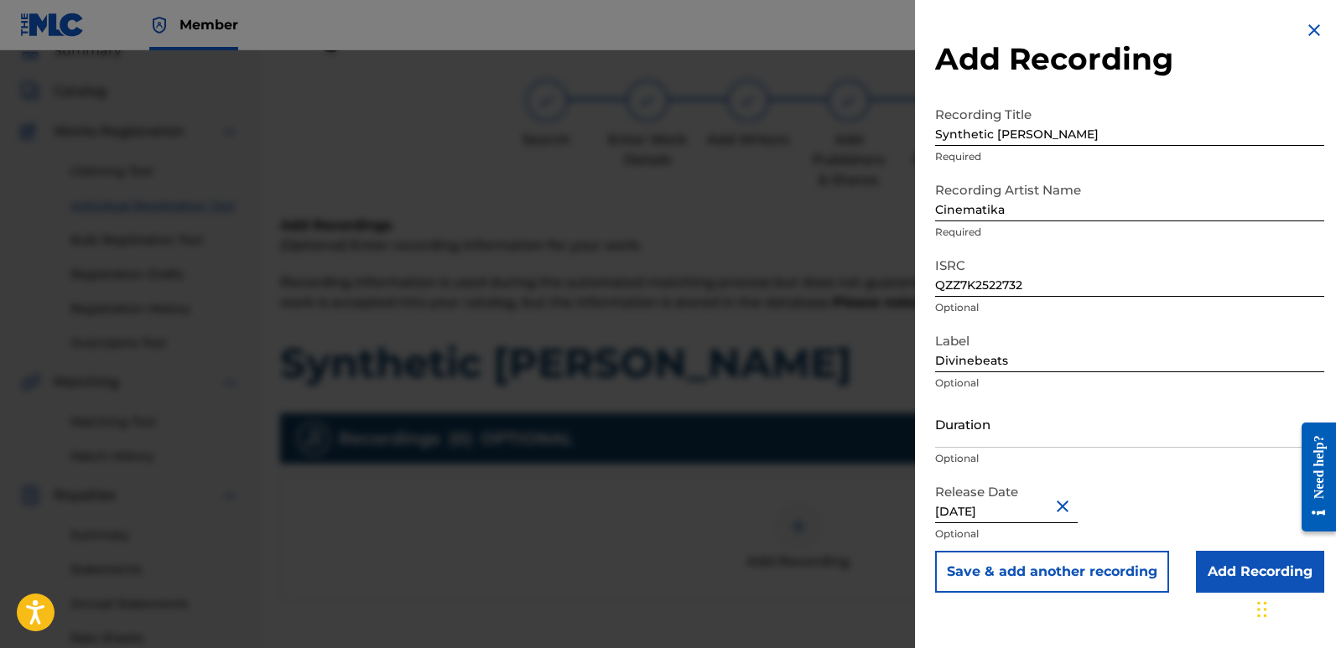
click at [980, 506] on input "[DATE]" at bounding box center [1006, 500] width 143 height 48
select select "7"
select select "2025"
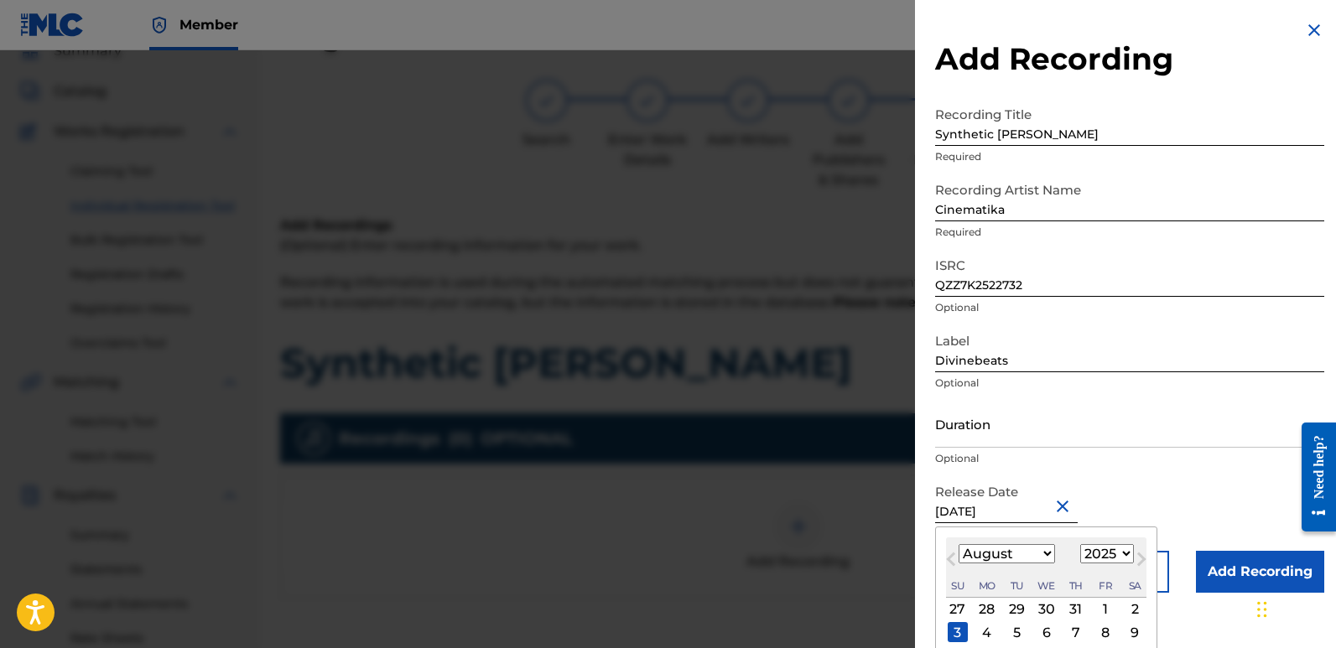
click at [984, 509] on input "[DATE]" at bounding box center [1006, 500] width 143 height 48
type input "[DATE]"
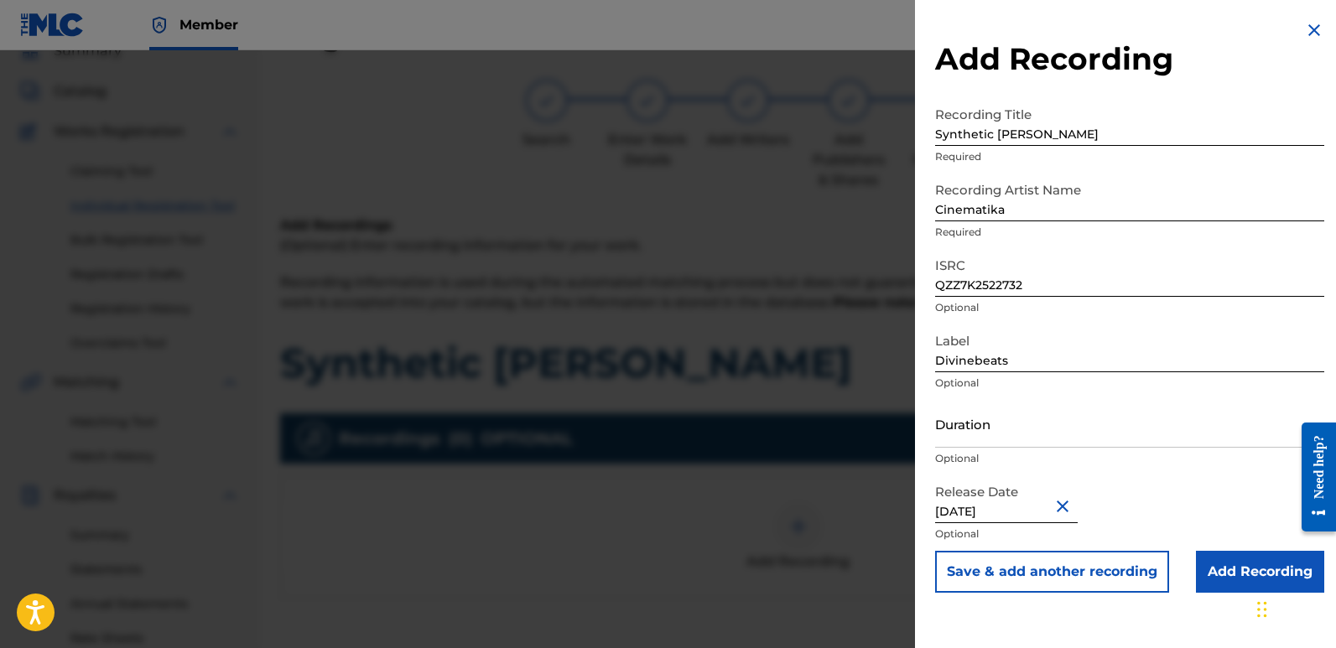
click at [1217, 566] on input "Add Recording" at bounding box center [1260, 572] width 128 height 42
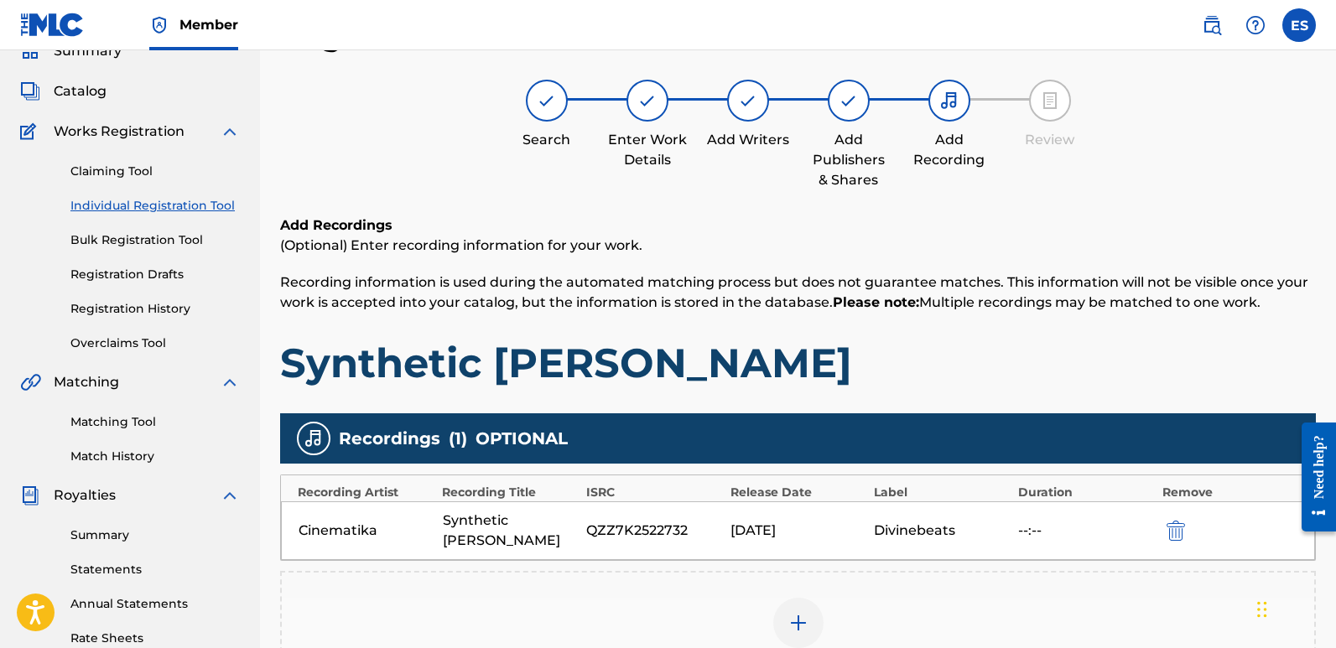
scroll to position [392, 0]
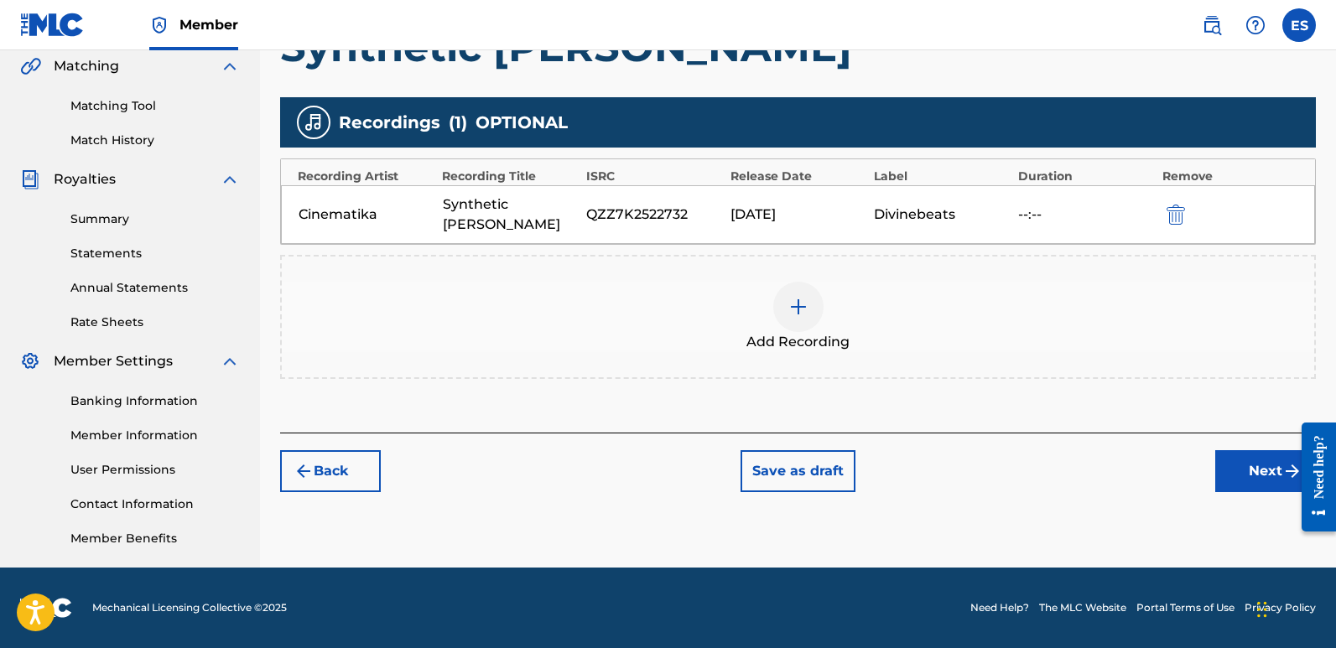
click at [1259, 451] on button "Next" at bounding box center [1266, 472] width 101 height 42
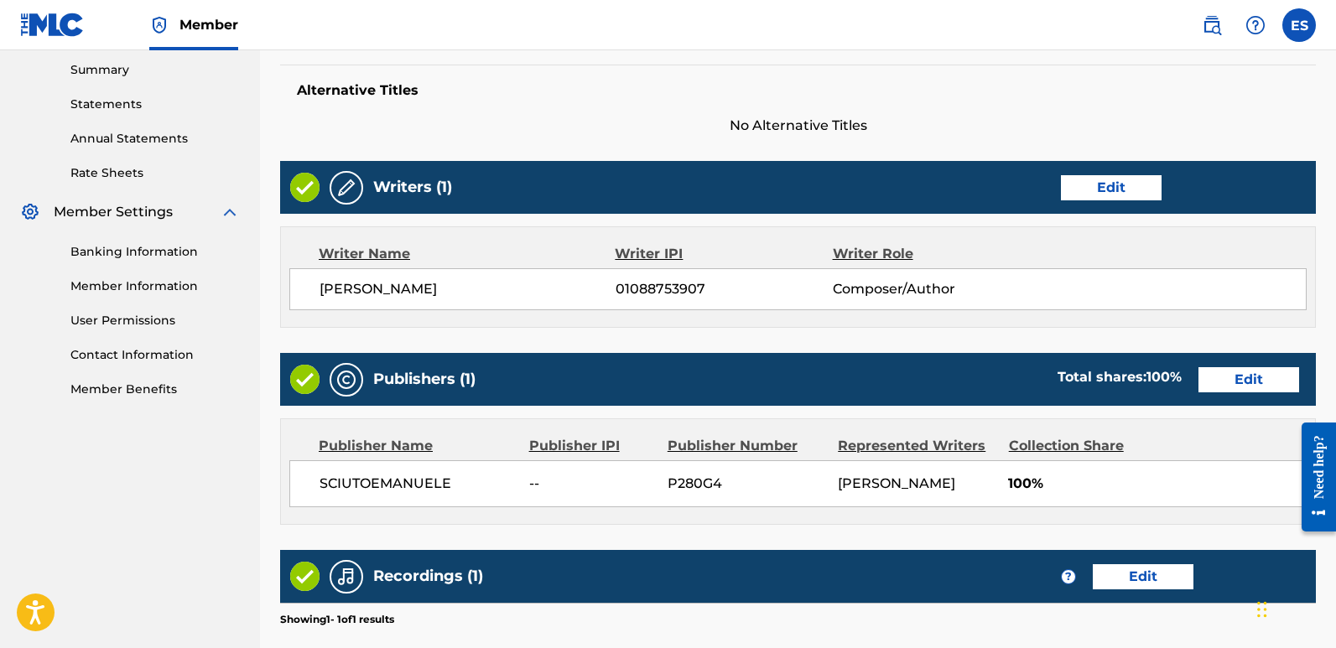
scroll to position [770, 0]
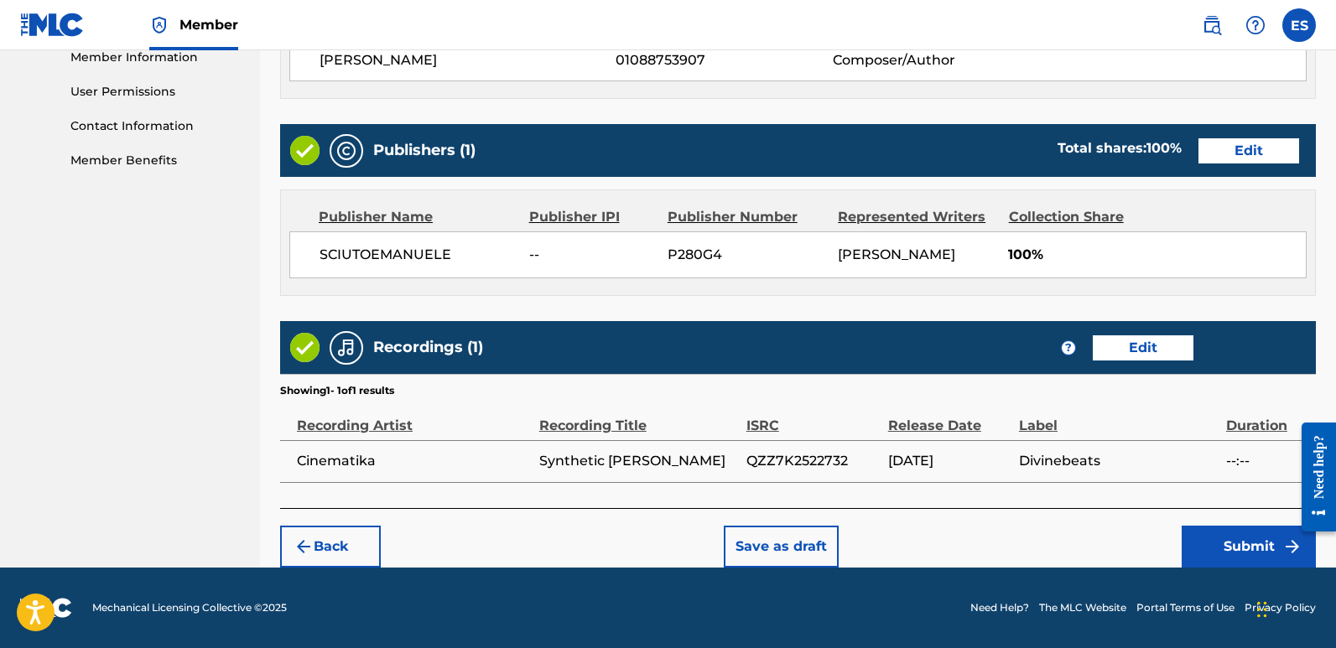
click at [1227, 541] on button "Submit" at bounding box center [1249, 547] width 134 height 42
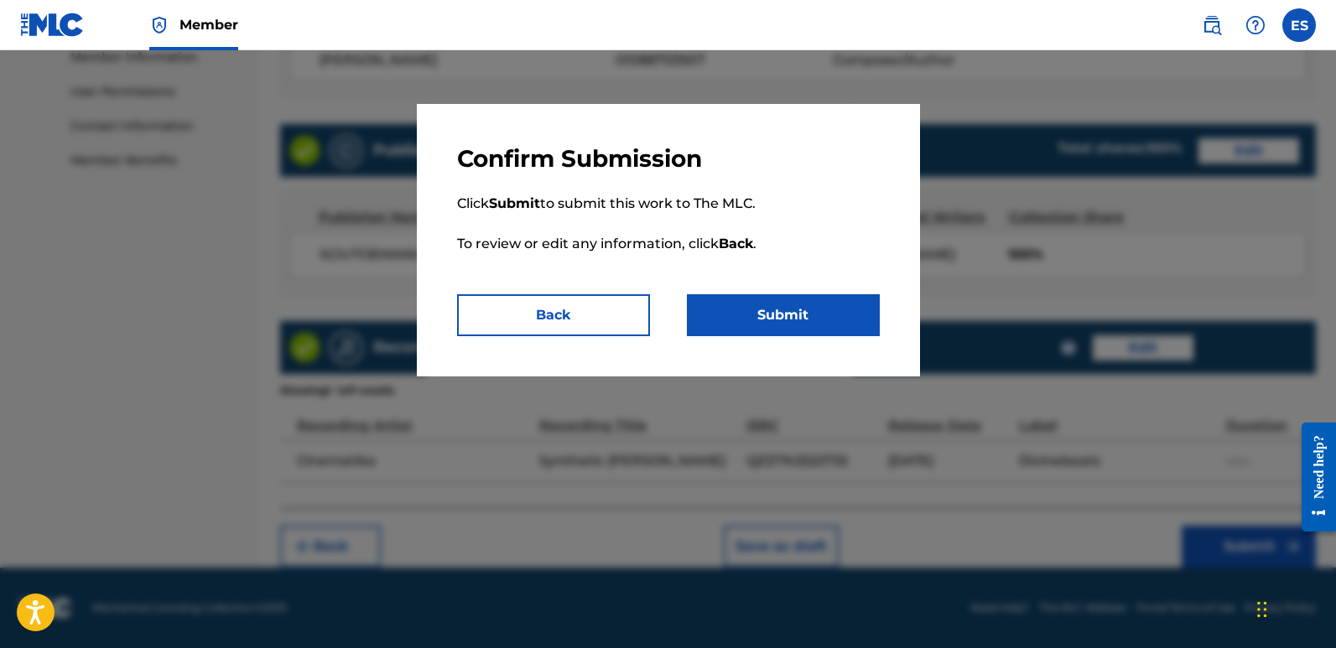
click at [862, 312] on button "Submit" at bounding box center [783, 315] width 193 height 42
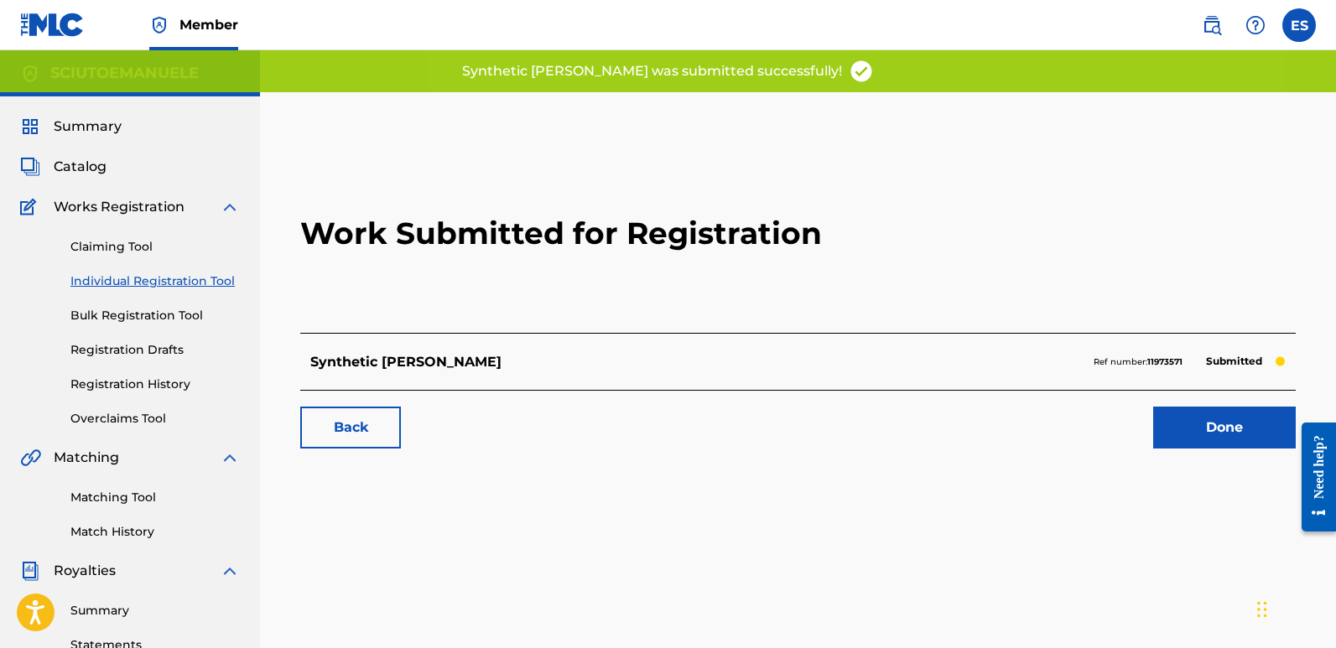
click at [1209, 424] on link "Done" at bounding box center [1225, 428] width 143 height 42
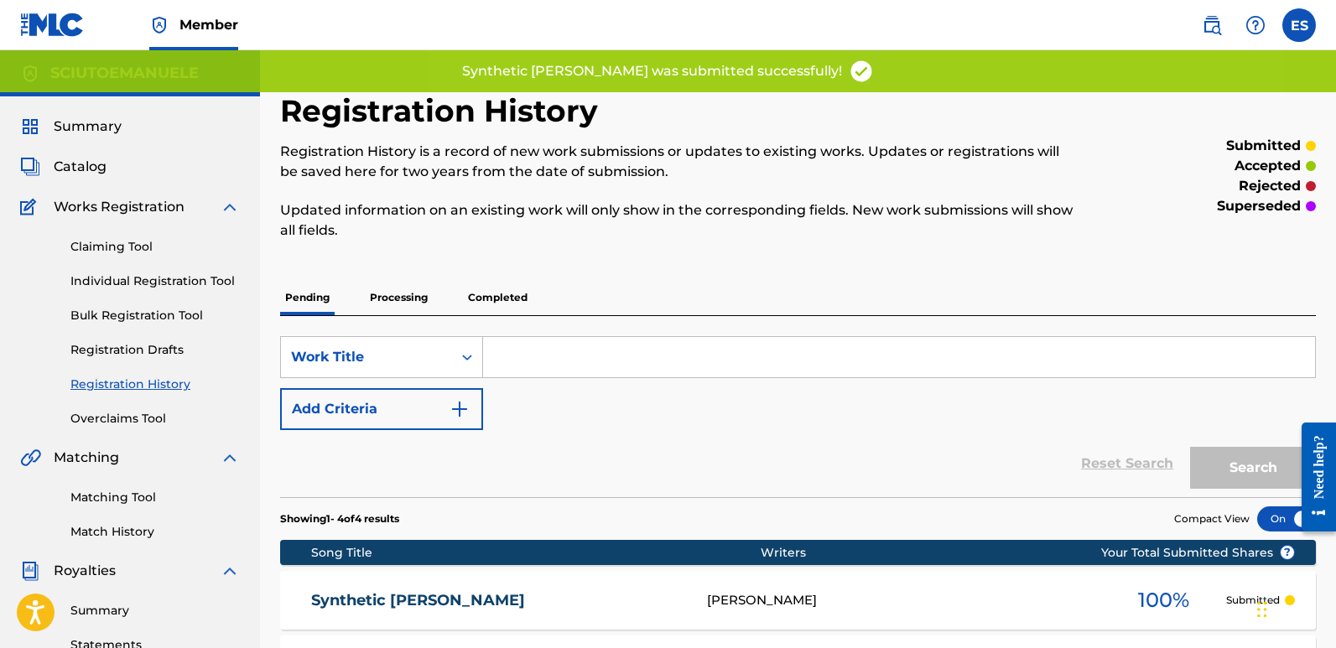
click at [183, 276] on link "Individual Registration Tool" at bounding box center [154, 282] width 169 height 18
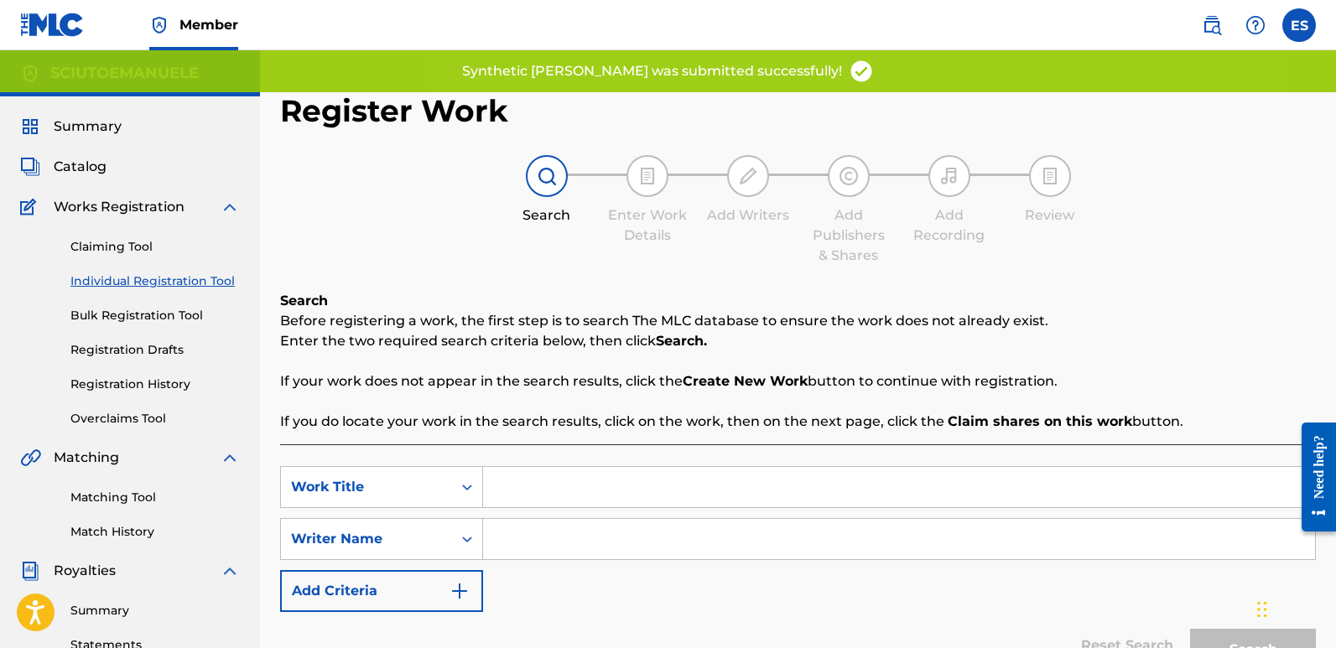
click at [592, 482] on input "Search Form" at bounding box center [899, 487] width 832 height 40
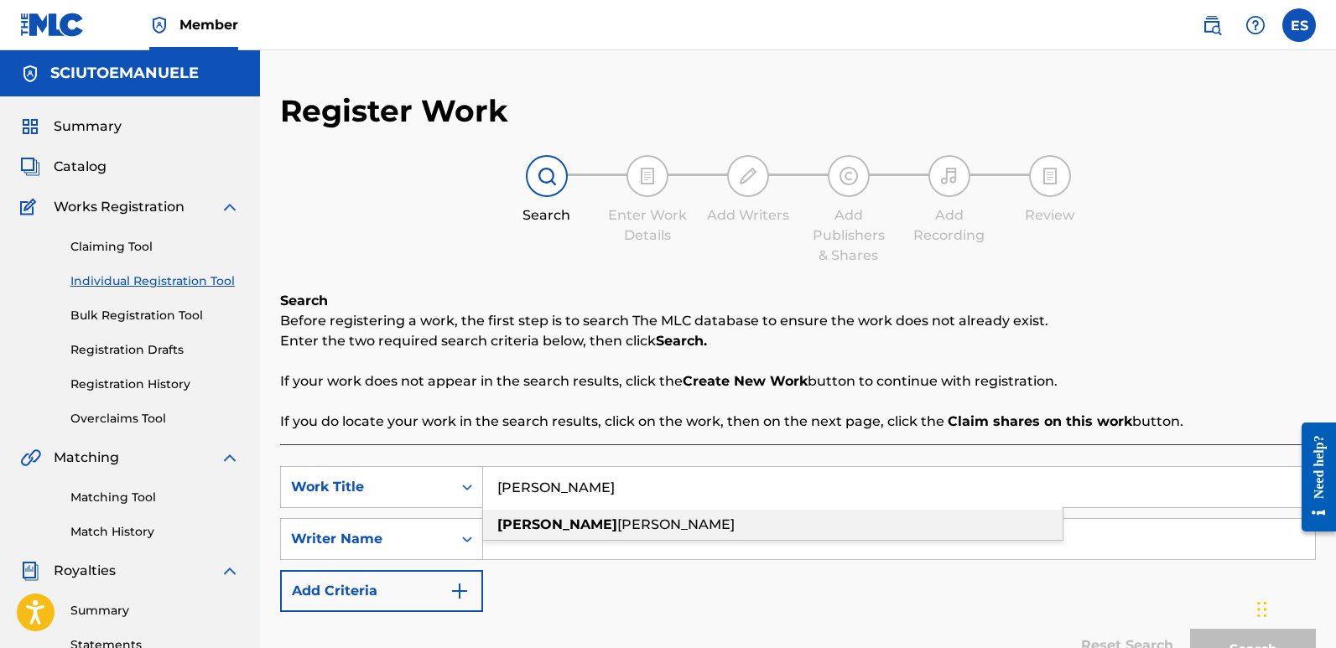
click at [537, 534] on div "[PERSON_NAME]" at bounding box center [773, 525] width 580 height 30
type input "[PERSON_NAME]"
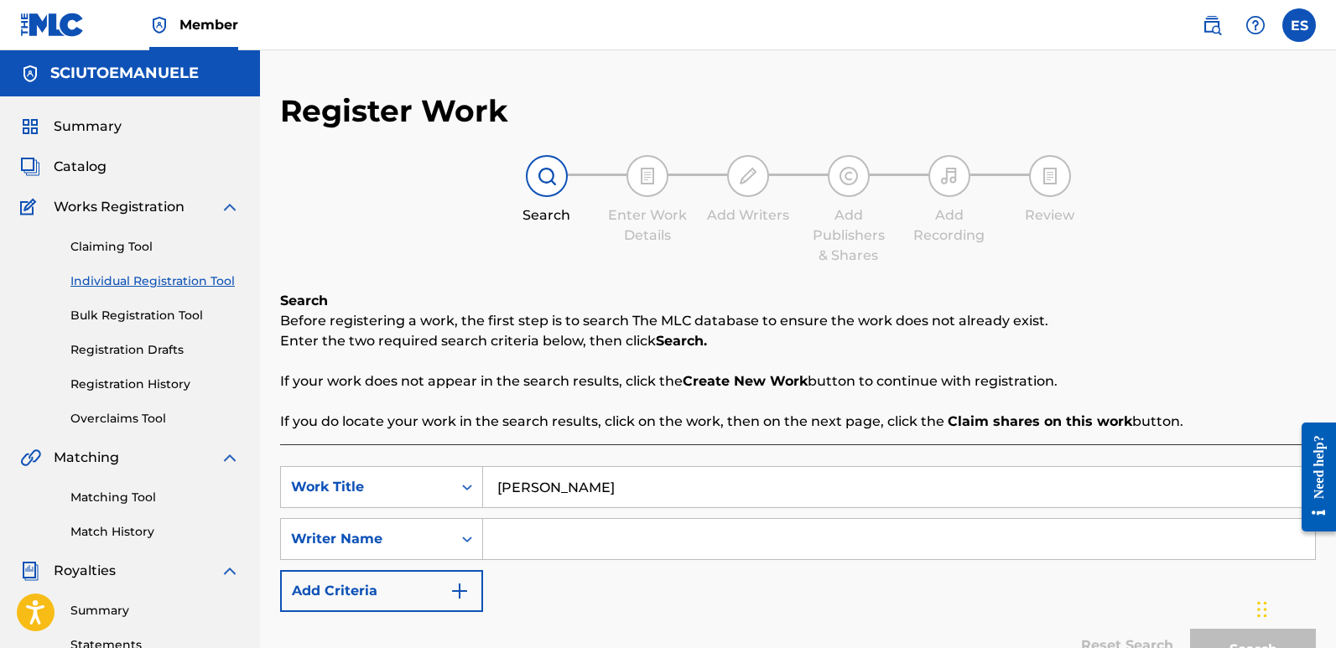
click at [537, 534] on input "Search Form" at bounding box center [899, 539] width 832 height 40
type input "[PERSON_NAME]"
click at [1190, 629] on button "Search" at bounding box center [1253, 650] width 126 height 42
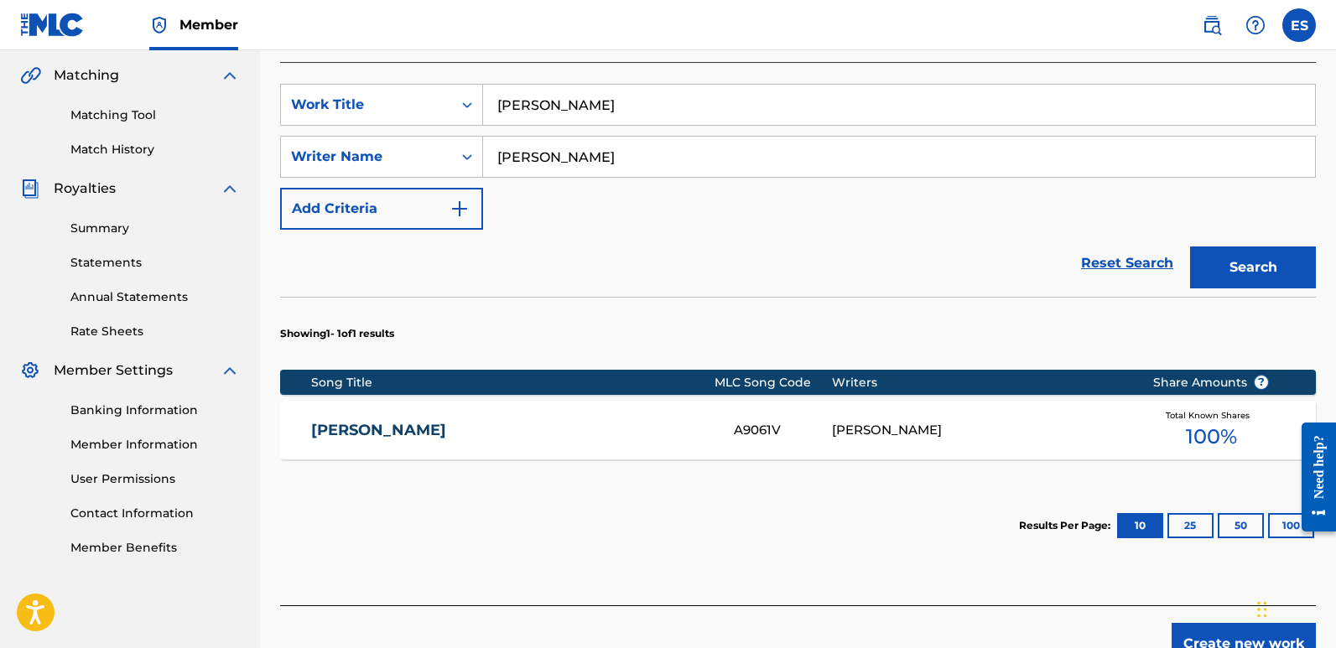
click at [1231, 638] on button "Create new work" at bounding box center [1244, 644] width 144 height 42
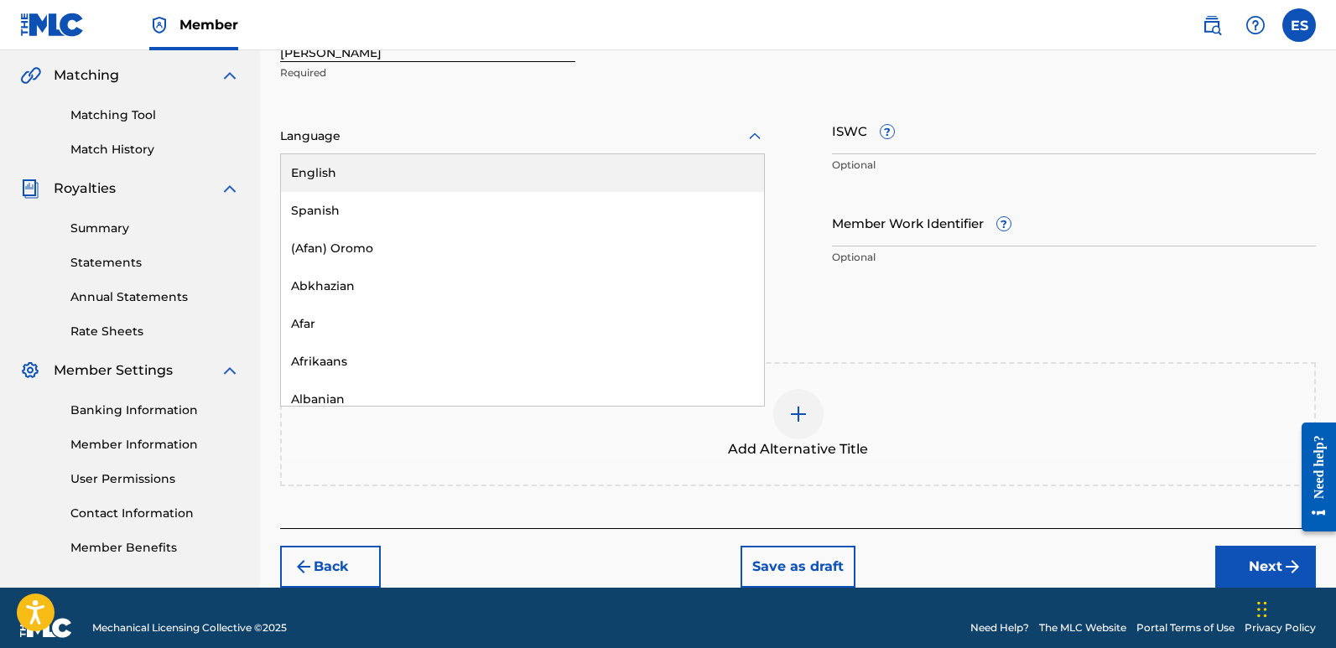
click at [487, 148] on div "Language" at bounding box center [522, 136] width 485 height 35
click at [377, 169] on div "English" at bounding box center [522, 173] width 483 height 38
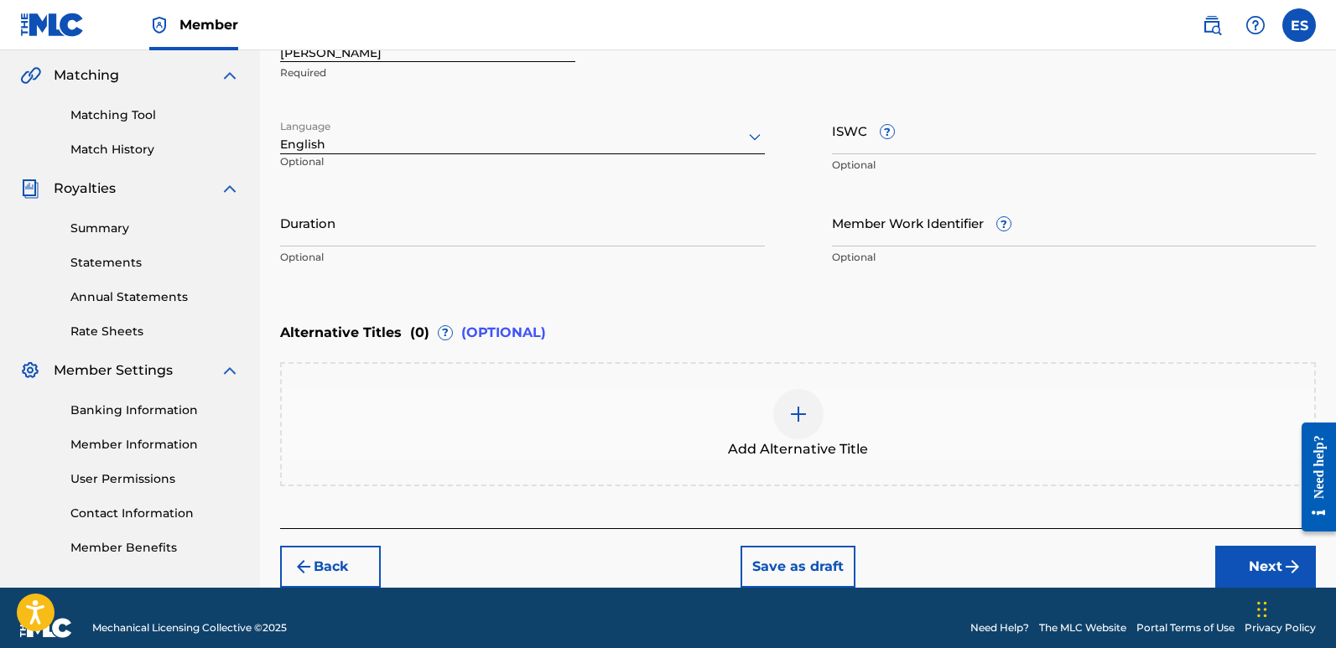
scroll to position [299, 0]
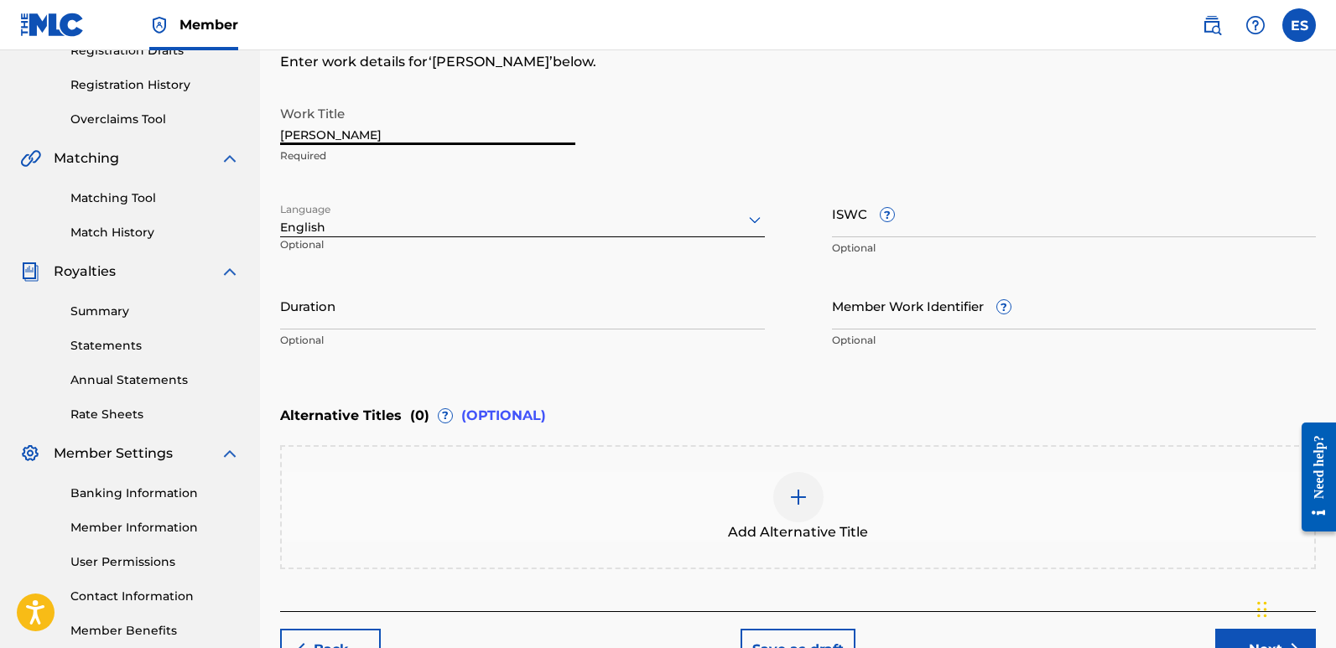
click at [354, 130] on input "[PERSON_NAME]" at bounding box center [427, 121] width 295 height 48
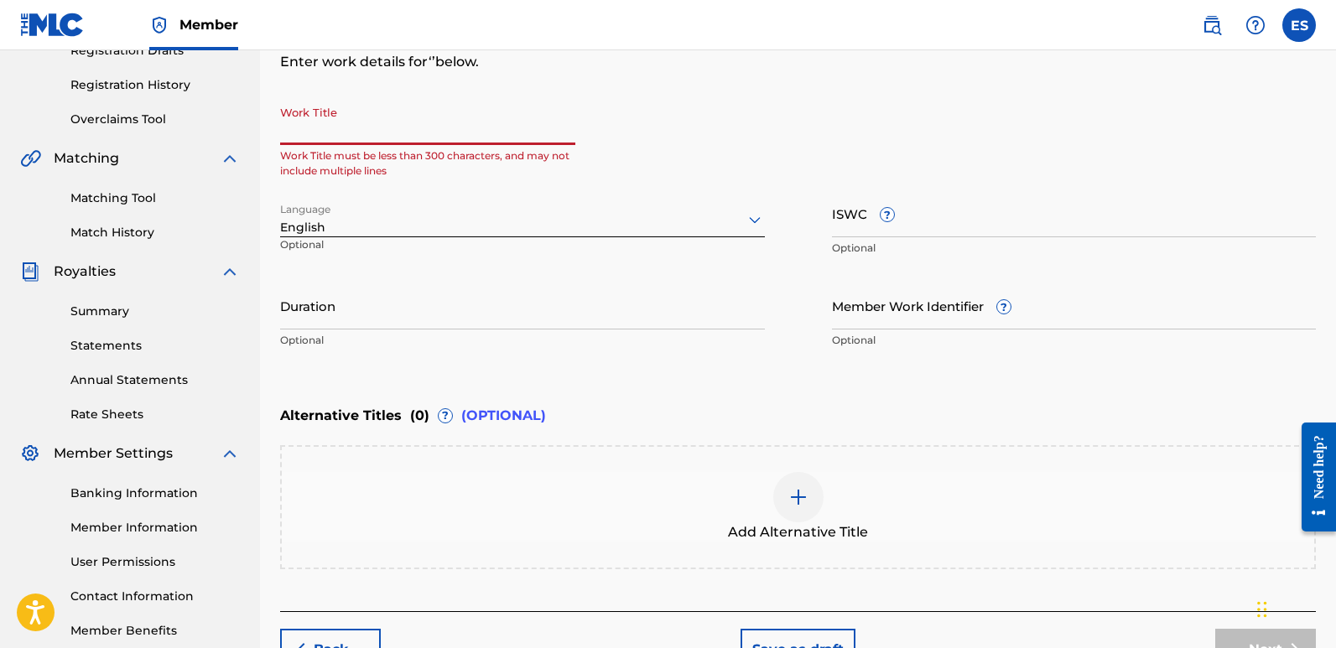
paste input "Zero Point"
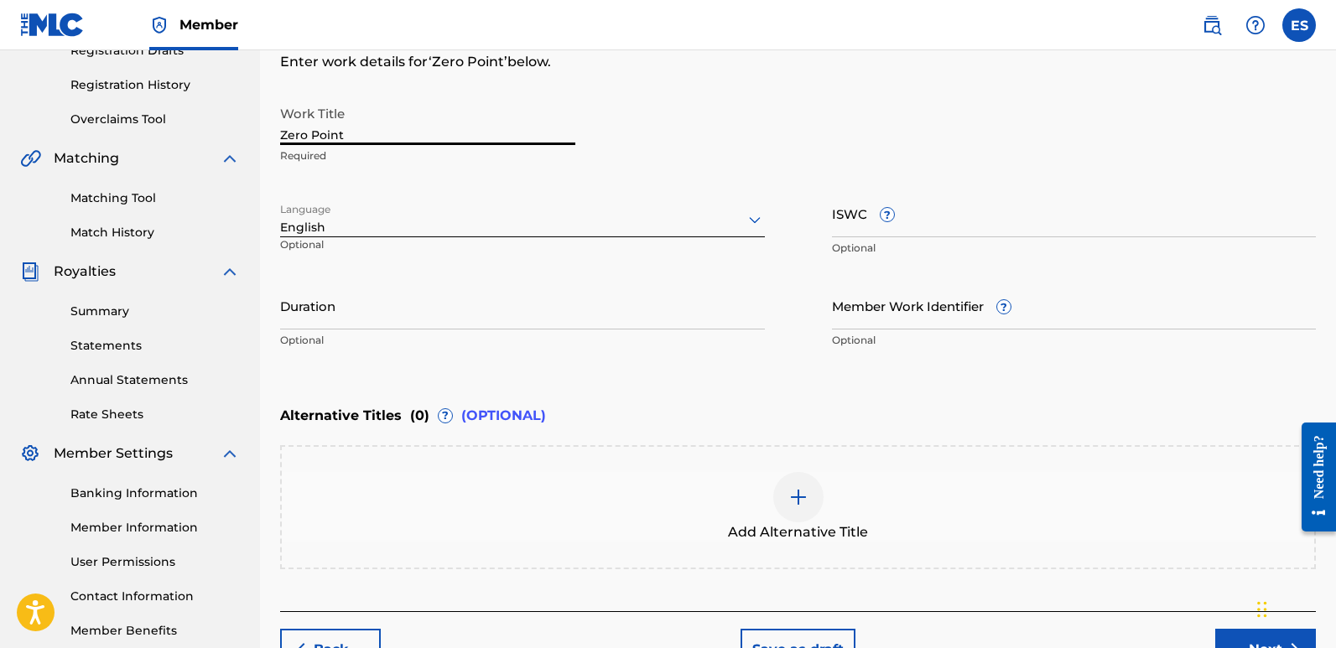
scroll to position [403, 0]
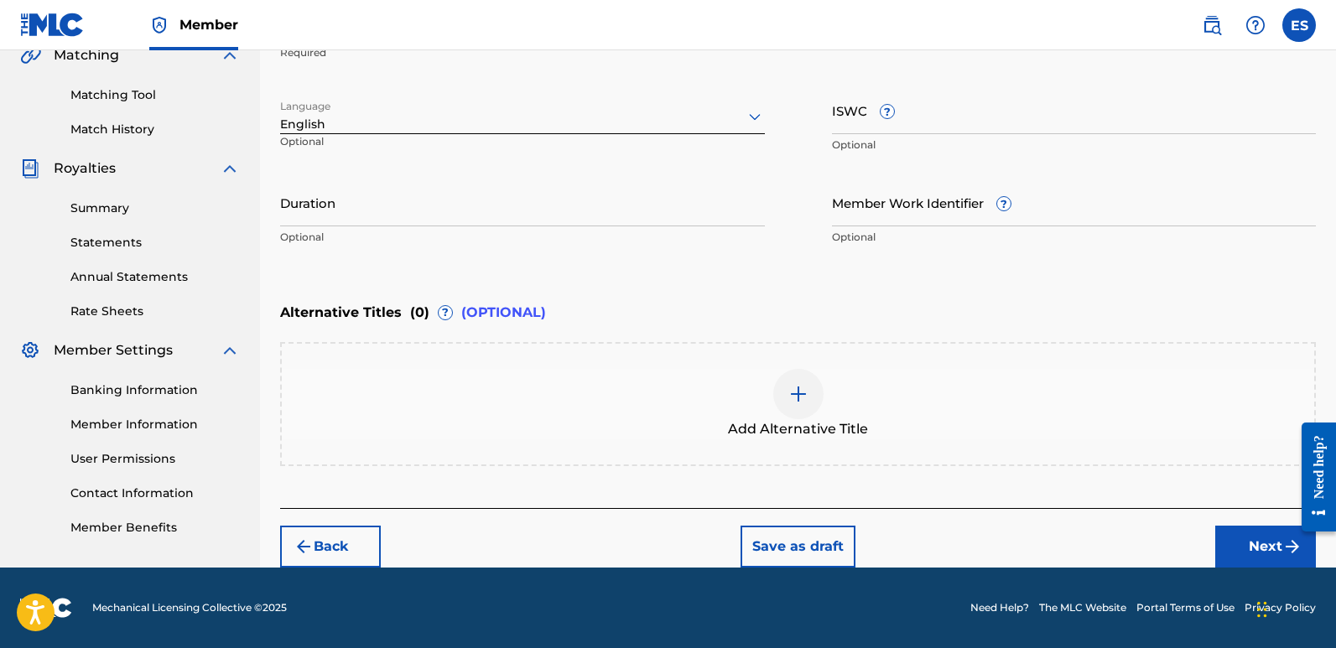
type input "Zero Point"
click at [1262, 548] on button "Next" at bounding box center [1266, 547] width 101 height 42
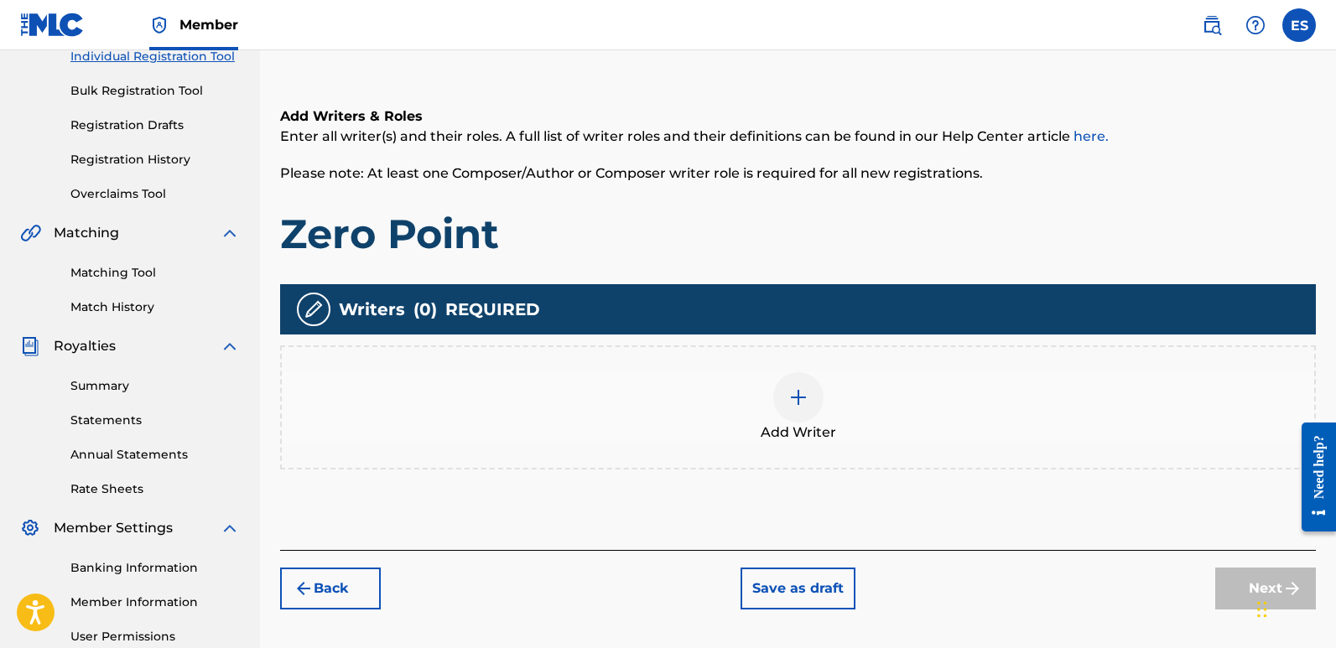
scroll to position [76, 0]
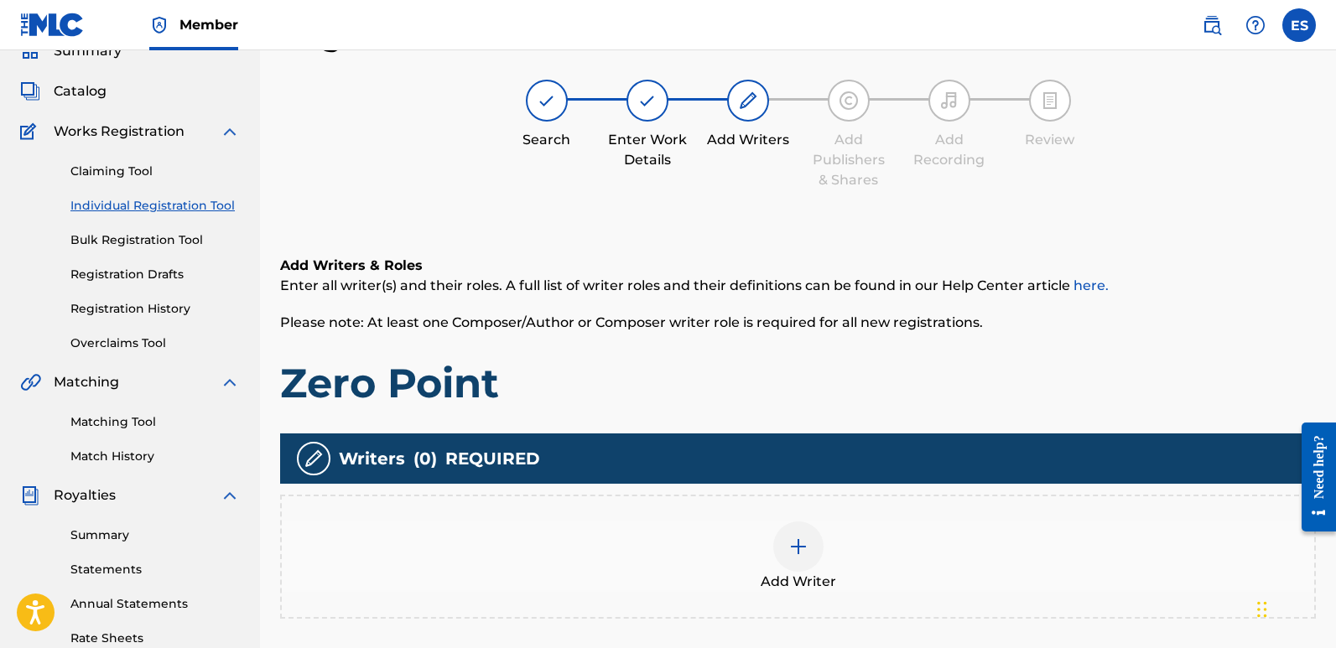
click at [818, 544] on div at bounding box center [798, 547] width 50 height 50
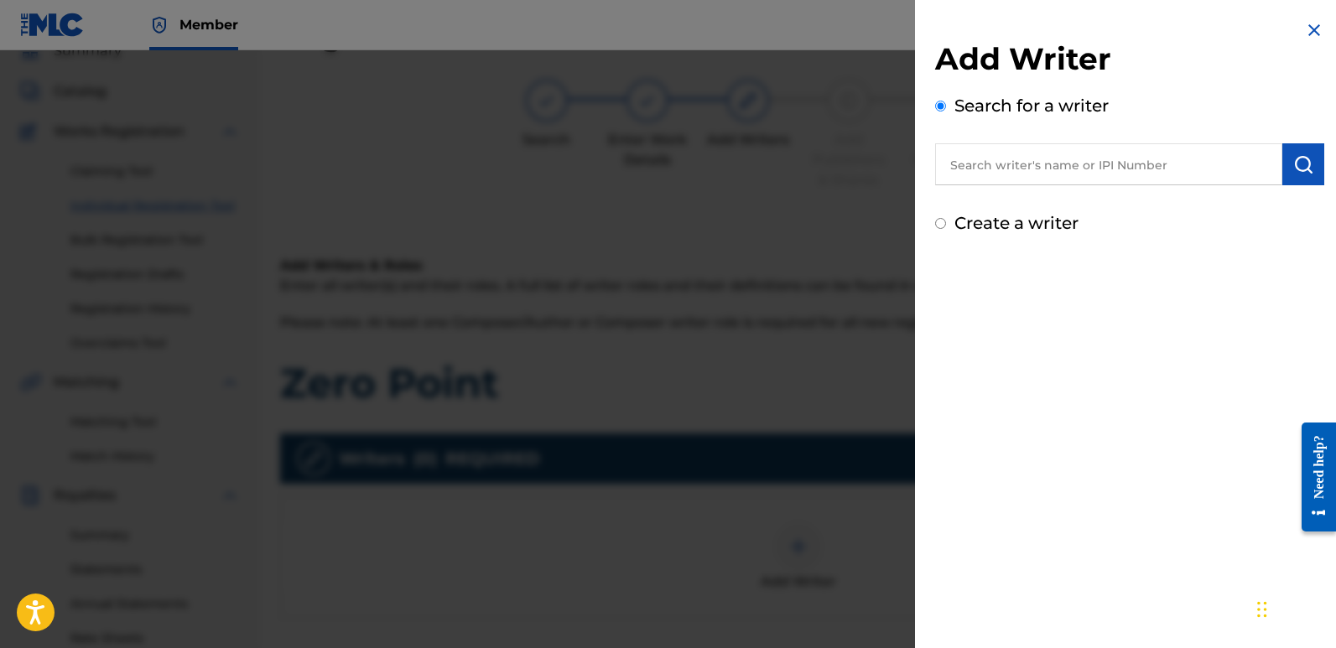
click at [1065, 172] on input "text" at bounding box center [1108, 164] width 347 height 42
type input "emanuelesciuto"
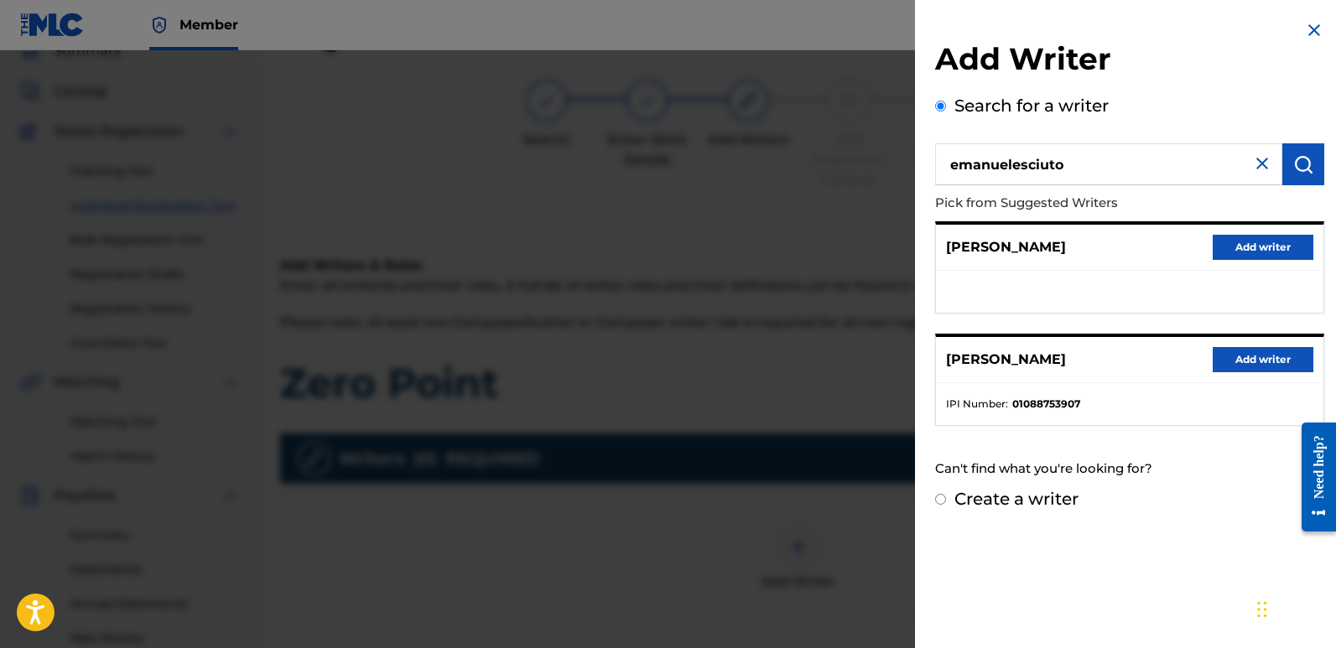
click at [1242, 356] on button "Add writer" at bounding box center [1263, 359] width 101 height 25
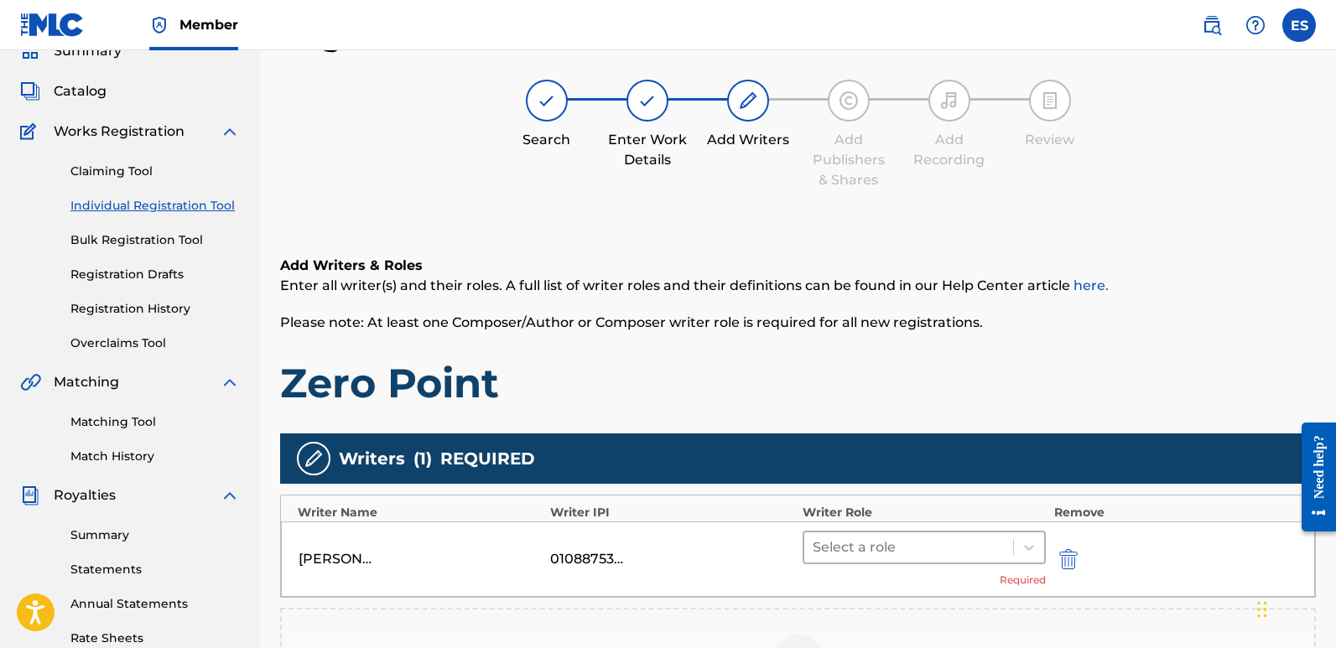
click at [883, 552] on div at bounding box center [909, 547] width 192 height 23
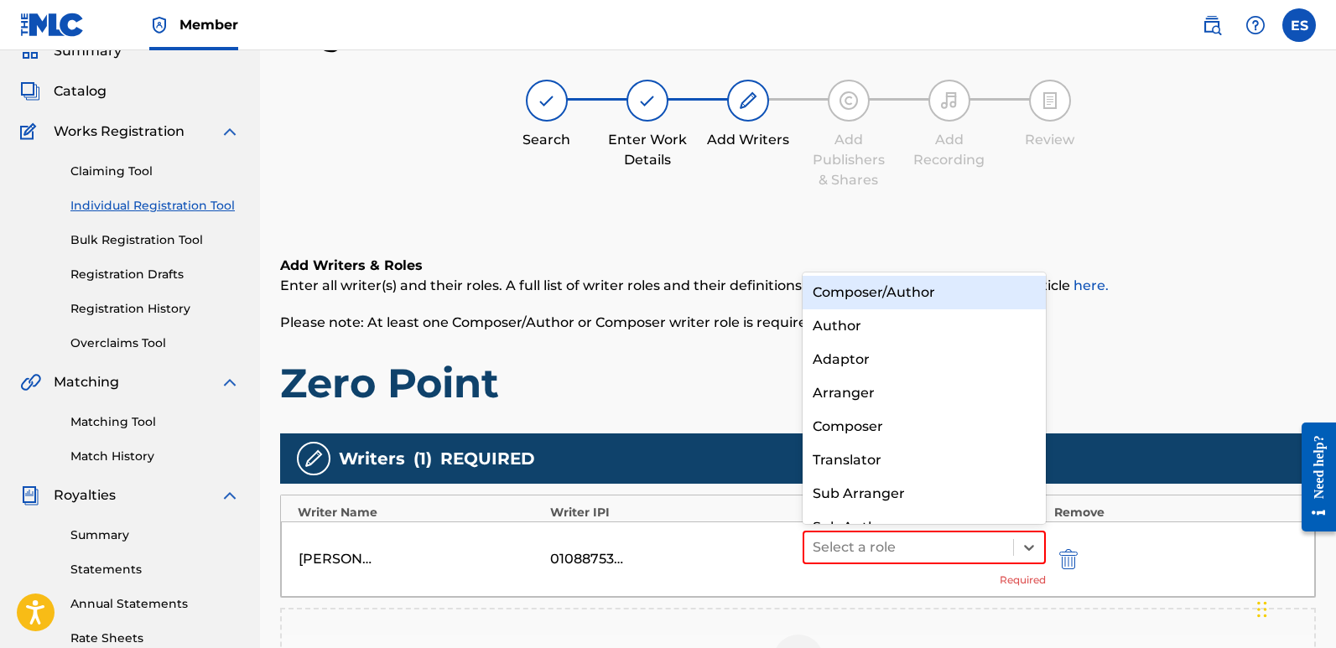
scroll to position [23, 0]
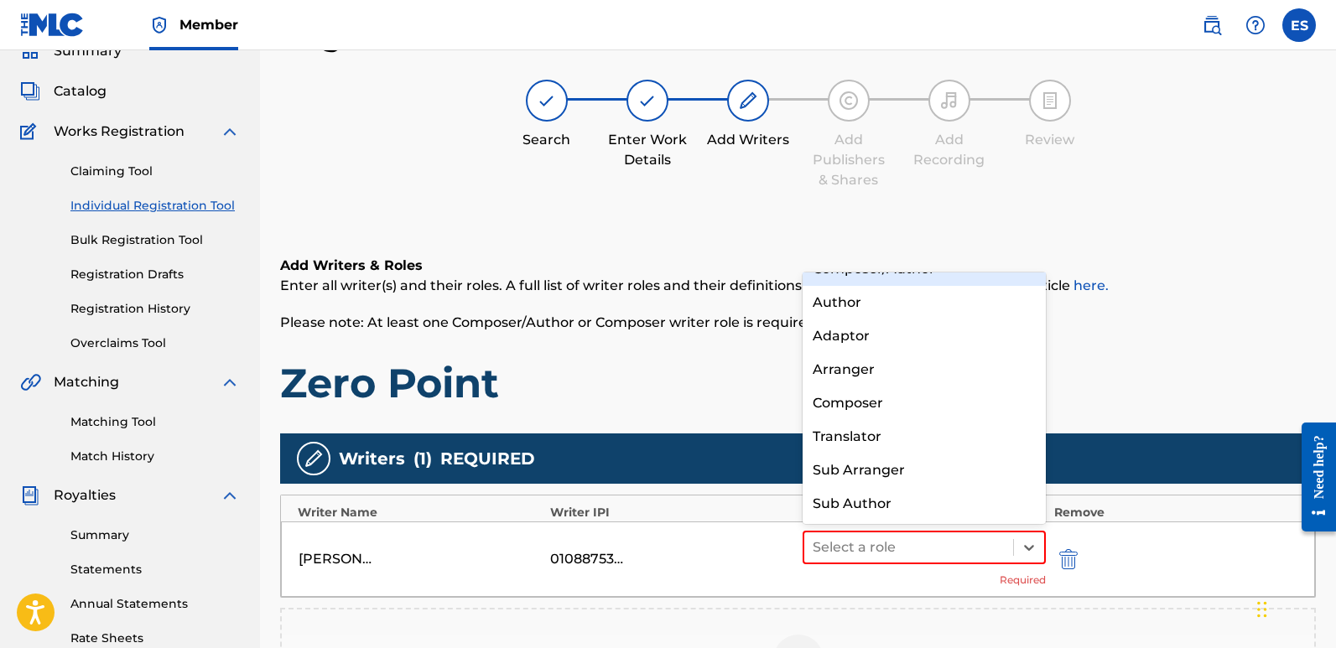
click at [879, 280] on div "Composer/Author" at bounding box center [924, 270] width 243 height 34
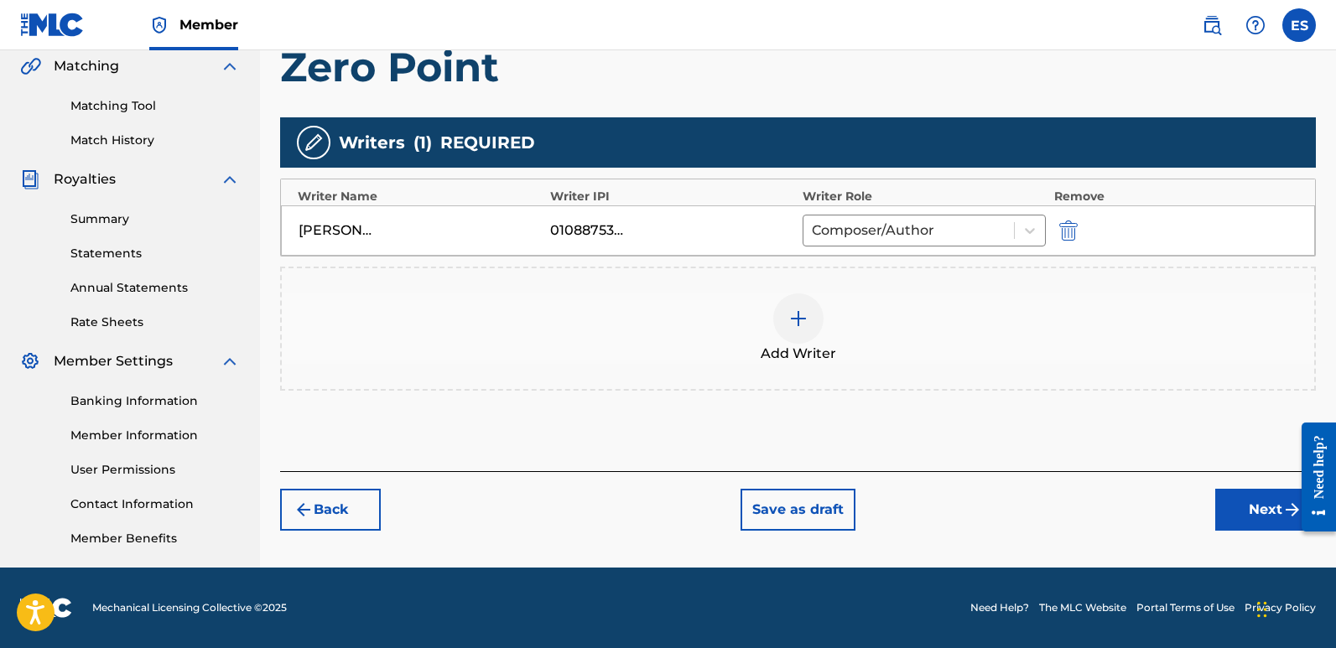
click at [1247, 518] on button "Next" at bounding box center [1266, 510] width 101 height 42
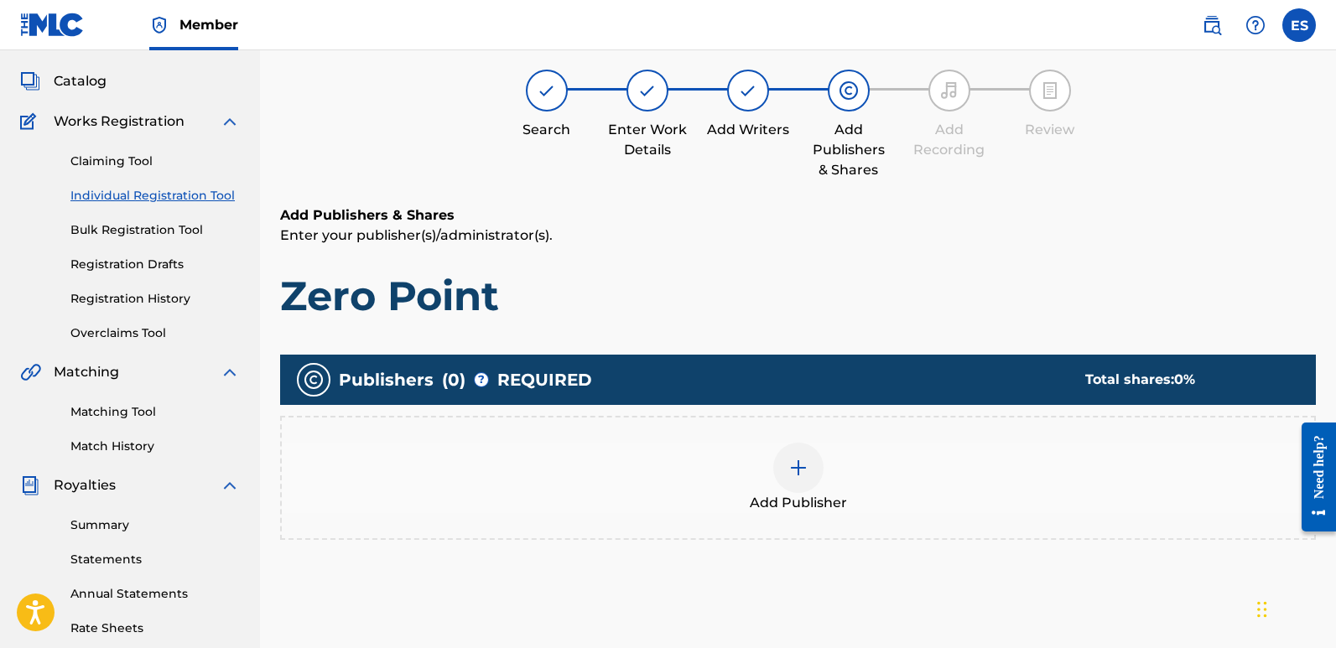
scroll to position [76, 0]
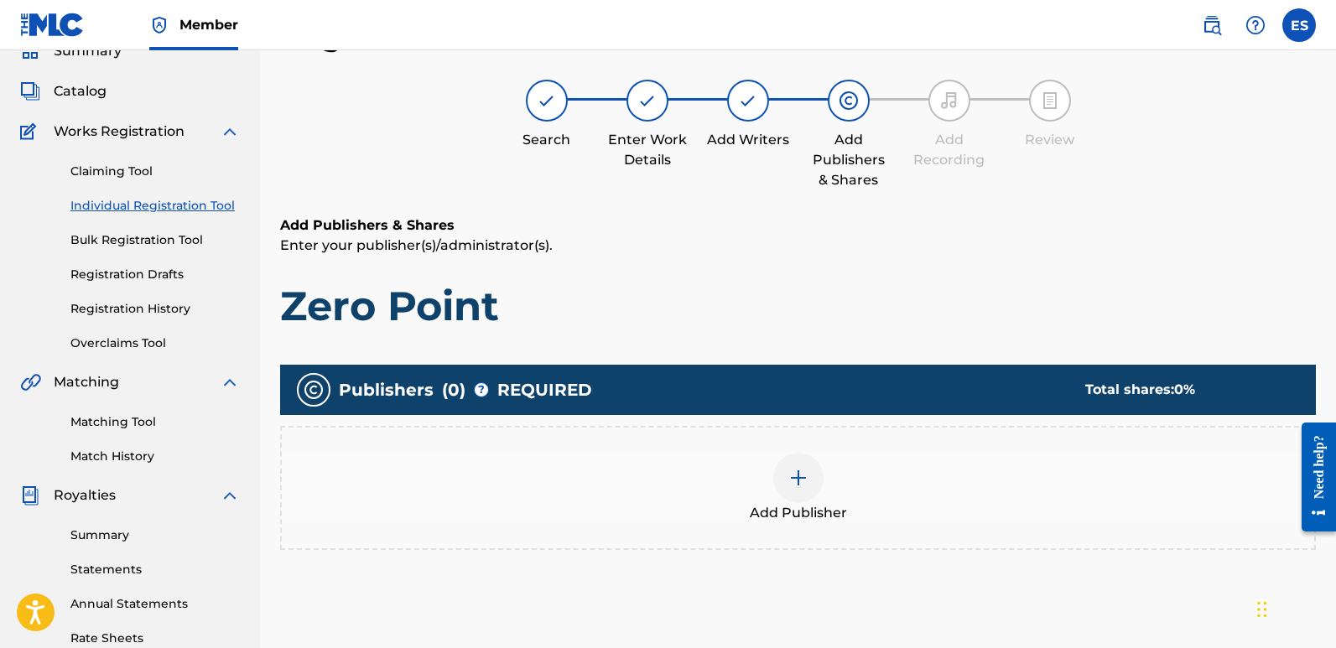
click at [785, 492] on div at bounding box center [798, 478] width 50 height 50
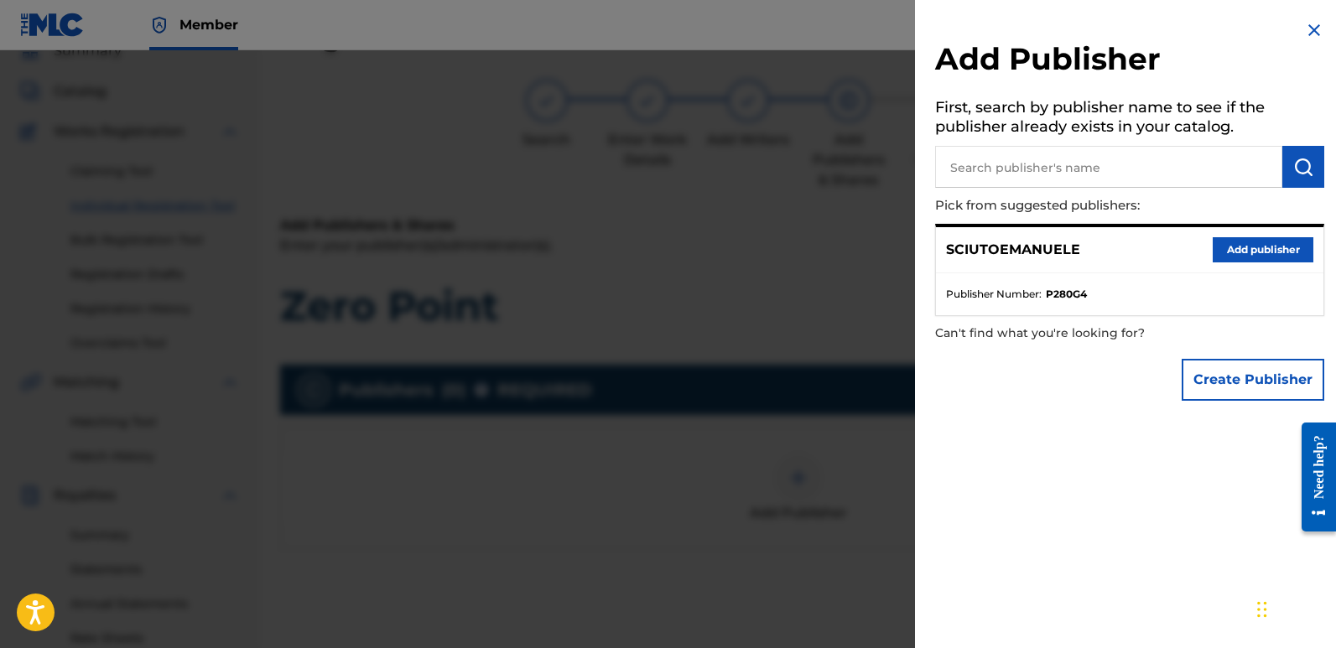
click at [1271, 247] on button "Add publisher" at bounding box center [1263, 249] width 101 height 25
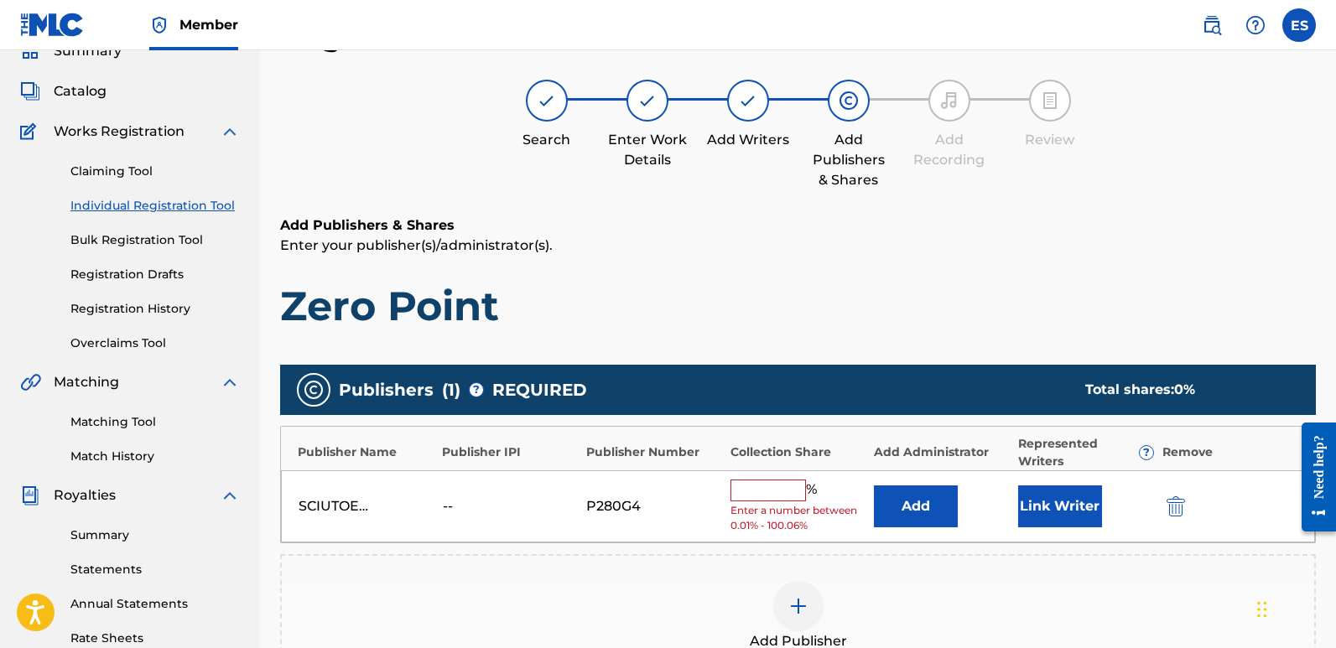
click at [1082, 497] on button "Link Writer" at bounding box center [1060, 507] width 84 height 42
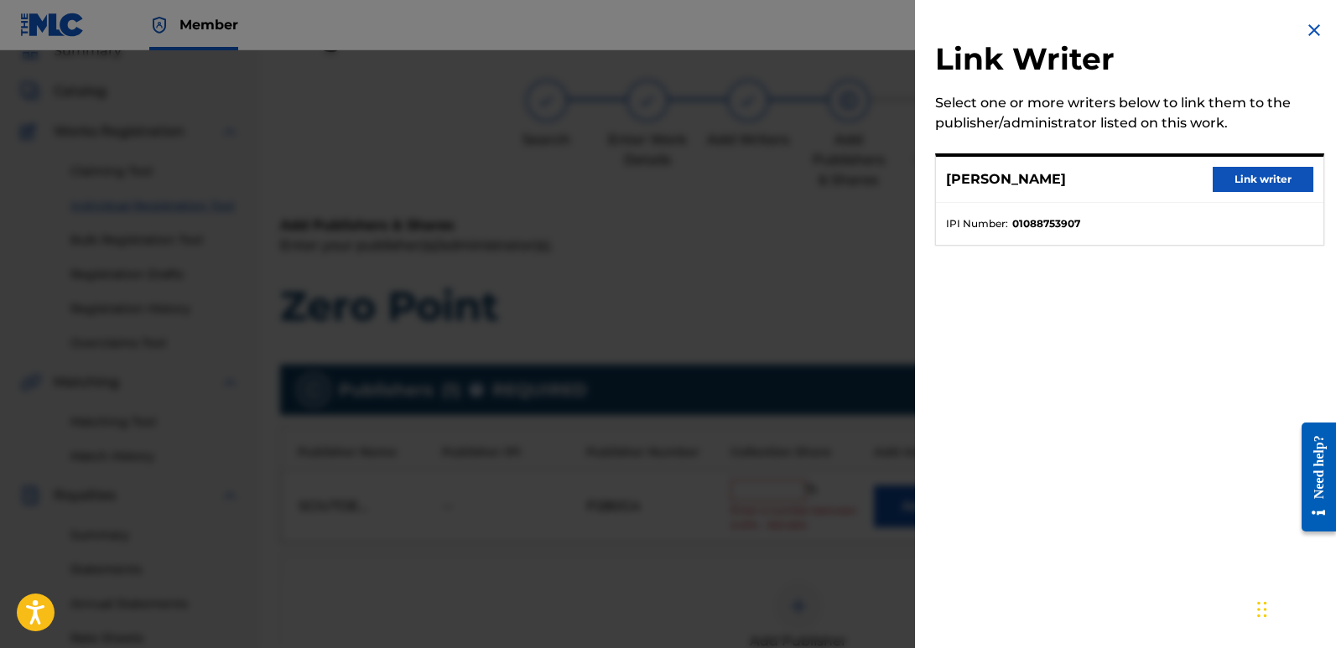
click at [1269, 188] on button "Link writer" at bounding box center [1263, 179] width 101 height 25
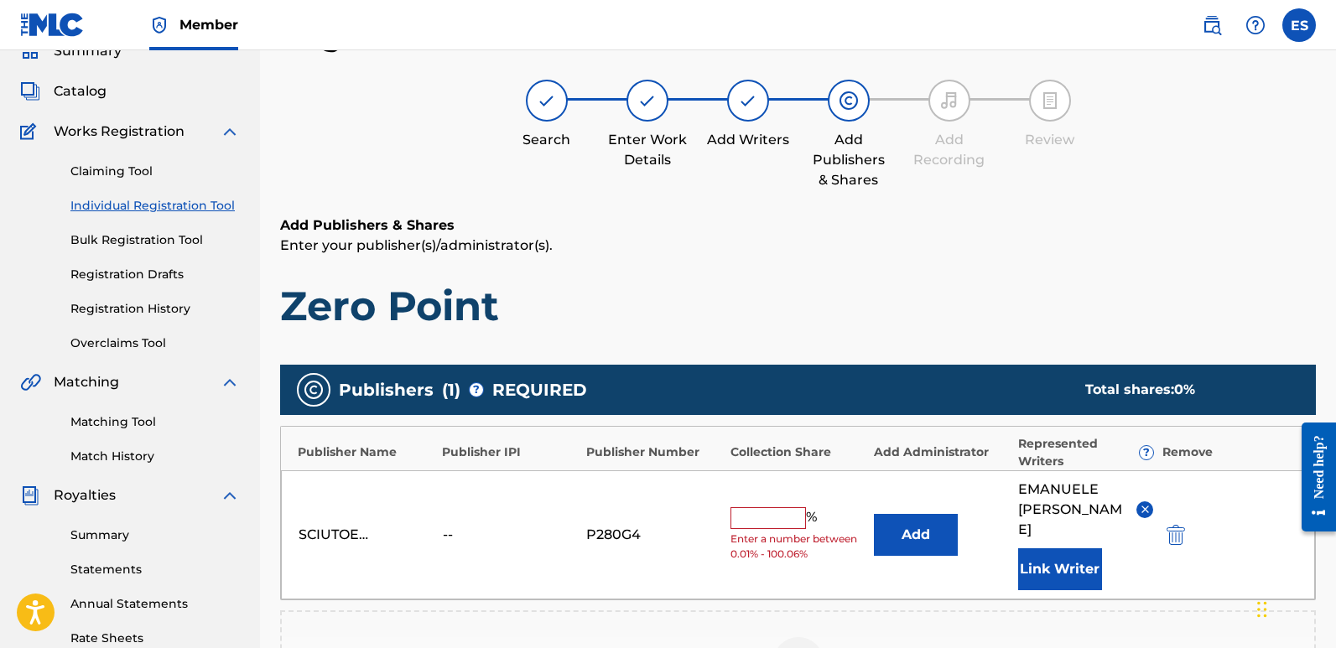
click at [772, 508] on input "text" at bounding box center [769, 519] width 76 height 22
type input "100"
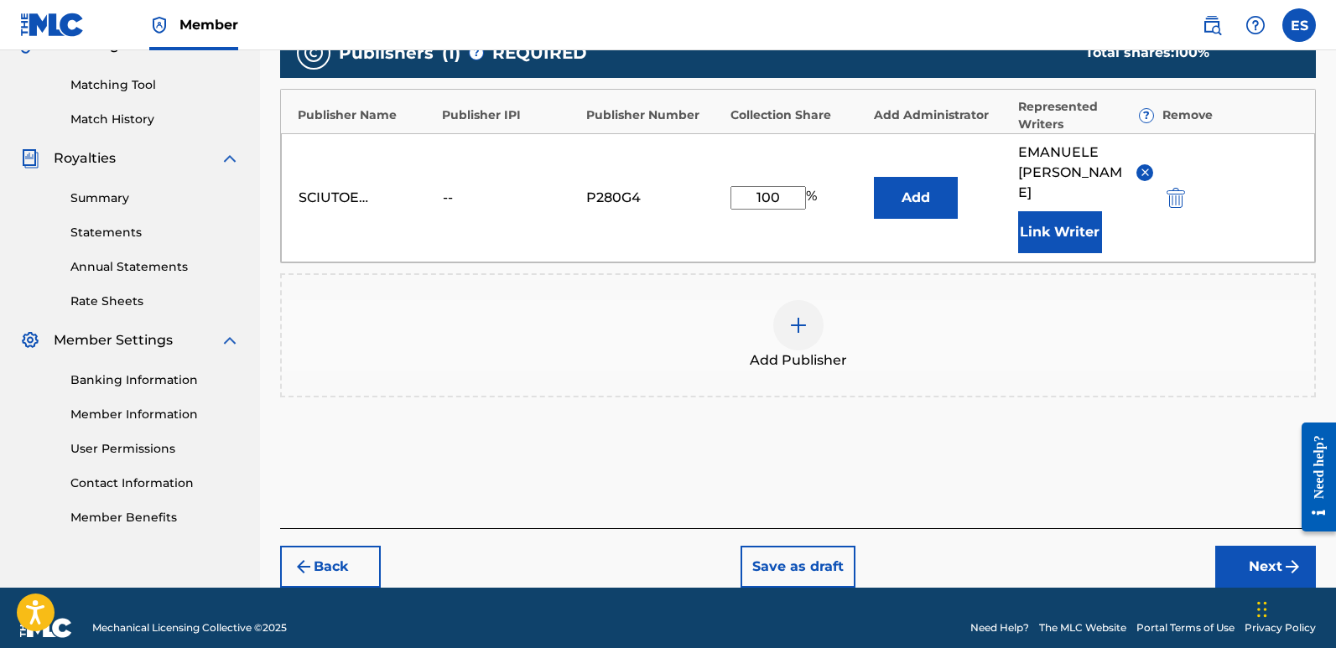
click at [1256, 546] on button "Next" at bounding box center [1266, 567] width 101 height 42
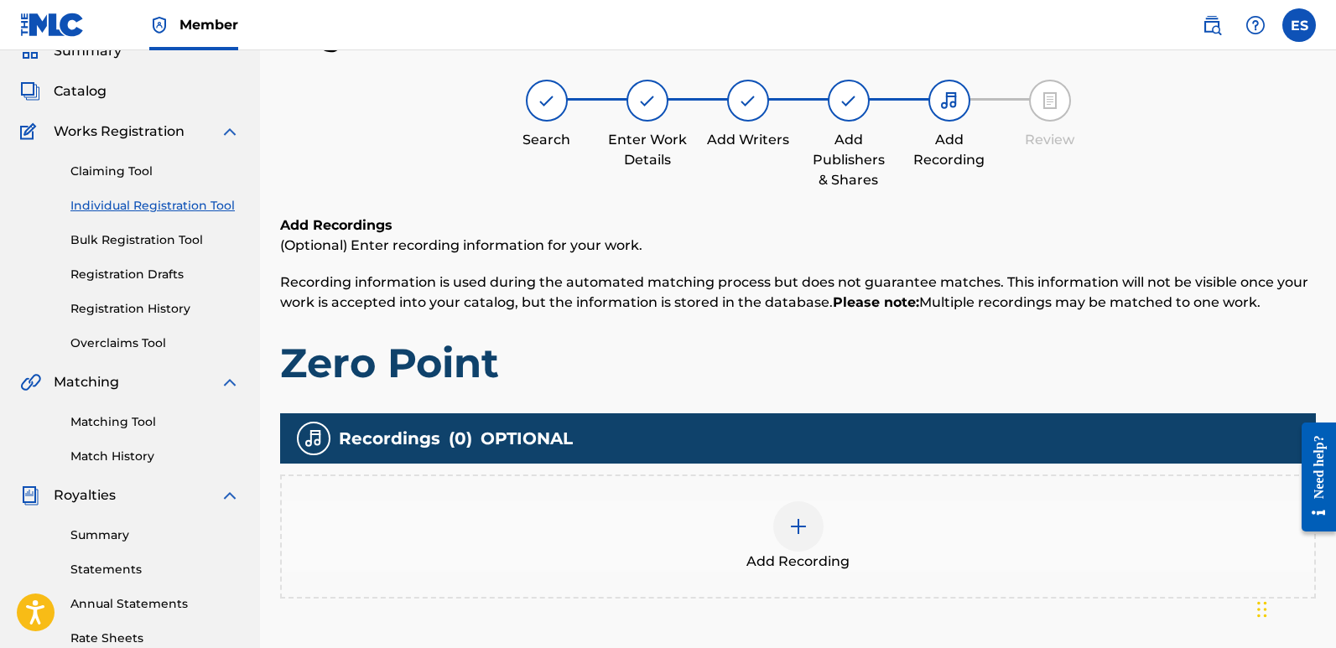
click at [795, 530] on img at bounding box center [799, 527] width 20 height 20
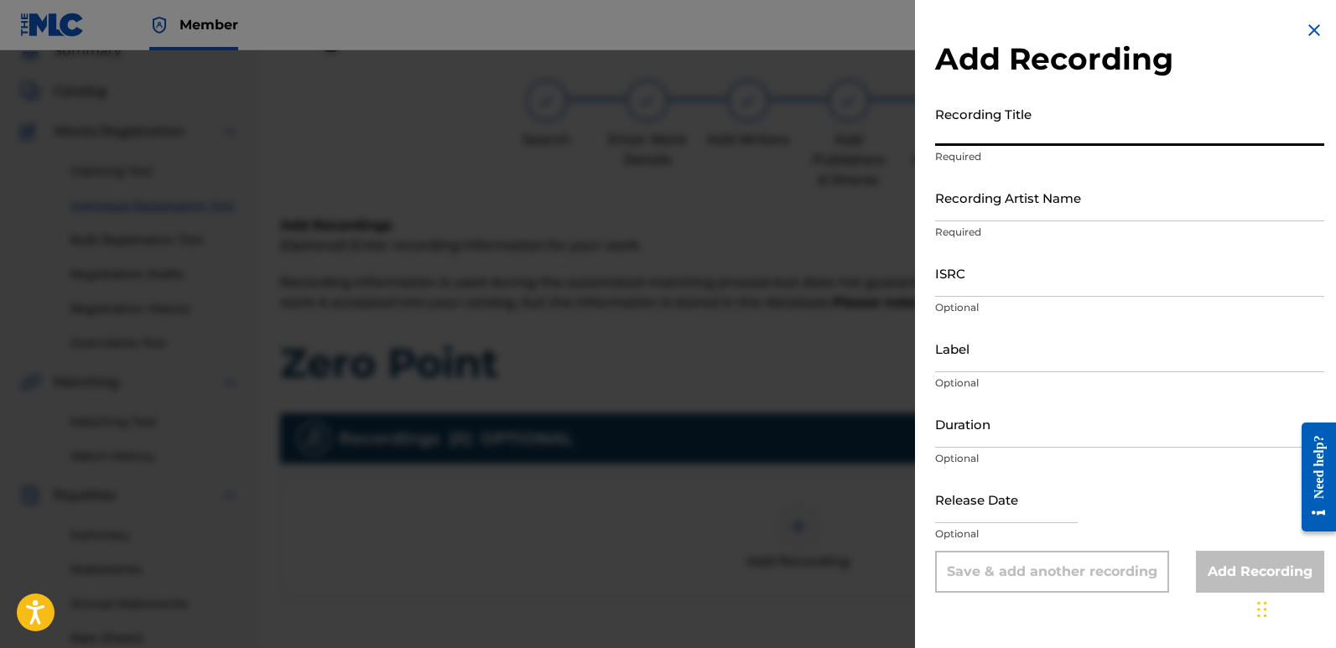
paste input "Zero Point"
type input "Zero Point"
click at [1047, 201] on input "Recording Artist Name" at bounding box center [1129, 198] width 389 height 48
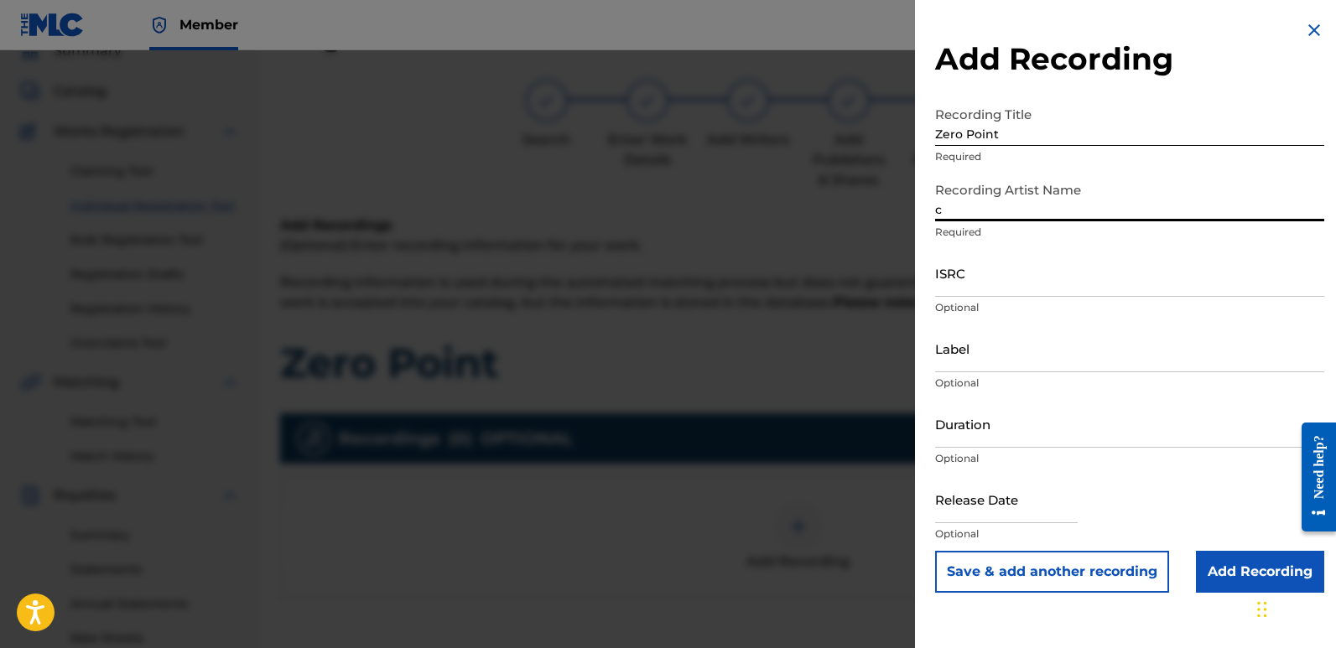
type input "Cinematika"
click at [1017, 279] on input "ISRC" at bounding box center [1129, 273] width 389 height 48
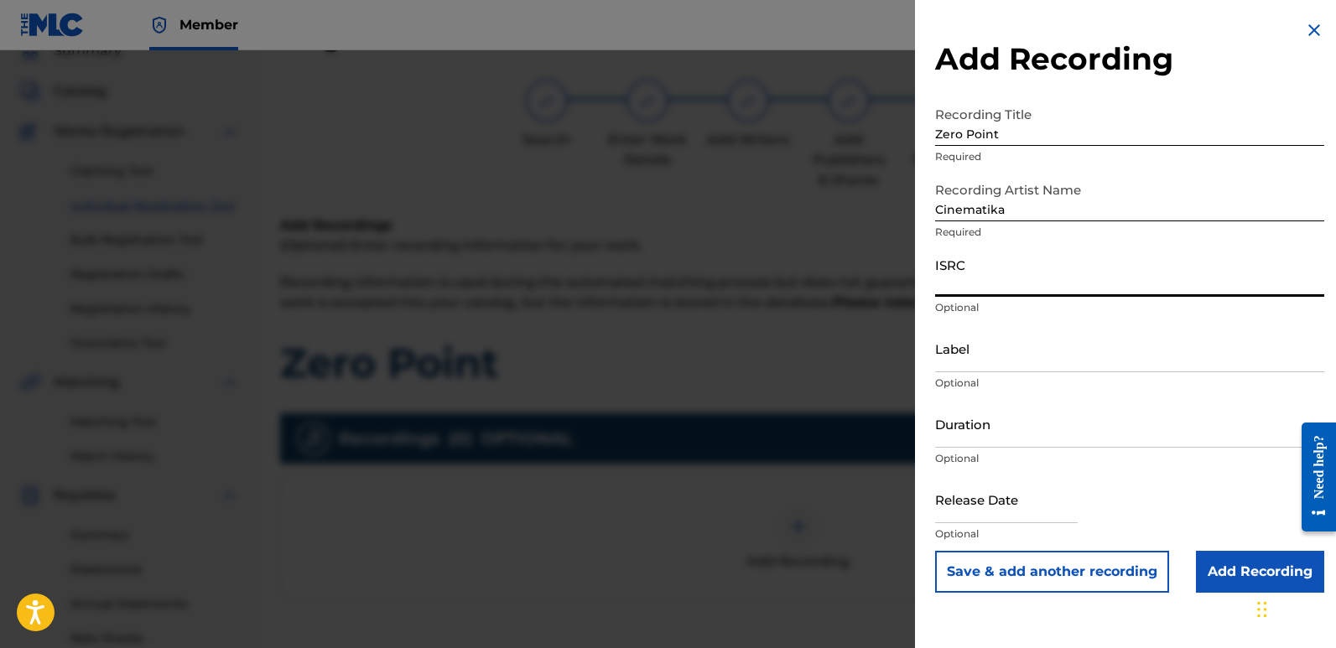
paste input "QZZ7K2522733"
type input "QZZ7K2522733"
click at [1028, 357] on input "Label" at bounding box center [1129, 349] width 389 height 48
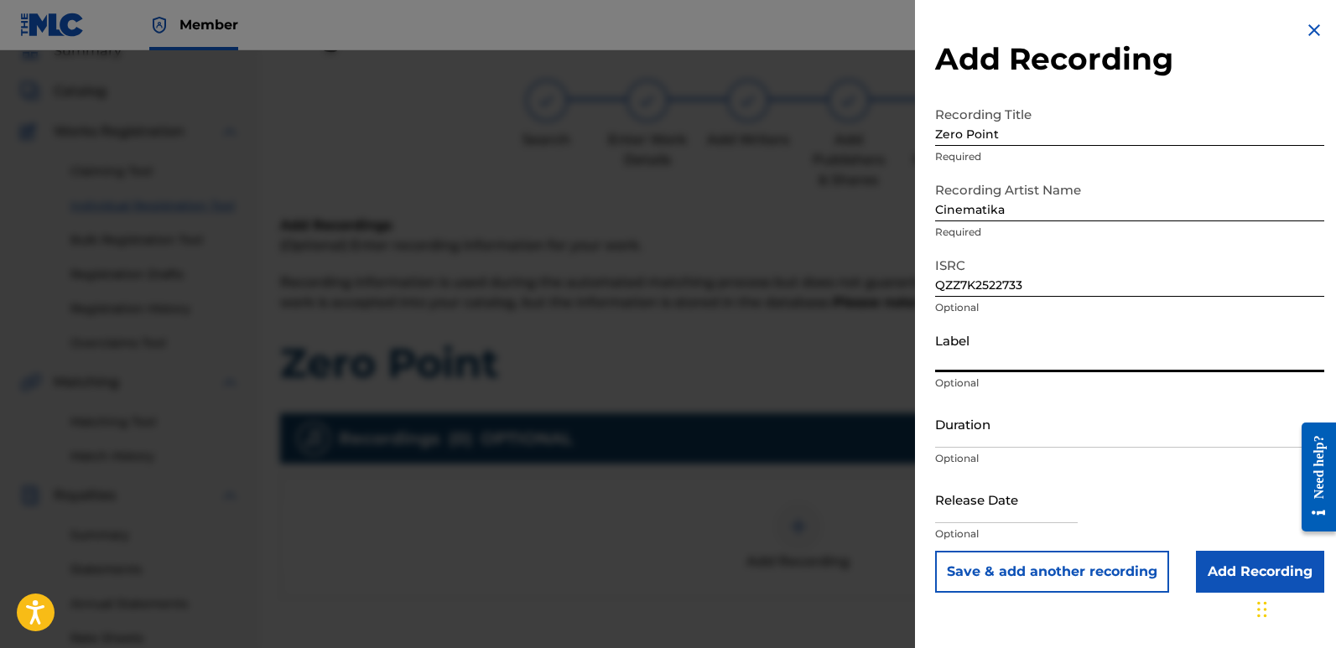
type input "Divinebeats"
click at [983, 497] on input "text" at bounding box center [1006, 500] width 143 height 48
select select "7"
select select "2025"
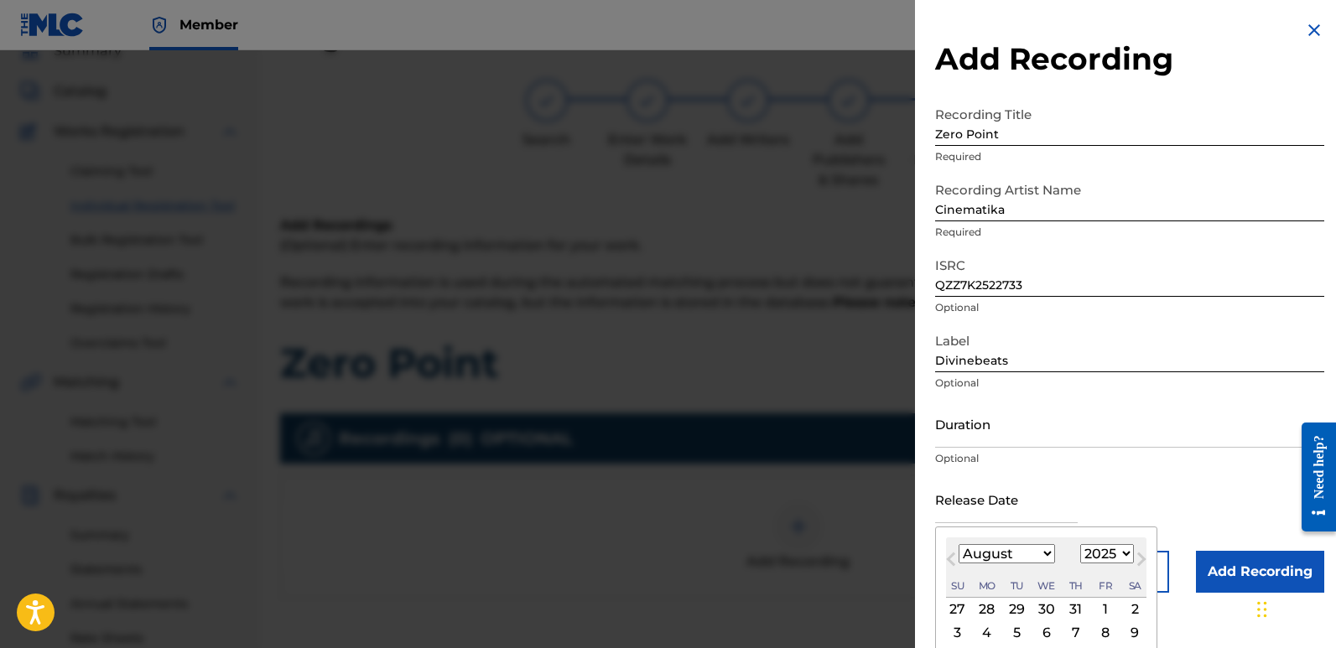
click at [956, 630] on div "3" at bounding box center [958, 632] width 20 height 20
type input "[DATE]"
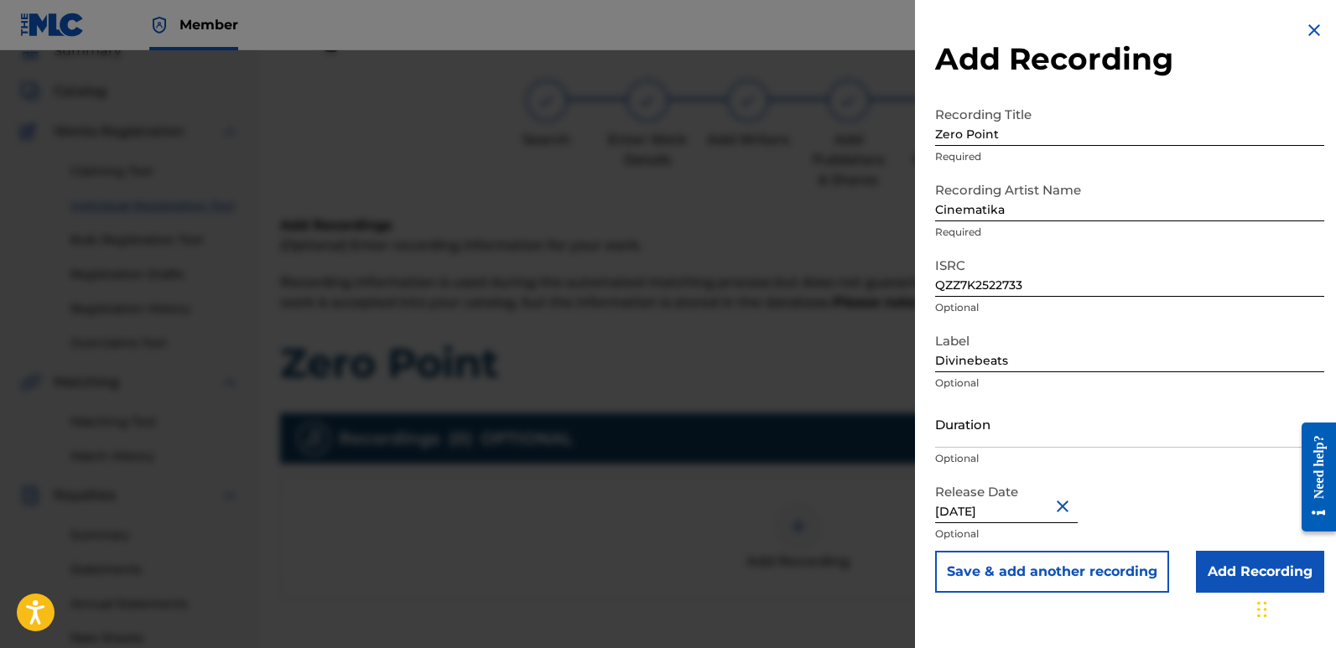
click at [985, 503] on input "[DATE]" at bounding box center [1006, 500] width 143 height 48
select select "7"
select select "2025"
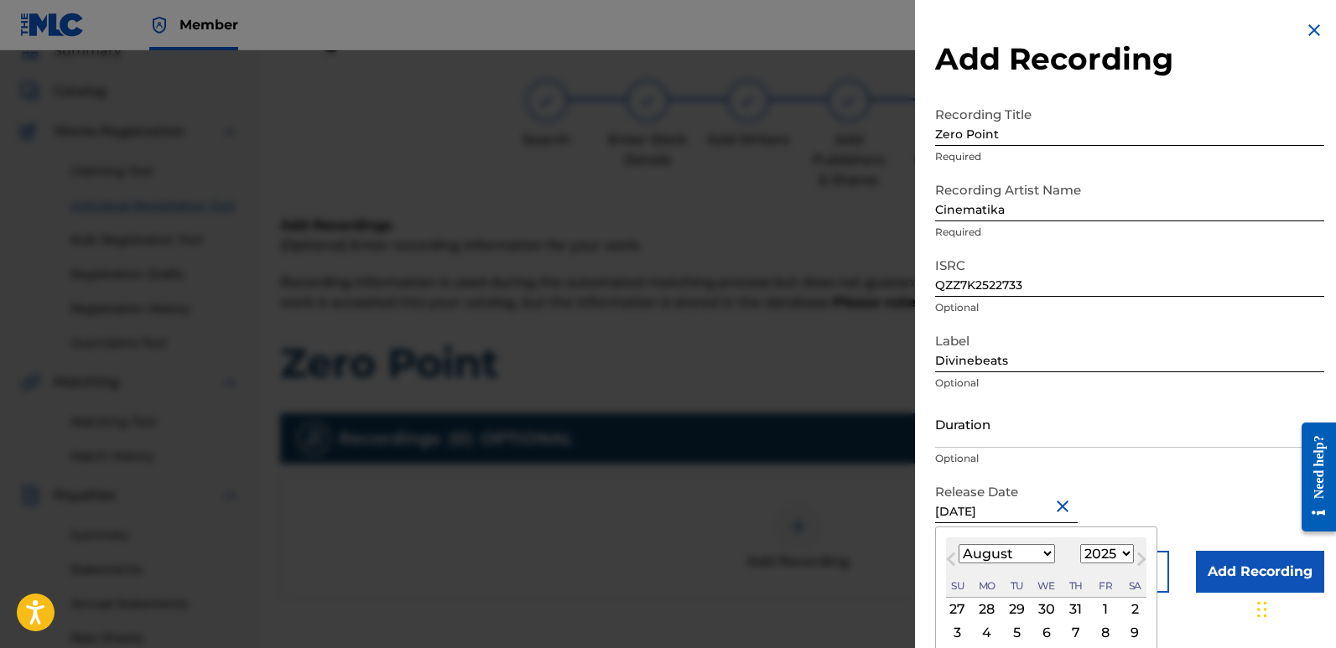
type input "[DATE]"
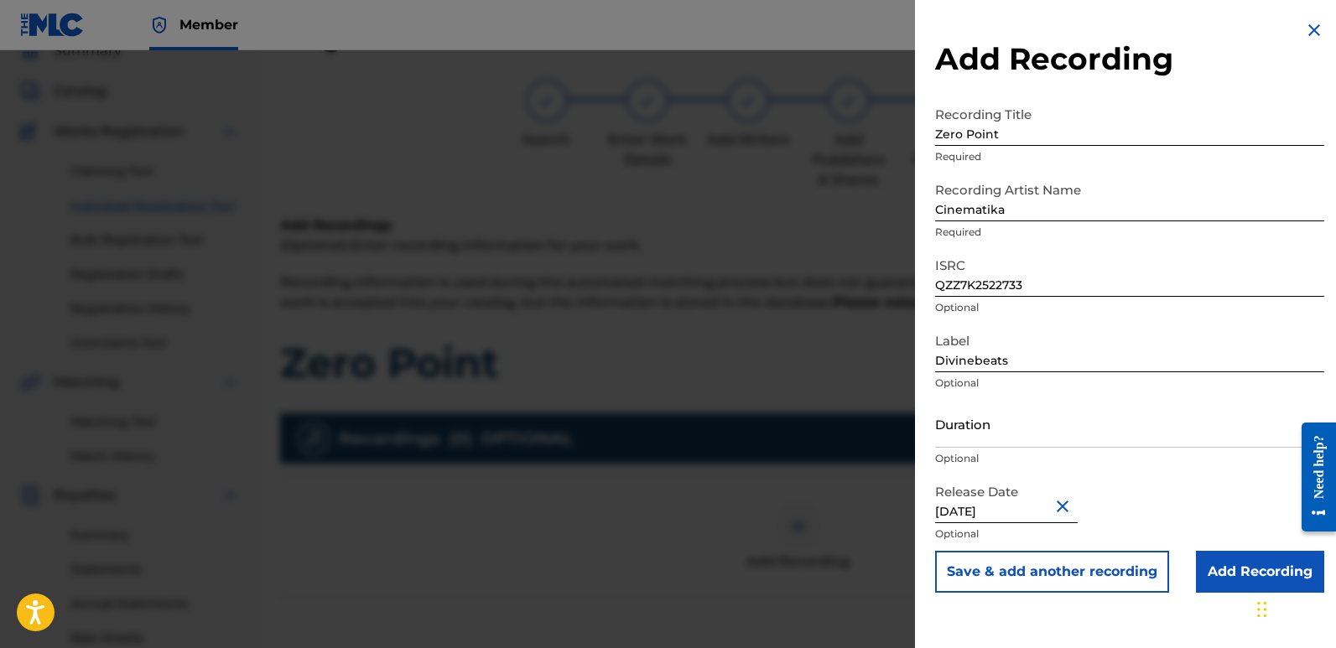
click at [1223, 567] on input "Add Recording" at bounding box center [1260, 572] width 128 height 42
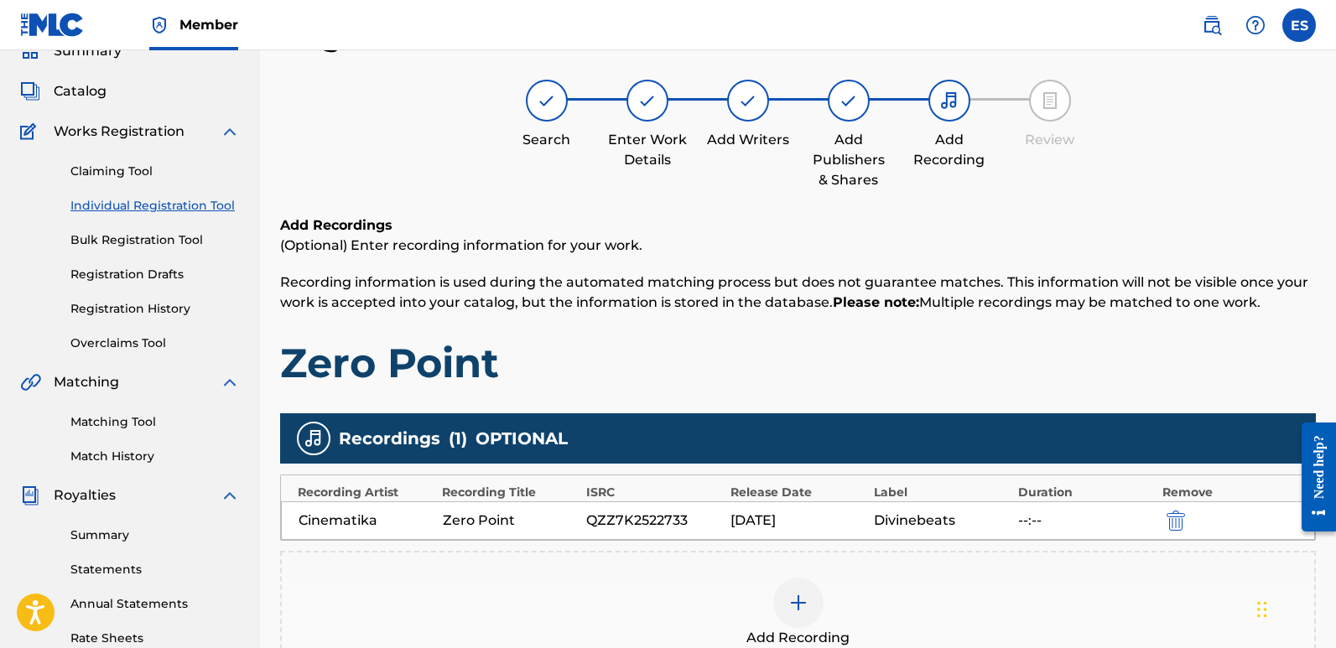
scroll to position [392, 0]
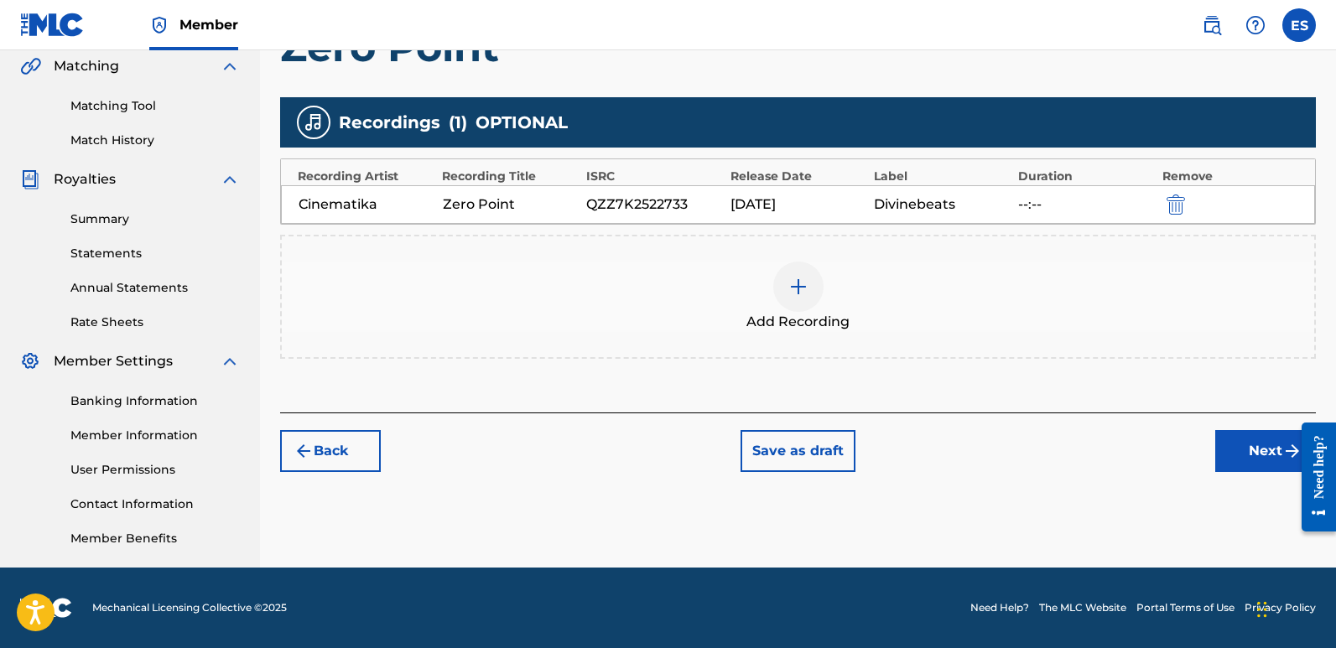
click at [1258, 448] on button "Next" at bounding box center [1266, 451] width 101 height 42
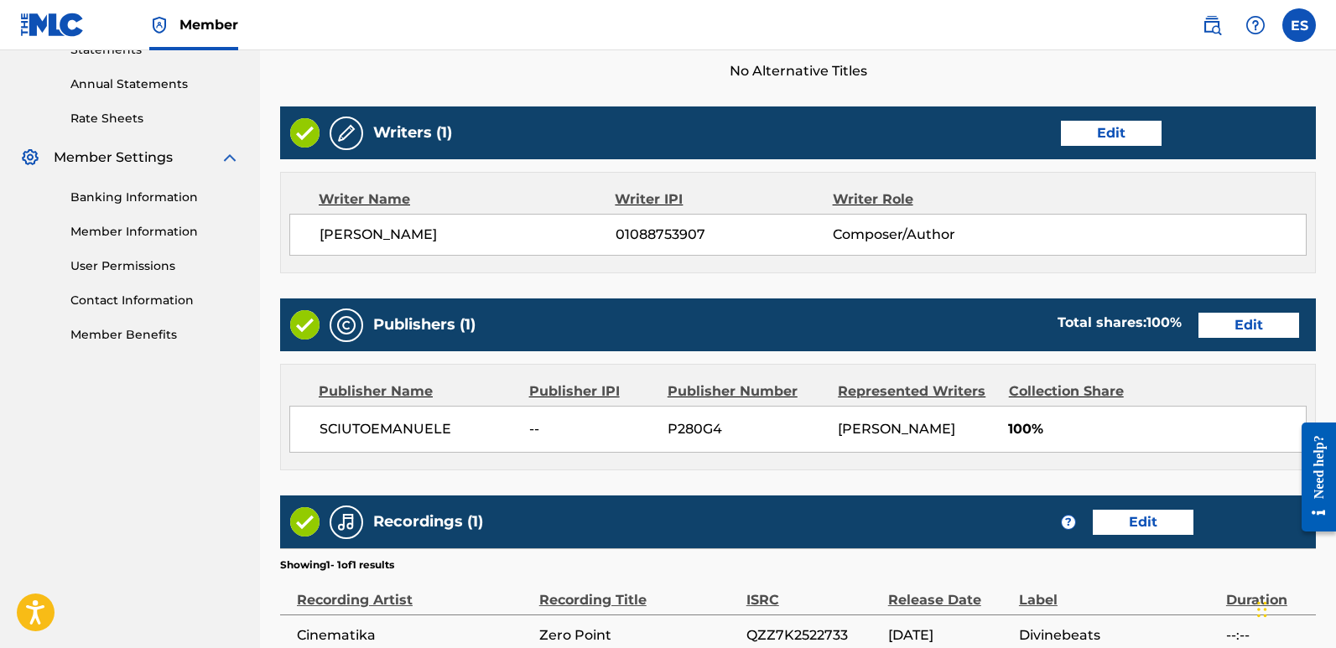
scroll to position [770, 0]
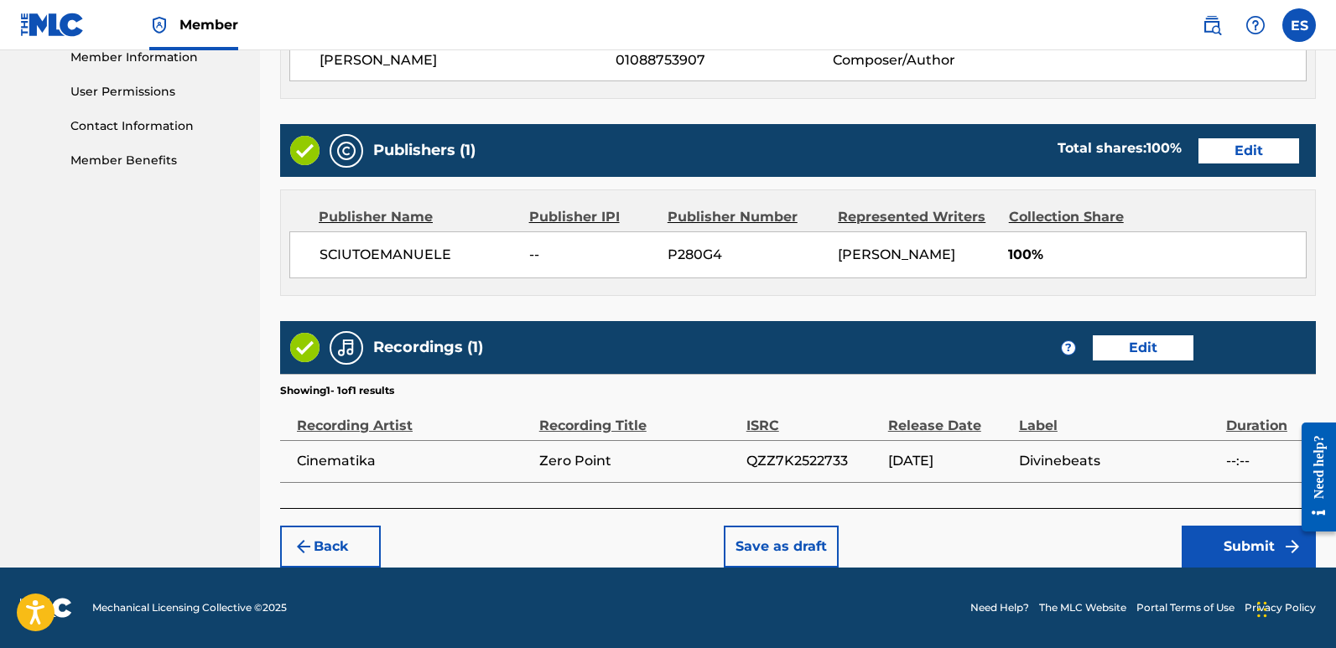
click at [1242, 544] on button "Submit" at bounding box center [1249, 547] width 134 height 42
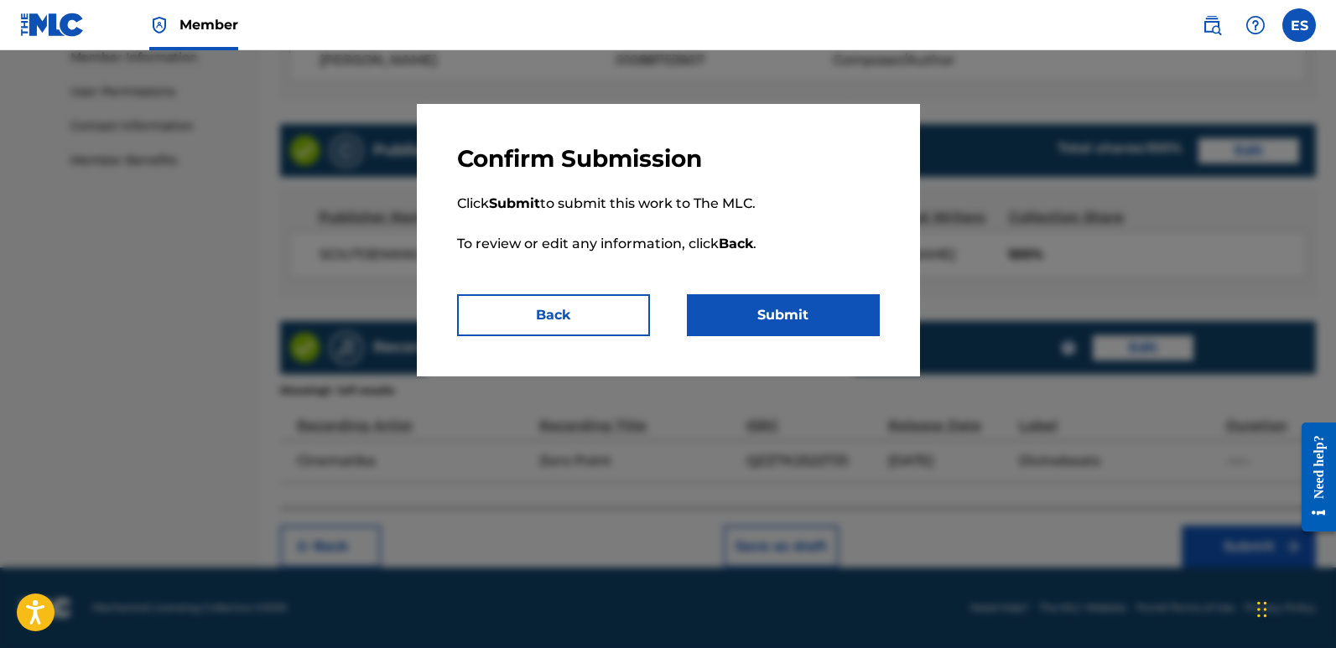
click at [855, 320] on button "Submit" at bounding box center [783, 315] width 193 height 42
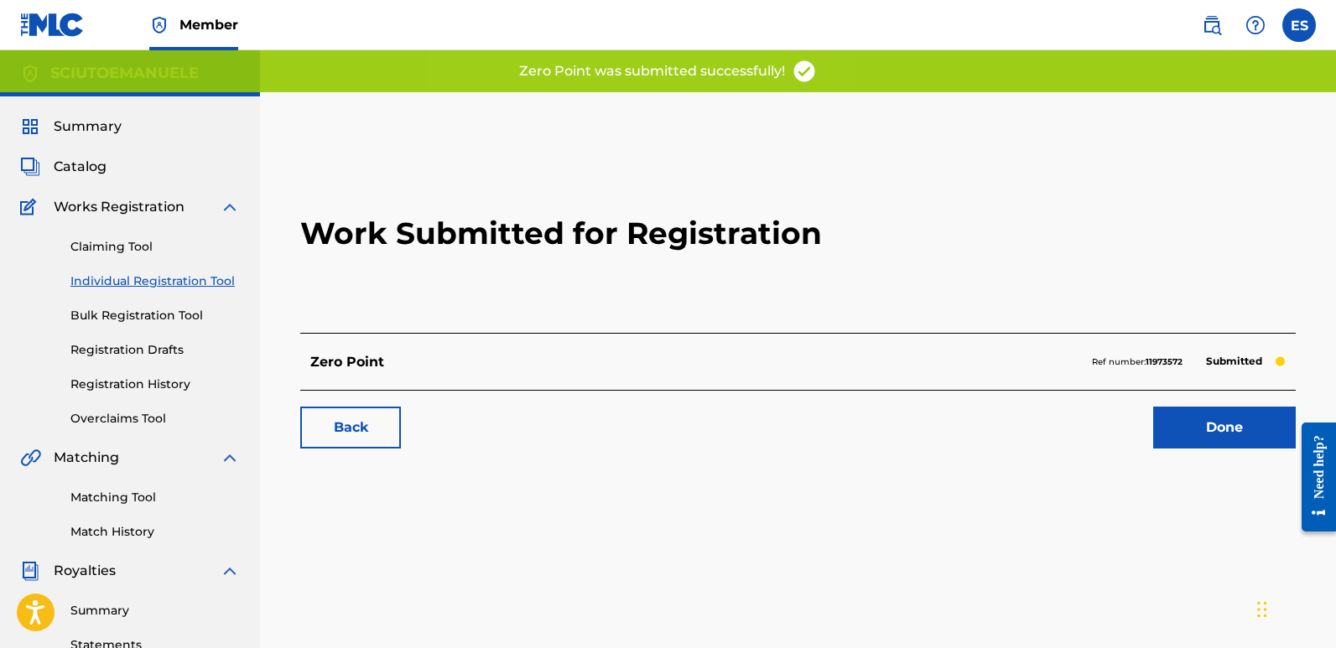
click at [1211, 428] on link "Done" at bounding box center [1225, 428] width 143 height 42
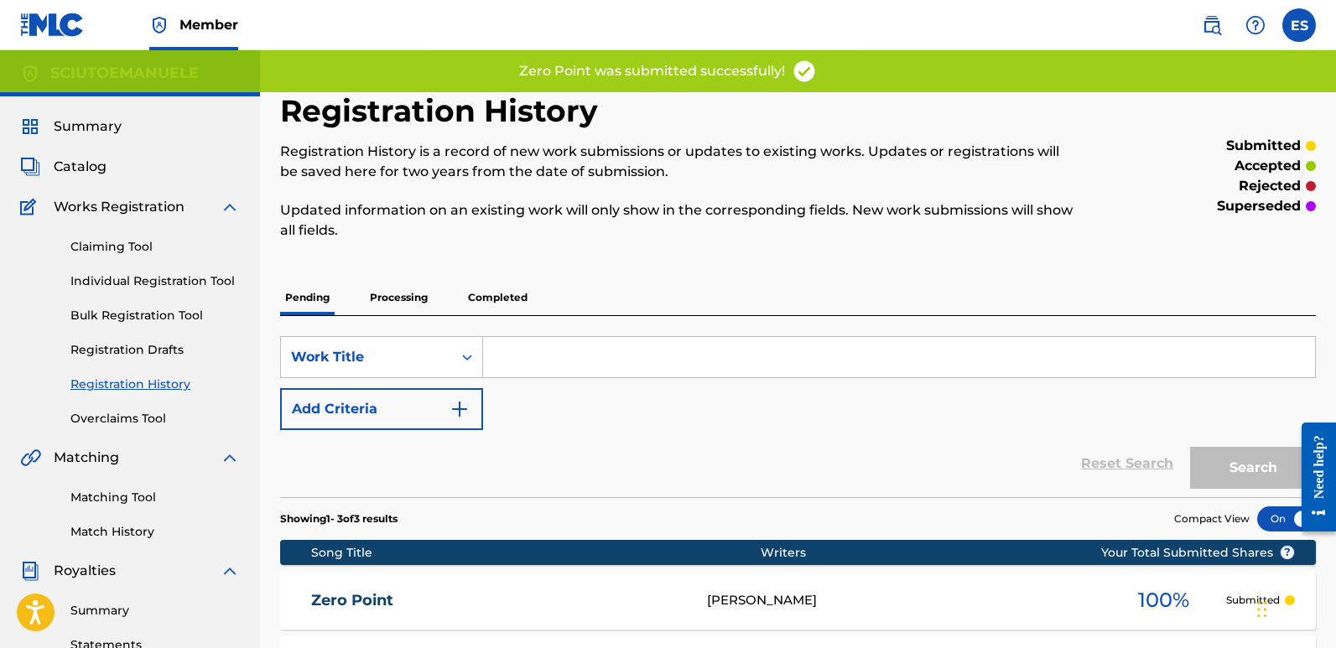
click at [104, 125] on span "Summary" at bounding box center [88, 127] width 68 height 20
